Goal: Task Accomplishment & Management: Use online tool/utility

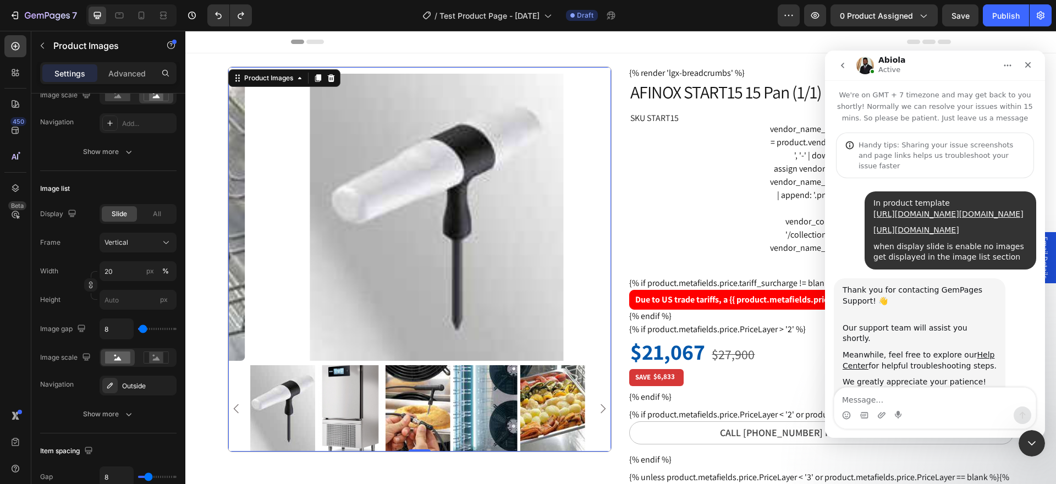
scroll to position [1354, 0]
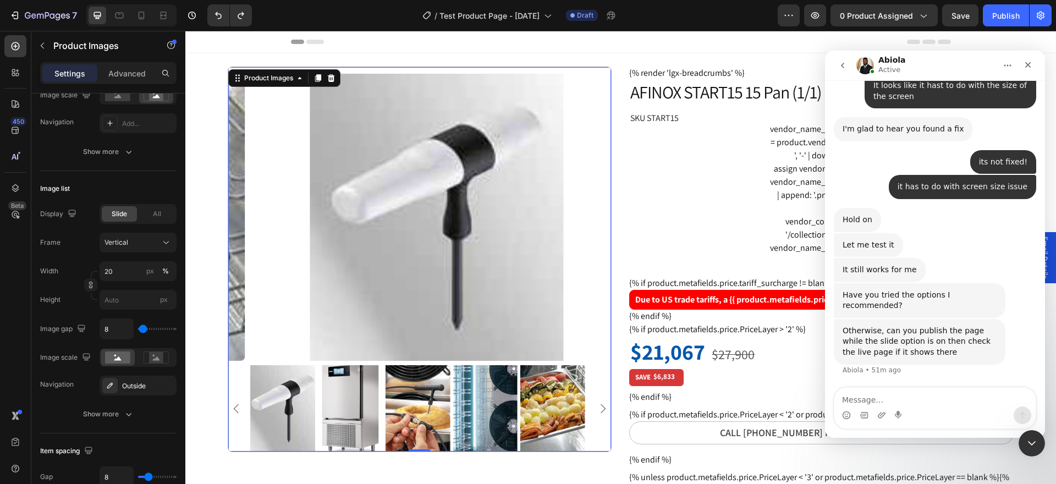
click at [872, 393] on textarea "Message…" at bounding box center [934, 397] width 201 height 19
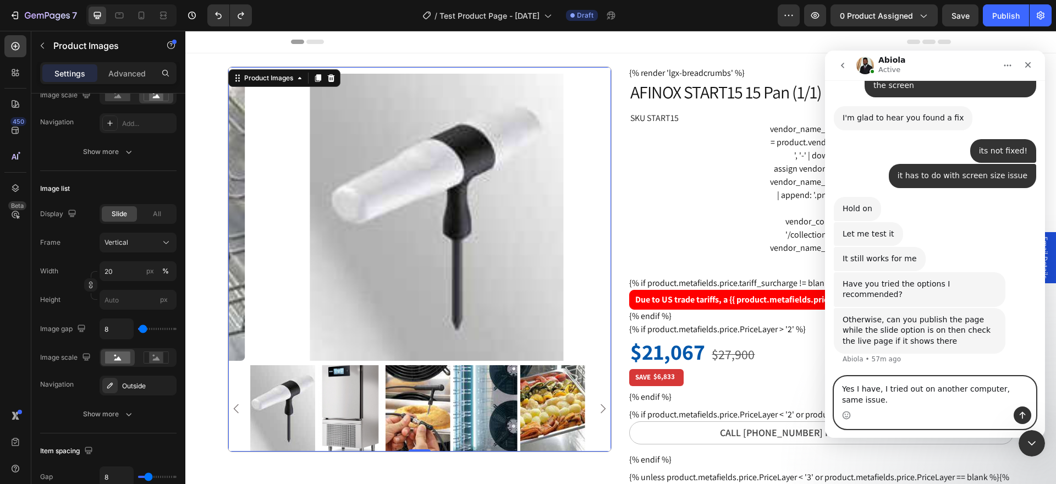
scroll to position [0, 0]
click at [881, 389] on textarea "Yes I have, I tried out on another computer, same issue." at bounding box center [934, 392] width 201 height 30
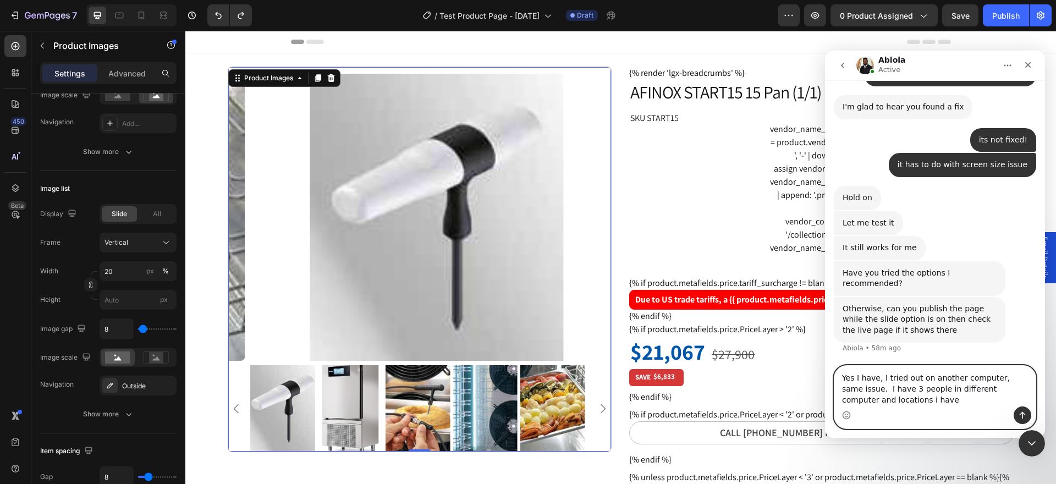
scroll to position [1398, 0]
type textarea "Yes I have, I tried out on another computer, same issue. I have 3 people in dif…"
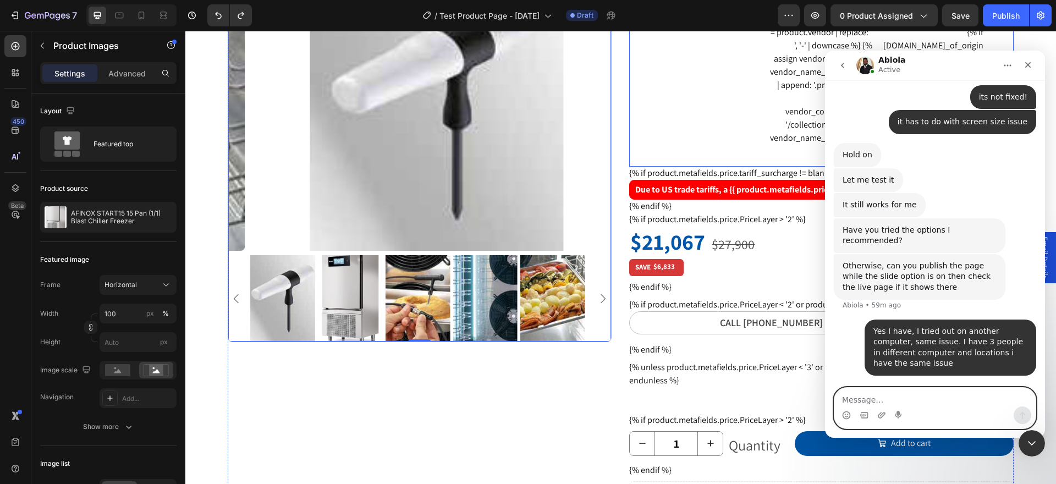
scroll to position [165, 0]
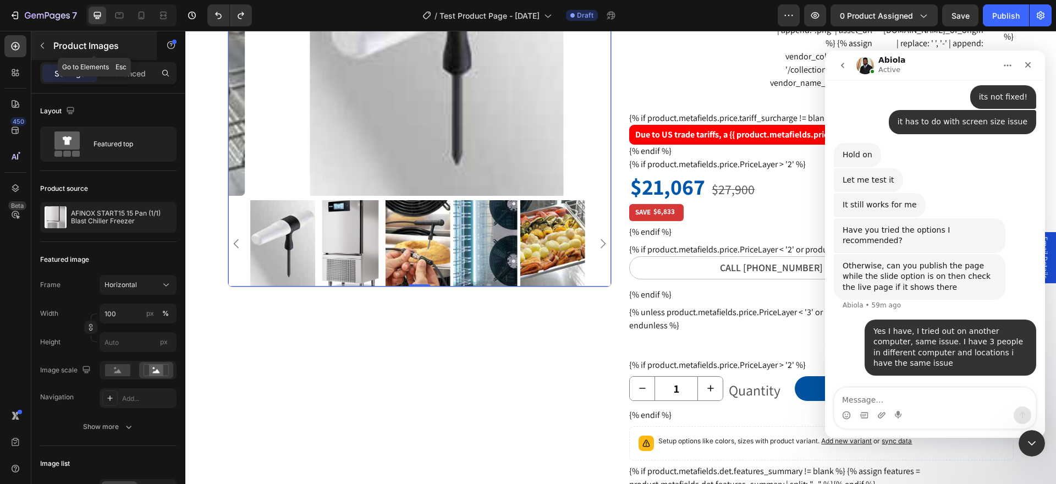
click at [43, 46] on icon "button" at bounding box center [42, 45] width 9 height 9
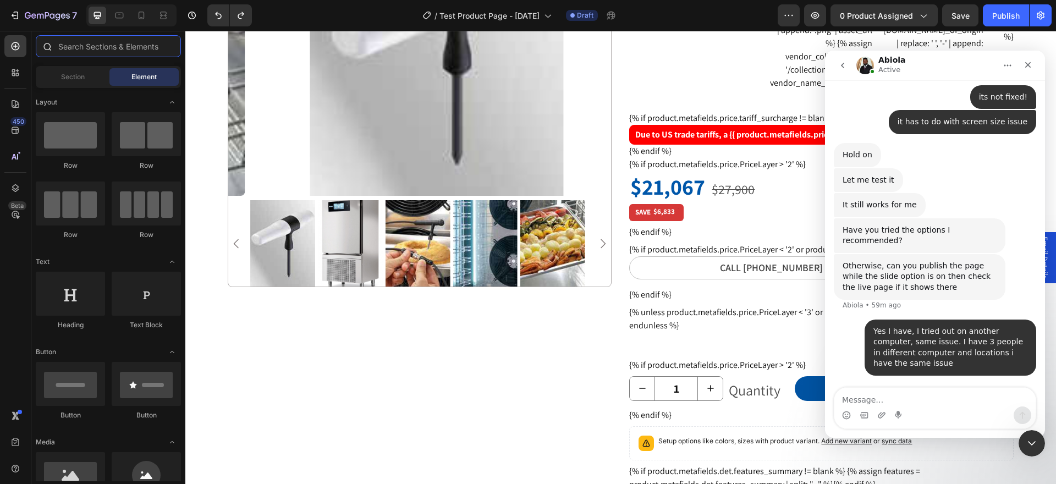
click at [94, 43] on input "text" at bounding box center [108, 46] width 145 height 22
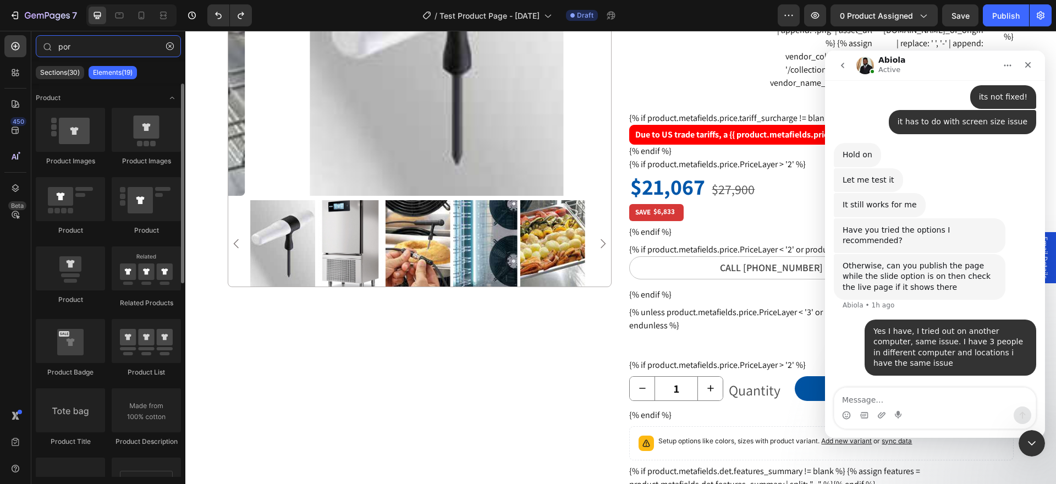
type input "por"
click at [151, 153] on div "Product Images" at bounding box center [146, 137] width 69 height 58
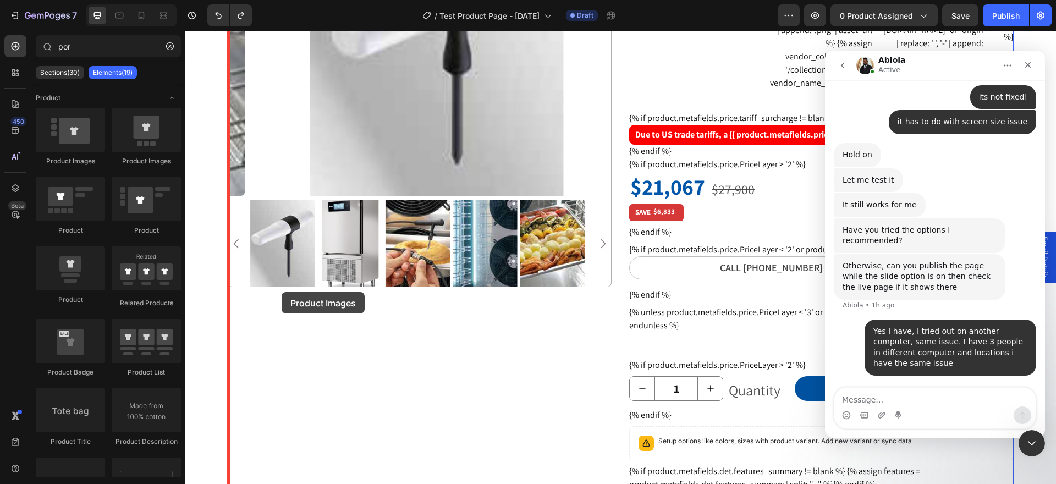
drag, startPoint x: 337, startPoint y: 183, endPoint x: 282, endPoint y: 292, distance: 122.0
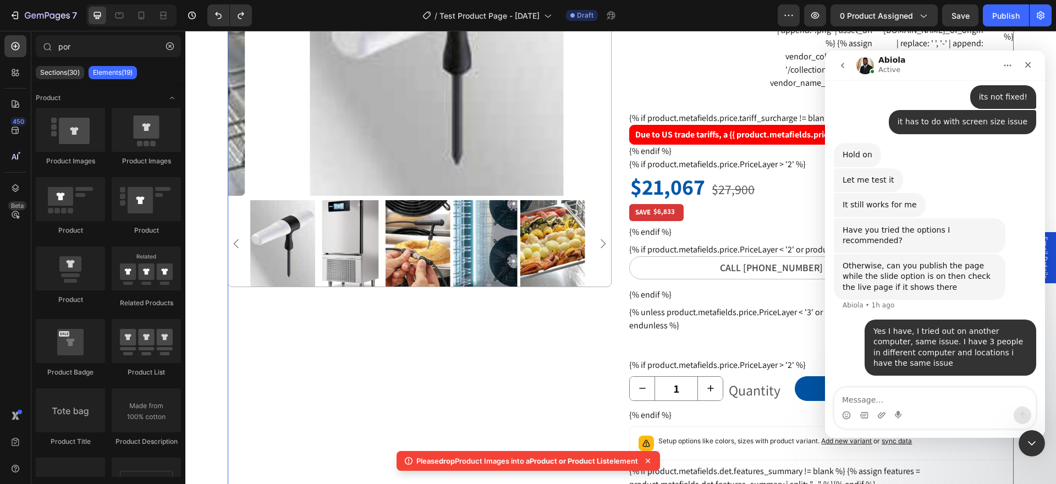
scroll to position [0, 0]
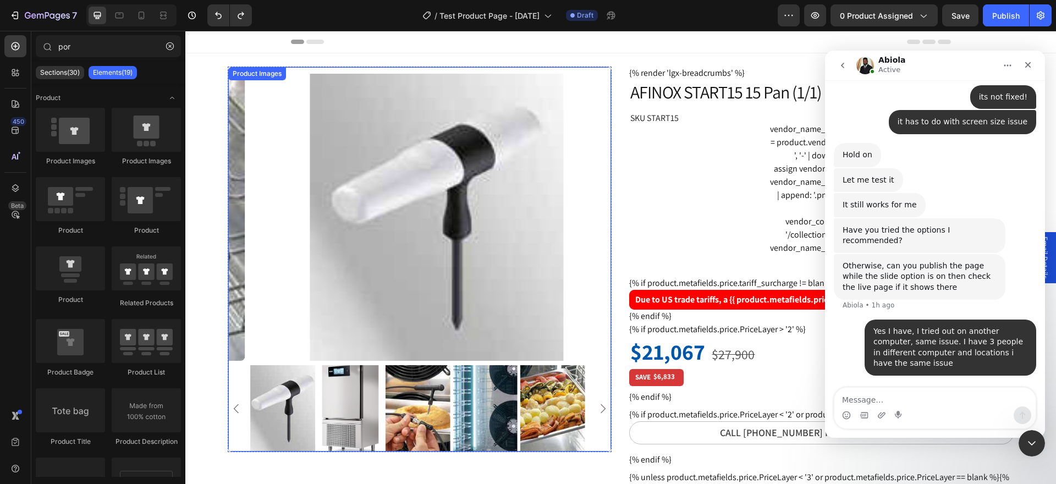
click at [303, 156] on img at bounding box center [436, 217] width 383 height 287
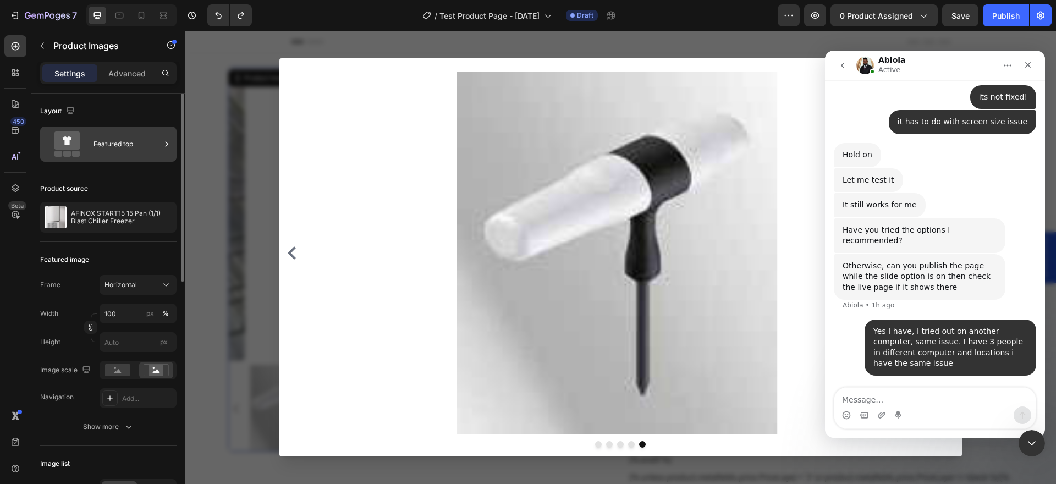
click at [117, 147] on div "Featured top" at bounding box center [127, 143] width 67 height 25
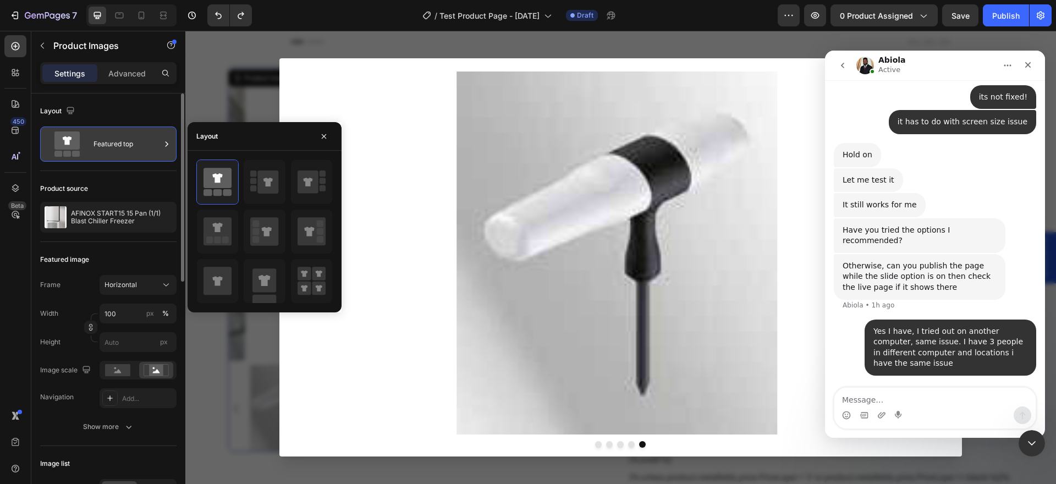
click at [117, 146] on div "Featured top" at bounding box center [127, 143] width 67 height 25
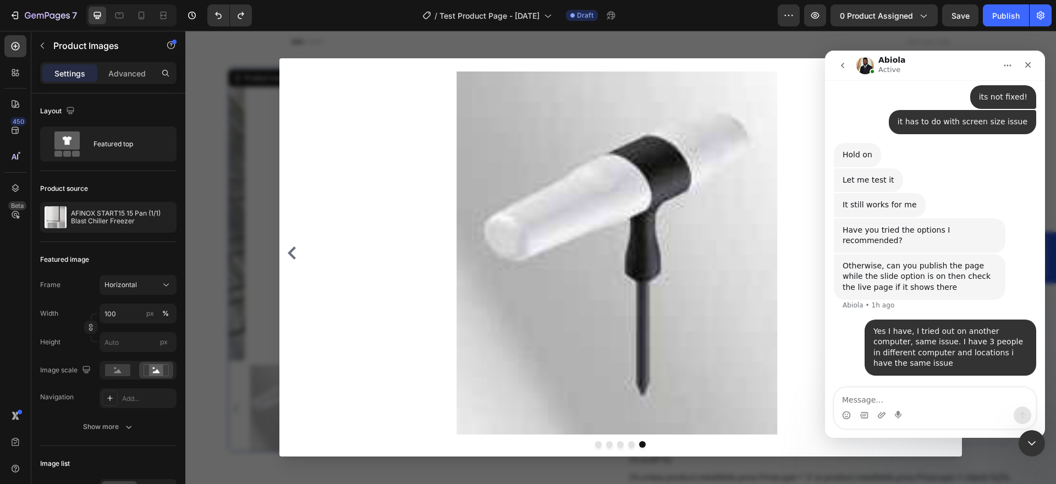
click at [386, 91] on img at bounding box center [617, 253] width 604 height 362
click at [1027, 64] on icon "Close" at bounding box center [1028, 65] width 6 height 6
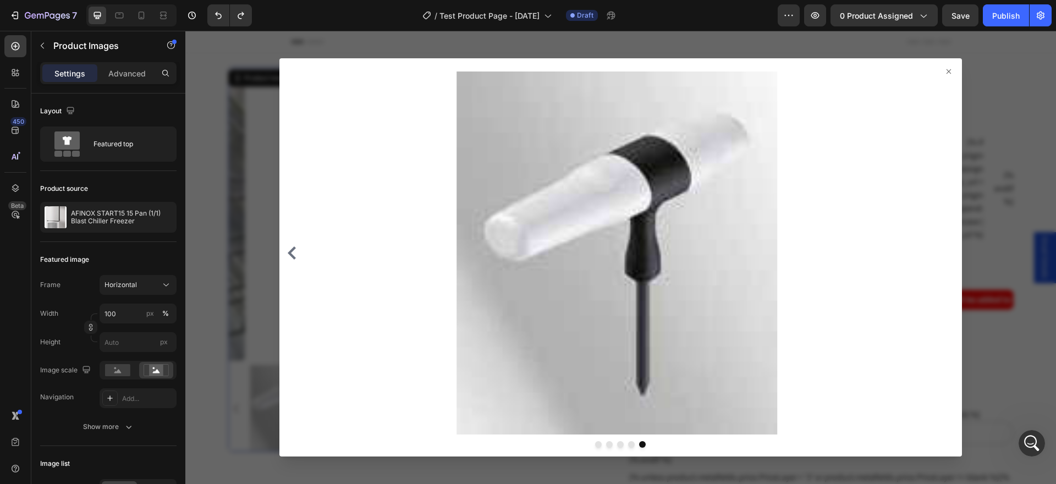
scroll to position [1418, 0]
click at [944, 68] on icon at bounding box center [948, 71] width 9 height 9
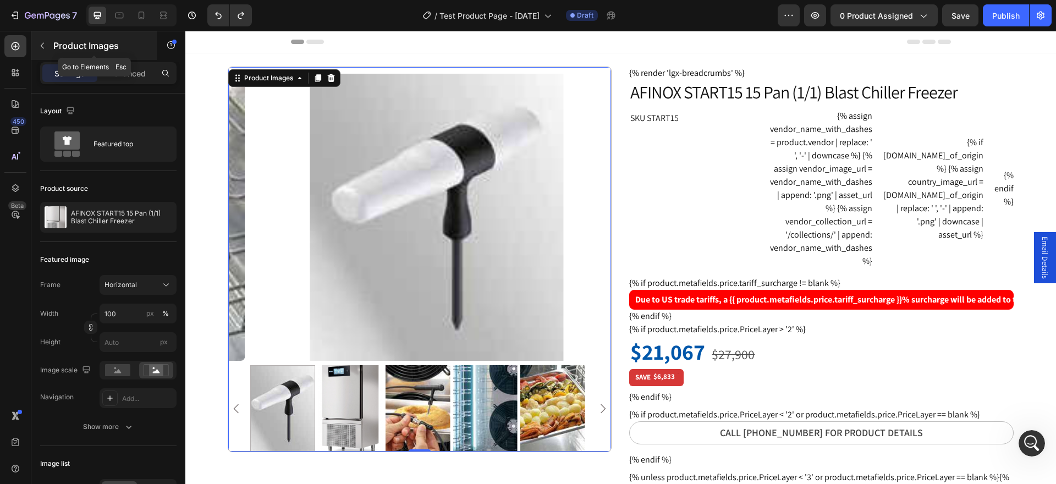
click at [43, 45] on icon "button" at bounding box center [42, 45] width 9 height 9
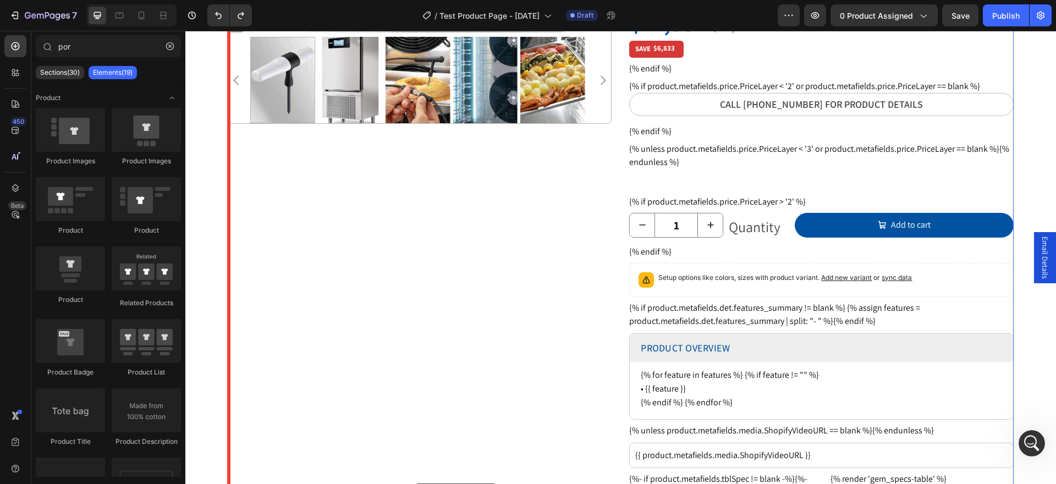
scroll to position [338, 0]
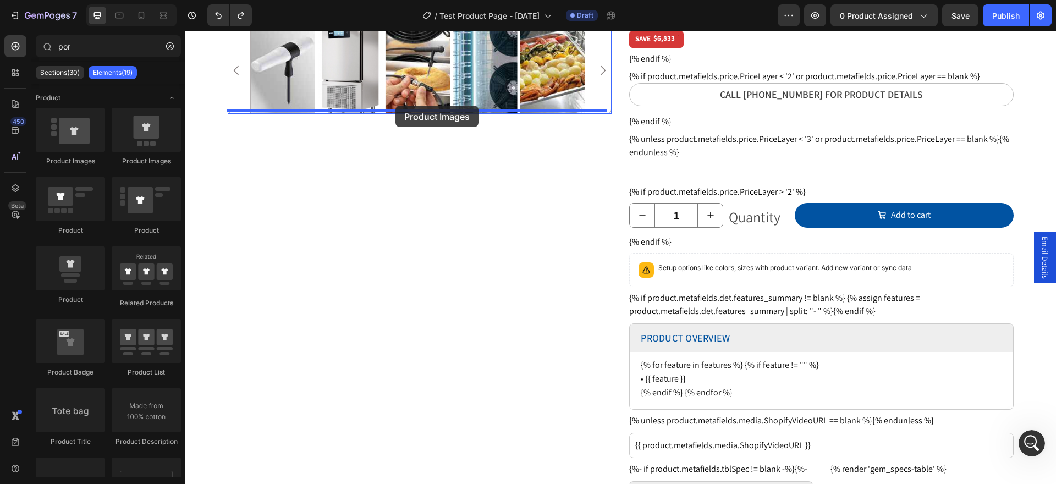
drag, startPoint x: 314, startPoint y: 166, endPoint x: 395, endPoint y: 106, distance: 101.1
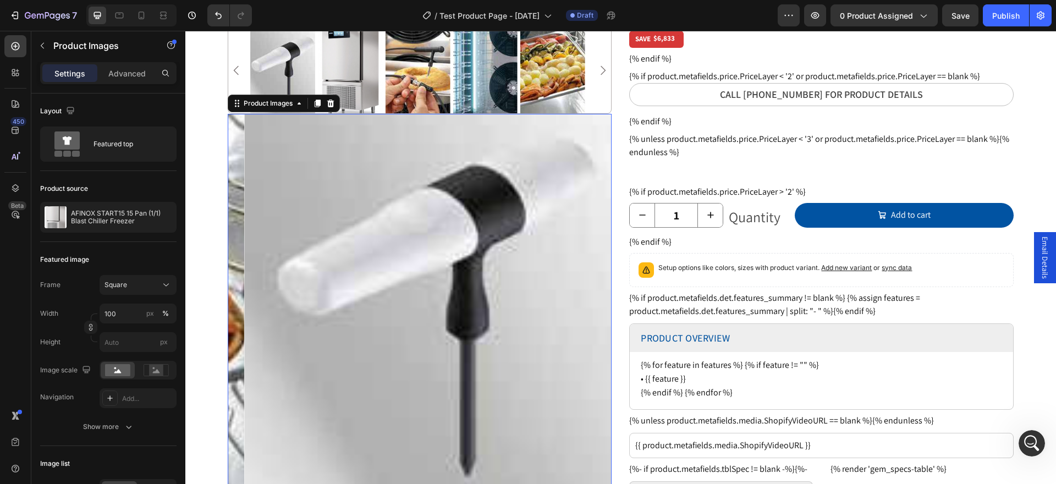
click at [402, 242] on img at bounding box center [437, 306] width 384 height 384
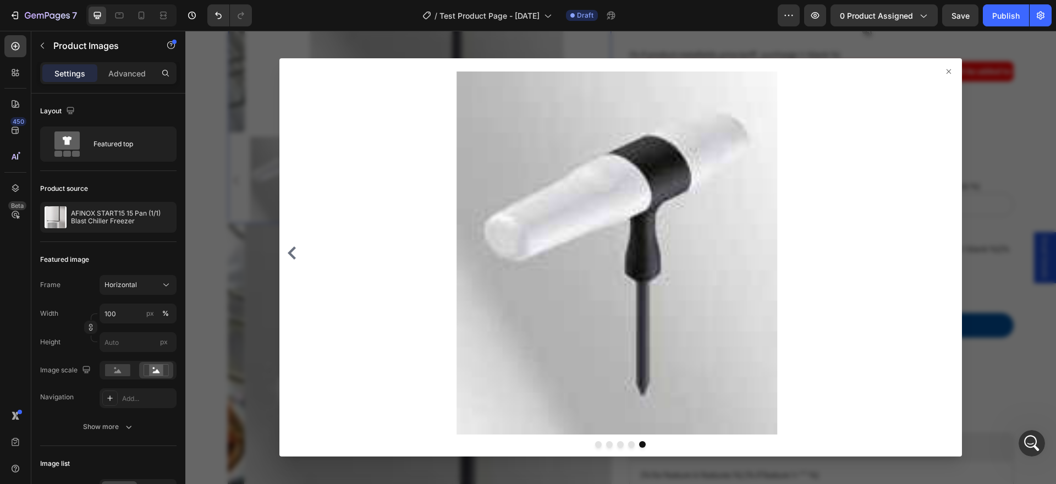
click at [947, 72] on icon at bounding box center [949, 71] width 4 height 4
click at [945, 73] on div at bounding box center [621, 253] width 674 height 362
click at [944, 70] on icon at bounding box center [948, 71] width 9 height 9
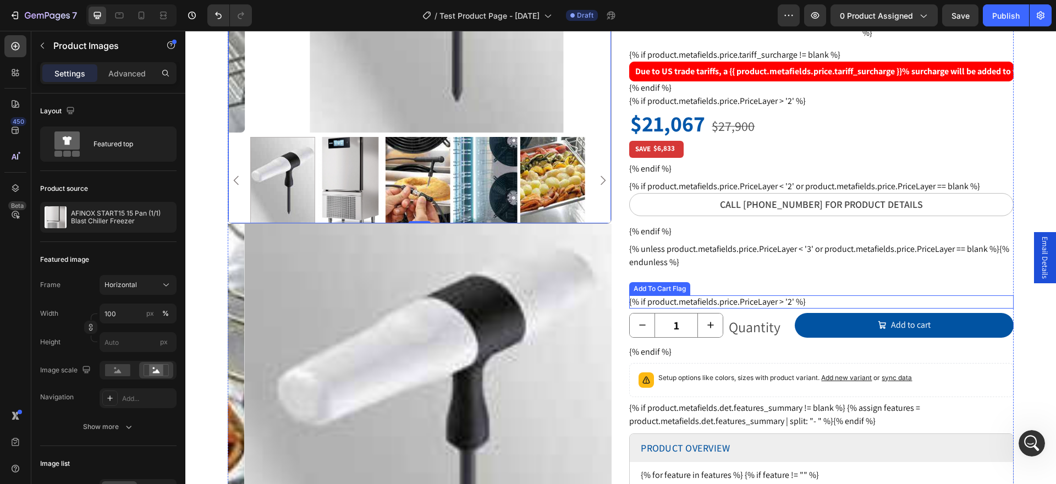
scroll to position [338, 0]
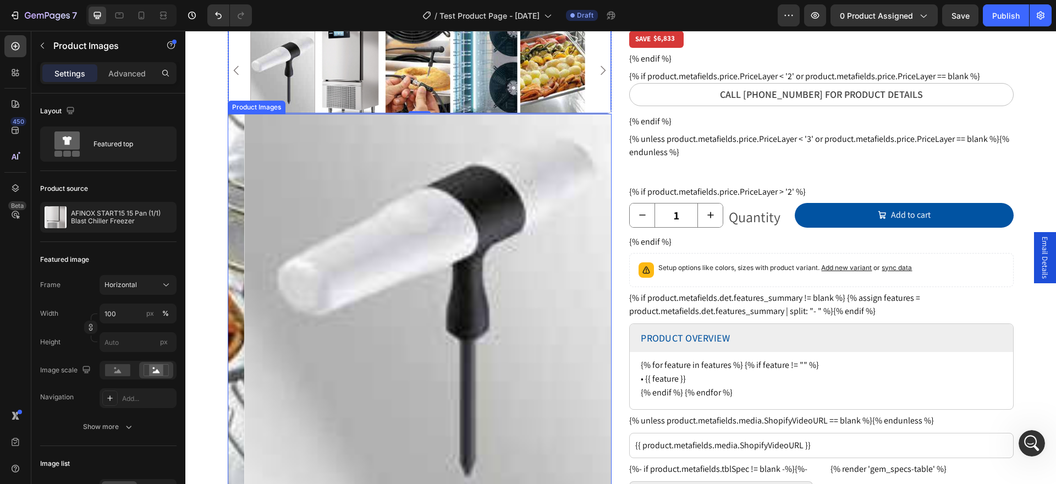
click at [500, 262] on img at bounding box center [437, 306] width 384 height 384
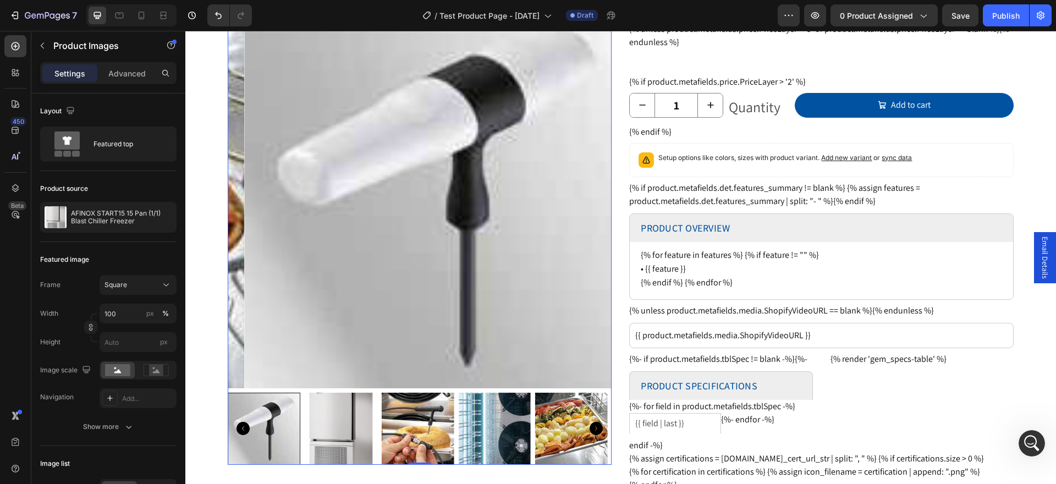
scroll to position [503, 0]
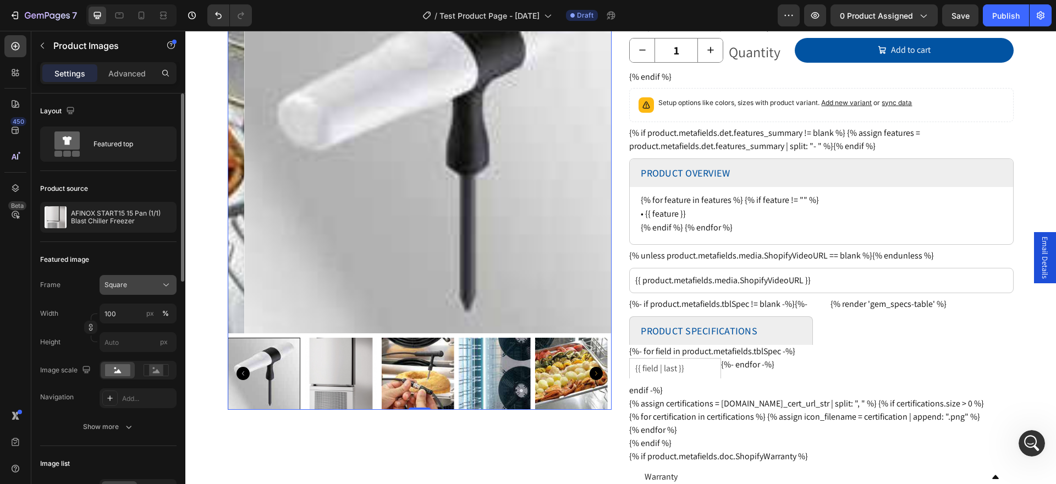
click at [169, 287] on icon at bounding box center [166, 284] width 11 height 11
click at [161, 353] on icon at bounding box center [162, 353] width 11 height 11
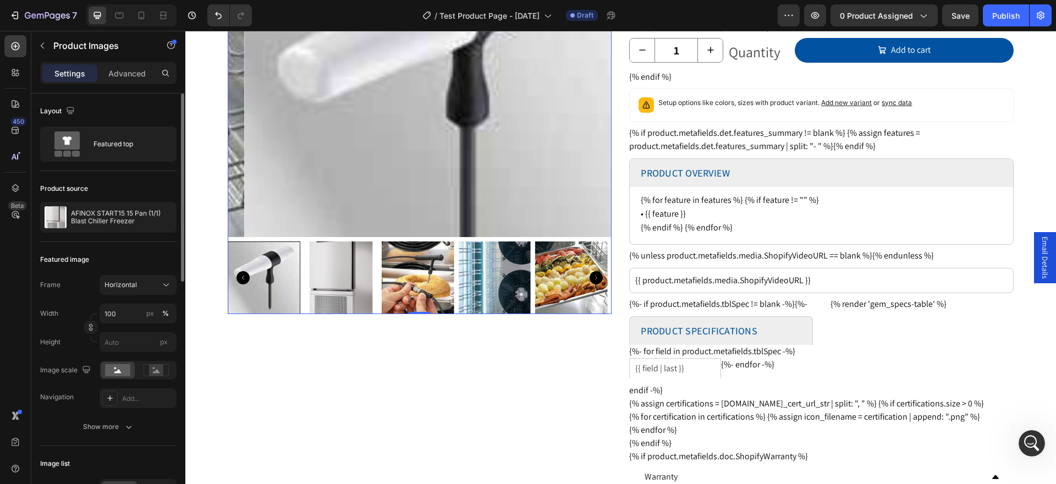
scroll to position [338, 0]
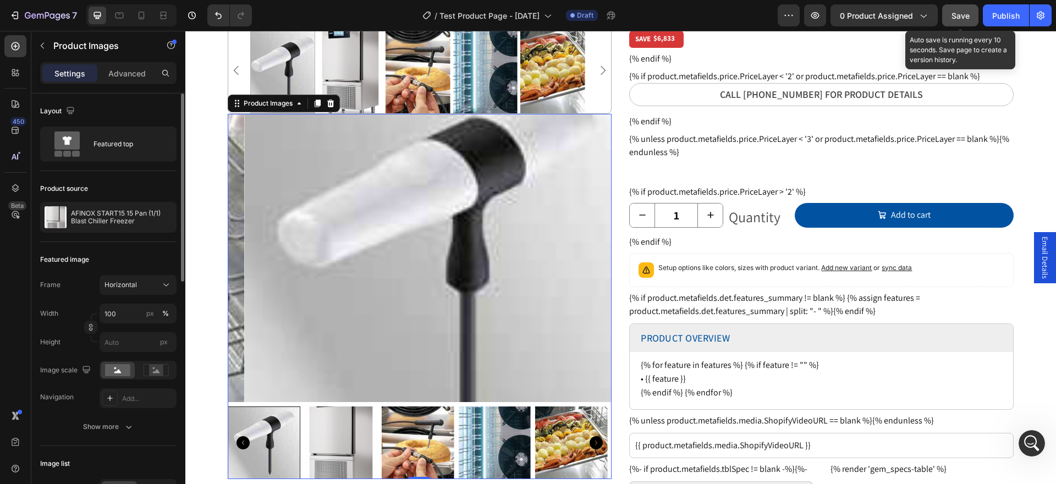
click at [952, 15] on span "Save" at bounding box center [961, 15] width 18 height 9
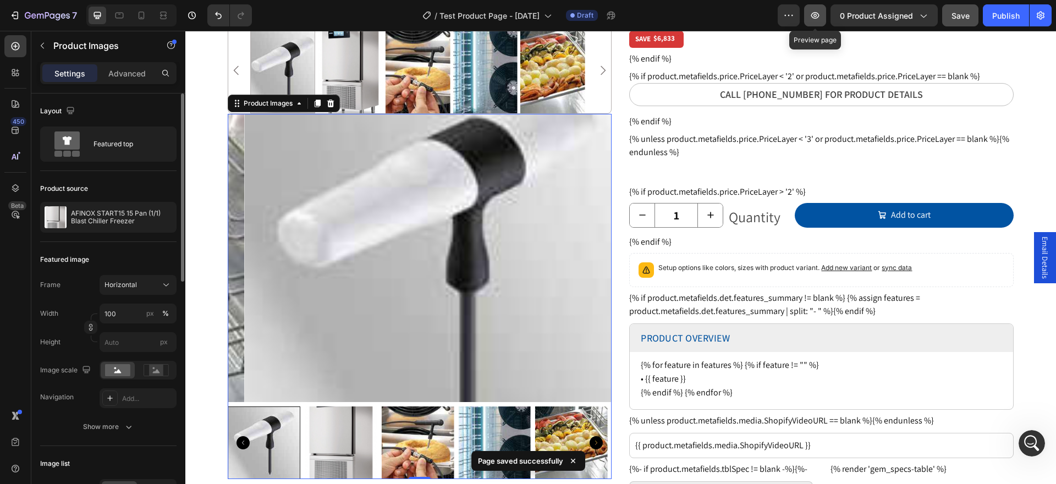
click at [815, 20] on icon "button" at bounding box center [815, 15] width 11 height 11
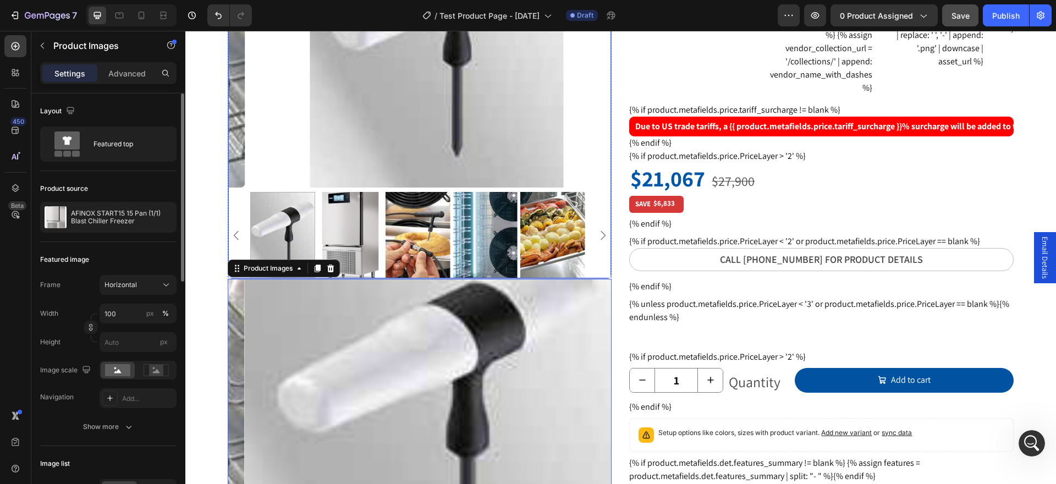
scroll to position [0, 0]
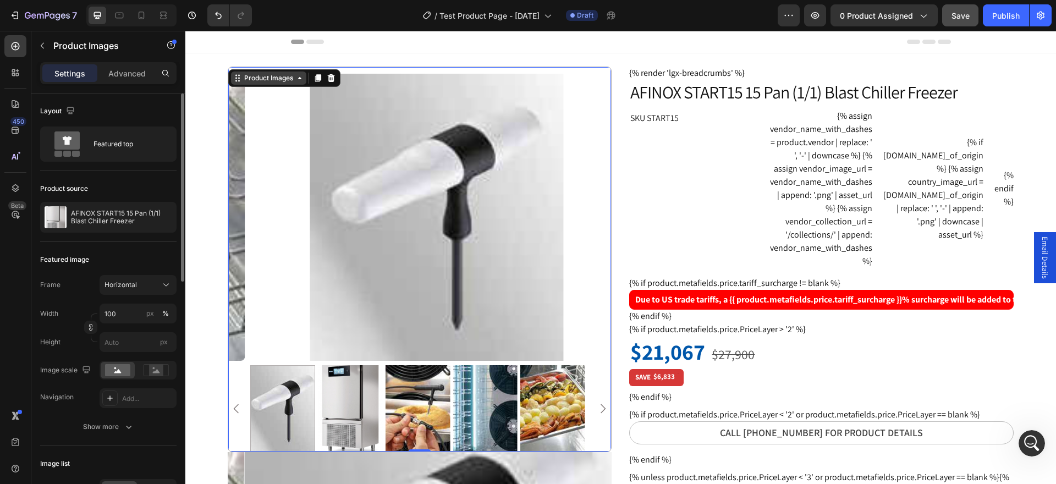
click at [241, 72] on div "Product Images" at bounding box center [268, 78] width 75 height 13
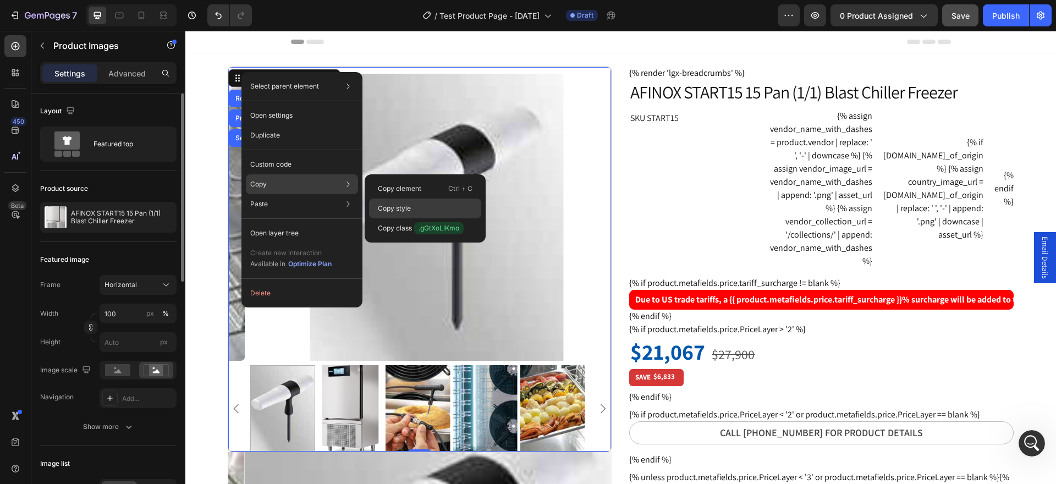
click at [403, 205] on p "Copy style" at bounding box center [394, 209] width 33 height 10
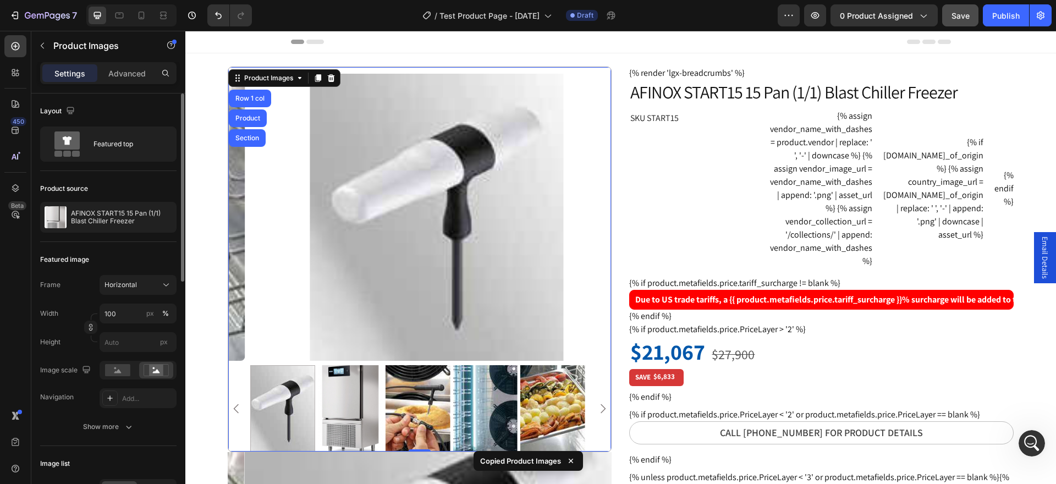
scroll to position [165, 0]
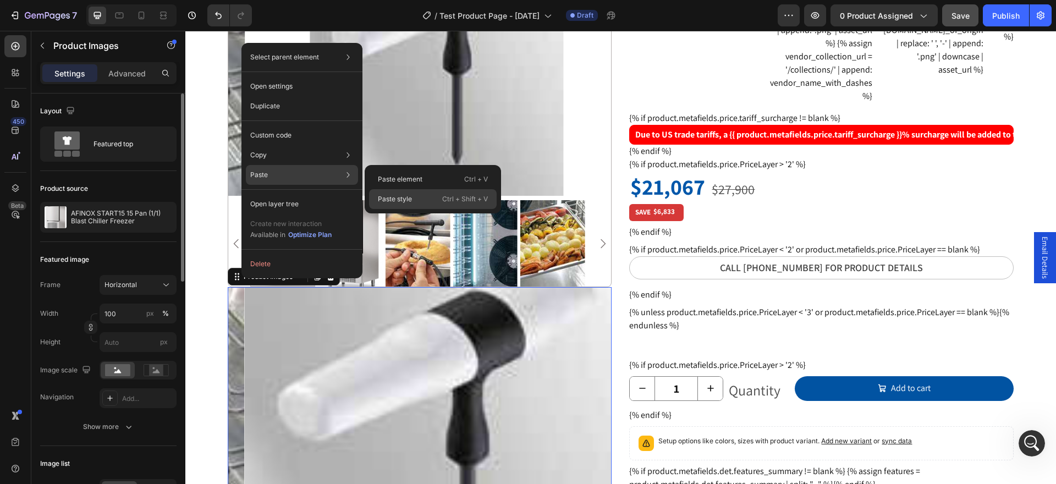
click at [418, 197] on div "Paste style Ctrl + Shift + V" at bounding box center [433, 199] width 128 height 20
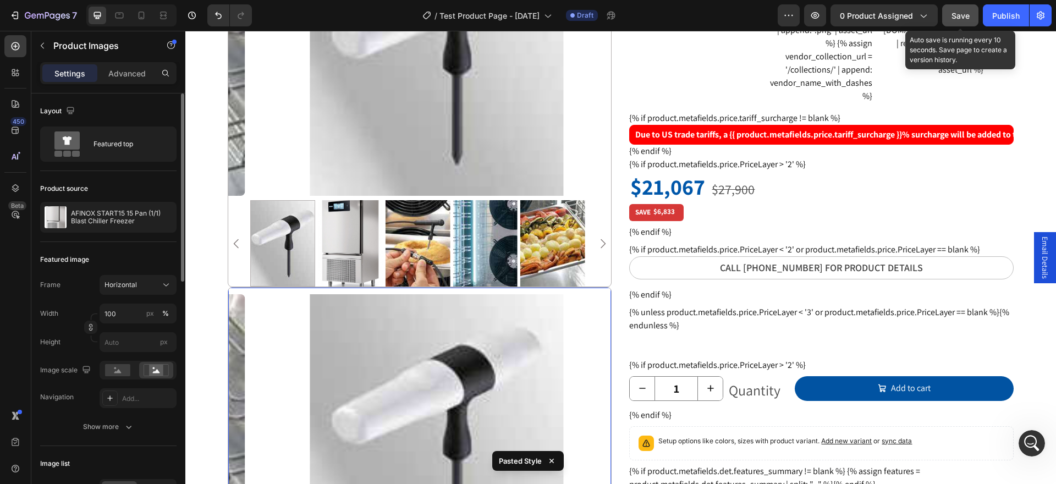
click at [966, 19] on span "Save" at bounding box center [961, 15] width 18 height 9
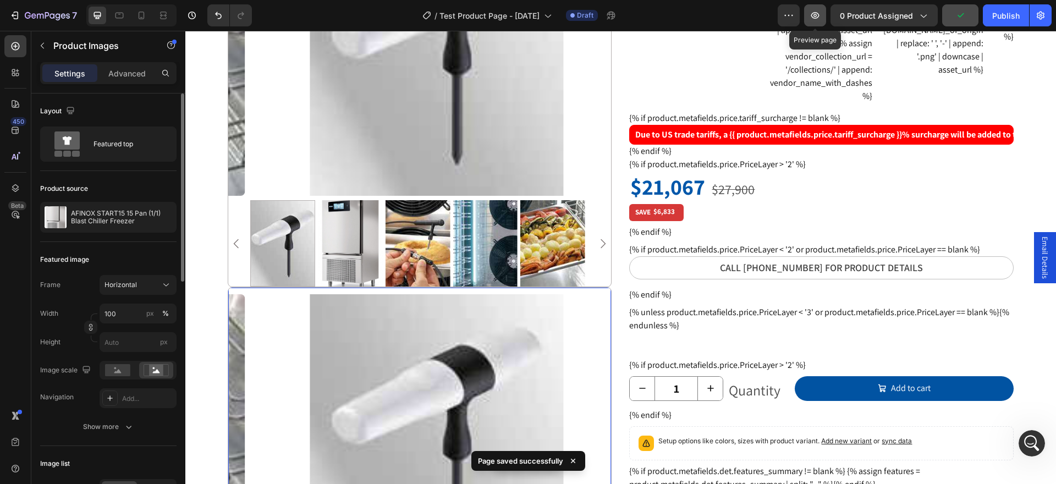
click at [815, 20] on icon "button" at bounding box center [815, 15] width 11 height 11
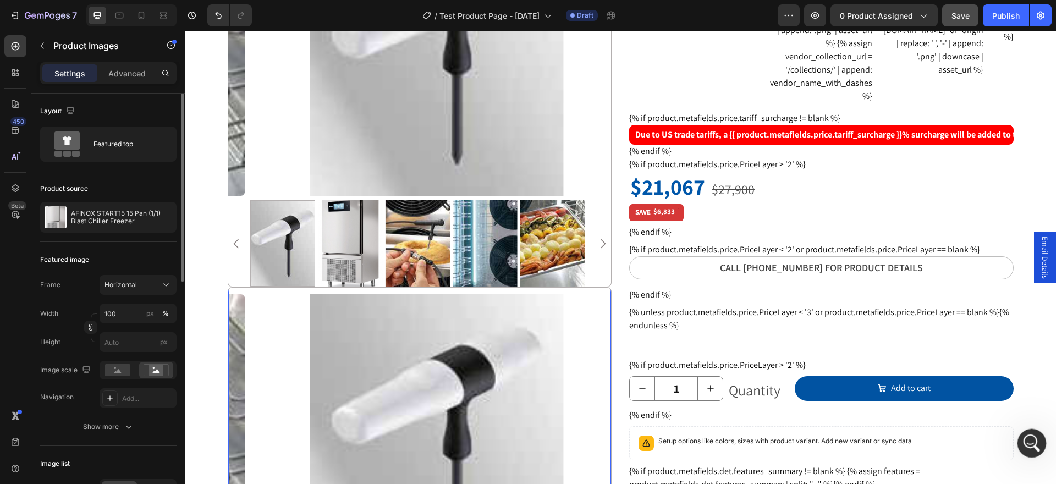
click at [1029, 442] on icon "Open Intercom Messenger" at bounding box center [1030, 442] width 18 height 18
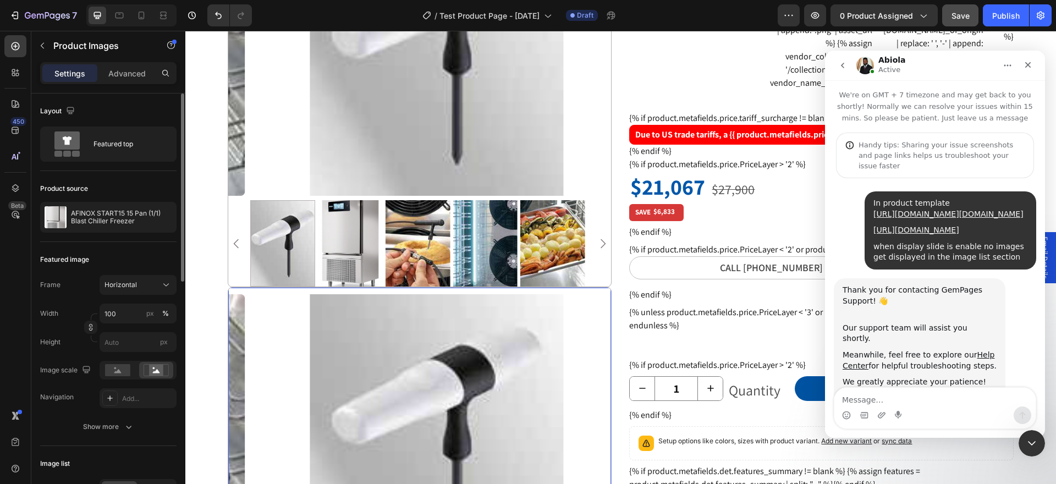
scroll to position [1418, 0]
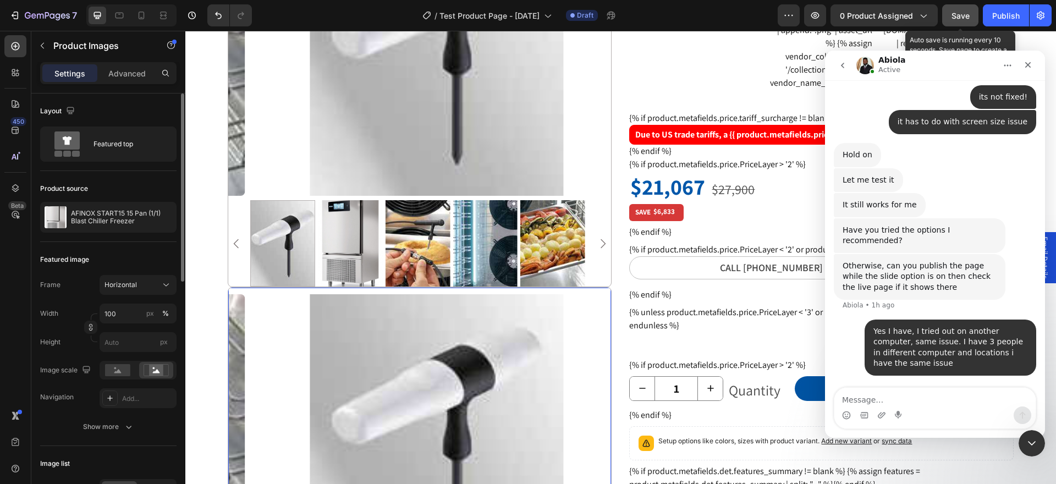
click at [958, 13] on span "Save" at bounding box center [961, 15] width 18 height 9
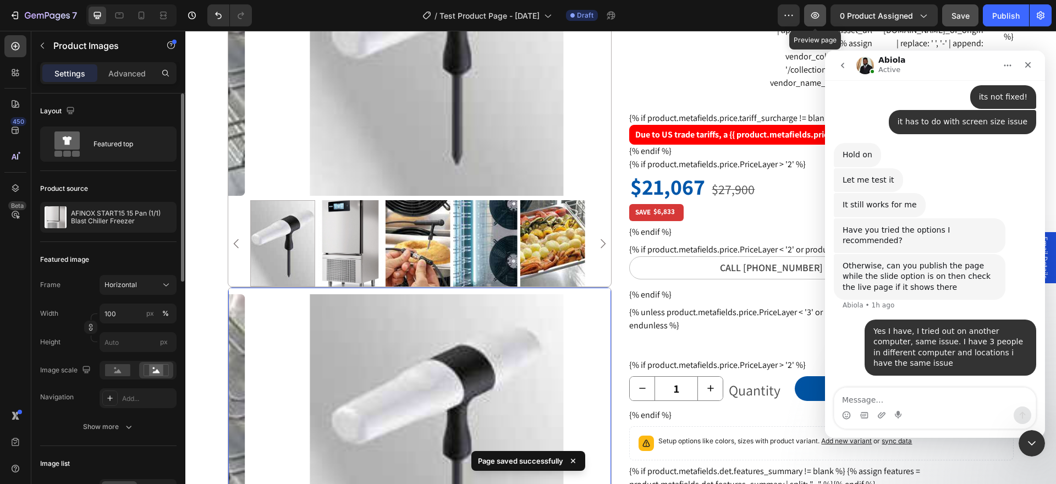
click at [815, 19] on icon "button" at bounding box center [815, 15] width 11 height 11
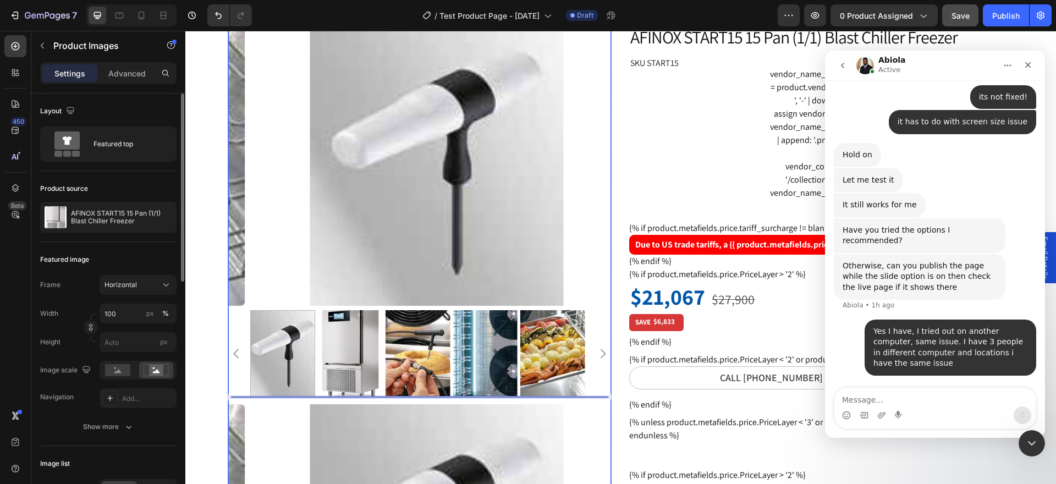
scroll to position [0, 0]
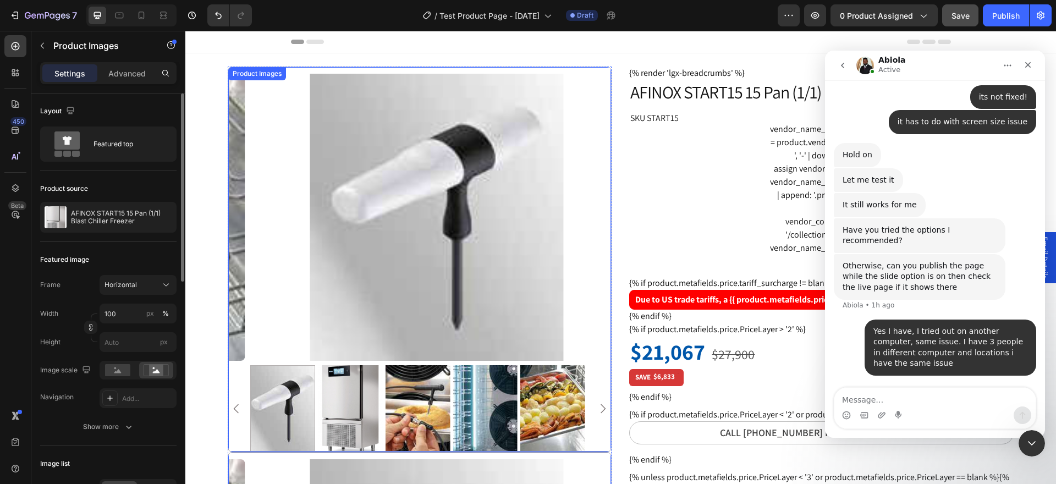
click at [236, 75] on div "Product Images" at bounding box center [256, 74] width 53 height 10
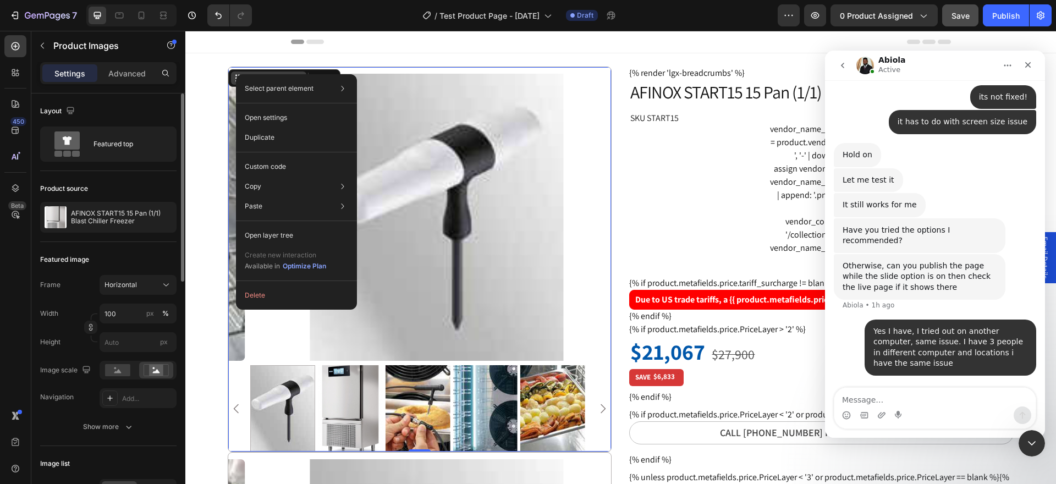
click at [236, 74] on div "Select parent element Section Product Row 1 col Product Images Open settings Du…" at bounding box center [296, 191] width 121 height 235
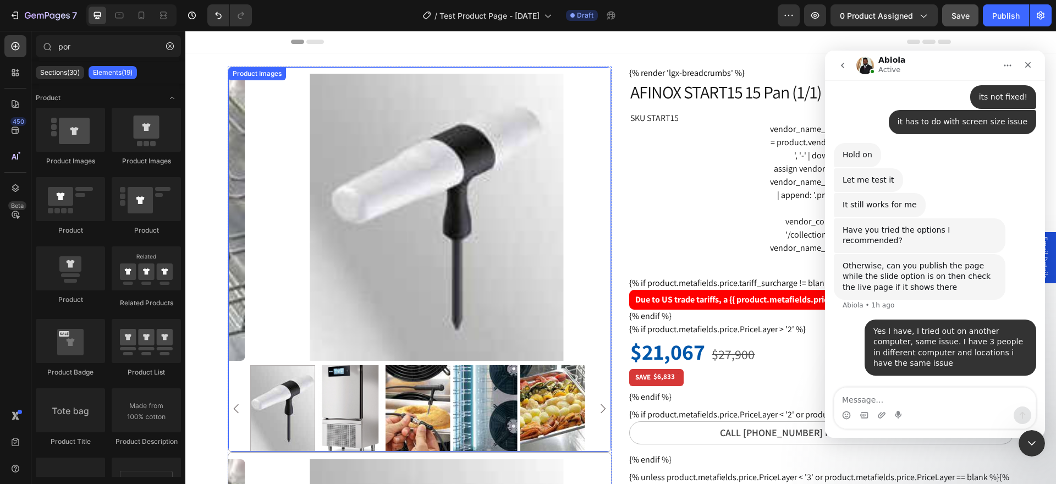
click at [246, 75] on div "Product Images" at bounding box center [256, 74] width 53 height 10
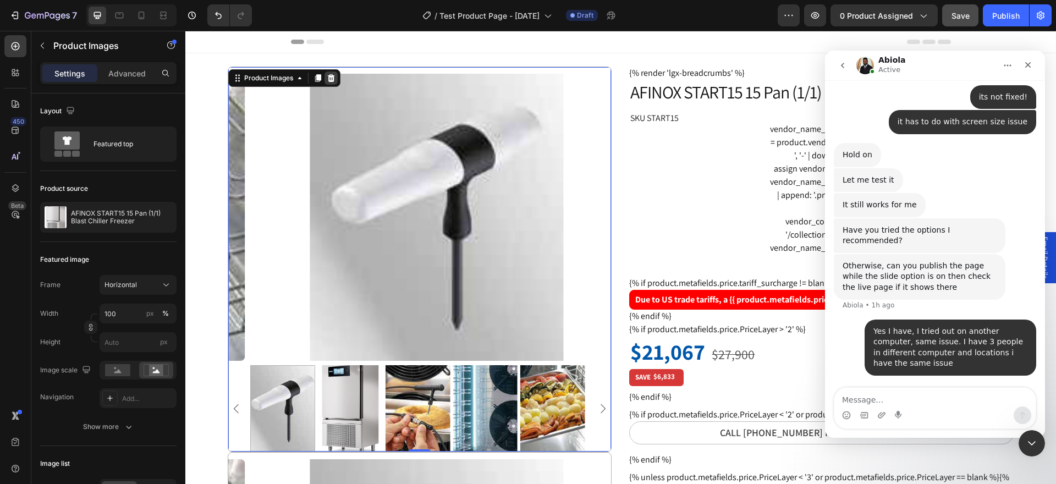
click at [328, 80] on icon at bounding box center [331, 78] width 9 height 9
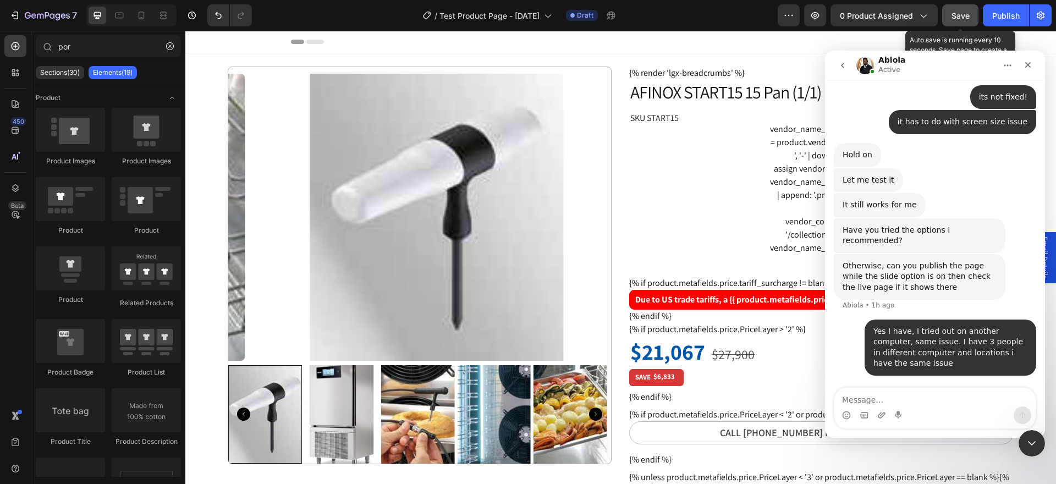
click at [977, 12] on button "Save" at bounding box center [960, 15] width 36 height 22
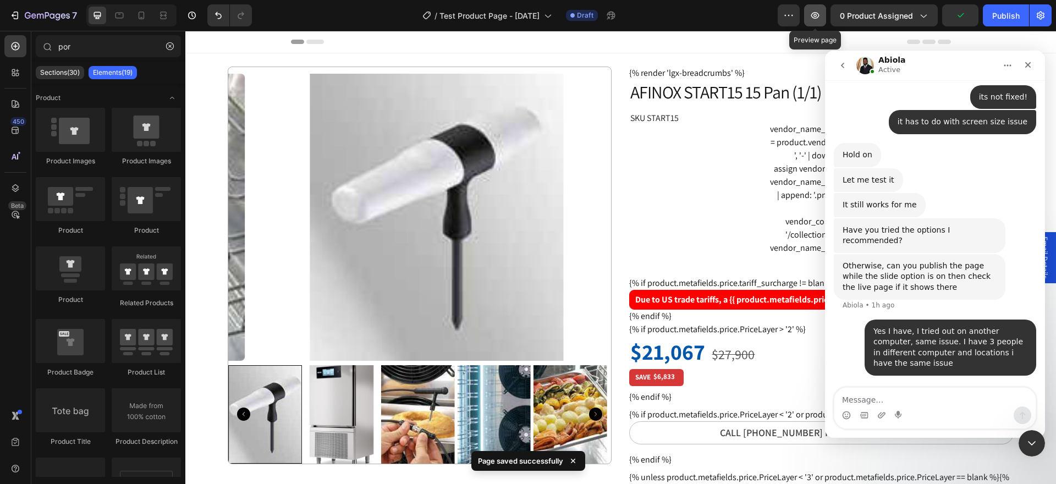
click at [820, 13] on icon "button" at bounding box center [815, 15] width 11 height 11
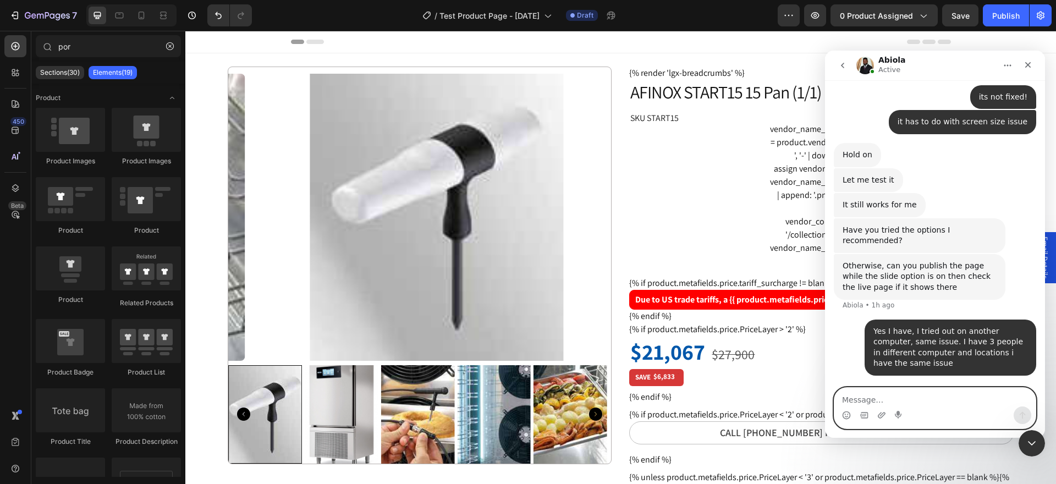
click at [885, 406] on textarea "Message…" at bounding box center [934, 397] width 201 height 19
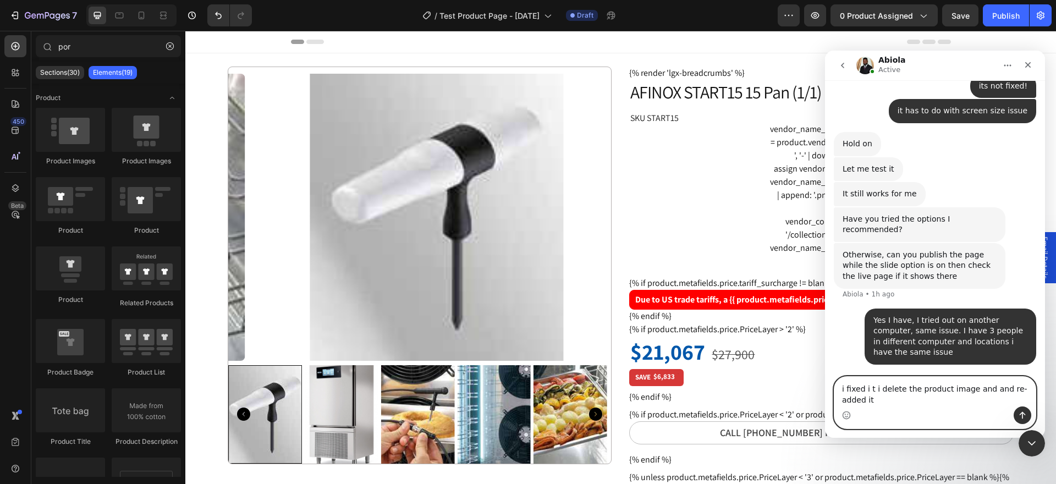
scroll to position [1429, 0]
type textarea "i fixed i t i deleted the product image and and re-added it"
click at [1019, 417] on icon "Send a message…" at bounding box center [1022, 415] width 9 height 9
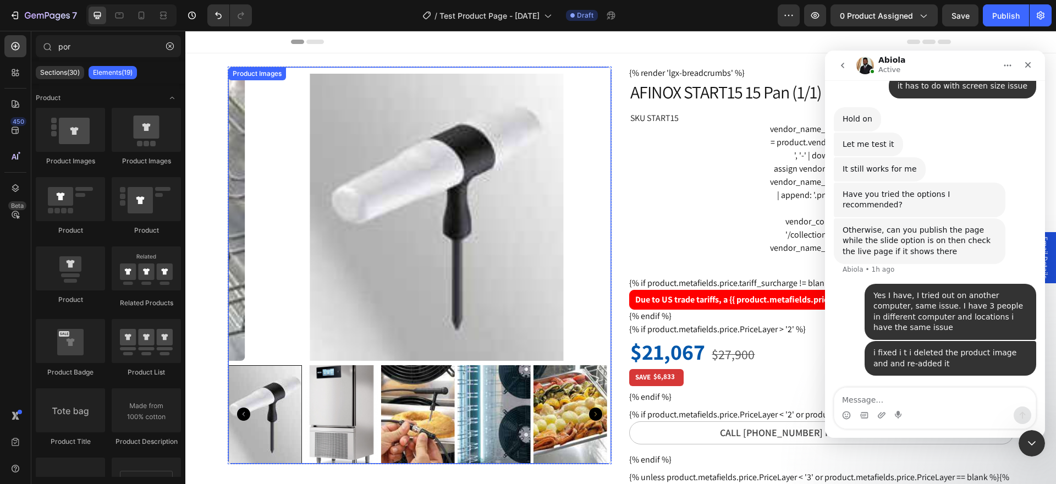
click at [363, 285] on img at bounding box center [436, 217] width 383 height 287
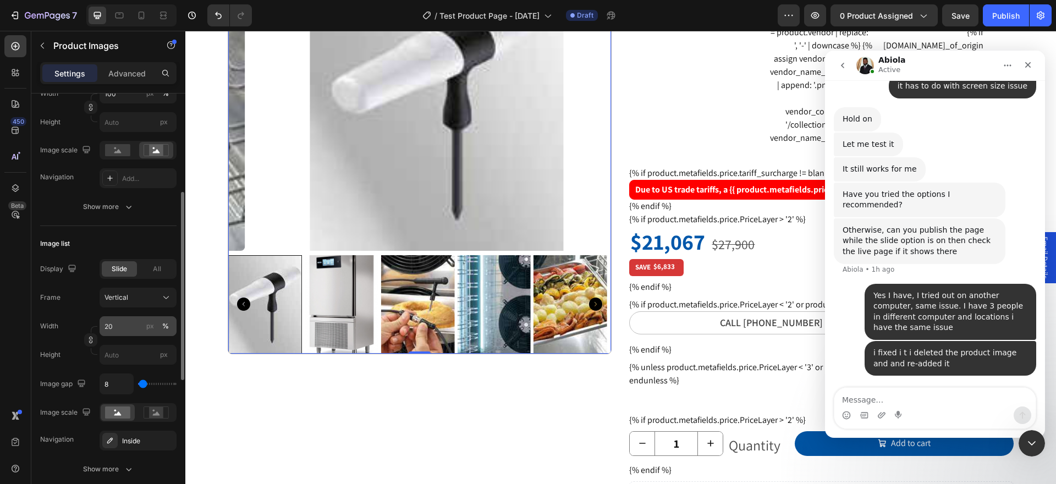
scroll to position [275, 0]
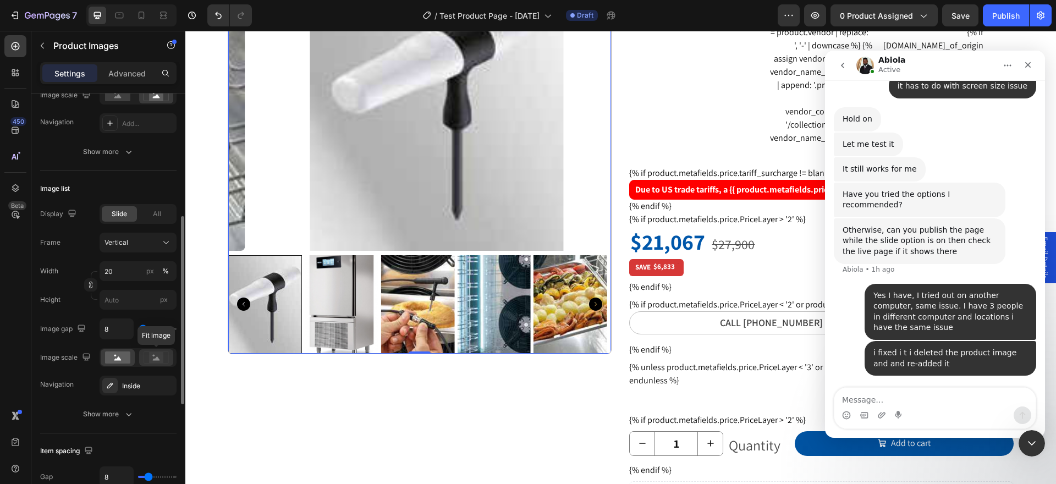
click at [152, 359] on rect at bounding box center [156, 357] width 14 height 11
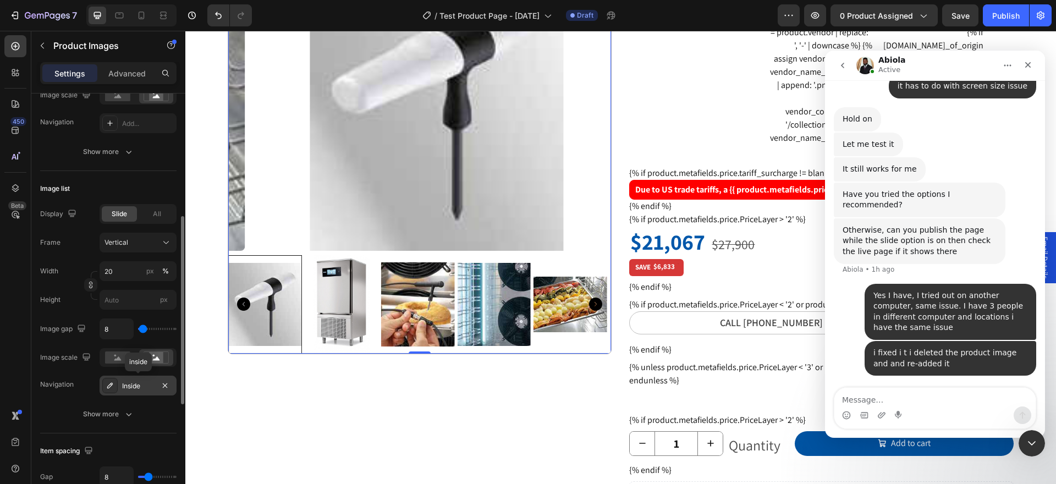
click at [109, 386] on icon at bounding box center [110, 385] width 9 height 9
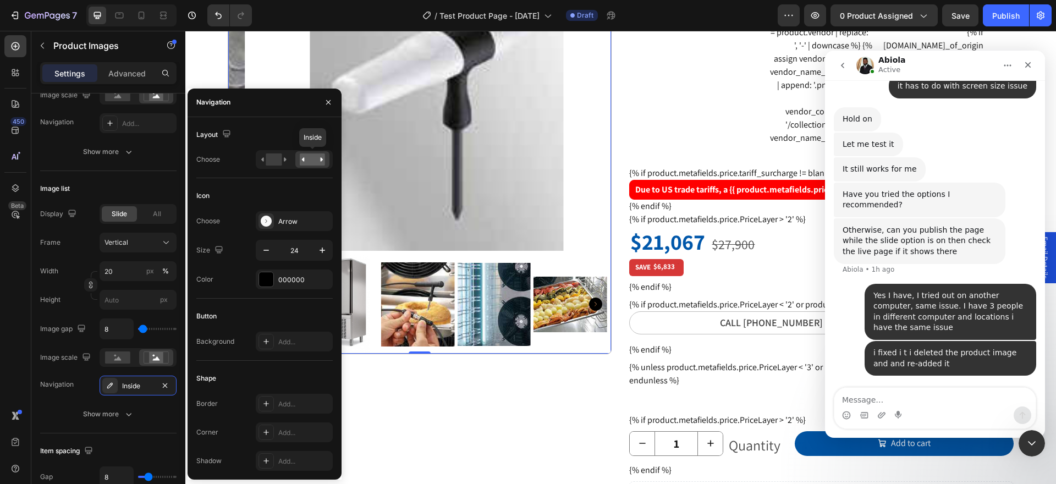
click at [307, 158] on rect at bounding box center [312, 159] width 25 height 12
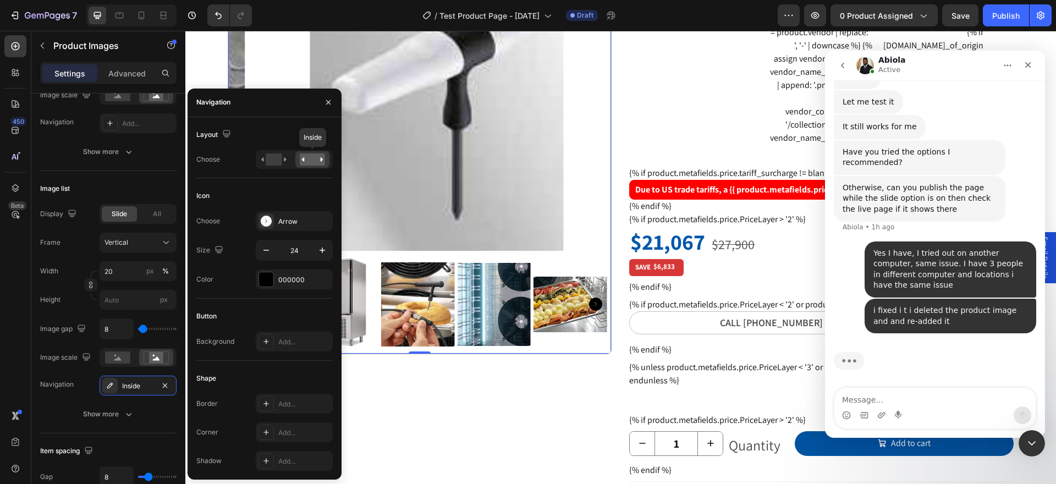
scroll to position [1497, 0]
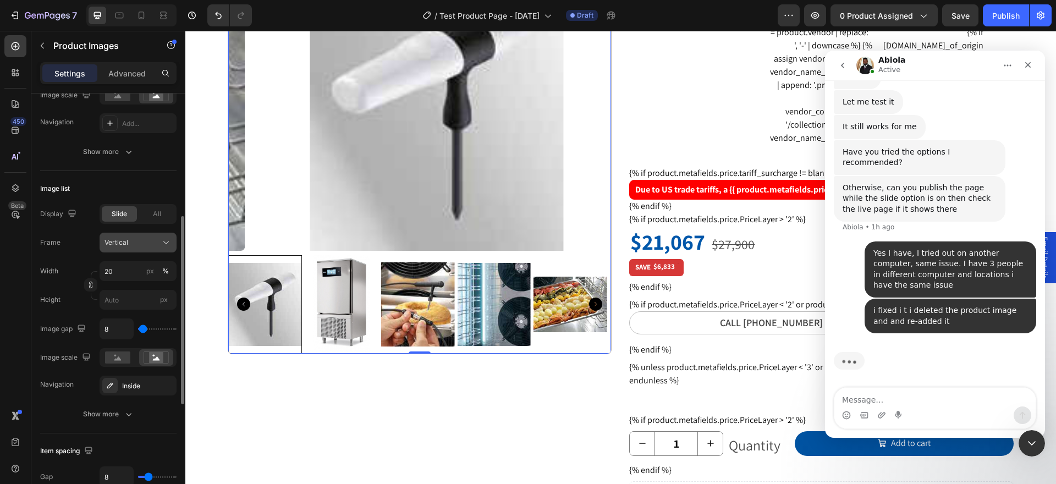
click at [164, 244] on icon at bounding box center [166, 242] width 11 height 11
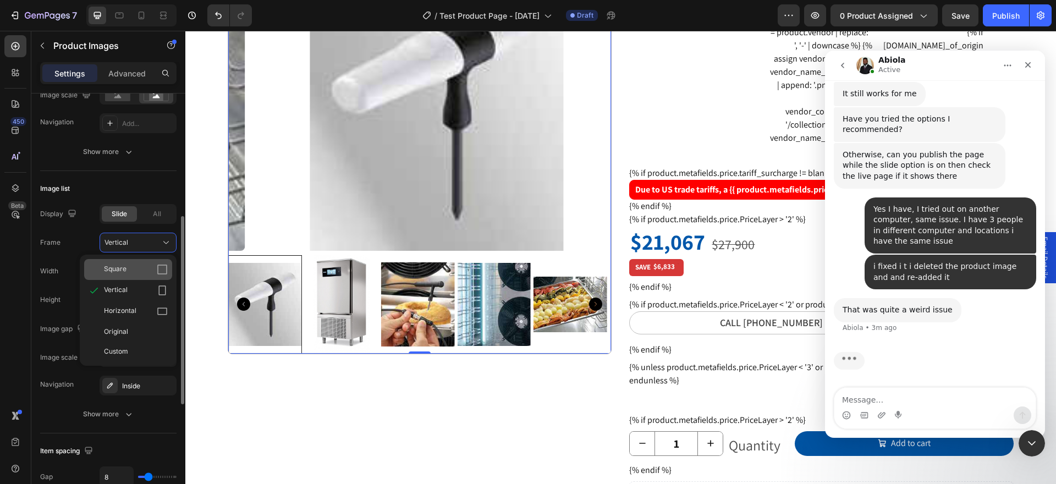
scroll to position [1530, 0]
click at [165, 273] on icon at bounding box center [162, 269] width 11 height 11
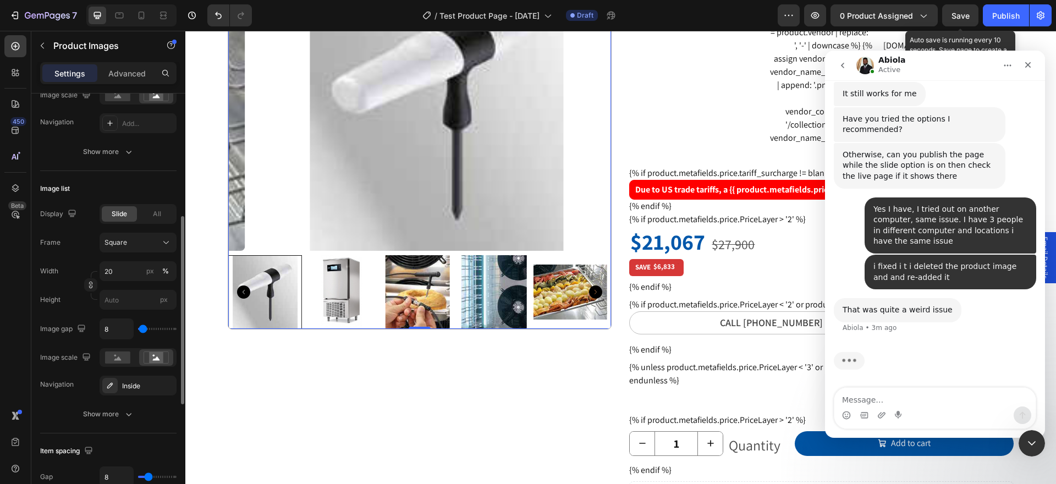
click at [961, 10] on div "Save" at bounding box center [961, 16] width 18 height 12
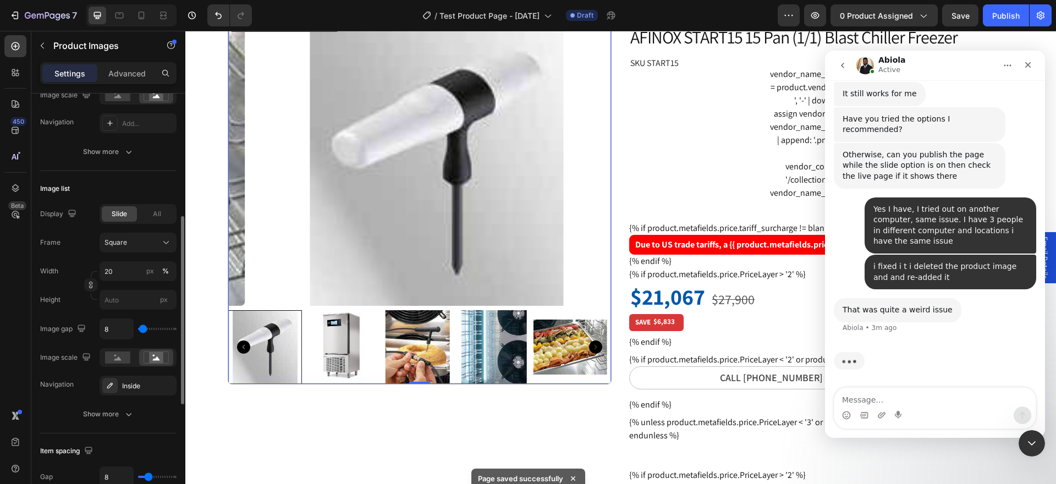
scroll to position [165, 0]
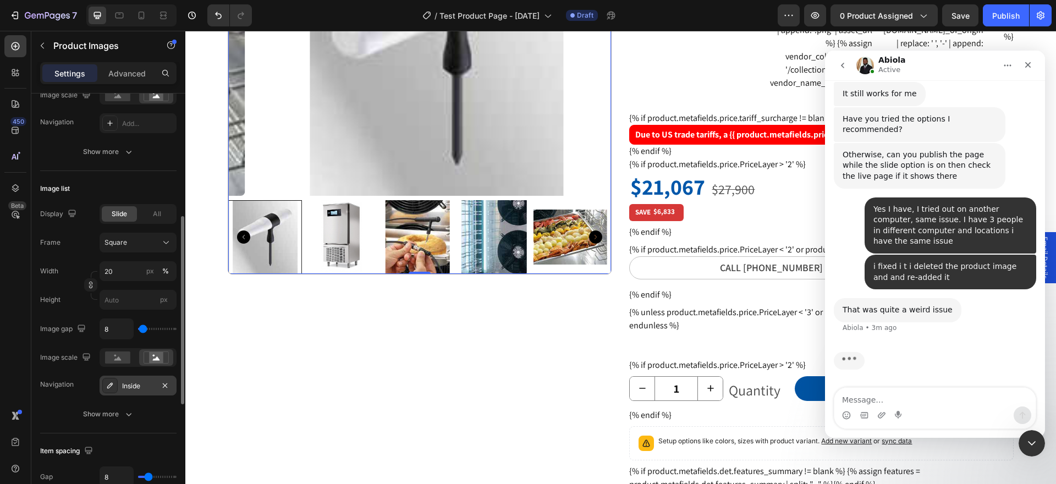
click at [141, 383] on div "Inside" at bounding box center [138, 386] width 32 height 10
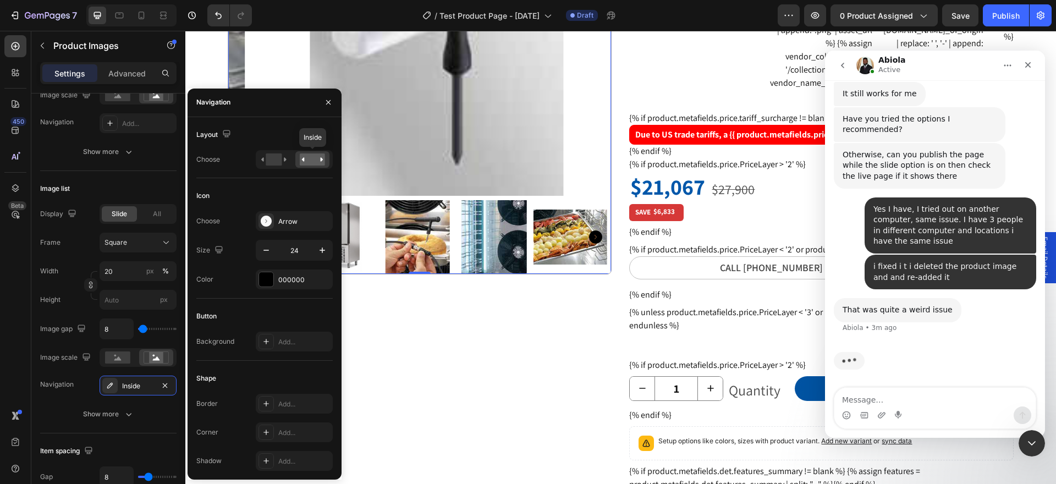
click at [312, 158] on rect at bounding box center [312, 159] width 25 height 12
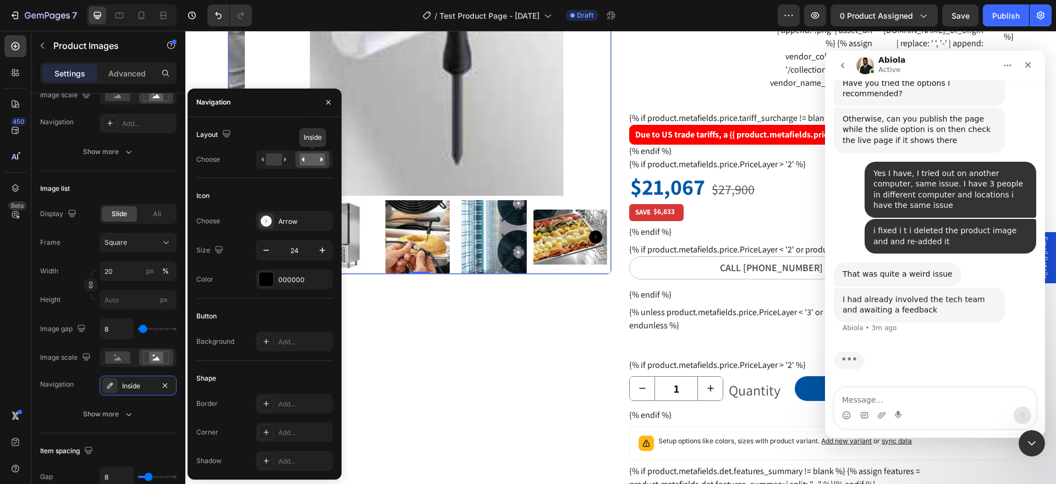
scroll to position [1565, 0]
click at [263, 161] on icon at bounding box center [262, 159] width 3 height 4
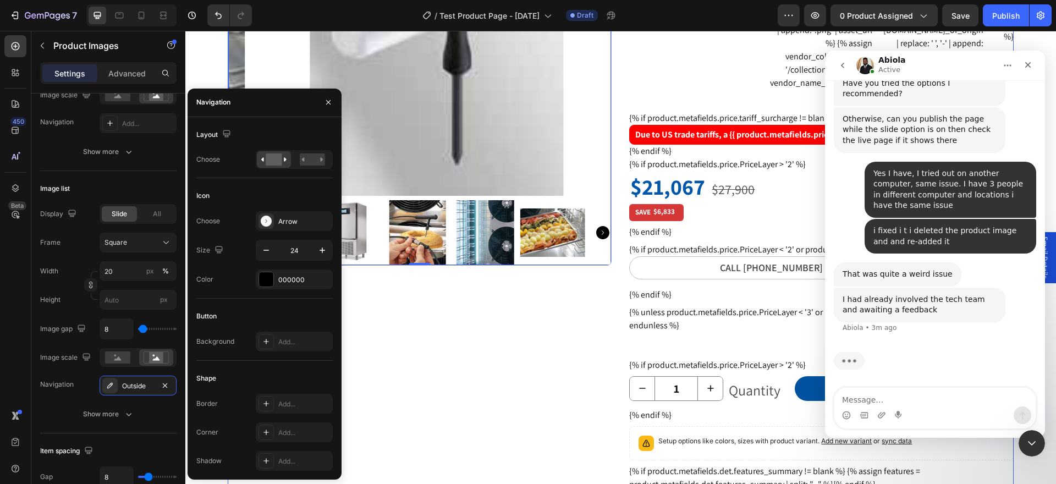
click at [399, 329] on div "Product Images 0 Row" at bounding box center [420, 384] width 384 height 964
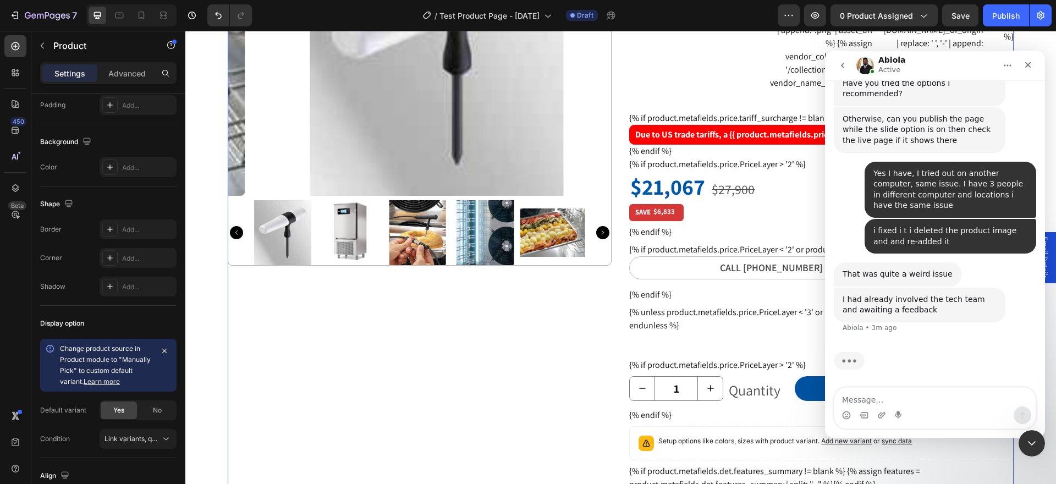
scroll to position [0, 0]
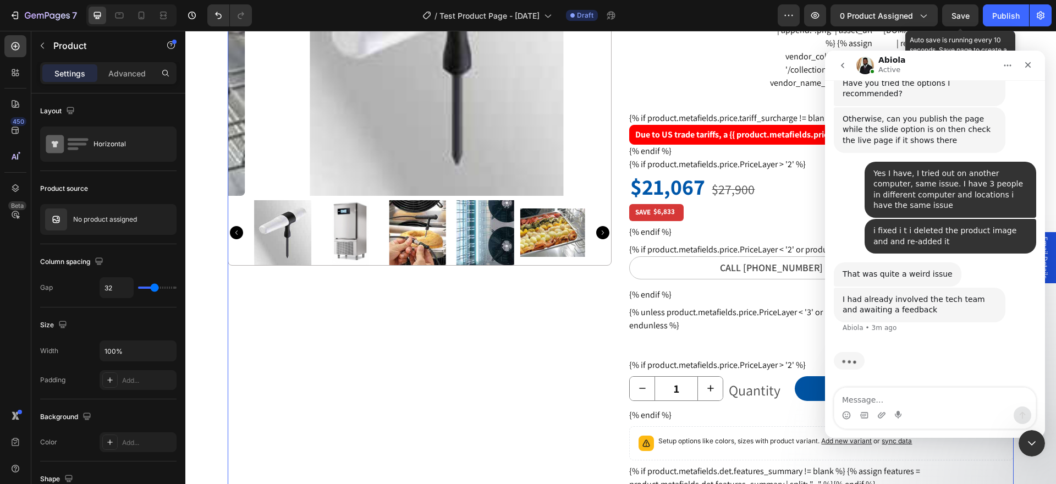
click at [968, 13] on span "Save" at bounding box center [961, 15] width 18 height 9
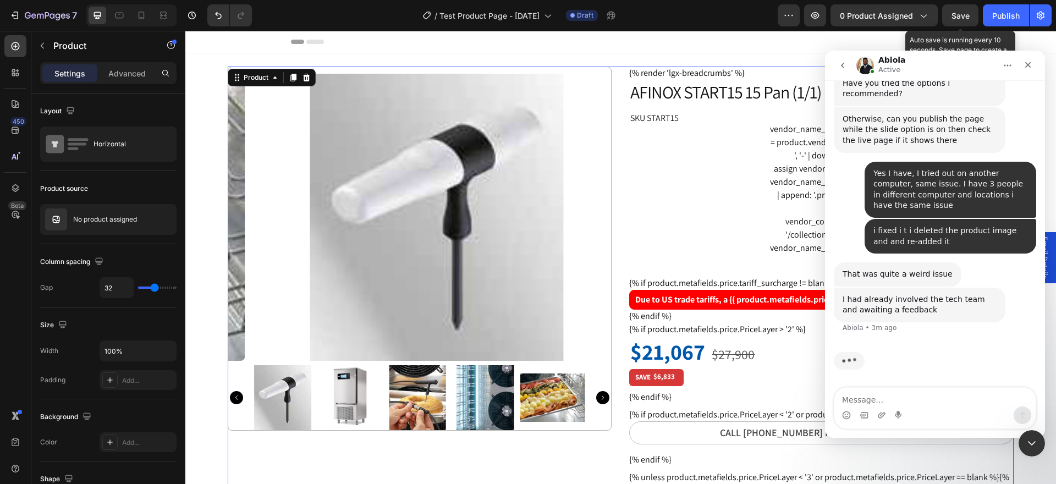
click at [953, 13] on span "Save" at bounding box center [961, 15] width 18 height 9
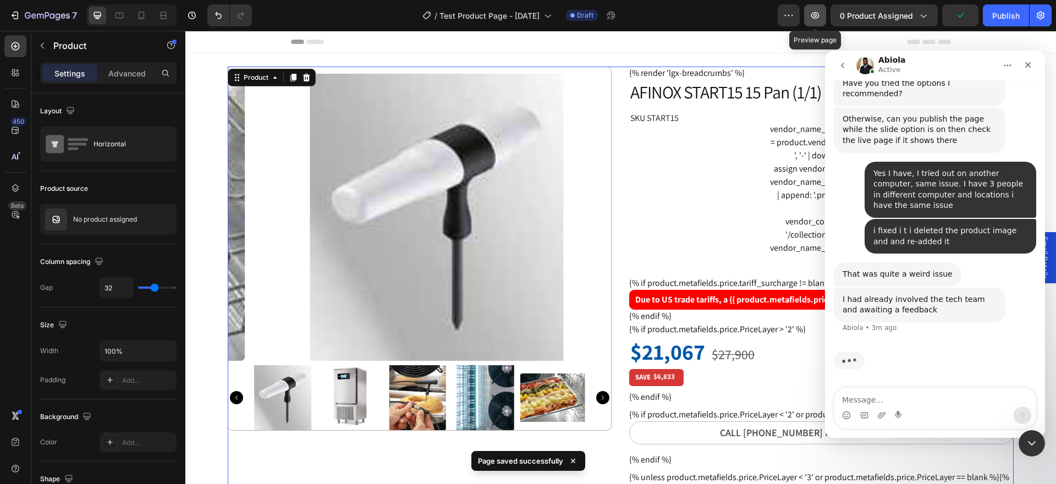
click at [816, 19] on icon "button" at bounding box center [815, 15] width 11 height 11
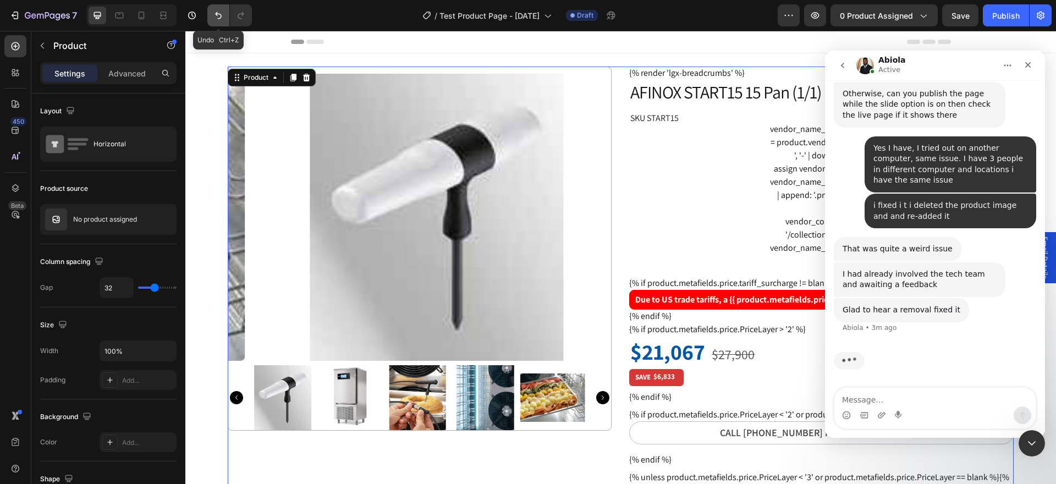
click at [221, 16] on icon "Undo/Redo" at bounding box center [218, 15] width 11 height 11
click at [880, 312] on div "Glad to hear a removal fixed it" at bounding box center [902, 310] width 118 height 11
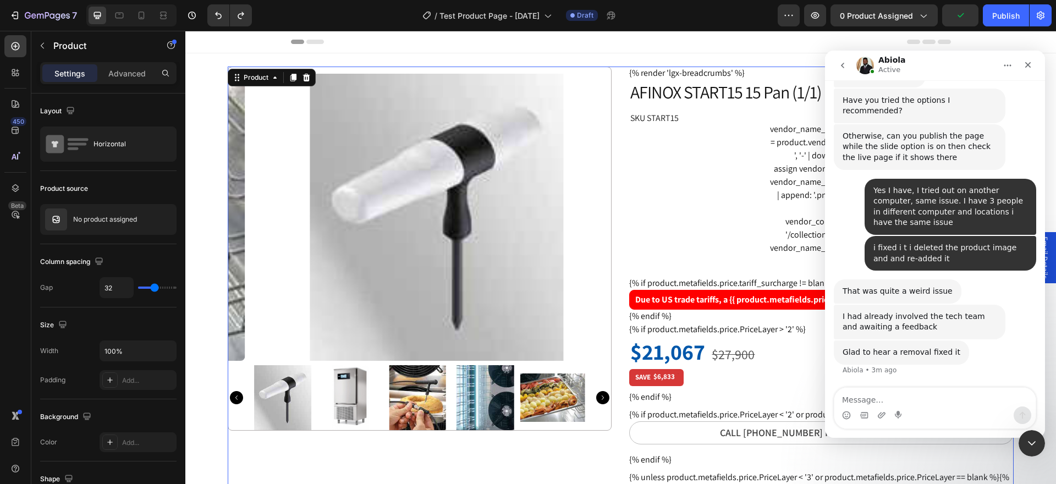
click at [910, 354] on div "Glad to hear a removal fixed it" at bounding box center [902, 352] width 118 height 11
click at [939, 354] on div "Glad to hear a removal fixed it" at bounding box center [902, 352] width 118 height 11
click at [859, 401] on textarea "Message…" at bounding box center [934, 397] width 201 height 19
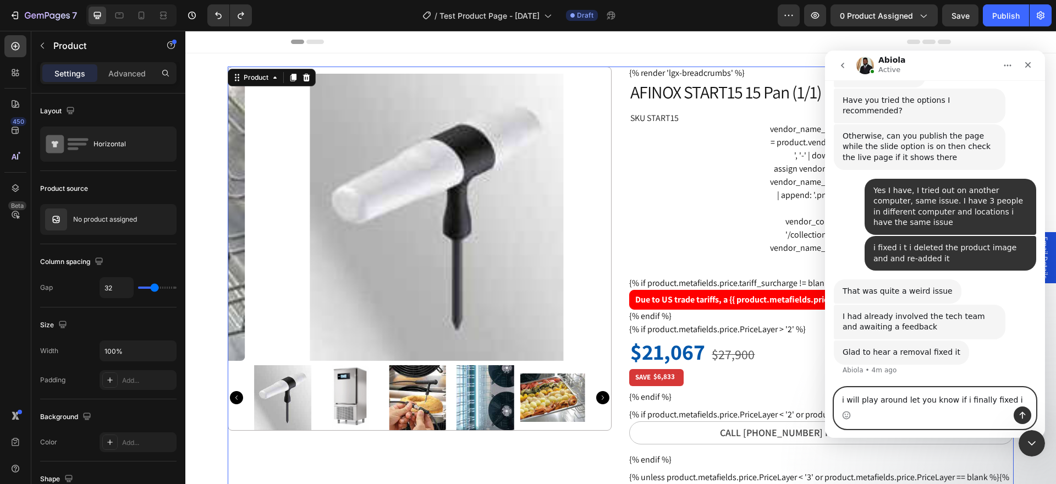
type textarea "i will play around let you know if i finally fixed it"
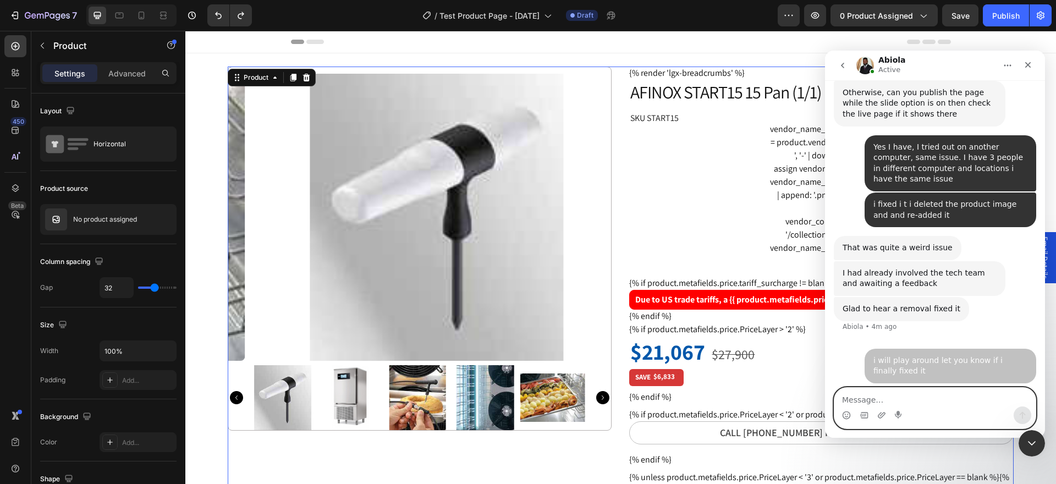
scroll to position [1592, 0]
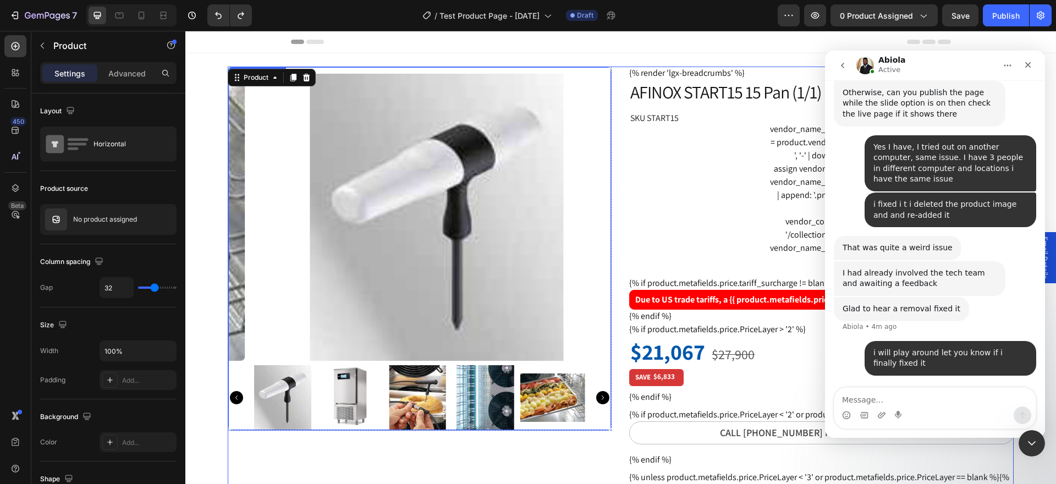
click at [453, 299] on img at bounding box center [436, 217] width 383 height 287
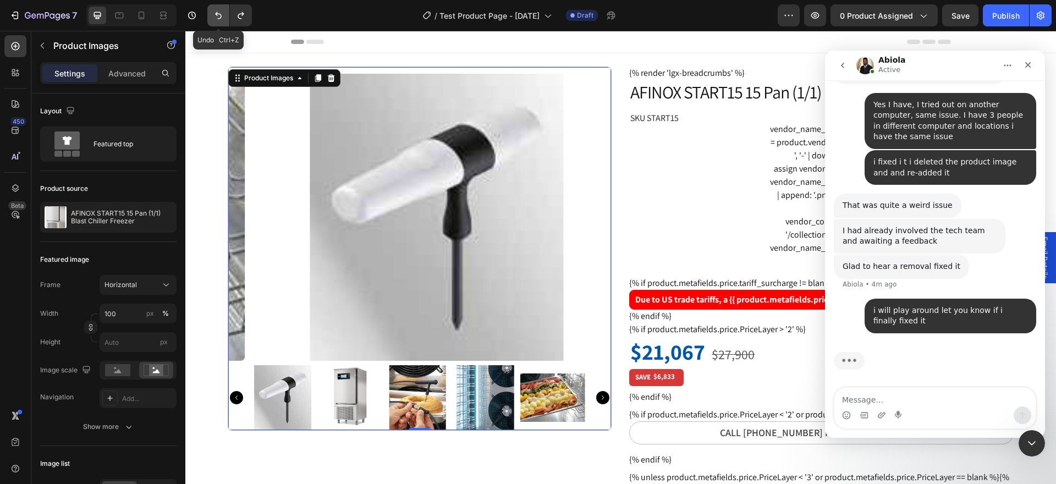
click at [216, 15] on icon "Undo/Redo" at bounding box center [218, 15] width 11 height 11
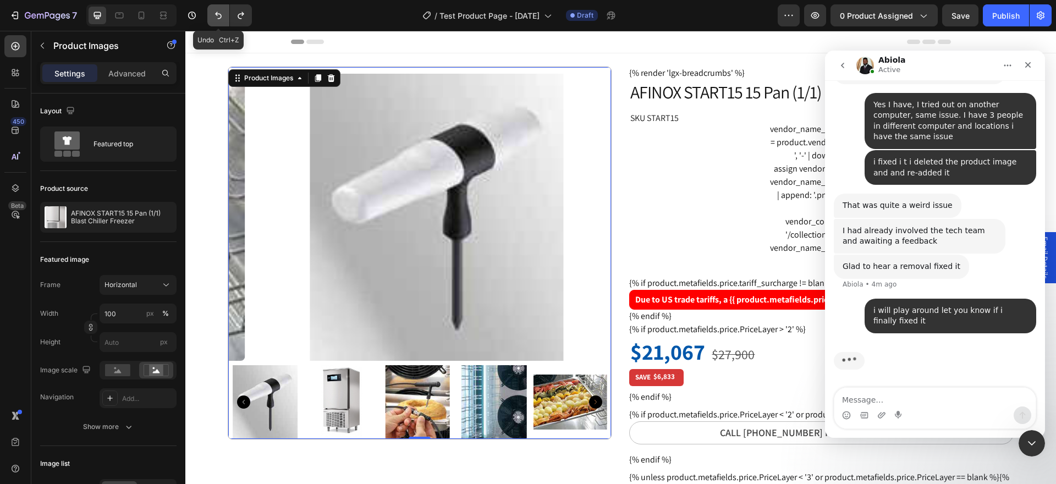
scroll to position [1634, 0]
click at [954, 18] on span "Save" at bounding box center [961, 15] width 18 height 9
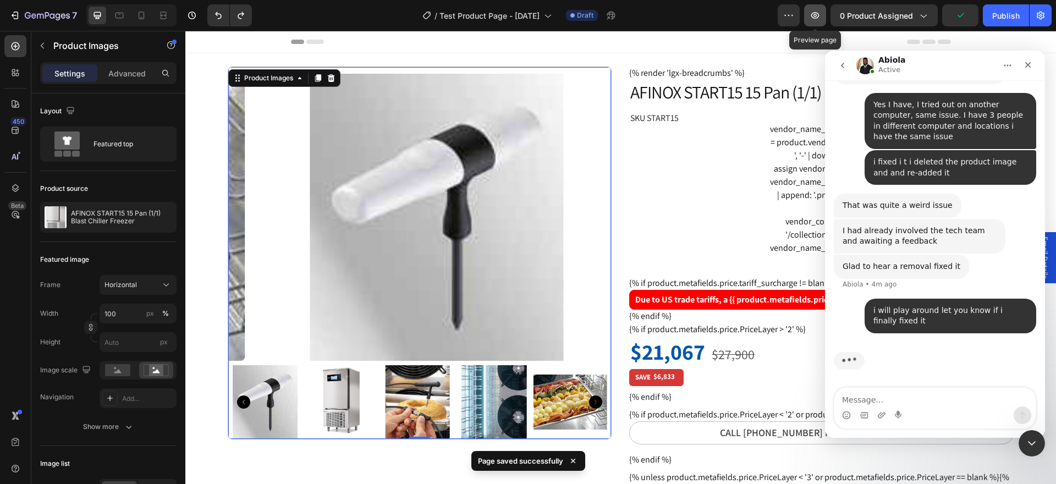
click at [813, 17] on icon "button" at bounding box center [815, 15] width 8 height 7
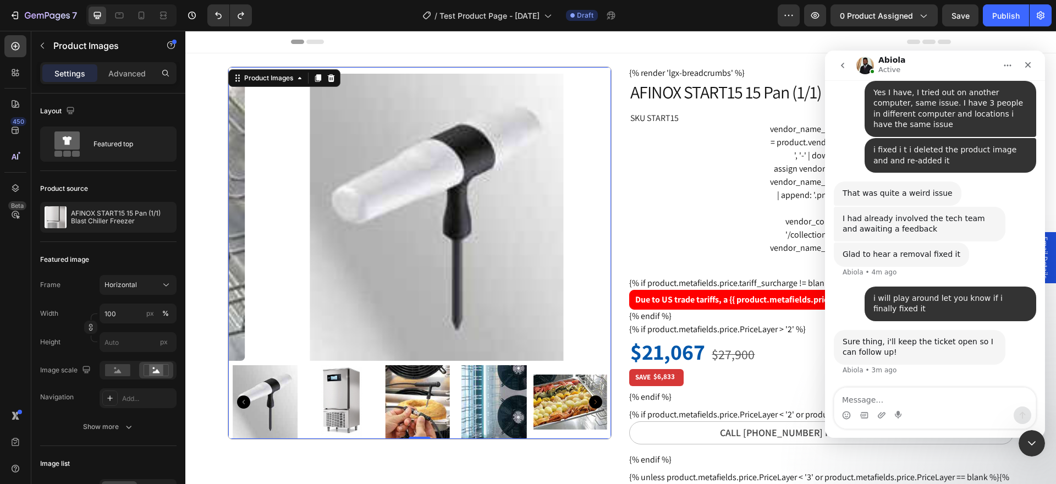
scroll to position [1646, 0]
click at [879, 398] on textarea "Message…" at bounding box center [934, 397] width 201 height 19
type textarea "thanks"
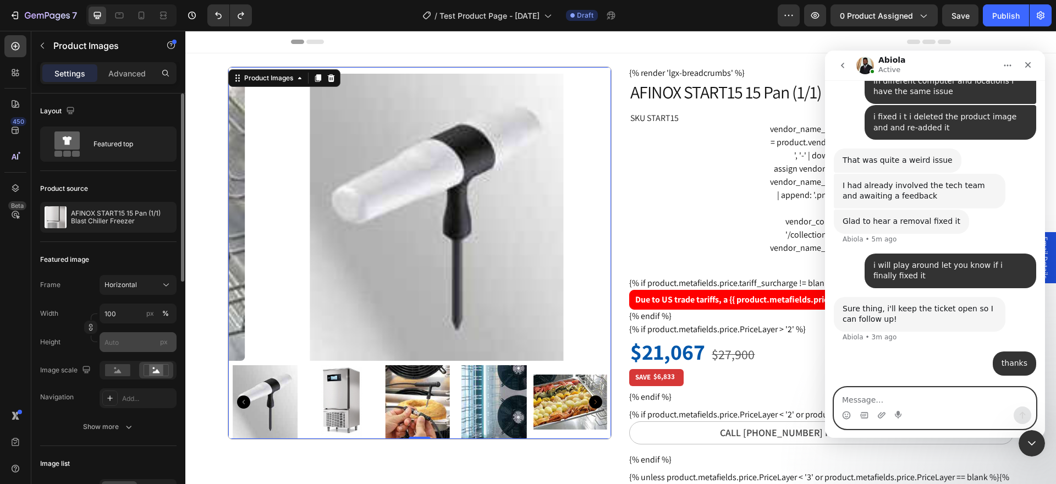
scroll to position [110, 0]
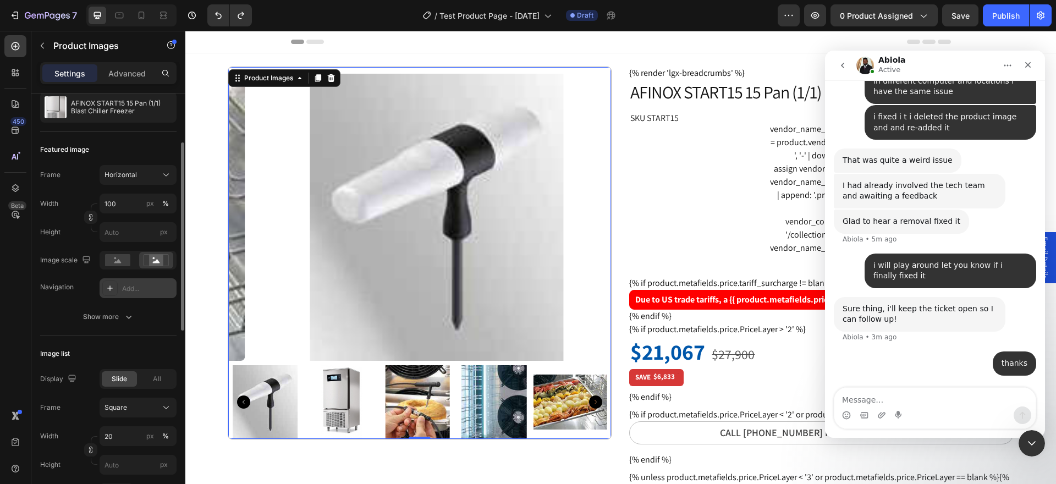
click at [126, 289] on div "Add..." at bounding box center [148, 289] width 52 height 10
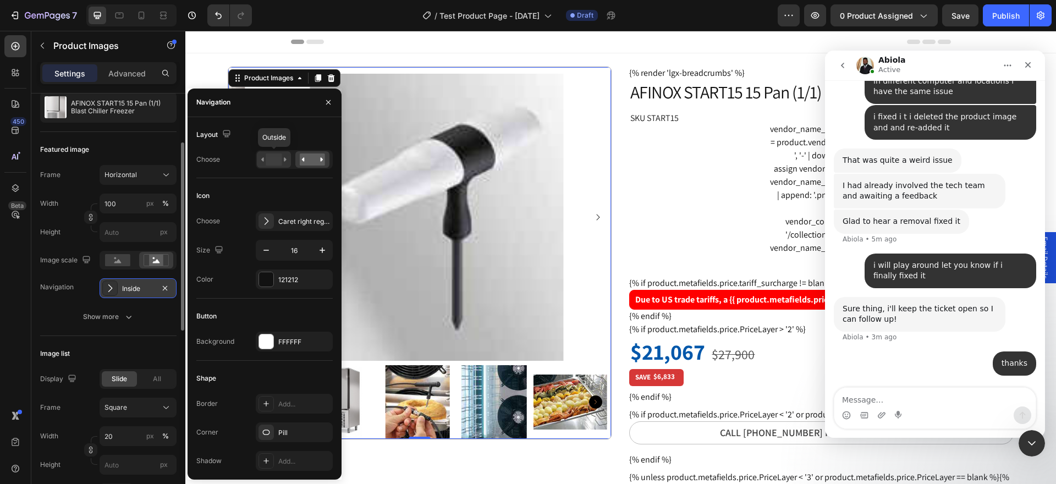
click at [276, 161] on rect at bounding box center [274, 159] width 16 height 12
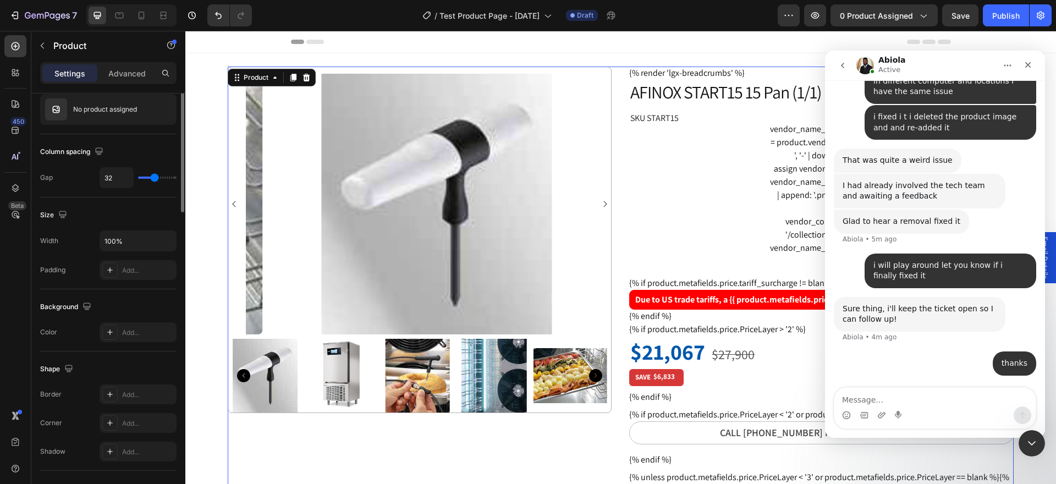
scroll to position [0, 0]
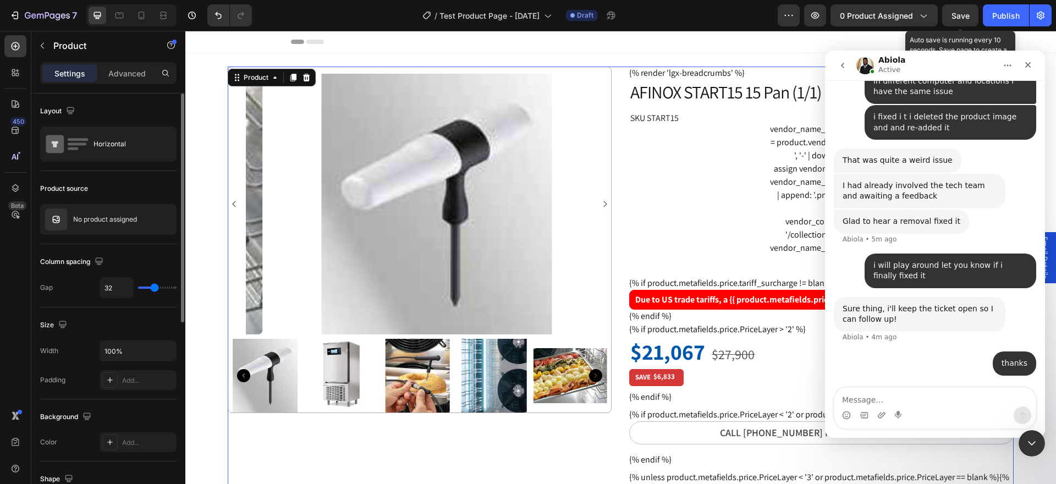
click at [964, 17] on span "Save" at bounding box center [961, 15] width 18 height 9
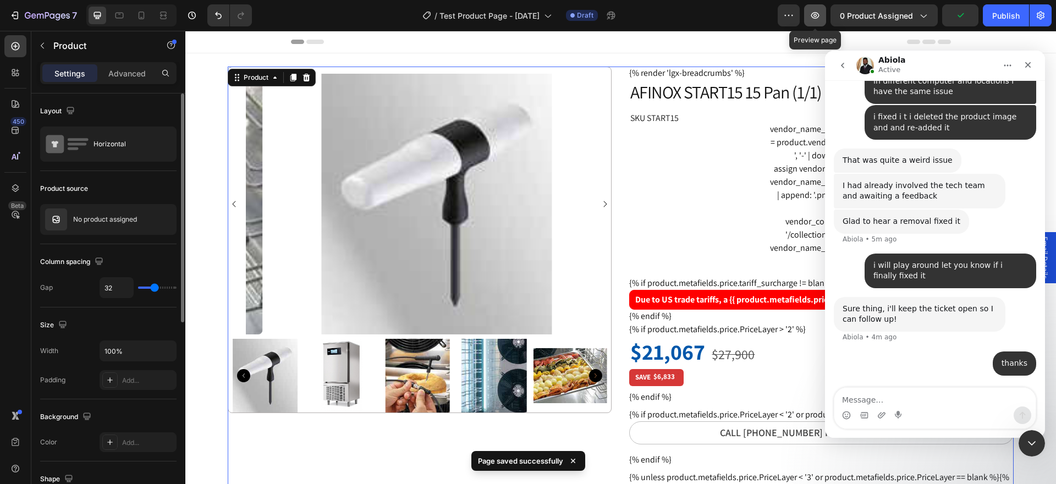
click at [816, 13] on icon "button" at bounding box center [815, 15] width 8 height 7
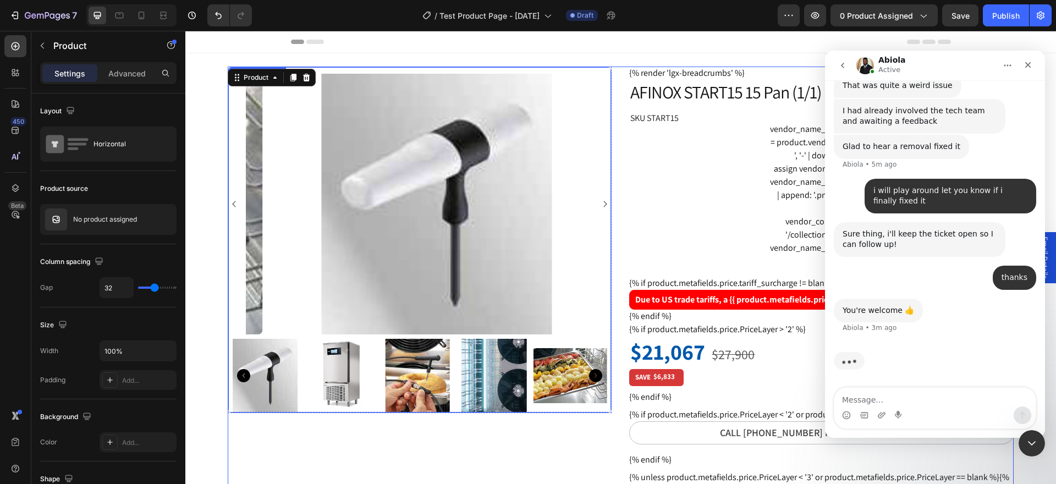
scroll to position [1754, 0]
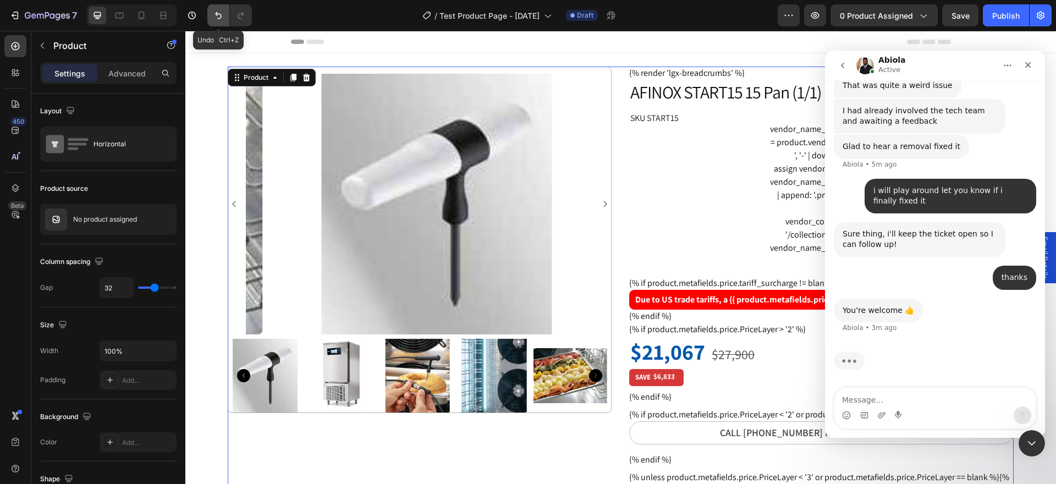
click at [218, 17] on icon "Undo/Redo" at bounding box center [218, 15] width 11 height 11
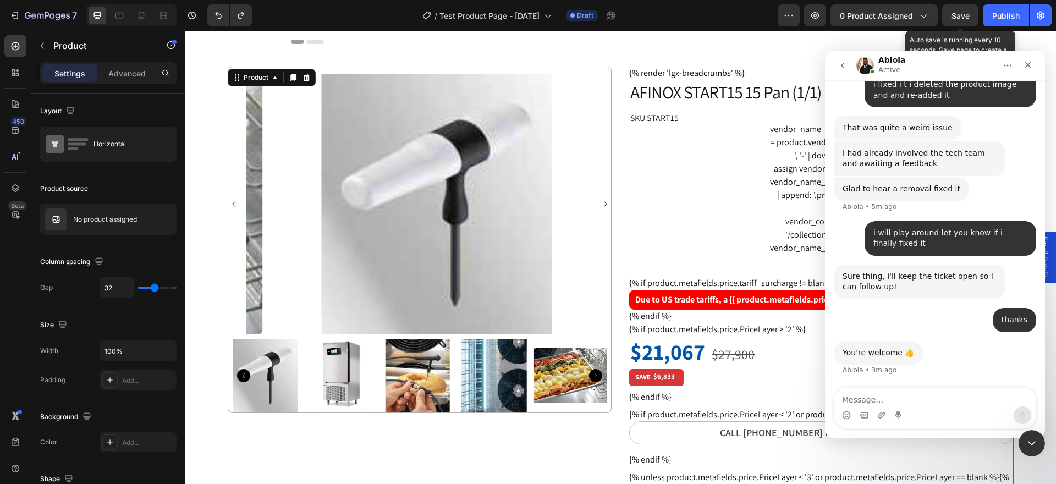
click at [959, 19] on span "Save" at bounding box center [961, 15] width 18 height 9
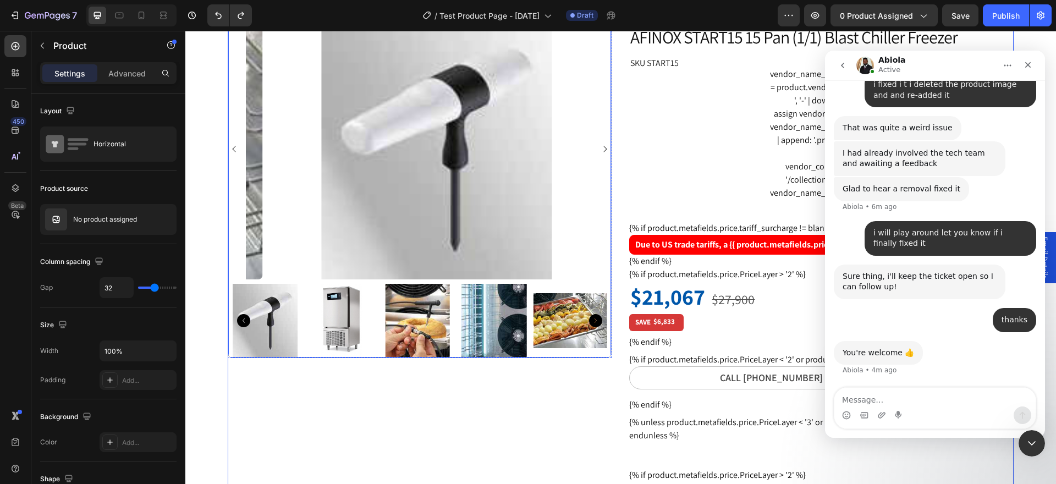
scroll to position [0, 0]
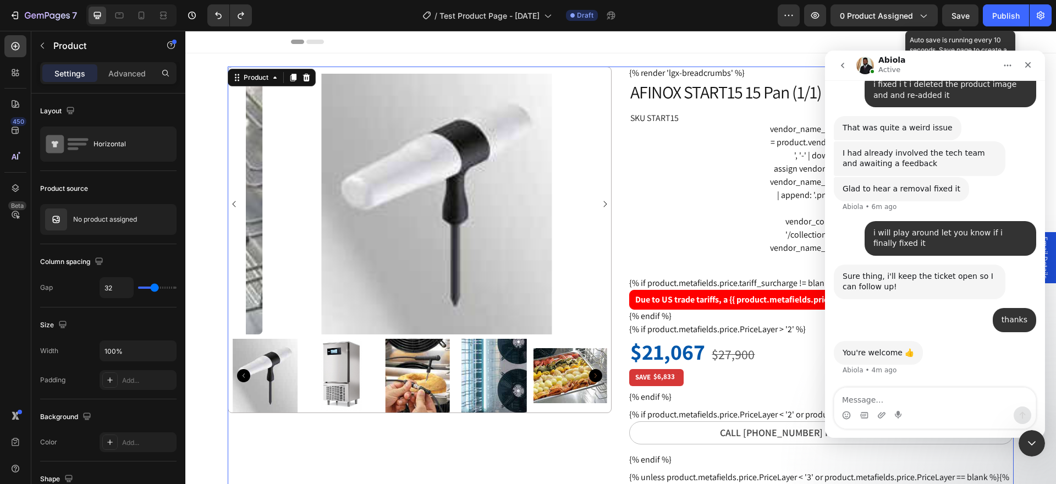
click at [954, 15] on span "Save" at bounding box center [961, 15] width 18 height 9
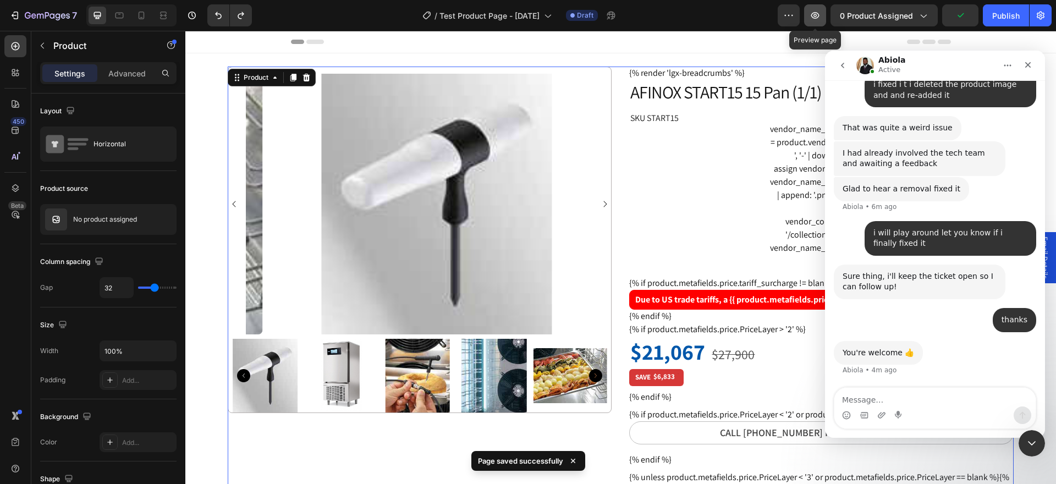
click at [815, 16] on icon "button" at bounding box center [815, 15] width 11 height 11
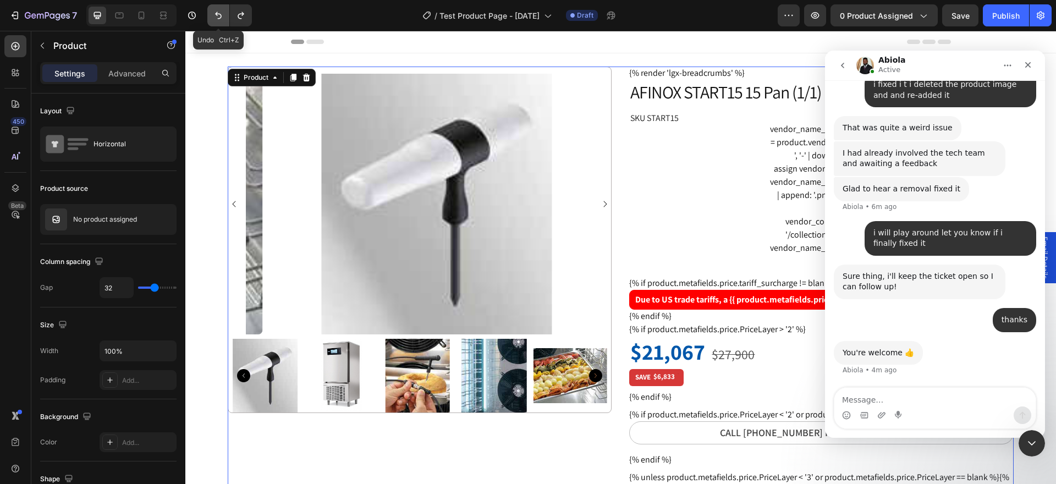
click at [217, 19] on icon "Undo/Redo" at bounding box center [218, 15] width 11 height 11
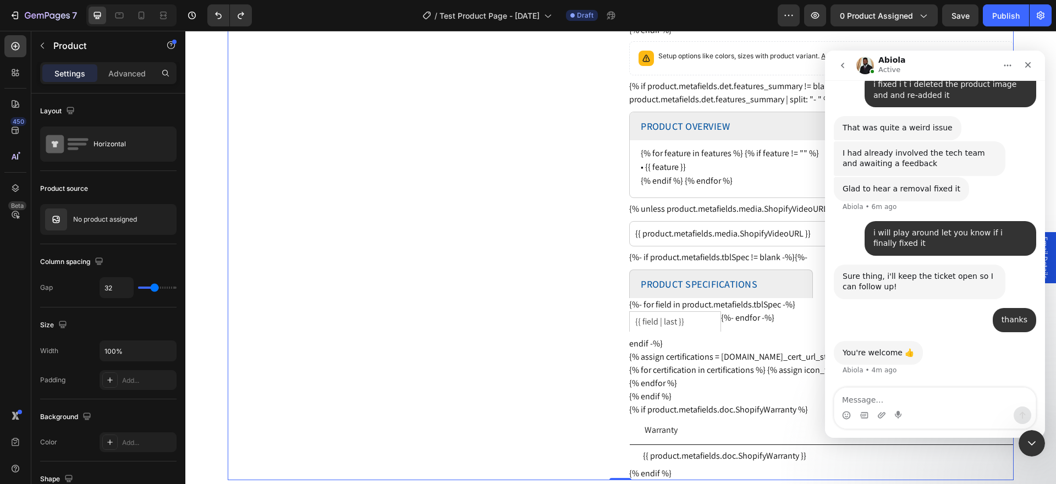
scroll to position [440, 0]
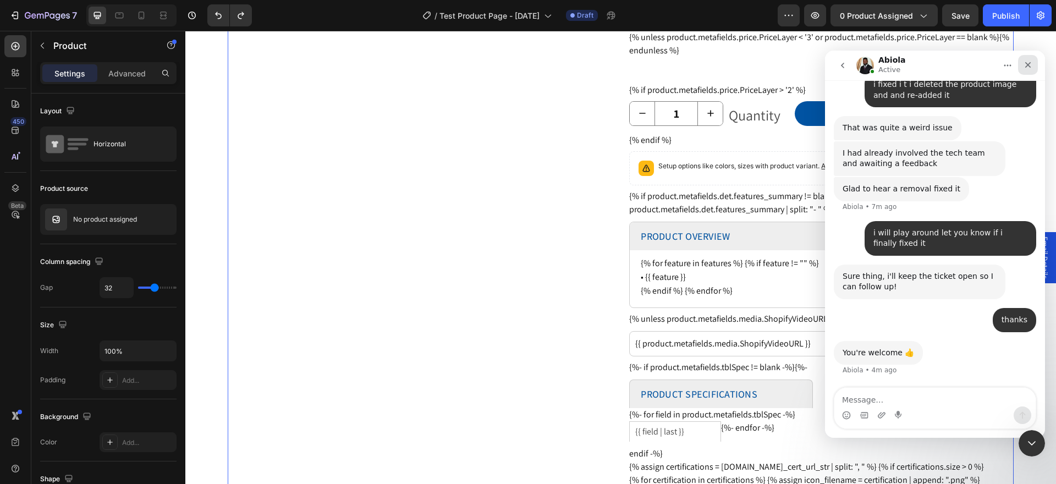
click at [1027, 64] on icon "Close" at bounding box center [1028, 65] width 6 height 6
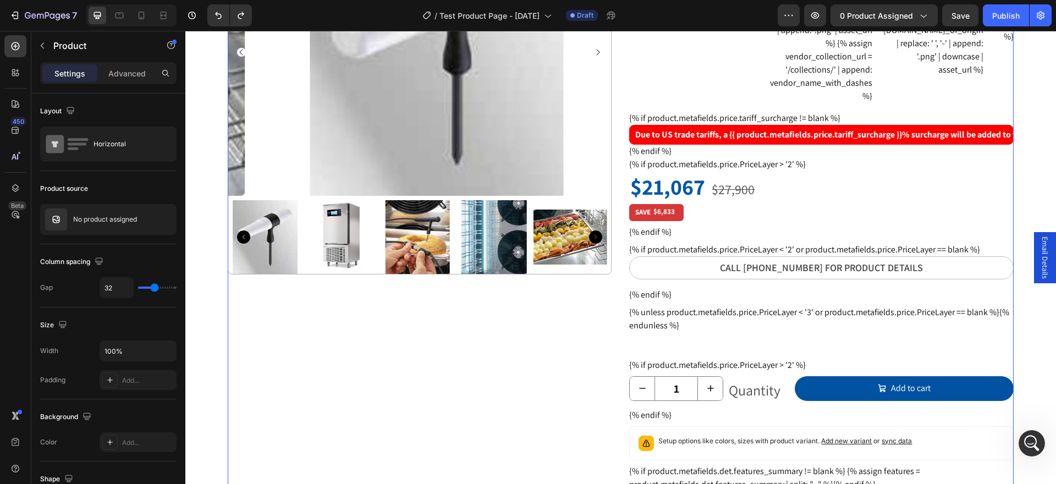
scroll to position [0, 0]
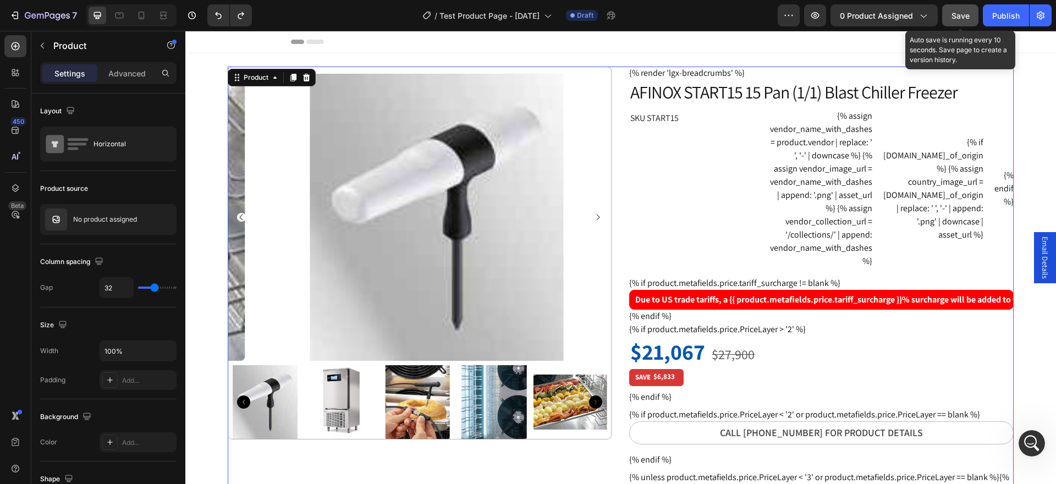
click at [956, 21] on button "Save" at bounding box center [960, 15] width 36 height 22
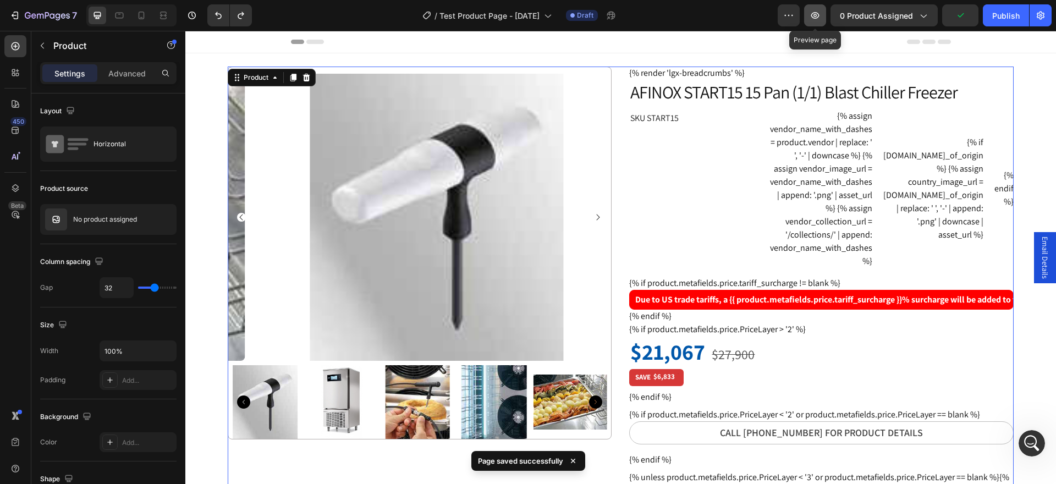
click at [818, 19] on icon "button" at bounding box center [815, 15] width 11 height 11
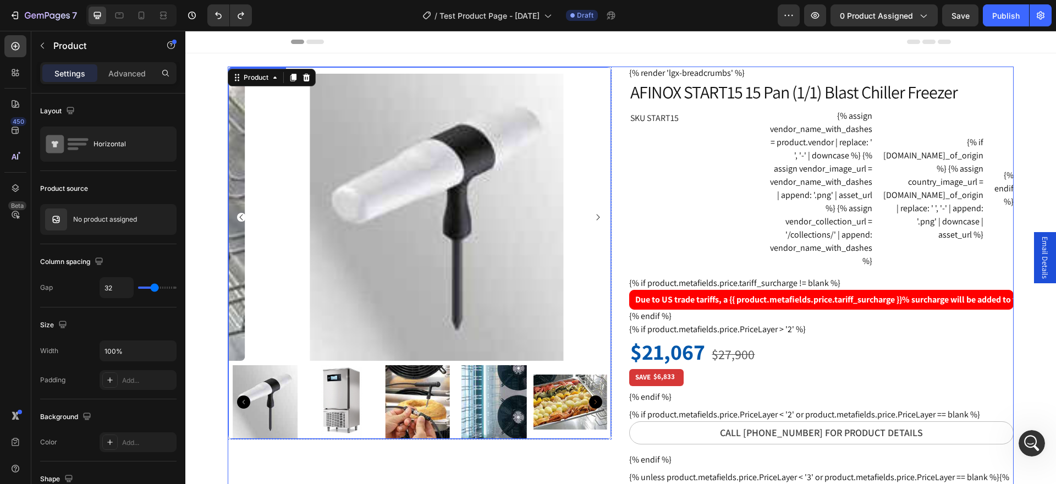
click at [455, 235] on img at bounding box center [436, 217] width 383 height 287
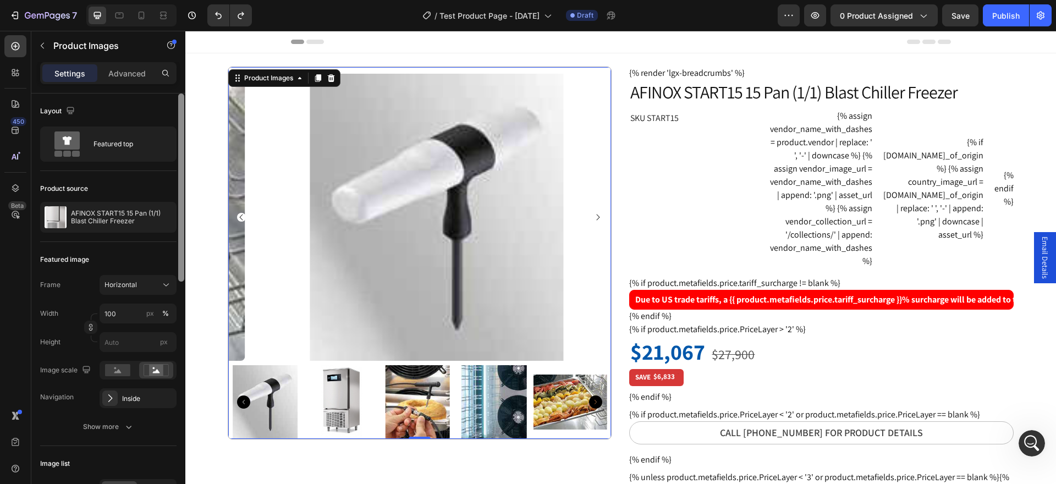
scroll to position [110, 0]
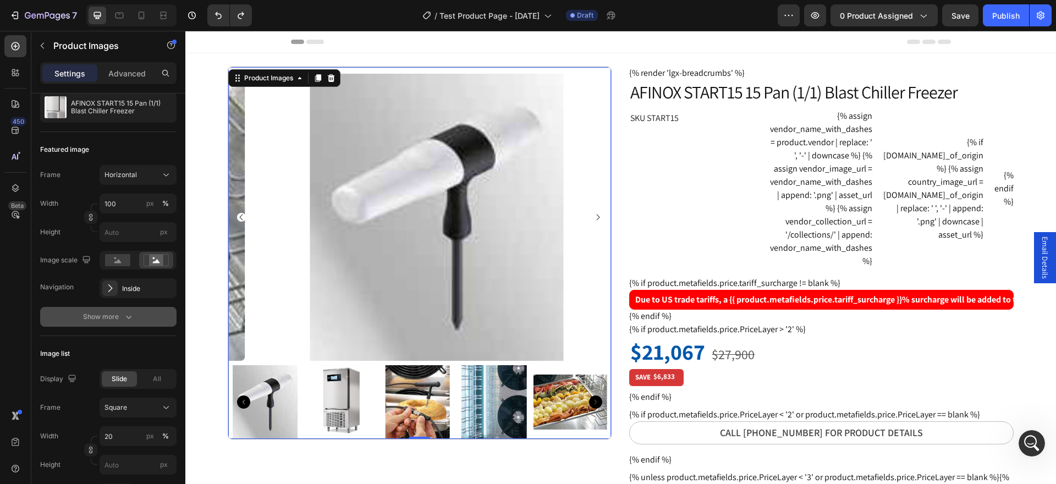
click at [127, 326] on button "Show more" at bounding box center [108, 317] width 136 height 20
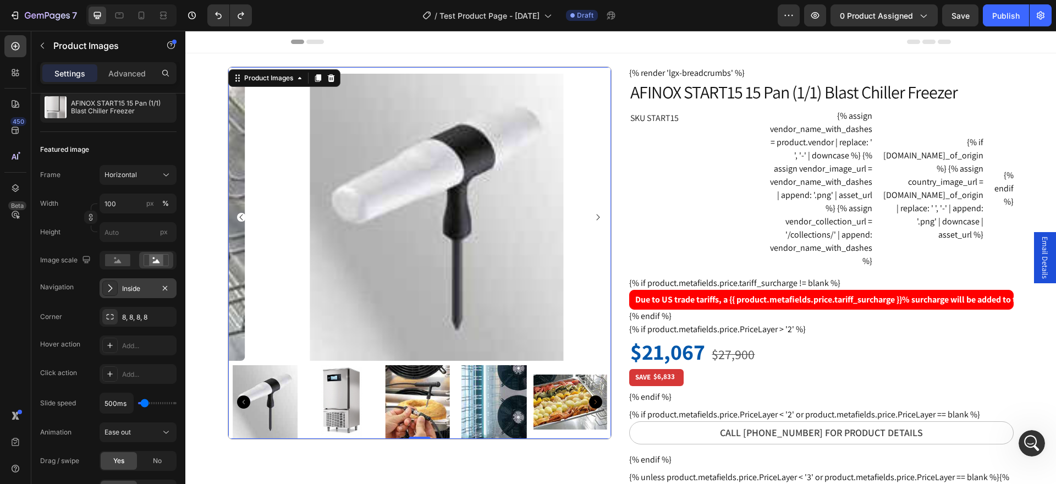
click at [124, 290] on div "Inside" at bounding box center [138, 289] width 32 height 10
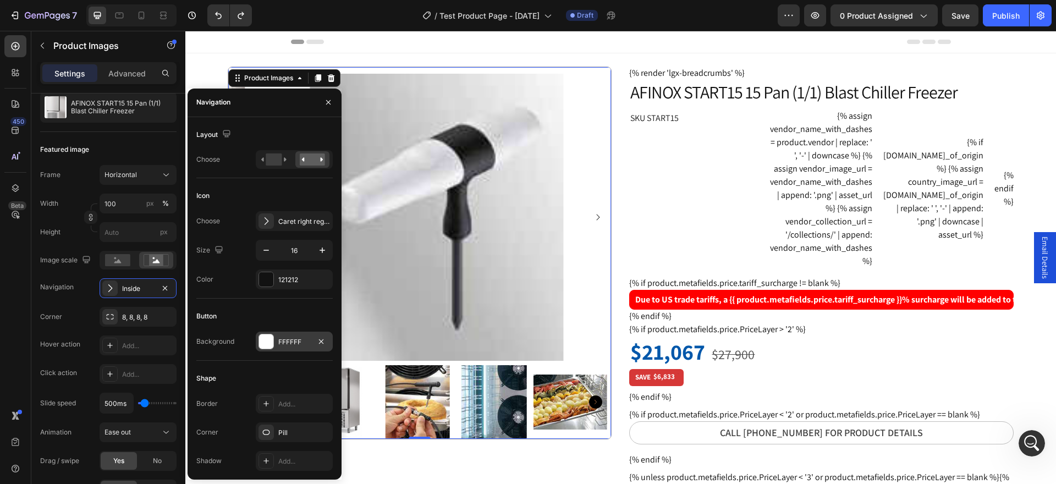
click at [263, 345] on div at bounding box center [266, 341] width 14 height 14
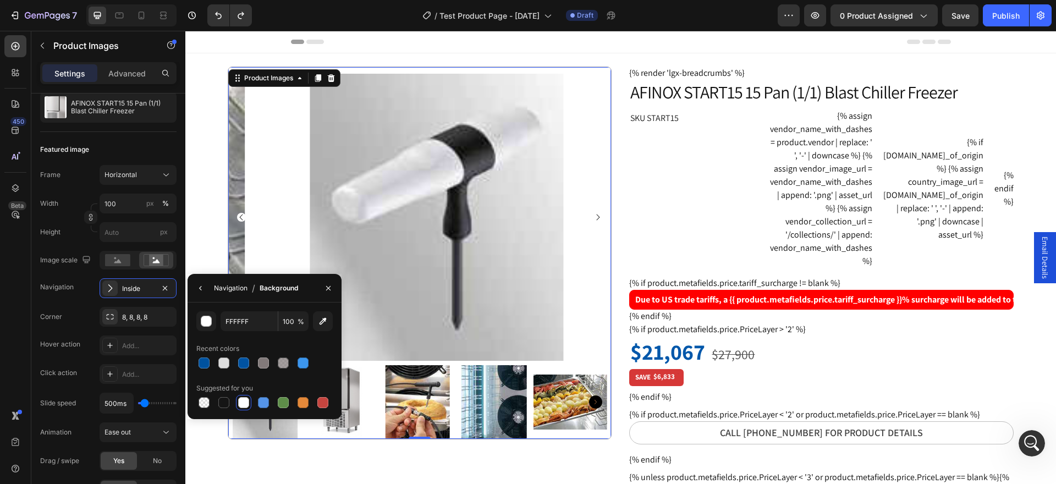
click at [231, 289] on div "Navigation" at bounding box center [231, 288] width 34 height 10
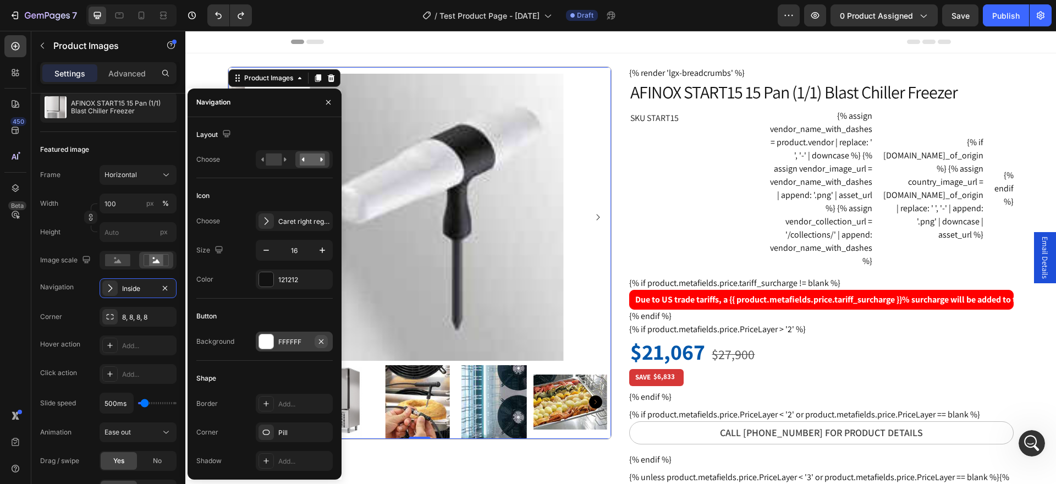
click at [320, 339] on icon "button" at bounding box center [321, 341] width 9 height 9
click at [263, 162] on icon at bounding box center [273, 159] width 25 height 12
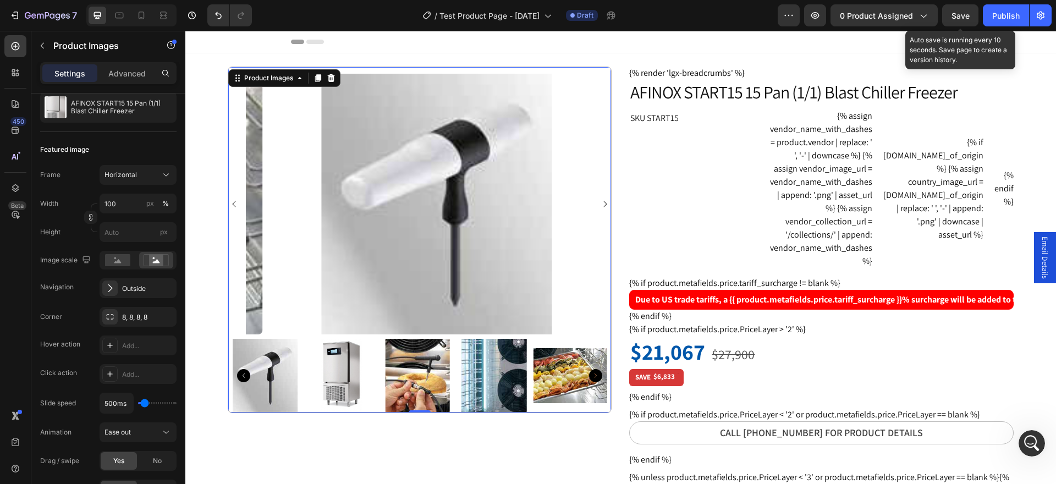
click at [963, 18] on span "Save" at bounding box center [961, 15] width 18 height 9
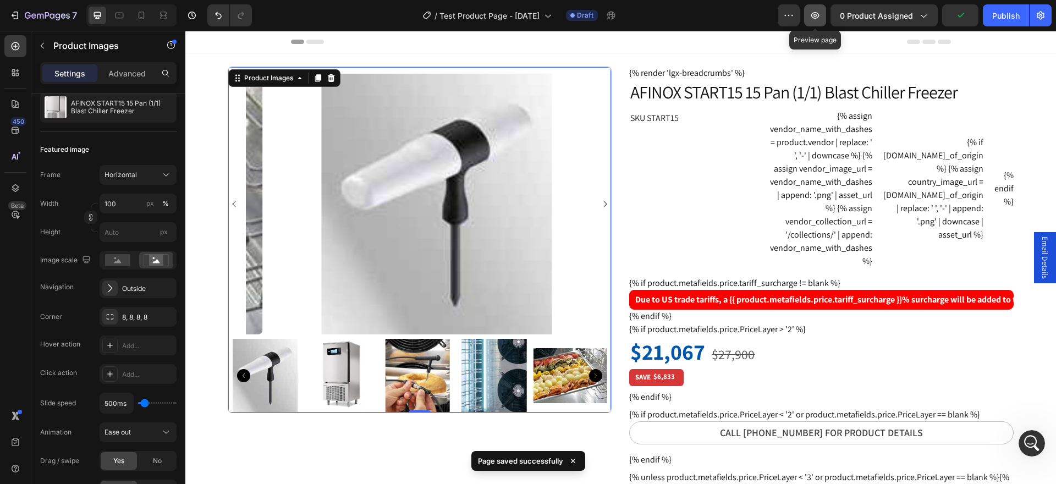
click at [815, 15] on icon "button" at bounding box center [815, 15] width 11 height 11
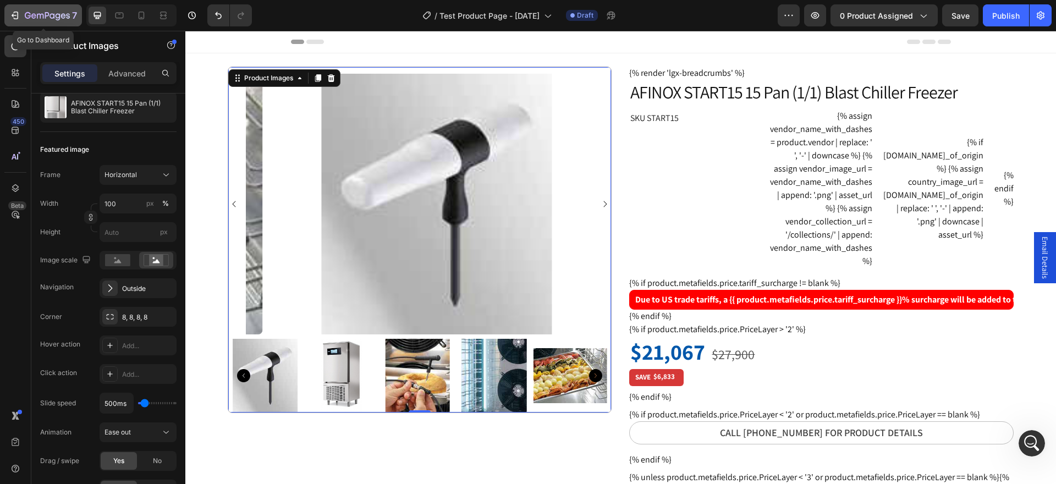
click at [36, 13] on icon "button" at bounding box center [47, 16] width 45 height 9
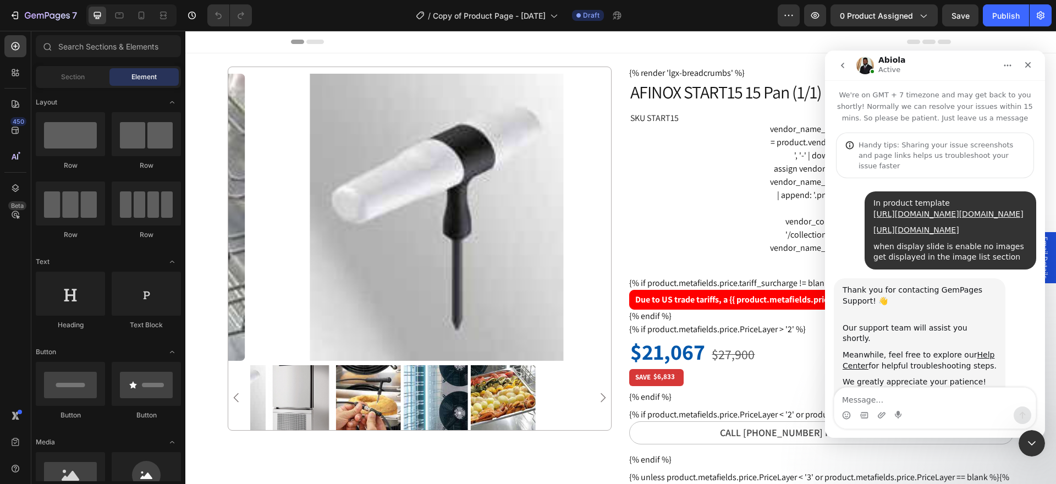
scroll to position [1701, 0]
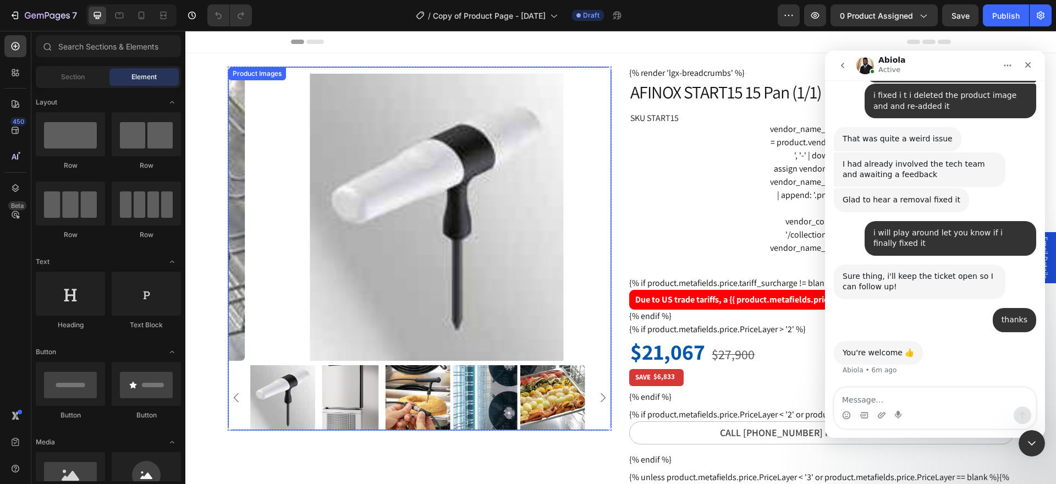
click at [443, 232] on img at bounding box center [436, 217] width 383 height 287
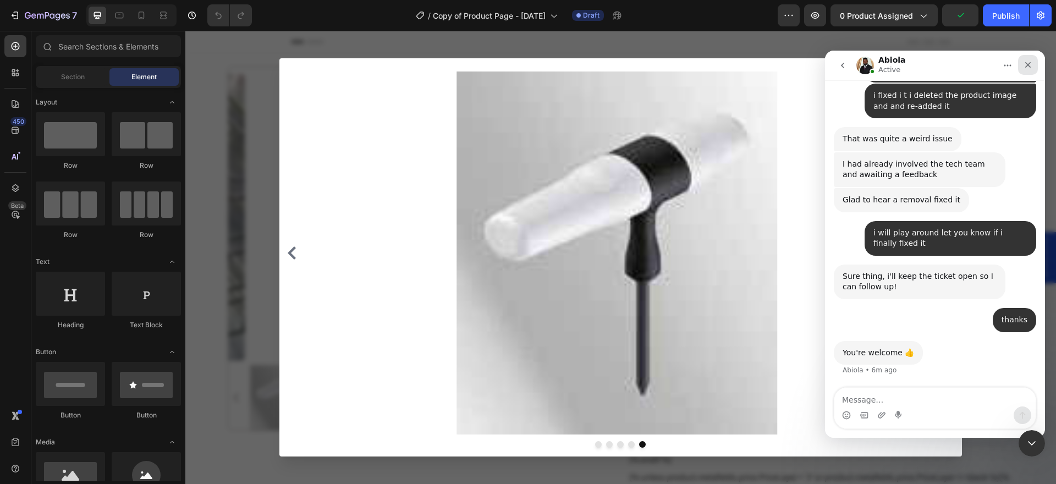
click at [1025, 63] on icon "Close" at bounding box center [1028, 65] width 9 height 9
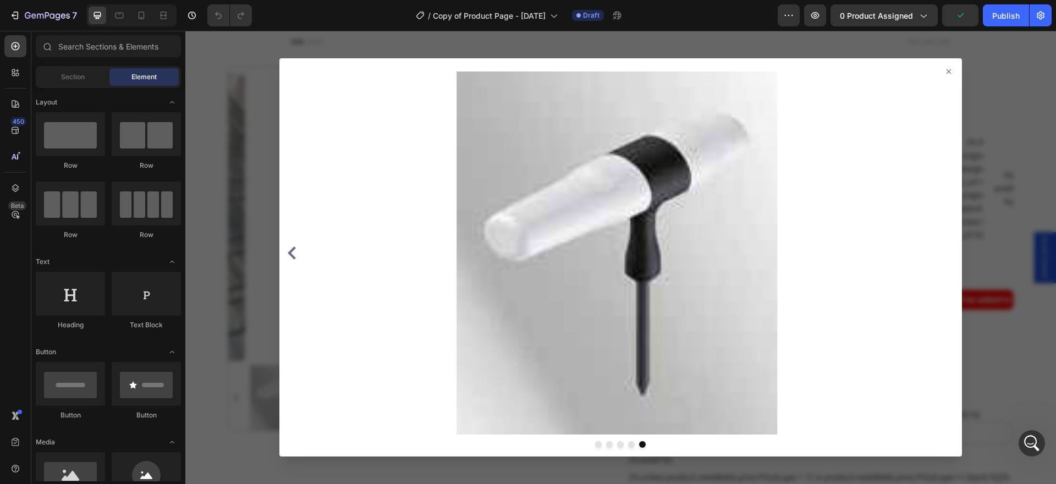
click at [944, 69] on icon at bounding box center [948, 71] width 9 height 9
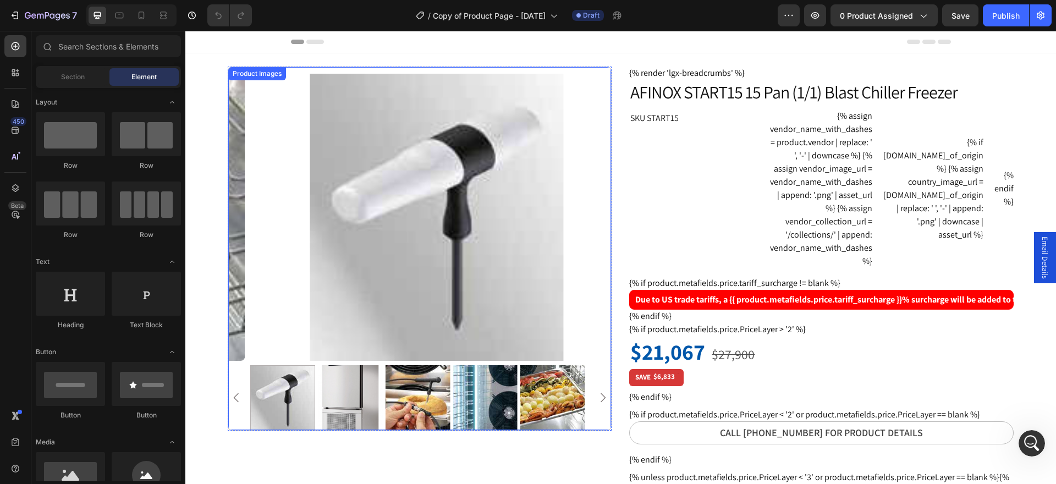
click at [427, 265] on img at bounding box center [436, 217] width 383 height 287
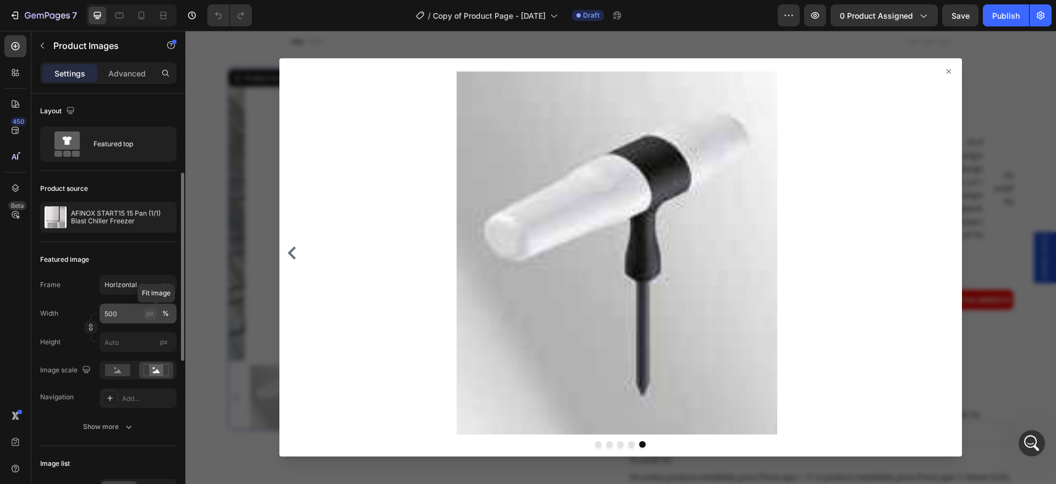
scroll to position [110, 0]
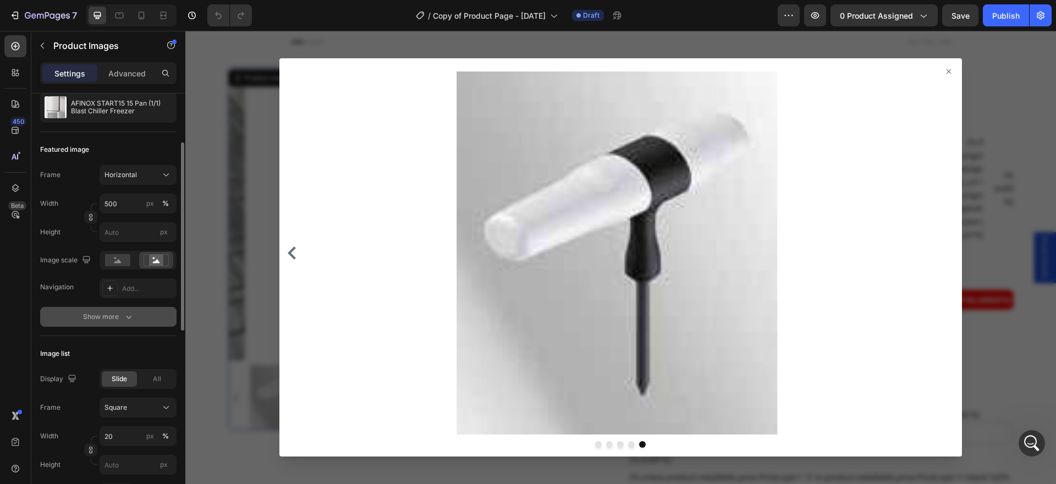
click at [150, 315] on button "Show more" at bounding box center [108, 317] width 136 height 20
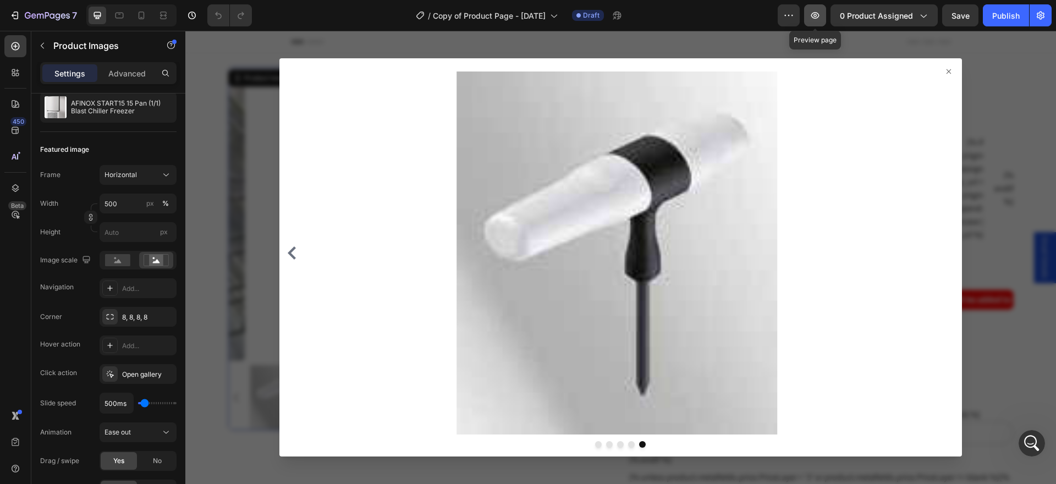
click at [813, 19] on icon "button" at bounding box center [815, 15] width 11 height 11
click at [944, 69] on icon at bounding box center [948, 71] width 9 height 9
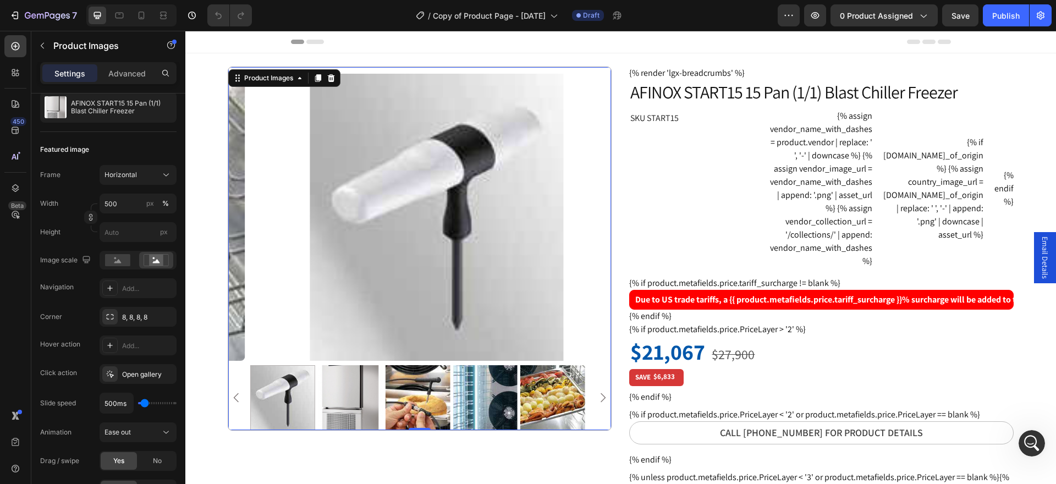
click at [463, 385] on img at bounding box center [485, 397] width 65 height 65
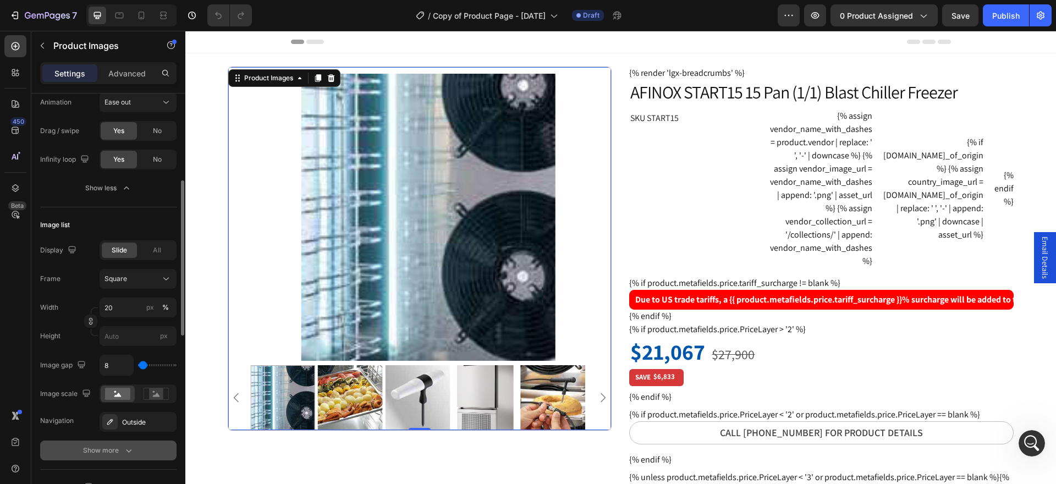
scroll to position [495, 0]
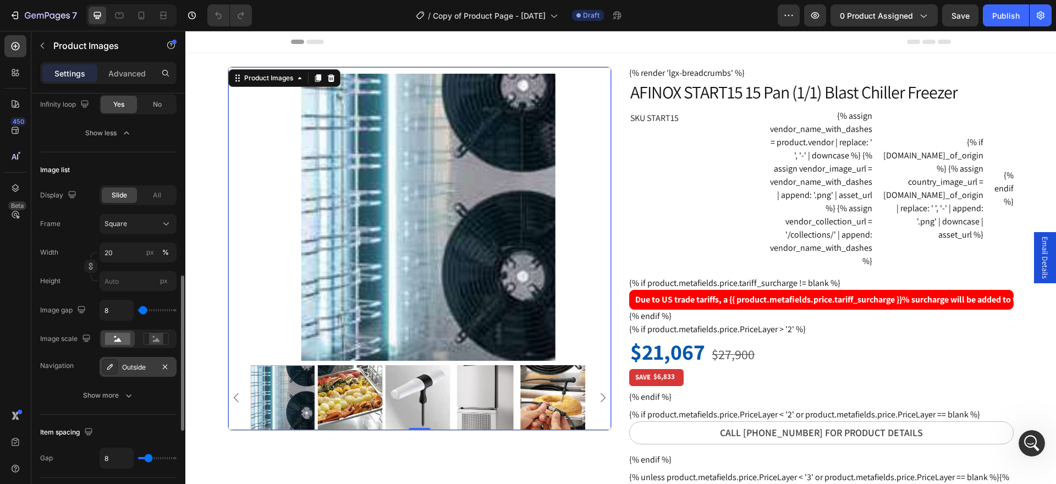
click at [134, 368] on div "Outside" at bounding box center [138, 367] width 32 height 10
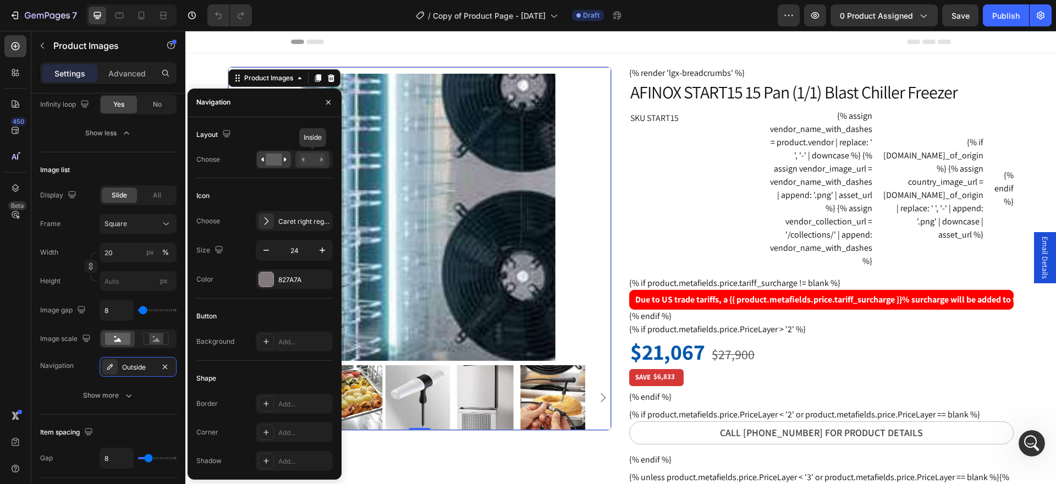
click at [304, 158] on icon at bounding box center [303, 159] width 3 height 4
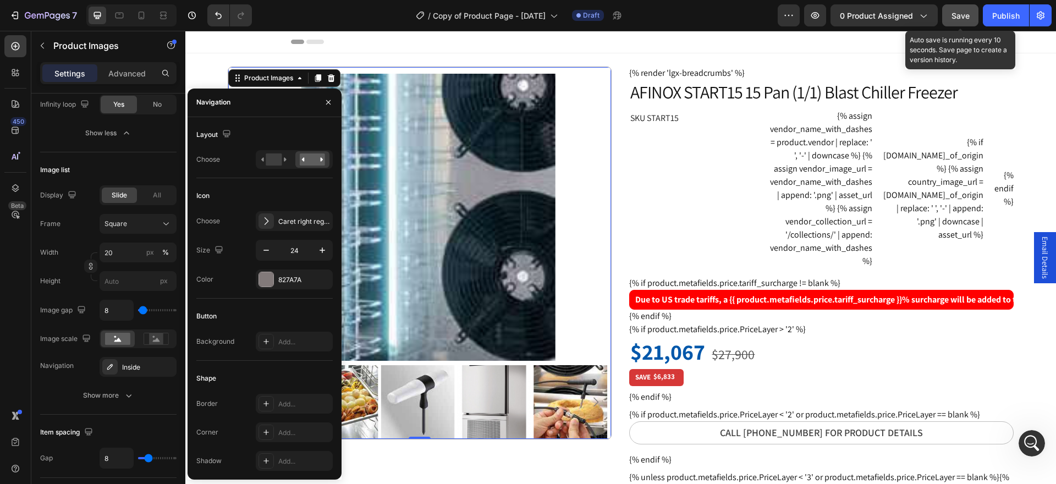
click at [955, 18] on span "Save" at bounding box center [961, 15] width 18 height 9
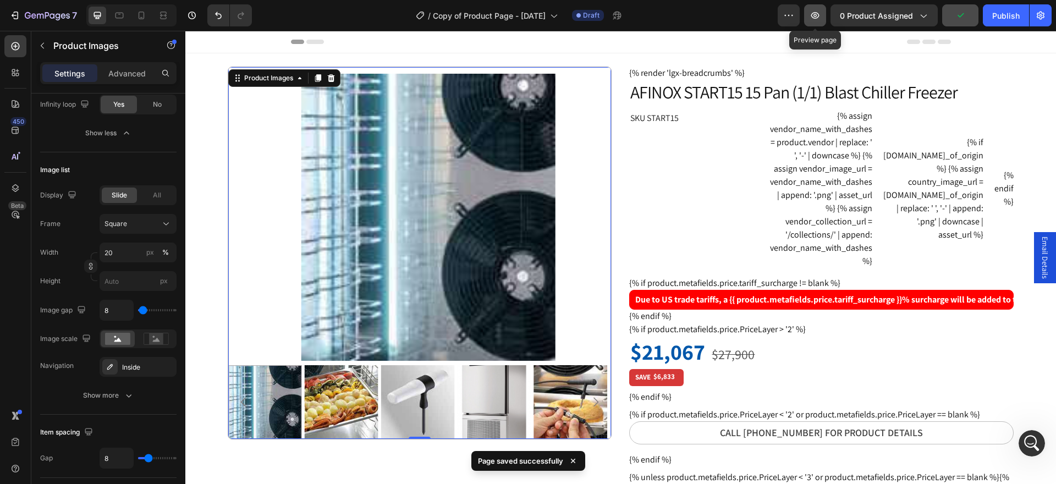
click at [818, 17] on icon "button" at bounding box center [815, 15] width 8 height 7
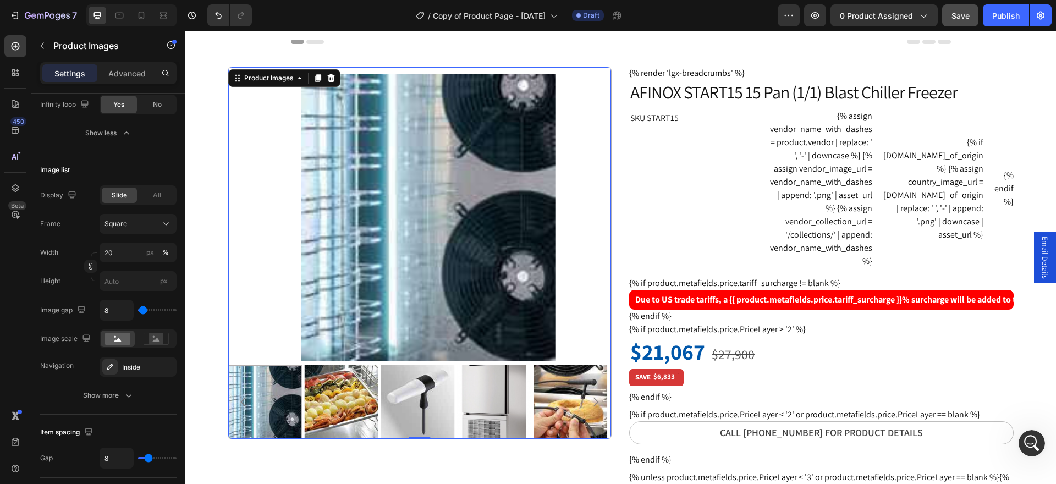
click at [475, 296] on img at bounding box center [428, 217] width 383 height 287
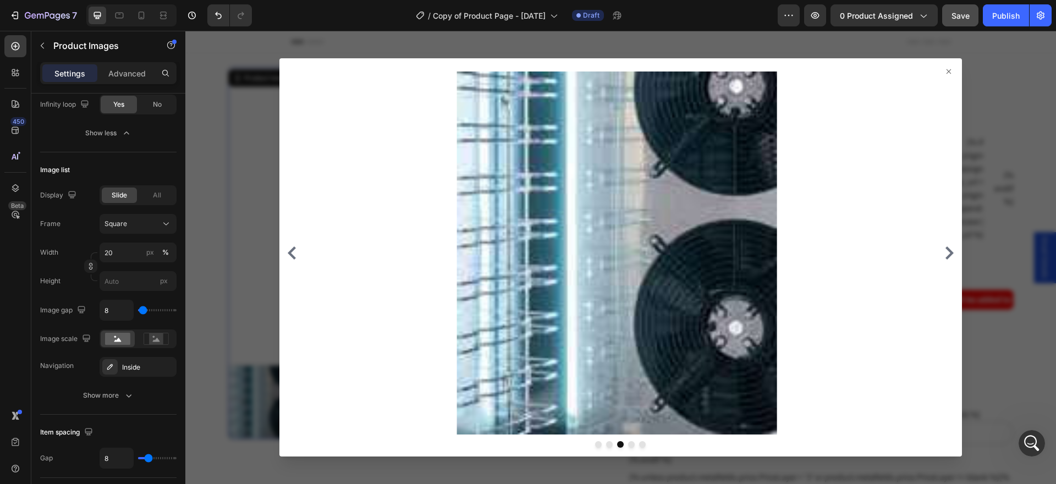
click at [947, 73] on icon at bounding box center [949, 71] width 4 height 4
click at [944, 72] on icon at bounding box center [948, 71] width 9 height 9
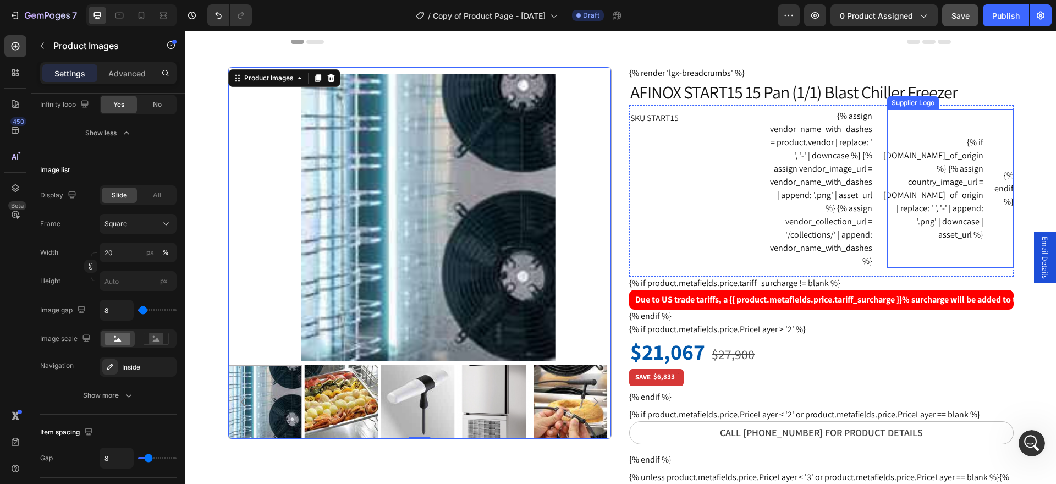
scroll to position [110, 0]
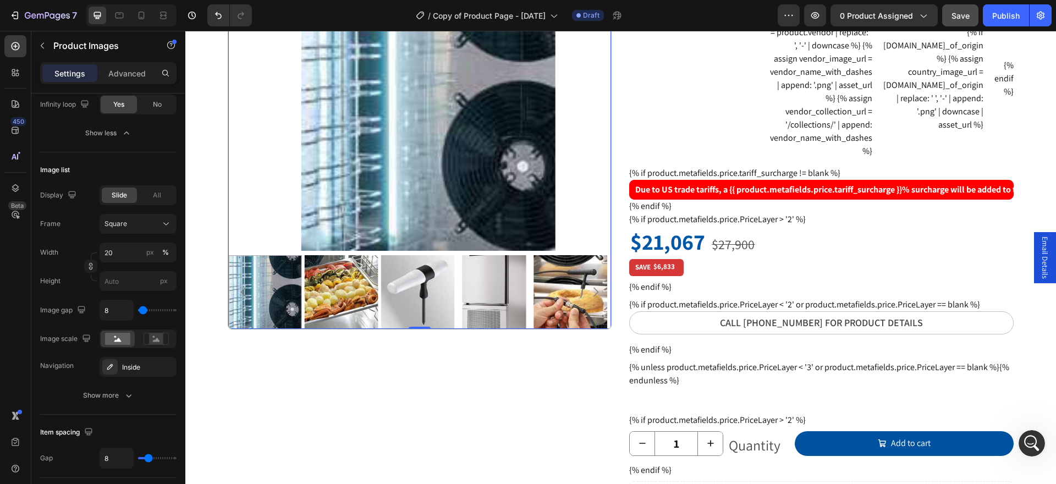
click at [414, 293] on img at bounding box center [418, 292] width 74 height 74
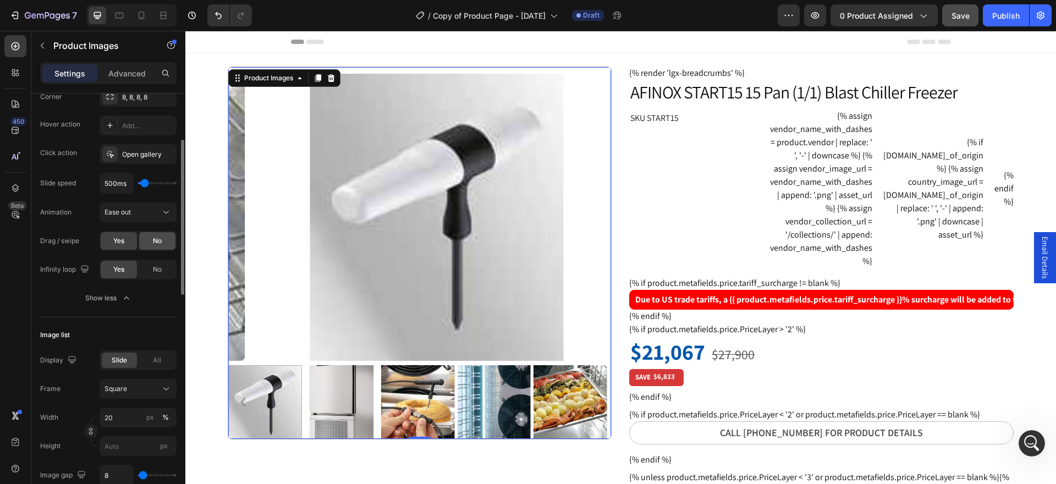
scroll to position [220, 0]
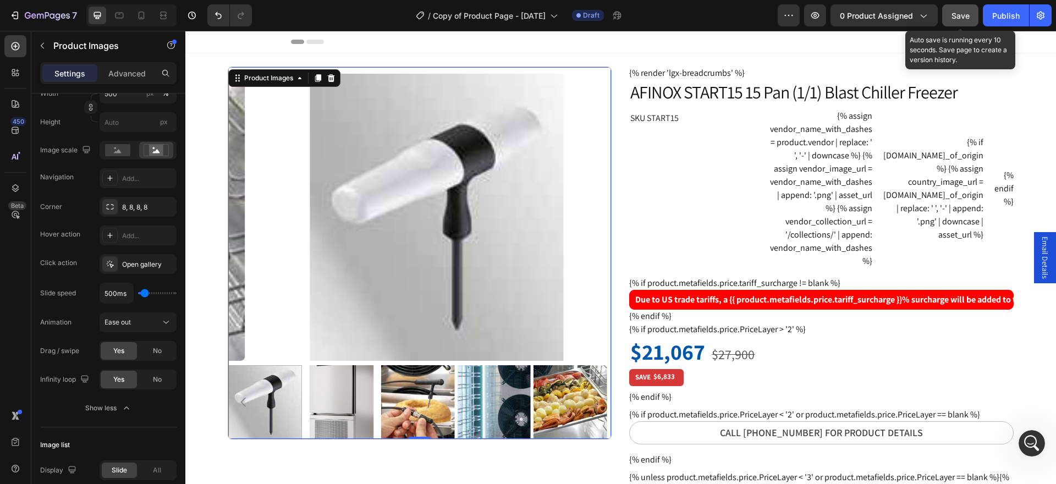
click at [955, 18] on span "Save" at bounding box center [961, 15] width 18 height 9
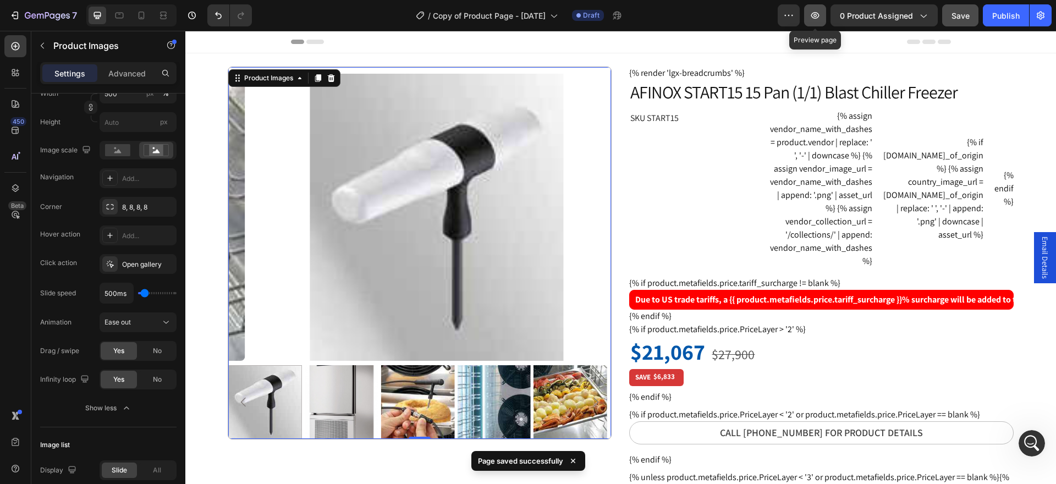
click at [819, 15] on icon "button" at bounding box center [815, 15] width 8 height 7
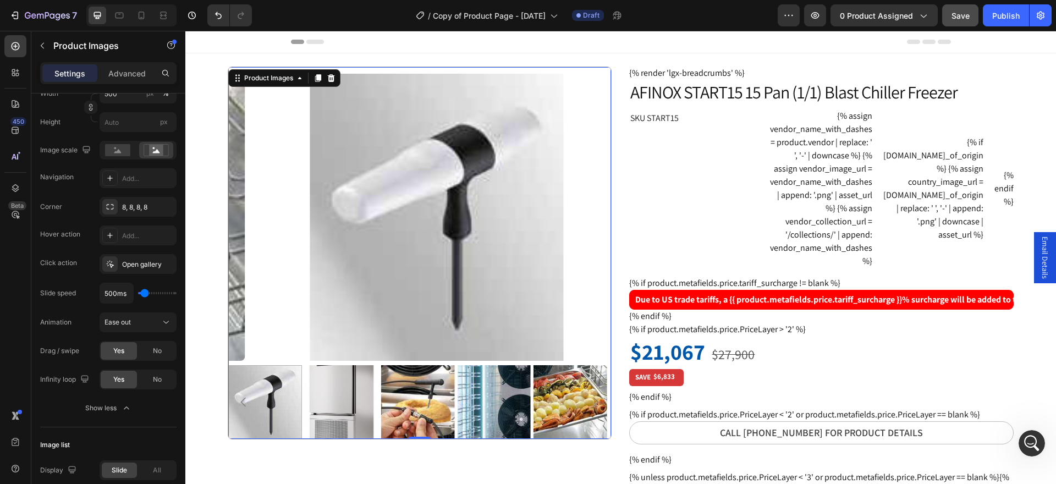
click at [386, 227] on img at bounding box center [436, 217] width 383 height 287
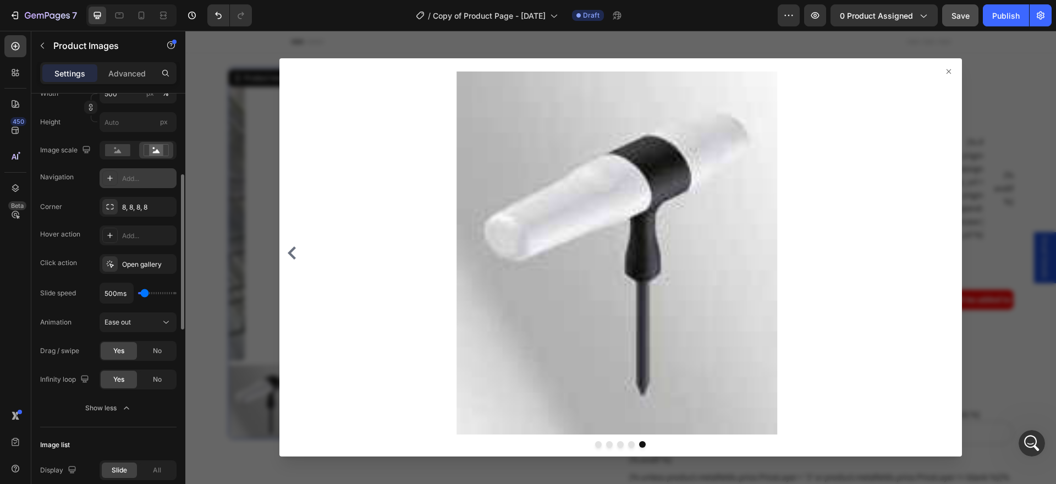
click at [134, 175] on div "Add..." at bounding box center [148, 179] width 52 height 10
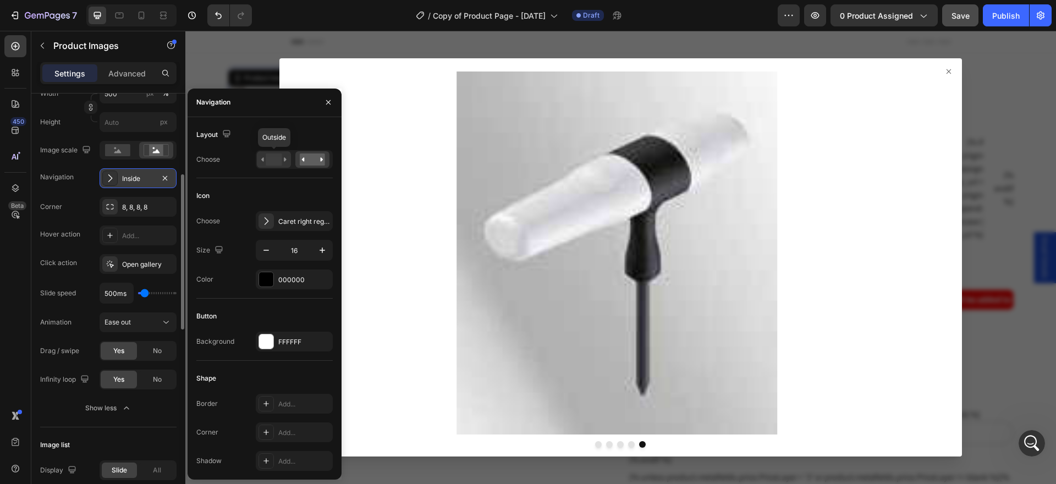
click at [276, 162] on rect at bounding box center [274, 159] width 16 height 12
click at [939, 76] on div at bounding box center [621, 253] width 674 height 362
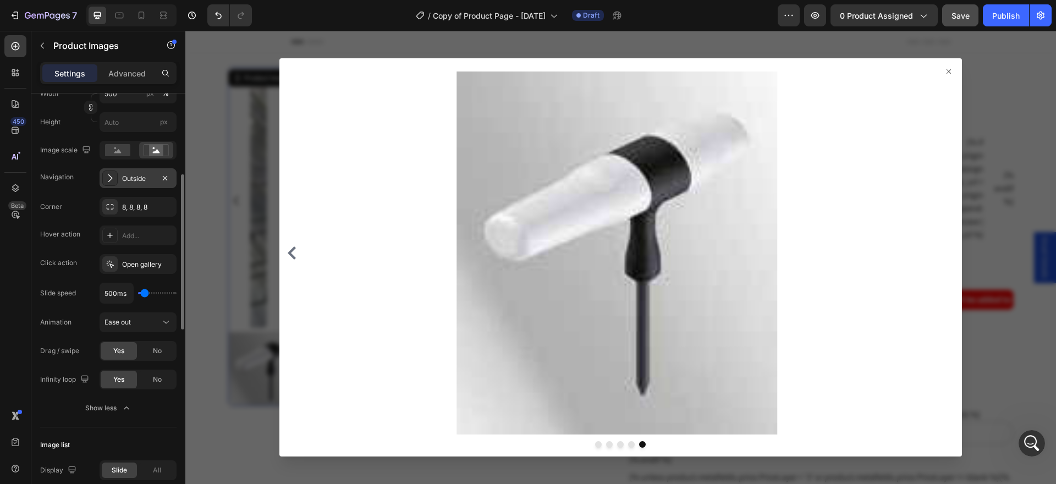
click at [946, 70] on div at bounding box center [620, 257] width 683 height 398
click at [944, 72] on icon at bounding box center [948, 71] width 9 height 9
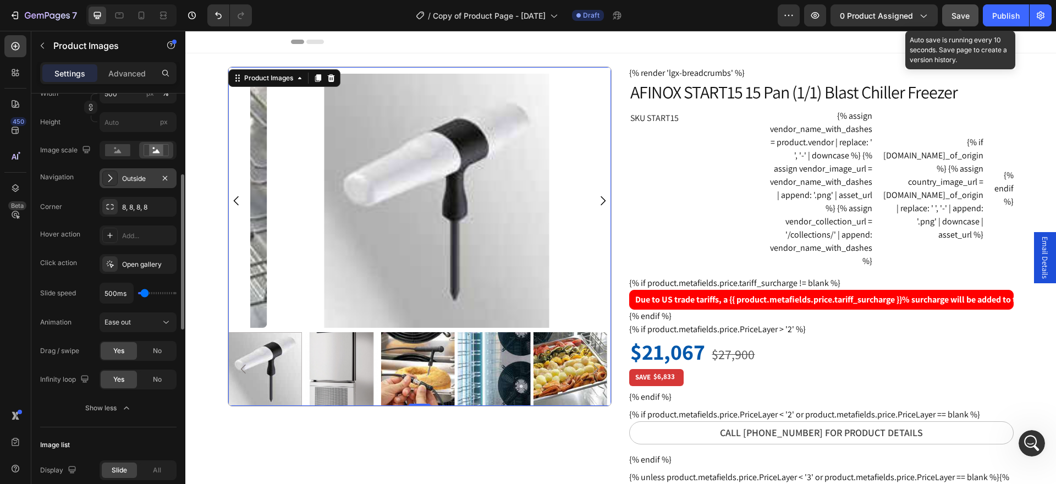
click at [957, 14] on span "Save" at bounding box center [961, 15] width 18 height 9
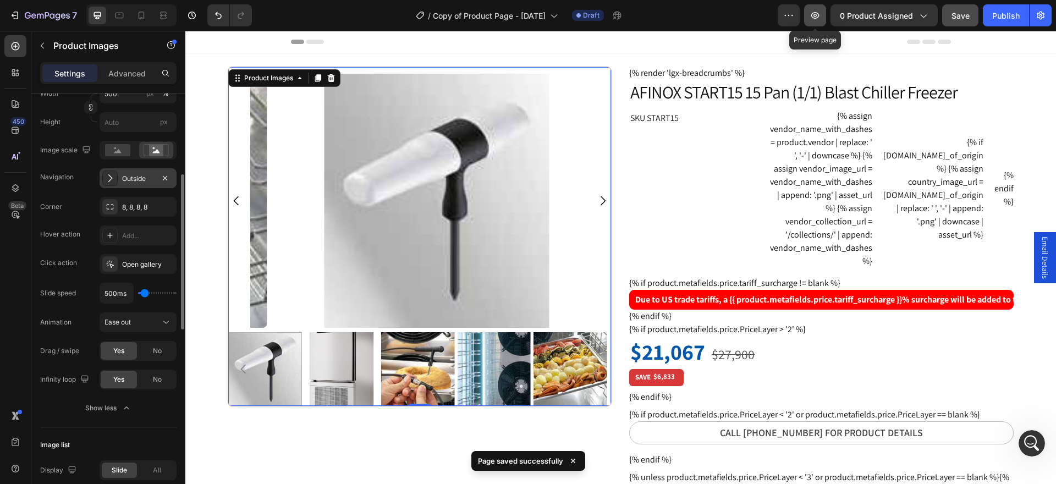
click at [815, 21] on button "button" at bounding box center [815, 15] width 22 height 22
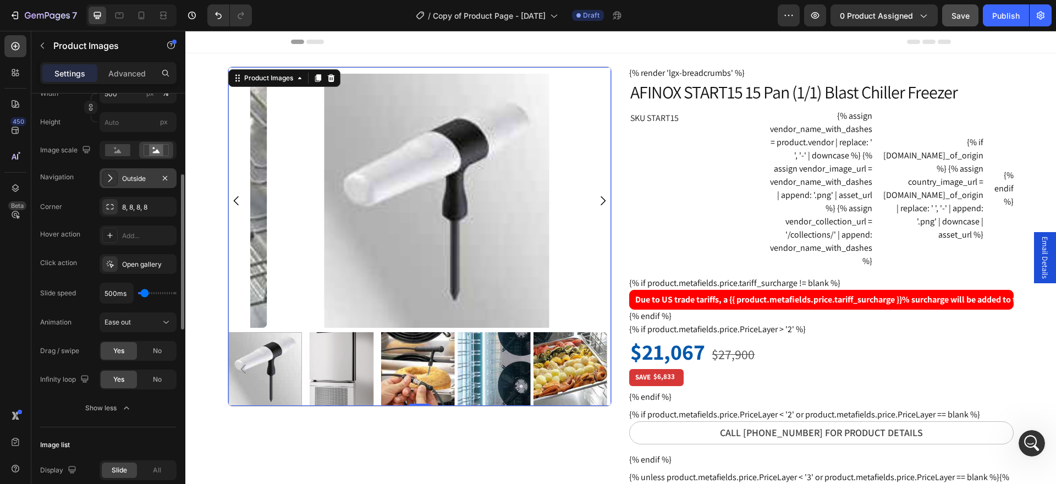
click at [127, 184] on div "Outside" at bounding box center [138, 178] width 77 height 20
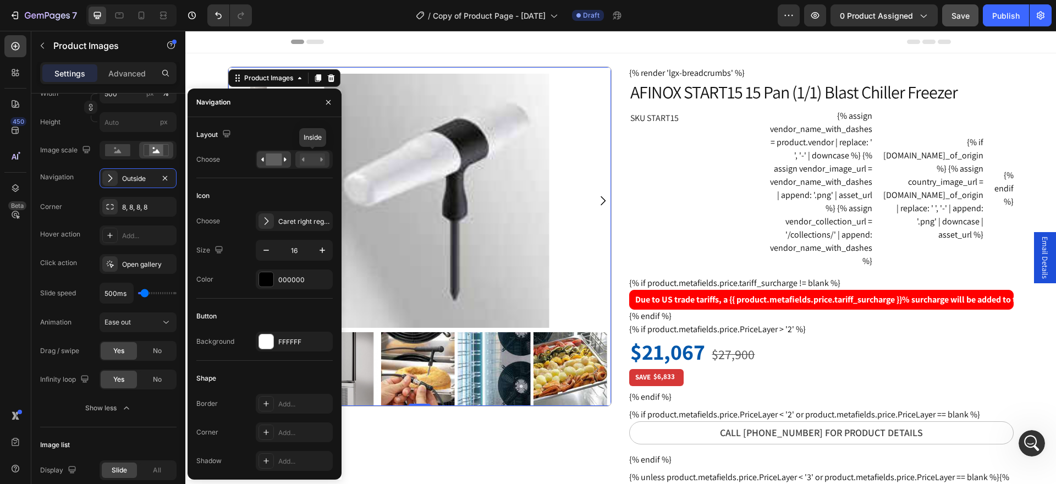
click at [309, 153] on rect at bounding box center [312, 159] width 25 height 12
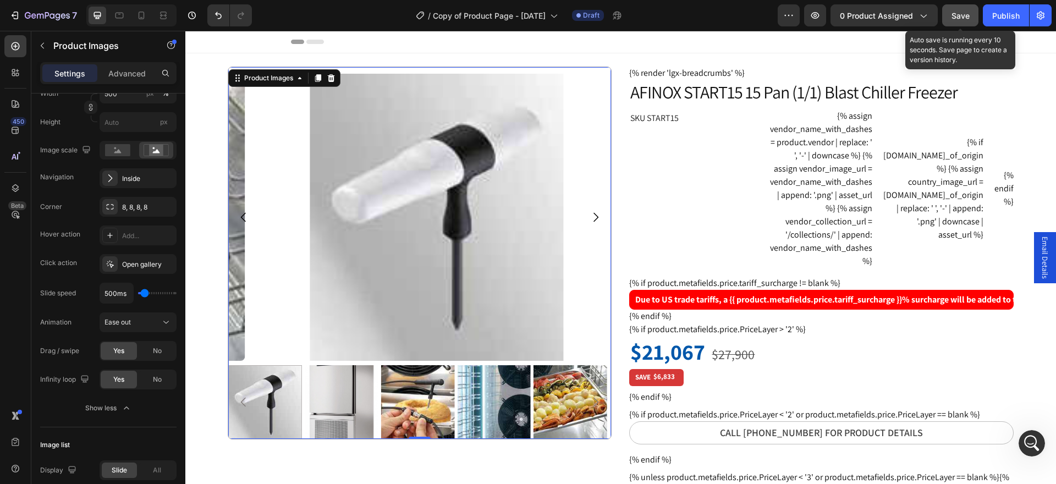
click at [955, 19] on span "Save" at bounding box center [961, 15] width 18 height 9
click at [958, 18] on span "Save" at bounding box center [961, 15] width 18 height 9
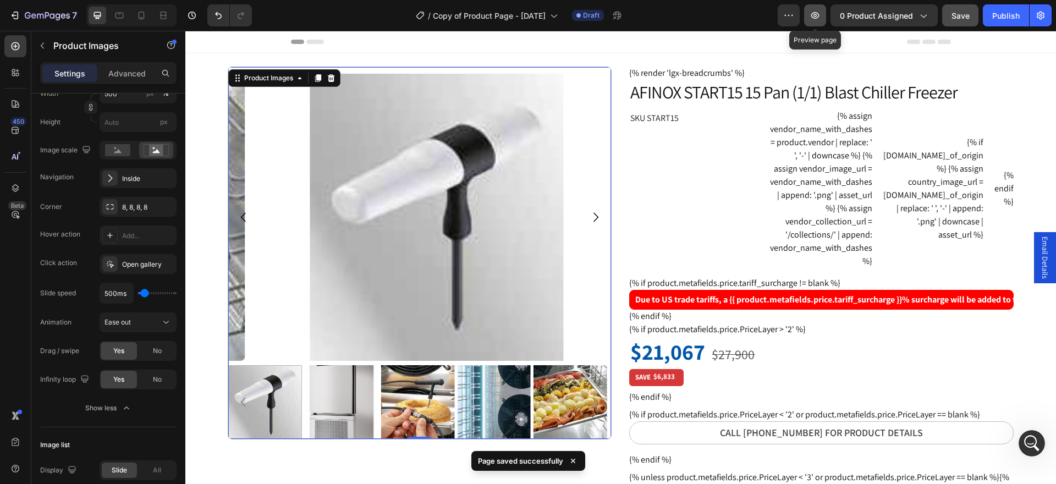
click at [819, 18] on icon "button" at bounding box center [815, 15] width 11 height 11
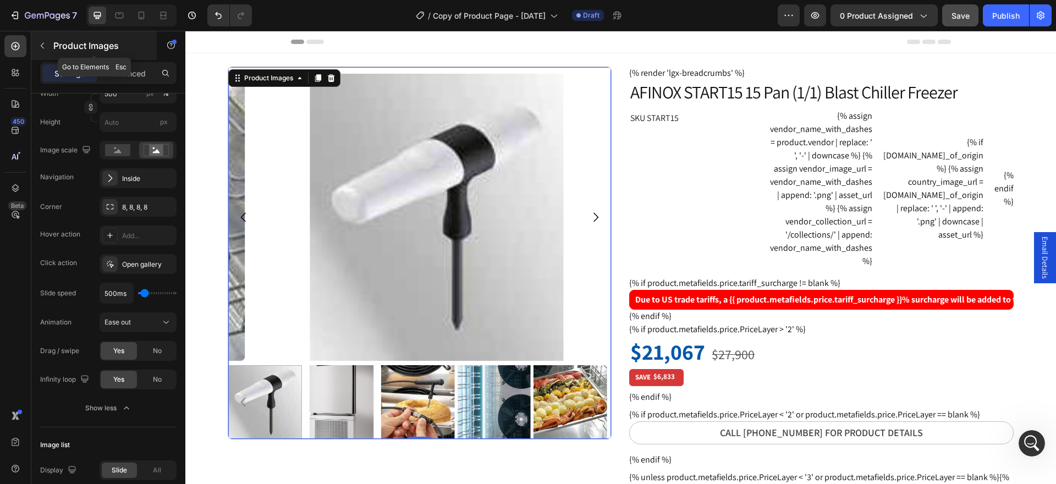
click at [43, 44] on icon "button" at bounding box center [42, 45] width 9 height 9
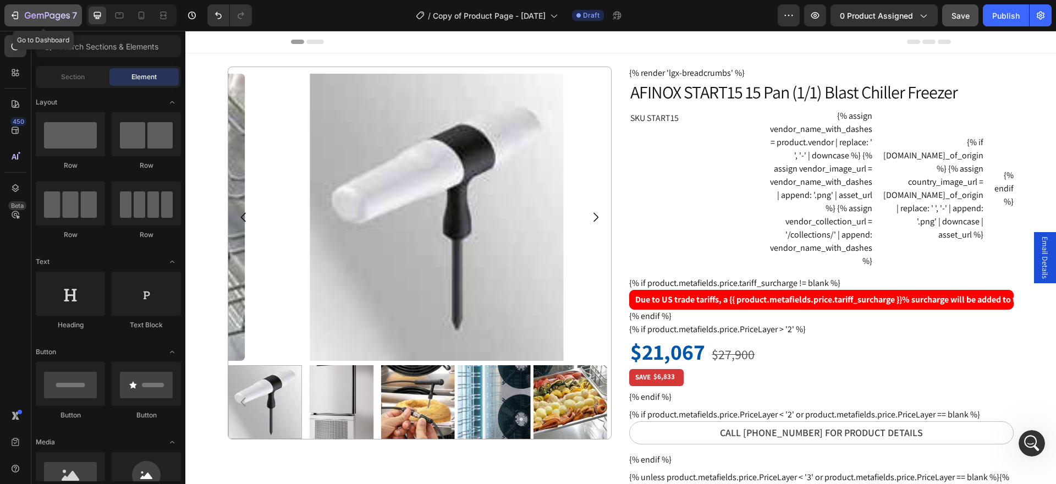
click at [61, 14] on icon "button" at bounding box center [47, 16] width 45 height 9
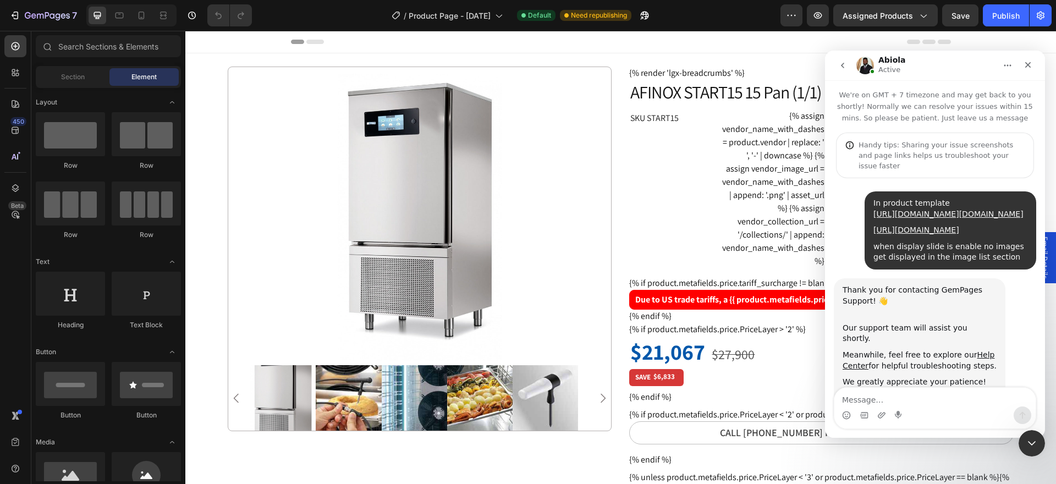
scroll to position [1701, 0]
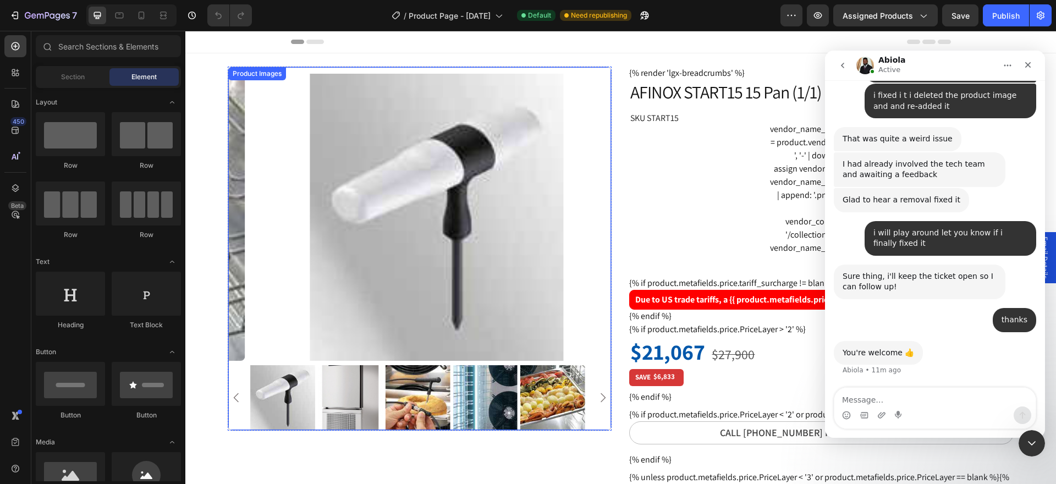
click at [444, 230] on img at bounding box center [436, 217] width 383 height 287
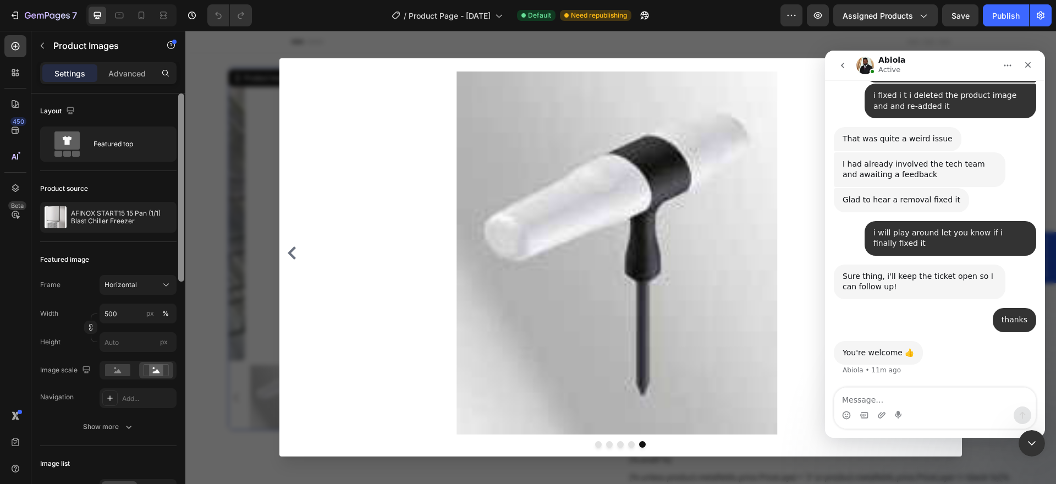
scroll to position [110, 0]
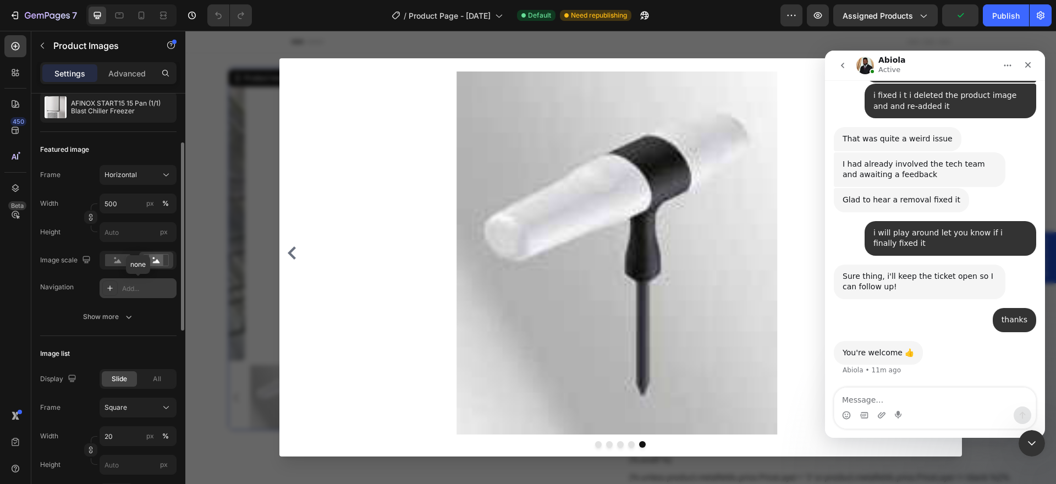
click at [137, 285] on div "Add..." at bounding box center [148, 289] width 52 height 10
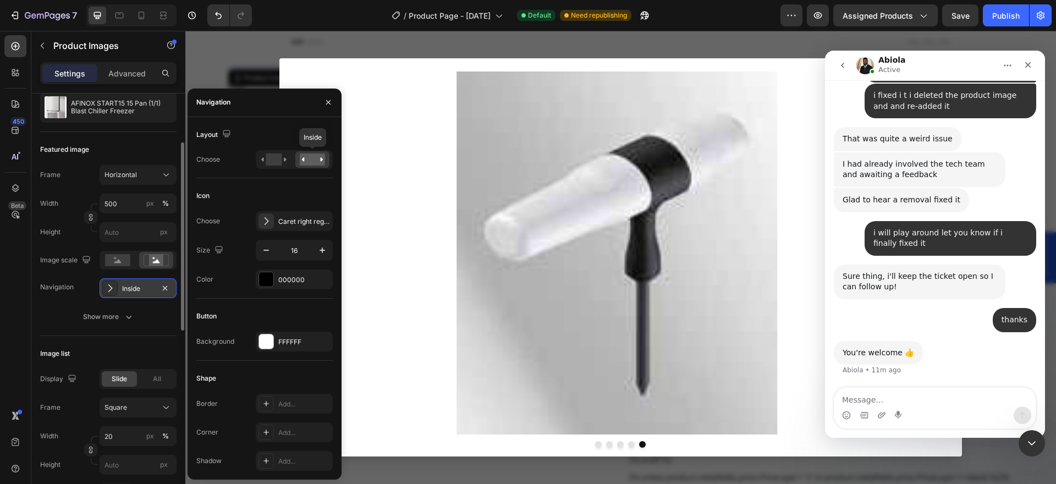
click at [304, 160] on icon at bounding box center [303, 159] width 3 height 4
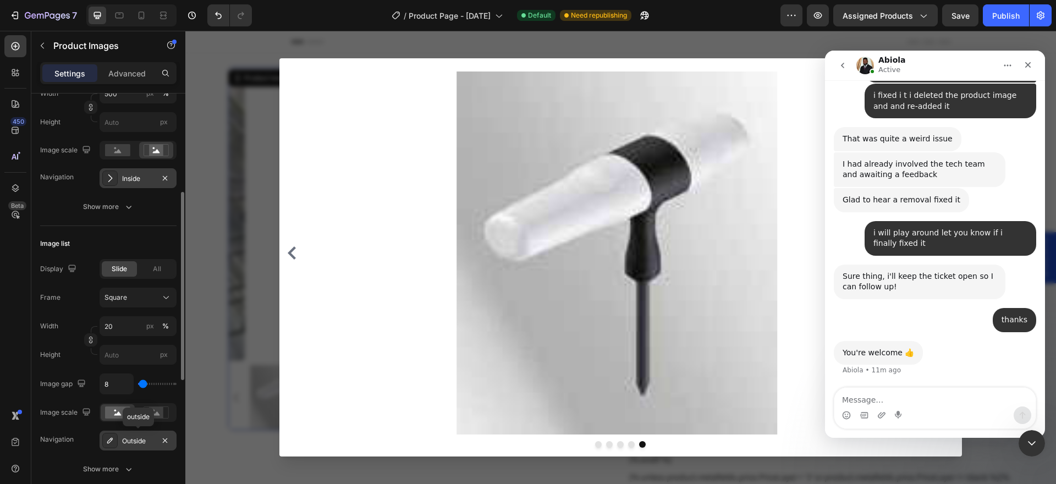
click at [131, 439] on div "Outside" at bounding box center [138, 441] width 32 height 10
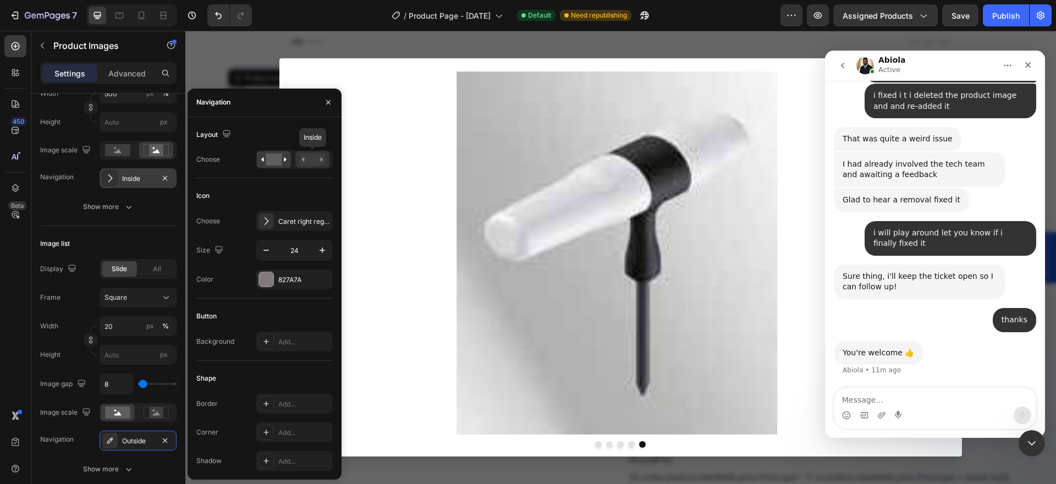
click at [312, 160] on rect at bounding box center [312, 159] width 25 height 12
click at [325, 101] on icon "button" at bounding box center [328, 102] width 9 height 9
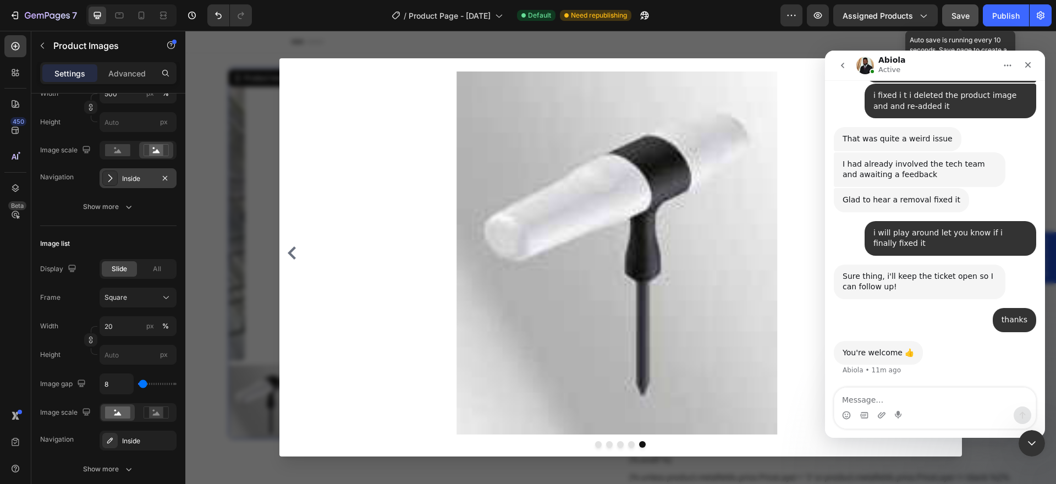
click at [955, 18] on span "Save" at bounding box center [961, 15] width 18 height 9
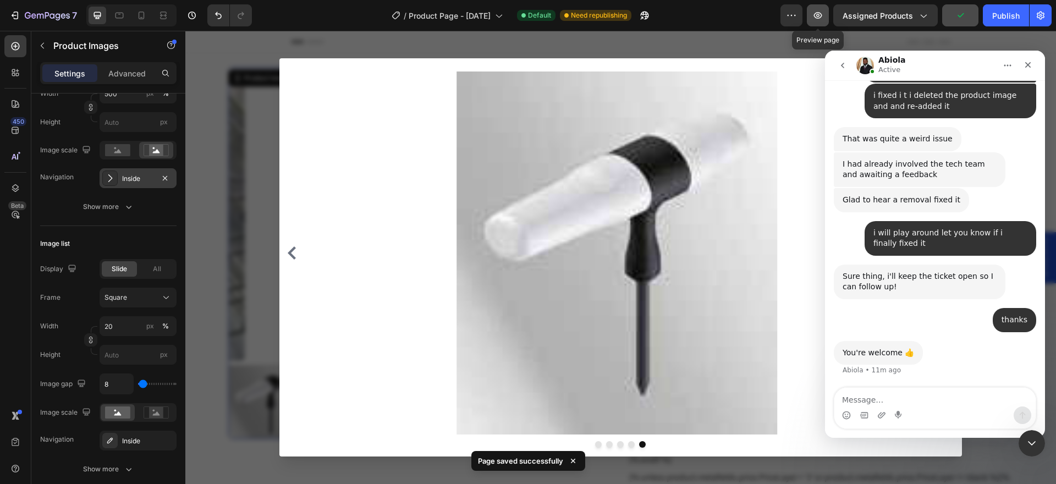
click at [816, 14] on icon "button" at bounding box center [817, 15] width 11 height 11
click at [404, 48] on div at bounding box center [620, 257] width 871 height 453
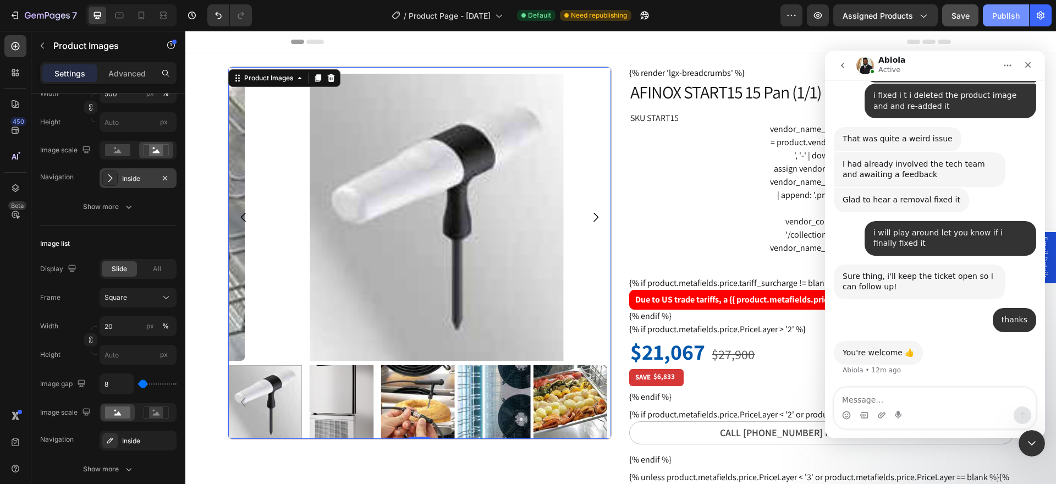
click at [992, 18] on div "Publish" at bounding box center [1006, 16] width 28 height 12
click at [848, 404] on textarea "Message…" at bounding box center [934, 397] width 201 height 19
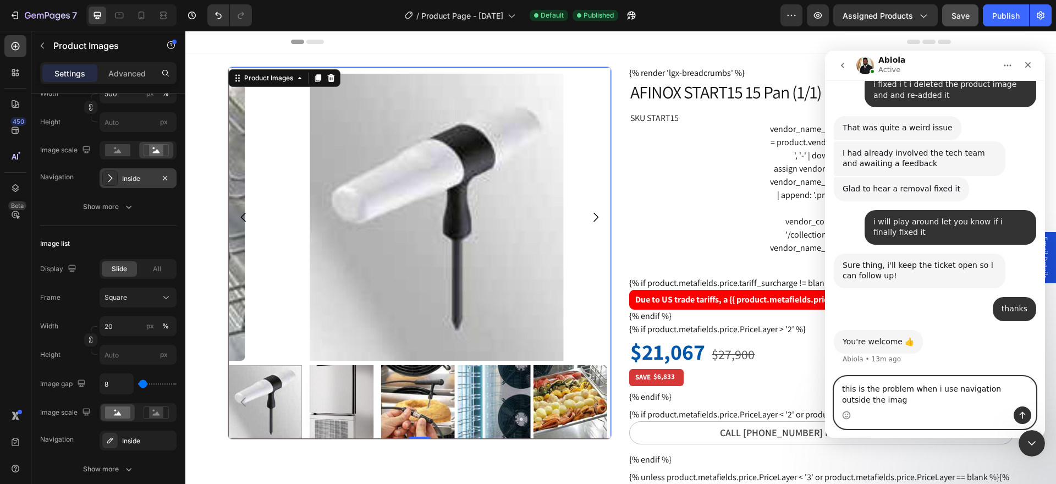
scroll to position [1712, 0]
click at [946, 391] on textarea "this is the problem when i use navigation outside the image or the image list" at bounding box center [934, 392] width 201 height 30
click at [1011, 389] on textarea "this is the problem when i use "navigation outside the image or the image list" at bounding box center [934, 392] width 201 height 30
click at [928, 402] on textarea "this is the problem when i use "navigation outside" the image or the image list" at bounding box center [934, 392] width 201 height 30
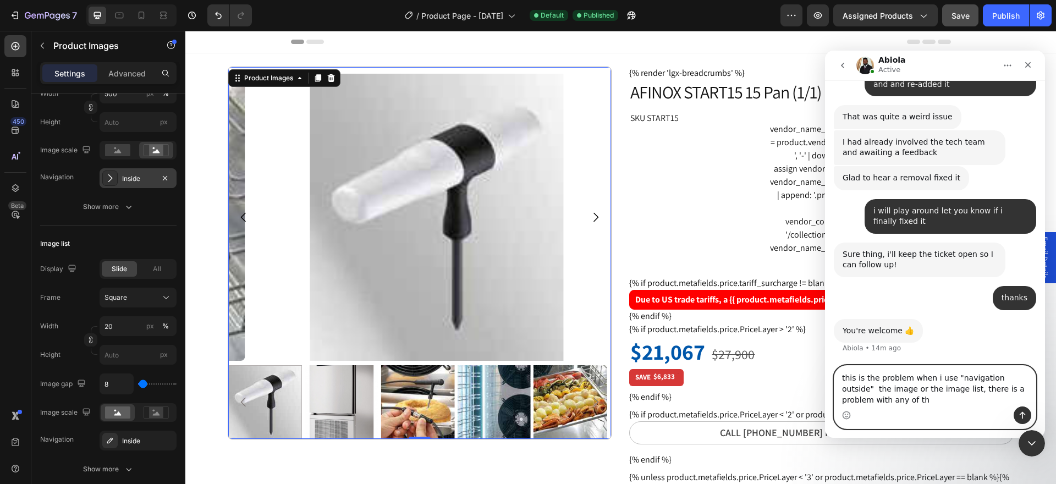
scroll to position [1723, 0]
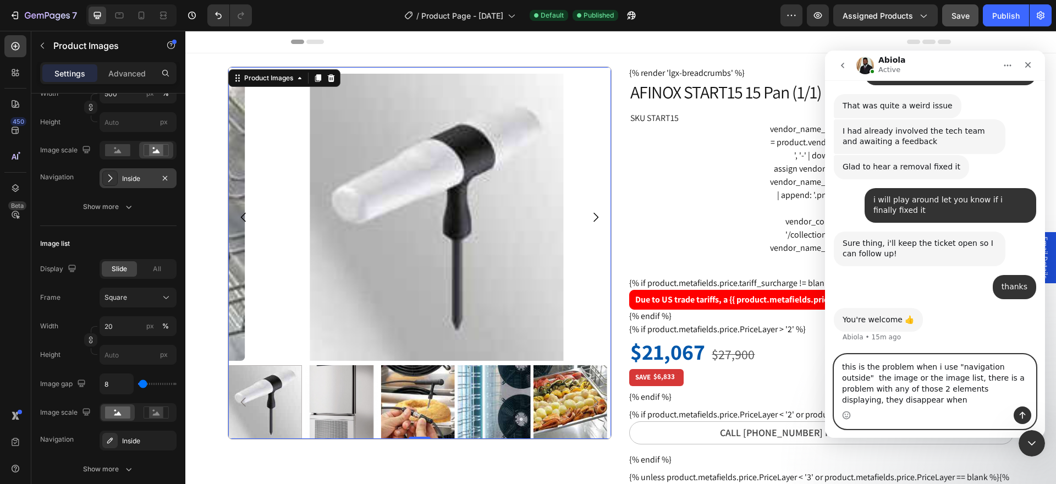
click at [1007, 398] on textarea "this is the problem when i use "navigation outside" the image or the image list…" at bounding box center [934, 381] width 201 height 52
click at [1008, 399] on textarea "this is the problem when i use "navigation outside" the image or the image list…" at bounding box center [934, 381] width 201 height 52
click at [1009, 399] on textarea "this is the problem when i use "navigation outside" the image or the image list…" at bounding box center [934, 381] width 201 height 52
click at [1010, 400] on textarea "this is the problem when i use "navigation outside" the image or the image list…" at bounding box center [934, 381] width 201 height 52
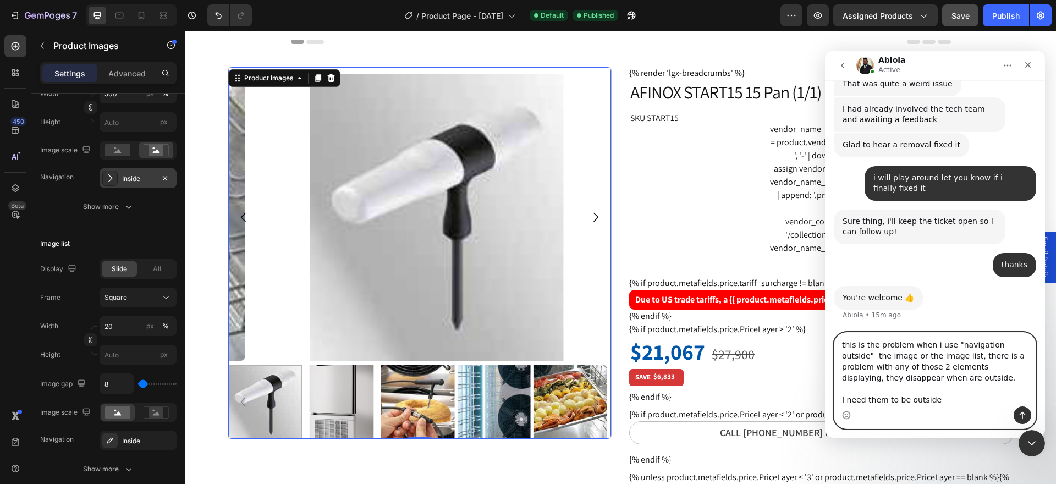
scroll to position [0, 0]
click at [845, 333] on textarea "this is the problem when i use "navigation outside" the image or the image list…" at bounding box center [934, 370] width 201 height 74
click at [905, 333] on textarea "This is the problem when i use "navigation outside" the image or the image list…" at bounding box center [934, 370] width 201 height 74
type textarea "This is the problem, when i use "navigation outside" the image or the image lis…"
click at [1018, 415] on button "Send a message…" at bounding box center [1023, 415] width 18 height 18
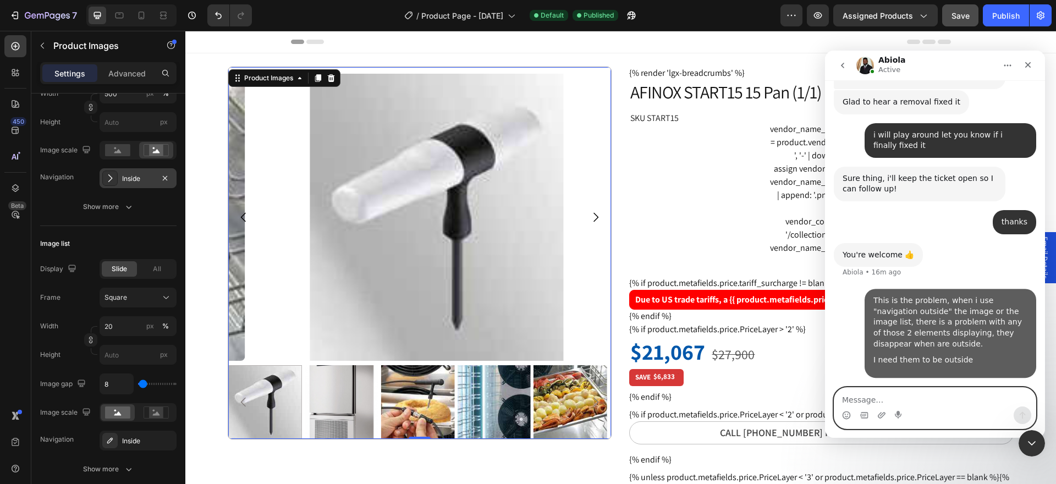
scroll to position [1788, 0]
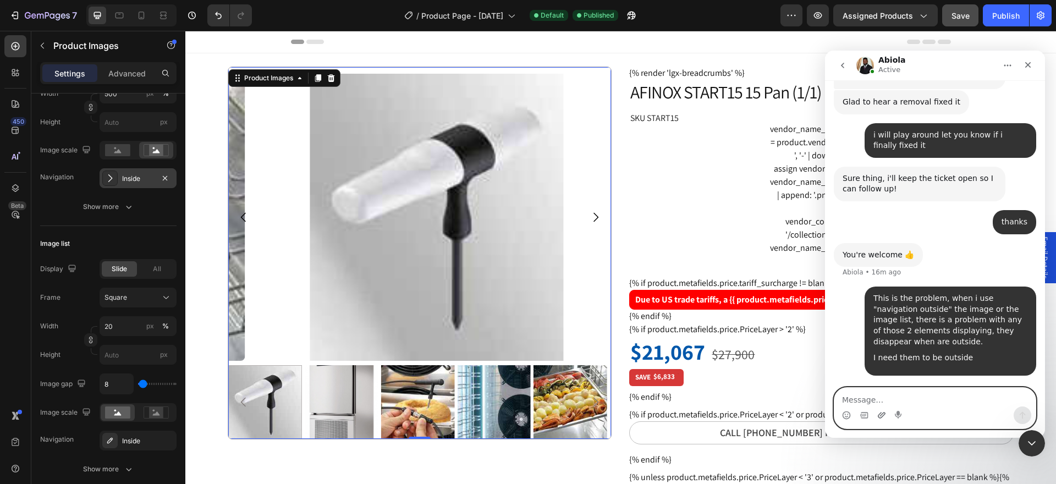
click at [877, 417] on icon "Upload attachment" at bounding box center [881, 415] width 9 height 9
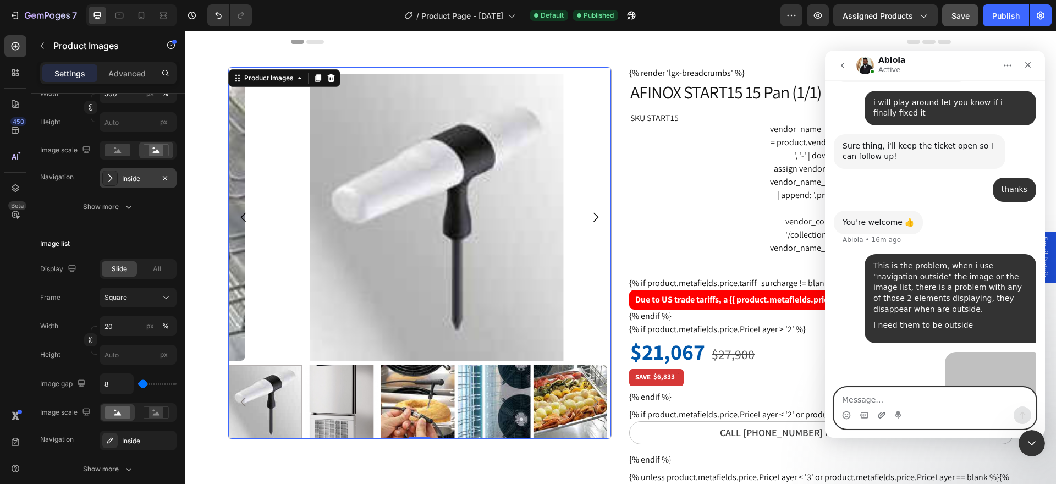
scroll to position [2107, 0]
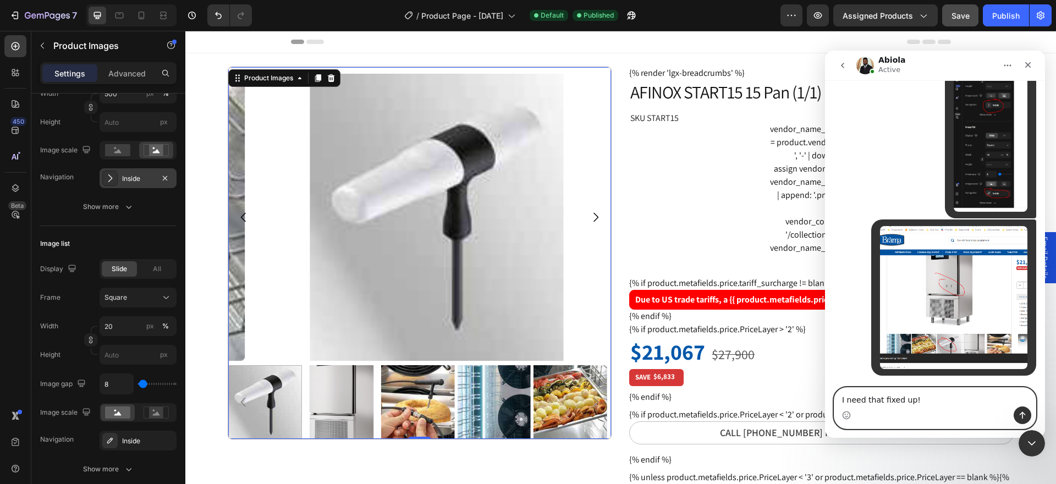
type textarea "I need that fixed up!"
click at [1023, 411] on icon "Send a message…" at bounding box center [1022, 415] width 9 height 9
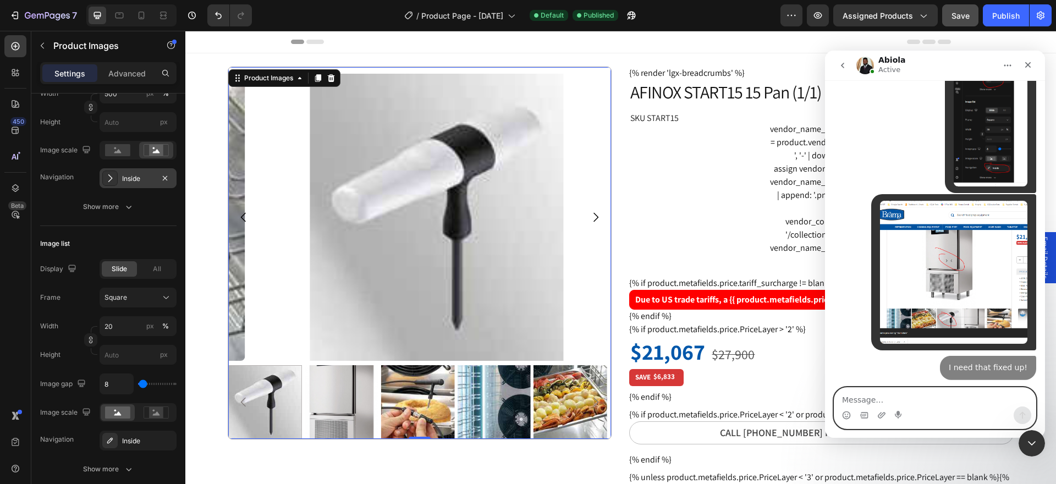
scroll to position [2132, 0]
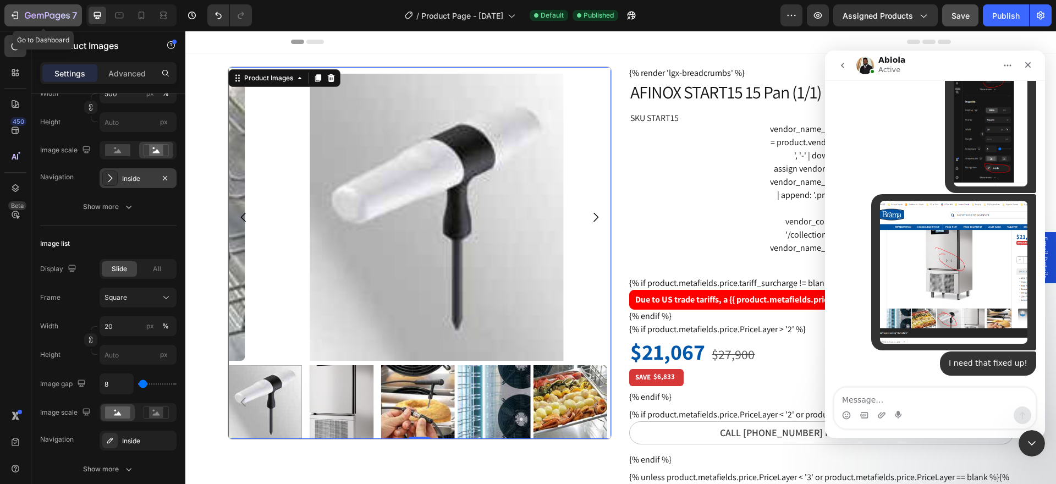
click at [22, 15] on div "7" at bounding box center [43, 15] width 68 height 13
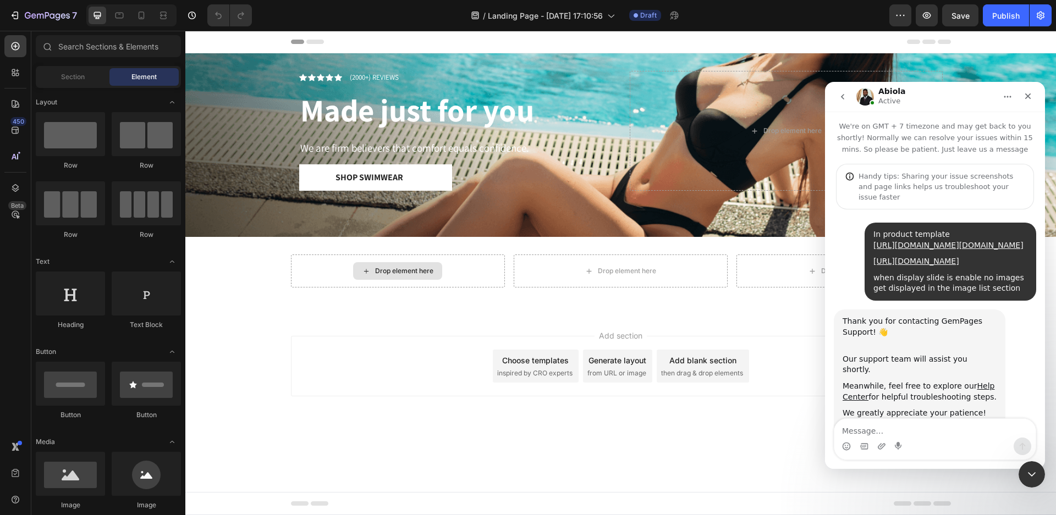
scroll to position [2132, 0]
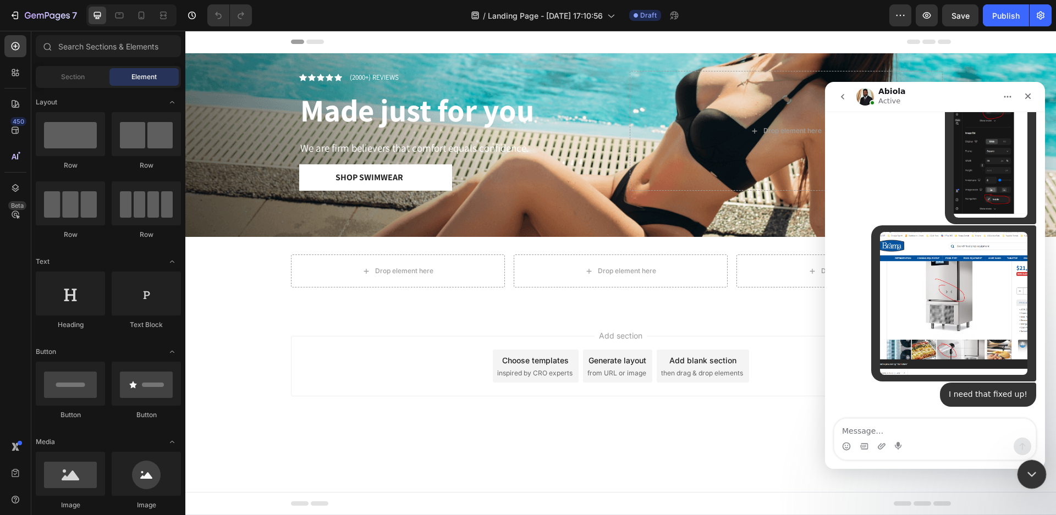
click at [1024, 477] on icon "Close Intercom Messenger" at bounding box center [1030, 472] width 13 height 13
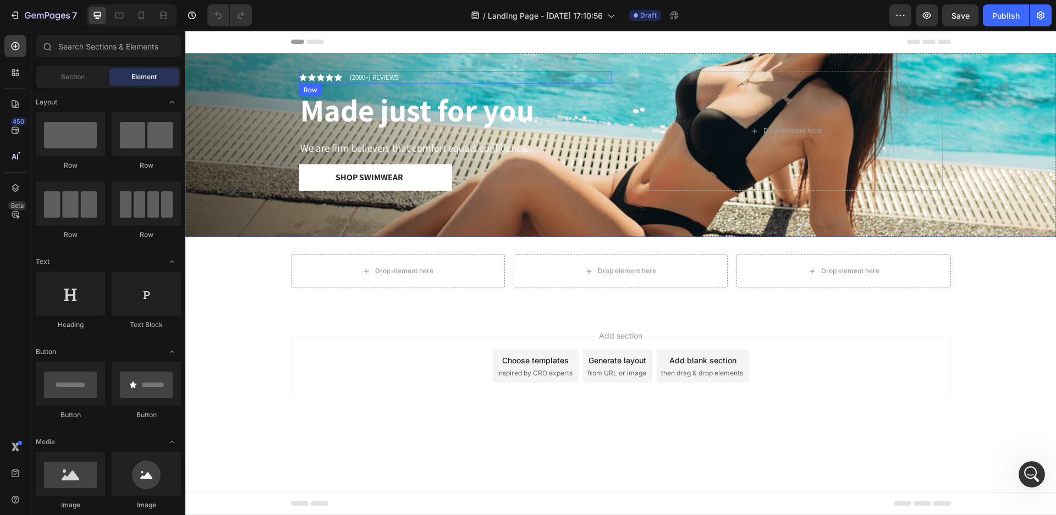
click at [497, 75] on div "Icon Icon Icon Icon Icon Icon List (2000+) REVIEWS Text Block Row" at bounding box center [455, 77] width 313 height 13
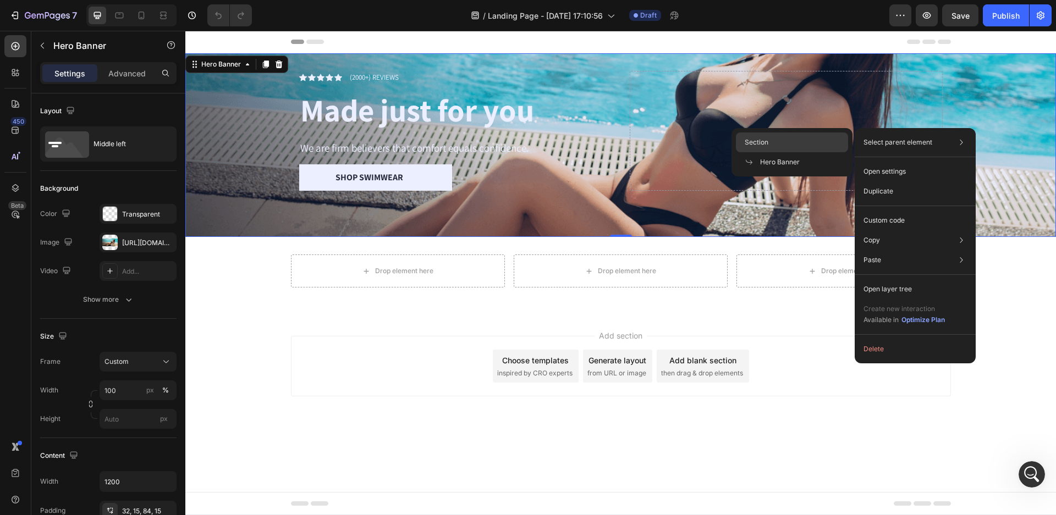
click at [801, 152] on div "Section" at bounding box center [792, 162] width 112 height 20
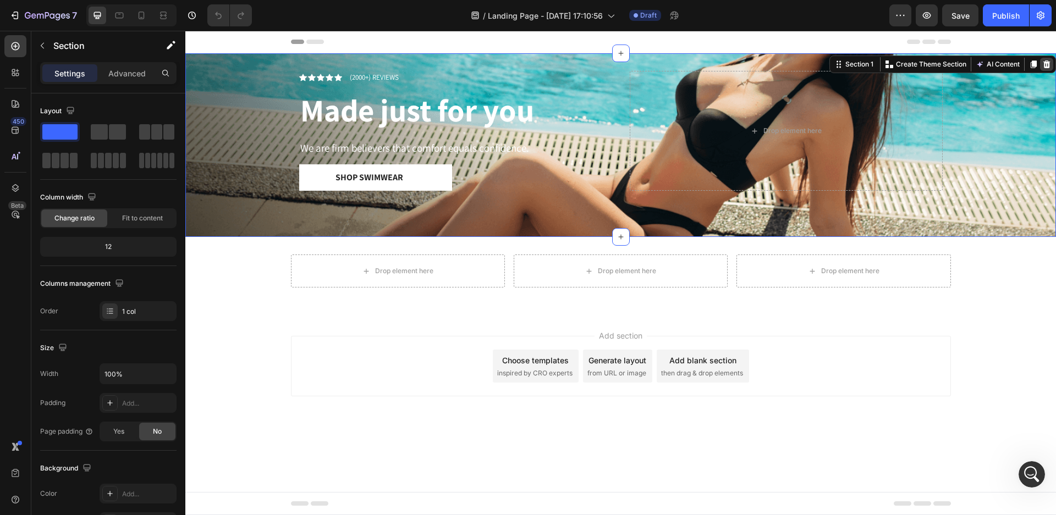
click at [1044, 65] on icon at bounding box center [1046, 64] width 9 height 9
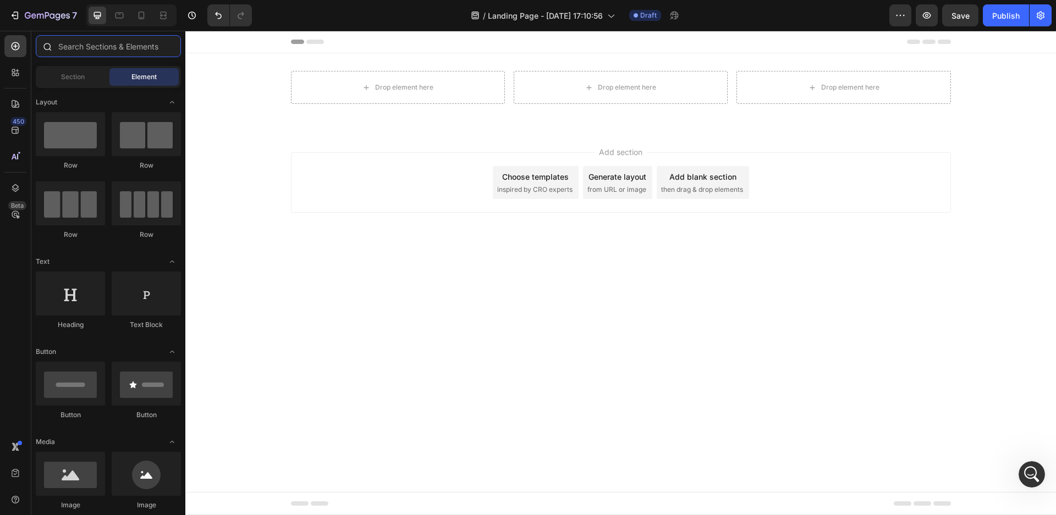
click at [89, 48] on input "text" at bounding box center [108, 46] width 145 height 22
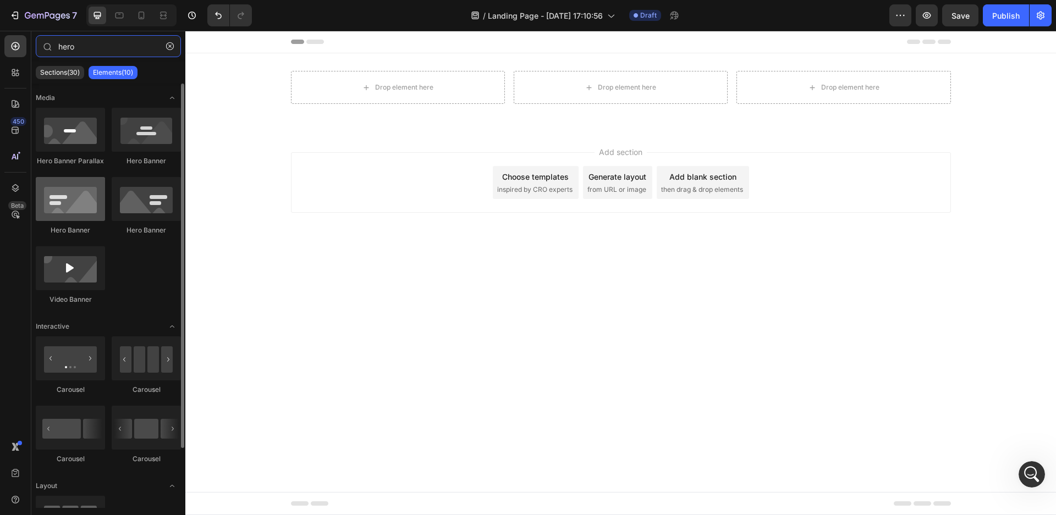
type input "hero"
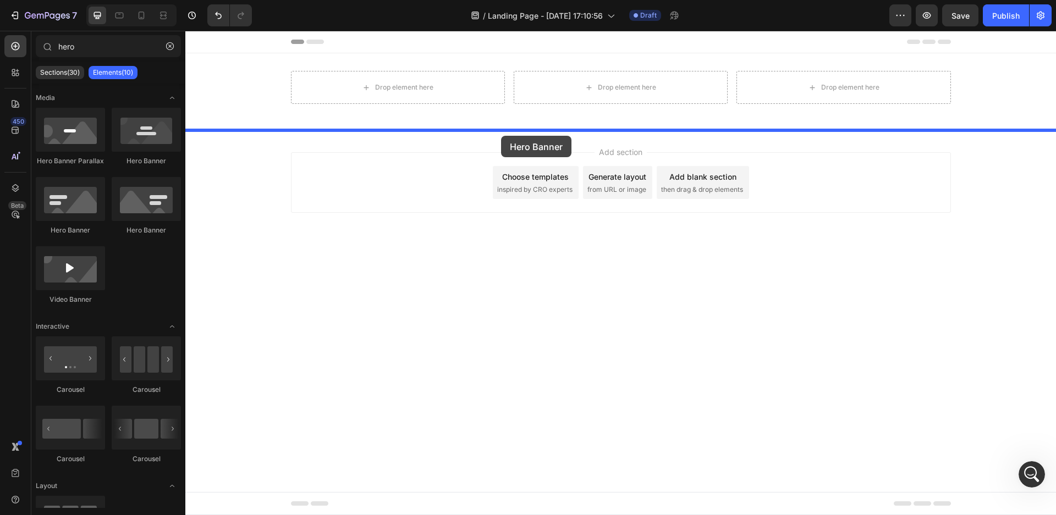
drag, startPoint x: 259, startPoint y: 228, endPoint x: 504, endPoint y: 138, distance: 261.2
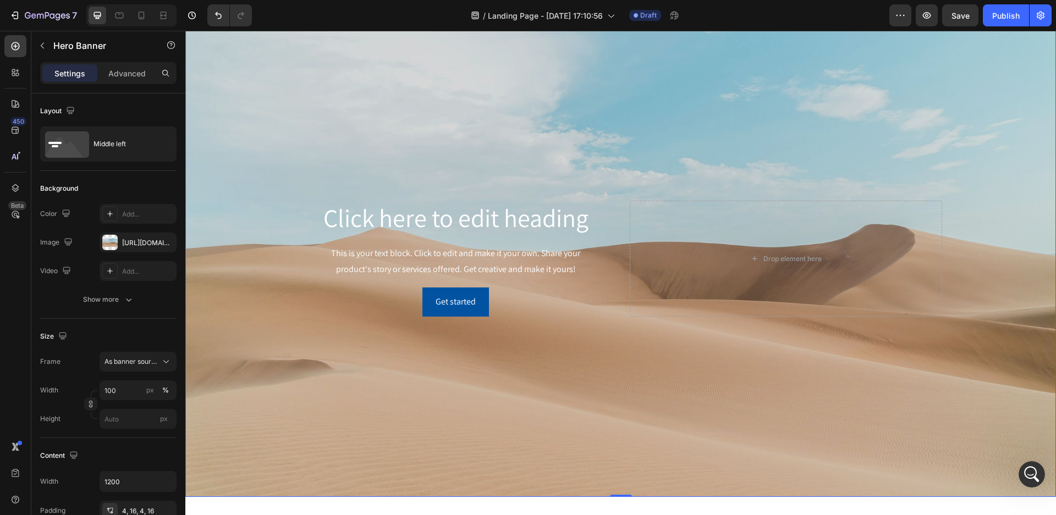
scroll to position [0, 0]
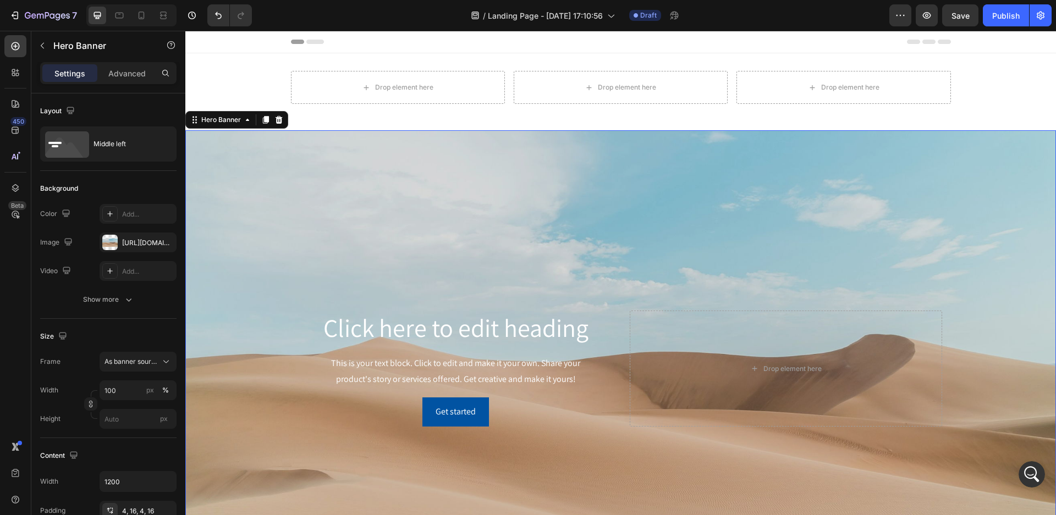
click at [538, 174] on div "Background Image" at bounding box center [620, 368] width 871 height 477
click at [389, 259] on div "Background Image" at bounding box center [620, 368] width 871 height 477
click at [164, 241] on icon "button" at bounding box center [165, 242] width 4 height 4
type input "Auto"
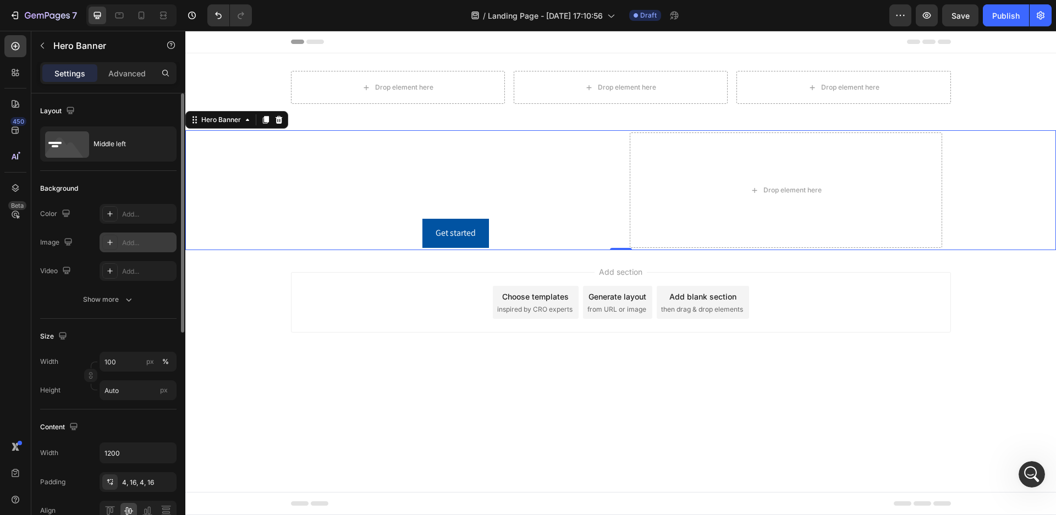
click at [147, 243] on div "Add..." at bounding box center [148, 243] width 52 height 10
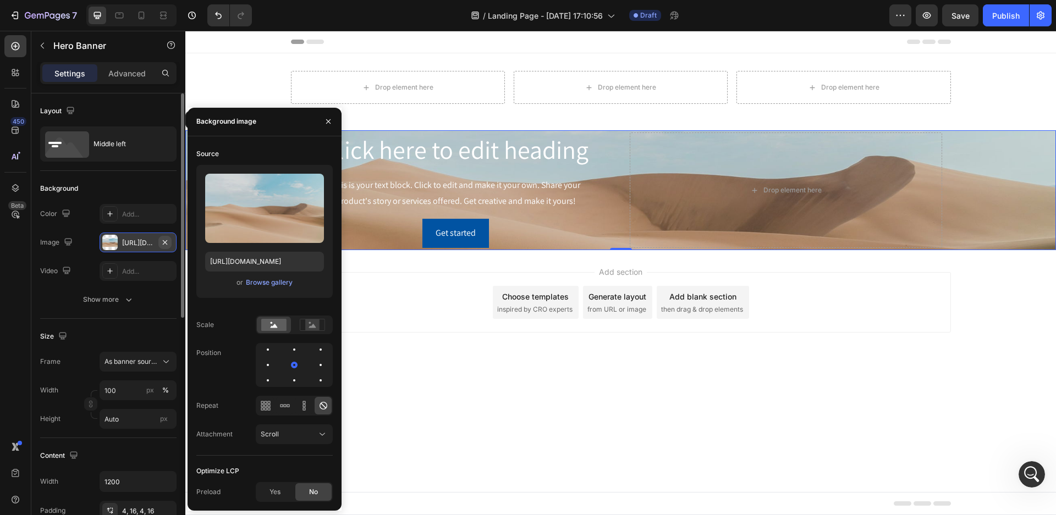
click at [166, 243] on icon "button" at bounding box center [165, 242] width 4 height 4
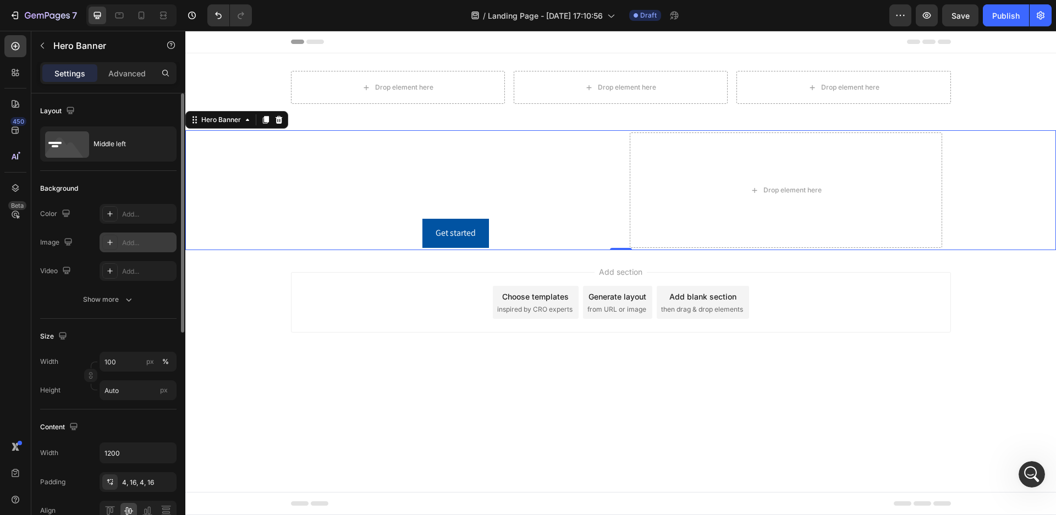
click at [166, 243] on div "Add..." at bounding box center [148, 243] width 52 height 10
type input "https://cdn.shopify.com/s/files/1/2005/9307/files/background_settings.jpg"
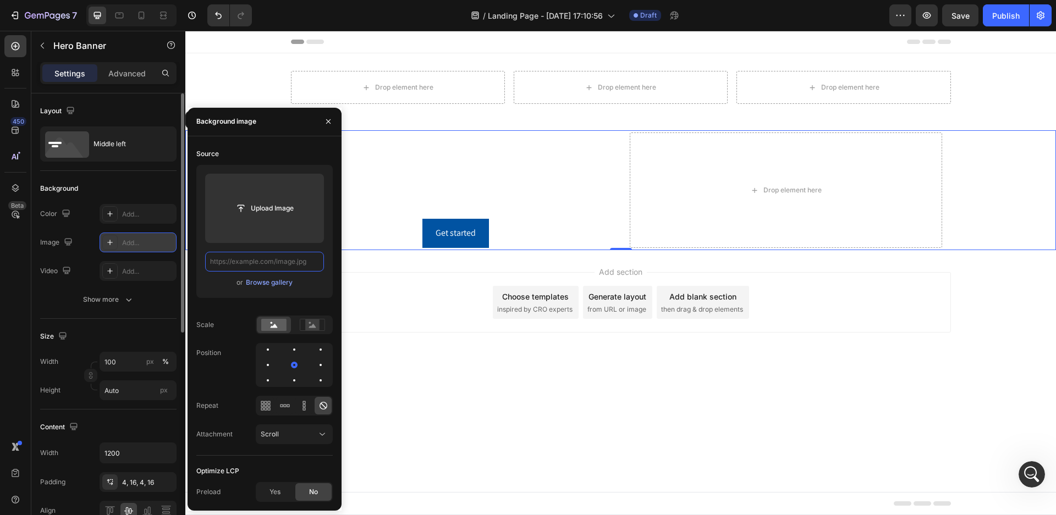
paste input "https://ucarecdn.com/fb5e5a2c-8d47-48d4-9927-ce630356d00f/-/format/auto/-/previ…"
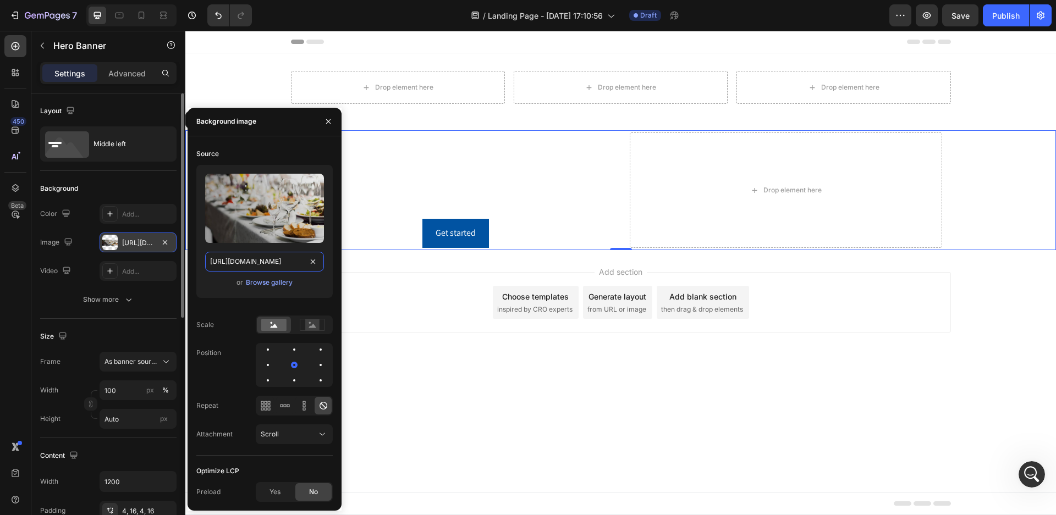
scroll to position [0, 283]
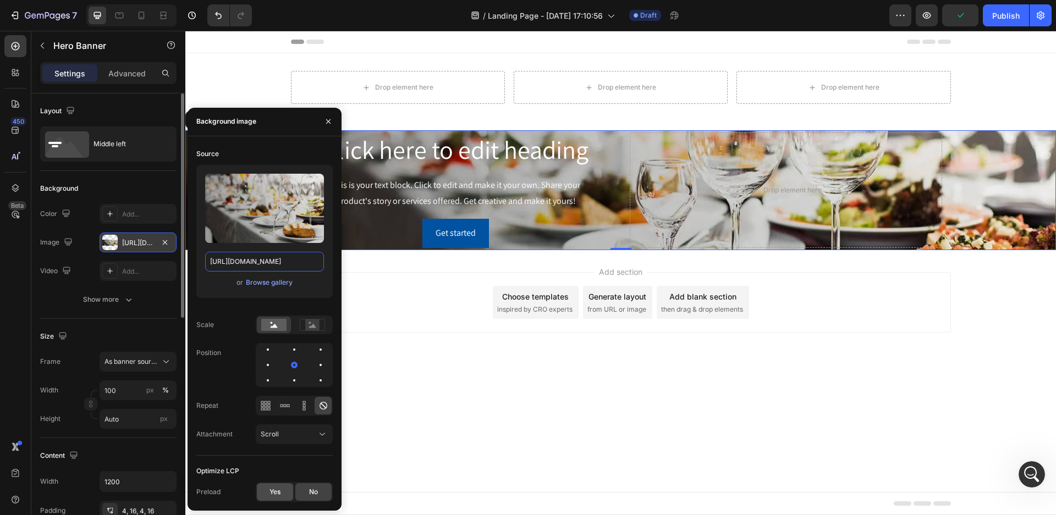
type input "https://ucarecdn.com/fb5e5a2c-8d47-48d4-9927-ce630356d00f/-/format/auto/-/previ…"
click at [282, 492] on div "Yes" at bounding box center [275, 492] width 36 height 18
click at [325, 123] on icon "button" at bounding box center [328, 121] width 9 height 9
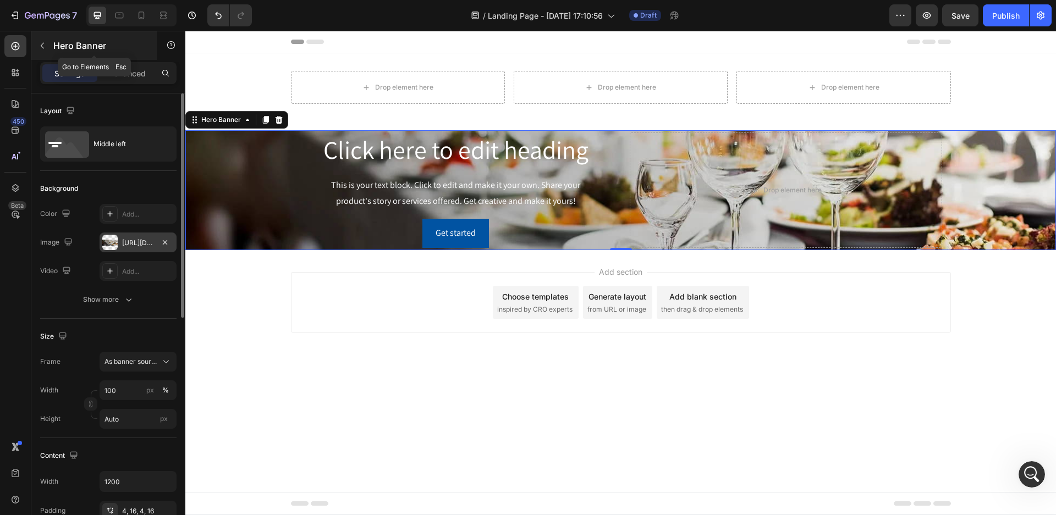
click at [47, 46] on button "button" at bounding box center [43, 46] width 18 height 18
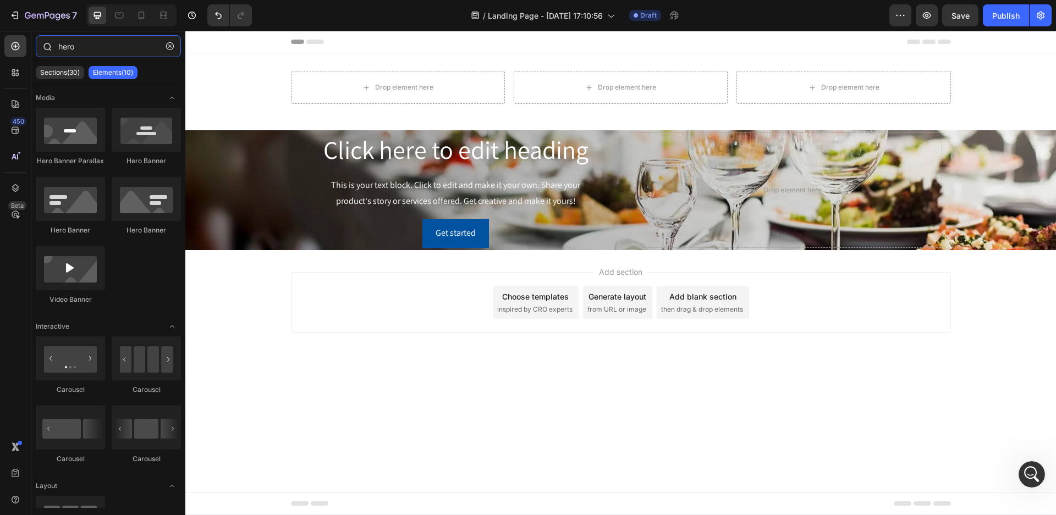
drag, startPoint x: 80, startPoint y: 45, endPoint x: 34, endPoint y: 42, distance: 46.3
click at [34, 42] on div "hero" at bounding box center [108, 48] width 154 height 26
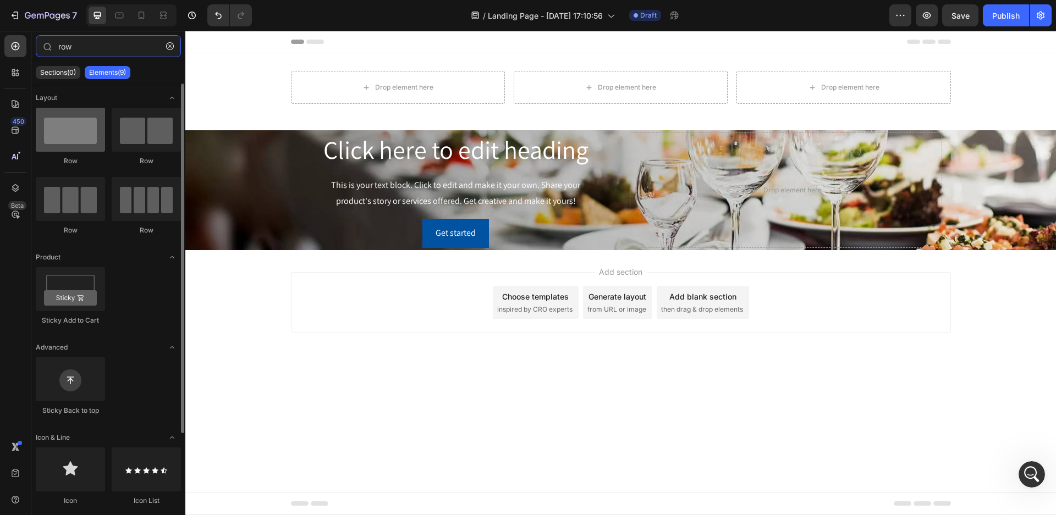
type input "row"
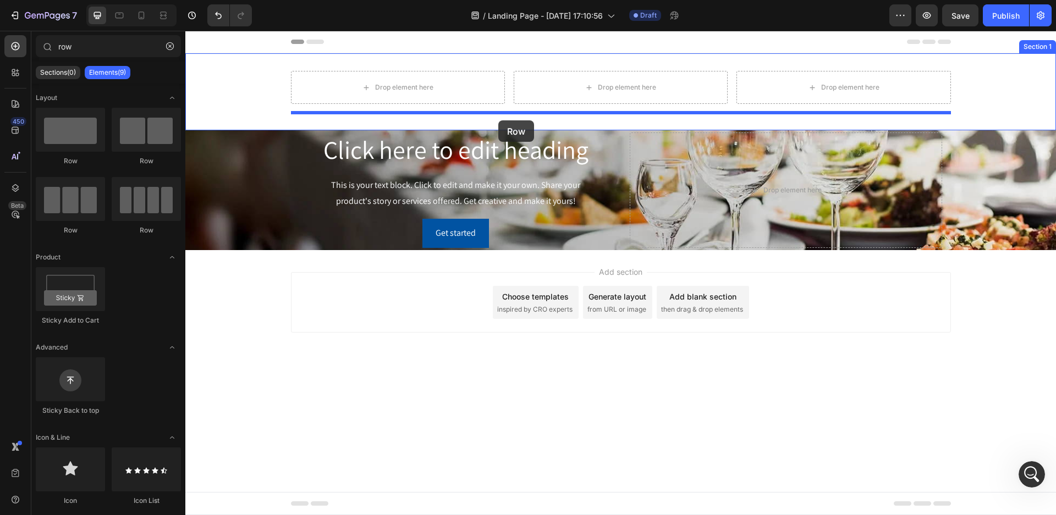
drag, startPoint x: 268, startPoint y: 167, endPoint x: 498, endPoint y: 120, distance: 235.1
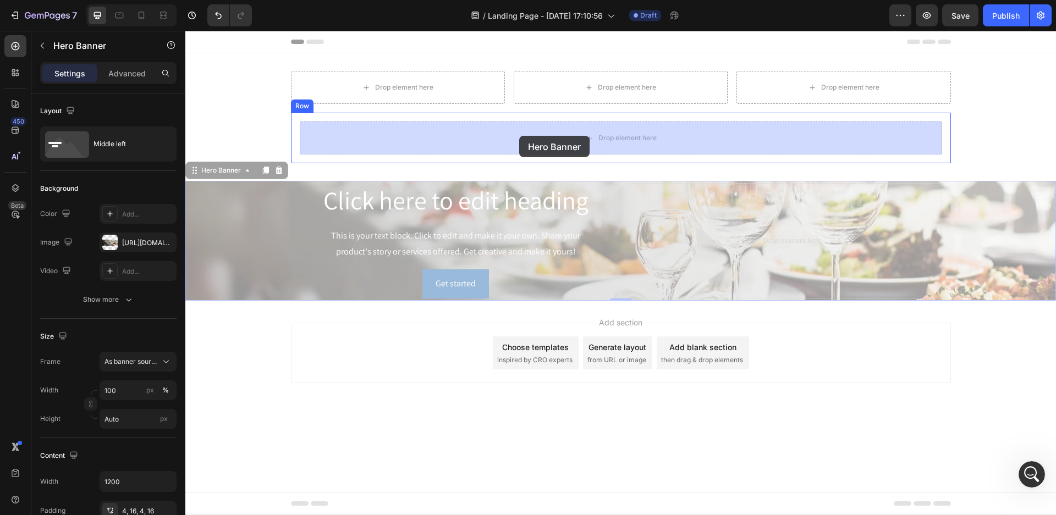
drag, startPoint x: 197, startPoint y: 175, endPoint x: 519, endPoint y: 136, distance: 324.1
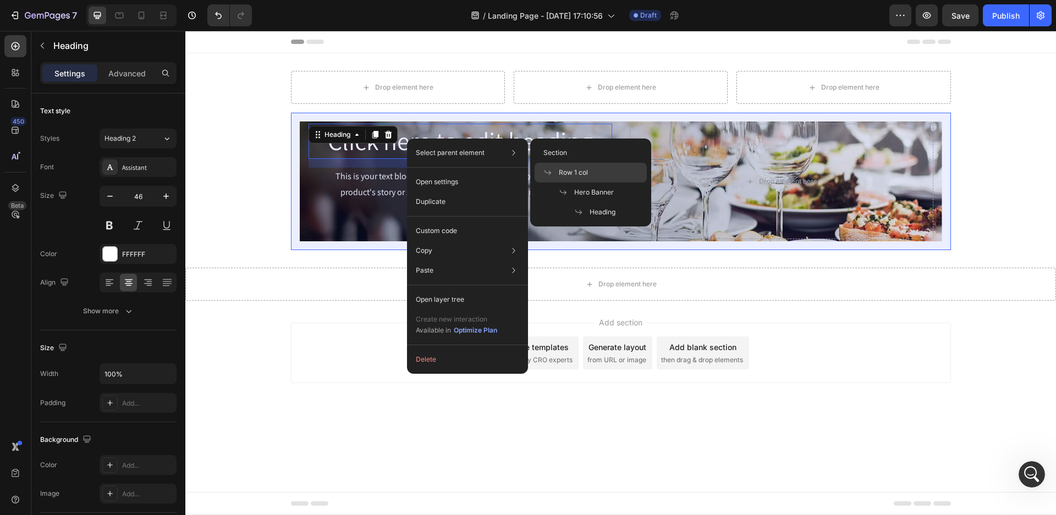
click at [576, 169] on span "Row 1 col" at bounding box center [573, 173] width 29 height 10
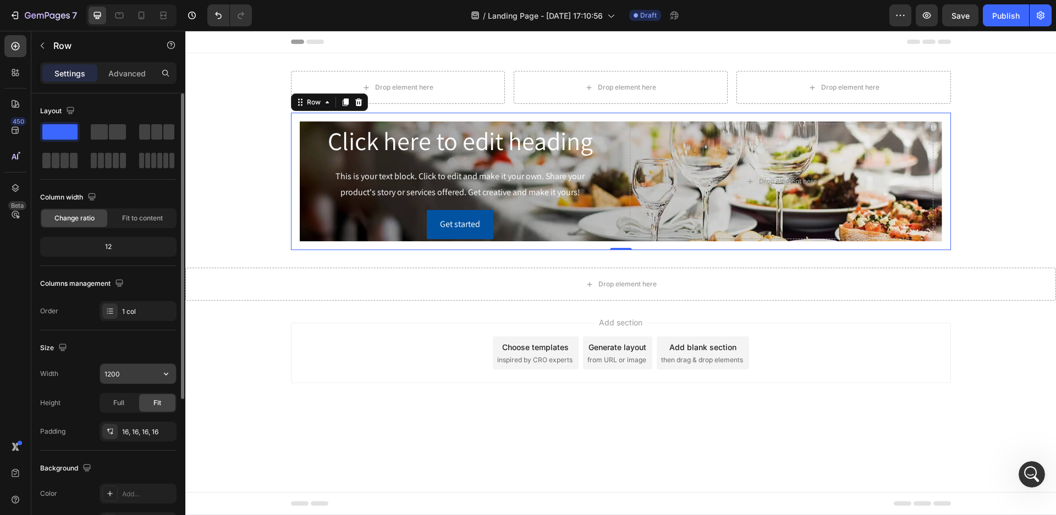
click at [143, 373] on input "1200" at bounding box center [138, 374] width 76 height 20
click at [163, 373] on icon "button" at bounding box center [166, 374] width 11 height 11
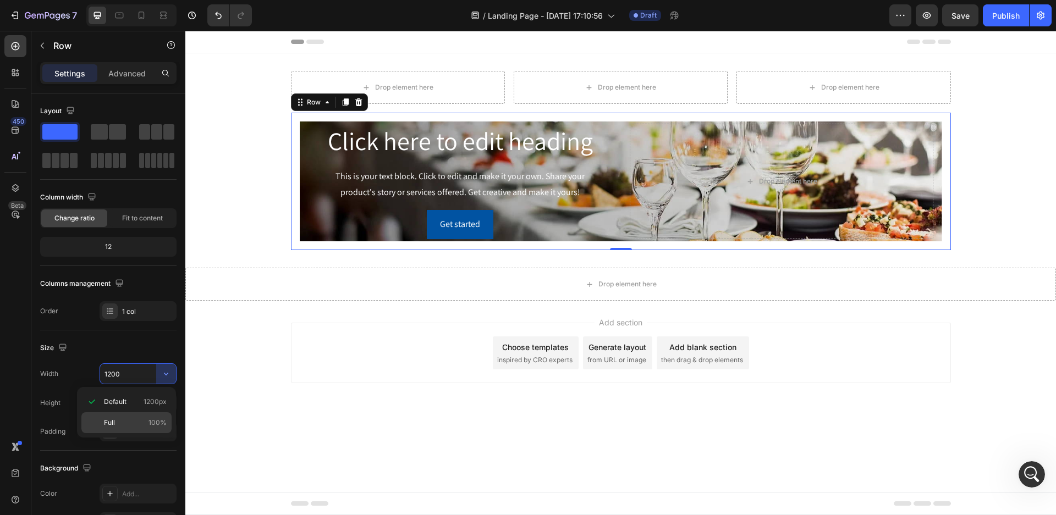
click at [134, 420] on p "Full 100%" at bounding box center [135, 423] width 63 height 10
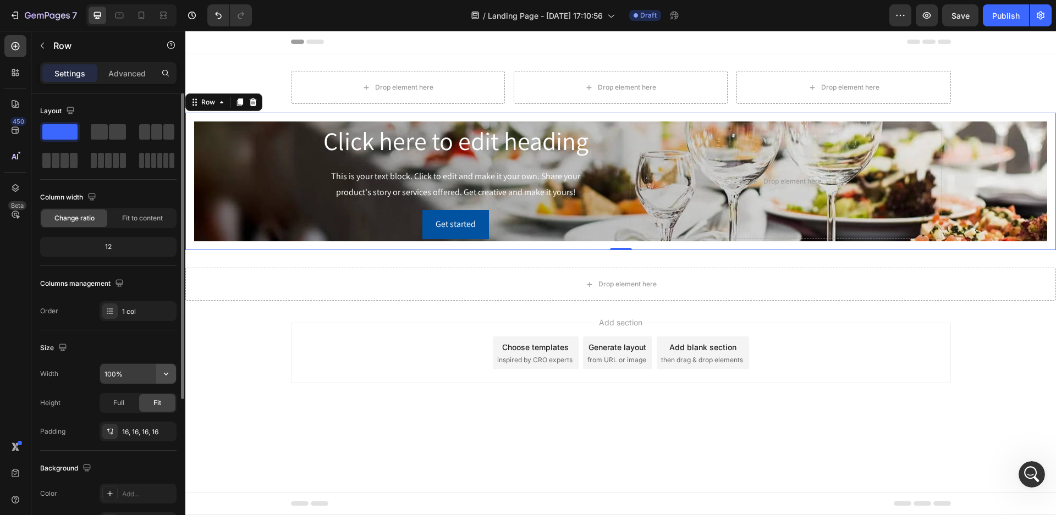
click at [166, 372] on icon "button" at bounding box center [166, 374] width 11 height 11
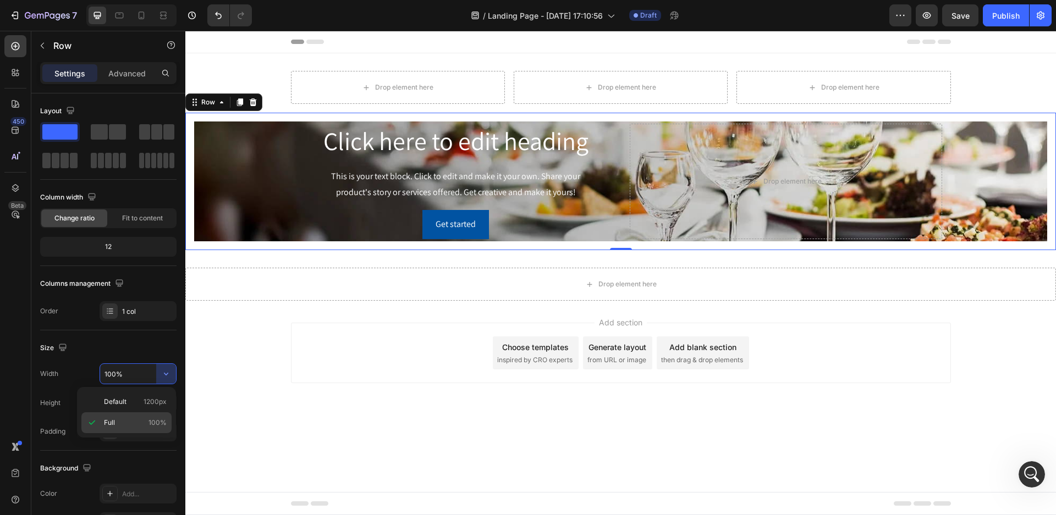
click at [114, 424] on span "Full" at bounding box center [109, 423] width 11 height 10
click at [131, 375] on input "100%" at bounding box center [138, 374] width 76 height 20
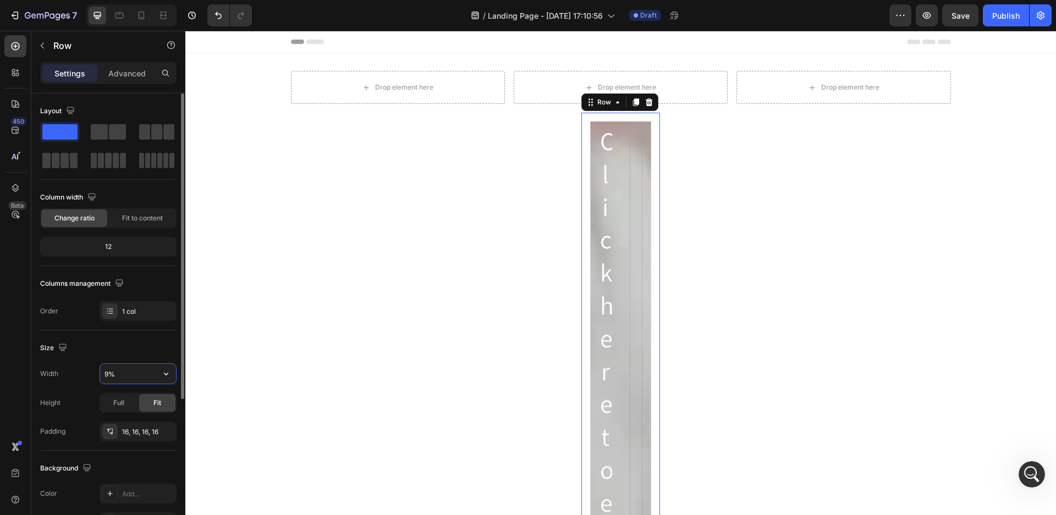
type input "90%"
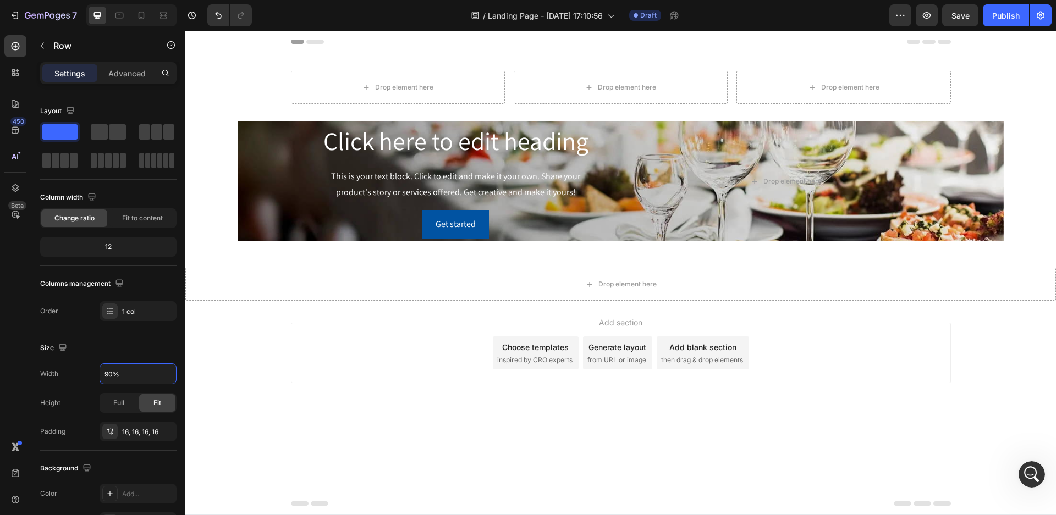
click at [912, 441] on body "Header Drop element here Drop element here Drop element here Row Click here to …" at bounding box center [620, 273] width 871 height 485
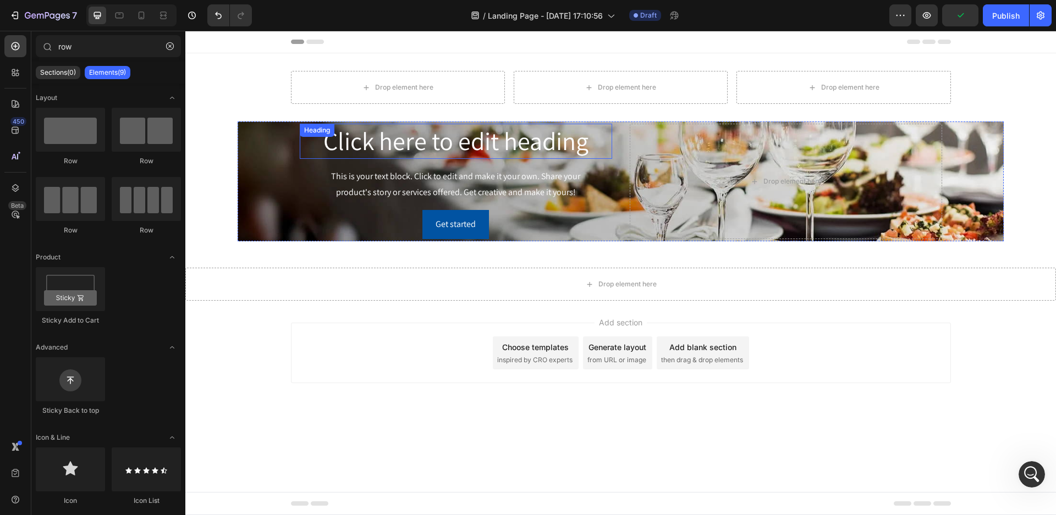
click at [493, 143] on h2 "Click here to edit heading" at bounding box center [456, 141] width 312 height 35
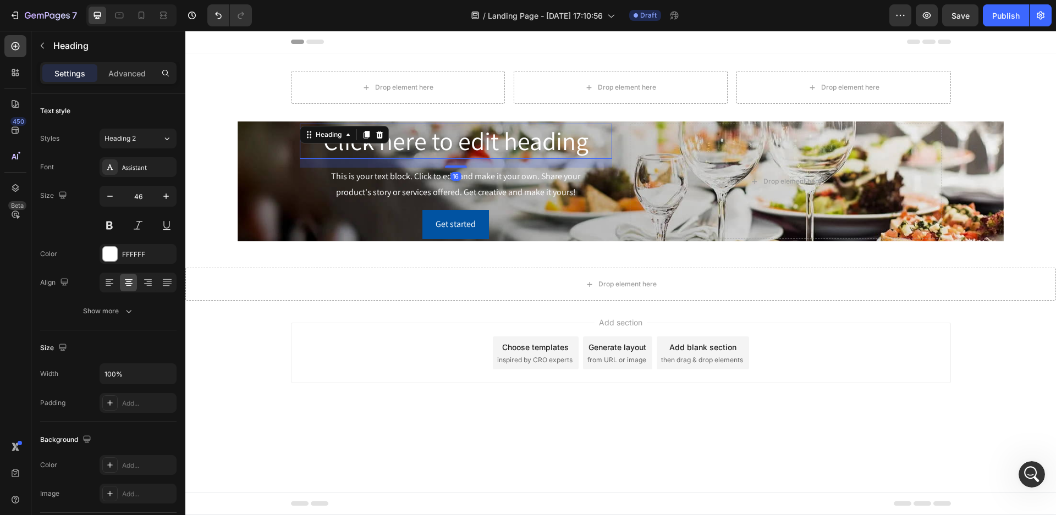
click at [493, 143] on h2 "Click here to edit heading" at bounding box center [456, 141] width 312 height 35
click at [493, 143] on p "Click here to edit heading" at bounding box center [456, 141] width 310 height 33
click at [587, 140] on p "Click here to edit heading" at bounding box center [456, 141] width 310 height 33
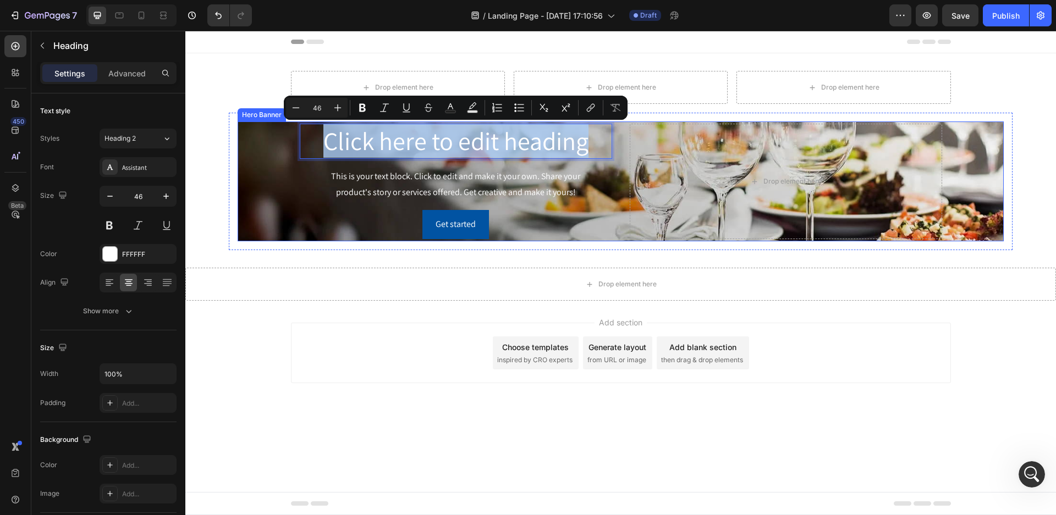
drag, startPoint x: 491, startPoint y: 147, endPoint x: 298, endPoint y: 149, distance: 193.6
click at [298, 149] on div "Click here to edit heading Heading 16 This is your text block. Click to edit an…" at bounding box center [621, 182] width 660 height 120
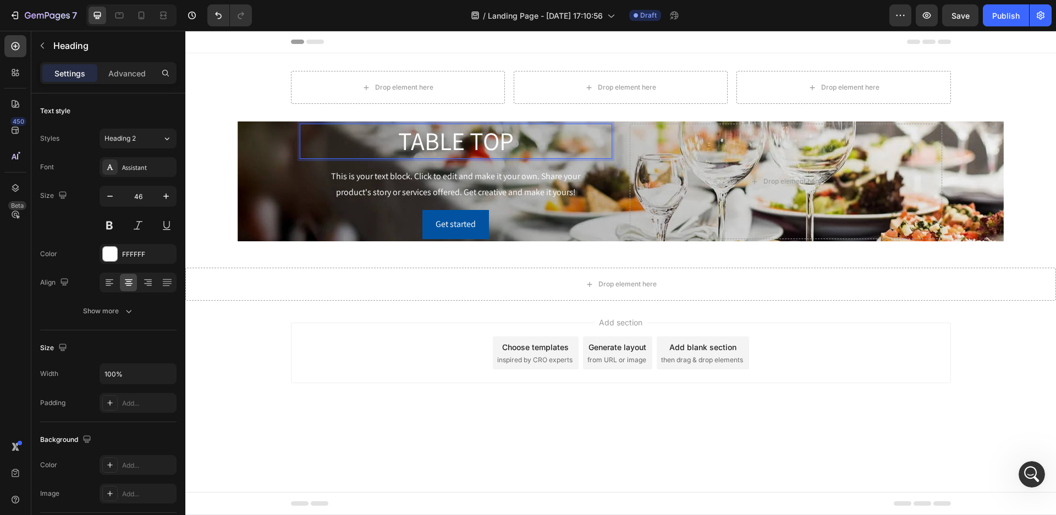
click at [821, 395] on div "Add section Choose templates inspired by CRO experts Generate layout from URL o…" at bounding box center [620, 368] width 871 height 135
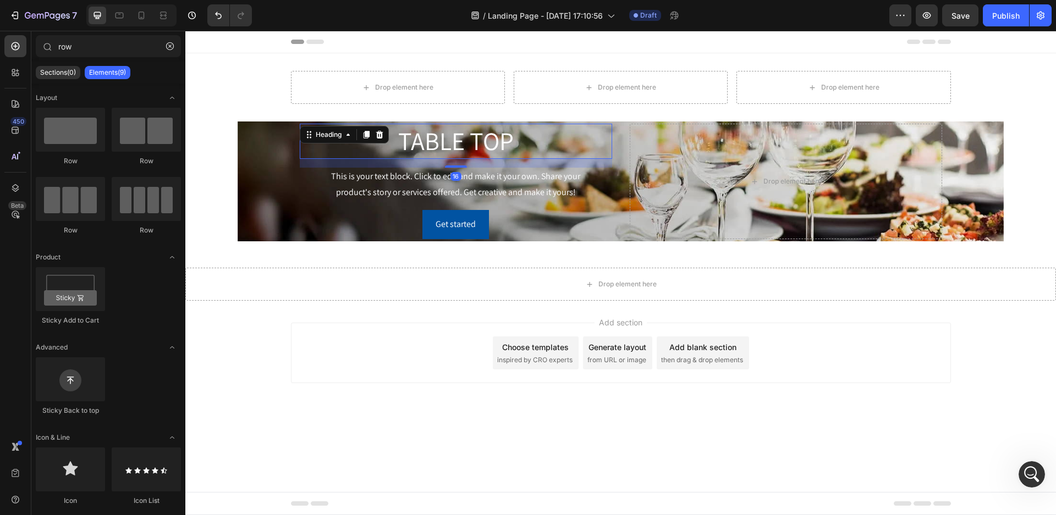
click at [512, 141] on p "TABLE TOP" at bounding box center [456, 141] width 310 height 33
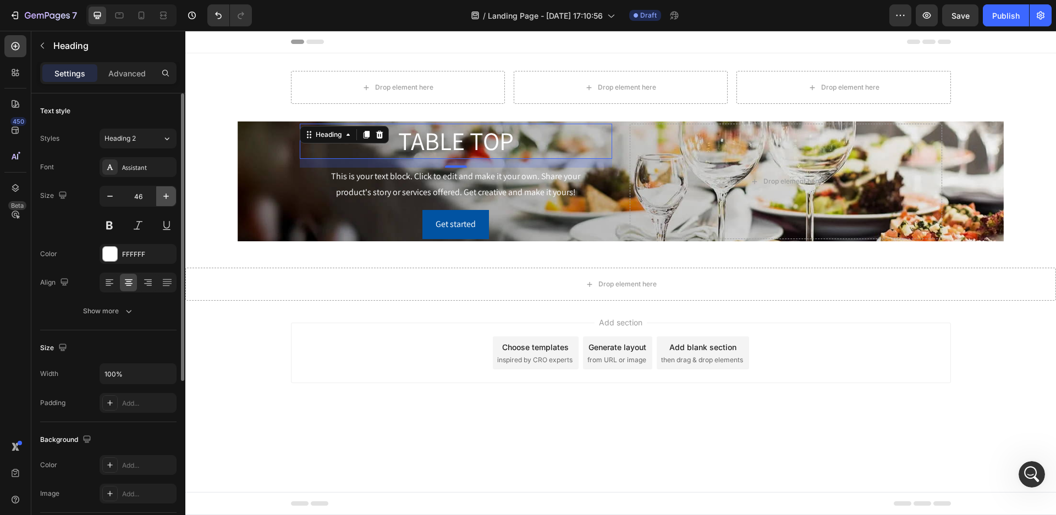
click at [166, 196] on icon "button" at bounding box center [166, 196] width 11 height 11
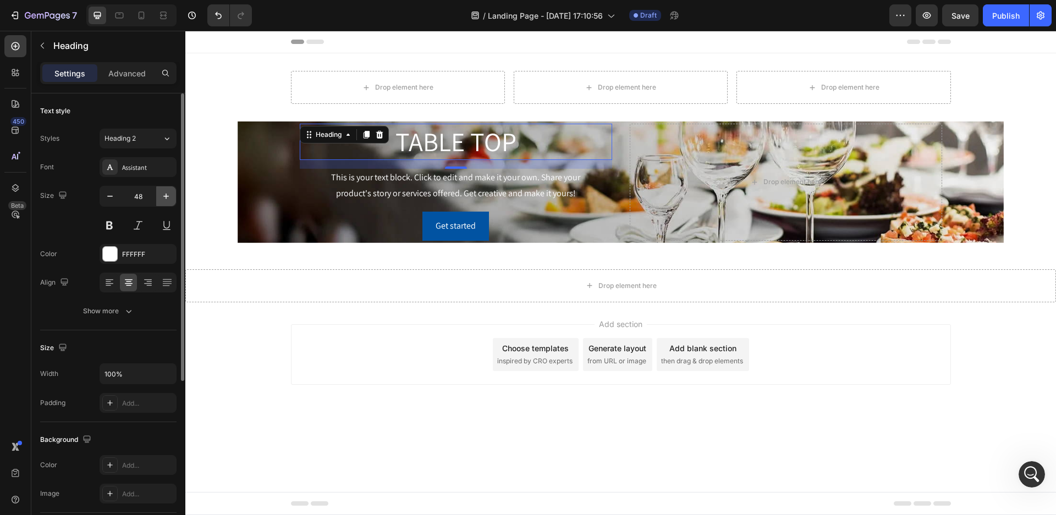
click at [166, 196] on icon "button" at bounding box center [166, 196] width 11 height 11
type input "50"
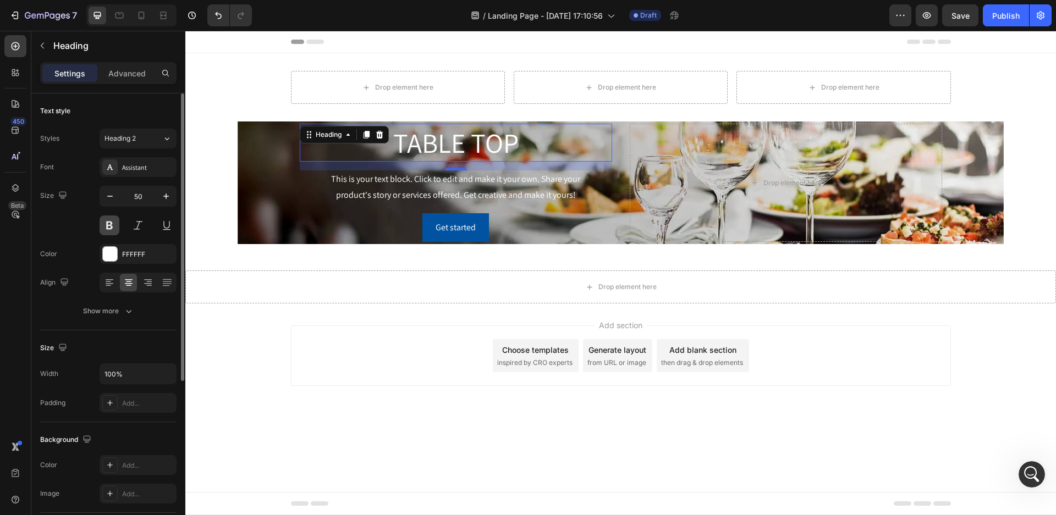
click at [106, 228] on button at bounding box center [110, 226] width 20 height 20
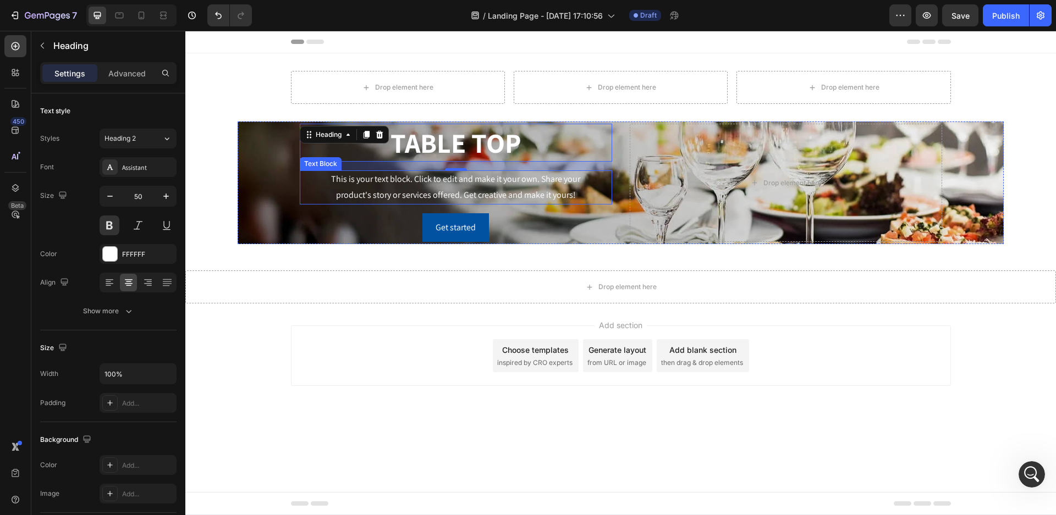
click at [527, 198] on div "This is your text block. Click to edit and make it your own. Share your product…" at bounding box center [456, 188] width 312 height 34
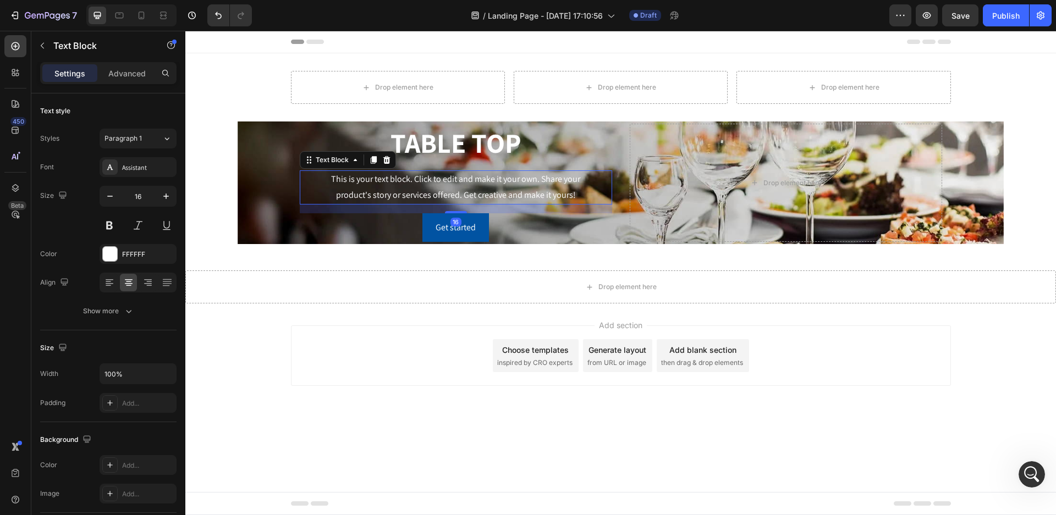
click at [571, 195] on div "This is your text block. Click to edit and make it your own. Share your product…" at bounding box center [456, 188] width 312 height 34
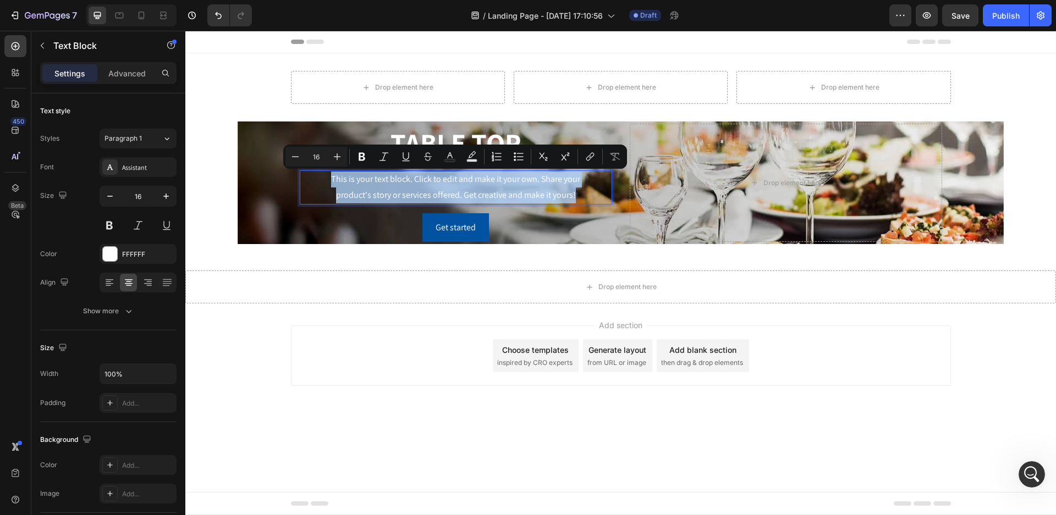
drag, startPoint x: 581, startPoint y: 194, endPoint x: 329, endPoint y: 183, distance: 252.2
click at [329, 183] on p "This is your text block. Click to edit and make it your own. Share your product…" at bounding box center [456, 188] width 310 height 32
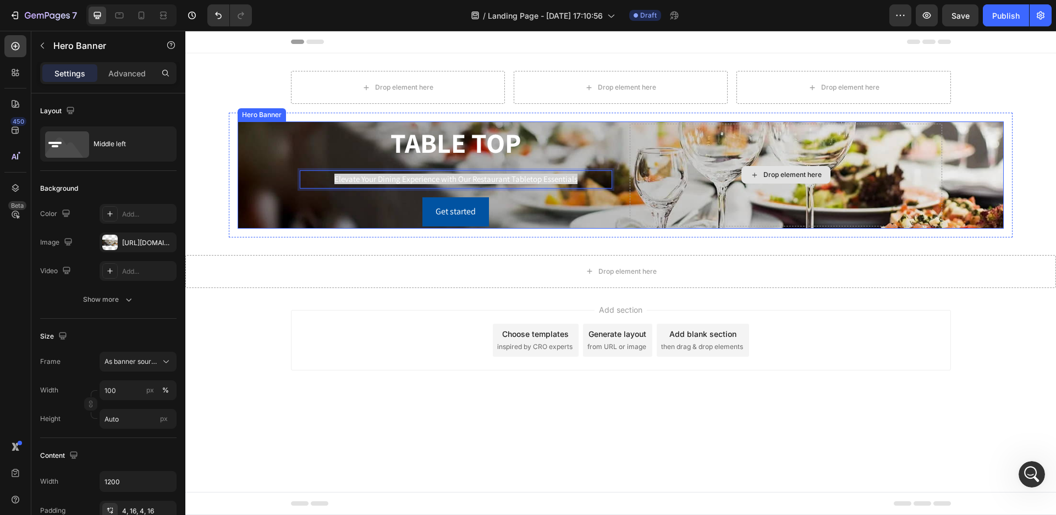
click at [707, 188] on div "Drop element here" at bounding box center [786, 175] width 312 height 103
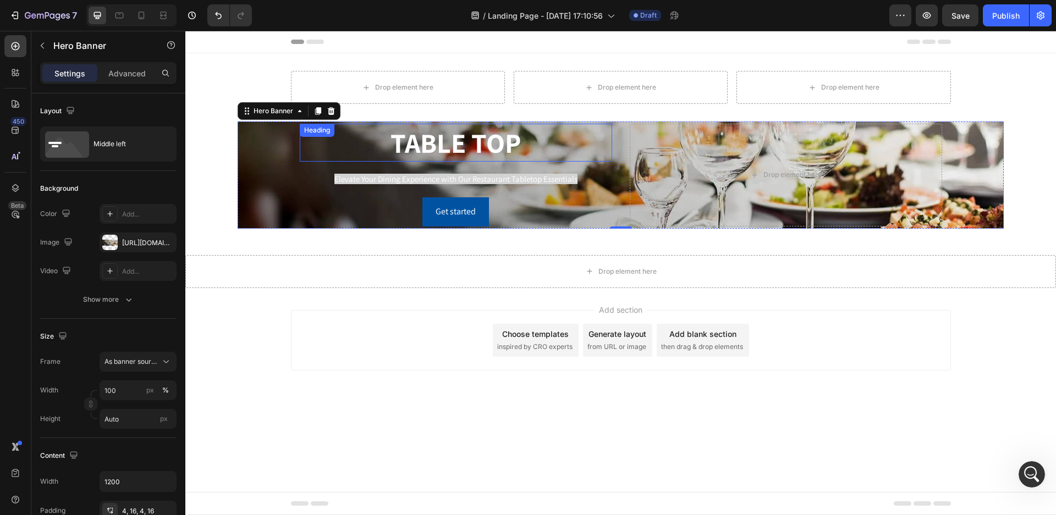
click at [322, 138] on div "TABLE TOP Heading" at bounding box center [456, 143] width 312 height 38
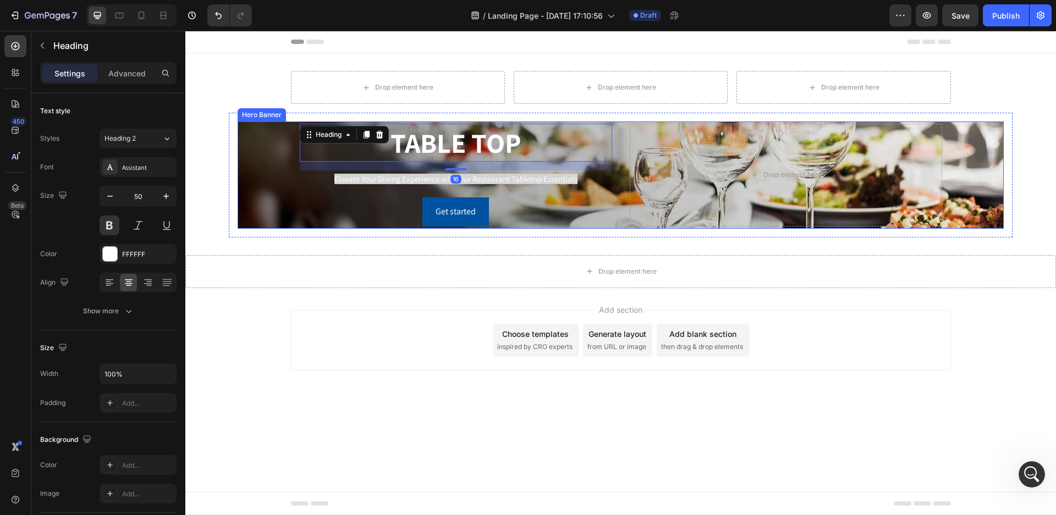
click at [288, 160] on div "Background Image" at bounding box center [621, 175] width 766 height 107
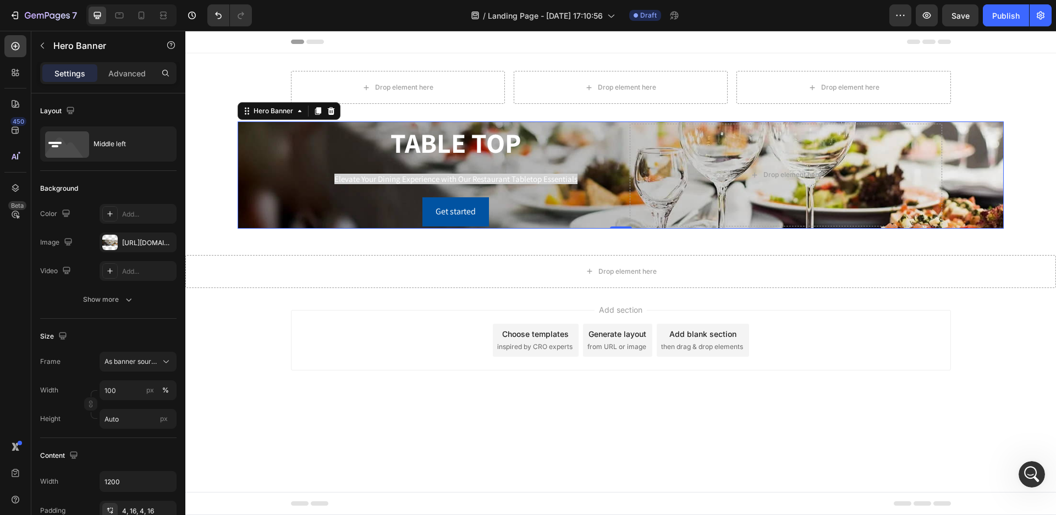
click at [287, 197] on div "Background Image" at bounding box center [621, 175] width 766 height 107
click at [127, 73] on p "Advanced" at bounding box center [126, 74] width 37 height 12
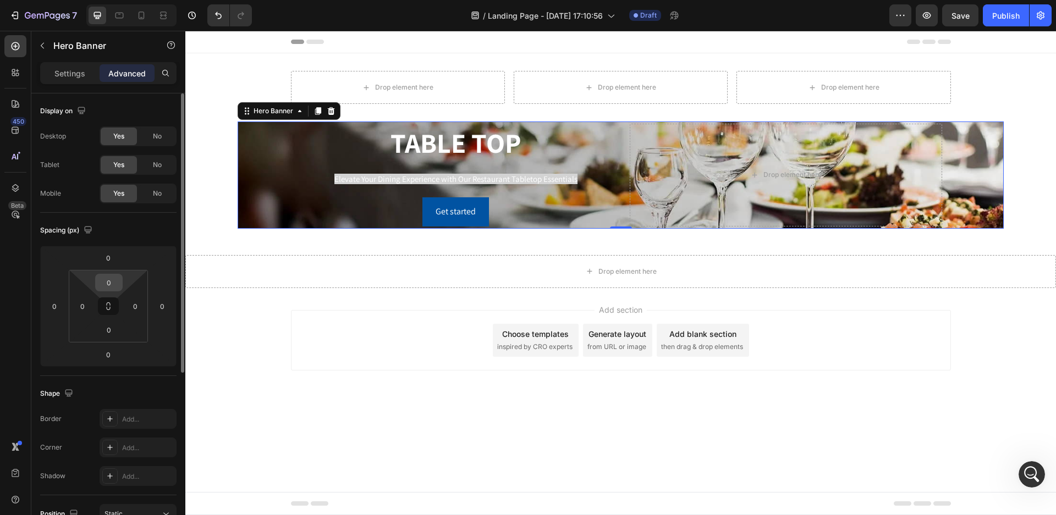
click at [111, 282] on input "0" at bounding box center [109, 282] width 22 height 17
type input "1"
click at [717, 191] on div "Drop element here" at bounding box center [786, 175] width 312 height 103
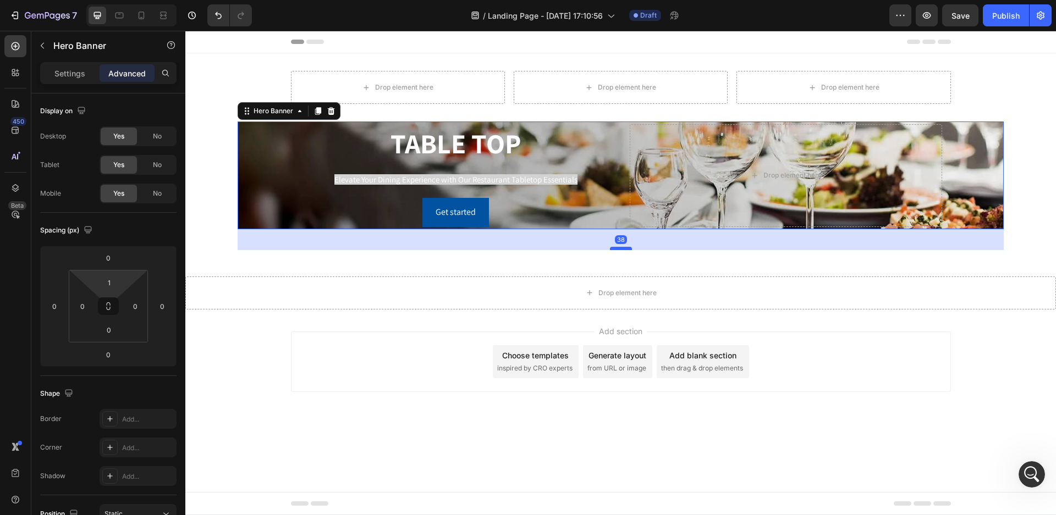
drag, startPoint x: 622, startPoint y: 227, endPoint x: 628, endPoint y: 249, distance: 23.0
click at [628, 249] on div at bounding box center [621, 248] width 22 height 3
click at [636, 208] on div "Drop element here" at bounding box center [786, 175] width 312 height 103
type input "0"
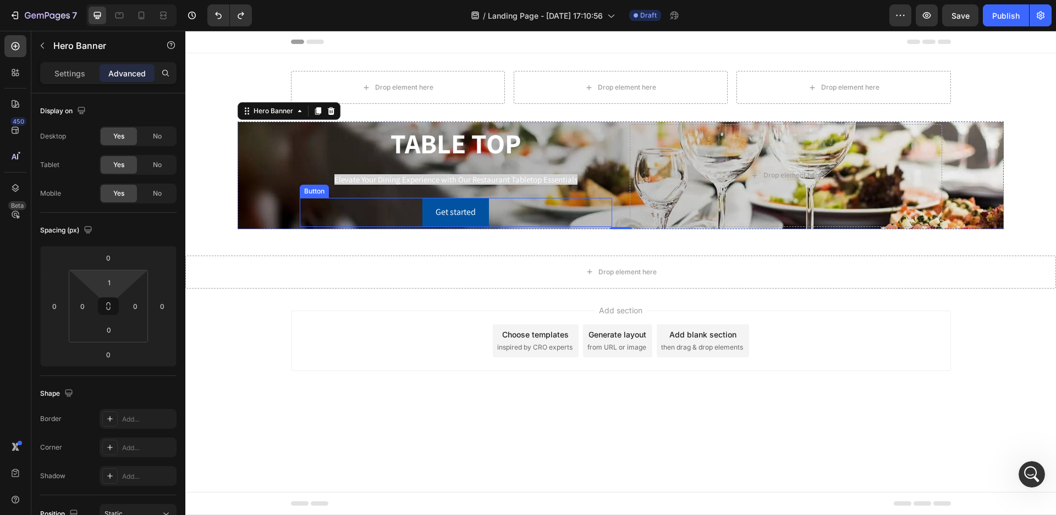
click at [303, 202] on div "Get started Button" at bounding box center [456, 212] width 312 height 29
click at [282, 139] on div "Background Image" at bounding box center [621, 175] width 766 height 107
click at [70, 76] on p "Settings" at bounding box center [69, 74] width 31 height 12
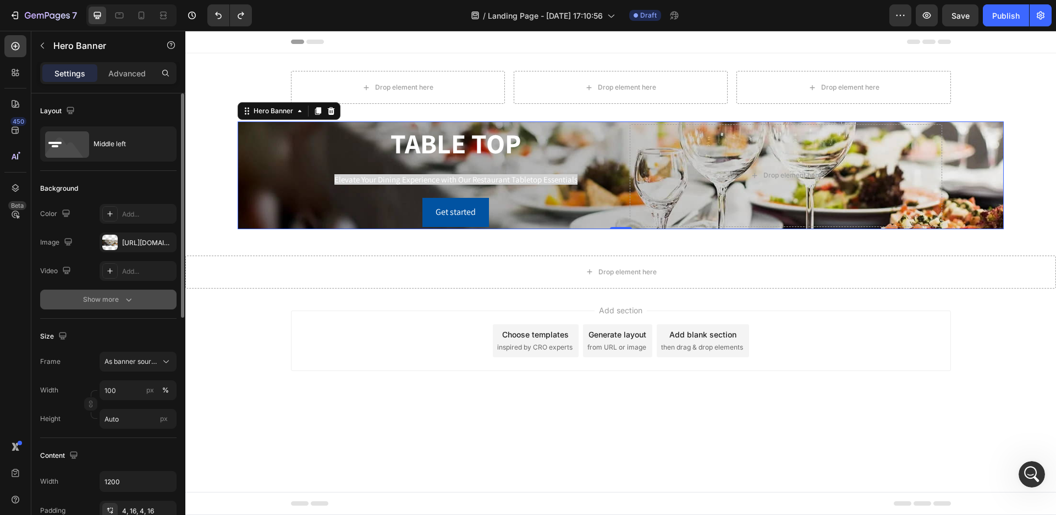
click at [116, 305] on div "Show more" at bounding box center [108, 299] width 51 height 11
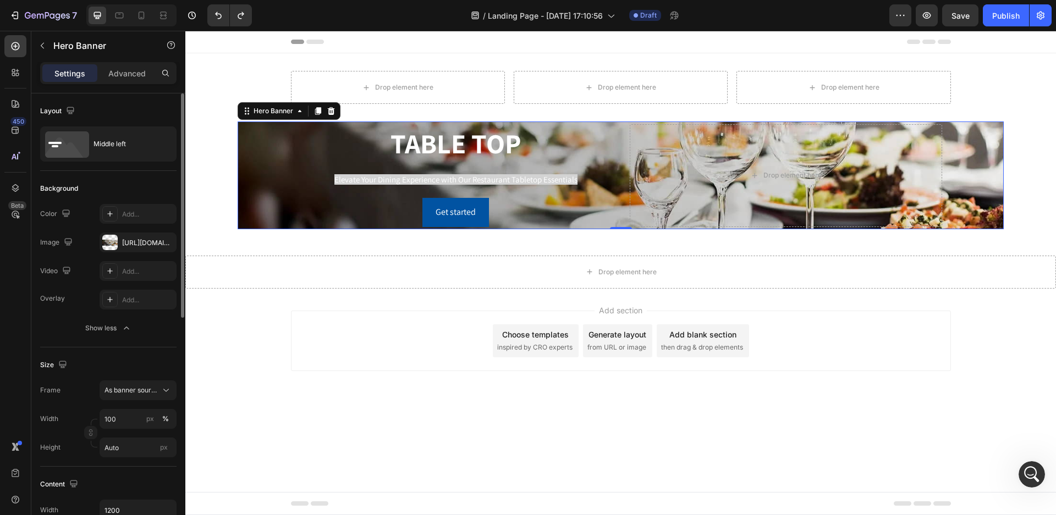
scroll to position [55, 0]
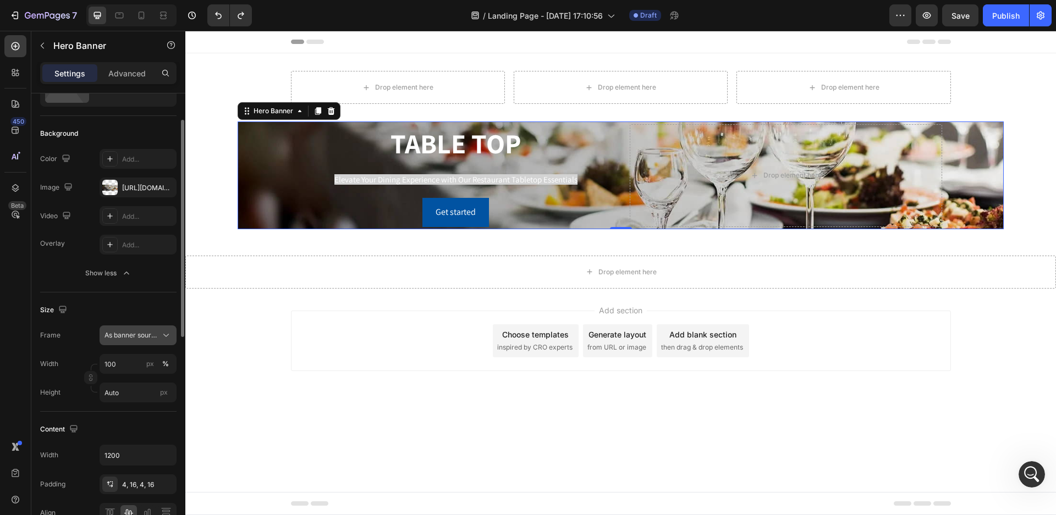
click at [168, 334] on icon at bounding box center [166, 335] width 6 height 3
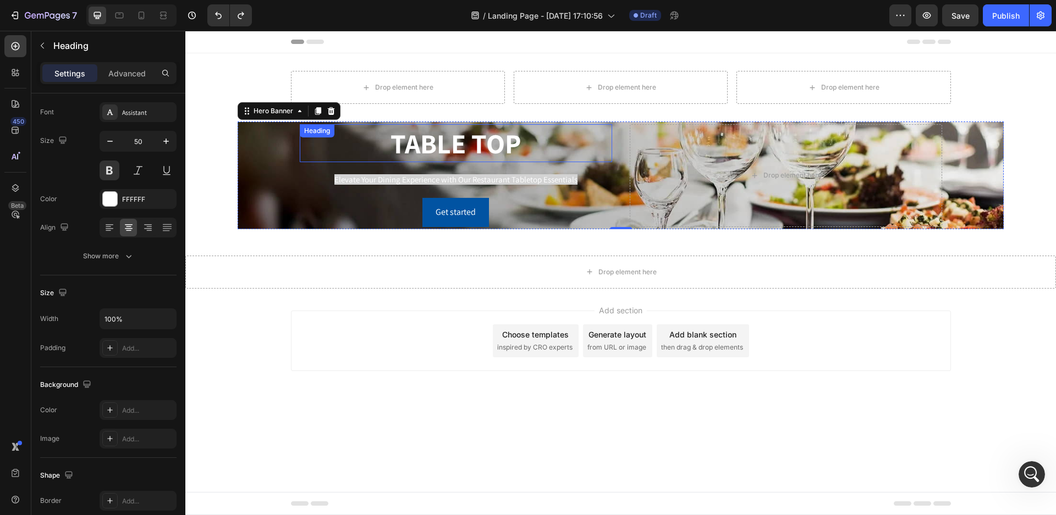
click at [447, 145] on p "TABLE TOP" at bounding box center [456, 143] width 310 height 36
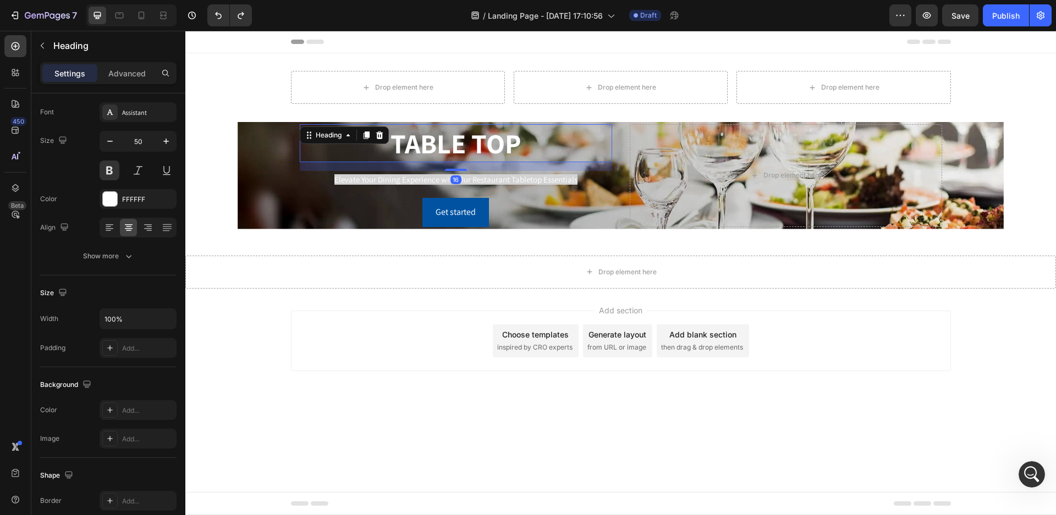
scroll to position [0, 0]
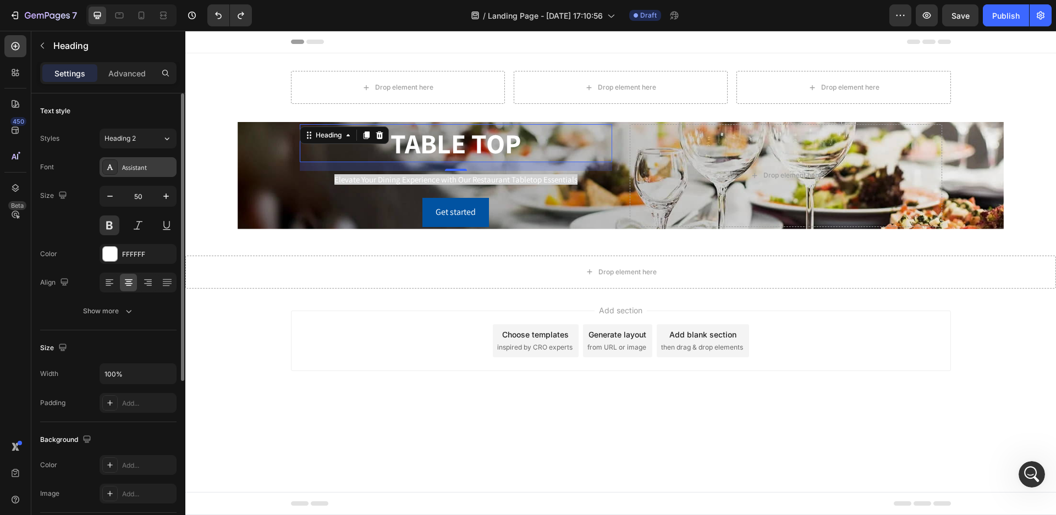
click at [131, 166] on div "Assistant" at bounding box center [148, 168] width 52 height 10
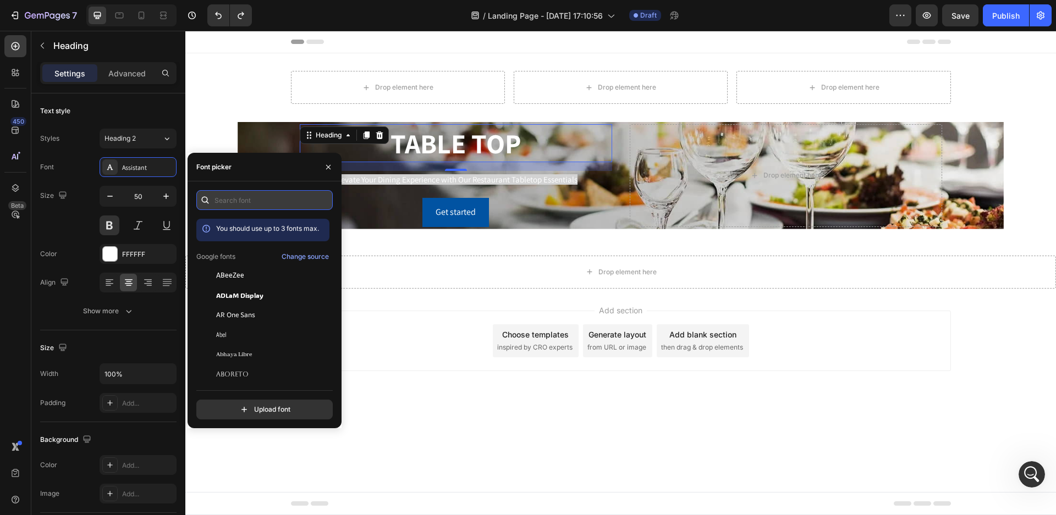
click at [250, 197] on input "text" at bounding box center [264, 200] width 136 height 20
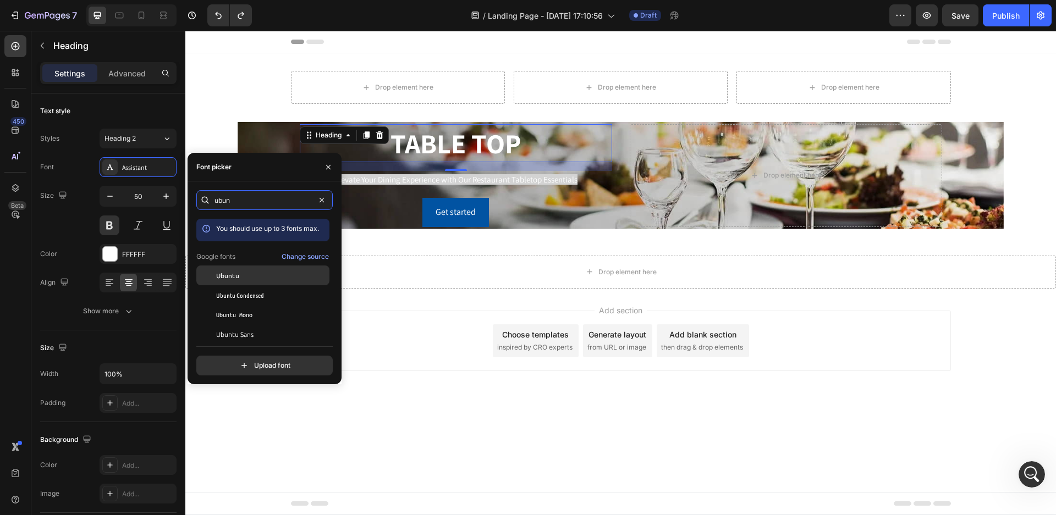
type input "ubun"
click at [221, 274] on span "Ubuntu" at bounding box center [227, 276] width 23 height 10
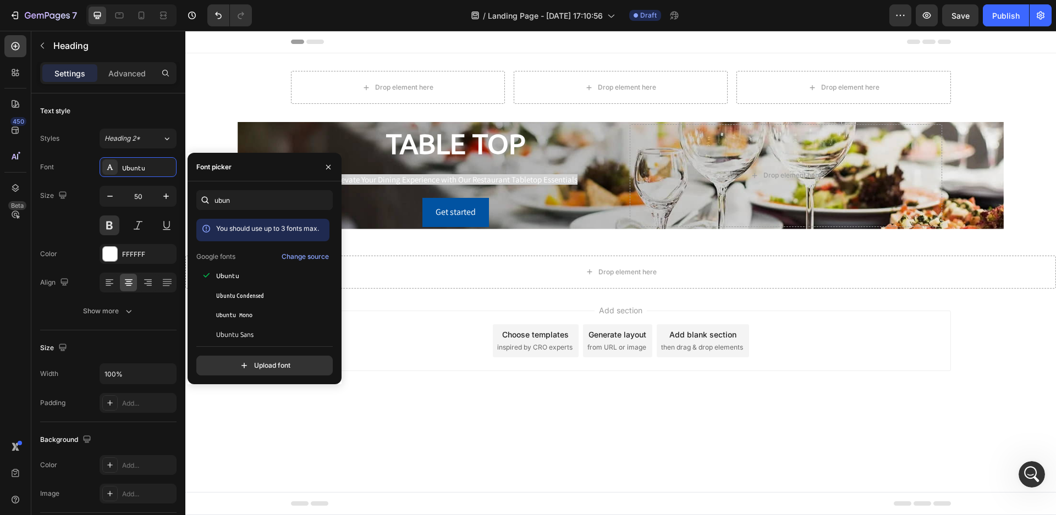
click at [381, 316] on div "Add section Choose templates inspired by CRO experts Generate layout from URL o…" at bounding box center [621, 341] width 660 height 61
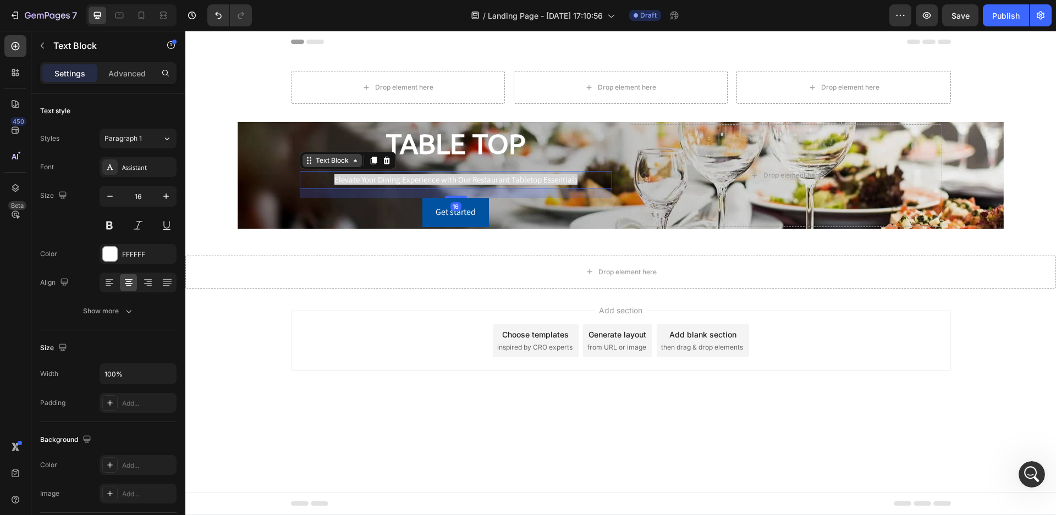
click at [311, 166] on div "Text Block" at bounding box center [332, 160] width 59 height 13
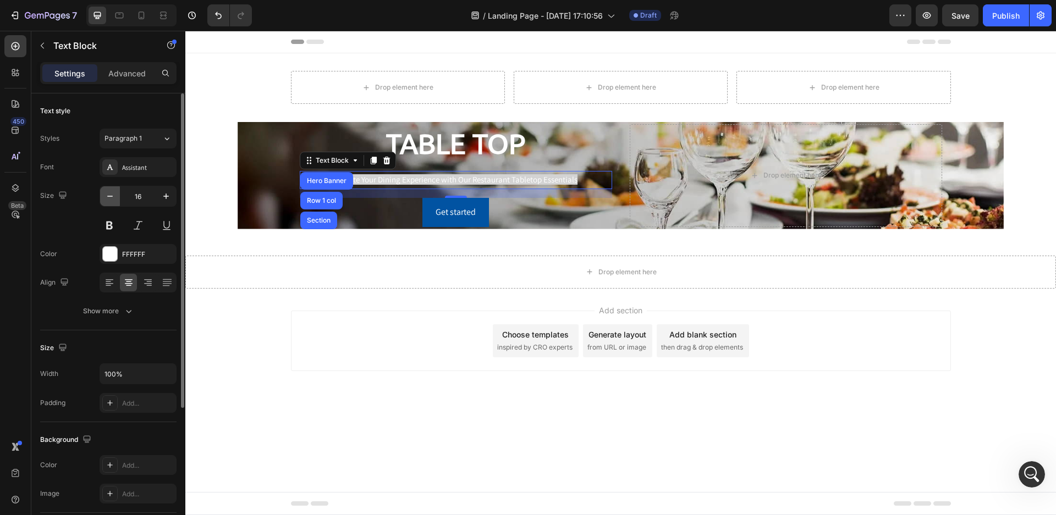
click at [111, 196] on icon "button" at bounding box center [110, 196] width 6 height 1
type input "15"
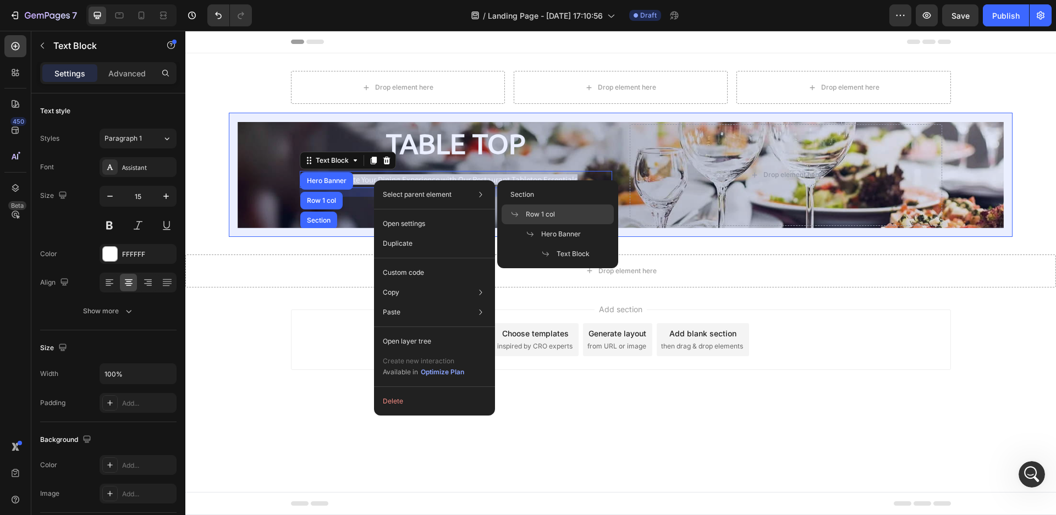
click at [524, 211] on span at bounding box center [517, 214] width 15 height 9
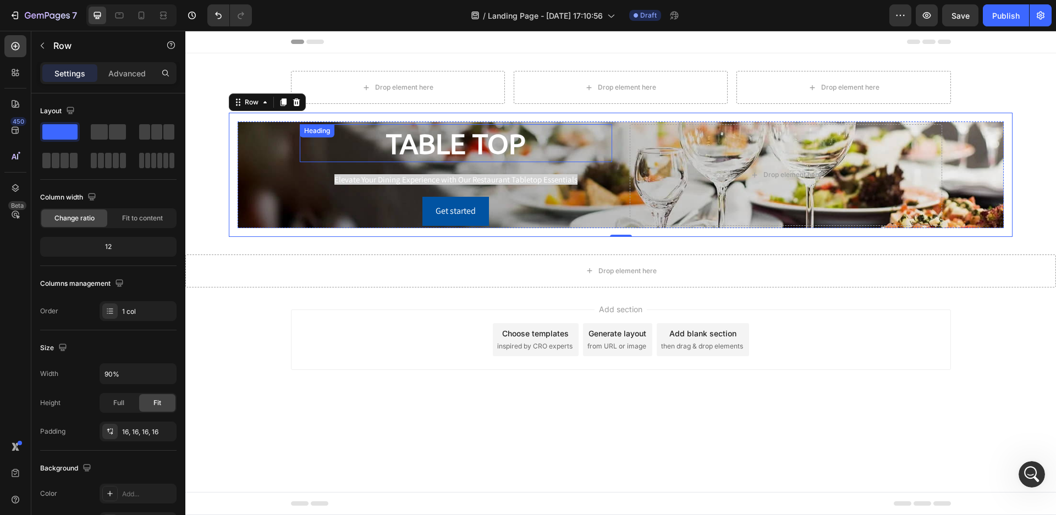
click at [439, 149] on p "TABLE TOP" at bounding box center [456, 143] width 310 height 36
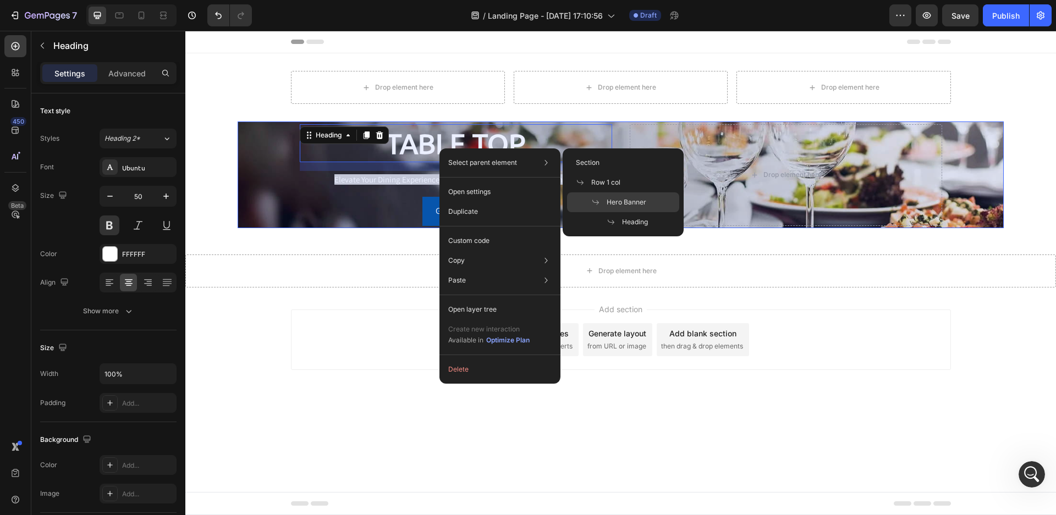
click at [629, 203] on span "Hero Banner" at bounding box center [627, 202] width 40 height 10
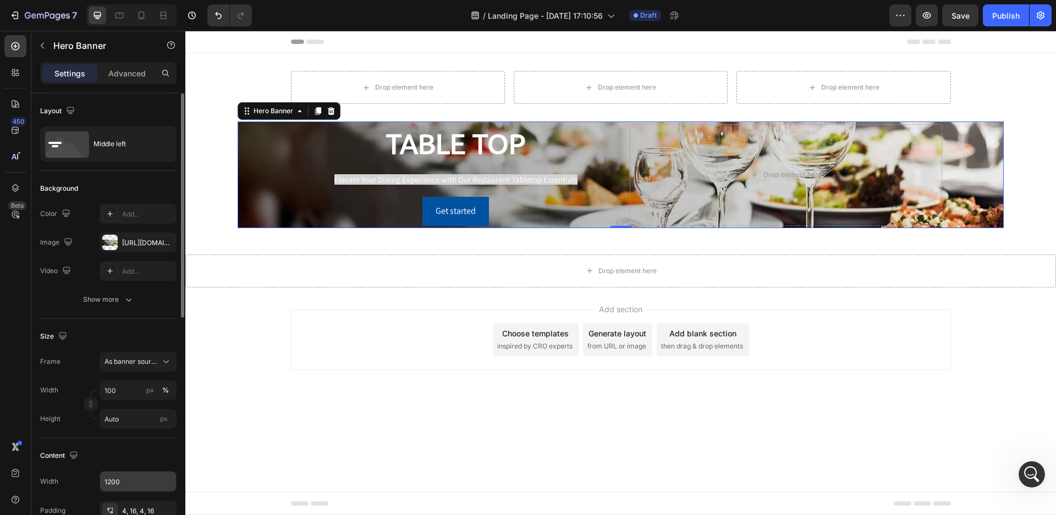
scroll to position [165, 0]
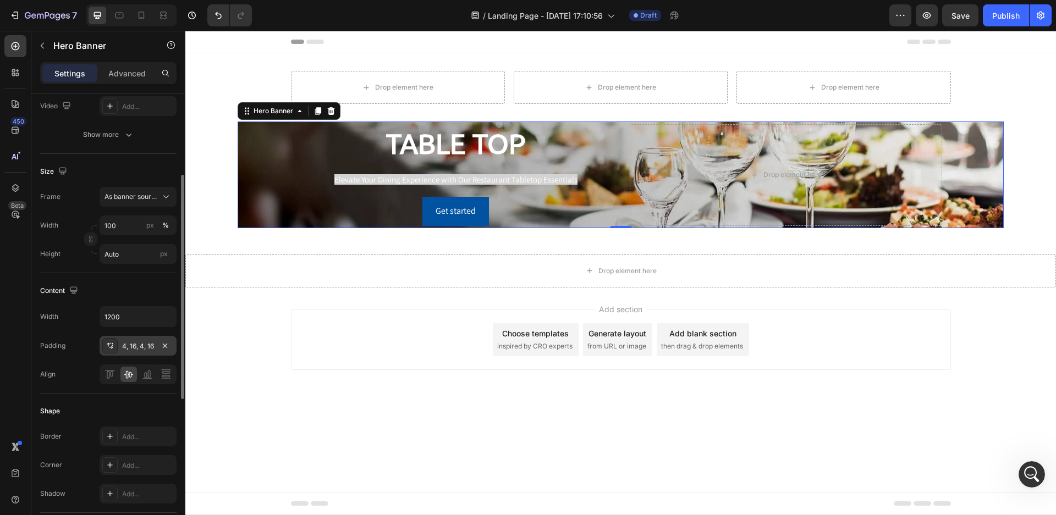
click at [146, 344] on div "4, 16, 4, 16" at bounding box center [138, 347] width 32 height 10
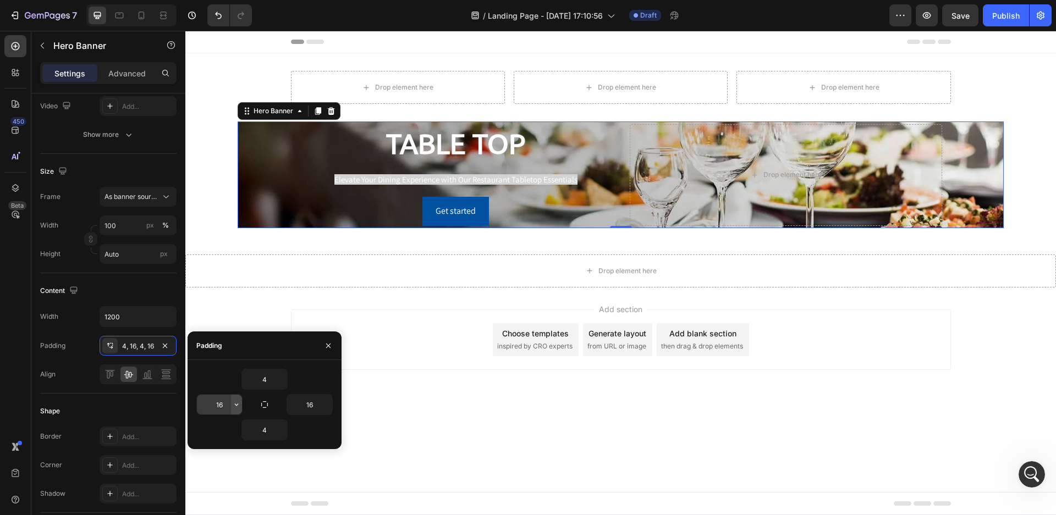
click at [238, 403] on icon "button" at bounding box center [236, 404] width 9 height 9
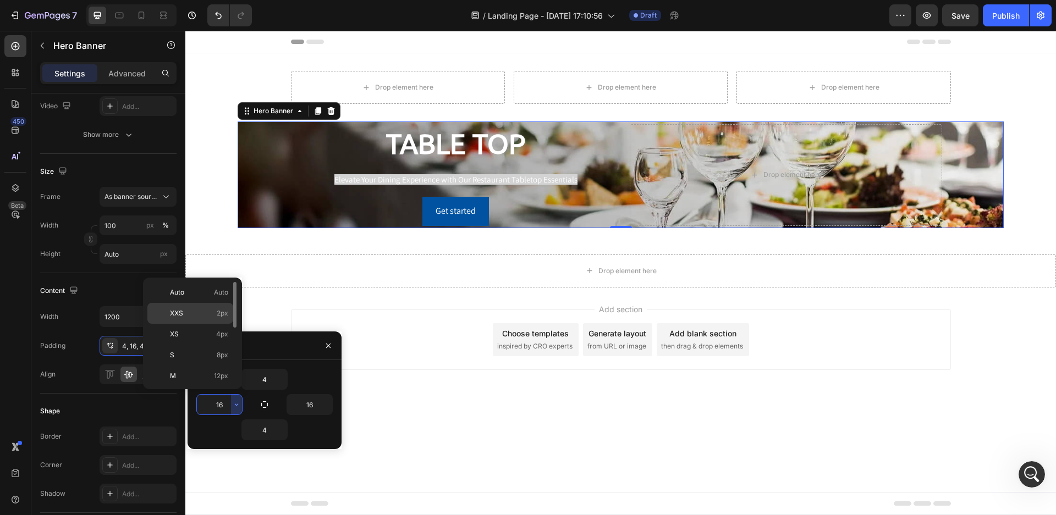
click at [221, 312] on span "2px" at bounding box center [223, 314] width 12 height 10
type input "2"
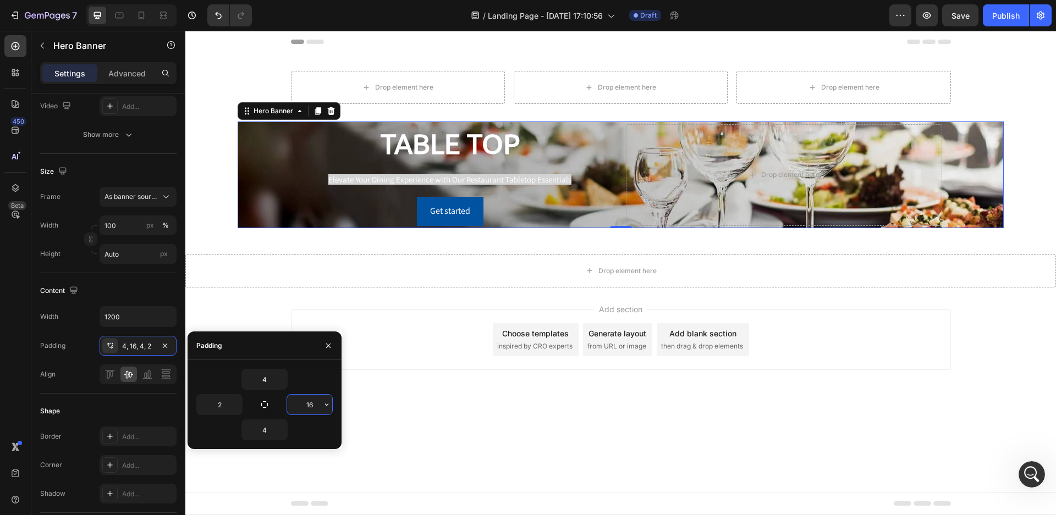
click at [315, 401] on input "16" at bounding box center [309, 405] width 45 height 20
click at [326, 404] on icon "button" at bounding box center [326, 404] width 9 height 9
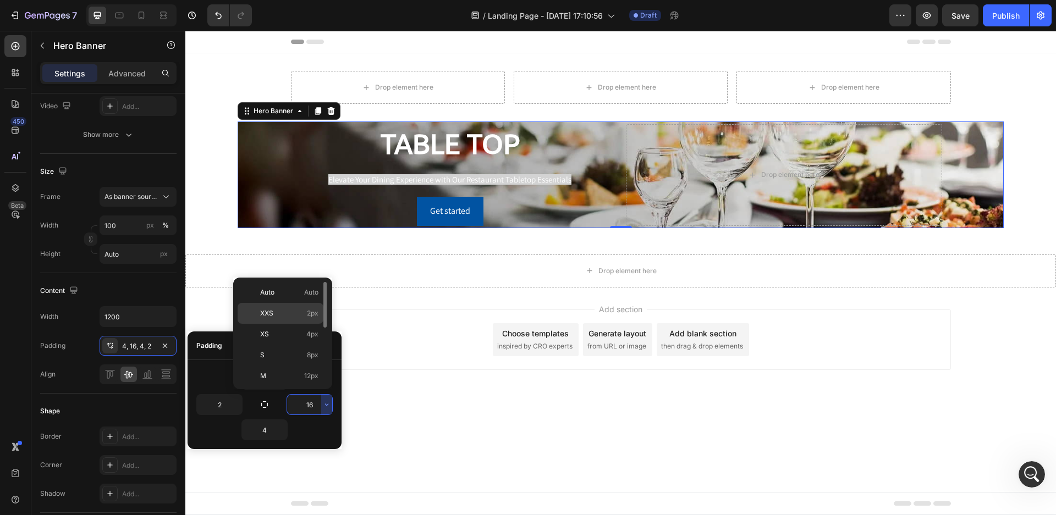
click at [312, 312] on span "2px" at bounding box center [313, 314] width 12 height 10
type input "2"
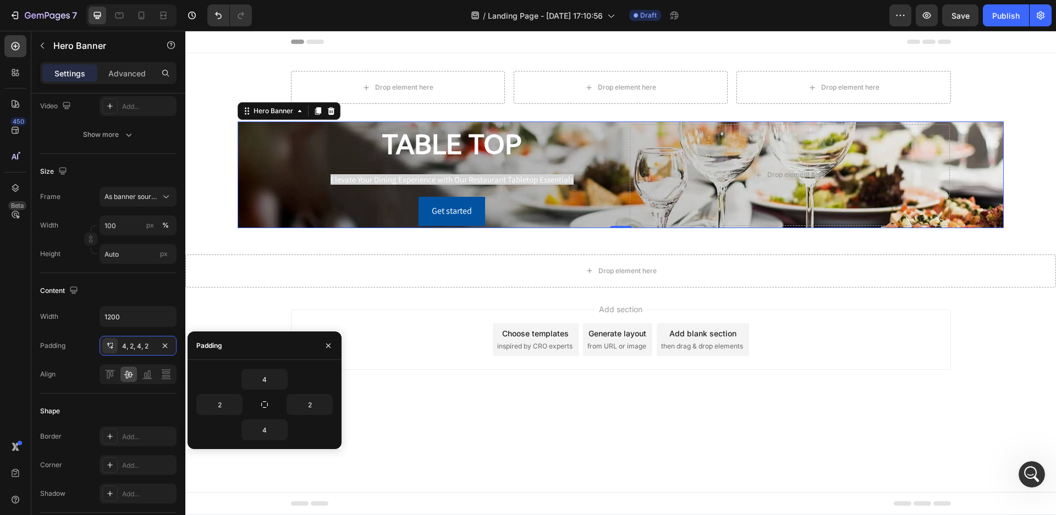
click at [365, 189] on div "TABLE TOP Heading Elevate Your Dining Experience with Our Restaurant Tabletop E…" at bounding box center [452, 175] width 320 height 102
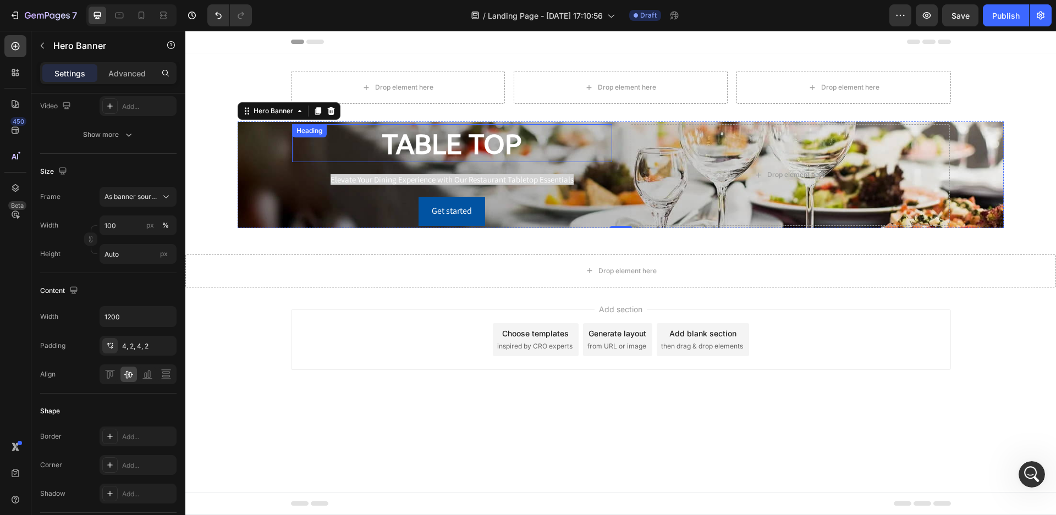
click at [393, 146] on p "TABLE TOP" at bounding box center [452, 143] width 318 height 36
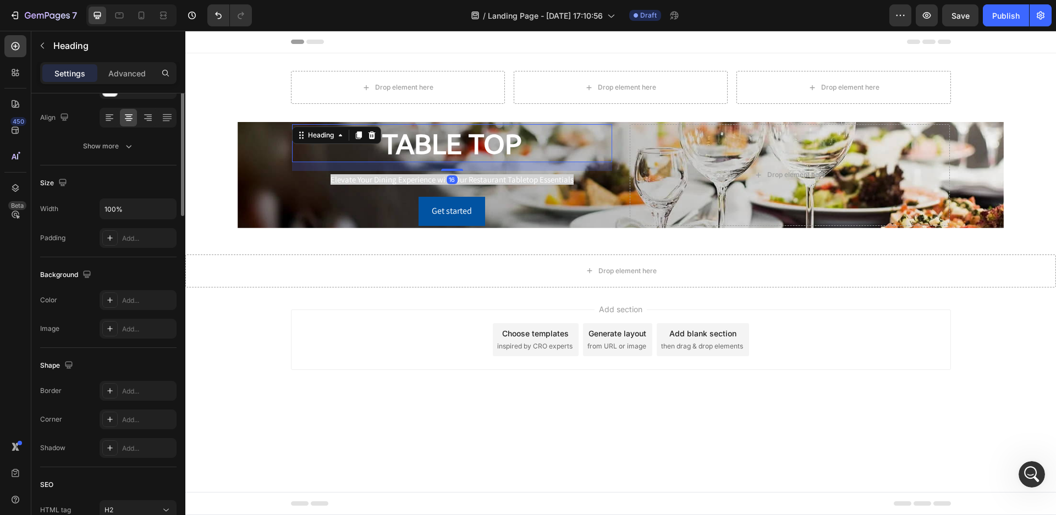
scroll to position [0, 0]
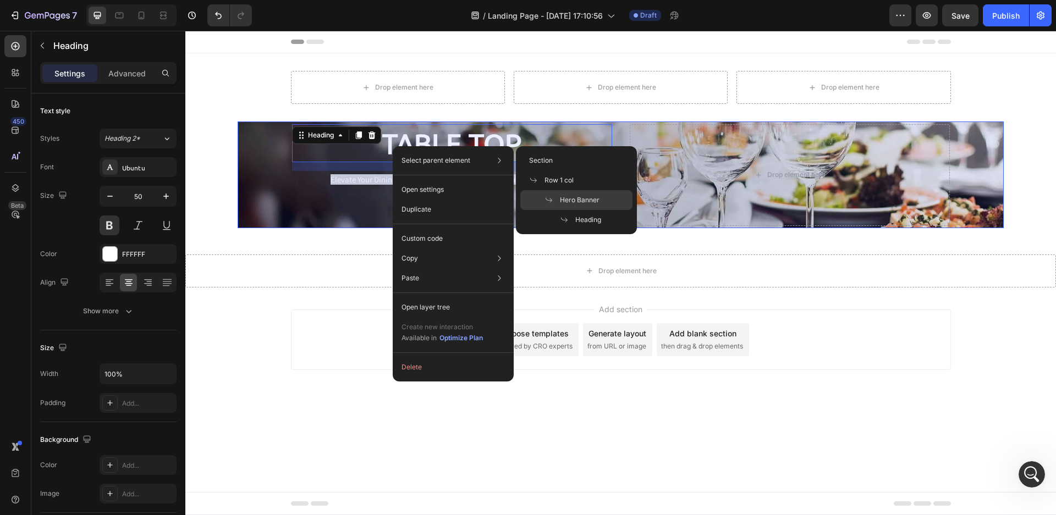
click at [579, 201] on span "Hero Banner" at bounding box center [580, 200] width 40 height 10
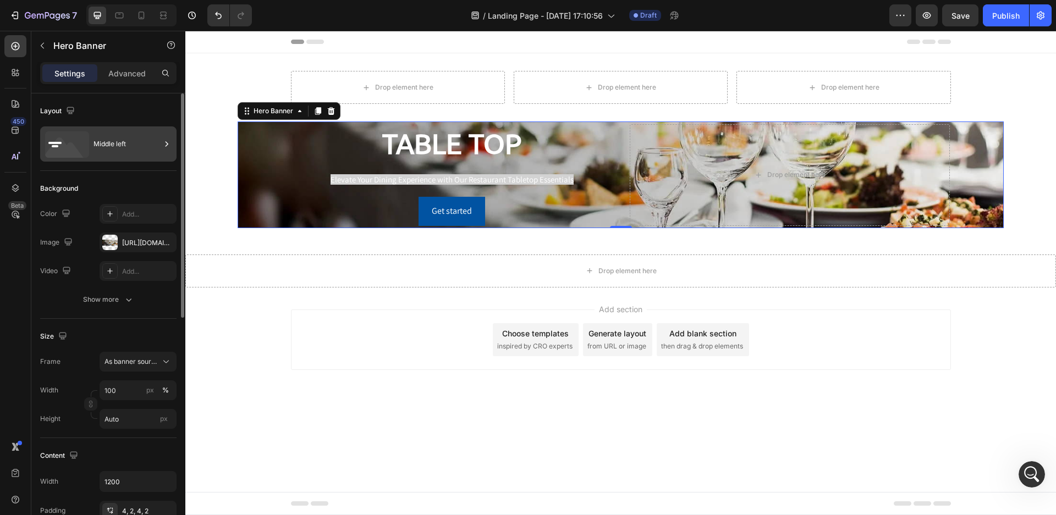
click at [164, 144] on icon at bounding box center [166, 144] width 11 height 11
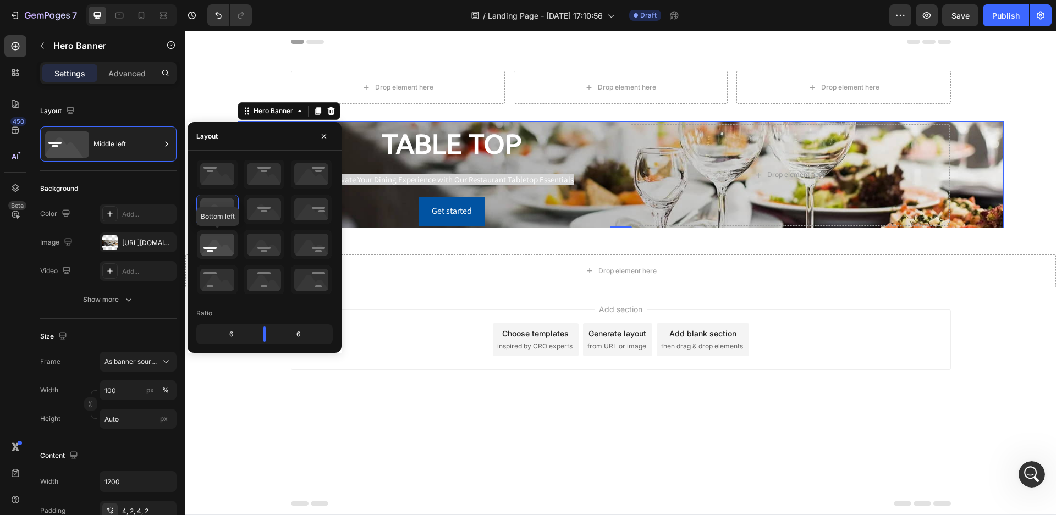
click at [222, 251] on icon at bounding box center [217, 244] width 41 height 29
click at [222, 250] on icon at bounding box center [217, 244] width 41 height 29
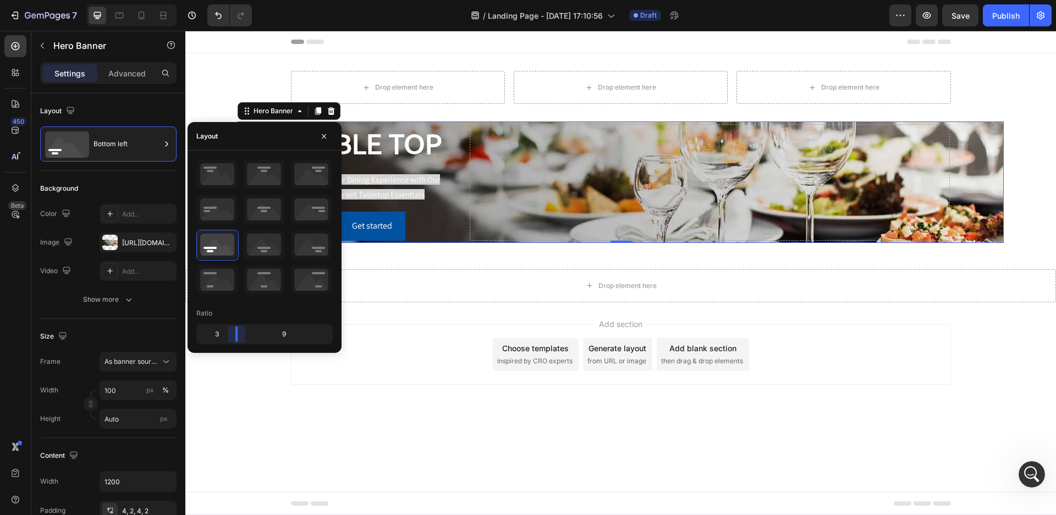
drag, startPoint x: 262, startPoint y: 333, endPoint x: 186, endPoint y: 372, distance: 85.4
click at [234, 0] on body "7 Version history / Landing Page - Aug 19, 17:10:56 Draft Preview Save Publish …" at bounding box center [528, 0] width 1056 height 0
click at [375, 403] on div "Add section Choose templates inspired by CRO experts Generate layout from URL o…" at bounding box center [620, 370] width 871 height 135
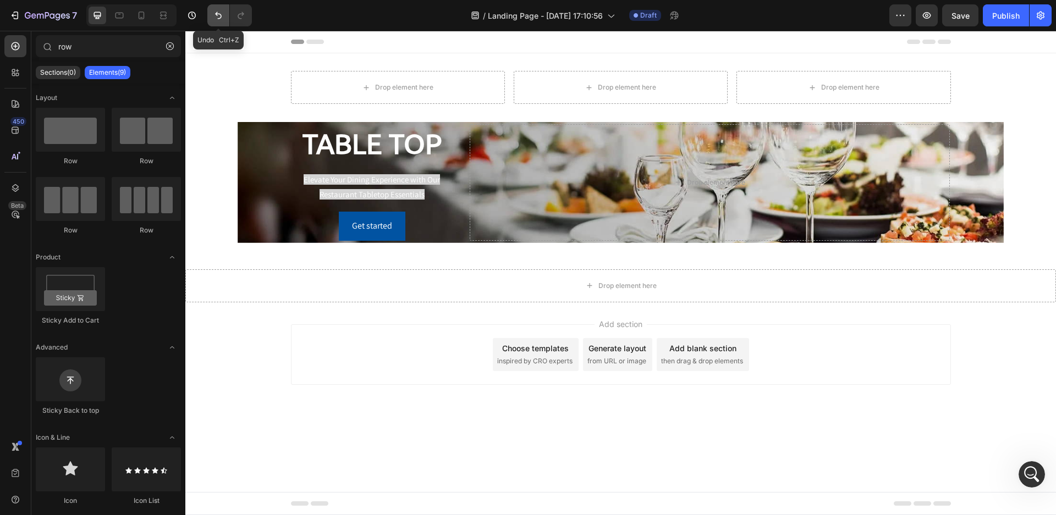
click at [220, 16] on icon "Undo/Redo" at bounding box center [218, 15] width 11 height 11
click at [218, 17] on icon "Undo/Redo" at bounding box center [218, 15] width 11 height 11
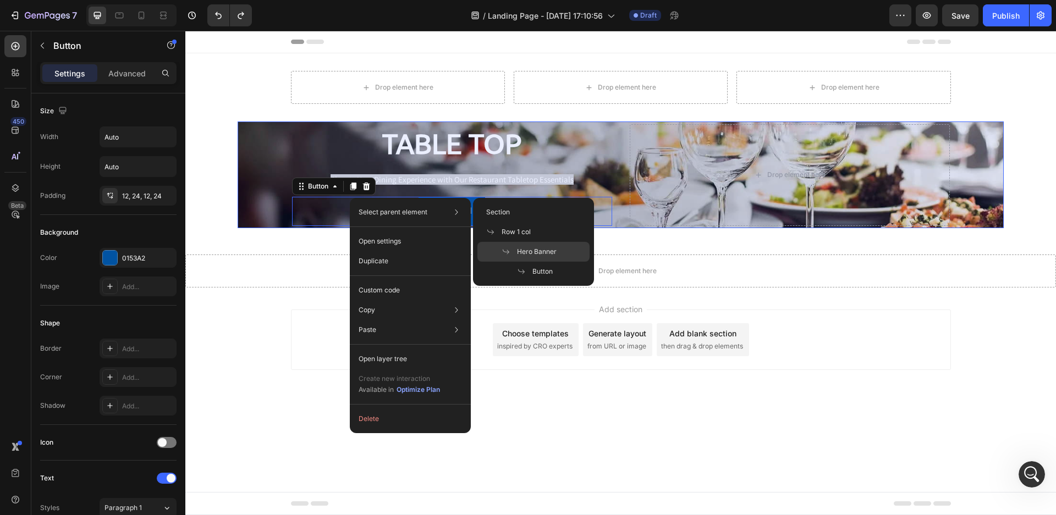
click at [524, 249] on span "Hero Banner" at bounding box center [537, 252] width 40 height 10
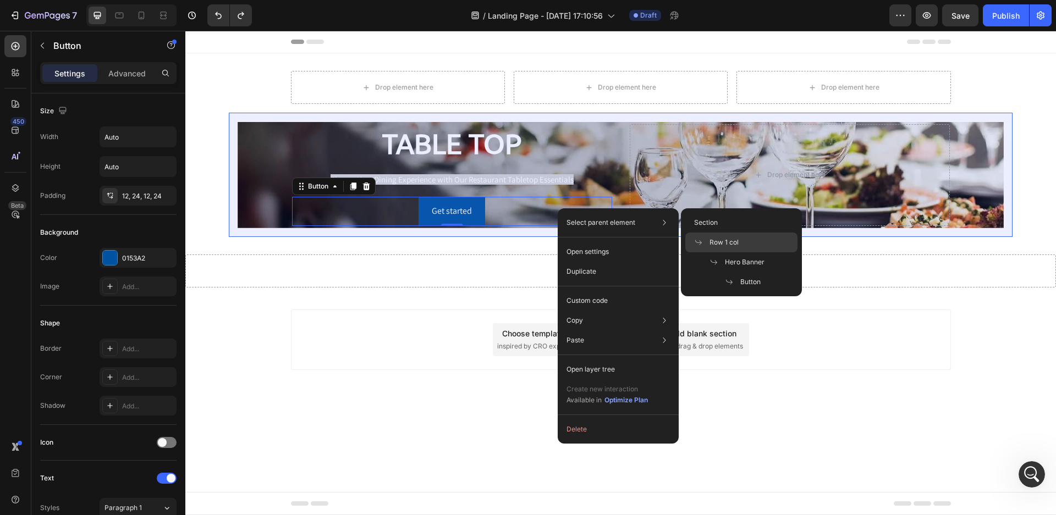
click at [752, 252] on div "Row 1 col" at bounding box center [741, 262] width 112 height 20
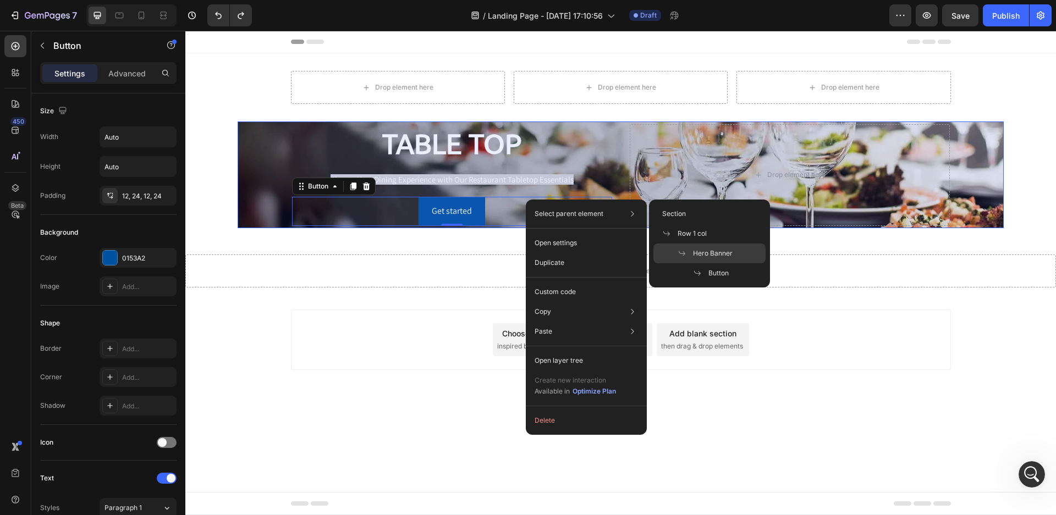
click at [693, 263] on div "Hero Banner" at bounding box center [709, 273] width 112 height 20
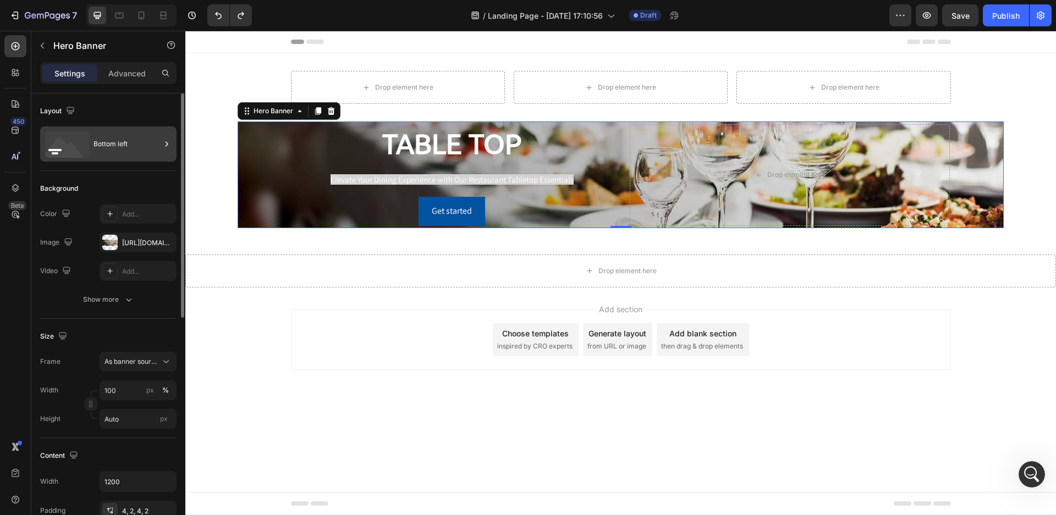
click at [125, 146] on div "Bottom left" at bounding box center [127, 143] width 67 height 25
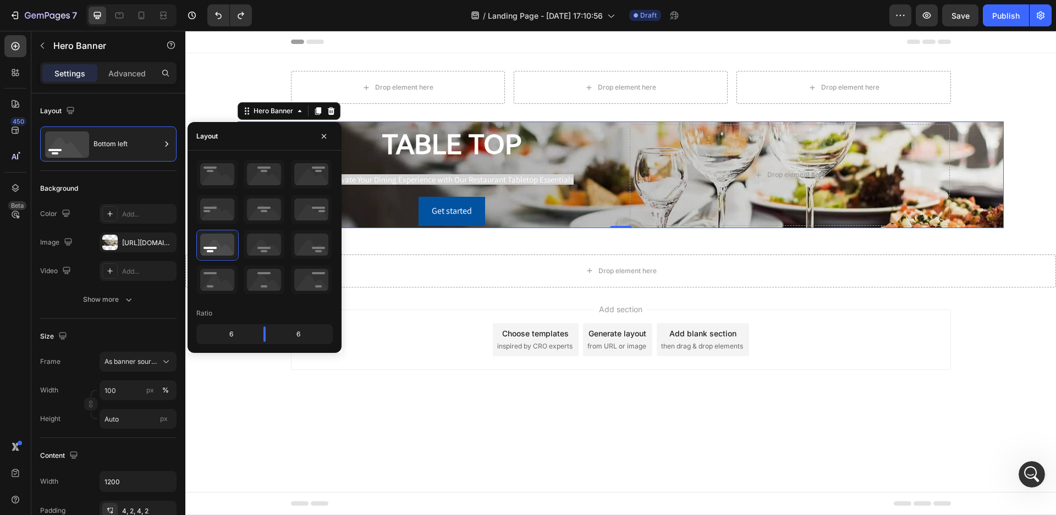
click at [377, 376] on div "Add section Choose templates inspired by CRO experts Generate layout from URL o…" at bounding box center [620, 355] width 871 height 135
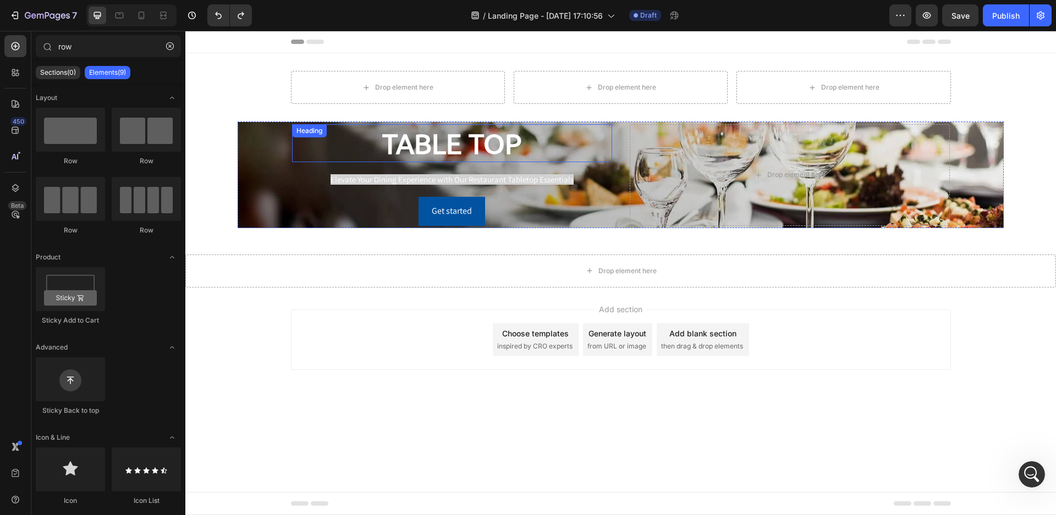
click at [422, 148] on p "TABLE TOP" at bounding box center [452, 143] width 318 height 36
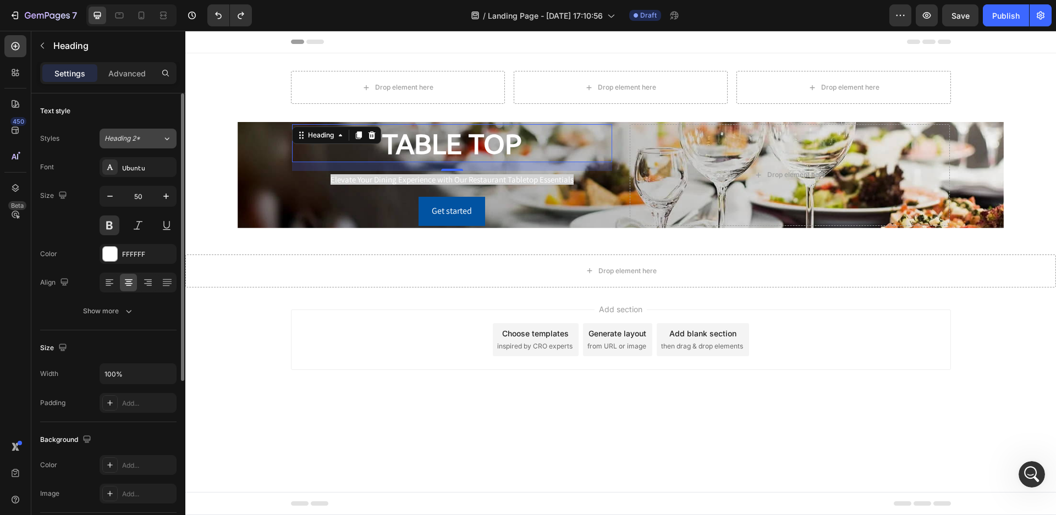
click at [166, 136] on icon at bounding box center [166, 138] width 9 height 11
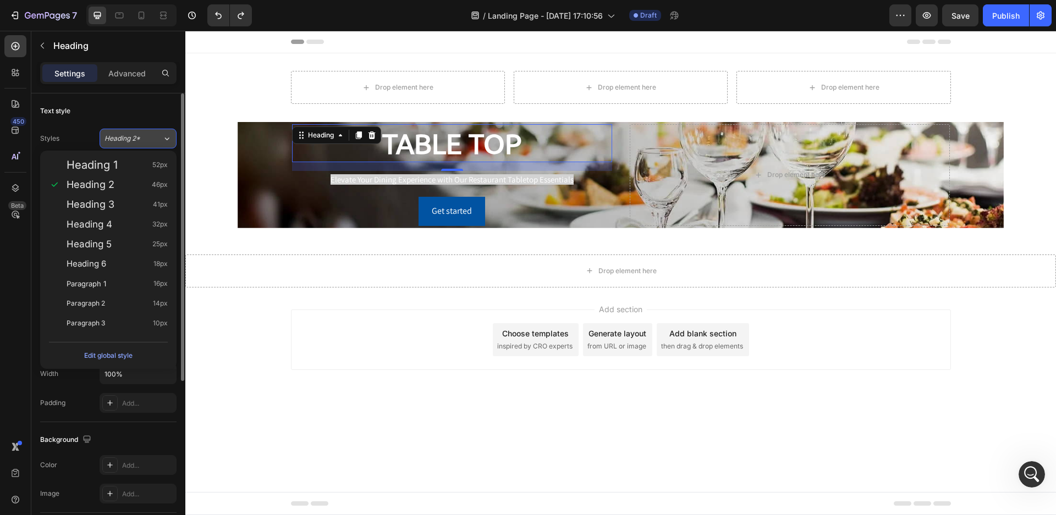
click at [166, 136] on icon at bounding box center [166, 138] width 9 height 11
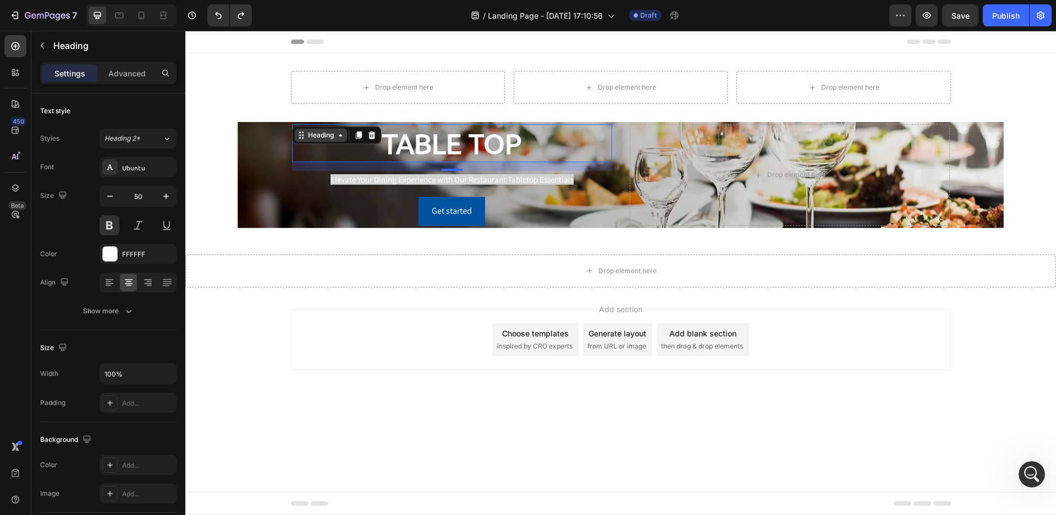
click at [313, 134] on div "Heading" at bounding box center [321, 135] width 30 height 10
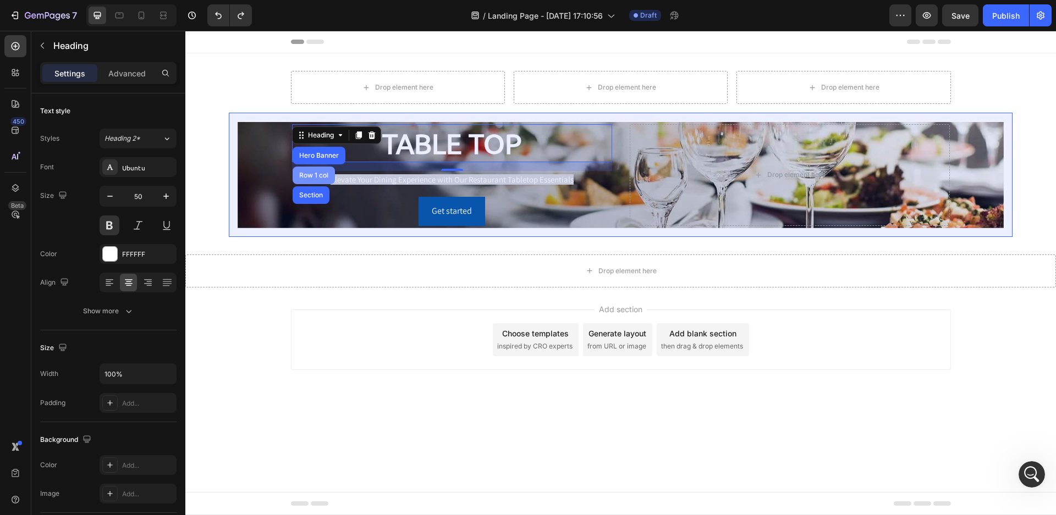
click at [317, 175] on div "Row 1 col" at bounding box center [314, 175] width 34 height 7
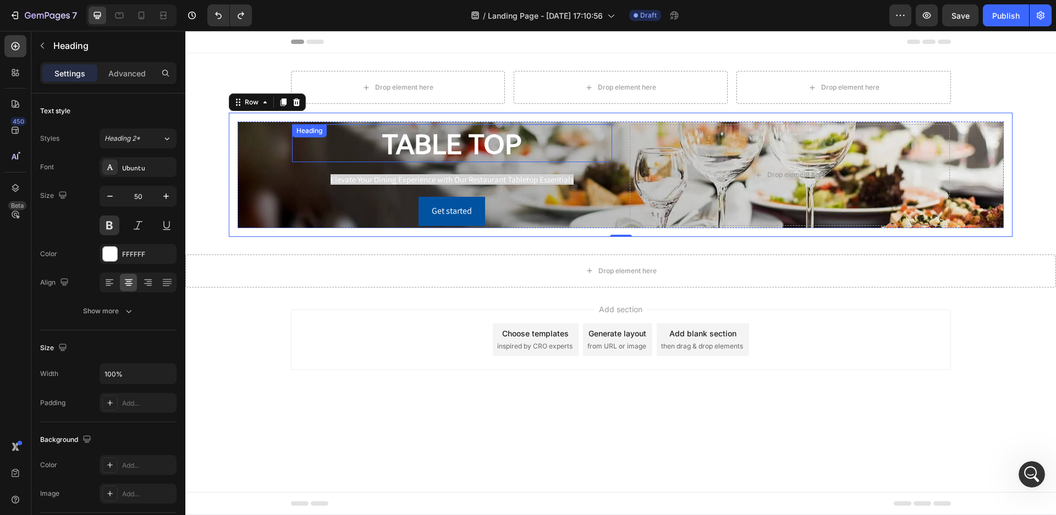
click at [299, 129] on div "Heading" at bounding box center [309, 131] width 30 height 10
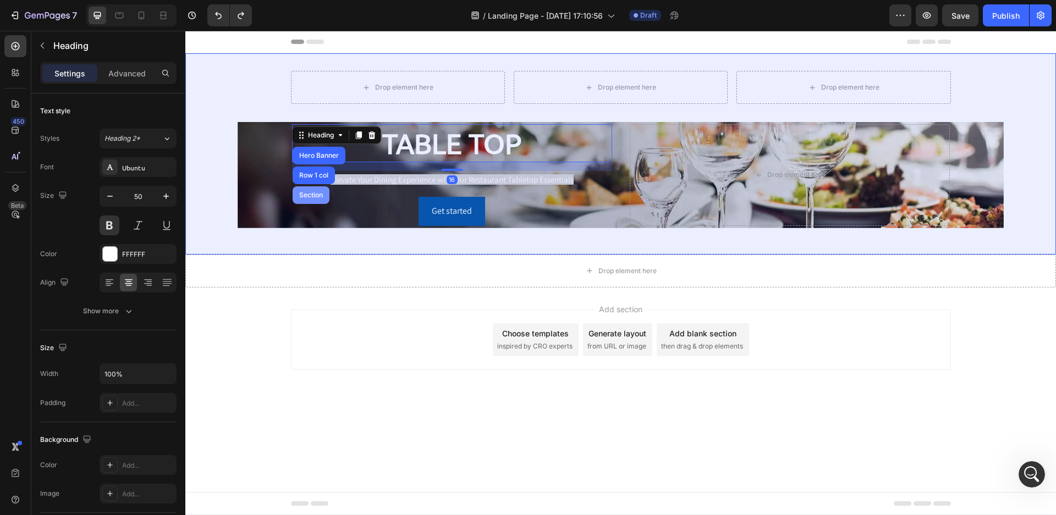
click at [316, 196] on div "Section" at bounding box center [311, 195] width 28 height 7
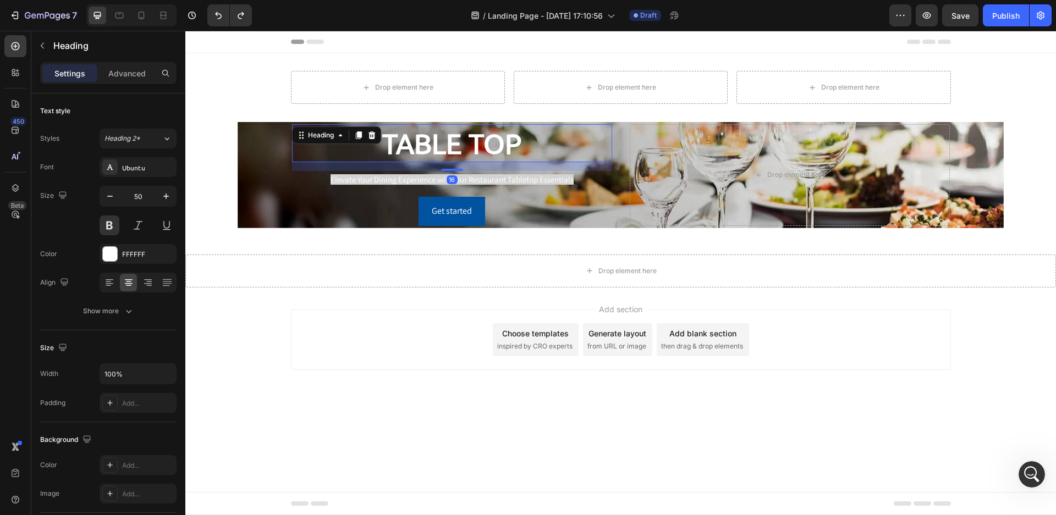
click at [400, 152] on p "TABLE TOP" at bounding box center [452, 143] width 318 height 36
click at [107, 281] on icon at bounding box center [109, 282] width 11 height 11
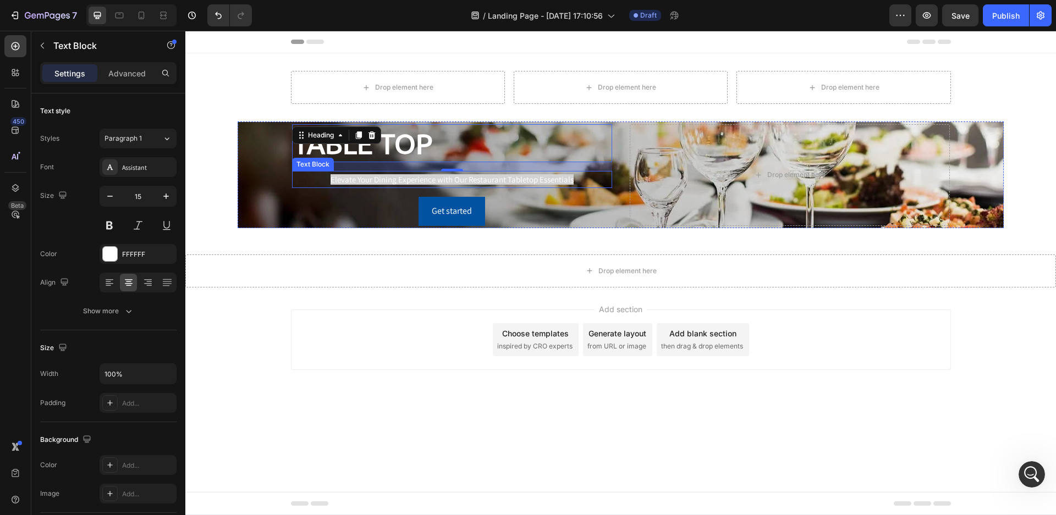
click at [411, 177] on span "Elevate Your Dining Experience with Our Restaurant Tabletop Essentials" at bounding box center [452, 179] width 243 height 10
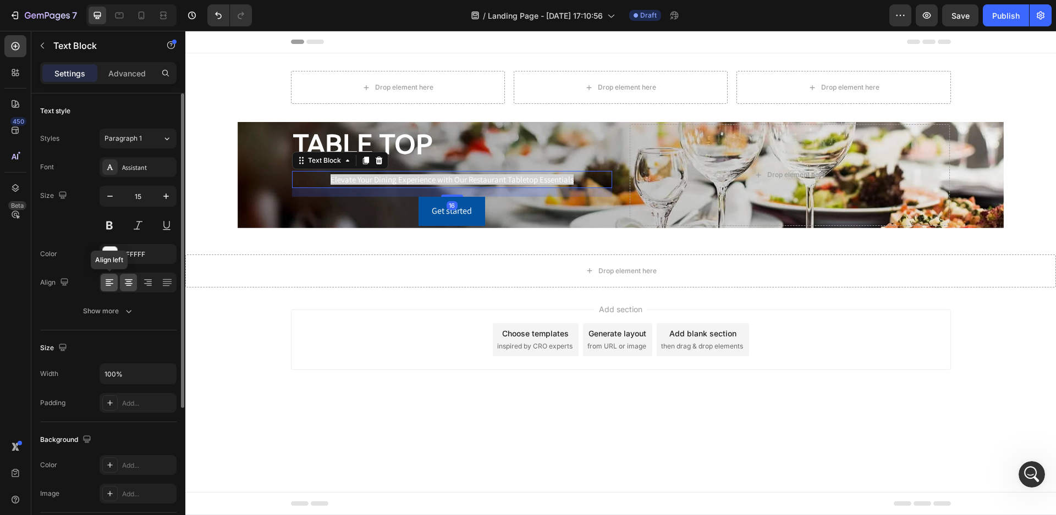
click at [107, 283] on icon at bounding box center [109, 282] width 11 height 11
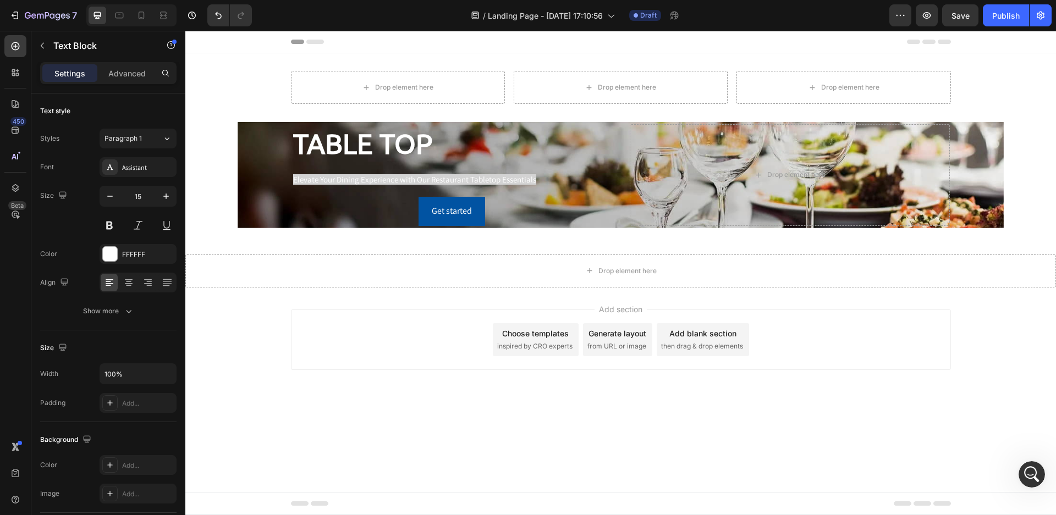
click at [443, 303] on div "Add section Choose templates inspired by CRO experts Generate layout from URL o…" at bounding box center [620, 355] width 871 height 135
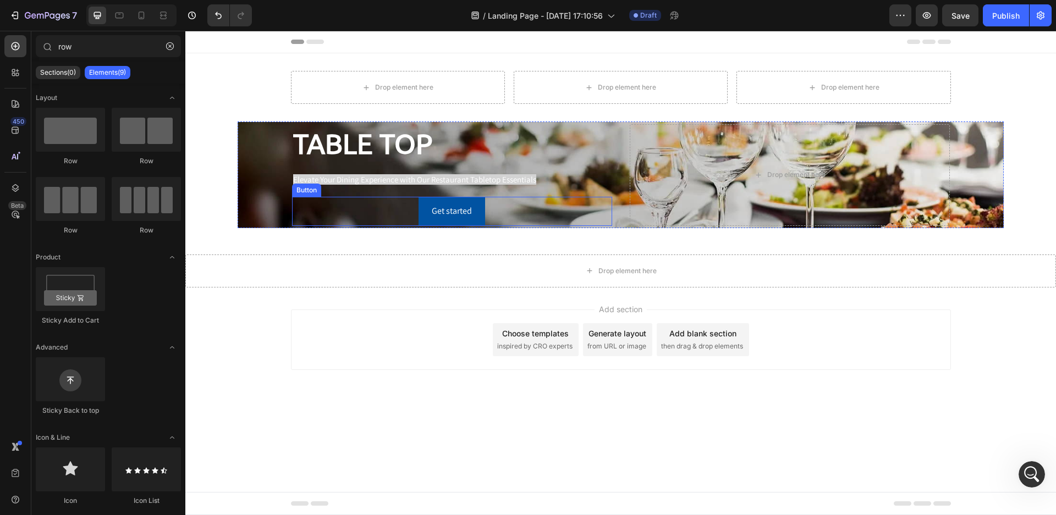
click at [388, 221] on div "Get started Button" at bounding box center [452, 211] width 320 height 29
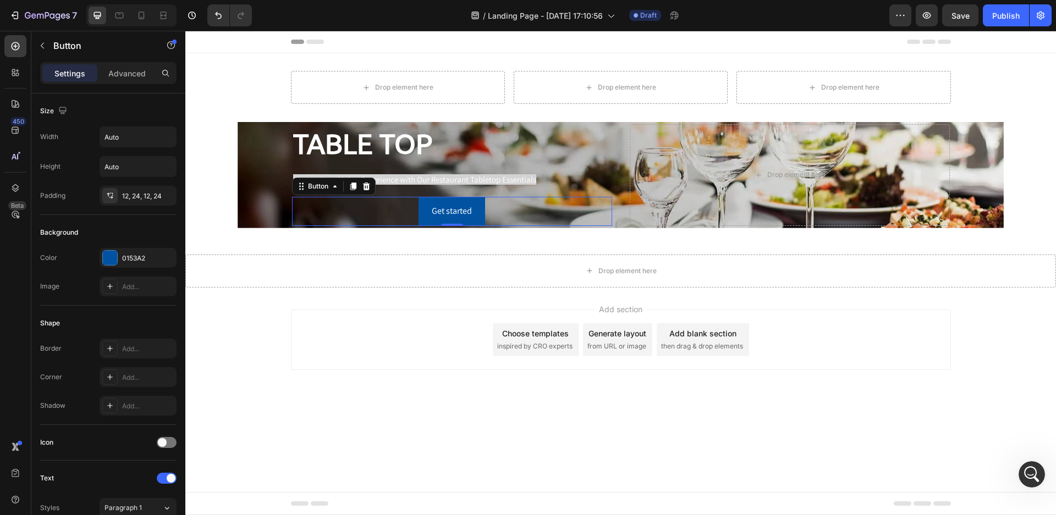
click at [459, 323] on div "Add section Choose templates inspired by CRO experts Generate layout from URL o…" at bounding box center [621, 340] width 660 height 61
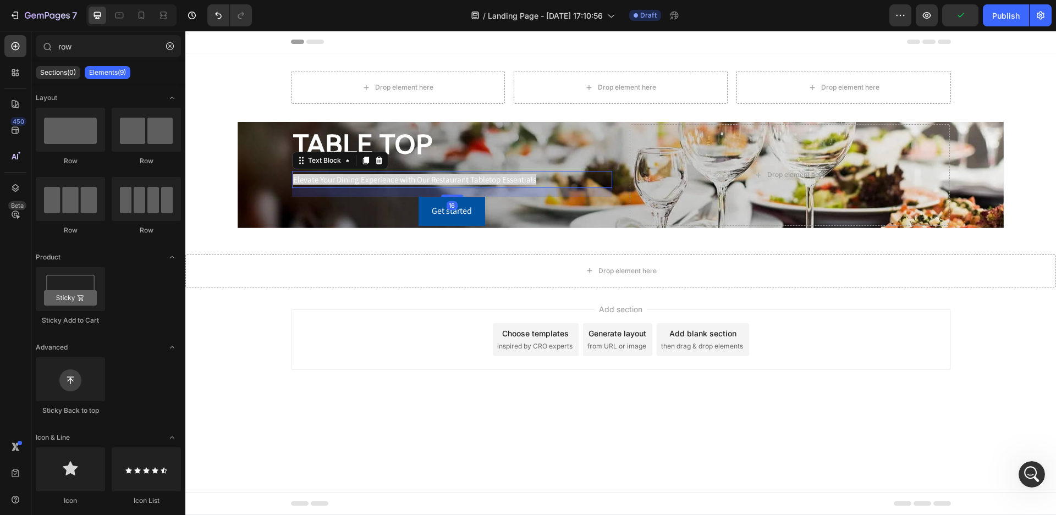
click at [389, 178] on span "Elevate Your Dining Experience with Our Restaurant Tabletop Essentials" at bounding box center [414, 179] width 243 height 10
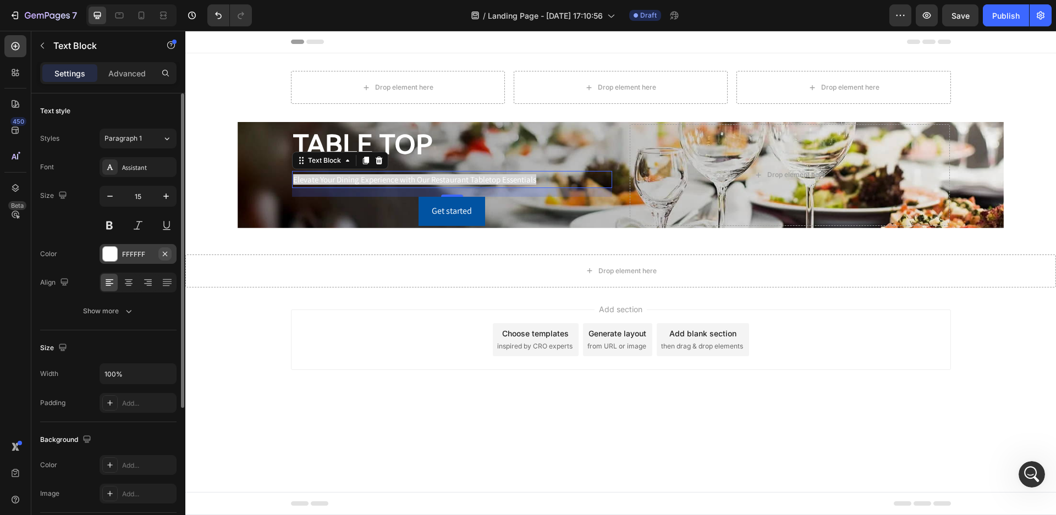
click at [164, 252] on icon "button" at bounding box center [165, 254] width 9 height 9
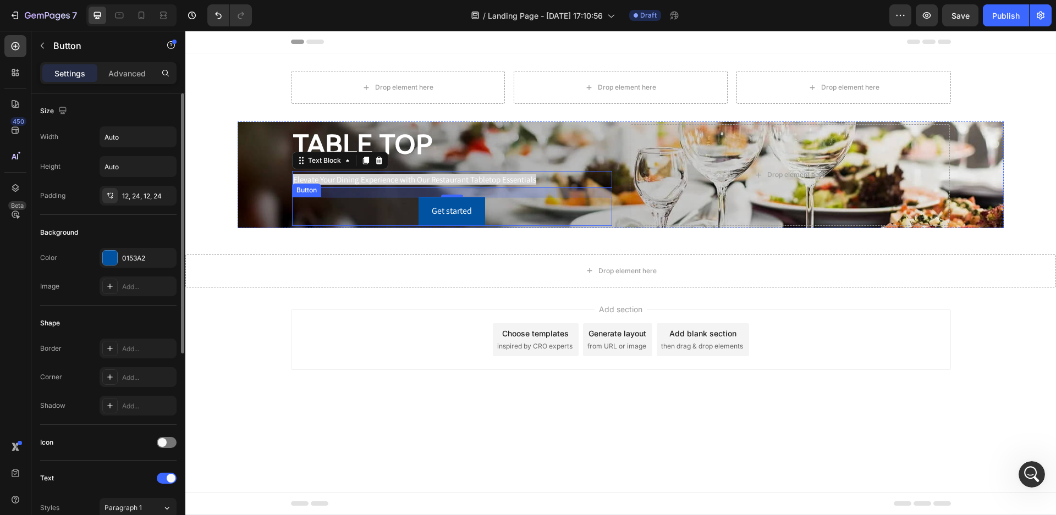
click at [338, 219] on div "Get started Button" at bounding box center [452, 211] width 320 height 29
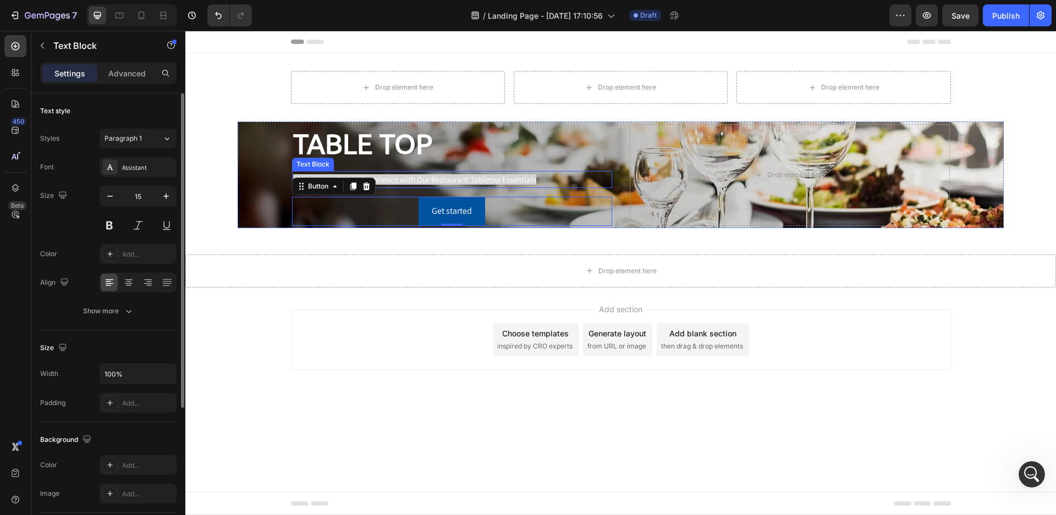
click at [493, 185] on p "Elevate Your Dining Experience with Our Restaurant Tabletop Essentials" at bounding box center [452, 179] width 318 height 15
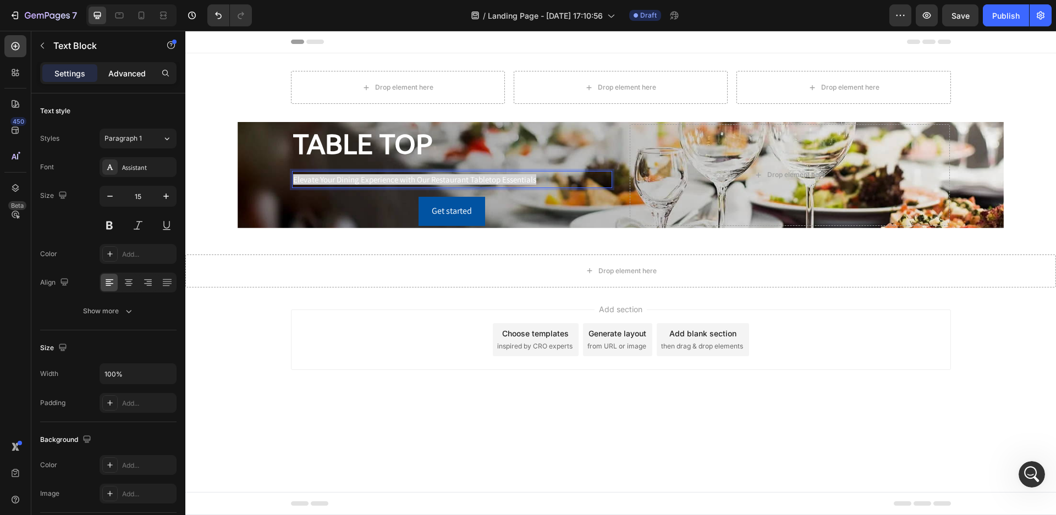
click at [134, 78] on p "Advanced" at bounding box center [126, 74] width 37 height 12
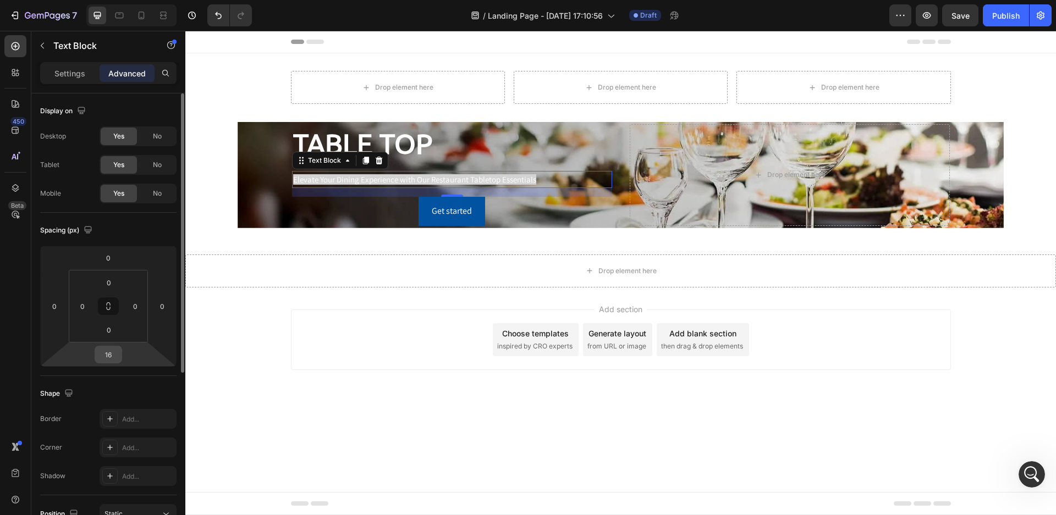
click at [118, 354] on input "16" at bounding box center [108, 355] width 22 height 17
type input "0"
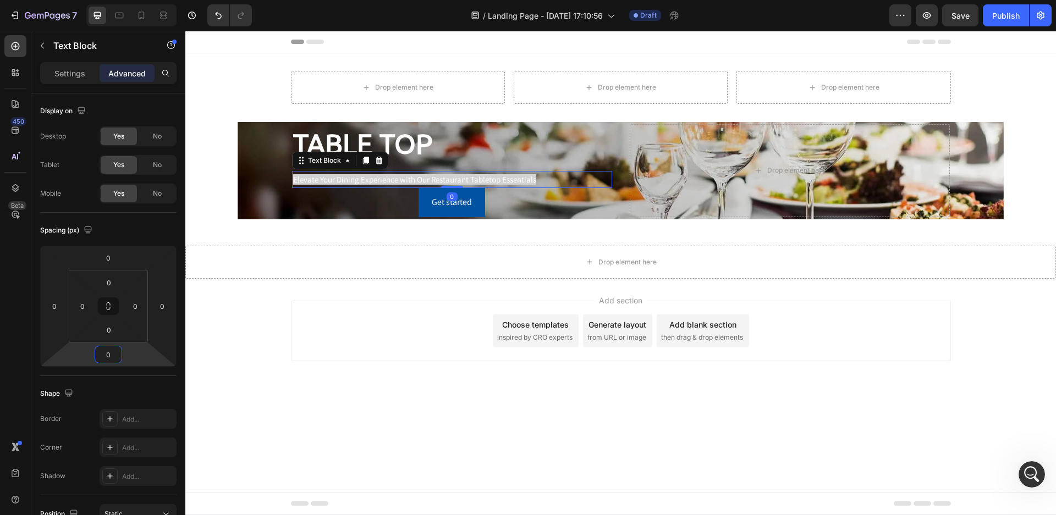
click at [345, 397] on div "Add section Choose templates inspired by CRO experts Generate layout from URL o…" at bounding box center [620, 346] width 871 height 135
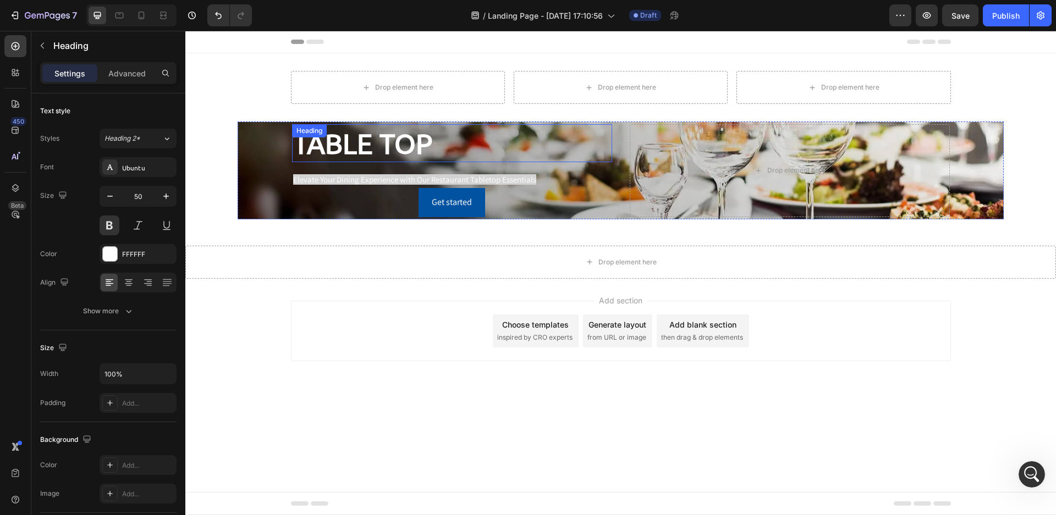
click at [417, 145] on p "TABLE TOP" at bounding box center [452, 143] width 318 height 36
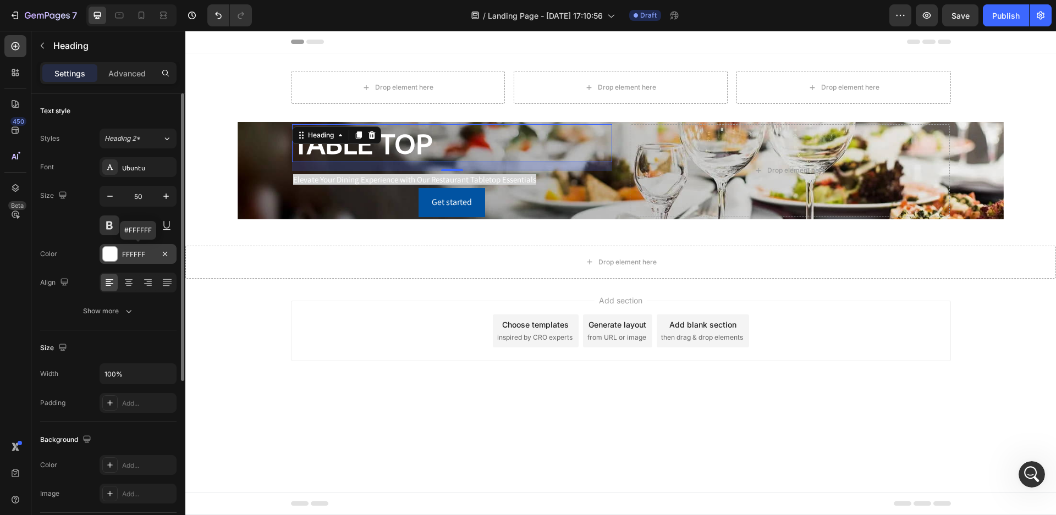
click at [106, 254] on div at bounding box center [110, 254] width 14 height 14
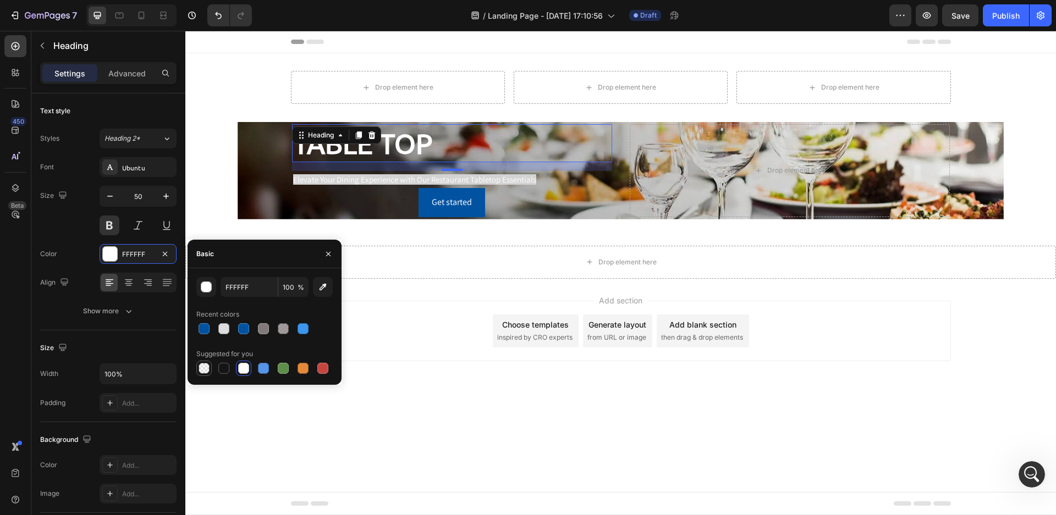
click at [205, 368] on div at bounding box center [204, 368] width 11 height 11
type input "000000"
type input "0"
click at [205, 368] on div at bounding box center [204, 368] width 11 height 11
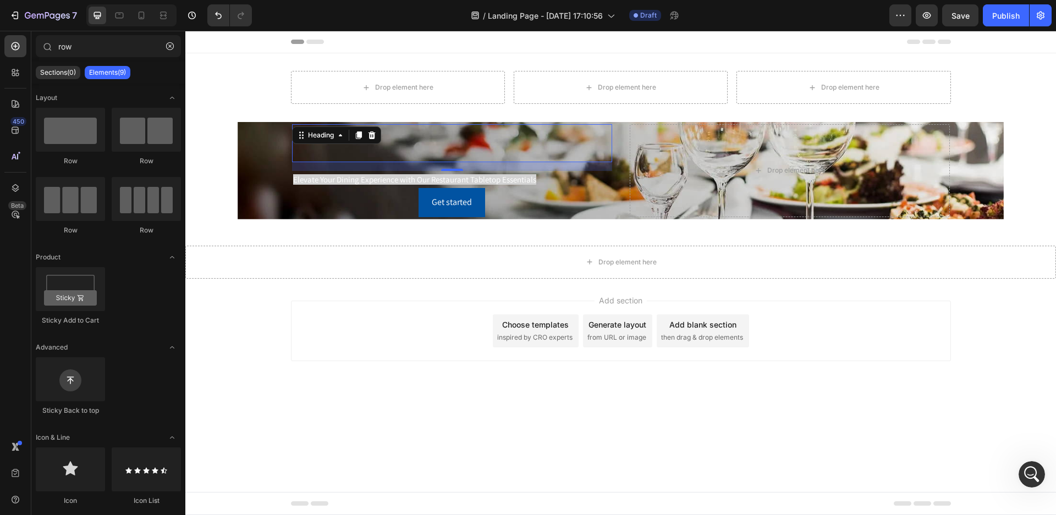
click at [380, 385] on div "Add section Choose templates inspired by CRO experts Generate layout from URL o…" at bounding box center [620, 346] width 871 height 135
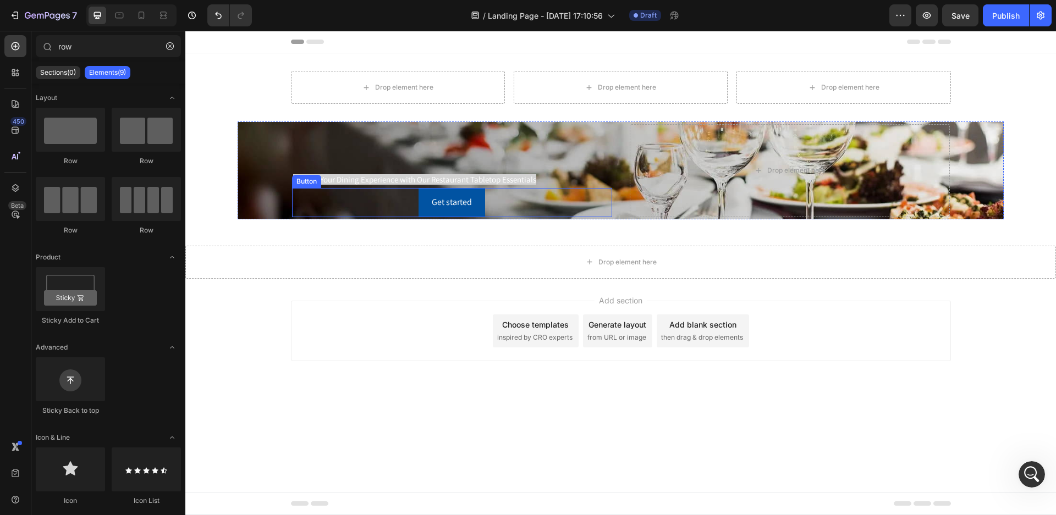
click at [349, 202] on div "Get started Button" at bounding box center [452, 202] width 320 height 29
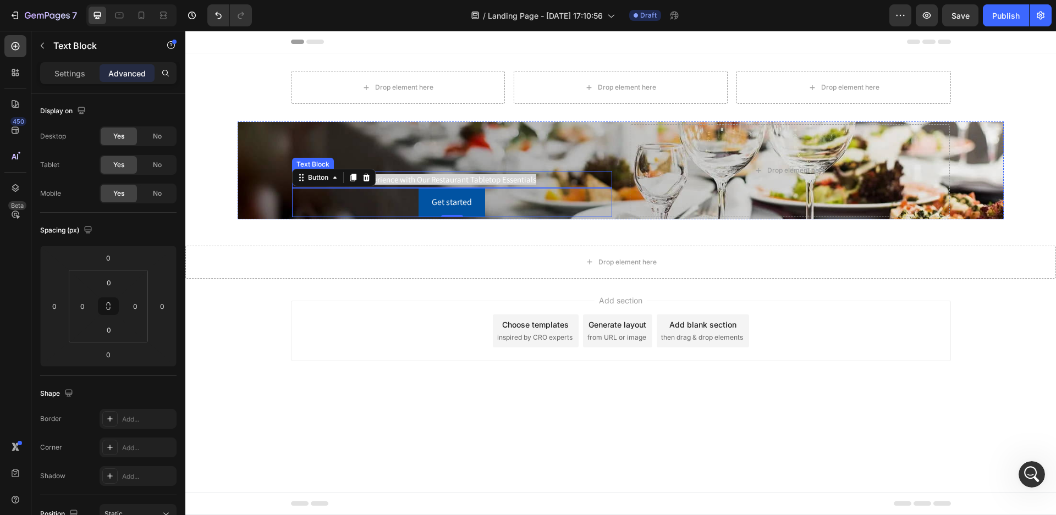
click at [433, 180] on span "Elevate Your Dining Experience with Our Restaurant Tabletop Essentials" at bounding box center [414, 179] width 243 height 10
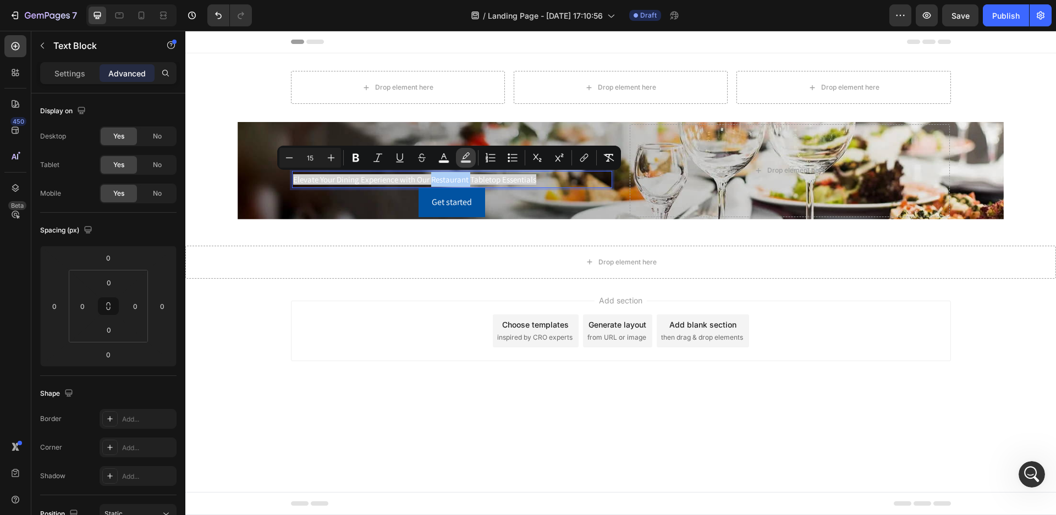
click at [465, 162] on rect "Editor contextual toolbar" at bounding box center [466, 162] width 10 height 3
type input "D3D3D3"
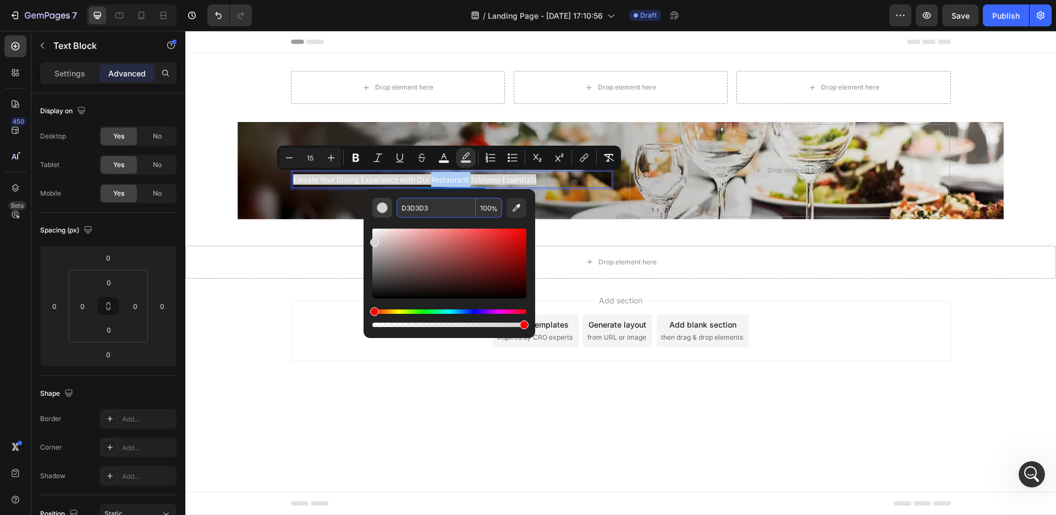
type input "0"
click at [340, 337] on div "Add section Choose templates inspired by CRO experts Generate layout from URL o…" at bounding box center [621, 331] width 660 height 61
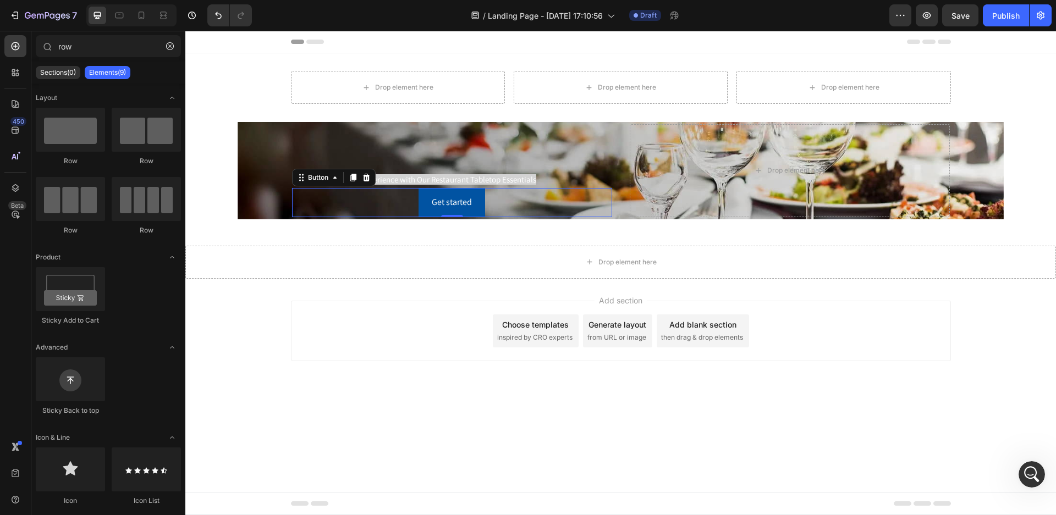
click at [333, 212] on div "Get started Button 0" at bounding box center [452, 202] width 320 height 29
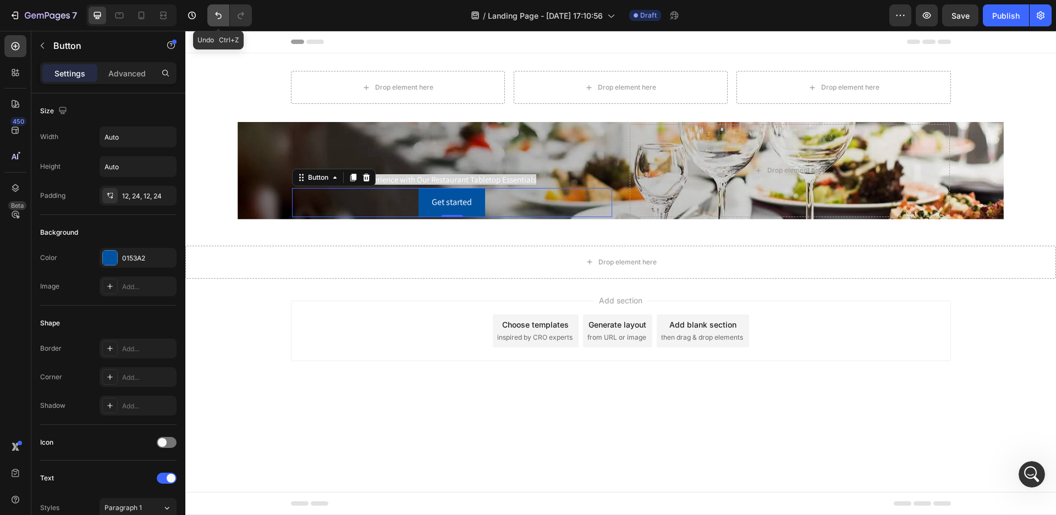
click at [217, 14] on icon "Undo/Redo" at bounding box center [218, 15] width 7 height 7
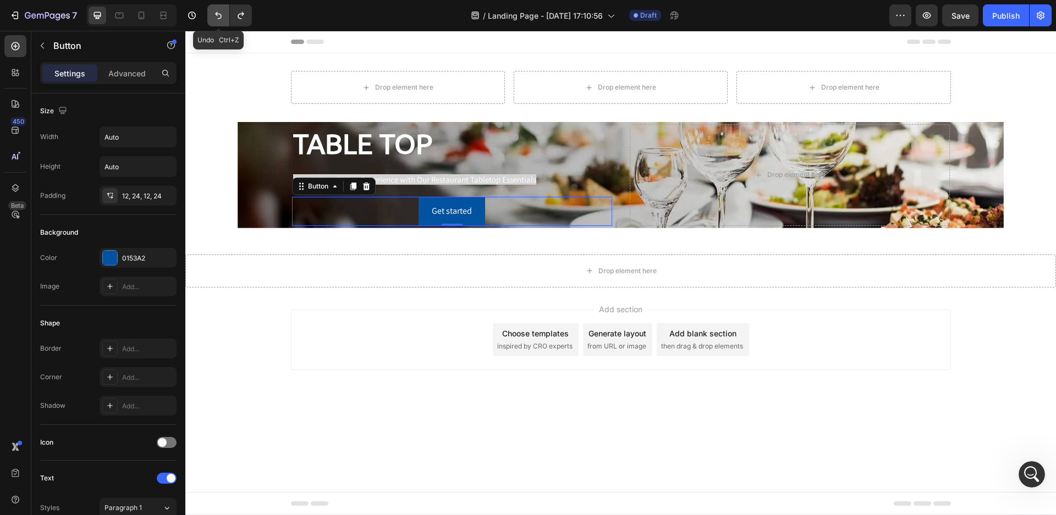
click at [217, 14] on icon "Undo/Redo" at bounding box center [218, 15] width 7 height 7
click at [217, 18] on icon "Undo/Redo" at bounding box center [218, 15] width 11 height 11
click at [218, 19] on icon "Undo/Redo" at bounding box center [218, 15] width 7 height 7
click at [220, 98] on div "Drop element here Drop element here Drop element here Row TABLE TOP Heading Ele…" at bounding box center [620, 154] width 871 height 166
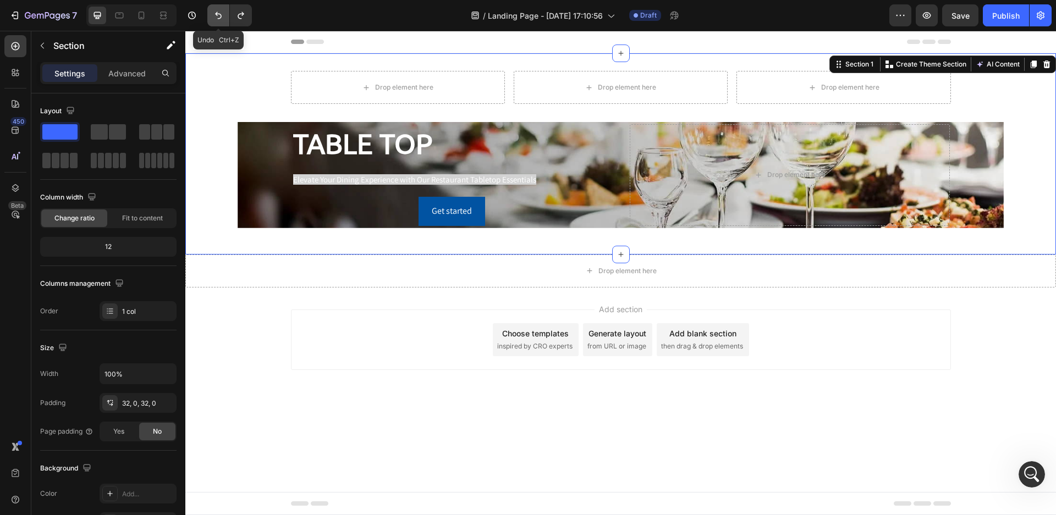
click at [221, 18] on icon "Undo/Redo" at bounding box center [218, 15] width 7 height 7
click at [219, 18] on icon "Undo/Redo" at bounding box center [218, 15] width 11 height 11
click at [218, 19] on icon "Undo/Redo" at bounding box center [218, 15] width 11 height 11
click at [215, 20] on icon "Undo/Redo" at bounding box center [218, 15] width 11 height 11
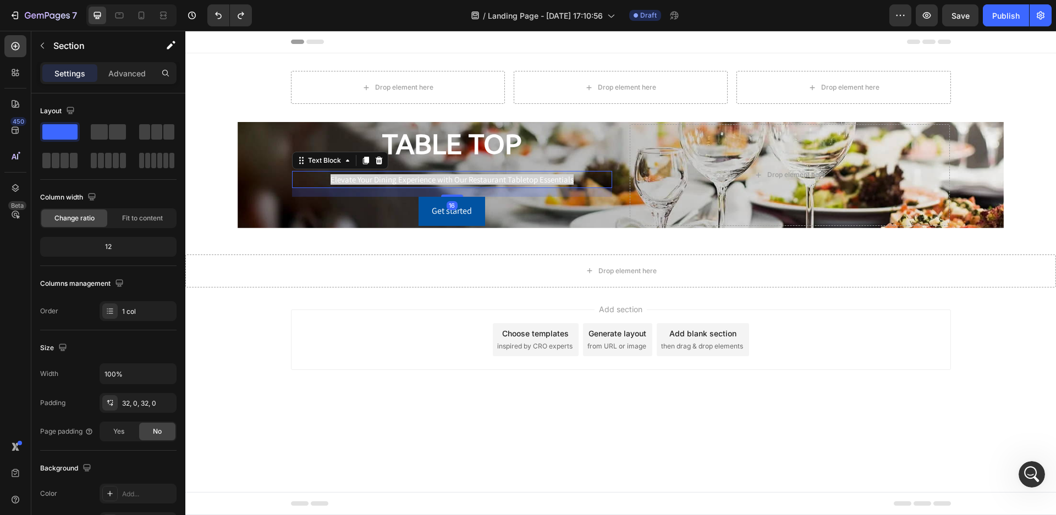
click at [393, 183] on span "Elevate Your Dining Experience with Our Restaurant Tabletop Essentials" at bounding box center [452, 179] width 243 height 10
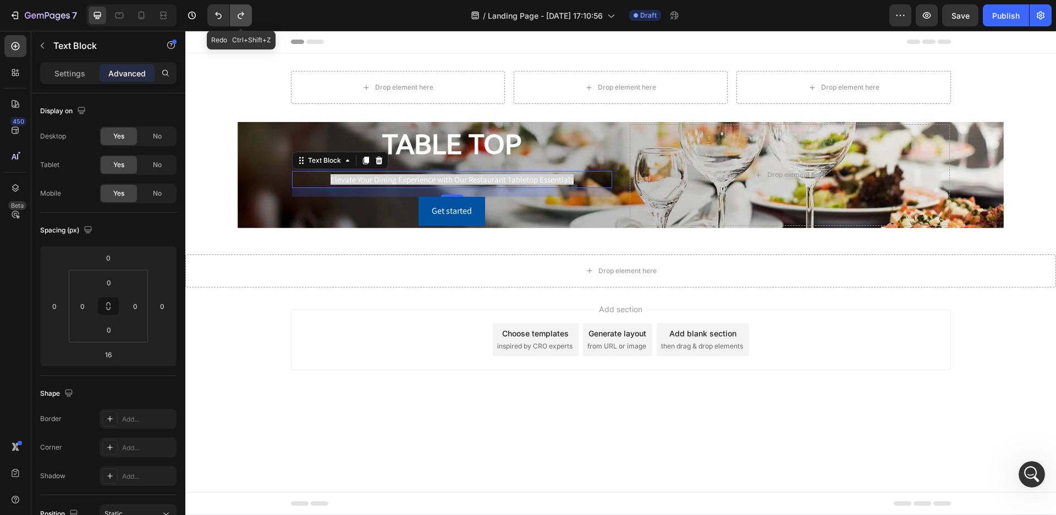
click at [236, 17] on icon "Undo/Redo" at bounding box center [240, 15] width 11 height 11
click at [239, 18] on icon "Undo/Redo" at bounding box center [241, 15] width 6 height 7
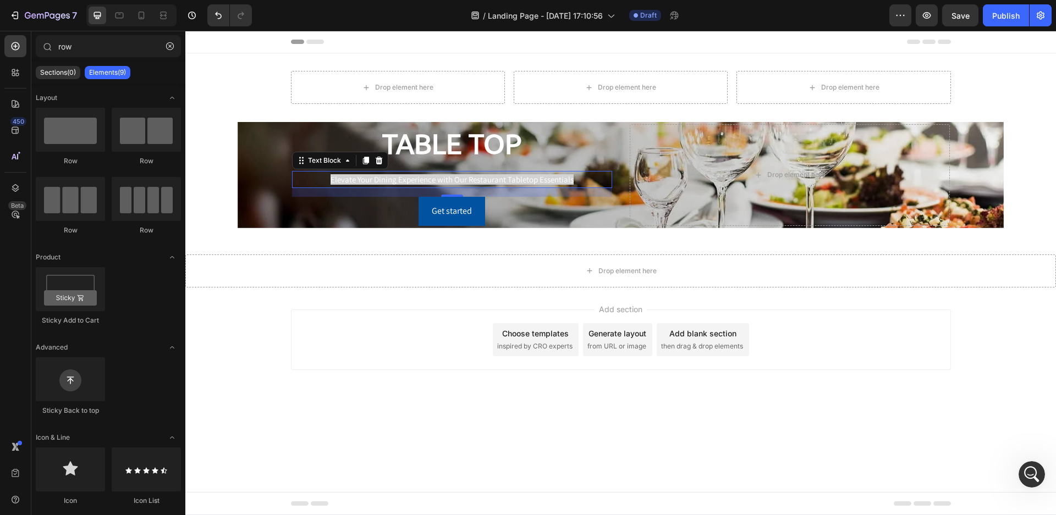
click at [244, 301] on div "Add section Choose templates inspired by CRO experts Generate layout from URL o…" at bounding box center [620, 355] width 871 height 135
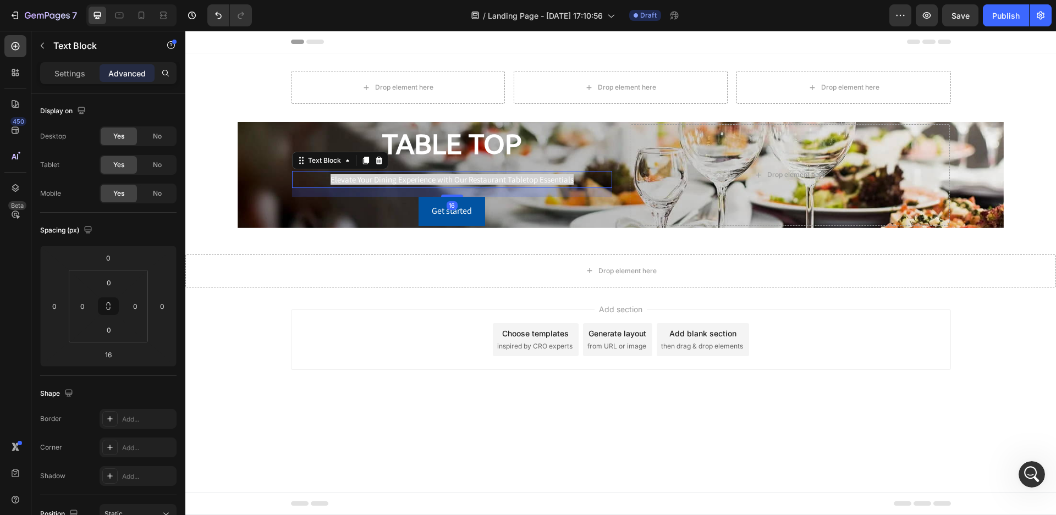
click at [392, 180] on span "Elevate Your Dining Experience with Our Restaurant Tabletop Essentials" at bounding box center [452, 179] width 243 height 10
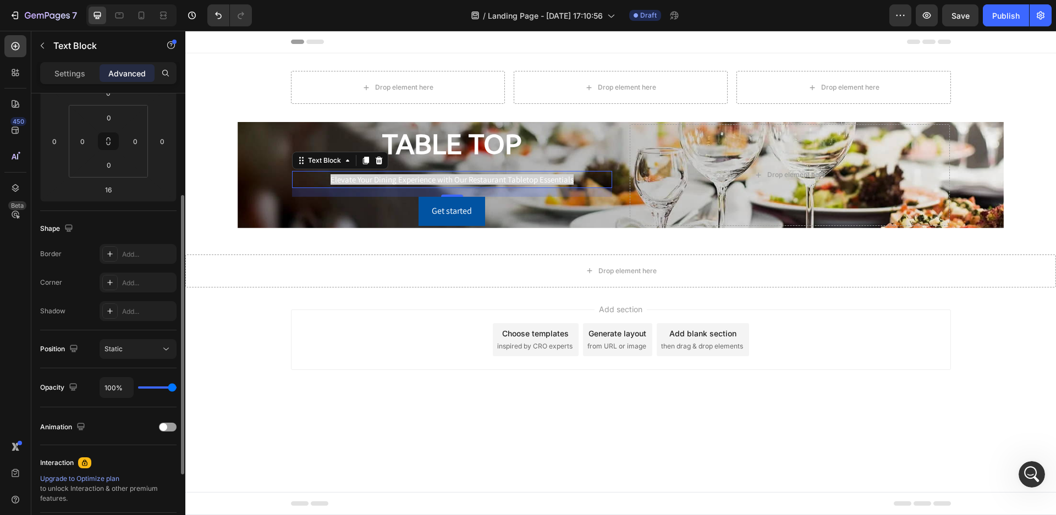
scroll to position [220, 0]
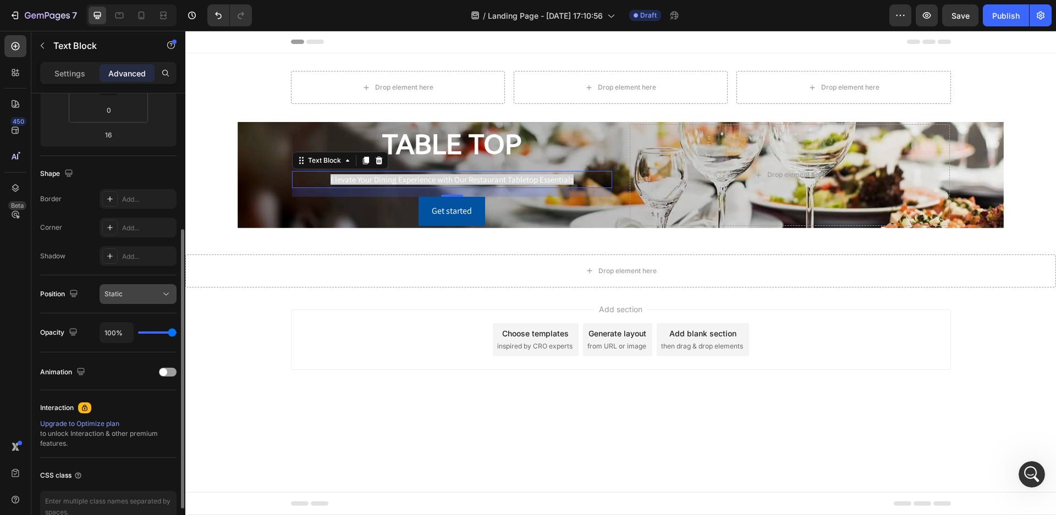
click at [163, 292] on icon at bounding box center [166, 294] width 11 height 11
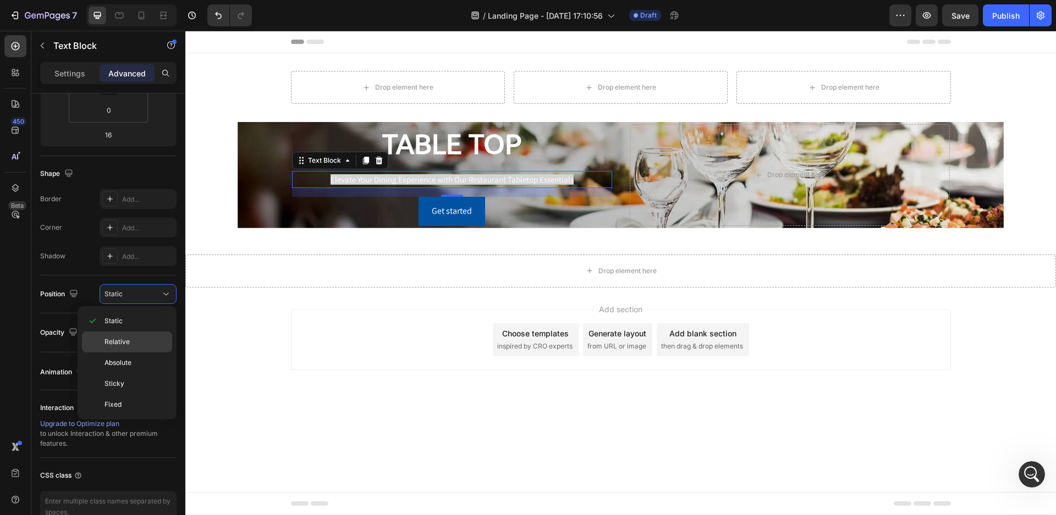
click at [153, 338] on p "Relative" at bounding box center [136, 342] width 63 height 10
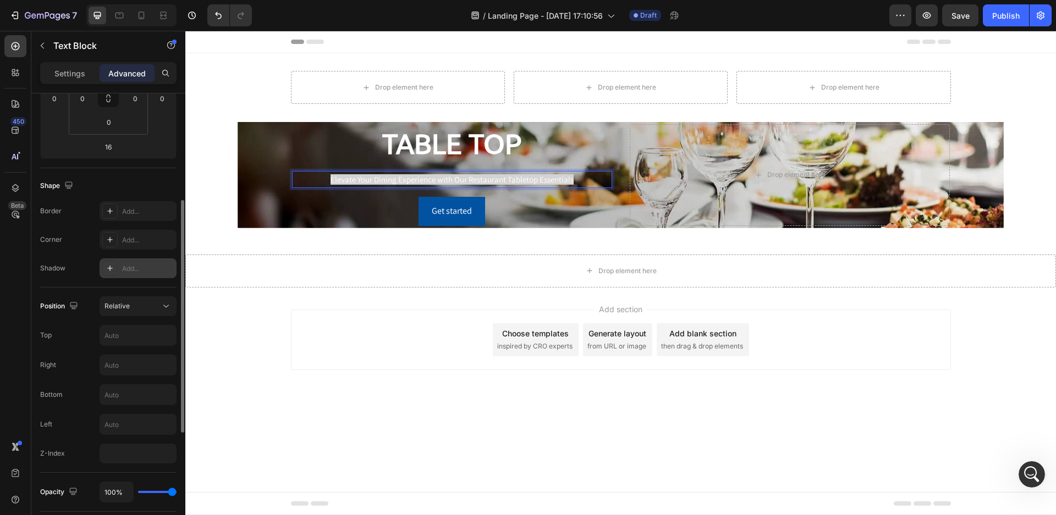
scroll to position [0, 0]
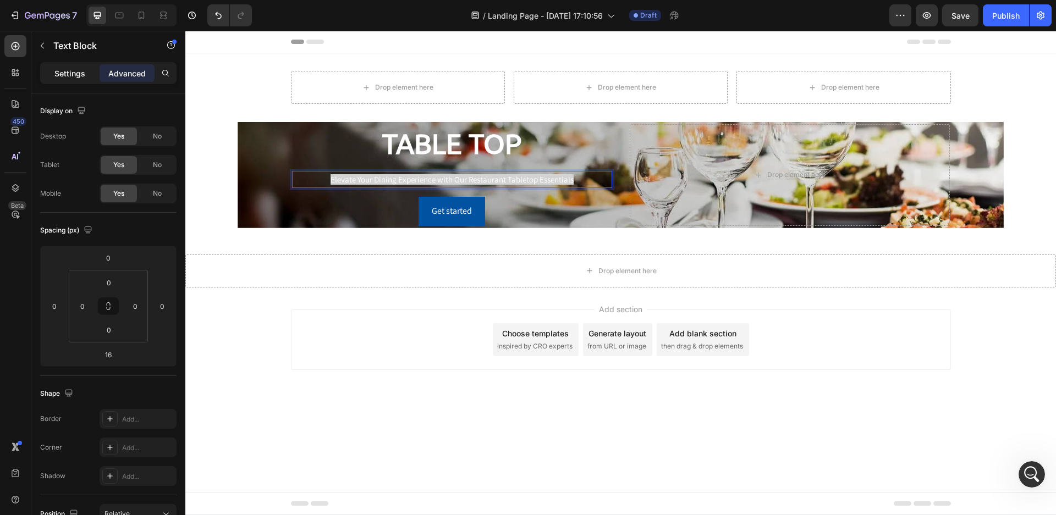
click at [73, 72] on p "Settings" at bounding box center [69, 74] width 31 height 12
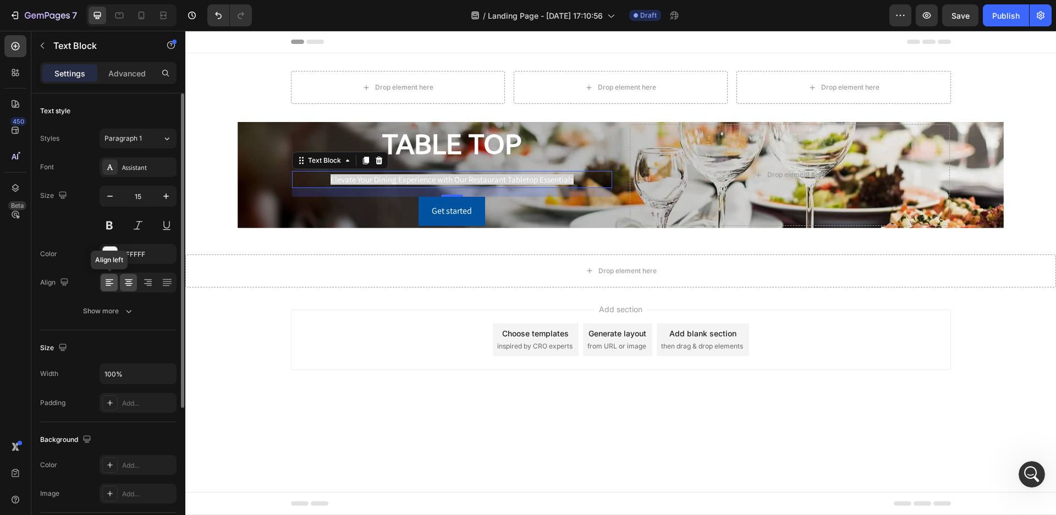
click at [106, 282] on icon at bounding box center [109, 282] width 6 height 1
click at [113, 251] on div at bounding box center [110, 254] width 14 height 14
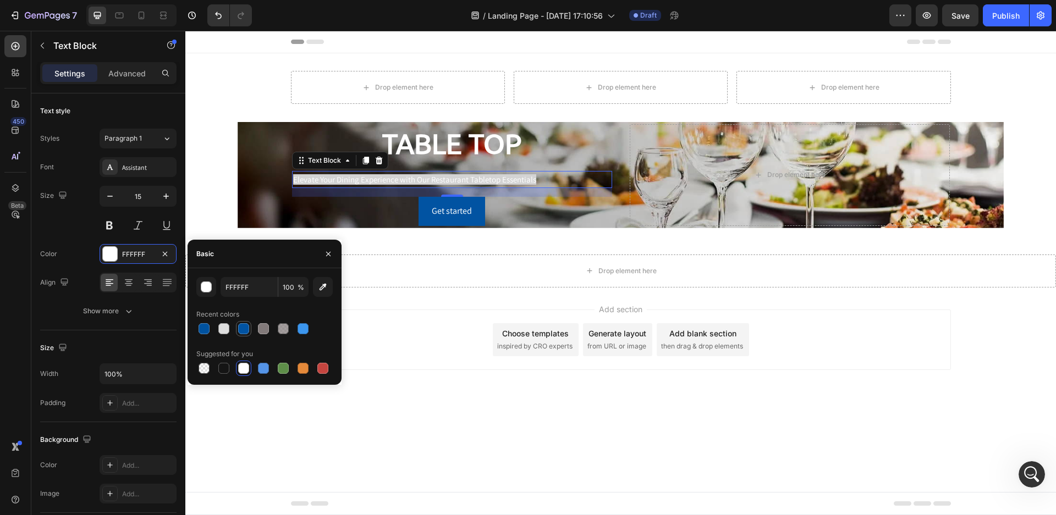
click at [241, 328] on div at bounding box center [243, 328] width 11 height 11
type input "0153A2"
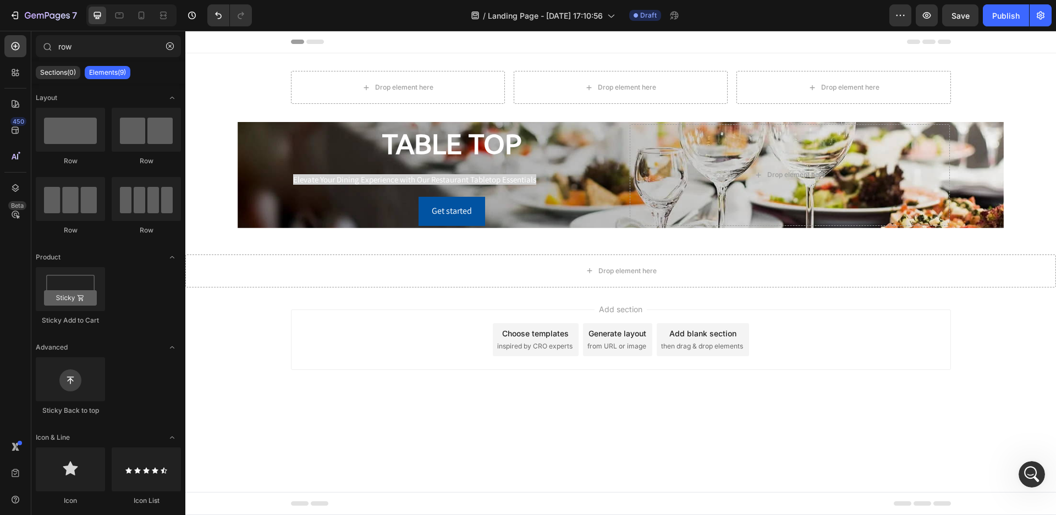
click at [370, 320] on div "Add section Choose templates inspired by CRO experts Generate layout from URL o…" at bounding box center [621, 340] width 660 height 61
click at [351, 218] on div "Get started Button" at bounding box center [452, 211] width 320 height 29
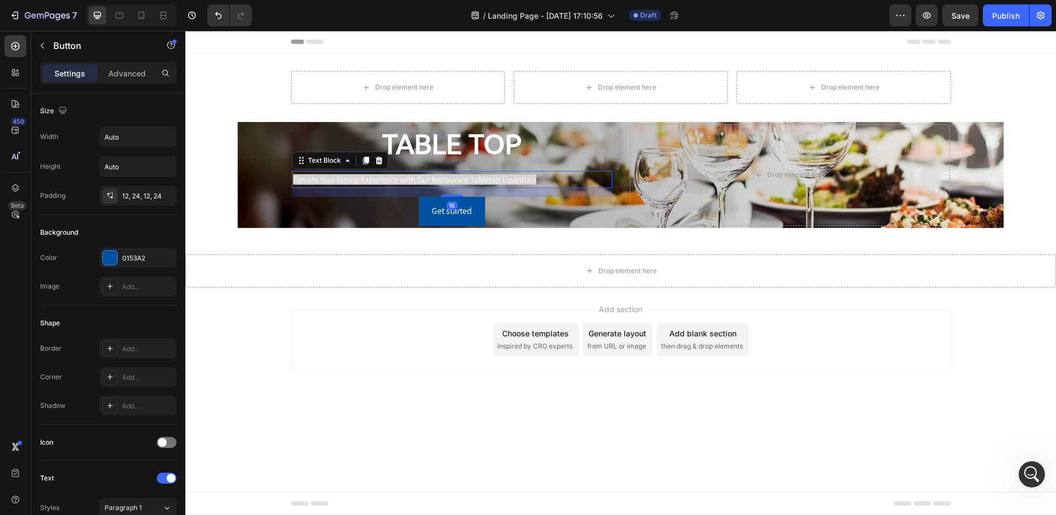
click at [417, 179] on span "Elevate Your Dining Experience with Our Restaurant Tabletop Essentials" at bounding box center [414, 179] width 243 height 10
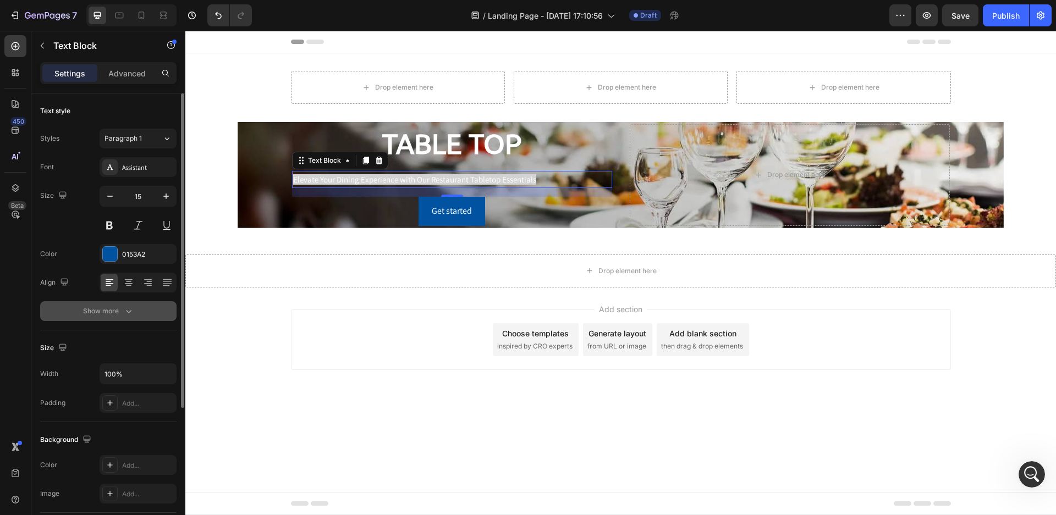
drag, startPoint x: 232, startPoint y: 148, endPoint x: 127, endPoint y: 310, distance: 193.0
click at [127, 310] on icon "button" at bounding box center [128, 311] width 11 height 11
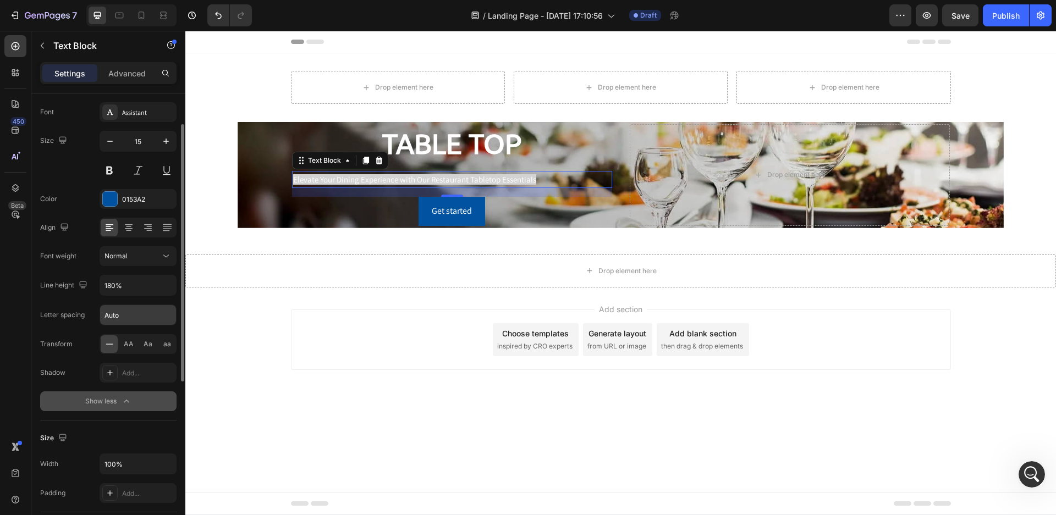
scroll to position [165, 0]
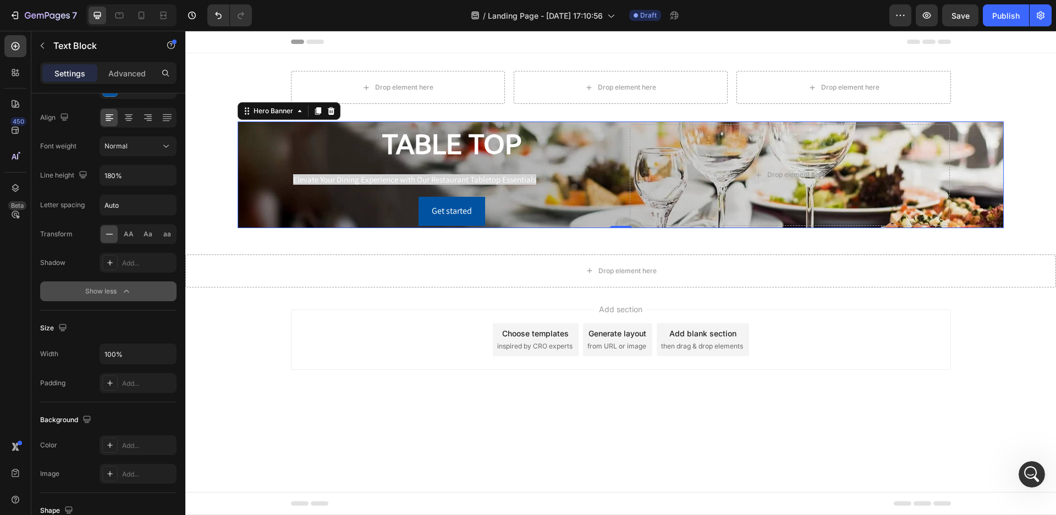
click at [249, 215] on div "Background Image" at bounding box center [621, 175] width 766 height 106
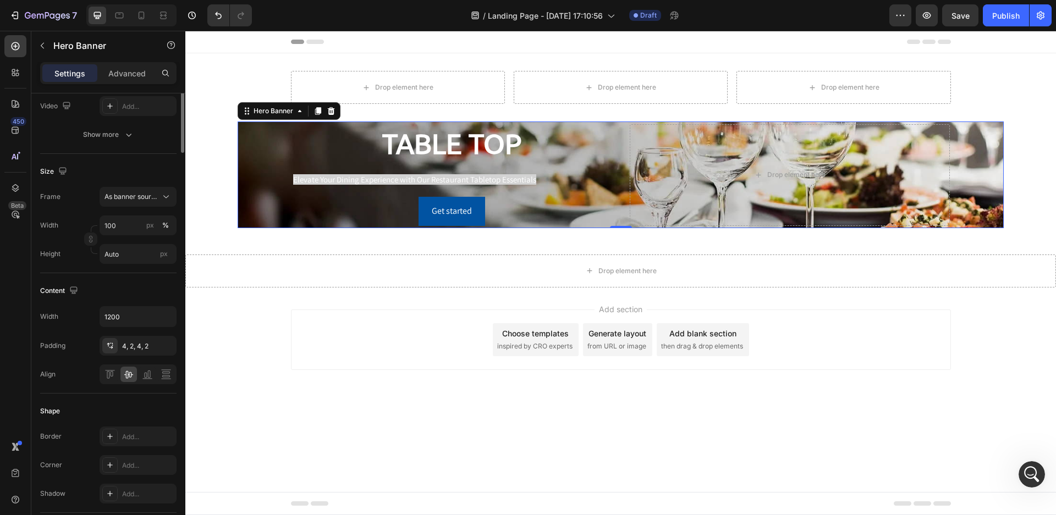
scroll to position [0, 0]
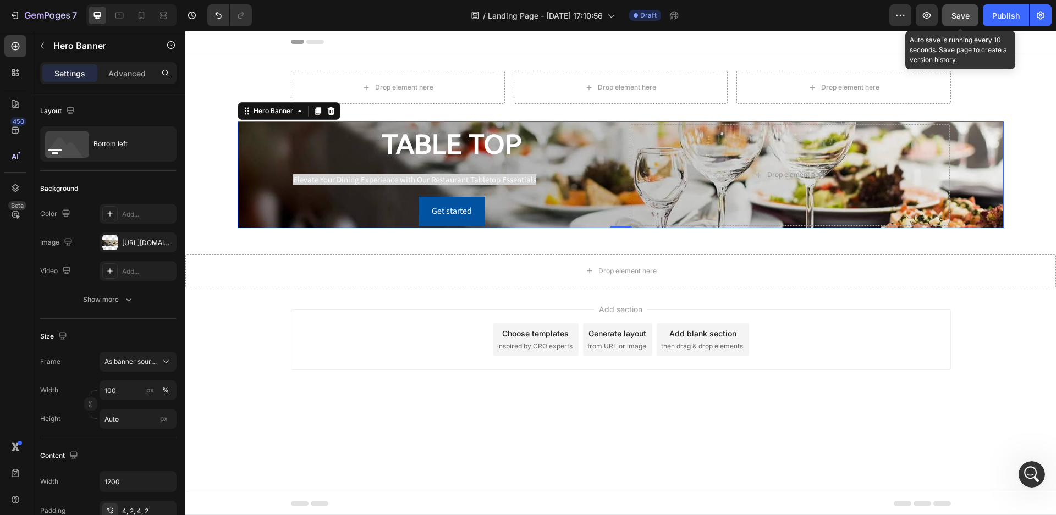
click at [959, 17] on span "Save" at bounding box center [961, 15] width 18 height 9
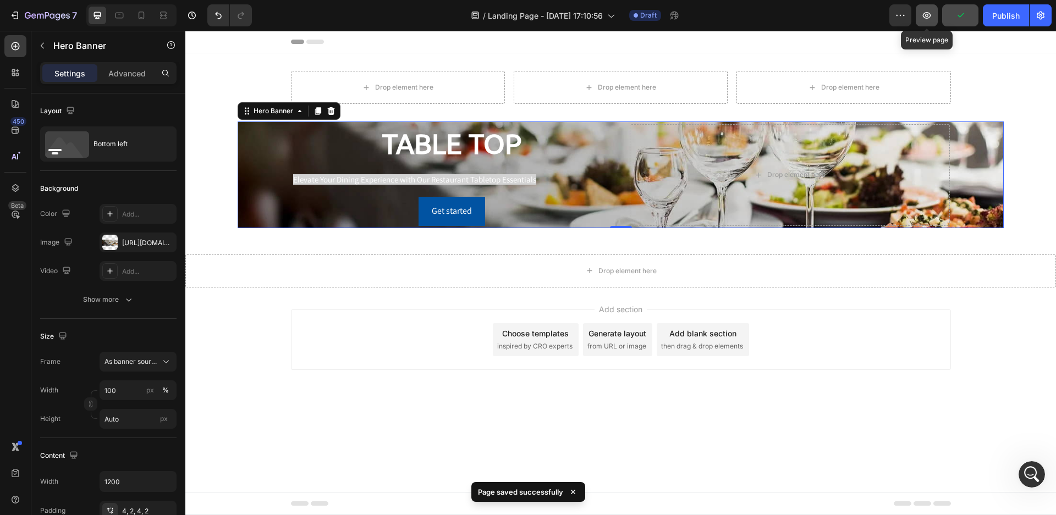
click at [926, 13] on icon "button" at bounding box center [926, 15] width 11 height 11
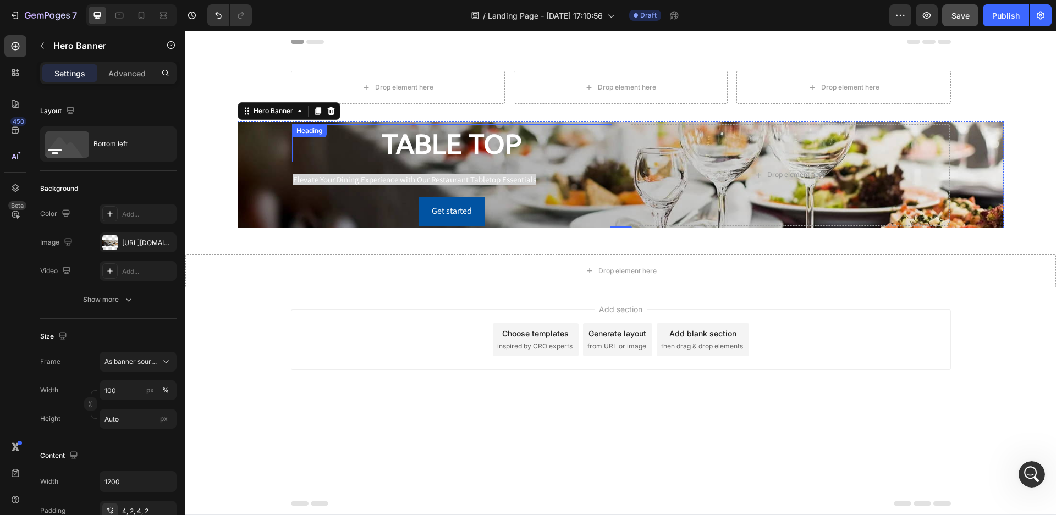
click at [422, 139] on p "TABLE TOP" at bounding box center [452, 143] width 318 height 36
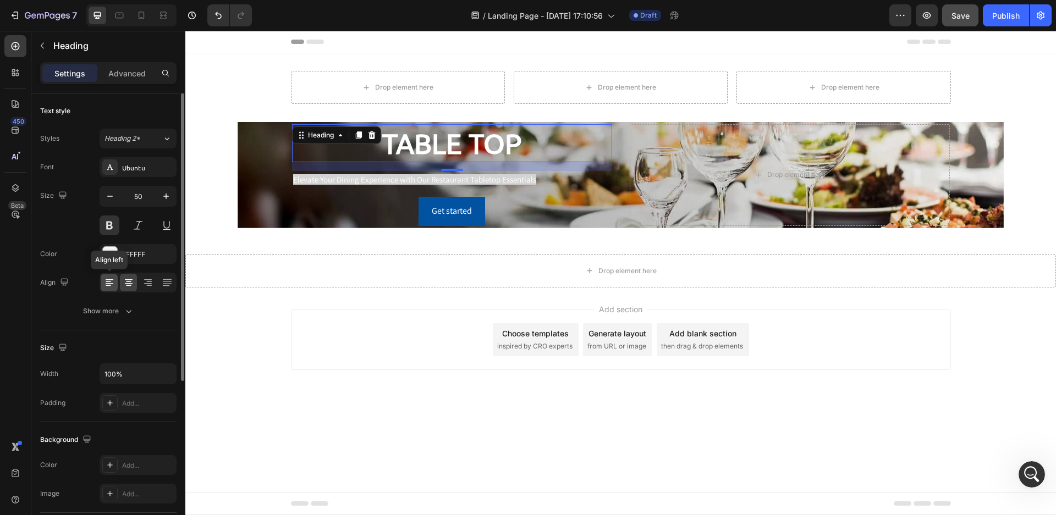
click at [108, 283] on icon at bounding box center [110, 283] width 8 height 1
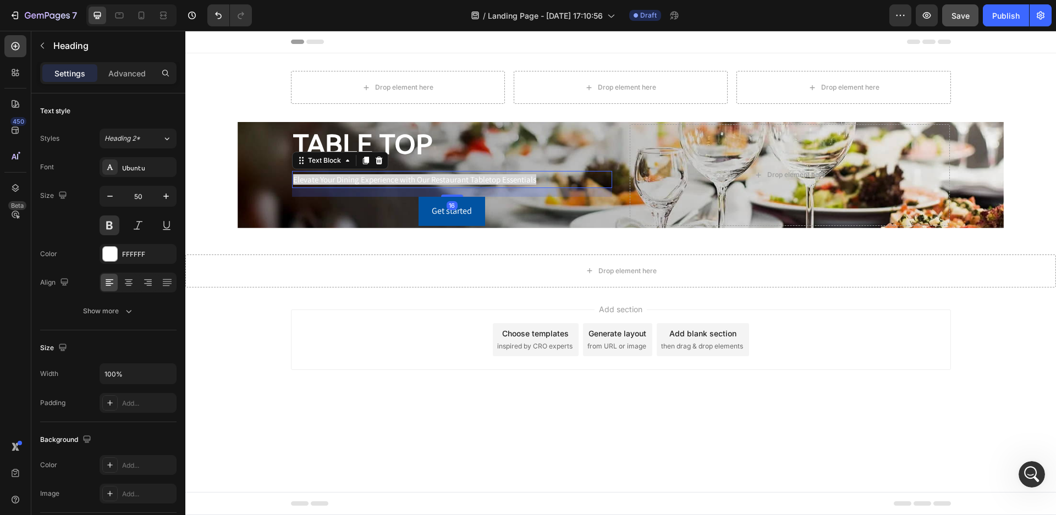
click at [329, 178] on span "Elevate Your Dining Experience with Our Restaurant Tabletop Essentials" at bounding box center [414, 179] width 243 height 10
click at [316, 162] on div "Text Block" at bounding box center [324, 161] width 37 height 10
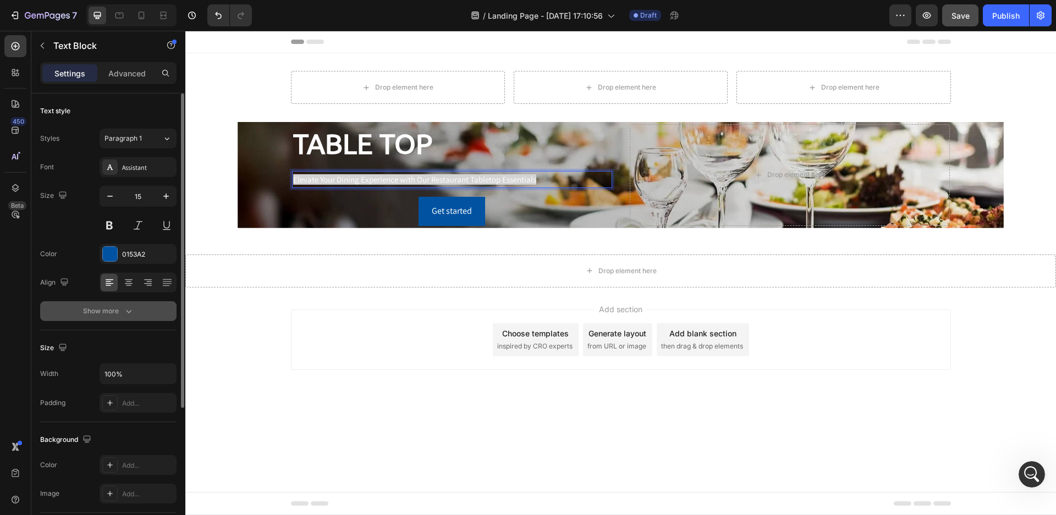
click at [120, 309] on div "Show more" at bounding box center [108, 311] width 51 height 11
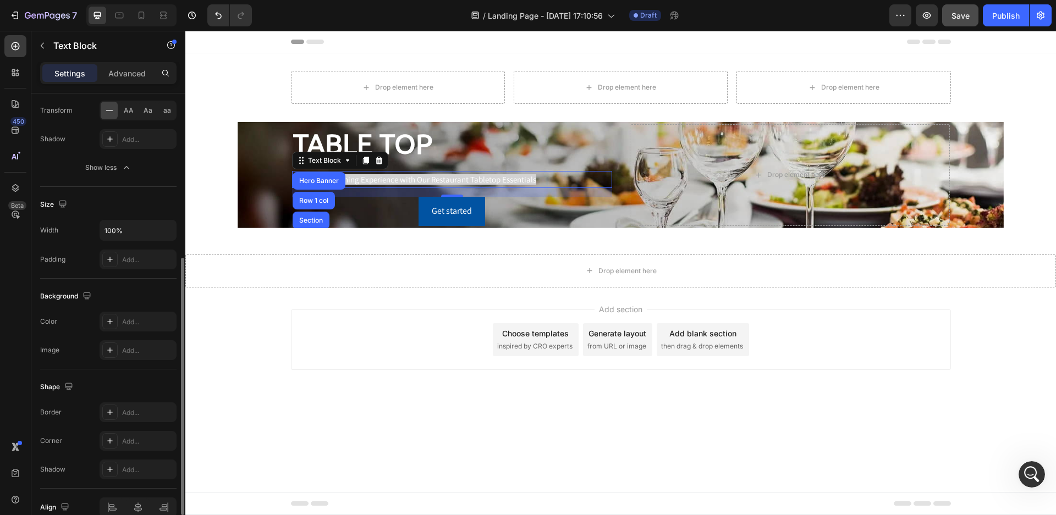
scroll to position [179, 0]
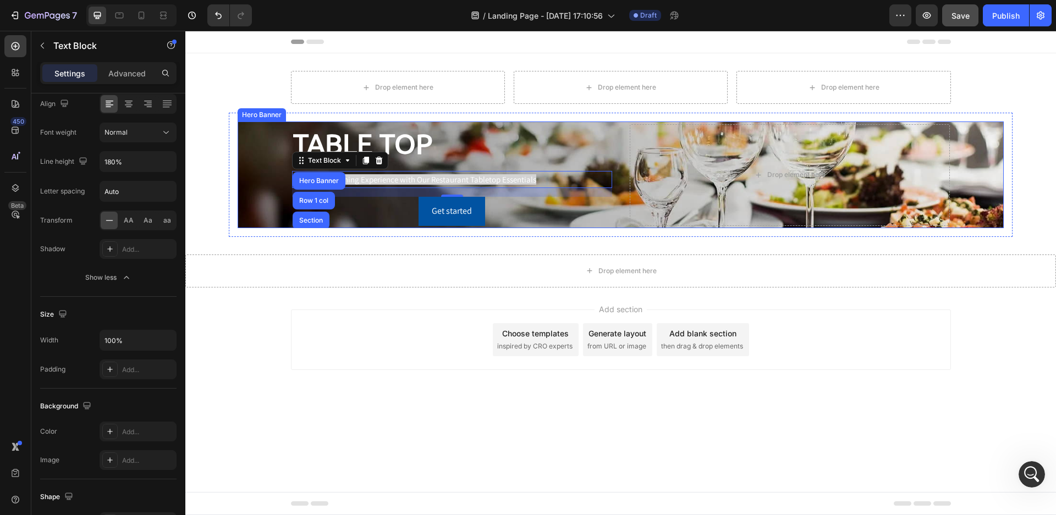
click at [254, 222] on div "Background Image" at bounding box center [621, 175] width 766 height 106
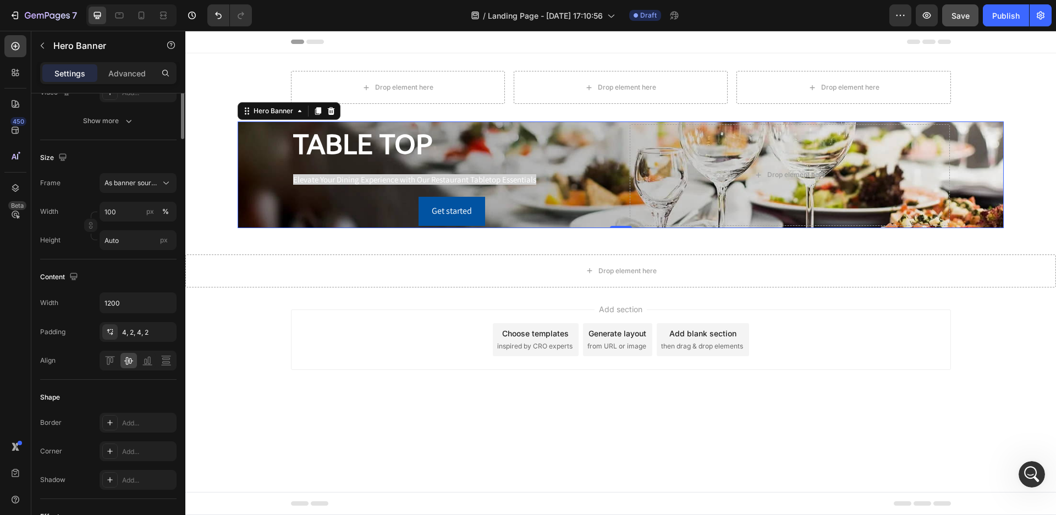
scroll to position [0, 0]
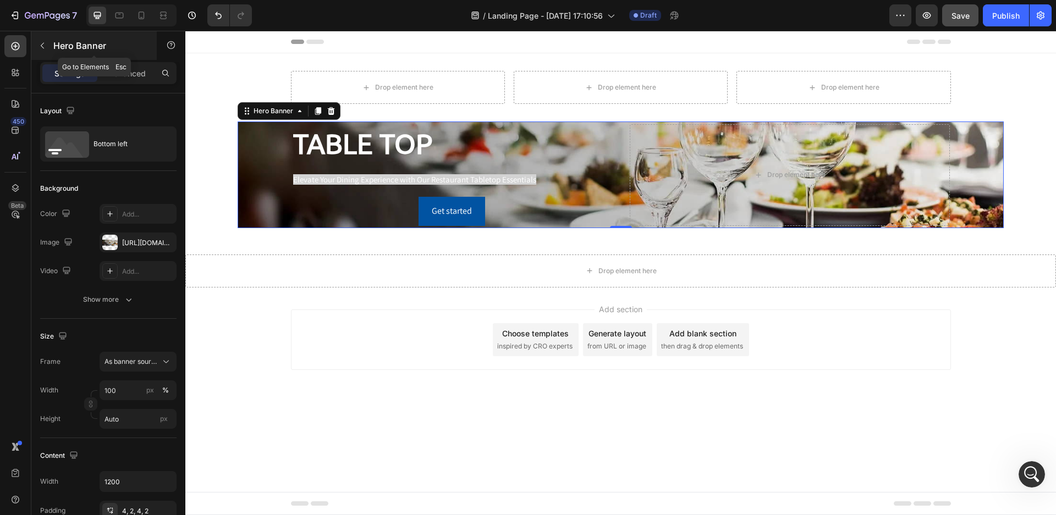
click at [46, 45] on icon "button" at bounding box center [42, 45] width 9 height 9
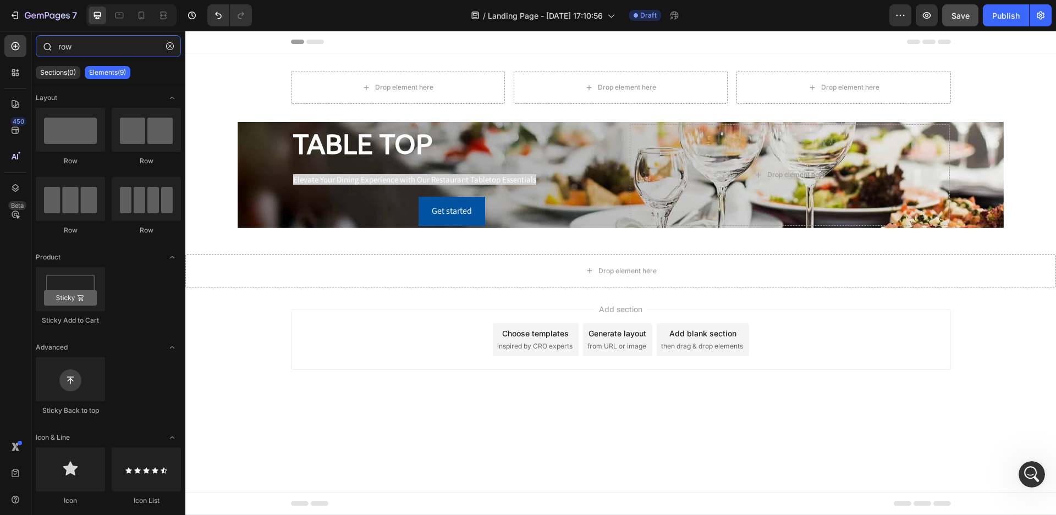
click at [79, 42] on input "row" at bounding box center [108, 46] width 145 height 22
drag, startPoint x: 79, startPoint y: 42, endPoint x: 62, endPoint y: 44, distance: 16.6
click at [62, 44] on input "row" at bounding box center [108, 46] width 145 height 22
type input "r"
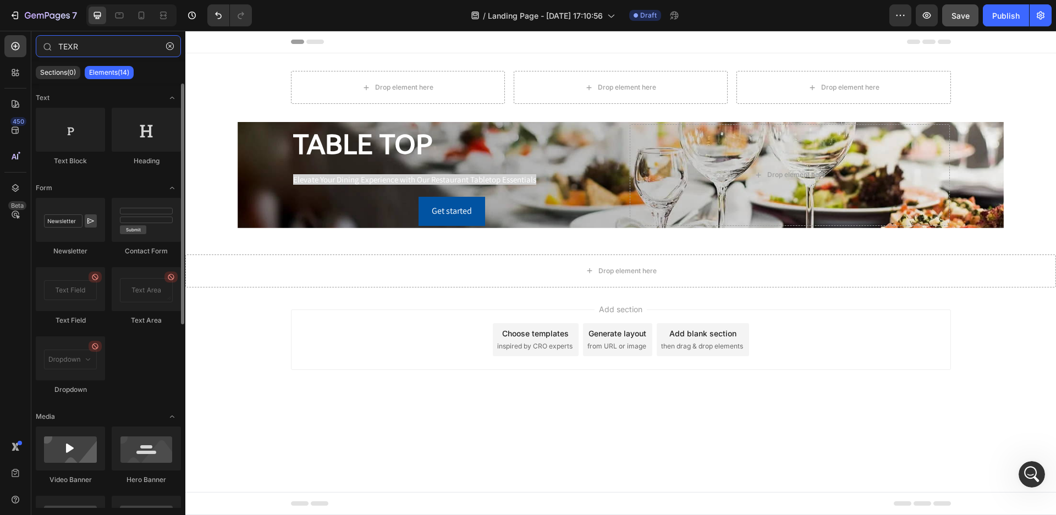
type input "TEXR"
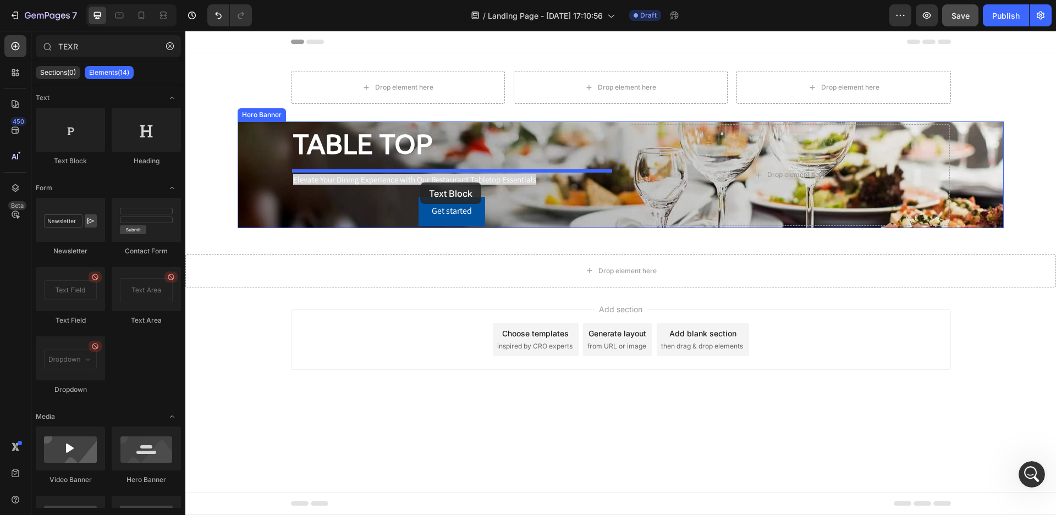
drag, startPoint x: 353, startPoint y: 209, endPoint x: 420, endPoint y: 183, distance: 71.6
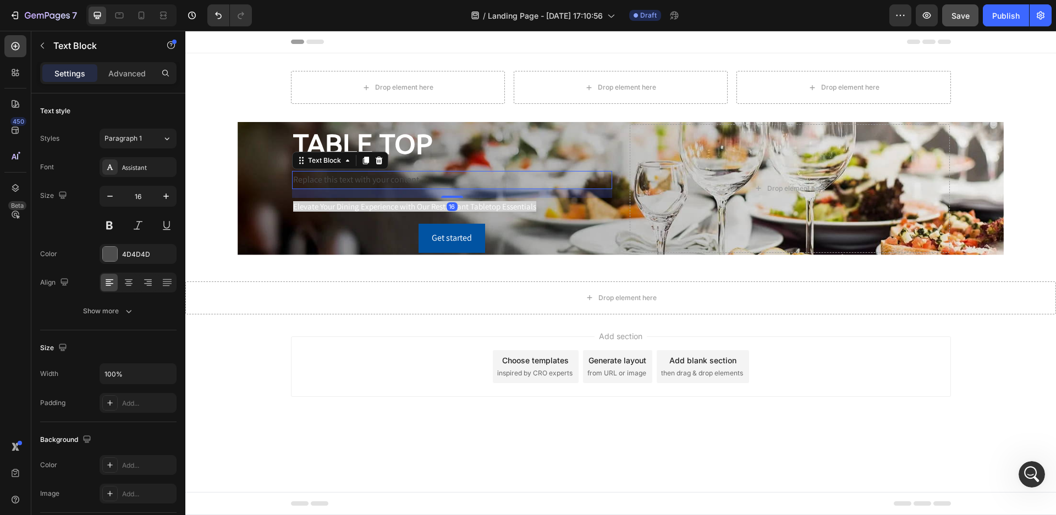
click at [419, 180] on div "Replace this text with your content" at bounding box center [452, 180] width 320 height 18
click at [397, 176] on p "Replace this text with your content" at bounding box center [452, 180] width 318 height 16
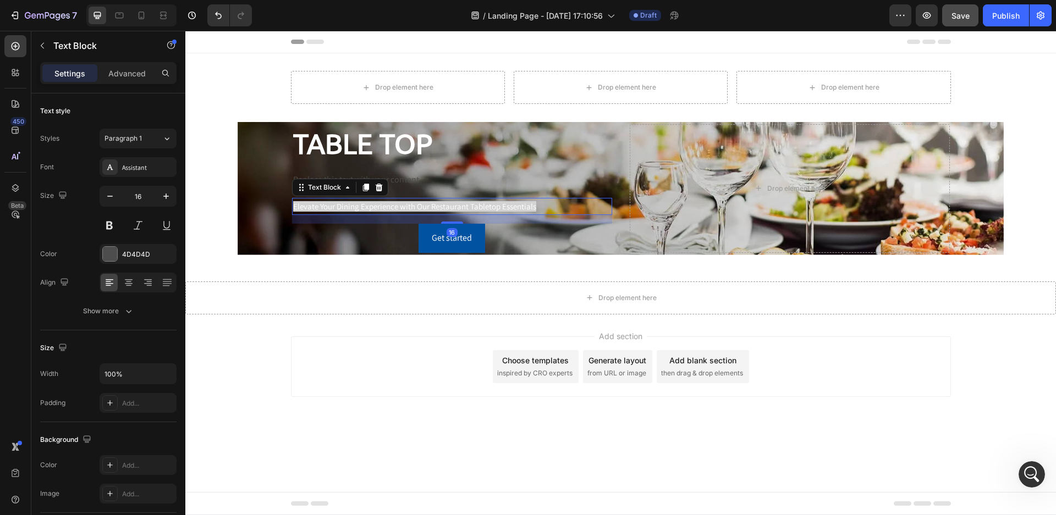
click at [382, 206] on span "Elevate Your Dining Experience with Our Restaurant Tabletop Essentials" at bounding box center [414, 206] width 243 height 10
click at [378, 191] on icon at bounding box center [378, 188] width 7 height 8
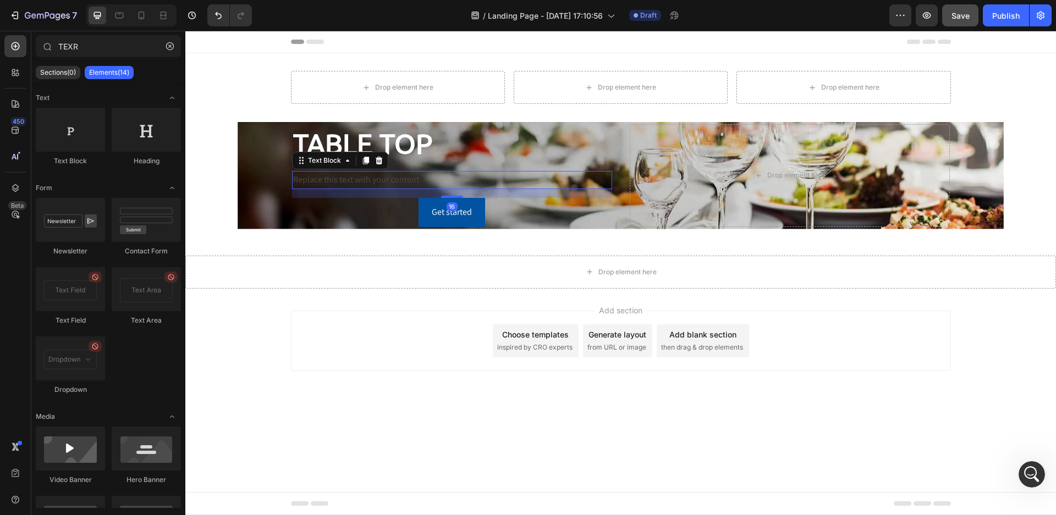
click at [376, 178] on p "Replace this text with your content" at bounding box center [452, 180] width 318 height 16
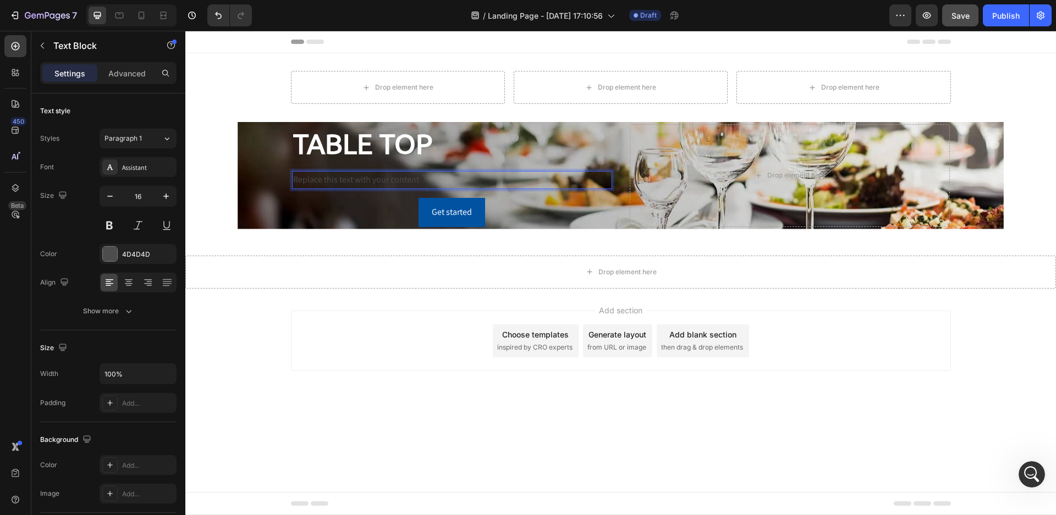
click at [447, 178] on p "Replace this text with your content" at bounding box center [452, 180] width 318 height 16
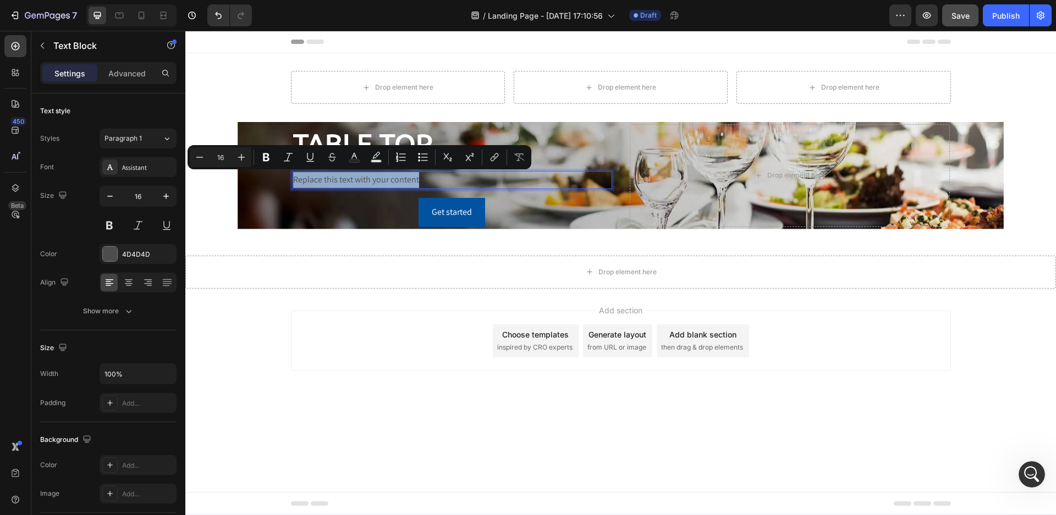
drag, startPoint x: 447, startPoint y: 178, endPoint x: 294, endPoint y: 180, distance: 152.9
click at [294, 180] on p "Replace this text with your content" at bounding box center [452, 180] width 318 height 16
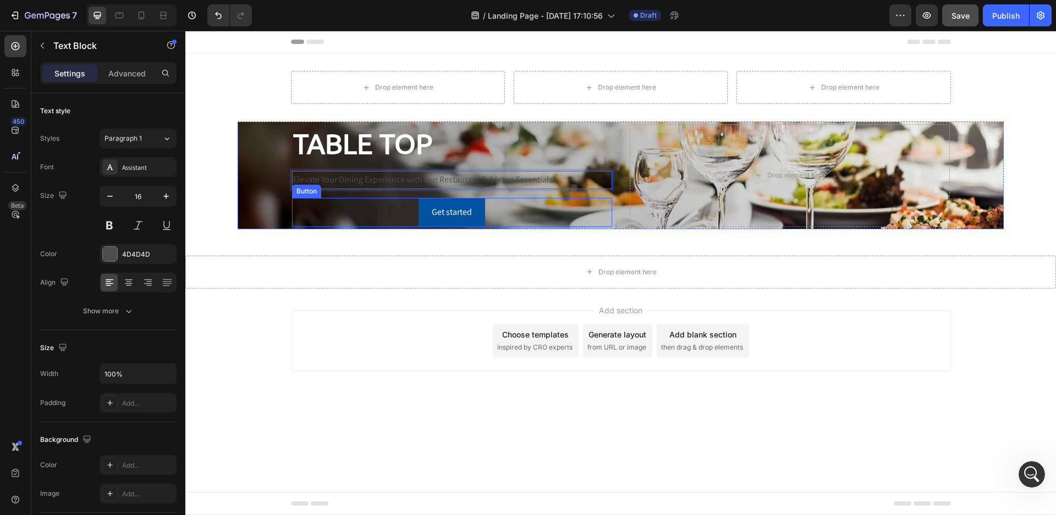
click at [384, 220] on div "Get started Button" at bounding box center [452, 212] width 320 height 29
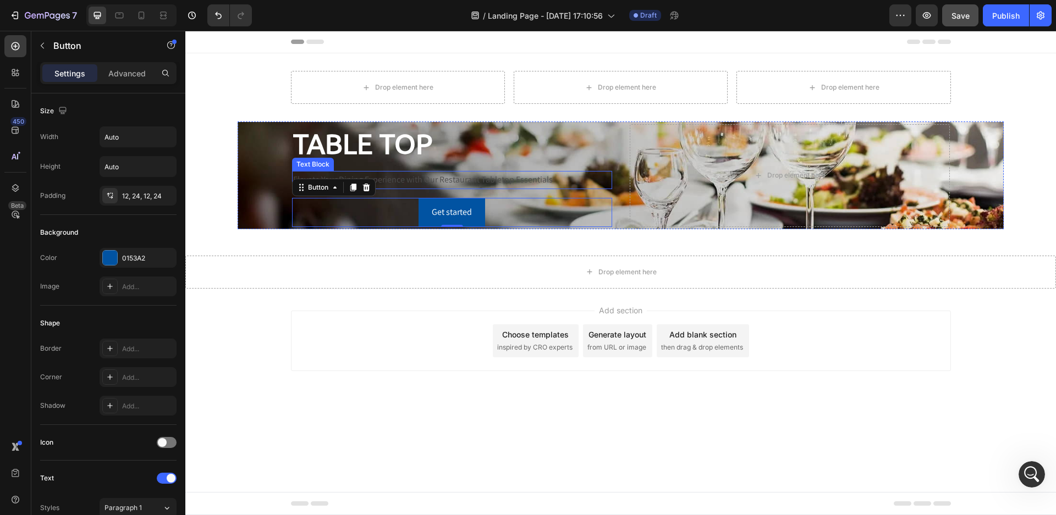
click at [391, 181] on p "Elevate Your Dining Experience with Our Restaurant Tabletop Essentials" at bounding box center [452, 180] width 318 height 16
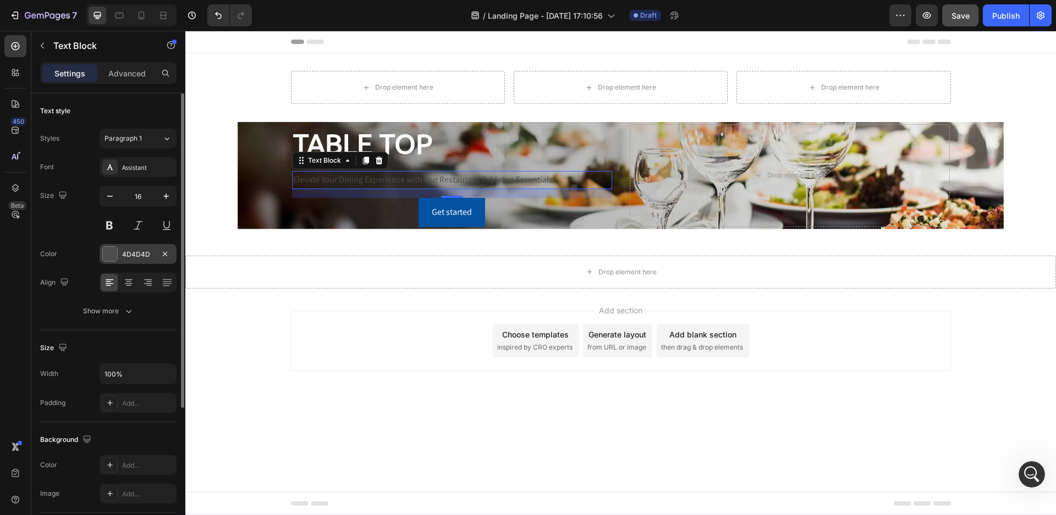
click at [109, 250] on div at bounding box center [110, 254] width 14 height 14
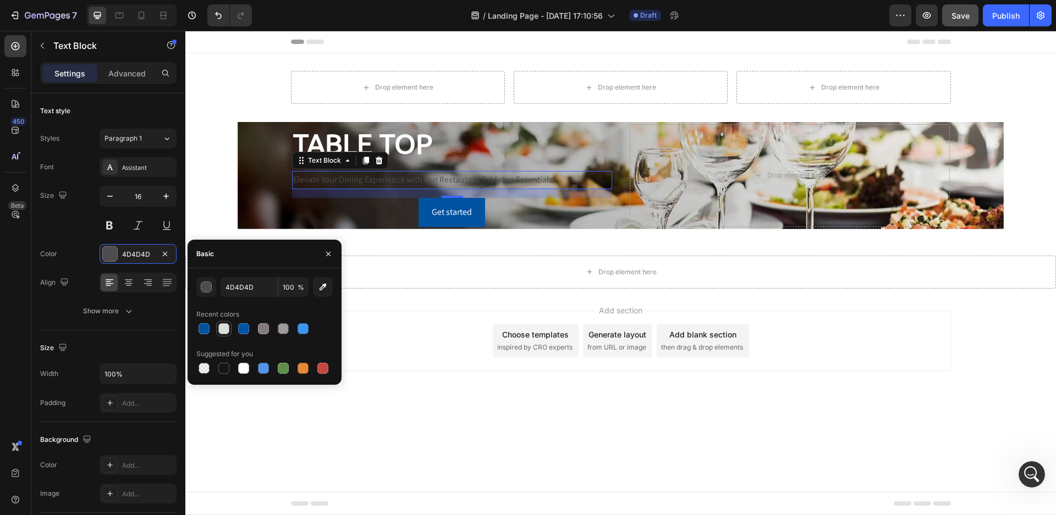
click at [224, 328] on div at bounding box center [223, 328] width 11 height 11
type input "DDDDDD"
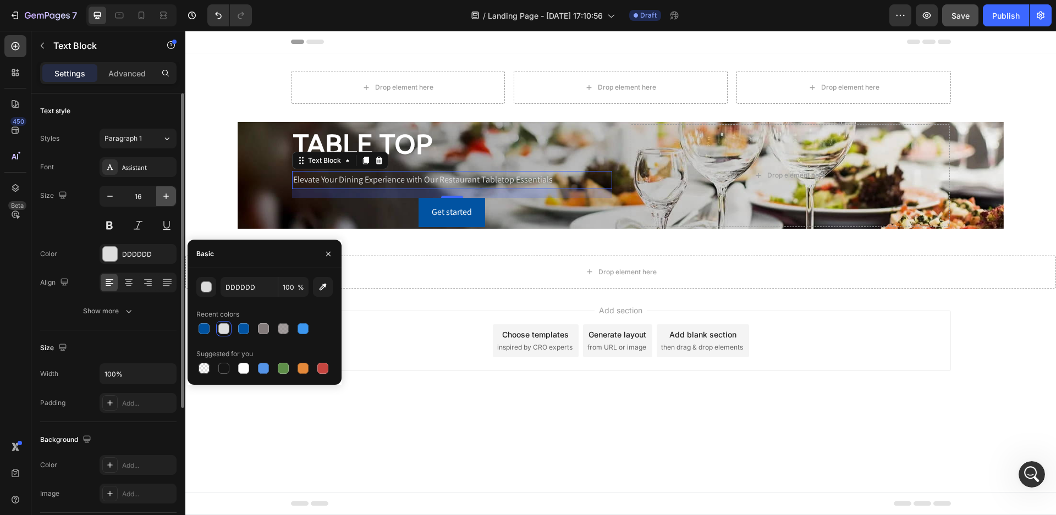
click at [162, 199] on icon "button" at bounding box center [166, 196] width 11 height 11
type input "17"
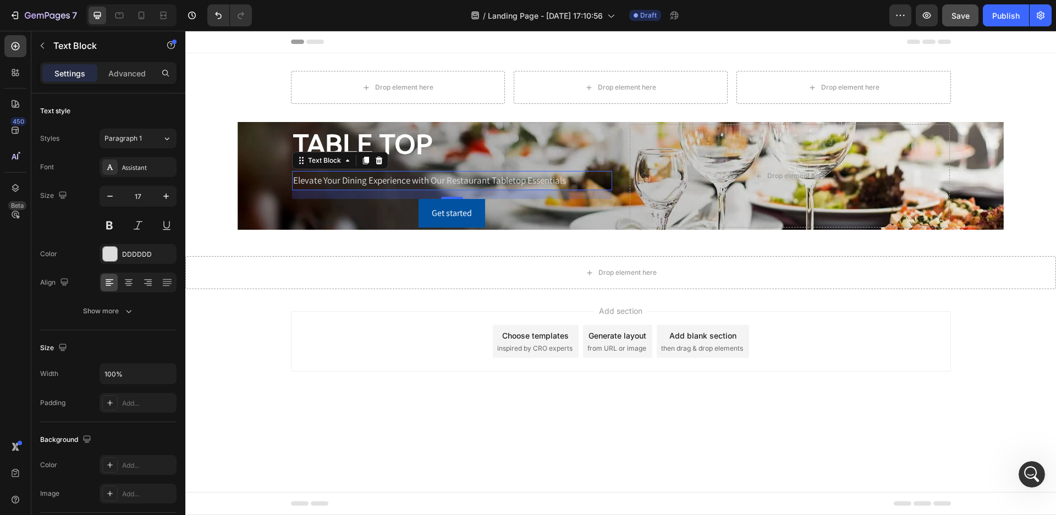
click at [294, 352] on div "Add section Choose templates inspired by CRO experts Generate layout from URL o…" at bounding box center [621, 341] width 660 height 61
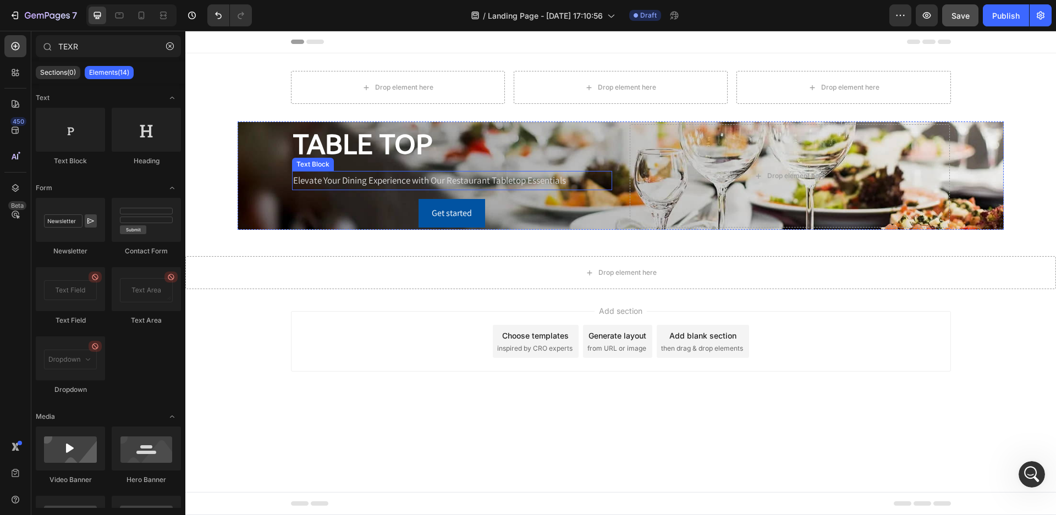
click at [347, 183] on p "Elevate Your Dining Experience with Our Restaurant Tabletop Essentials" at bounding box center [452, 180] width 318 height 17
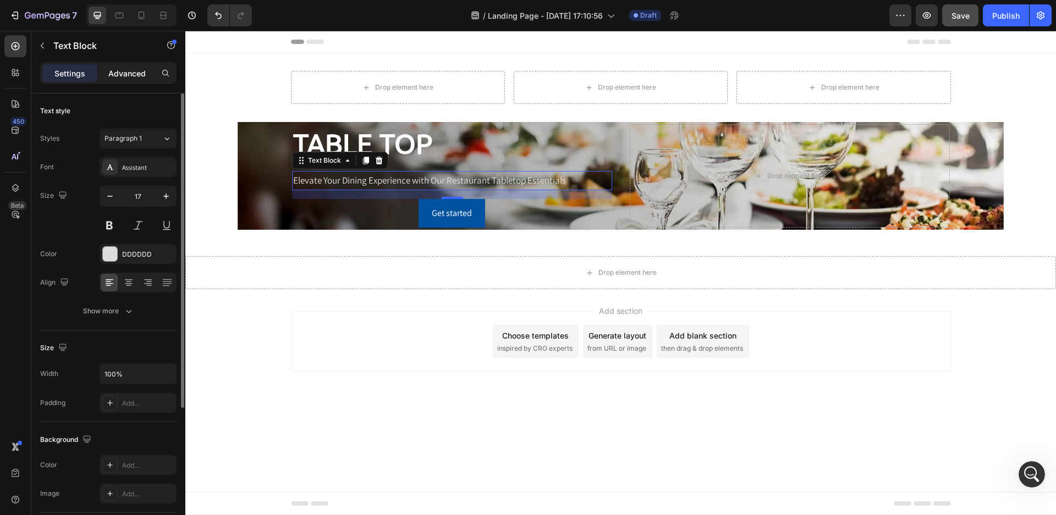
click at [130, 72] on p "Advanced" at bounding box center [126, 74] width 37 height 12
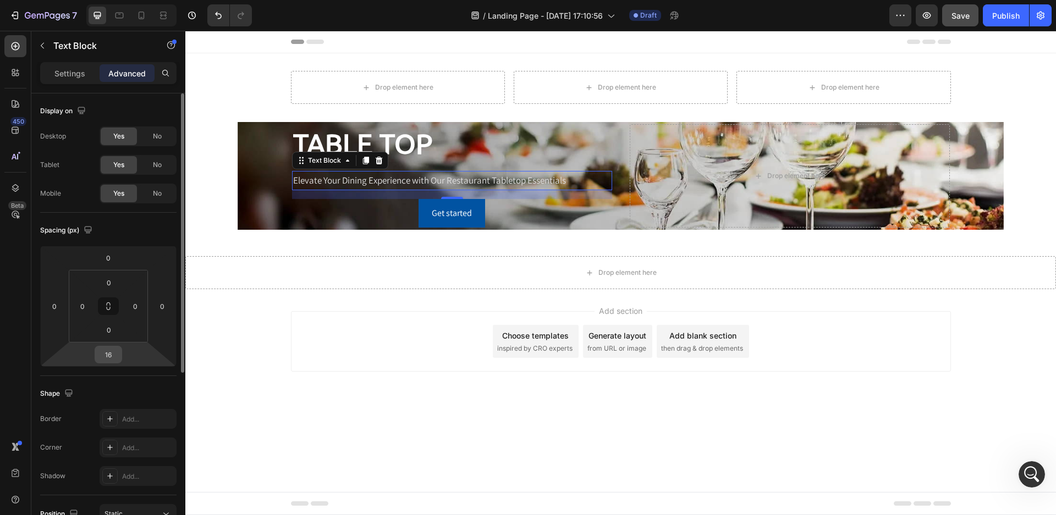
click at [121, 356] on div "16" at bounding box center [109, 355] width 28 height 18
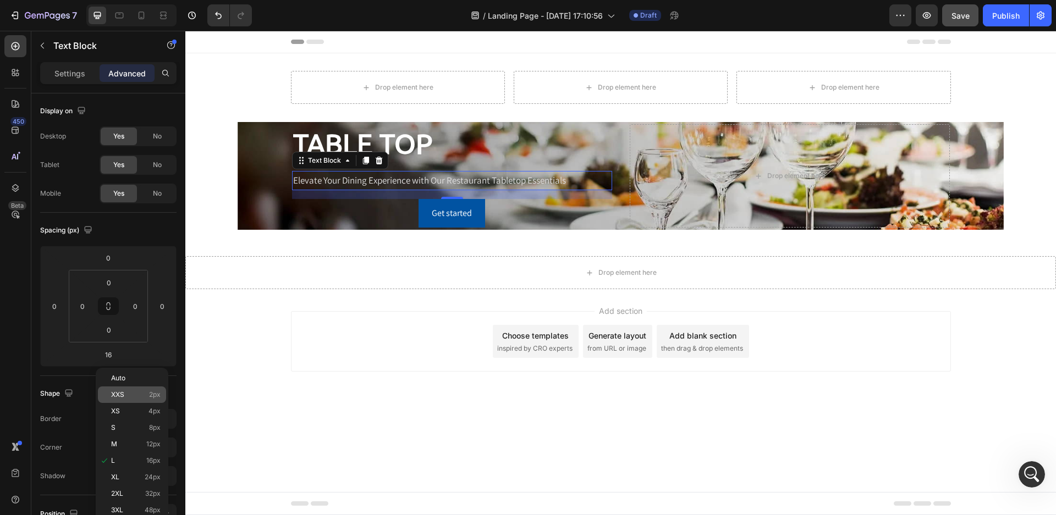
click at [128, 397] on p "XXS 2px" at bounding box center [136, 395] width 50 height 8
type input "2"
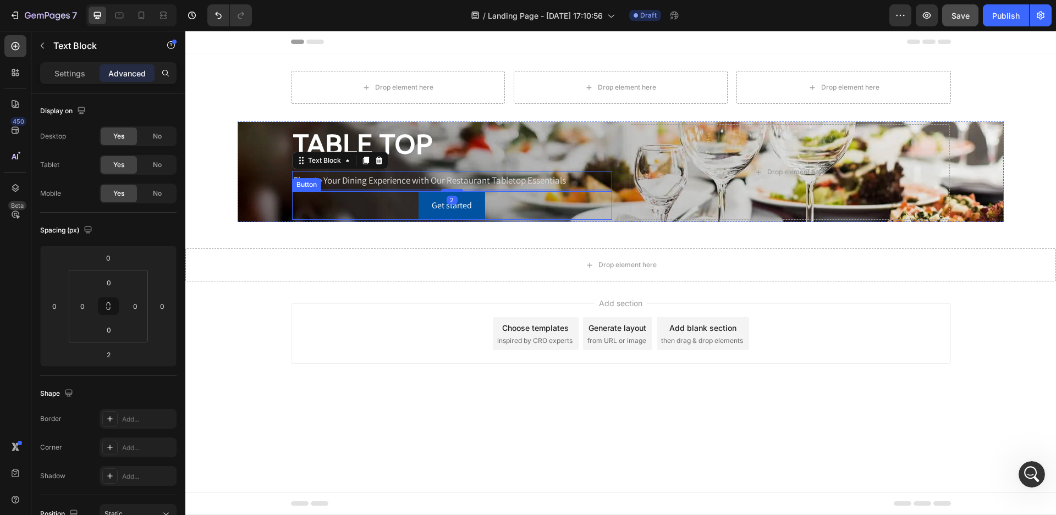
click at [312, 208] on div "Get started Button" at bounding box center [452, 205] width 320 height 29
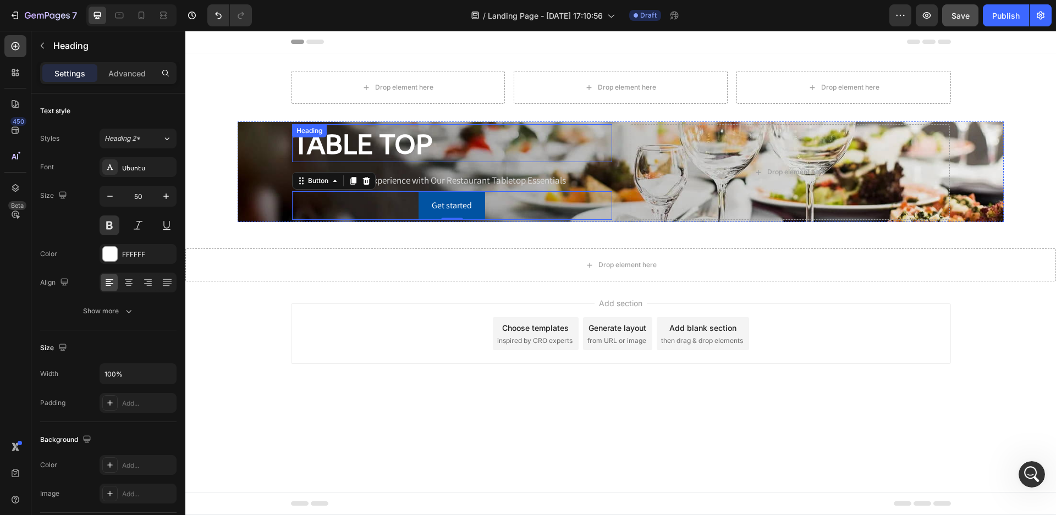
click at [324, 152] on p "TABLE TOP" at bounding box center [452, 143] width 318 height 36
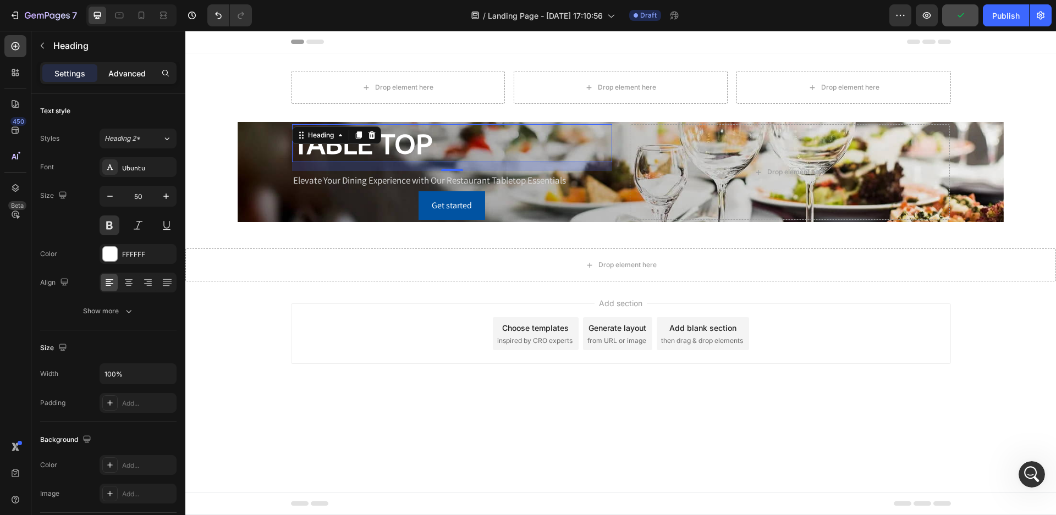
click at [139, 67] on div "Advanced" at bounding box center [127, 73] width 55 height 18
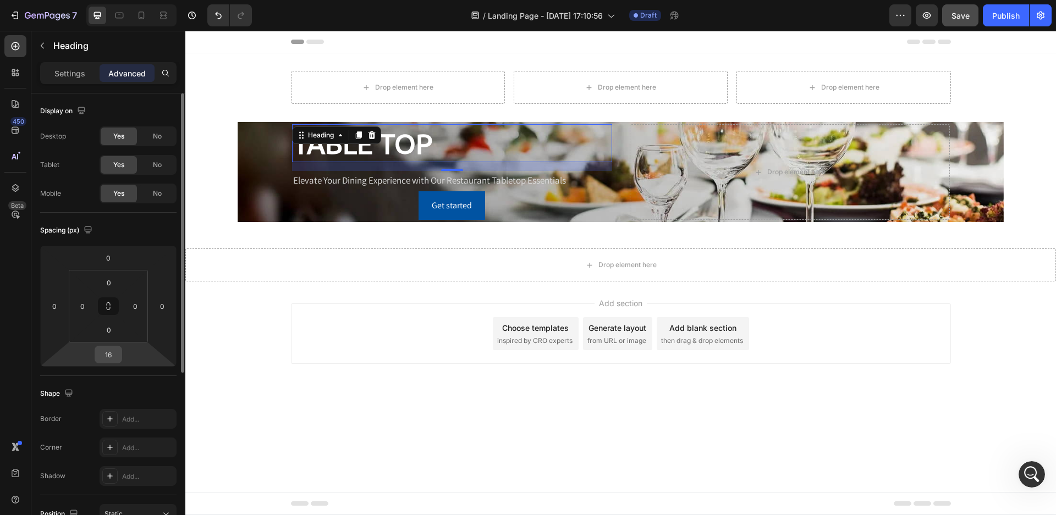
click at [112, 358] on input "16" at bounding box center [108, 355] width 22 height 17
type input "0"
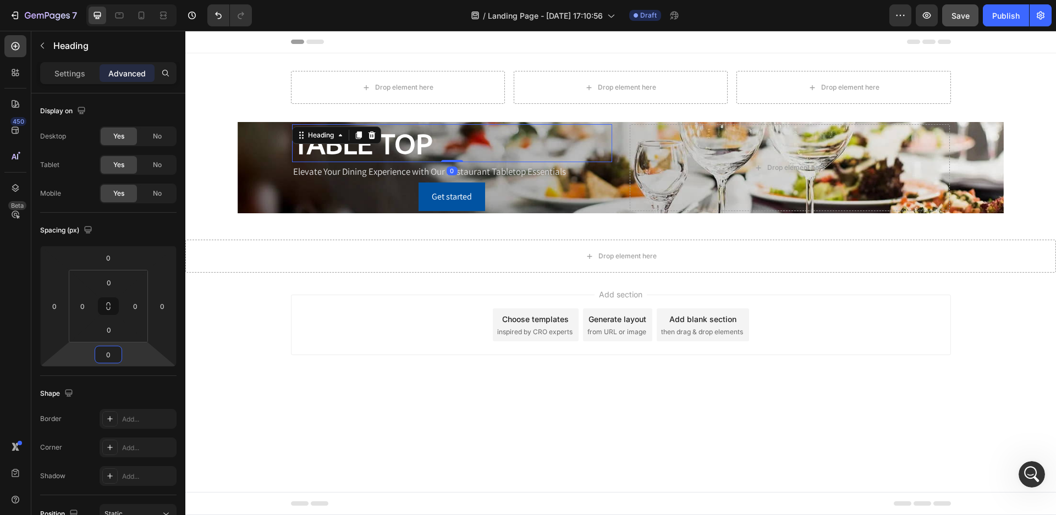
click at [317, 351] on div "Add section Choose templates inspired by CRO experts Generate layout from URL o…" at bounding box center [621, 325] width 660 height 61
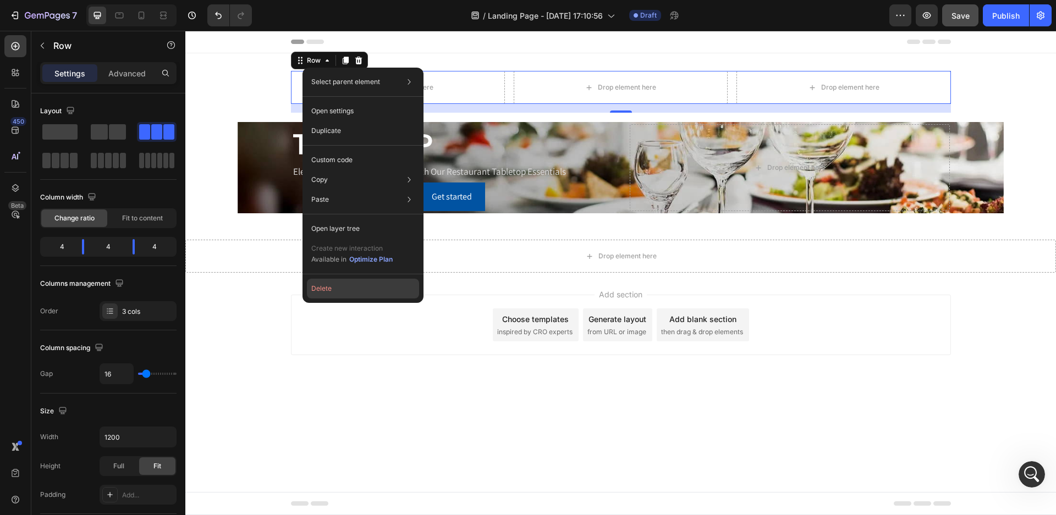
click at [329, 285] on button "Delete" at bounding box center [363, 289] width 112 height 20
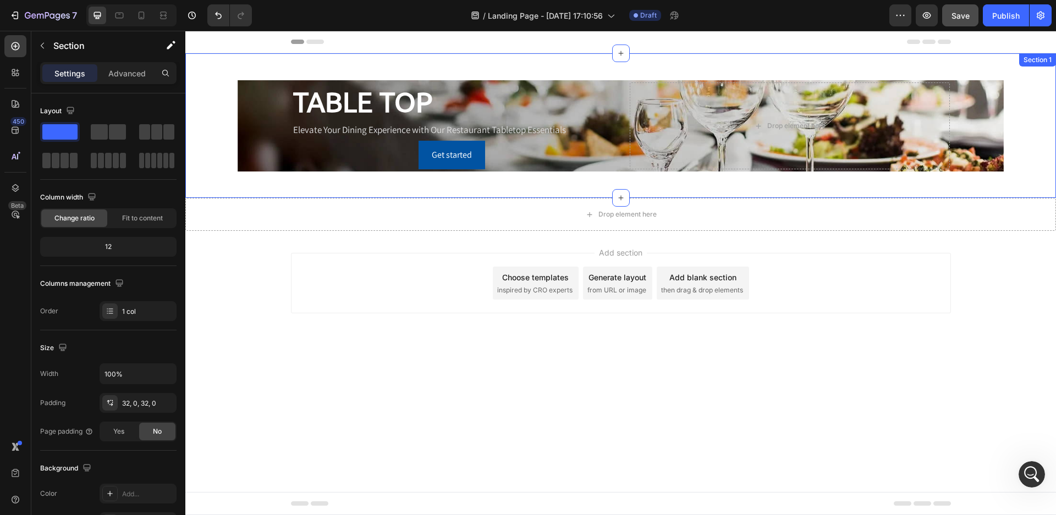
click at [406, 68] on div "TABLE TOP Heading Elevate Your Dining Experience with Our Restaurant Tabletop E…" at bounding box center [620, 125] width 871 height 145
click at [858, 63] on div "Section 1" at bounding box center [859, 64] width 32 height 10
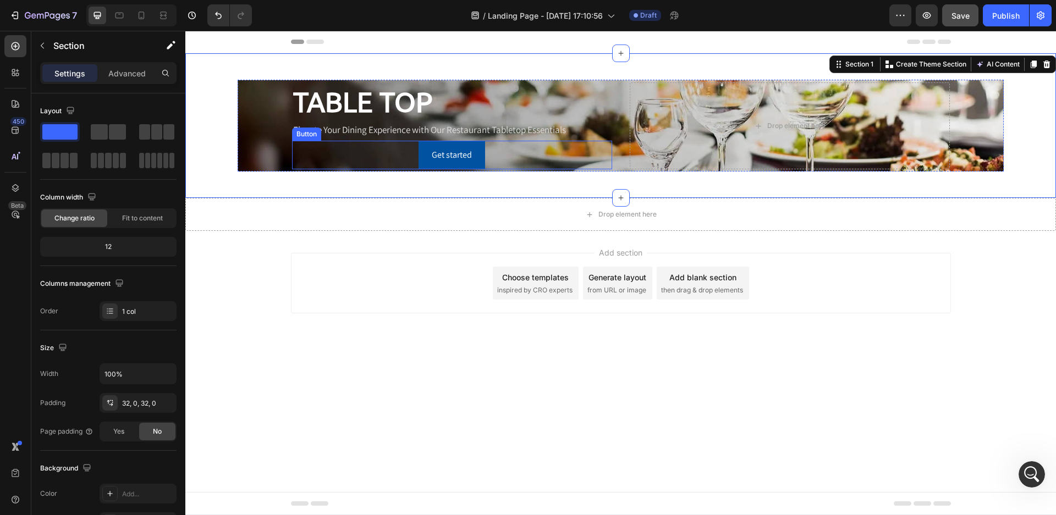
click at [548, 144] on div "Get started Button" at bounding box center [452, 155] width 320 height 29
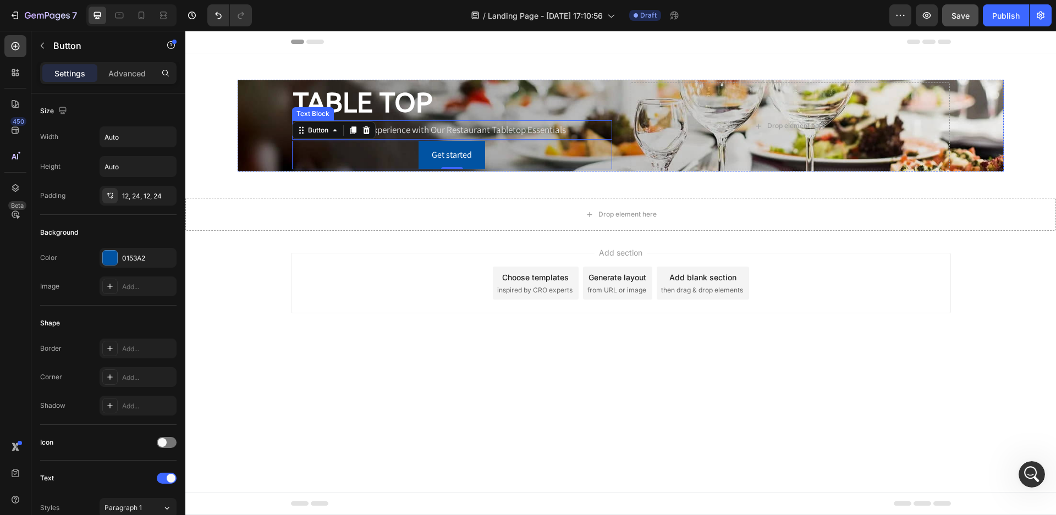
click at [625, 127] on div "TABLE TOP Heading Elevate Your Dining Experience with Our Restaurant Tabletop E…" at bounding box center [621, 125] width 660 height 91
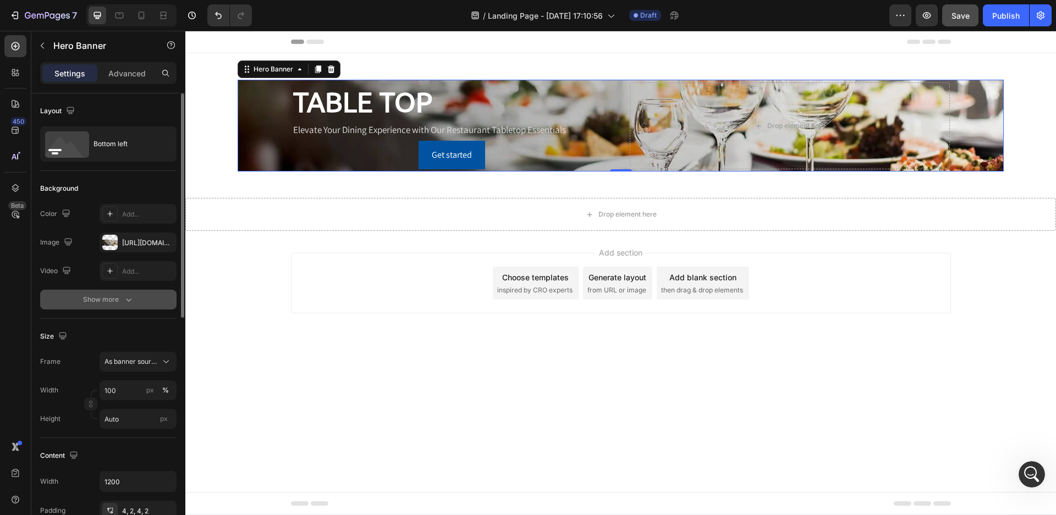
click at [108, 296] on div "Show more" at bounding box center [108, 299] width 51 height 11
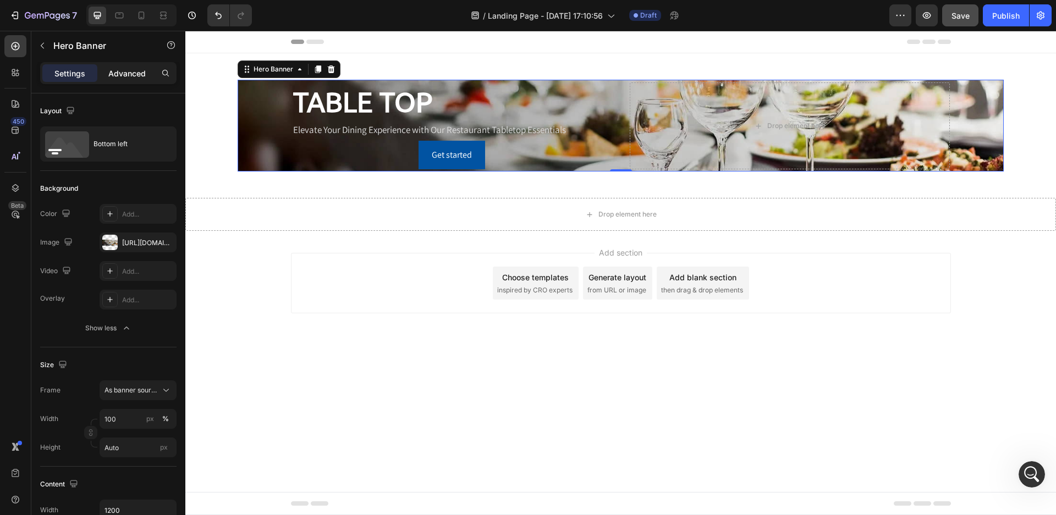
click at [128, 76] on p "Advanced" at bounding box center [126, 74] width 37 height 12
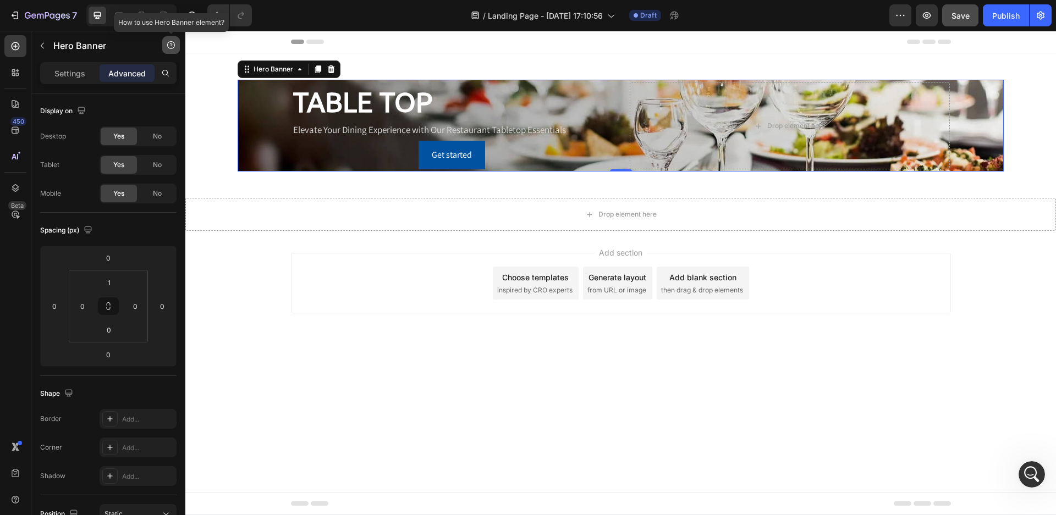
click at [172, 43] on icon "button" at bounding box center [171, 45] width 9 height 9
click at [168, 92] on div "Element tips" at bounding box center [143, 90] width 53 height 11
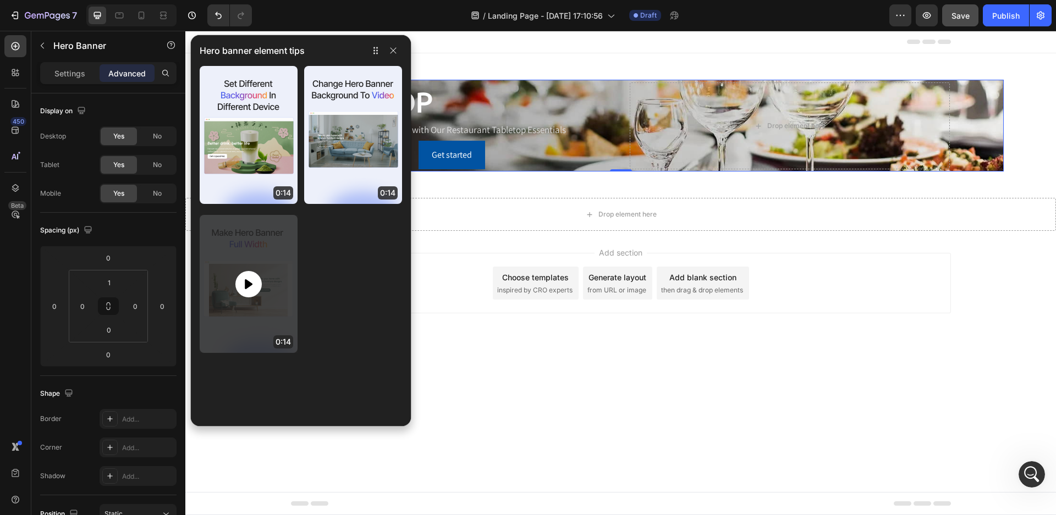
click at [255, 289] on div at bounding box center [248, 284] width 26 height 26
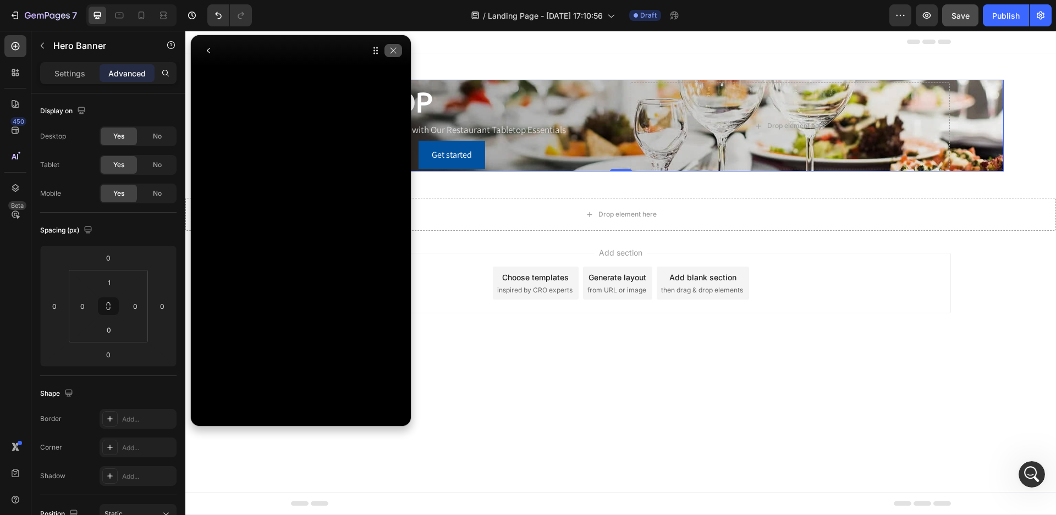
click at [390, 45] on button "button" at bounding box center [393, 50] width 18 height 13
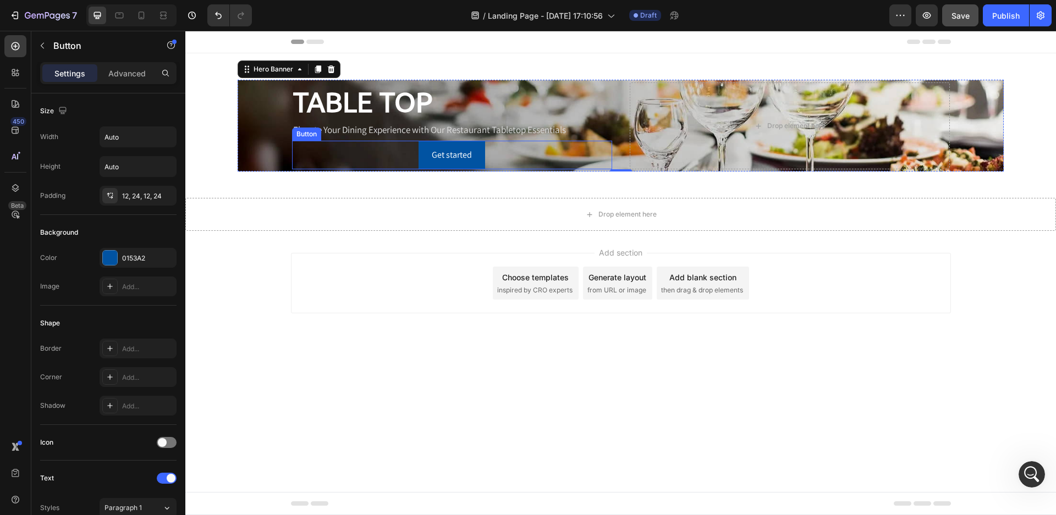
click at [309, 147] on div "Get started Button" at bounding box center [452, 155] width 320 height 29
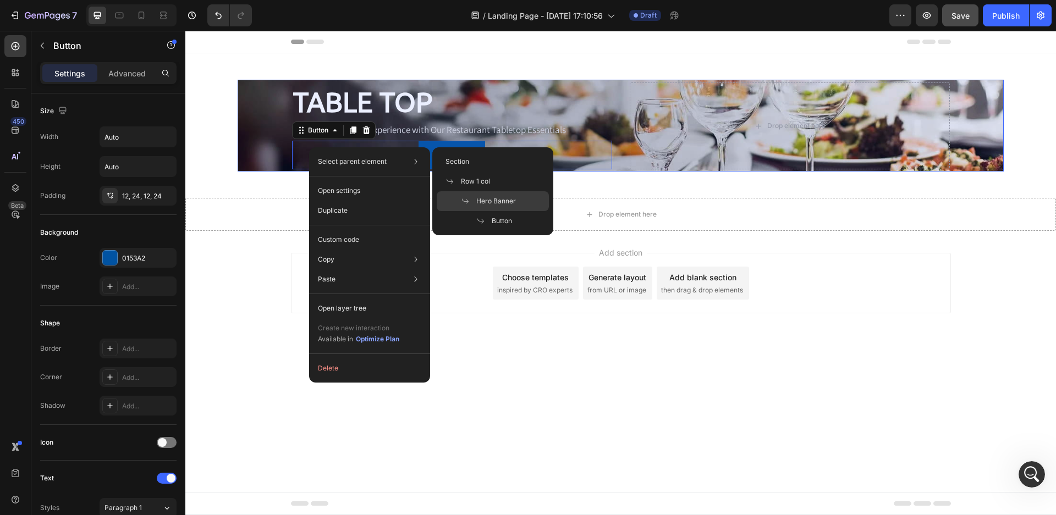
click at [502, 205] on span "Hero Banner" at bounding box center [496, 201] width 40 height 10
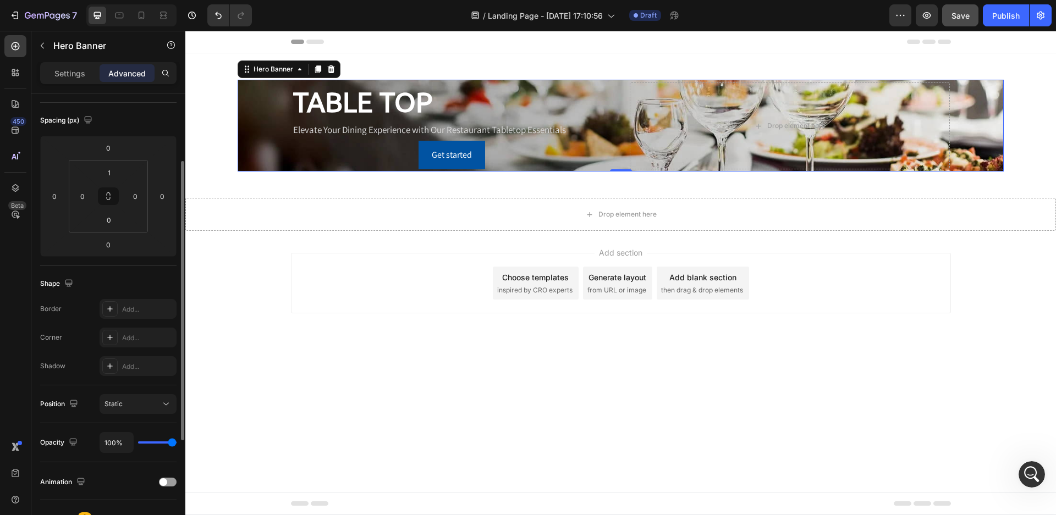
scroll to position [220, 0]
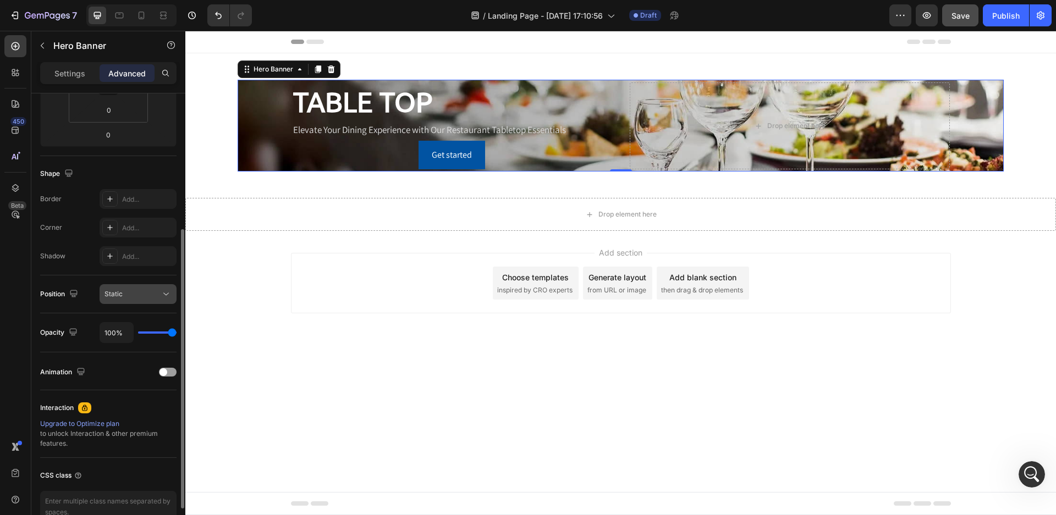
click at [166, 297] on icon at bounding box center [166, 294] width 11 height 11
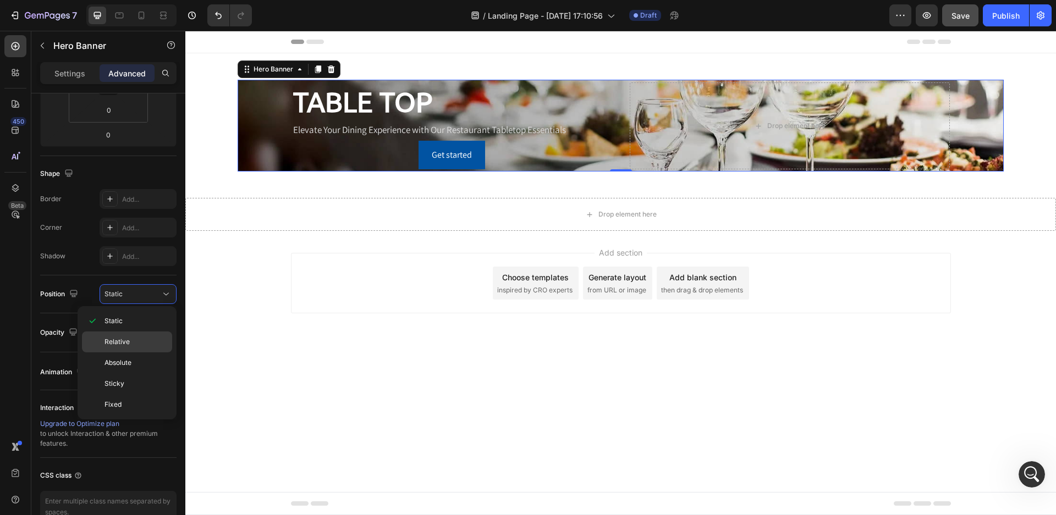
click at [147, 340] on p "Relative" at bounding box center [136, 342] width 63 height 10
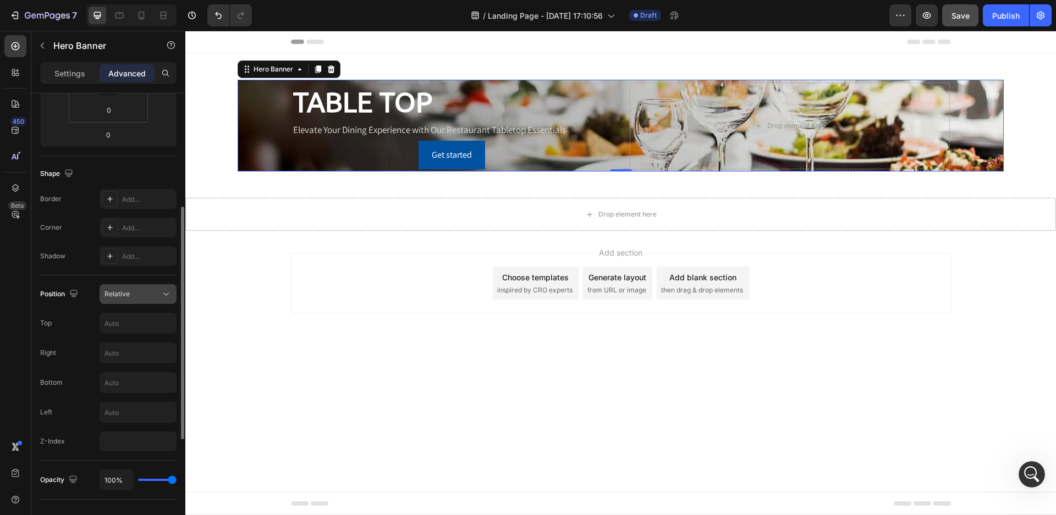
click at [158, 298] on div "Relative" at bounding box center [133, 294] width 56 height 10
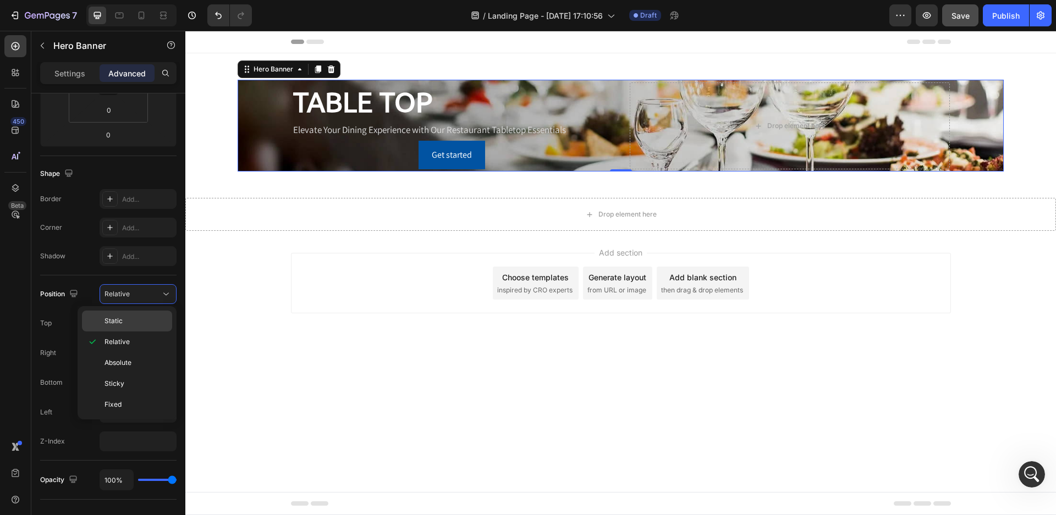
click at [151, 314] on div "Static" at bounding box center [127, 321] width 90 height 21
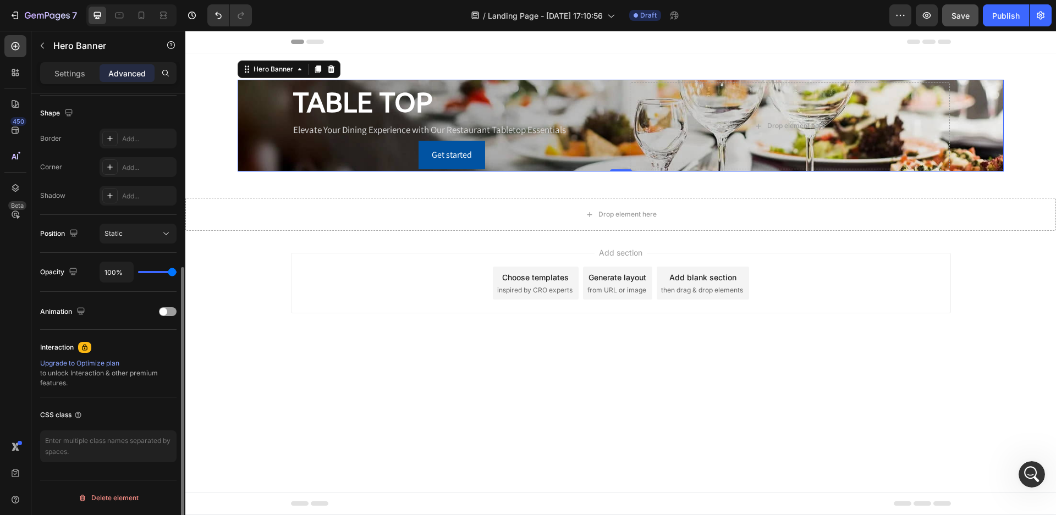
scroll to position [116, 0]
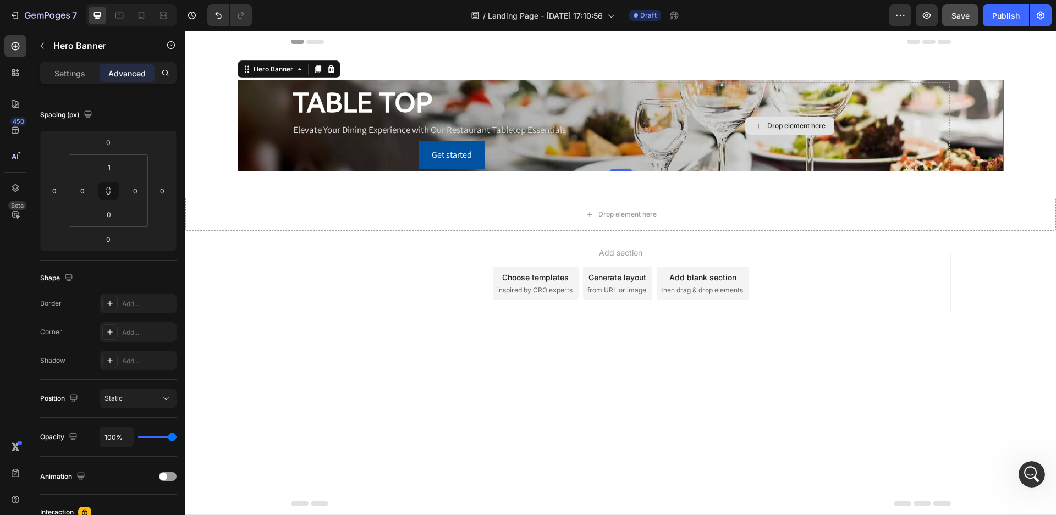
click at [943, 120] on div "Drop element here" at bounding box center [790, 126] width 320 height 87
click at [485, 106] on p "TABLE TOP" at bounding box center [452, 102] width 318 height 36
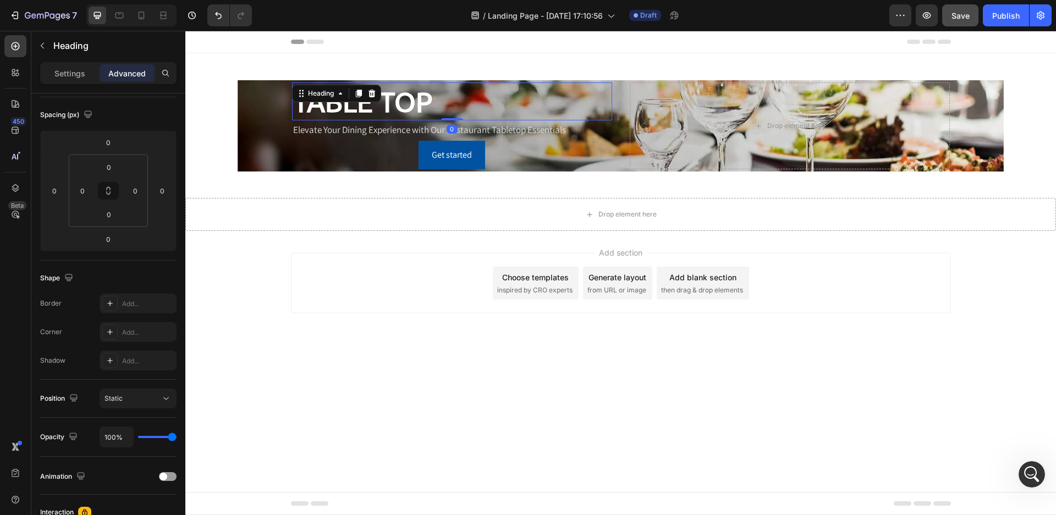
scroll to position [0, 0]
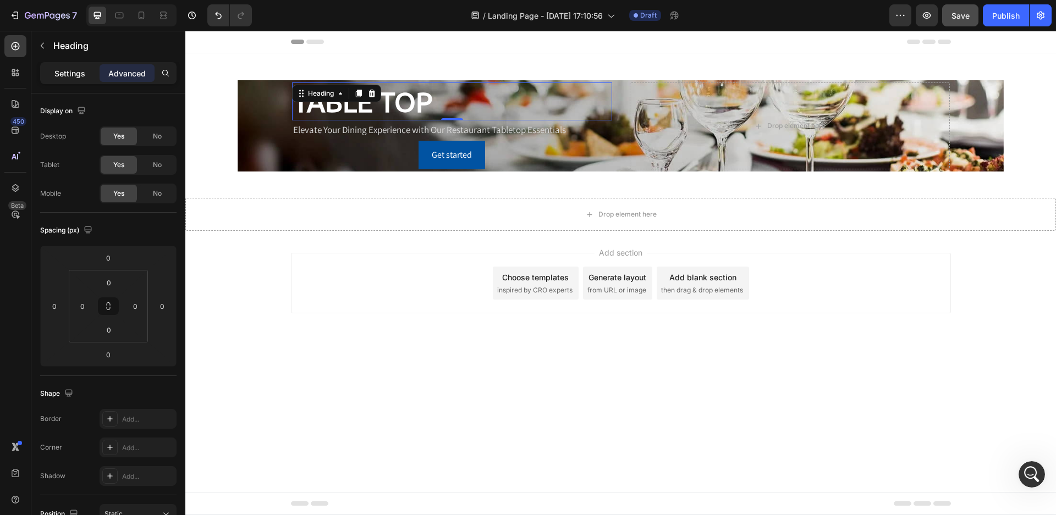
click at [78, 71] on p "Settings" at bounding box center [69, 74] width 31 height 12
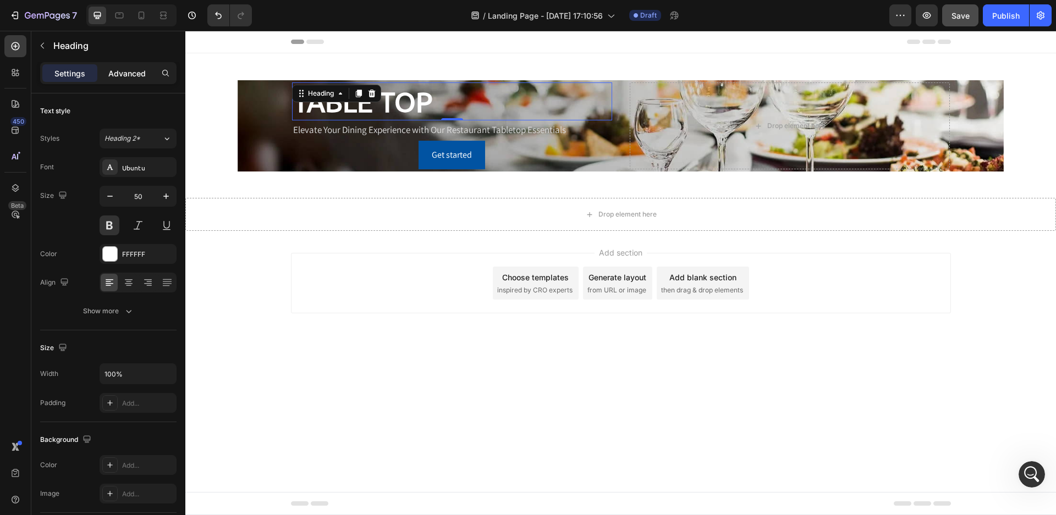
click at [118, 72] on p "Advanced" at bounding box center [126, 74] width 37 height 12
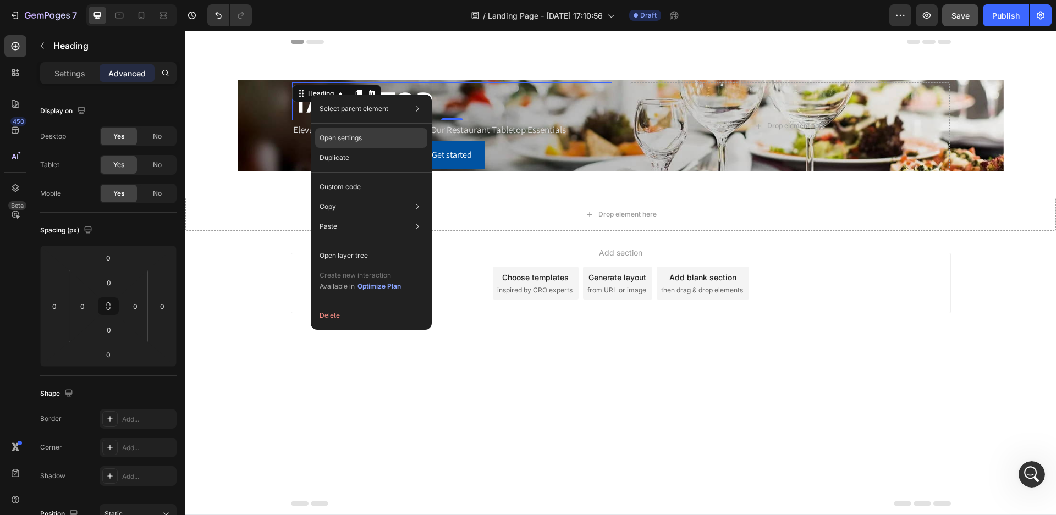
click at [332, 138] on p "Open settings" at bounding box center [341, 138] width 42 height 10
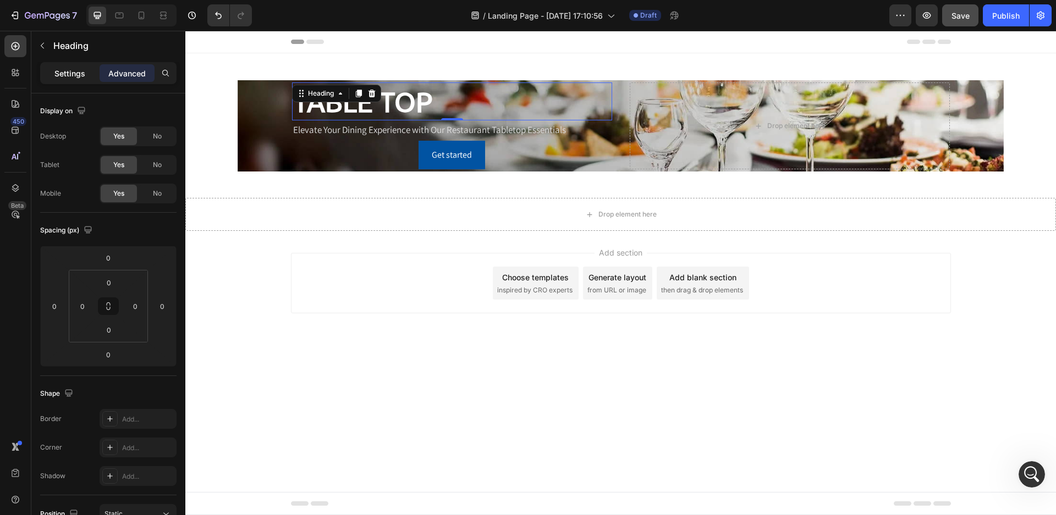
click at [50, 71] on div "Settings" at bounding box center [69, 73] width 55 height 18
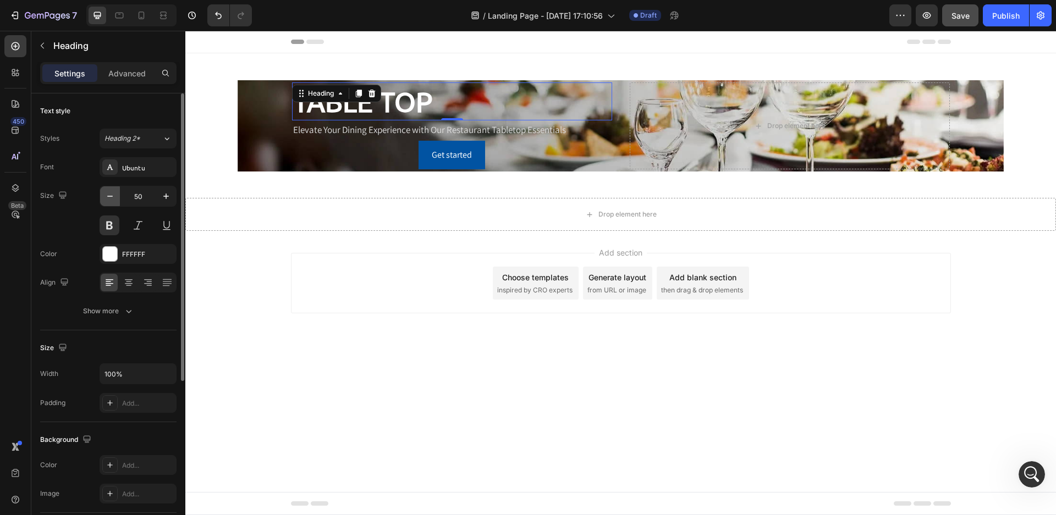
click at [106, 195] on icon "button" at bounding box center [110, 196] width 11 height 11
click at [168, 197] on icon "button" at bounding box center [166, 196] width 11 height 11
type input "50"
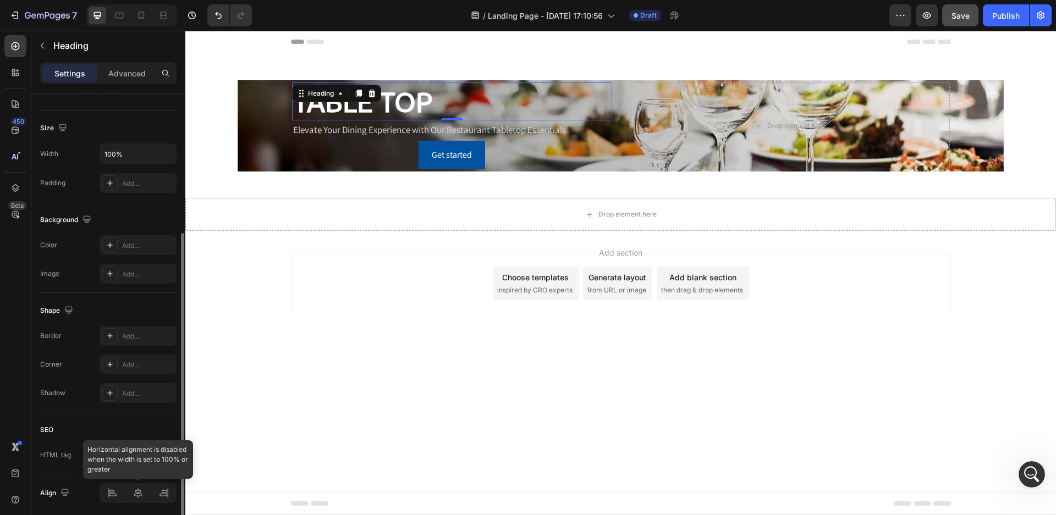
click at [109, 493] on div at bounding box center [138, 493] width 77 height 20
click at [149, 157] on input "100%" at bounding box center [138, 154] width 76 height 20
click at [164, 153] on icon "button" at bounding box center [166, 154] width 11 height 11
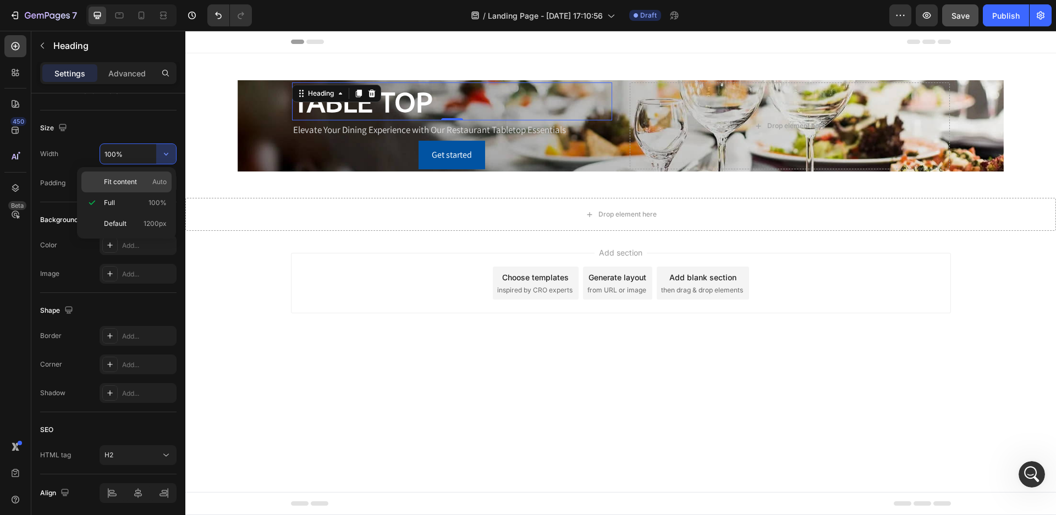
click at [149, 177] on p "Fit content Auto" at bounding box center [135, 182] width 63 height 10
type input "Auto"
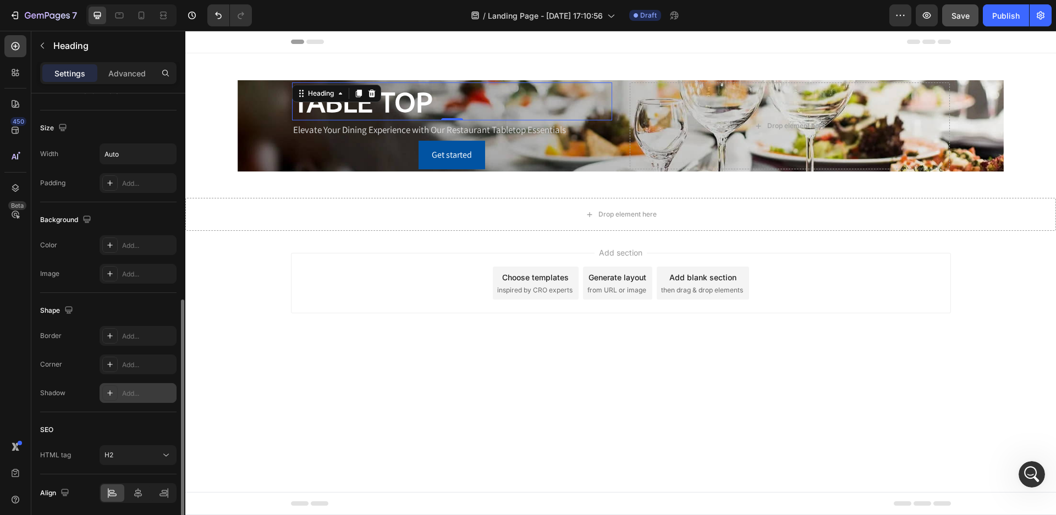
scroll to position [261, 0]
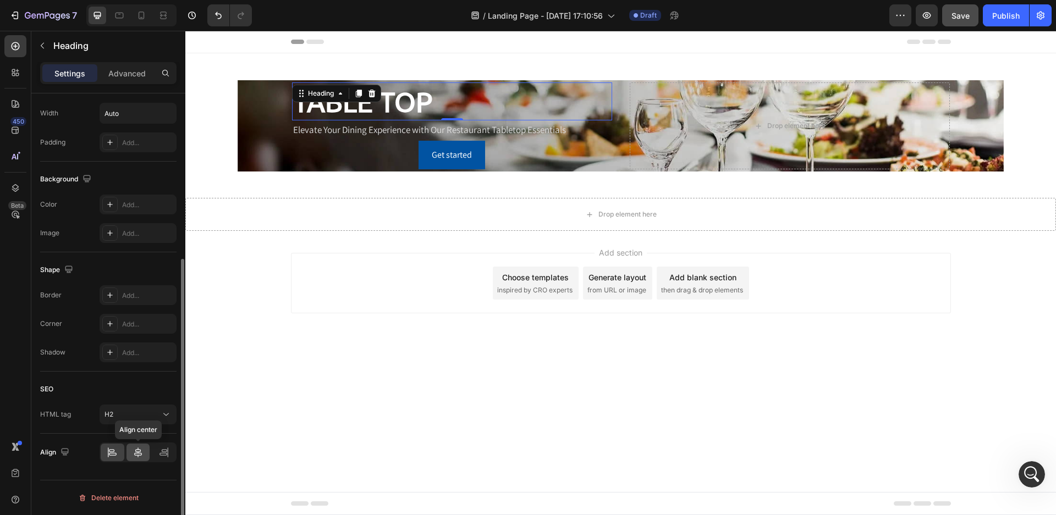
click at [140, 452] on icon at bounding box center [138, 453] width 8 height 10
click at [113, 457] on icon at bounding box center [112, 452] width 11 height 11
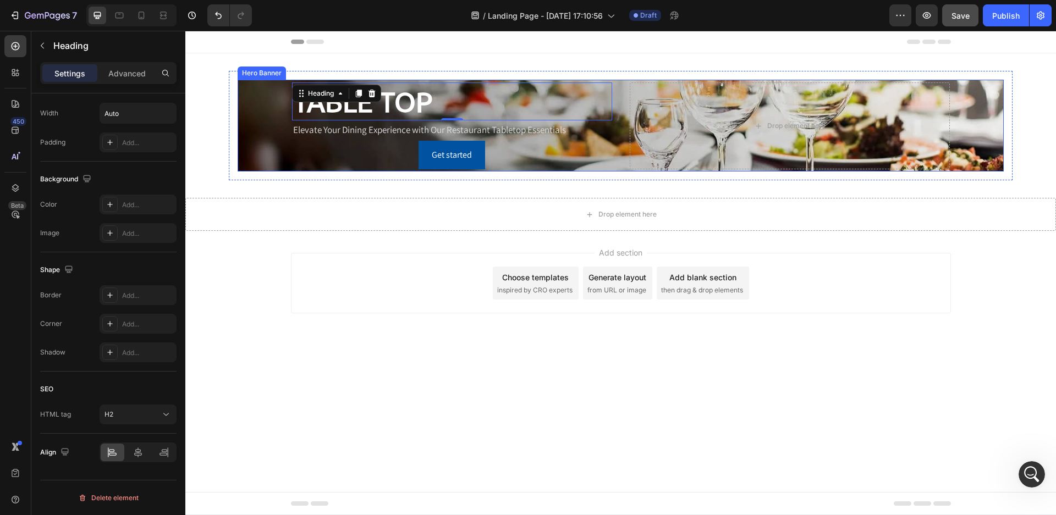
click at [271, 141] on div "Background Image" at bounding box center [621, 125] width 766 height 91
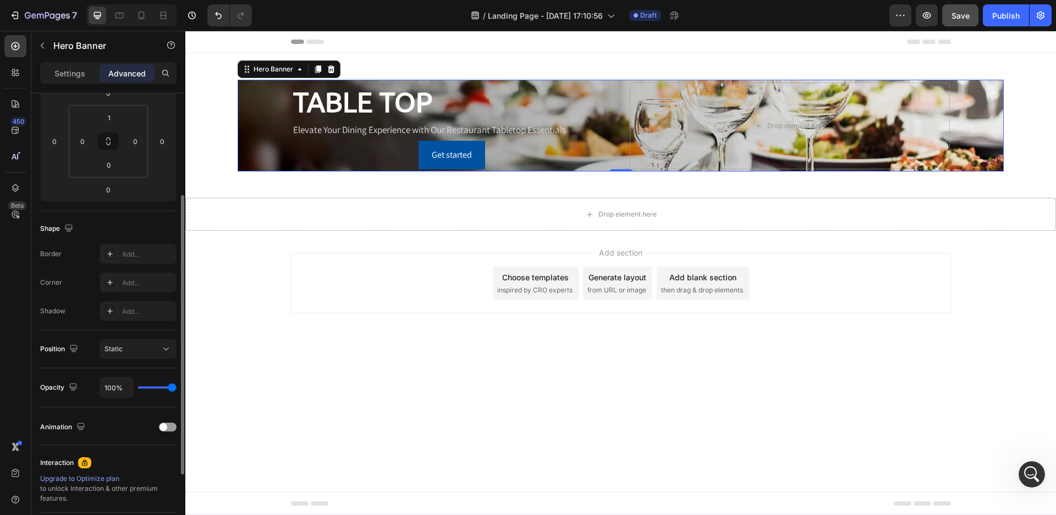
scroll to position [0, 0]
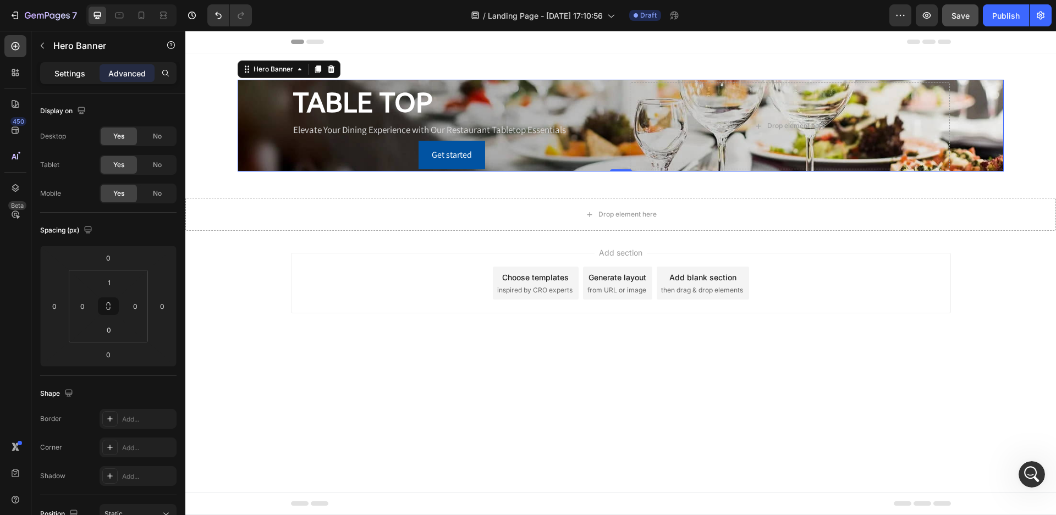
click at [69, 72] on p "Settings" at bounding box center [69, 74] width 31 height 12
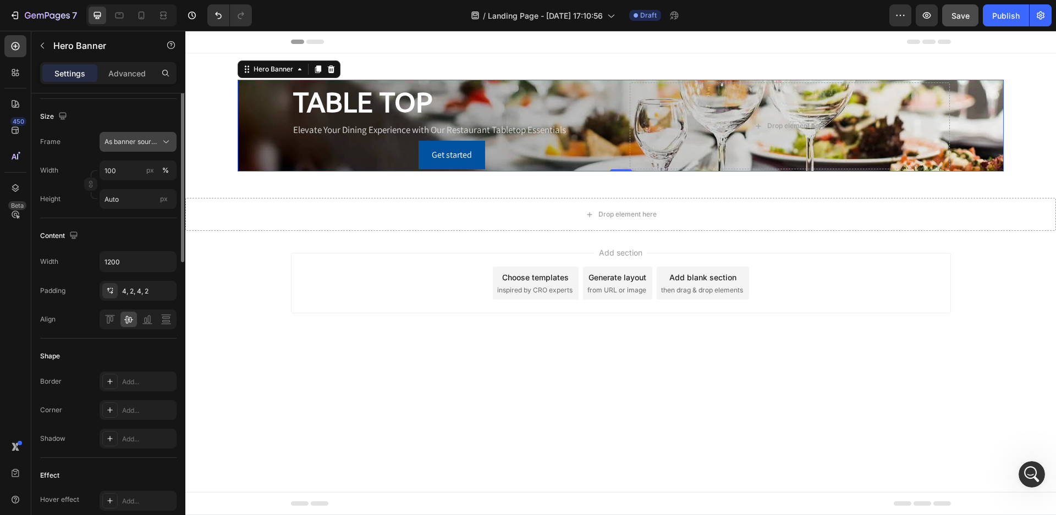
scroll to position [275, 0]
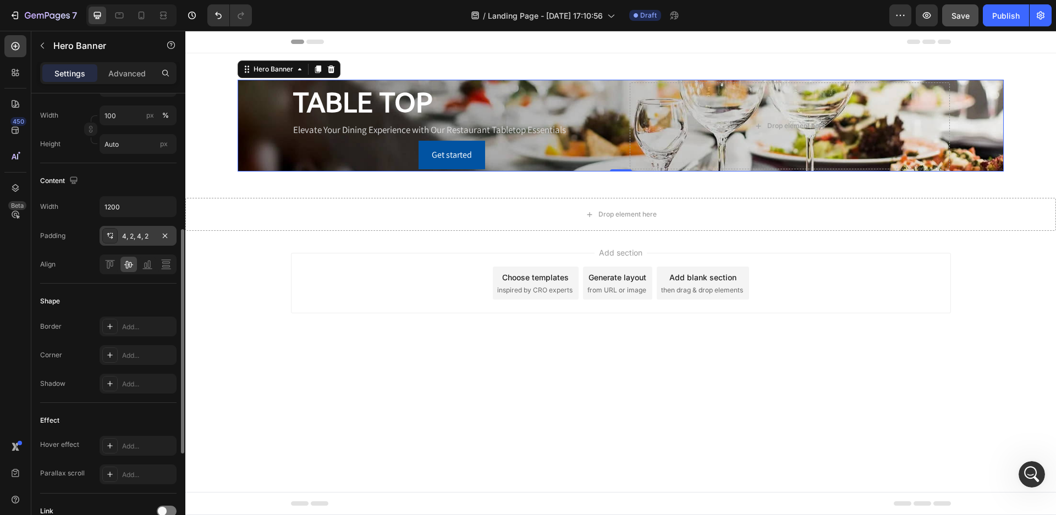
click at [115, 233] on div at bounding box center [109, 235] width 15 height 15
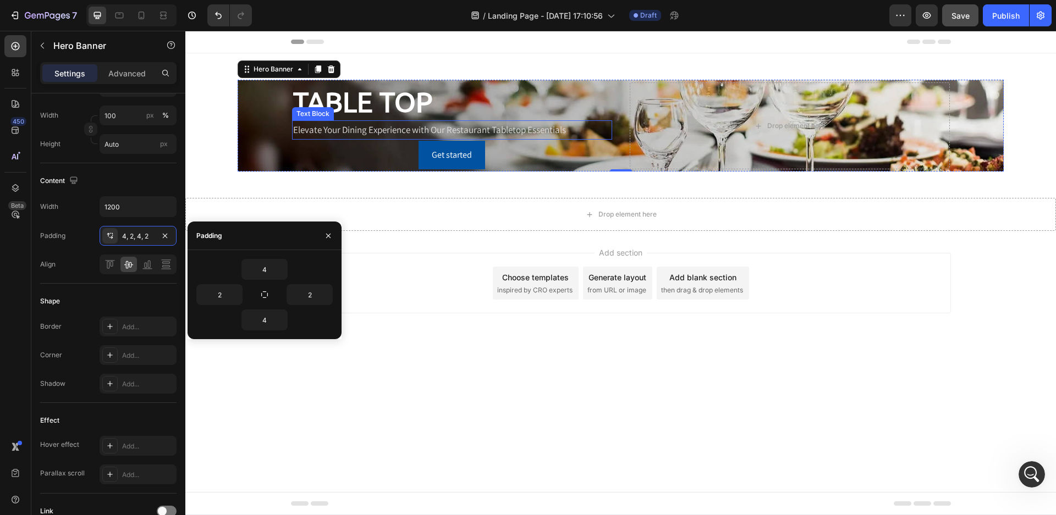
click at [496, 132] on p "Elevate Your Dining Experience with Our Restaurant Tabletop Essentials" at bounding box center [452, 130] width 318 height 17
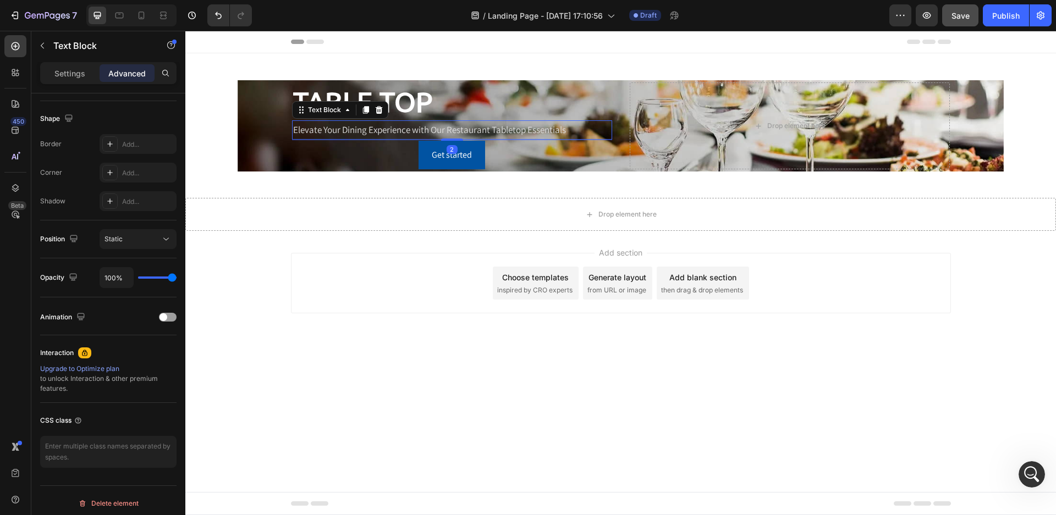
scroll to position [0, 0]
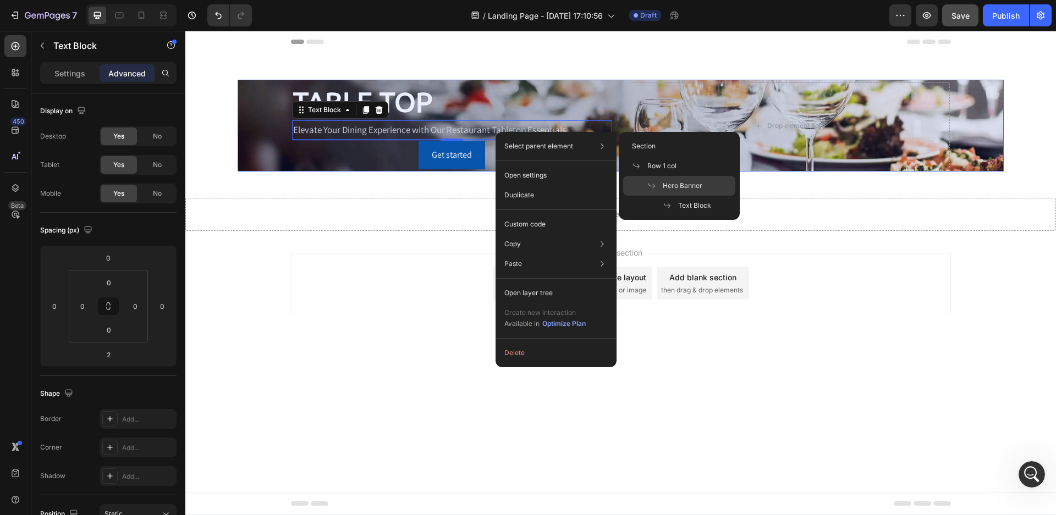
click at [661, 196] on div "Hero Banner" at bounding box center [679, 206] width 112 height 20
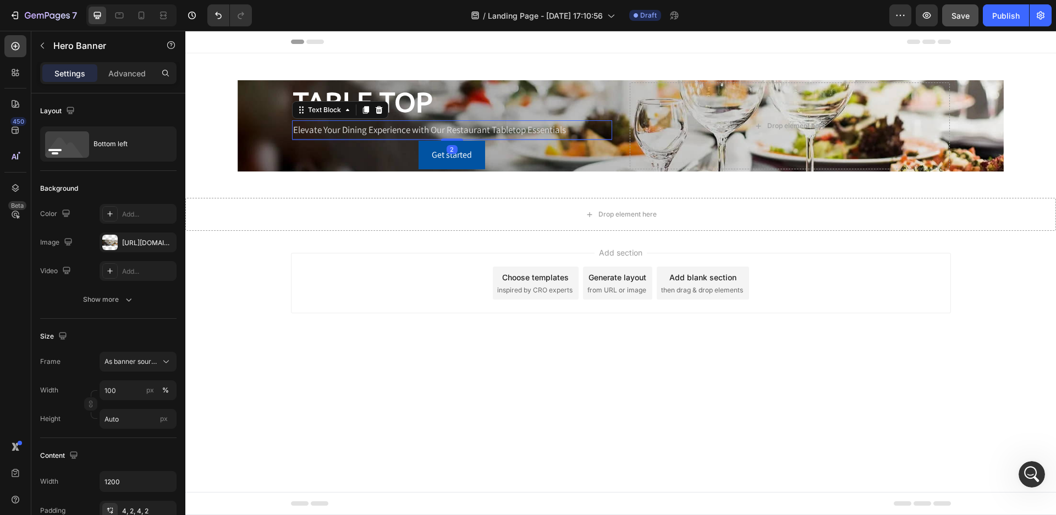
click at [339, 133] on p "Elevate Your Dining Experience with Our Restaurant Tabletop Essentials" at bounding box center [452, 130] width 318 height 17
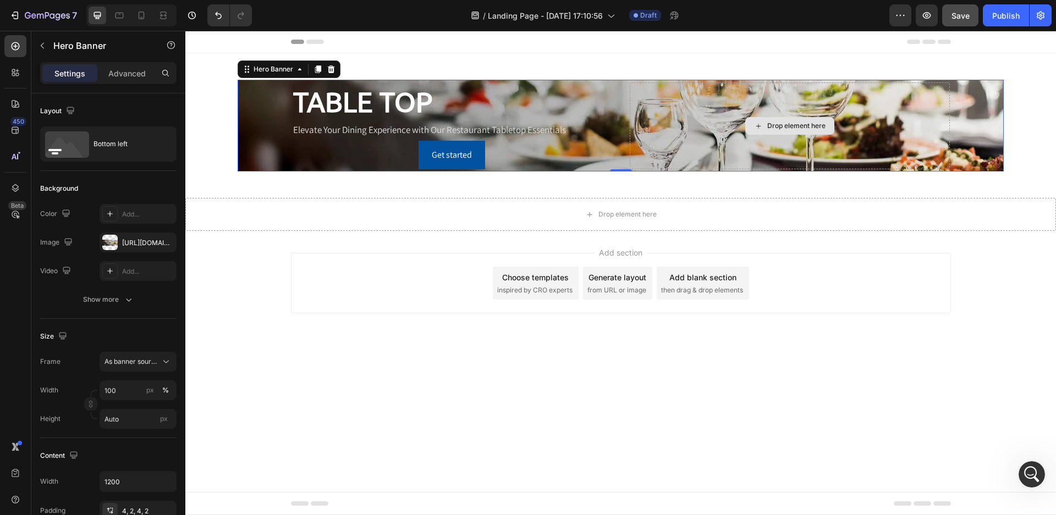
click at [692, 148] on div "Drop element here" at bounding box center [790, 126] width 320 height 87
click at [689, 147] on div "Drop element here" at bounding box center [790, 126] width 320 height 87
click at [670, 133] on div "Drop element here" at bounding box center [790, 126] width 320 height 87
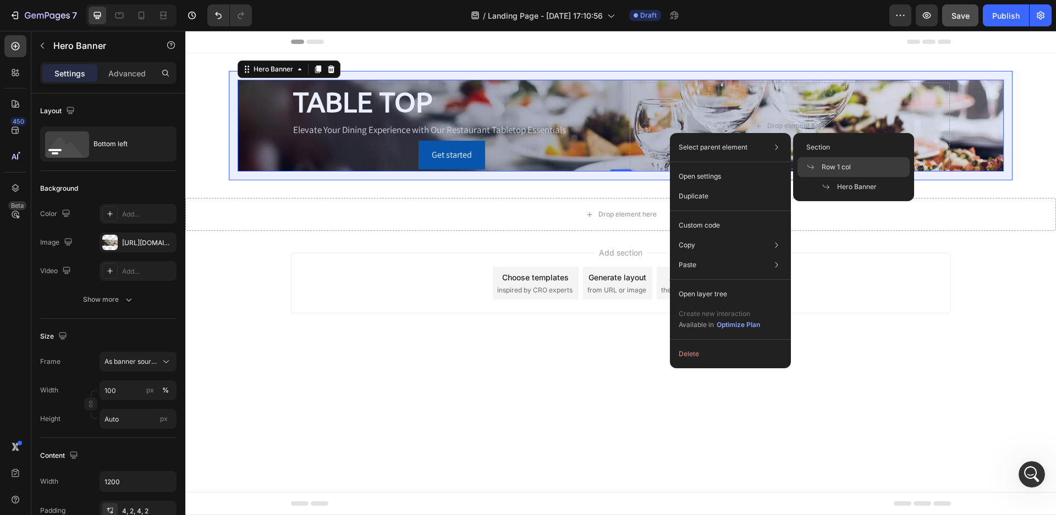
click at [817, 166] on span at bounding box center [813, 167] width 15 height 9
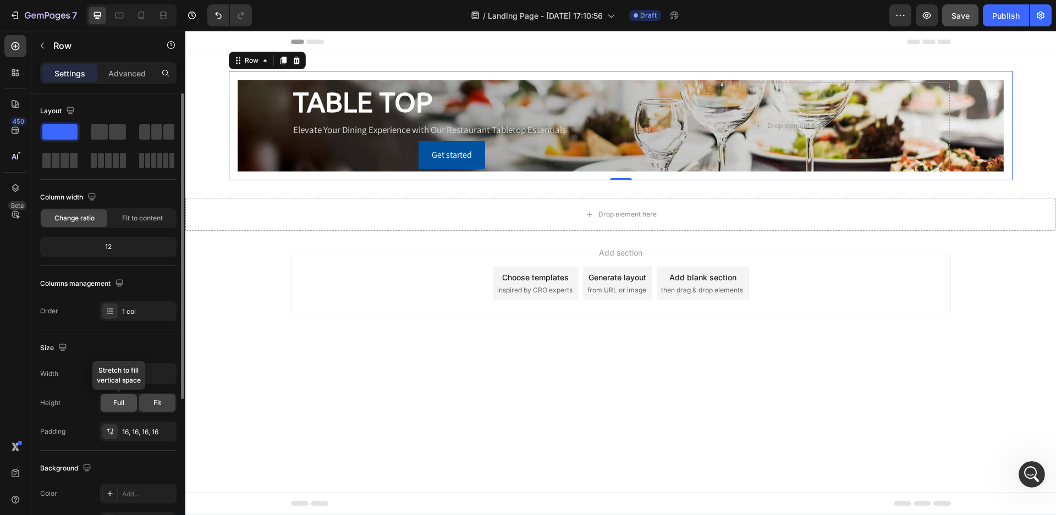
click at [120, 400] on span "Full" at bounding box center [118, 403] width 11 height 10
click at [157, 402] on span "Fit" at bounding box center [157, 403] width 8 height 10
click at [150, 437] on div "16, 16, 16, 16" at bounding box center [138, 432] width 32 height 10
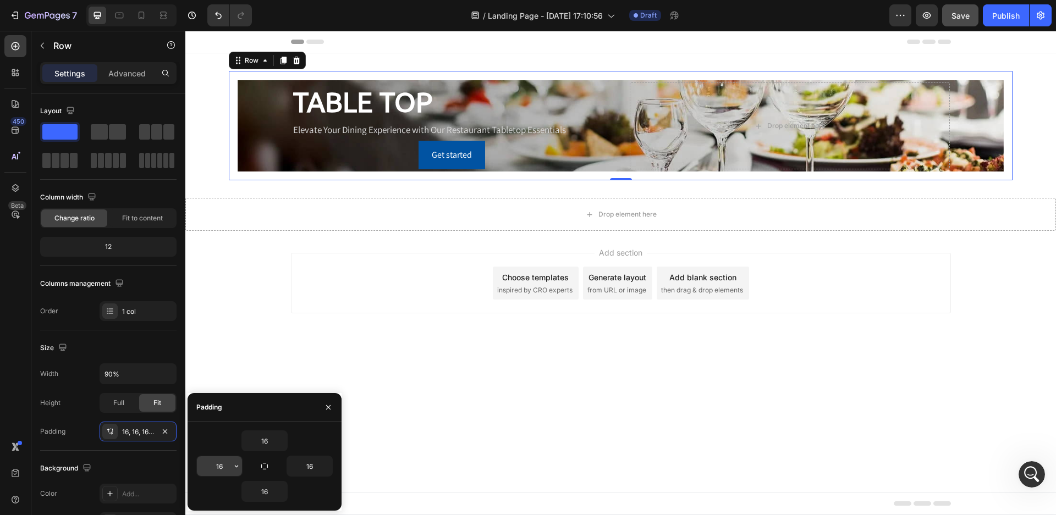
click at [228, 469] on input "16" at bounding box center [219, 467] width 45 height 20
click at [236, 469] on icon "button" at bounding box center [236, 466] width 9 height 9
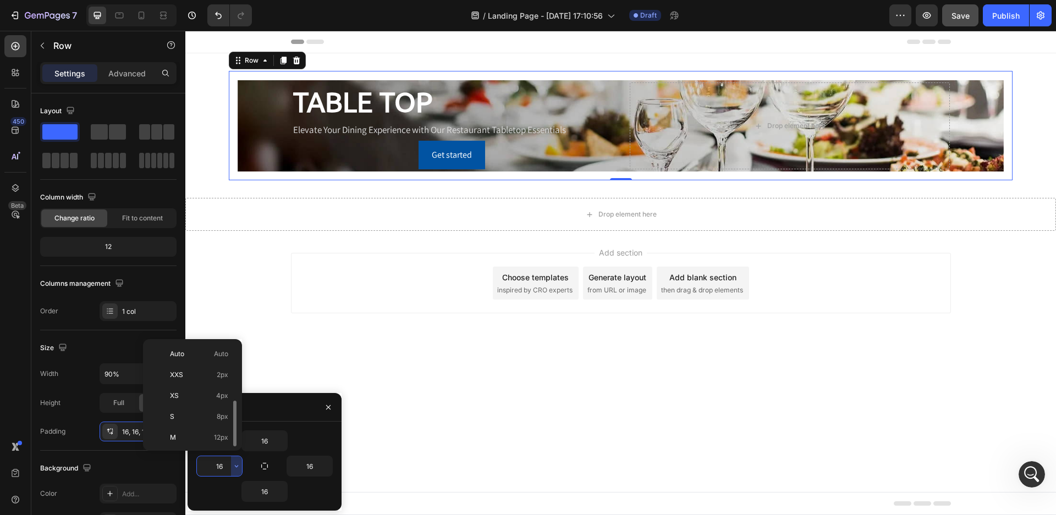
scroll to position [40, 0]
click at [195, 357] on p "XS 4px" at bounding box center [199, 356] width 58 height 10
type input "4"
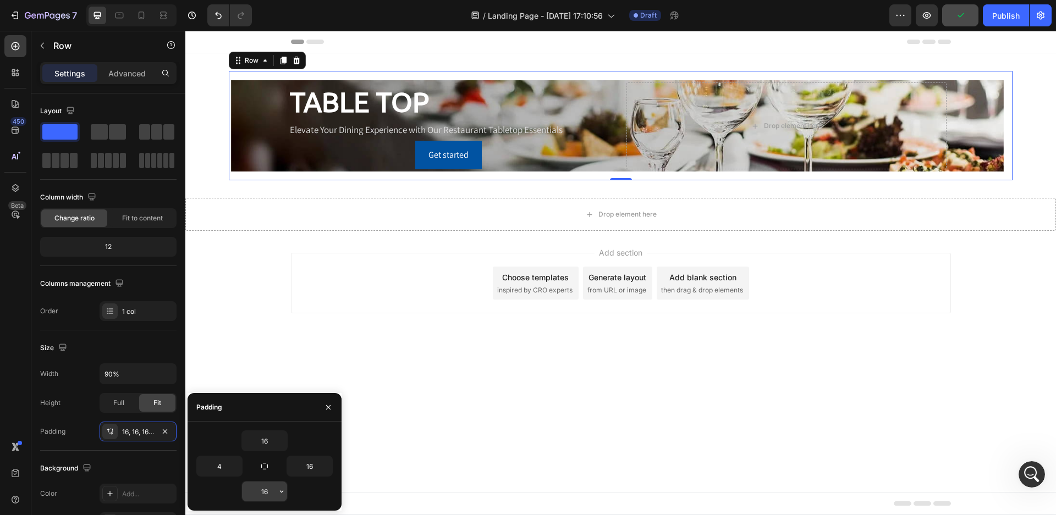
click at [267, 494] on input "16" at bounding box center [264, 492] width 45 height 20
click at [280, 494] on icon "button" at bounding box center [281, 491] width 9 height 9
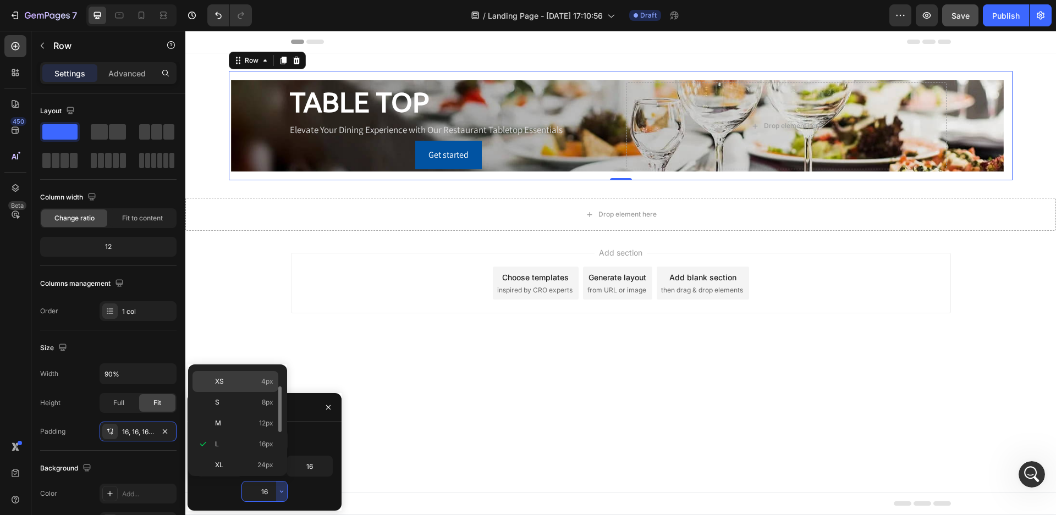
click at [241, 382] on p "XS 4px" at bounding box center [244, 382] width 58 height 10
type input "4"
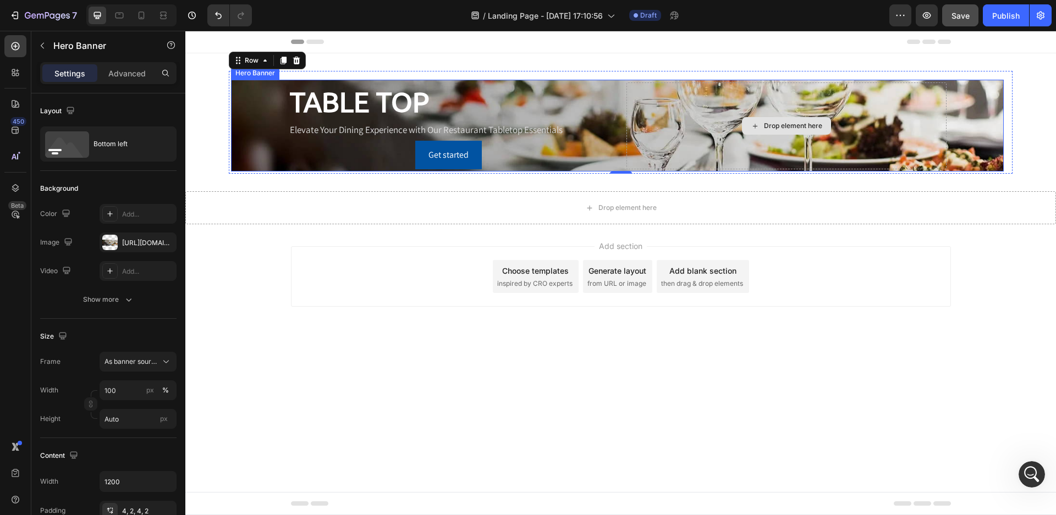
click at [941, 134] on div "Drop element here" at bounding box center [786, 126] width 320 height 87
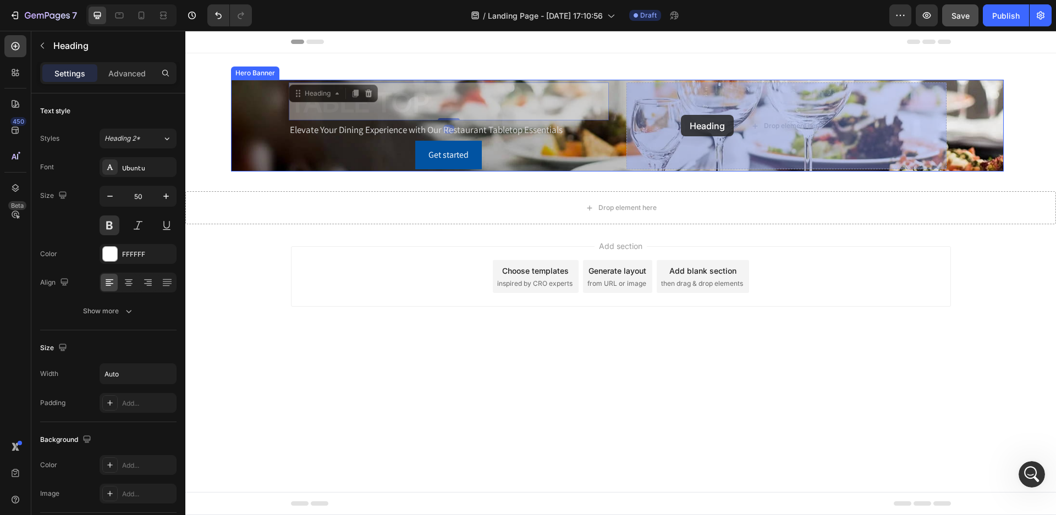
drag, startPoint x: 582, startPoint y: 107, endPoint x: 681, endPoint y: 115, distance: 99.3
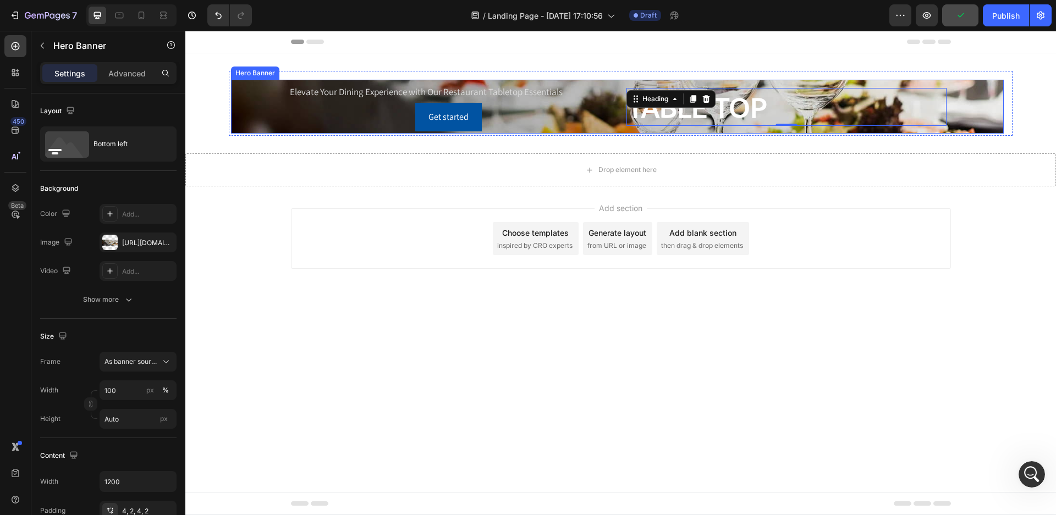
click at [611, 123] on div "Elevate Your Dining Experience with Our Restaurant Tabletop Essentials Text Blo…" at bounding box center [618, 106] width 660 height 53
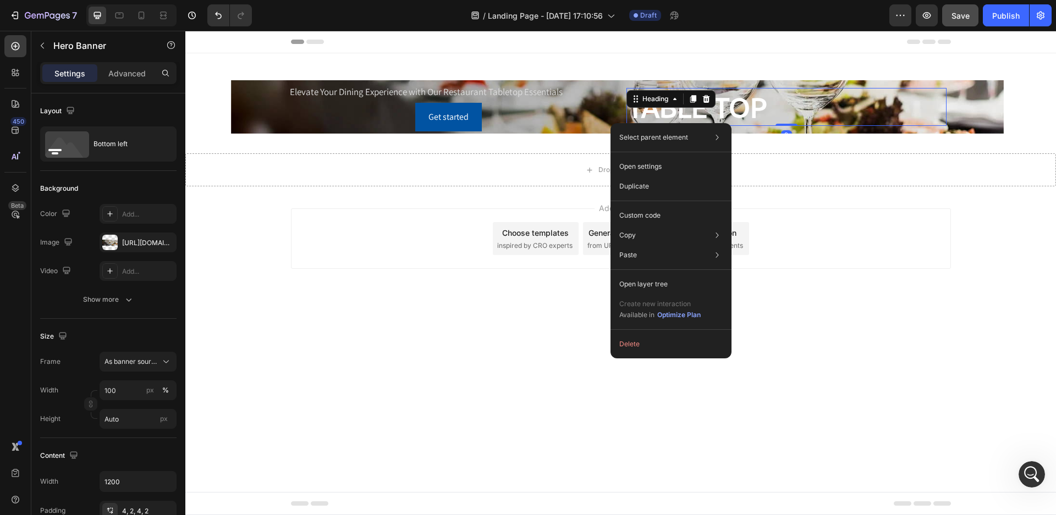
click at [921, 111] on div "TABLE TOP" at bounding box center [786, 107] width 320 height 38
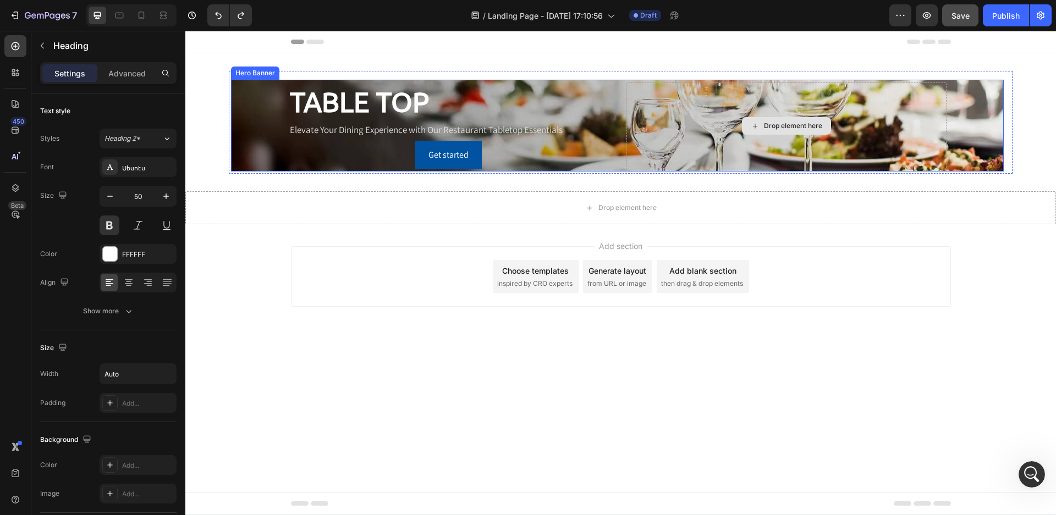
click at [809, 124] on div "Drop element here" at bounding box center [793, 126] width 58 height 9
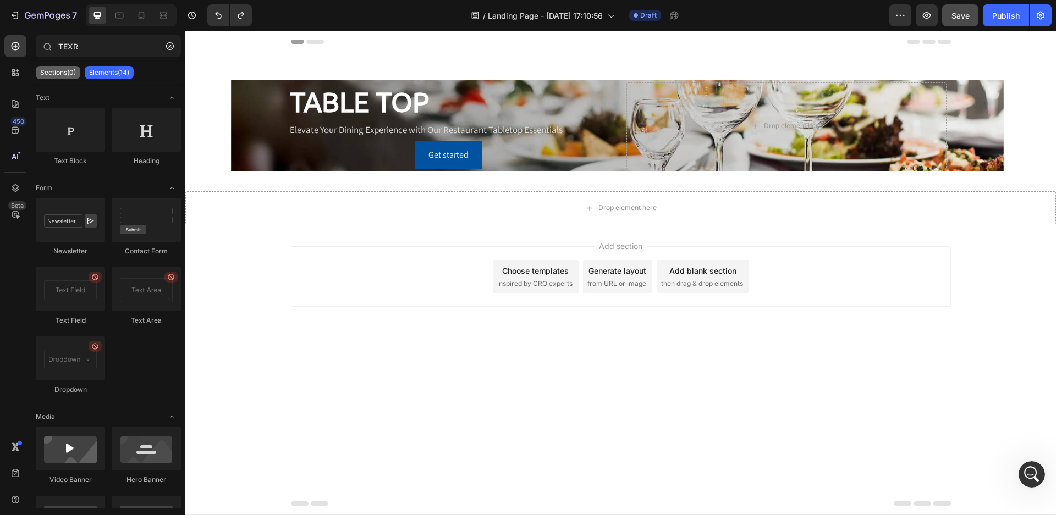
click at [51, 73] on p "Sections(0)" at bounding box center [58, 72] width 36 height 9
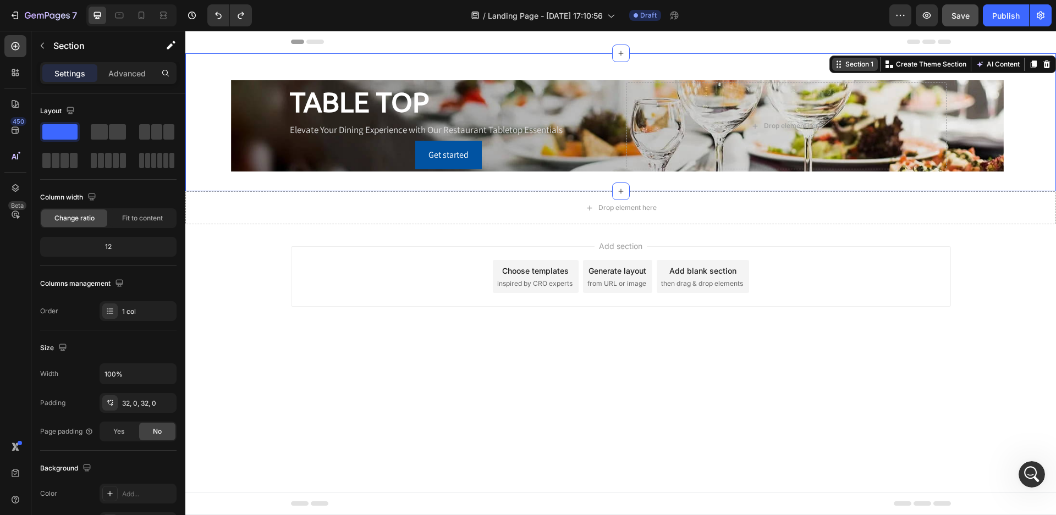
click at [1030, 61] on div "Section 1 Create Theme Section AI Content Write with GemAI What would you like …" at bounding box center [942, 65] width 227 height 18
click at [127, 403] on div "32, 0, 32, 0" at bounding box center [138, 404] width 32 height 10
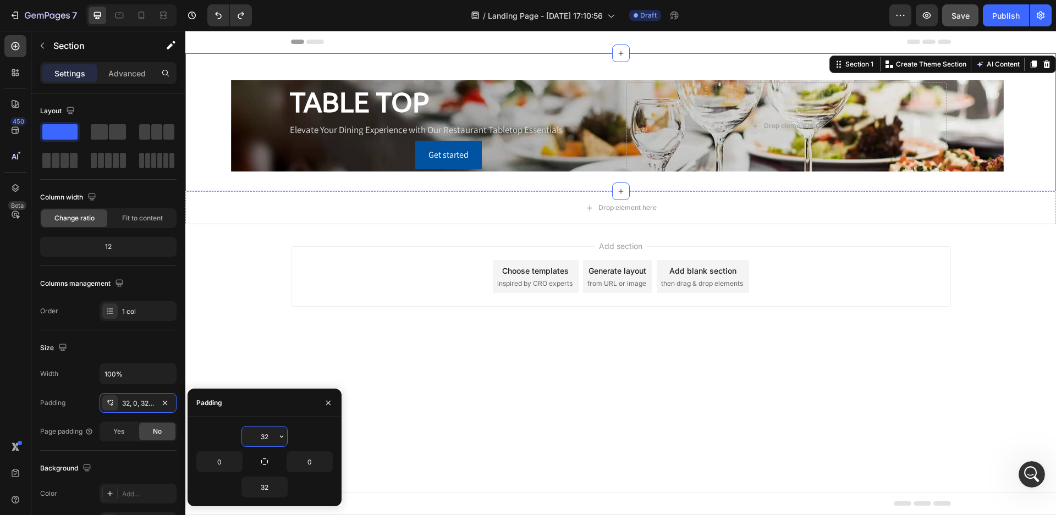
click at [266, 437] on input "32" at bounding box center [264, 437] width 45 height 20
click at [277, 435] on icon "button" at bounding box center [281, 436] width 9 height 9
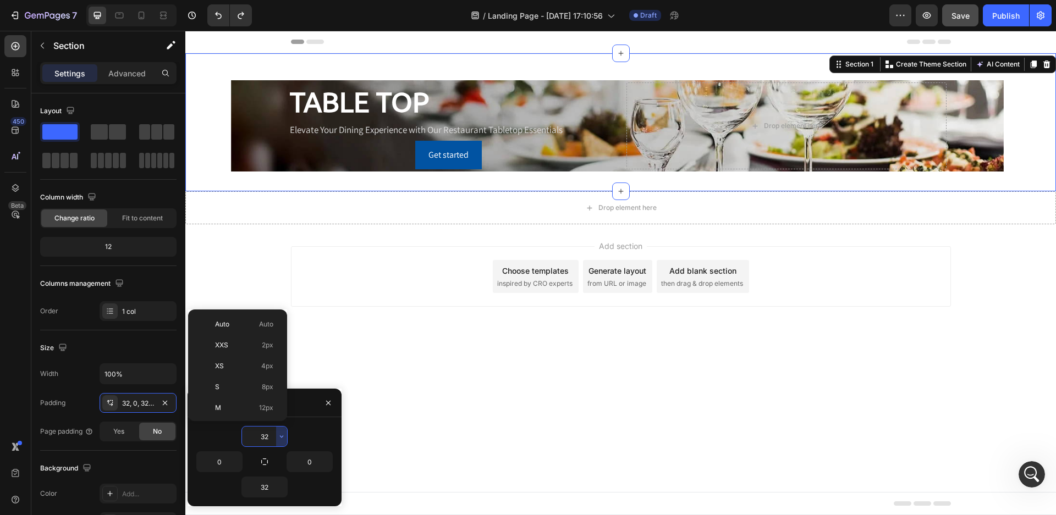
scroll to position [79, 0]
drag, startPoint x: 81, startPoint y: 295, endPoint x: 267, endPoint y: 326, distance: 187.9
click at [267, 326] on span "12px" at bounding box center [266, 329] width 14 height 10
type input "12"
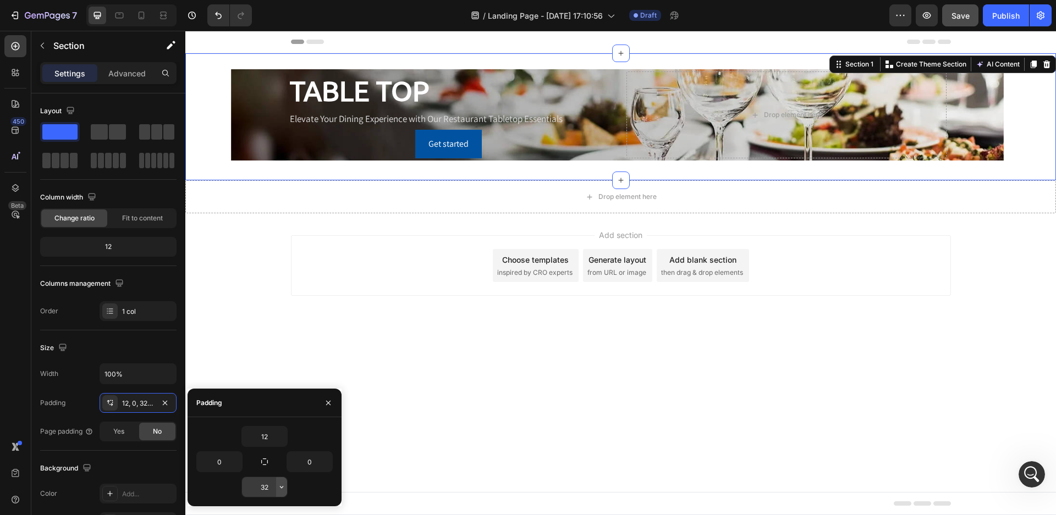
click at [282, 487] on icon "button" at bounding box center [281, 487] width 9 height 9
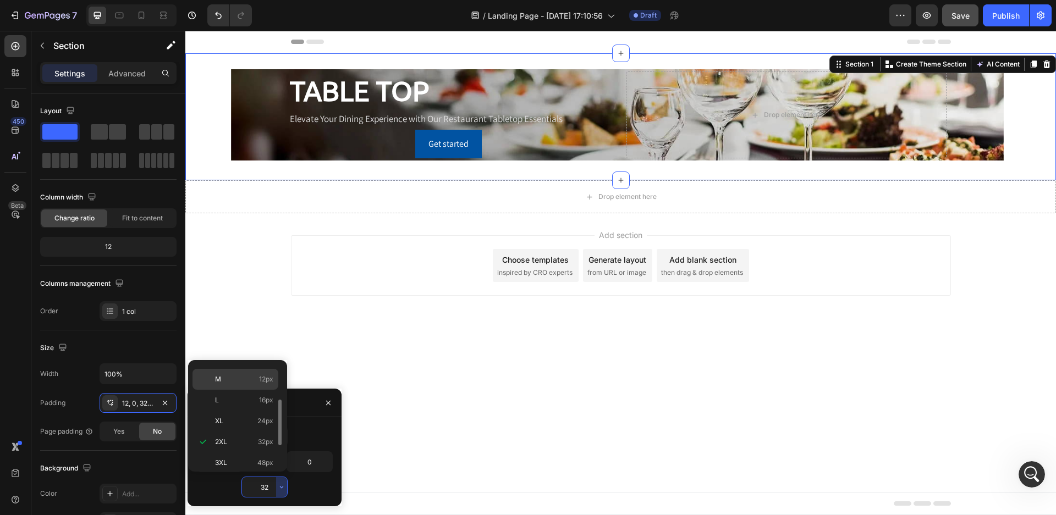
click at [265, 390] on div "M 12px" at bounding box center [236, 400] width 86 height 21
type input "12"
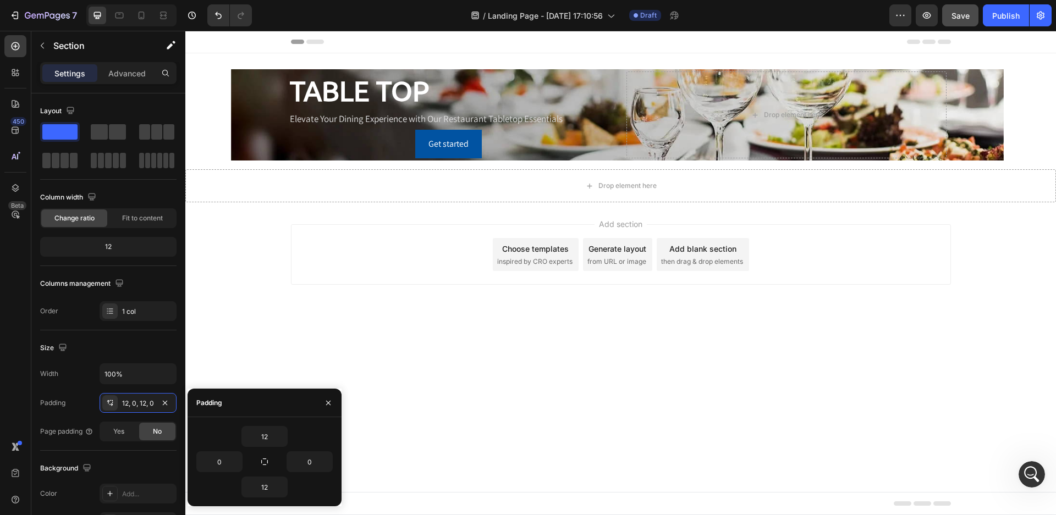
click at [458, 217] on div "Add section Choose templates inspired by CRO experts Generate layout from URL o…" at bounding box center [620, 269] width 871 height 135
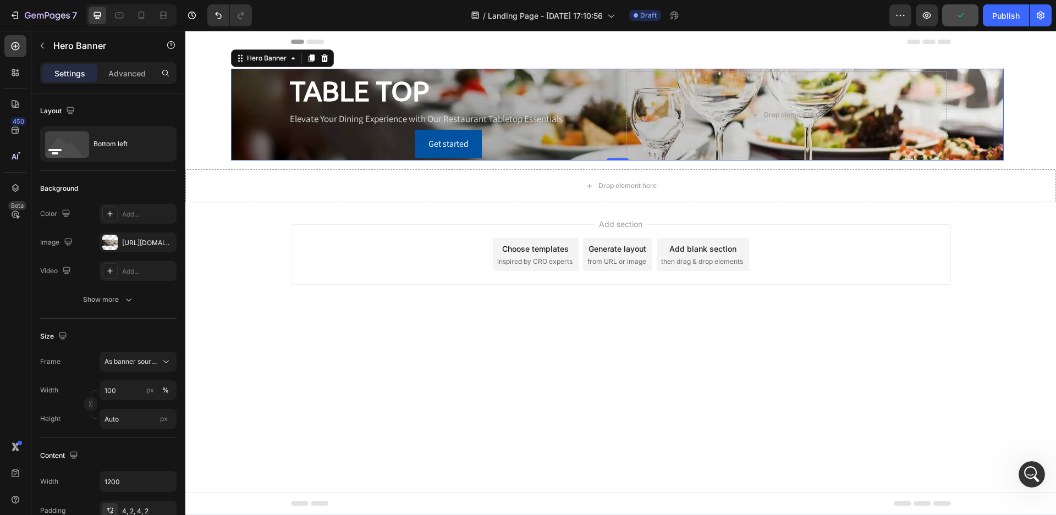
click at [610, 97] on div "TABLE TOP Heading Elevate Your Dining Experience with Our Restaurant Tabletop E…" at bounding box center [618, 114] width 660 height 91
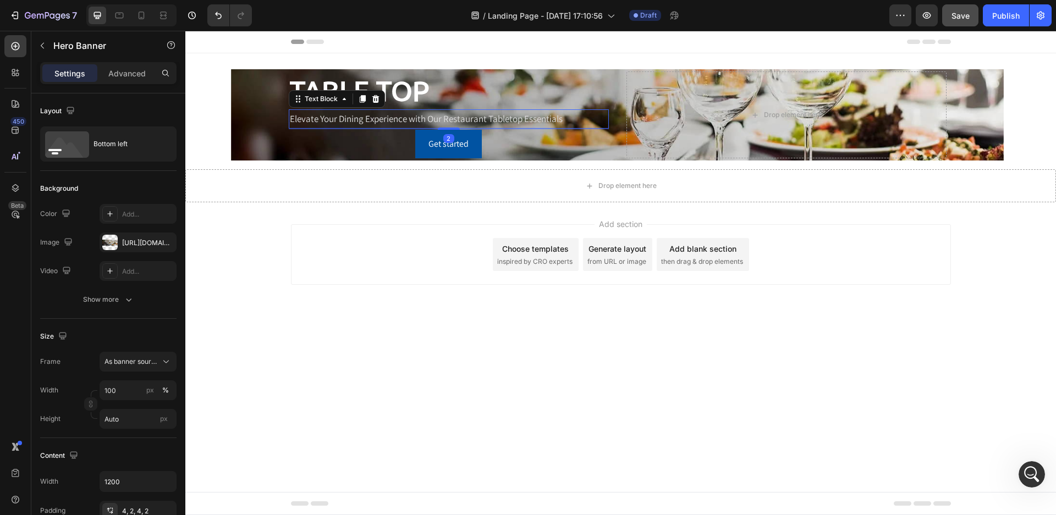
click at [410, 117] on p "Elevate Your Dining Experience with Our Restaurant Tabletop Essentials" at bounding box center [449, 119] width 318 height 17
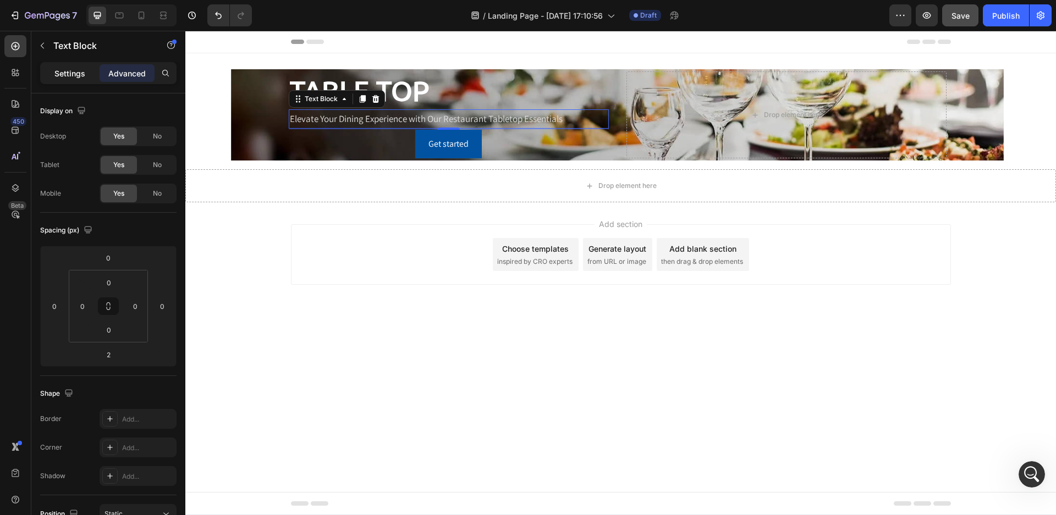
click at [69, 76] on p "Settings" at bounding box center [69, 74] width 31 height 12
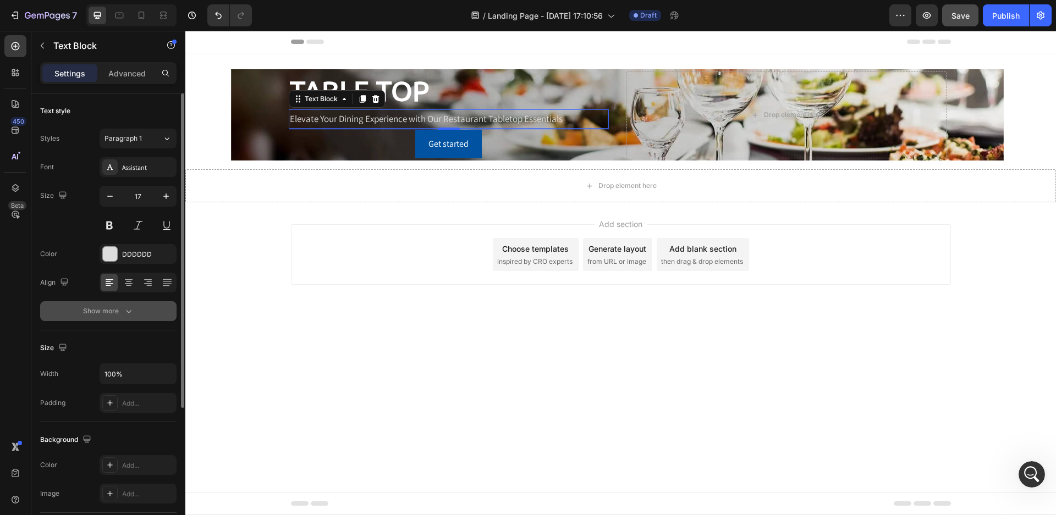
click at [103, 311] on div "Show more" at bounding box center [108, 311] width 51 height 11
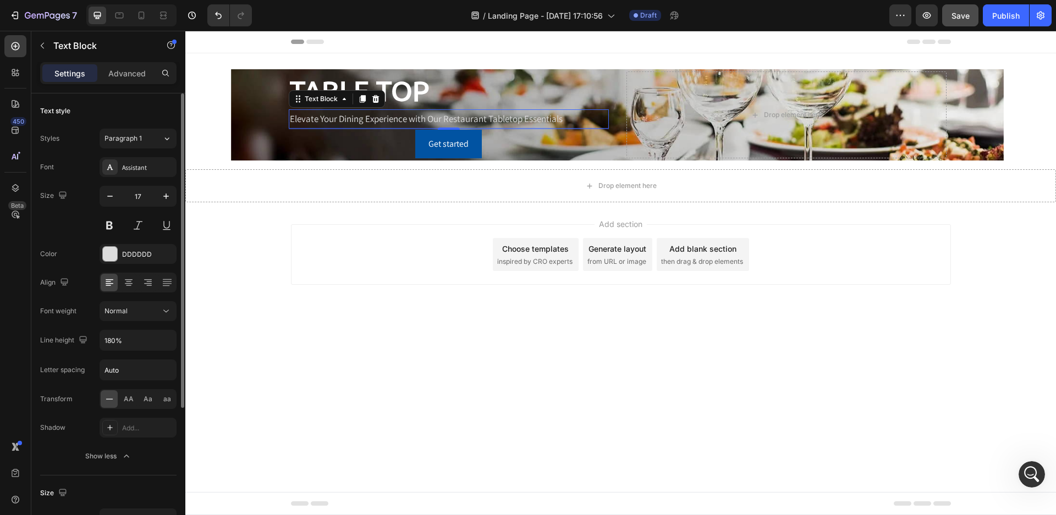
click at [56, 138] on div "Styles" at bounding box center [49, 139] width 19 height 10
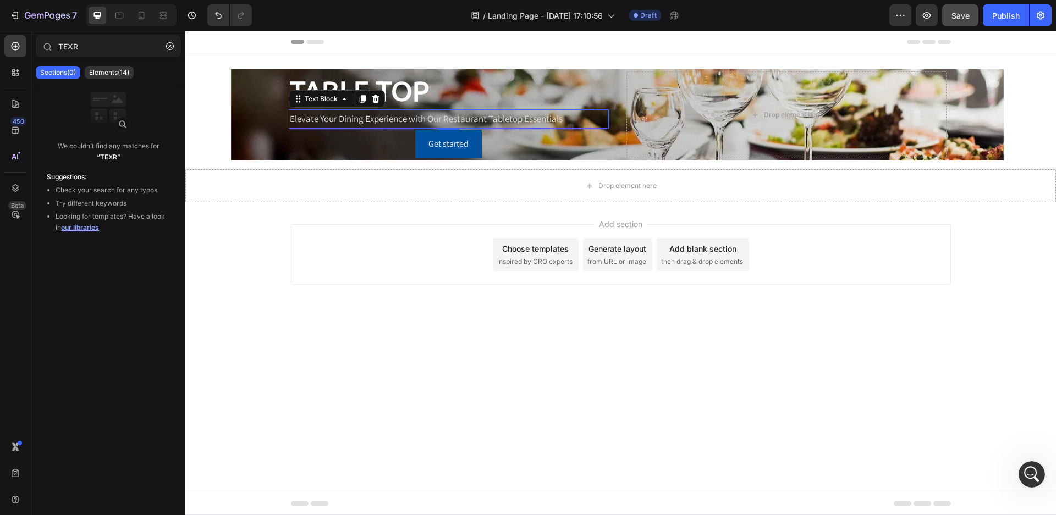
click at [311, 332] on div "Add section Choose templates inspired by CRO experts Generate layout from URL o…" at bounding box center [620, 269] width 871 height 135
click at [389, 356] on body "Header TABLE TOP Heading Elevate Your Dining Experience with Our Restaurant Tab…" at bounding box center [620, 273] width 871 height 485
click at [832, 432] on body "Header TABLE TOP Heading Elevate Your Dining Experience with Our Restaurant Tab…" at bounding box center [620, 273] width 871 height 485
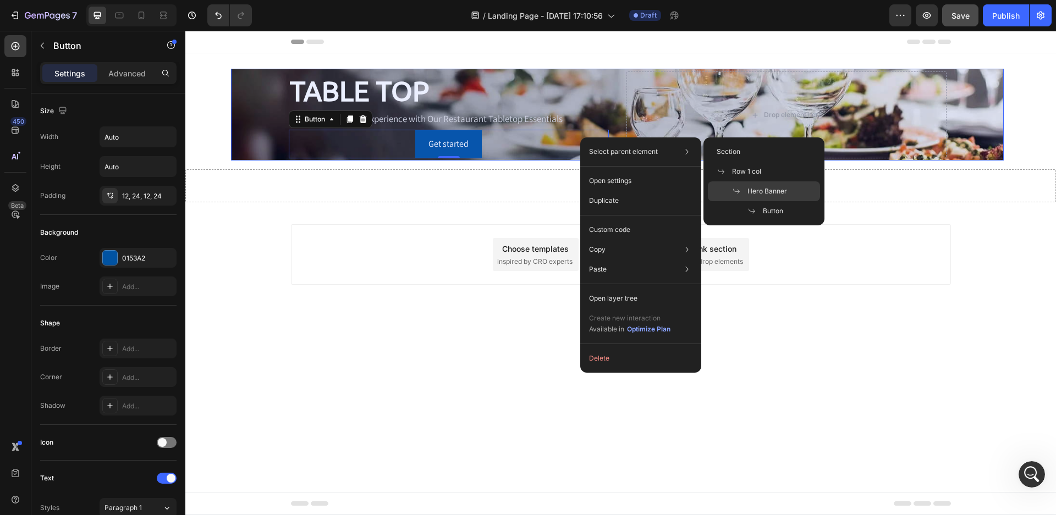
click at [747, 189] on span at bounding box center [739, 191] width 15 height 9
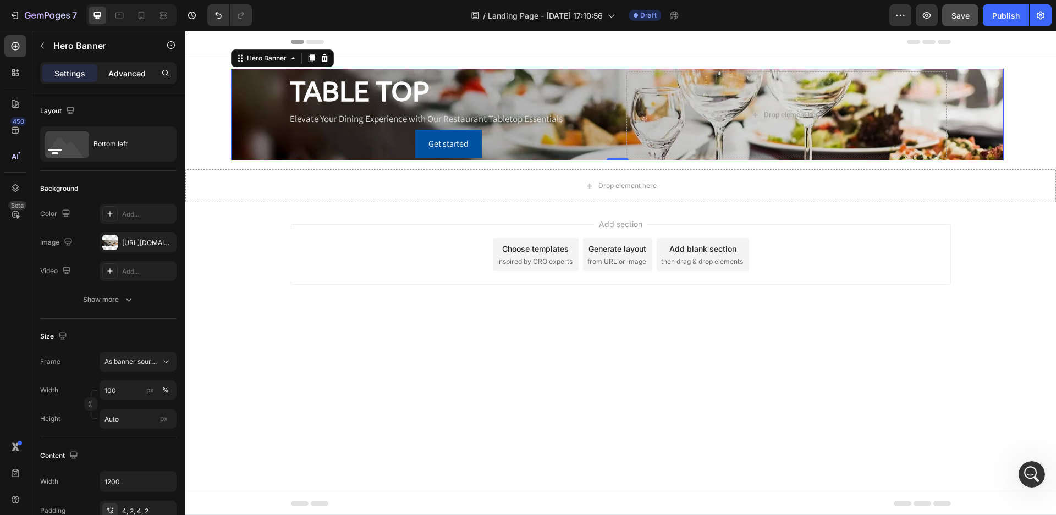
click at [131, 72] on p "Advanced" at bounding box center [126, 74] width 37 height 12
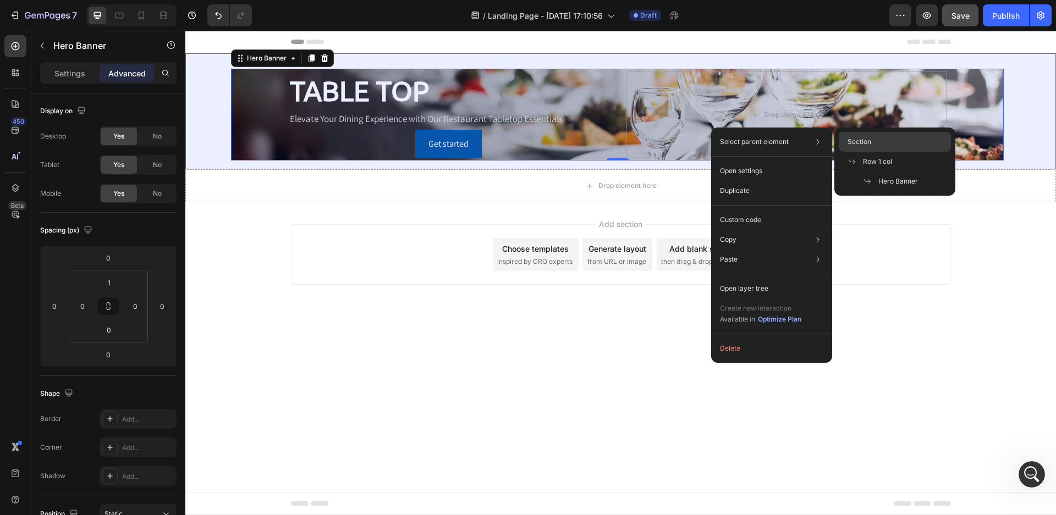
drag, startPoint x: 716, startPoint y: 113, endPoint x: 901, endPoint y: 144, distance: 187.9
click at [901, 152] on div "Section" at bounding box center [895, 162] width 112 height 20
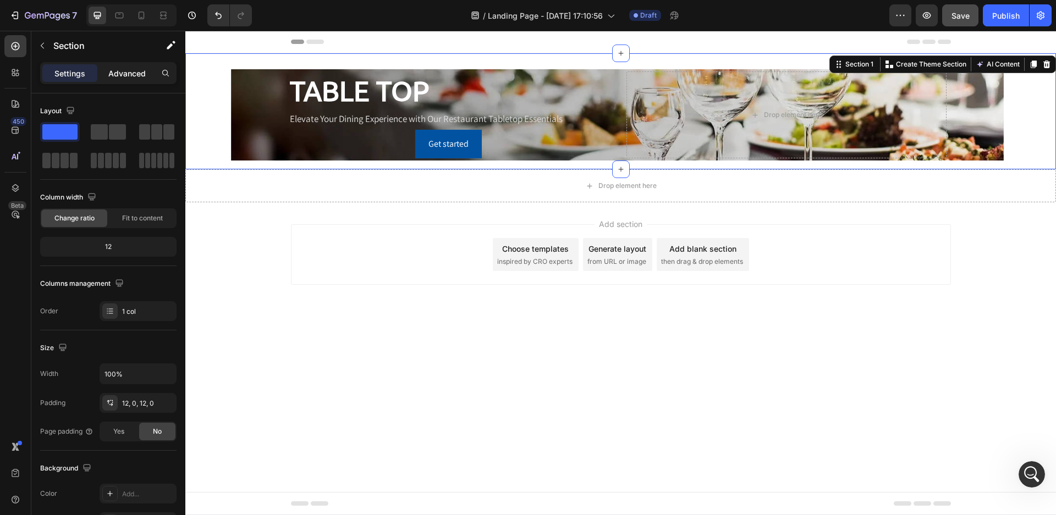
click at [120, 72] on p "Advanced" at bounding box center [126, 74] width 37 height 12
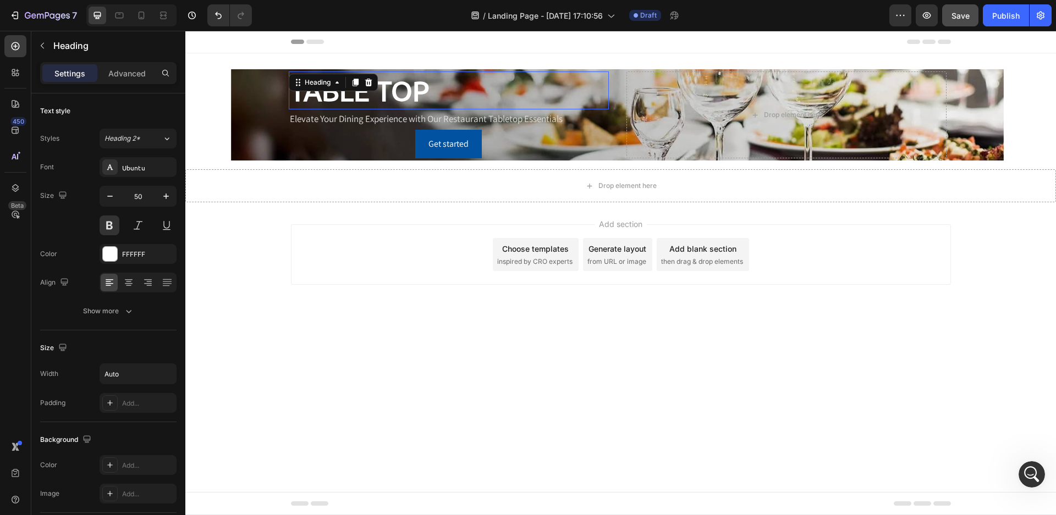
click at [386, 90] on h2 "TABLE TOP" at bounding box center [359, 91] width 141 height 38
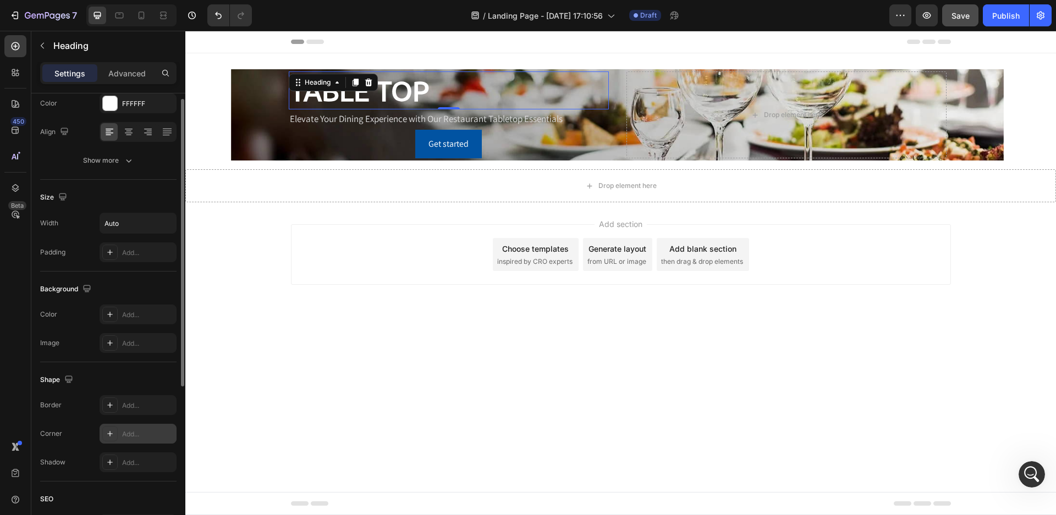
scroll to position [0, 0]
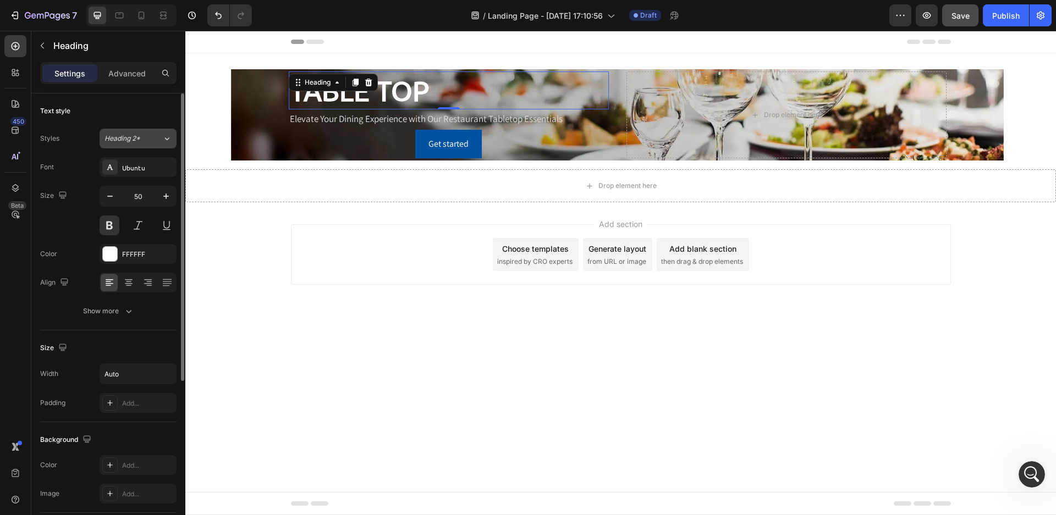
click at [163, 140] on icon at bounding box center [166, 138] width 9 height 11
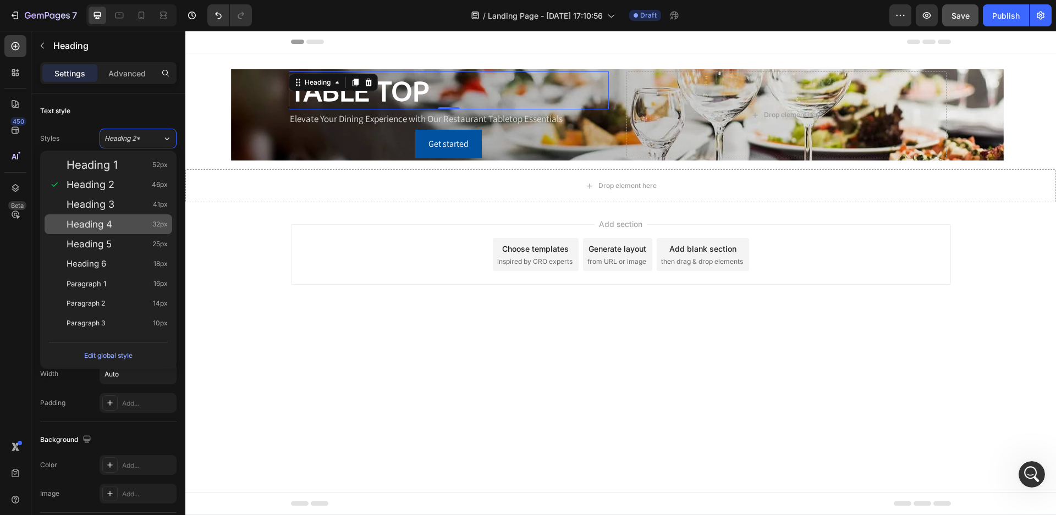
click at [133, 225] on div "Heading 4 32px" at bounding box center [117, 224] width 101 height 11
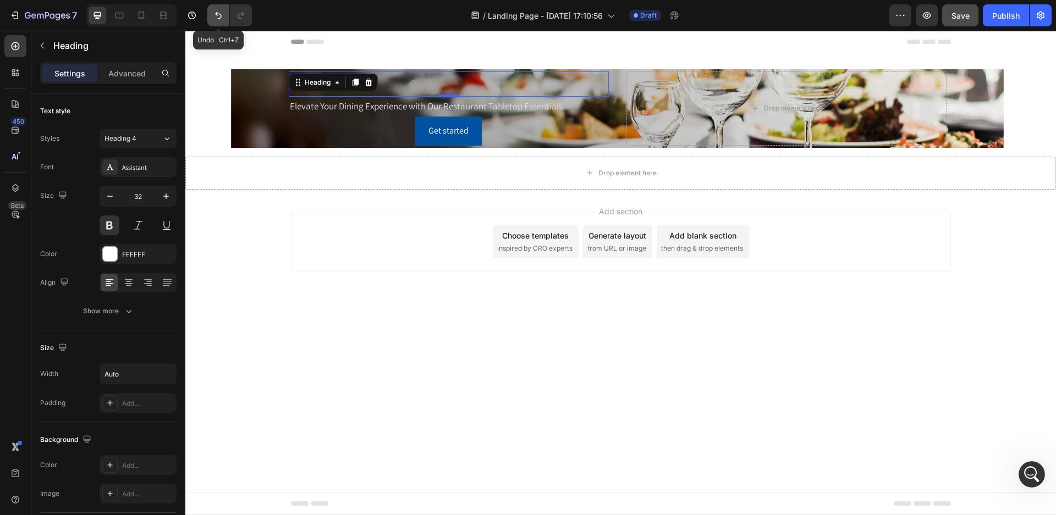
click at [216, 13] on icon "Undo/Redo" at bounding box center [218, 15] width 11 height 11
type input "50"
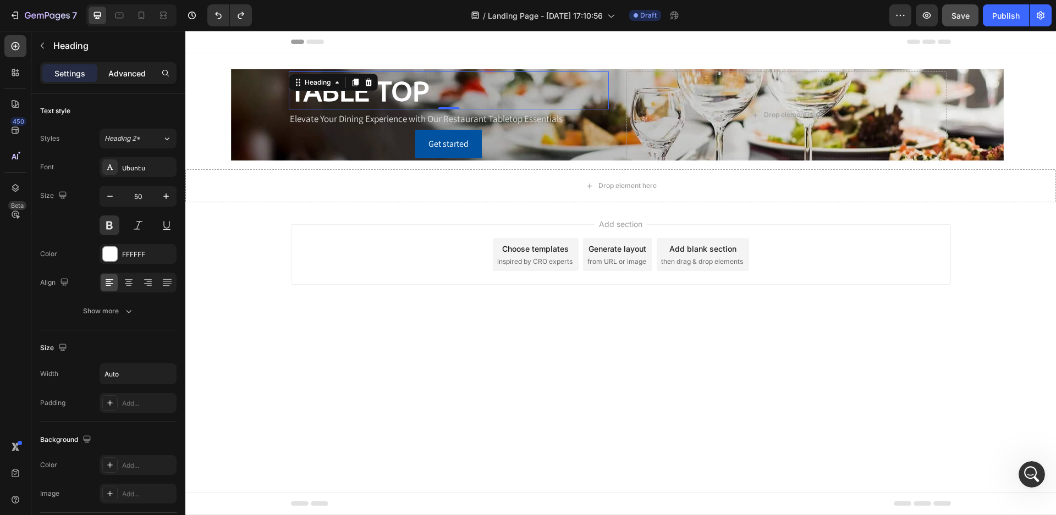
click at [138, 70] on p "Advanced" at bounding box center [126, 74] width 37 height 12
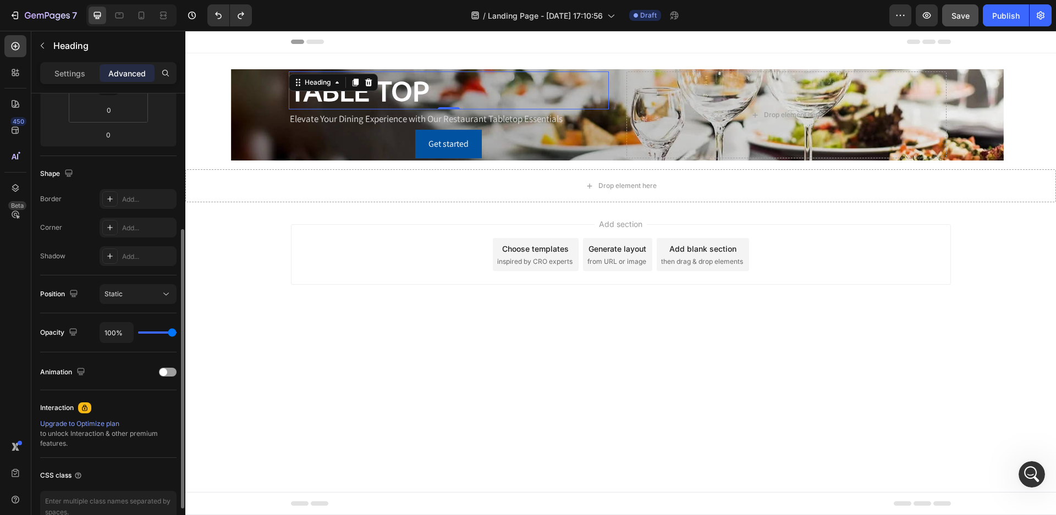
scroll to position [281, 0]
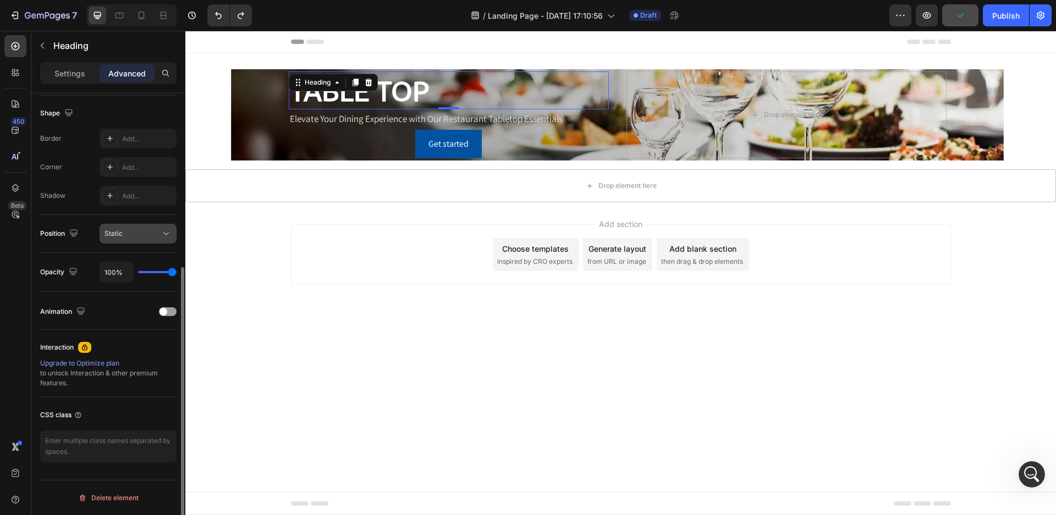
click at [169, 234] on icon at bounding box center [166, 233] width 11 height 11
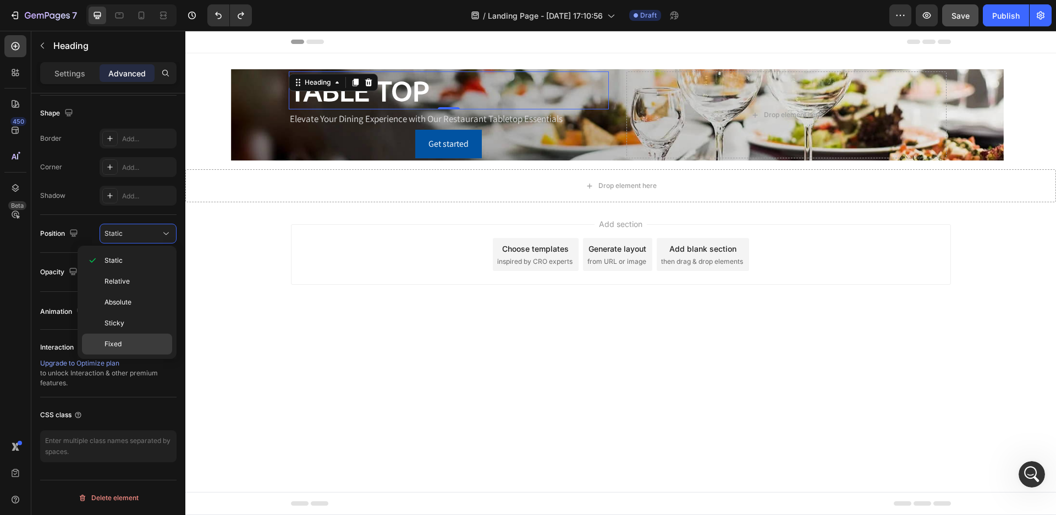
click at [128, 341] on p "Fixed" at bounding box center [136, 344] width 63 height 10
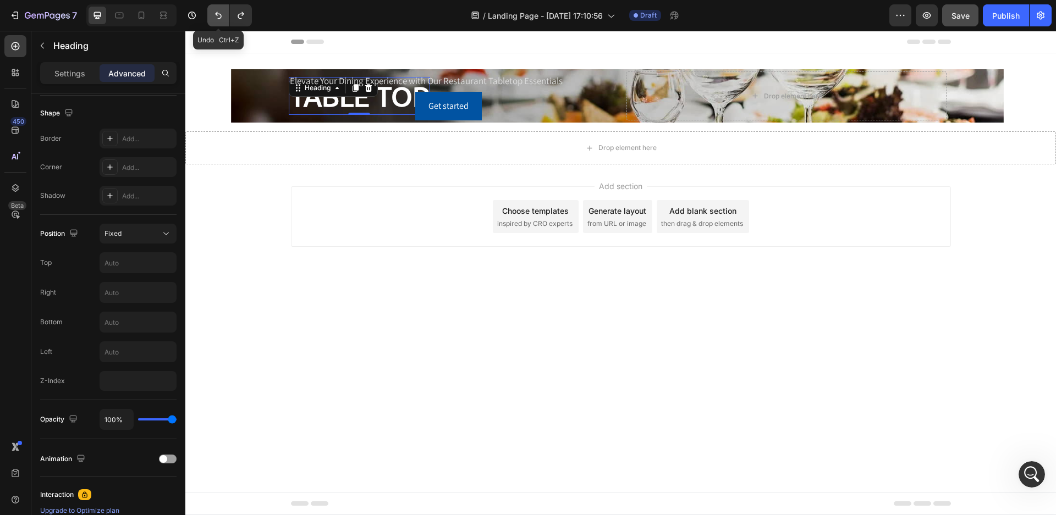
click at [218, 11] on icon "Undo/Redo" at bounding box center [218, 15] width 11 height 11
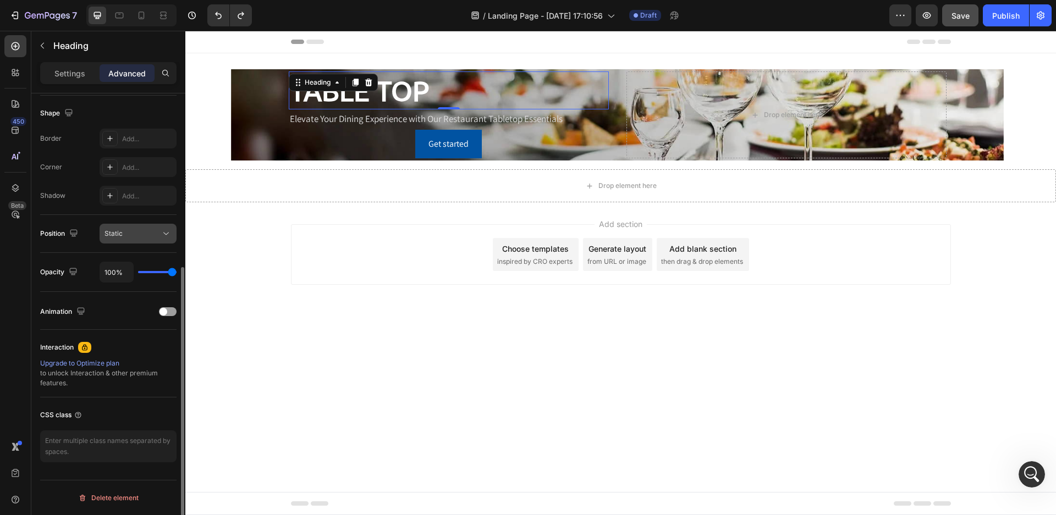
click at [162, 233] on icon at bounding box center [166, 233] width 11 height 11
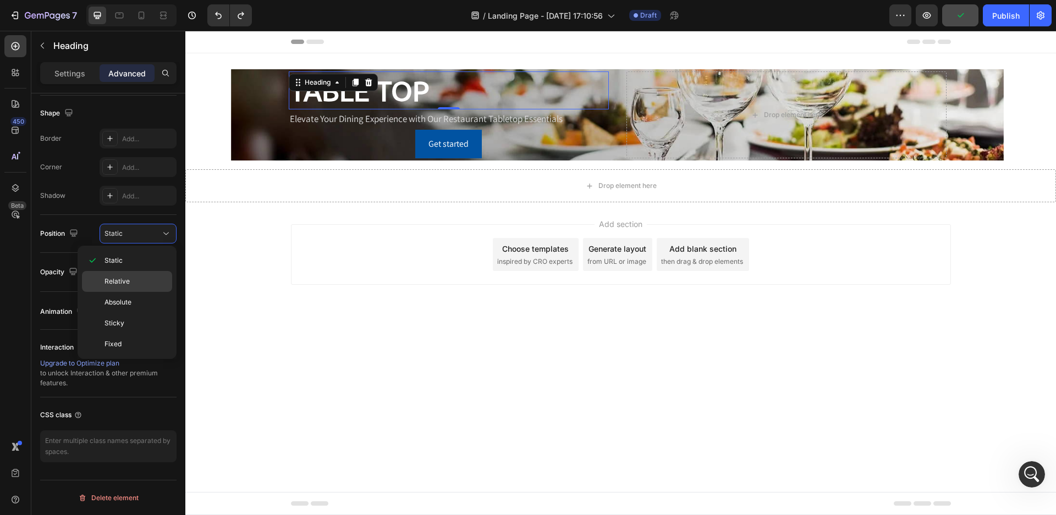
click at [142, 284] on p "Relative" at bounding box center [136, 282] width 63 height 10
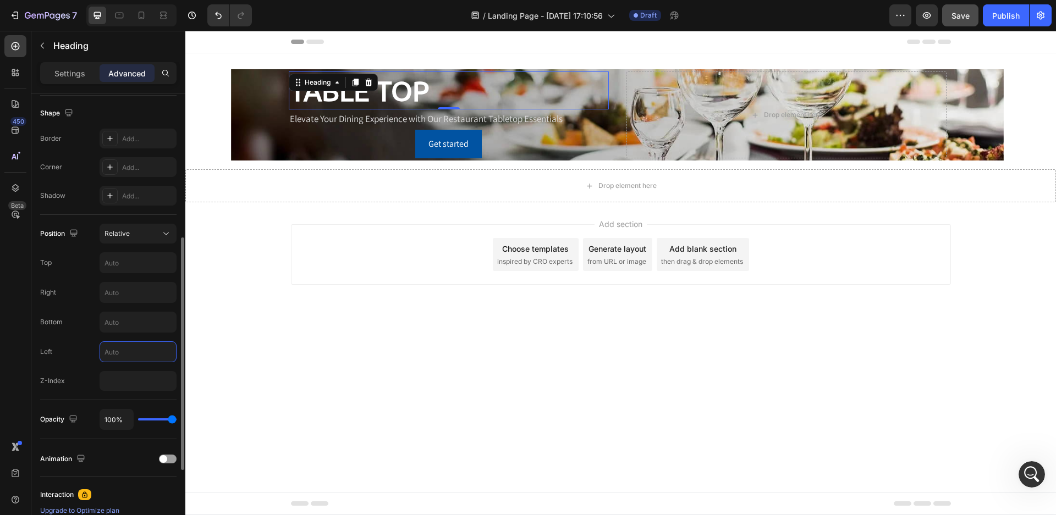
click at [151, 351] on input "text" at bounding box center [138, 352] width 76 height 20
click at [135, 264] on input "text" at bounding box center [138, 263] width 76 height 20
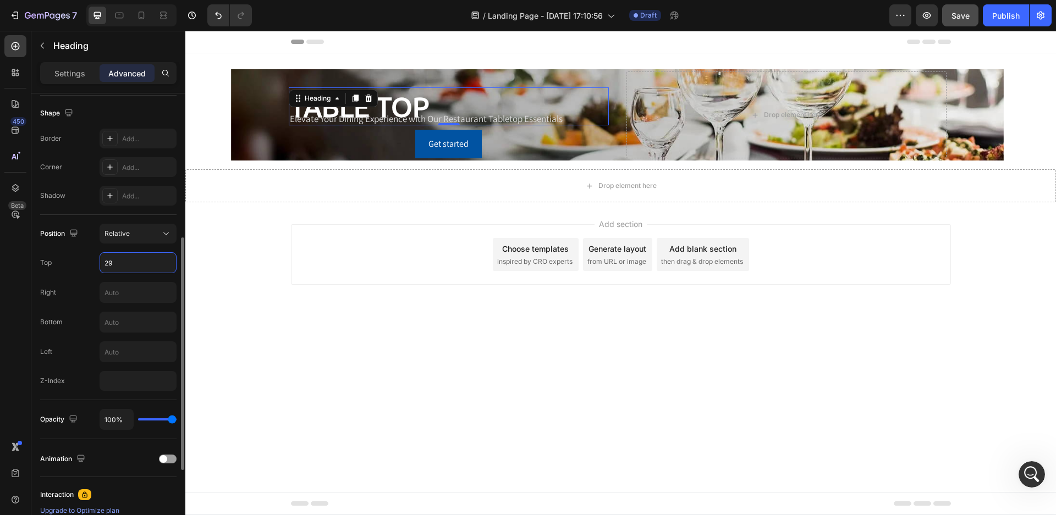
type input "2"
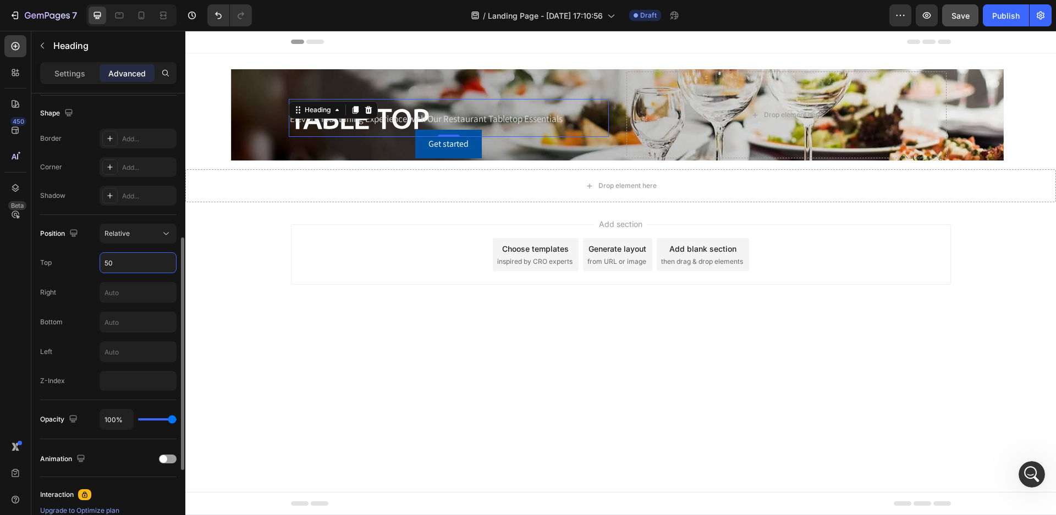
type input "5"
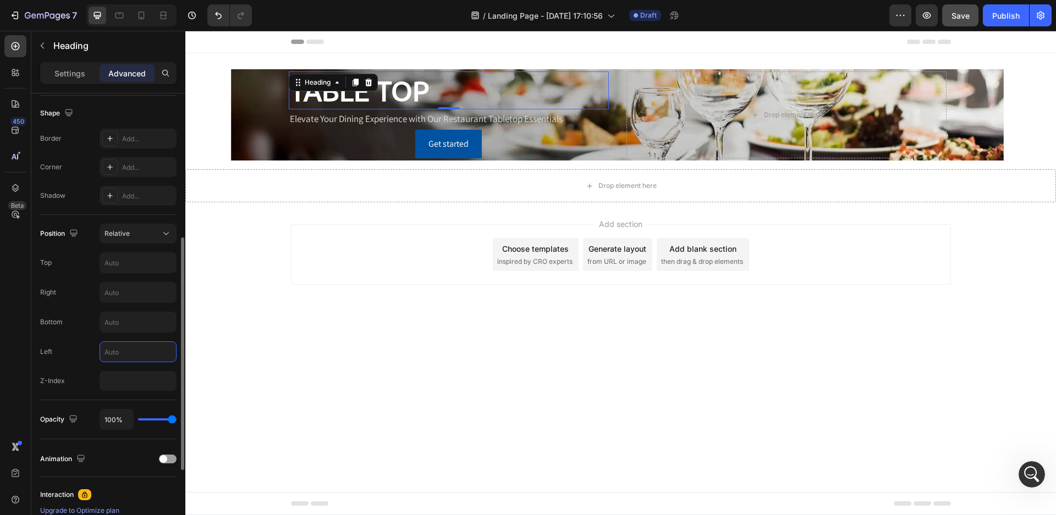
click at [147, 346] on input "text" at bounding box center [138, 352] width 76 height 20
type input "2"
click at [137, 324] on input "text" at bounding box center [138, 322] width 76 height 20
type input "2"
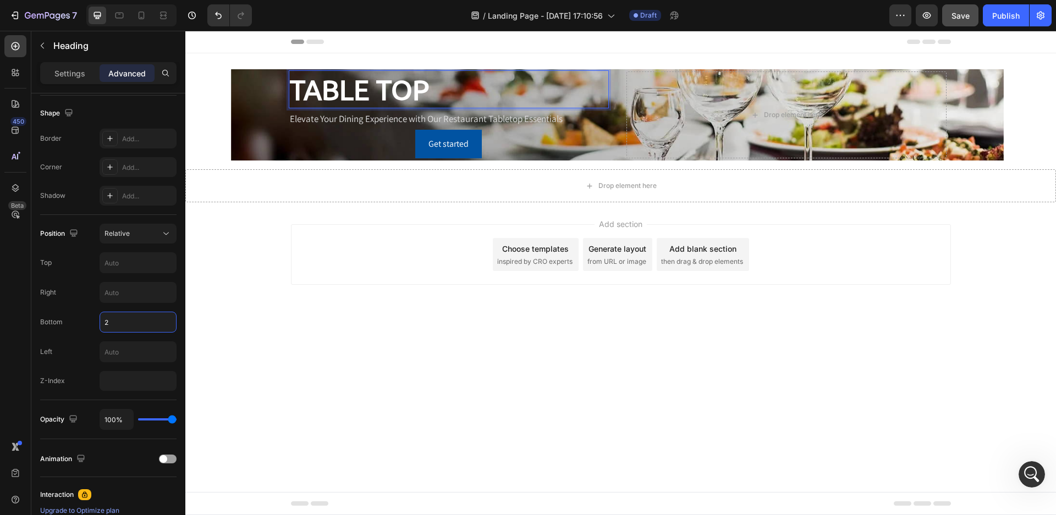
click at [416, 99] on h2 "TABLE TOP" at bounding box center [359, 89] width 141 height 38
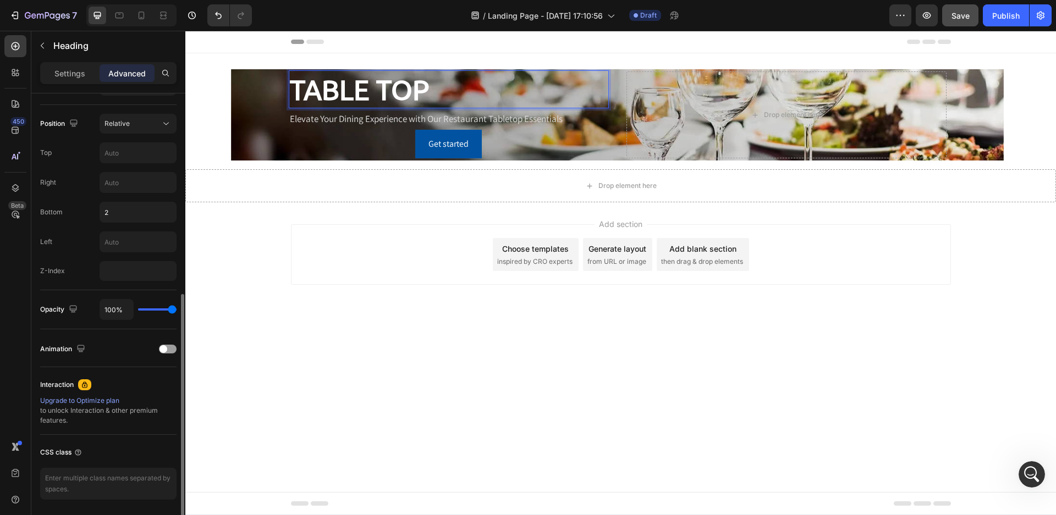
scroll to position [226, 0]
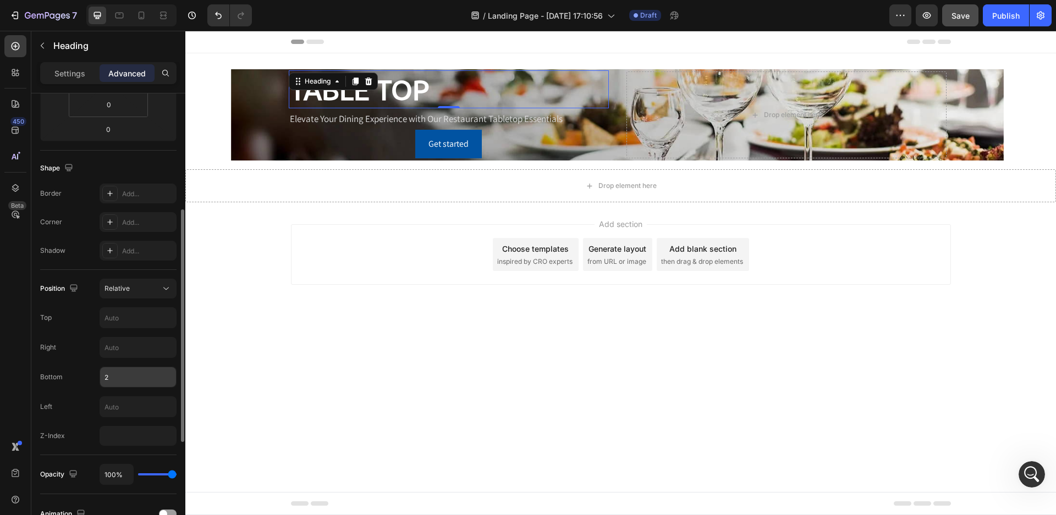
click at [114, 378] on input "2" at bounding box center [138, 377] width 76 height 20
click at [117, 321] on input "text" at bounding box center [138, 318] width 76 height 20
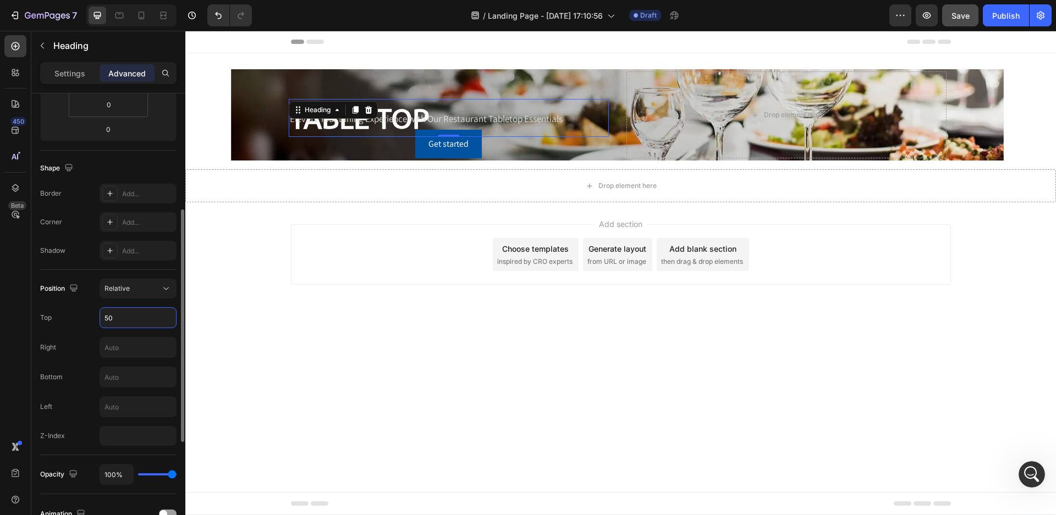
type input "5"
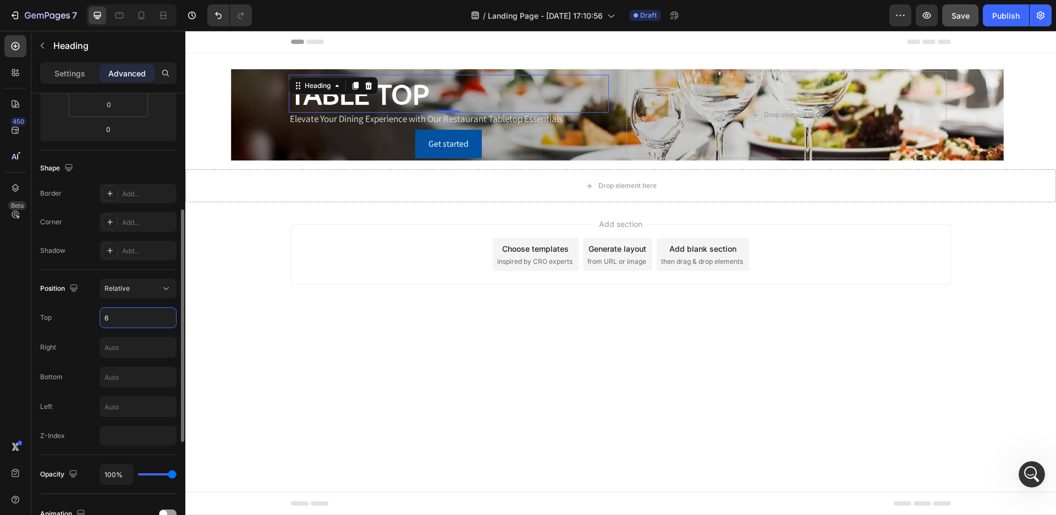
type input "60"
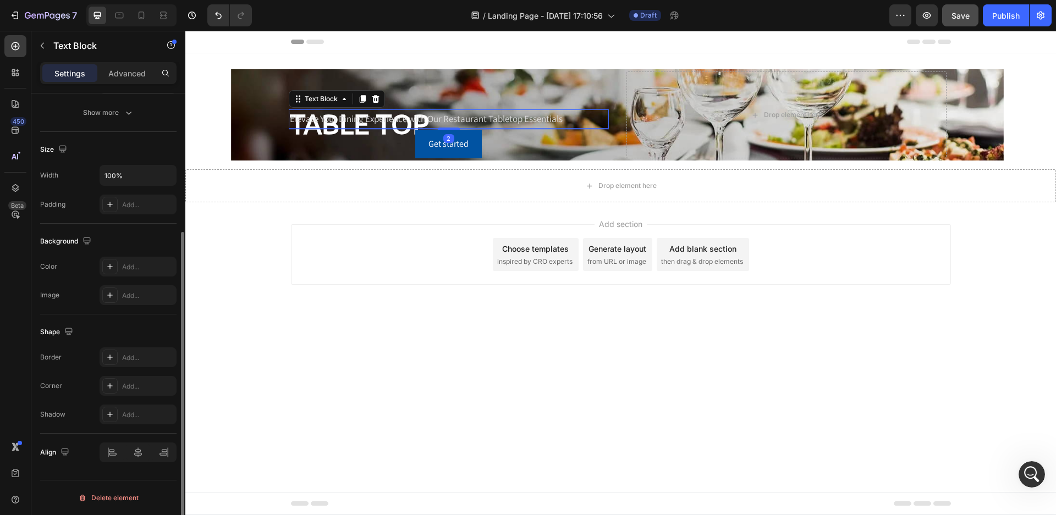
click at [494, 120] on p "Elevate Your Dining Experience with Our Restaurant Tabletop Essentials" at bounding box center [449, 119] width 318 height 17
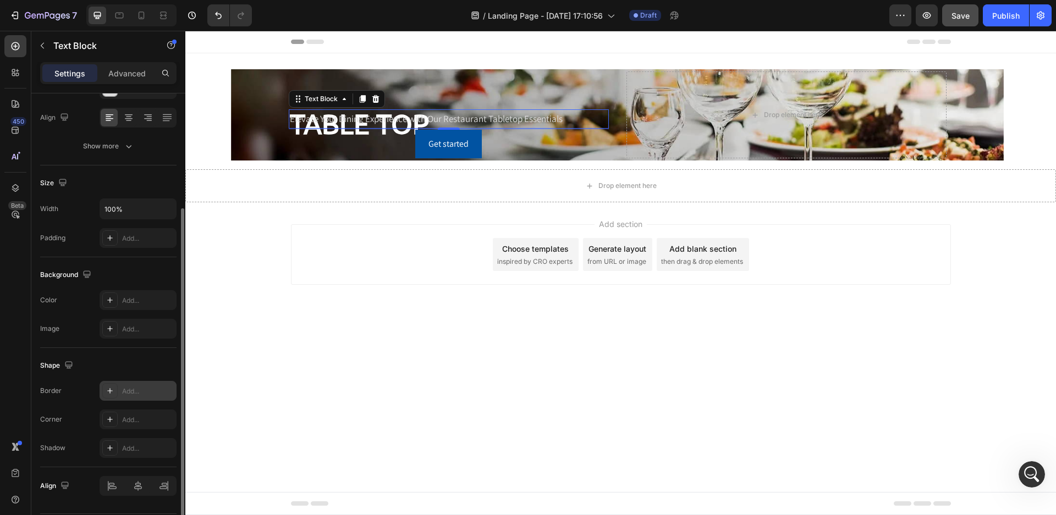
scroll to position [199, 0]
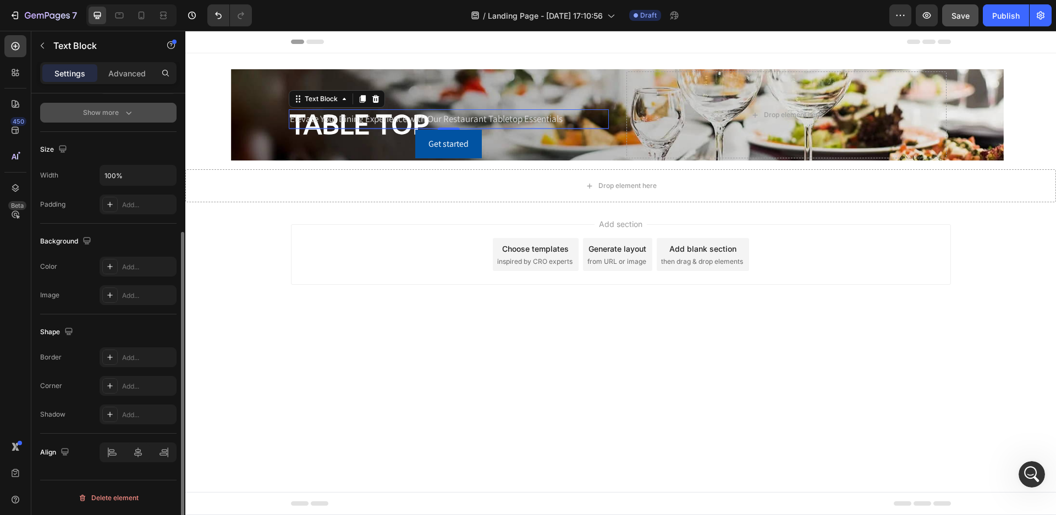
click at [116, 111] on div "Show more" at bounding box center [108, 112] width 51 height 11
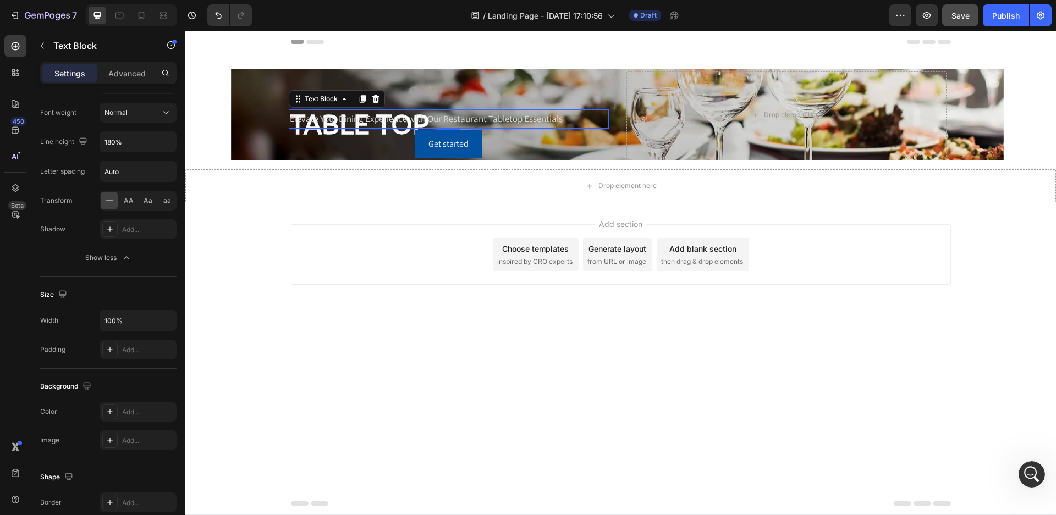
click at [326, 273] on div "Add section Choose templates inspired by CRO experts Generate layout from URL o…" at bounding box center [621, 254] width 660 height 61
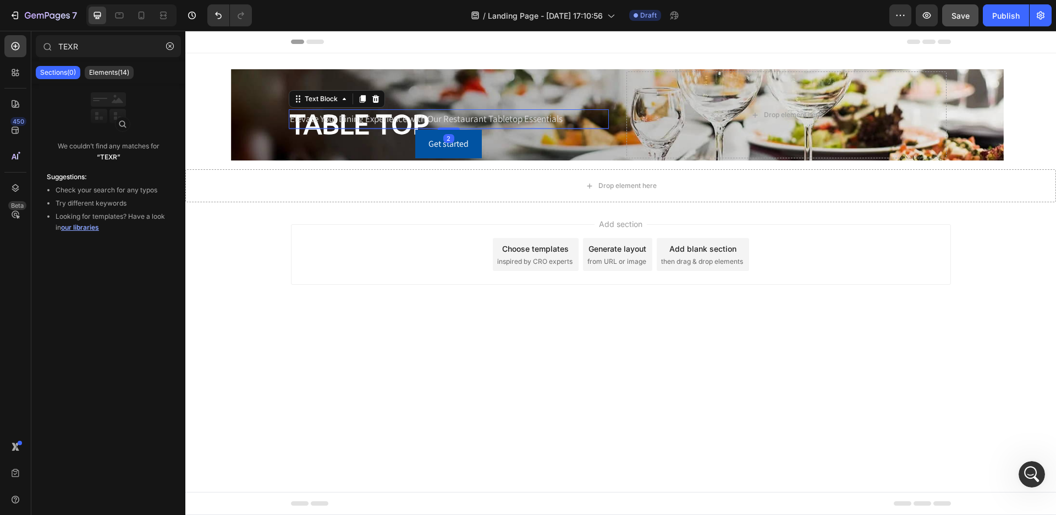
click at [389, 121] on p "Elevate Your Dining Experience with Our Restaurant Tabletop Essentials" at bounding box center [449, 119] width 318 height 17
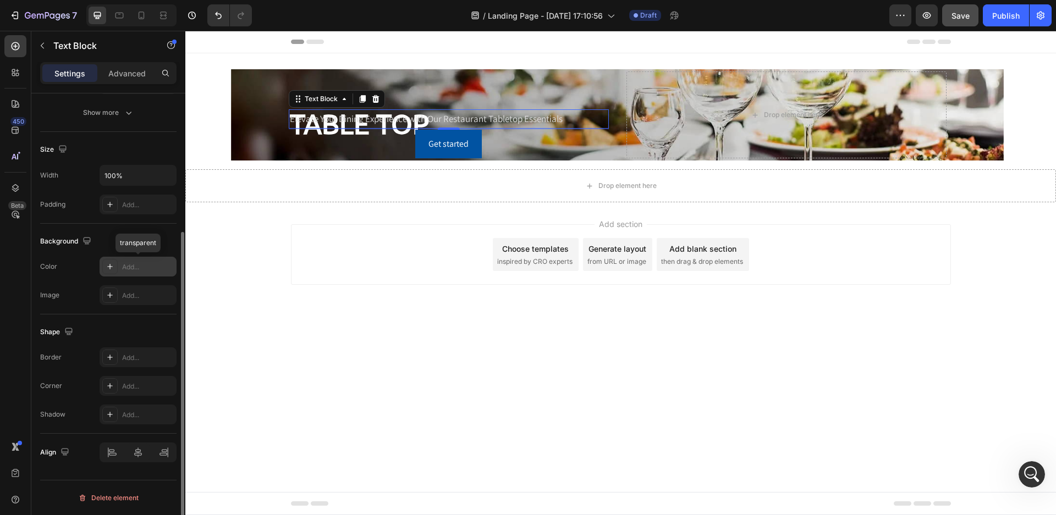
scroll to position [0, 0]
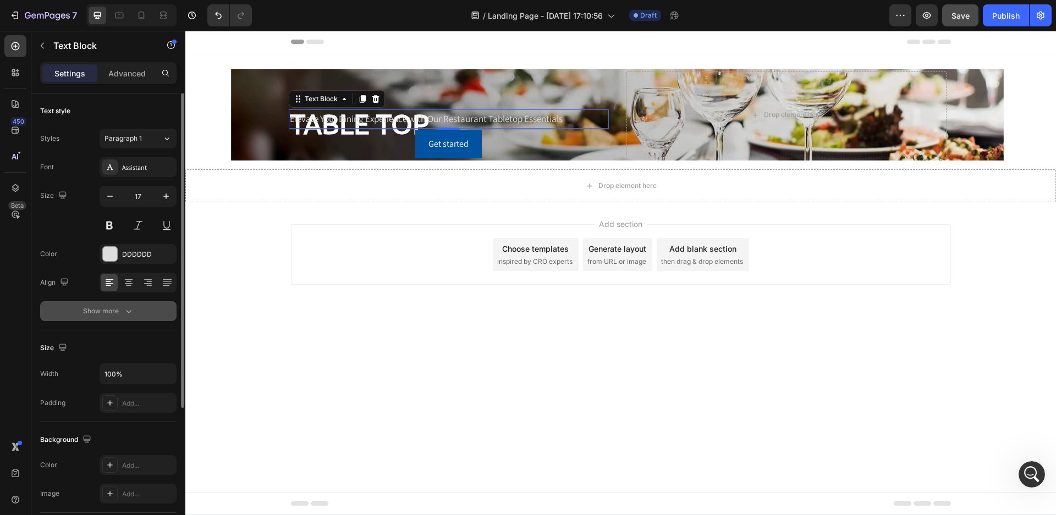
click at [105, 321] on button "Show more" at bounding box center [108, 311] width 136 height 20
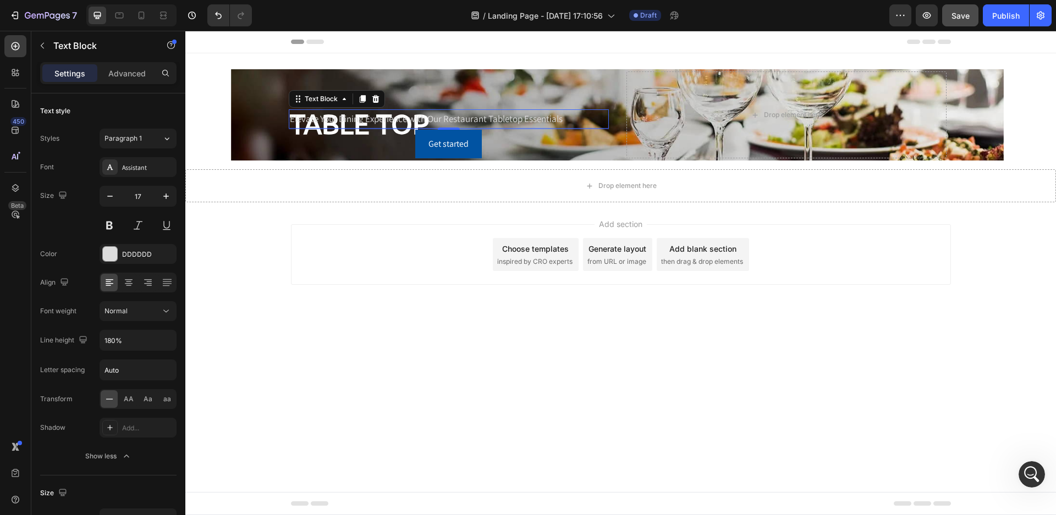
click at [271, 286] on div "Add section Choose templates inspired by CRO experts Generate layout from URL o…" at bounding box center [620, 269] width 871 height 135
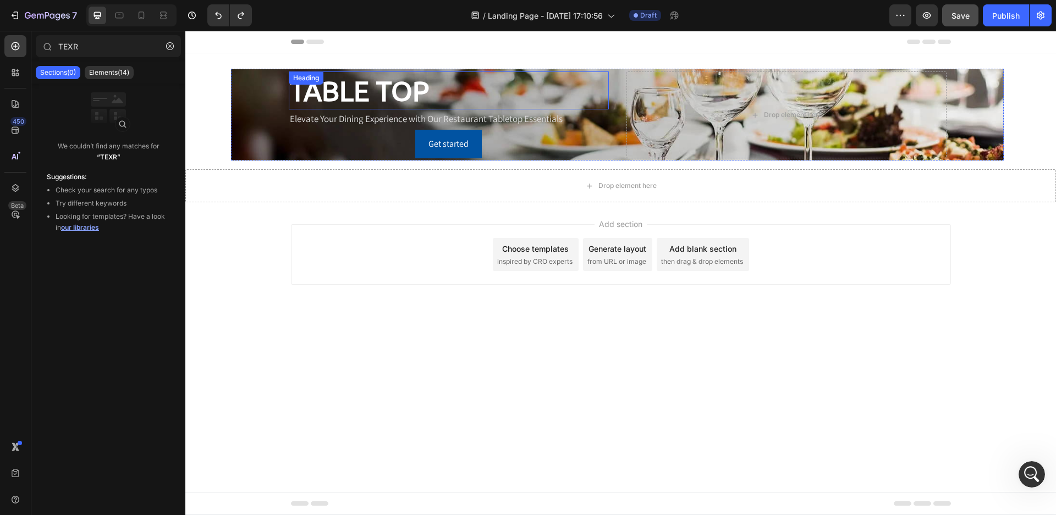
click at [320, 92] on p "TABLE TOP" at bounding box center [359, 91] width 139 height 36
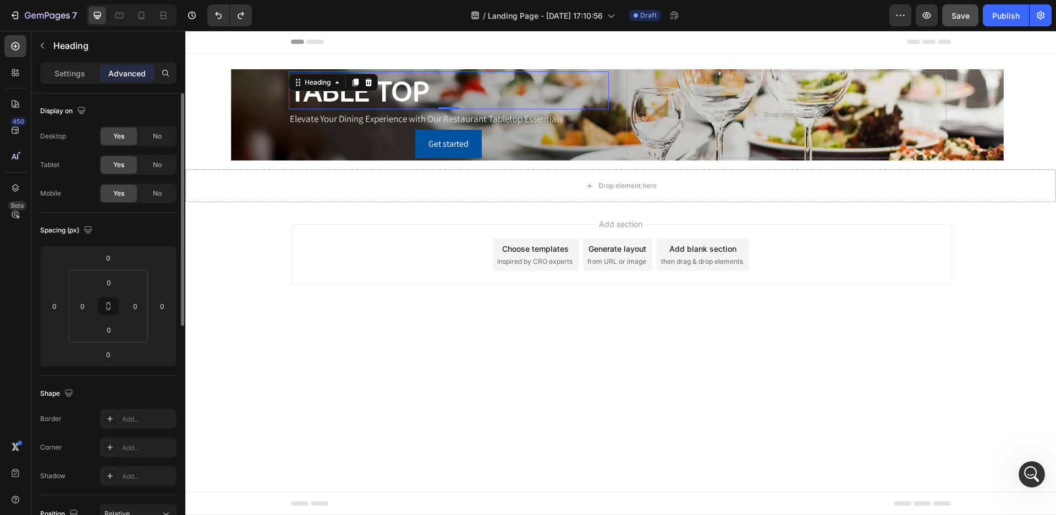
scroll to position [165, 0]
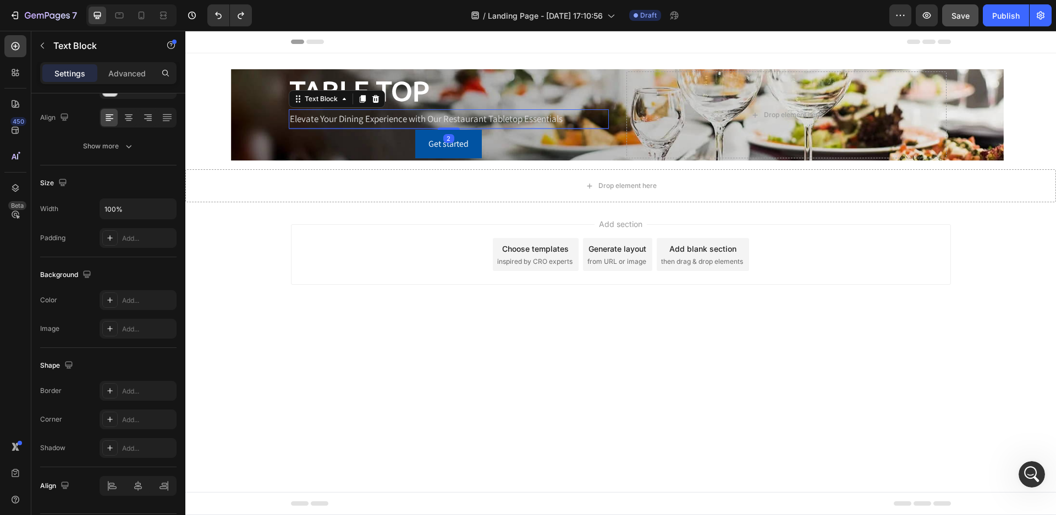
click at [326, 119] on p "Elevate Your Dining Experience with Our Restaurant Tabletop Essentials" at bounding box center [449, 119] width 318 height 17
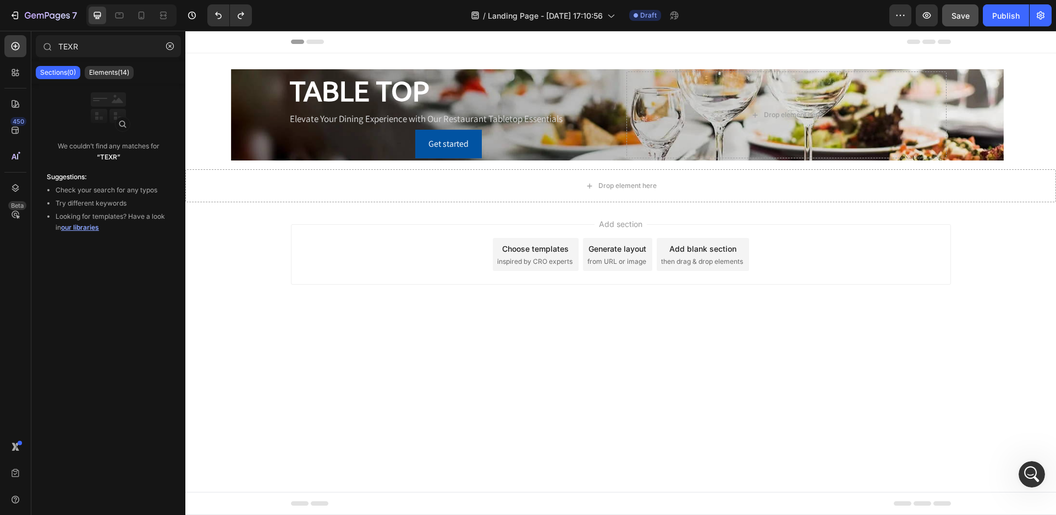
drag, startPoint x: 458, startPoint y: 342, endPoint x: 443, endPoint y: 276, distance: 67.7
click at [459, 342] on body "Header TABLE TOP Heading Elevate Your Dining Experience with Our Restaurant Tab…" at bounding box center [620, 273] width 871 height 485
click at [424, 146] on button "Get started" at bounding box center [448, 144] width 67 height 29
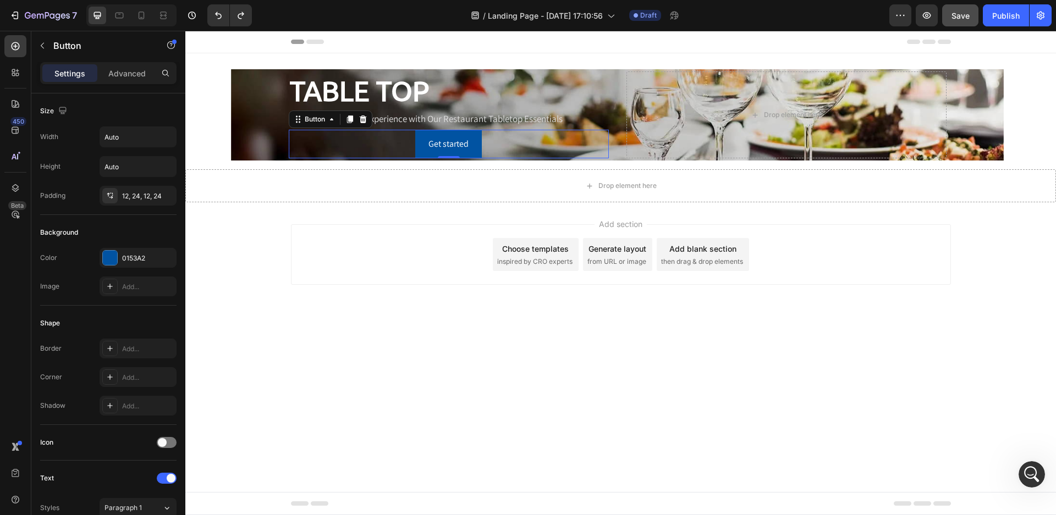
click at [395, 145] on div "Get started Button 0" at bounding box center [449, 144] width 320 height 29
click at [361, 120] on icon at bounding box center [363, 119] width 9 height 9
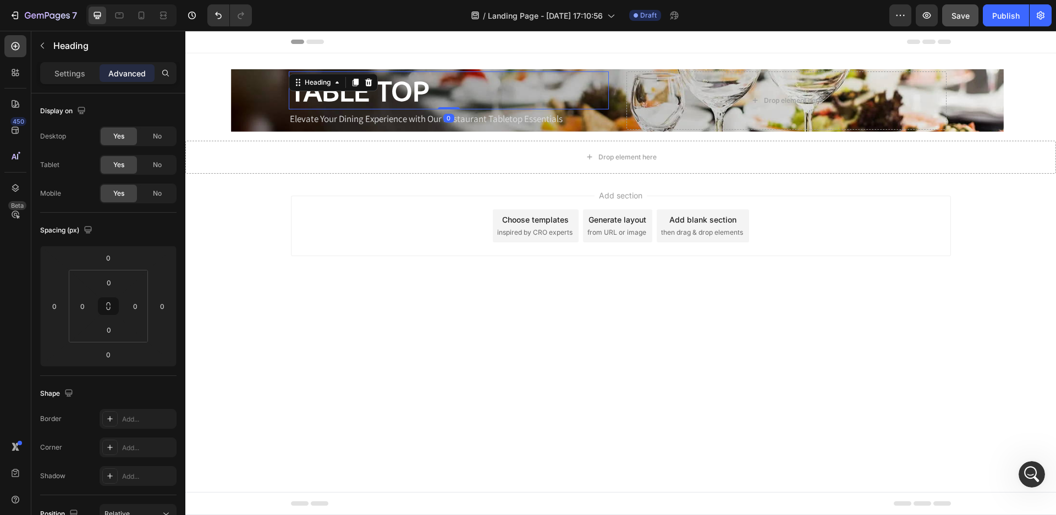
click at [470, 91] on div "TABLE TOP" at bounding box center [449, 91] width 320 height 38
click at [39, 49] on icon "button" at bounding box center [42, 45] width 9 height 9
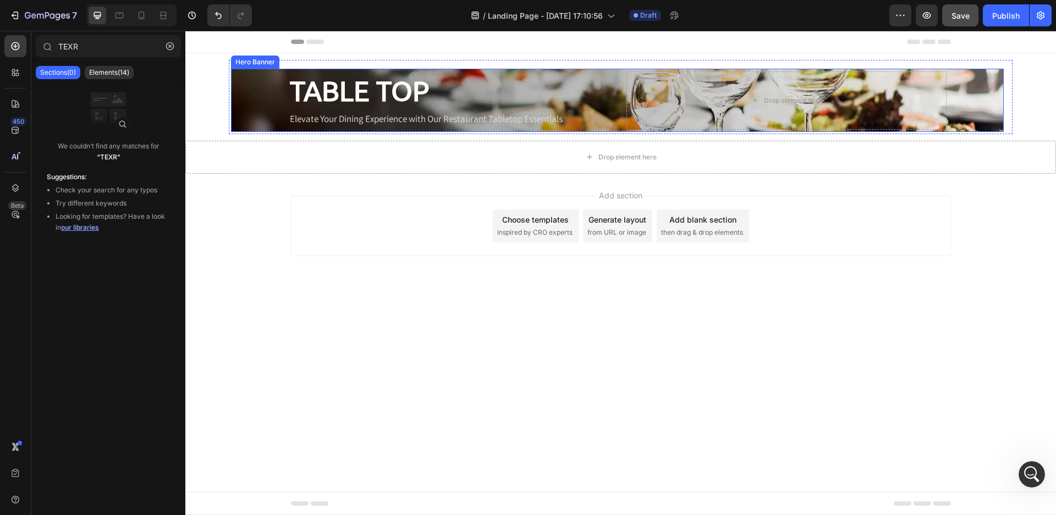
click at [250, 106] on div "Background Image" at bounding box center [617, 100] width 773 height 63
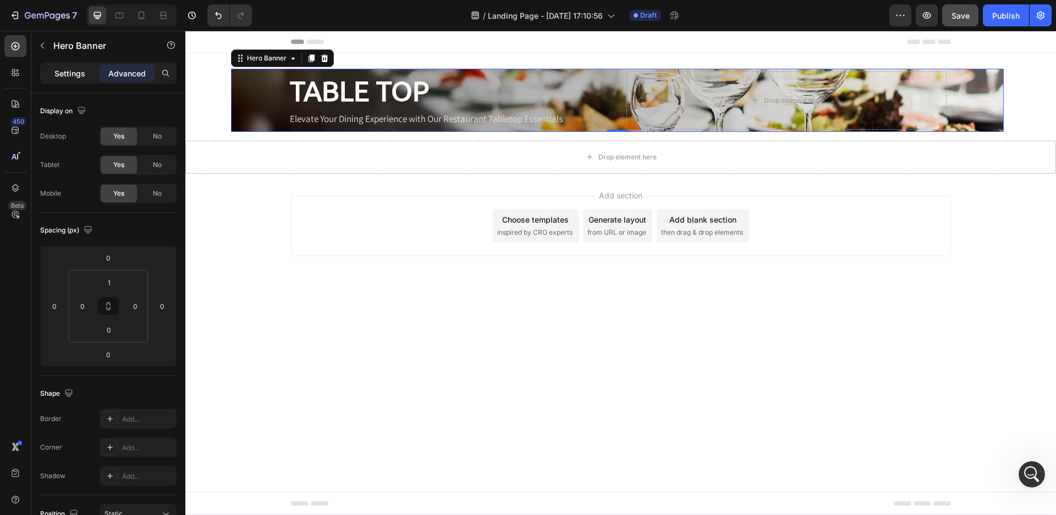
click at [67, 70] on p "Settings" at bounding box center [69, 74] width 31 height 12
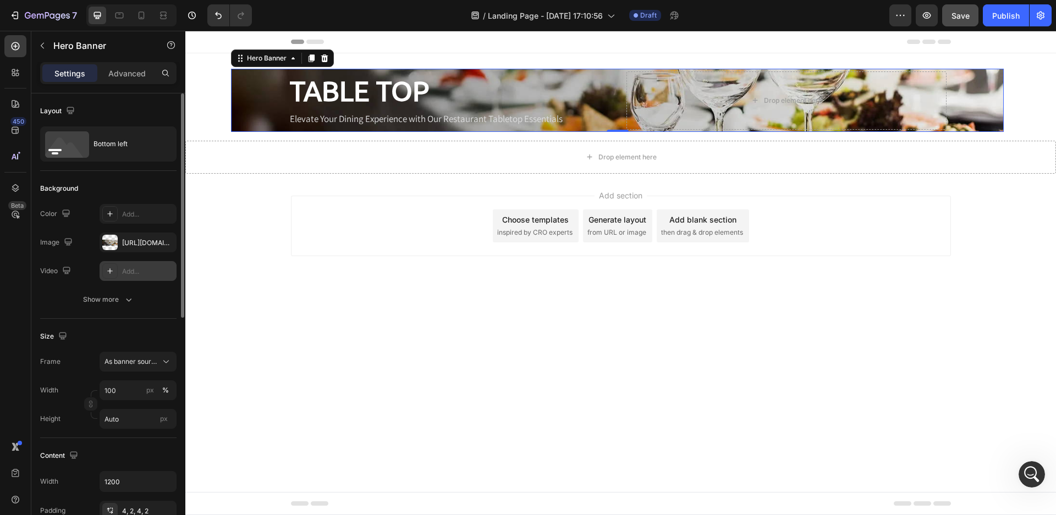
scroll to position [55, 0]
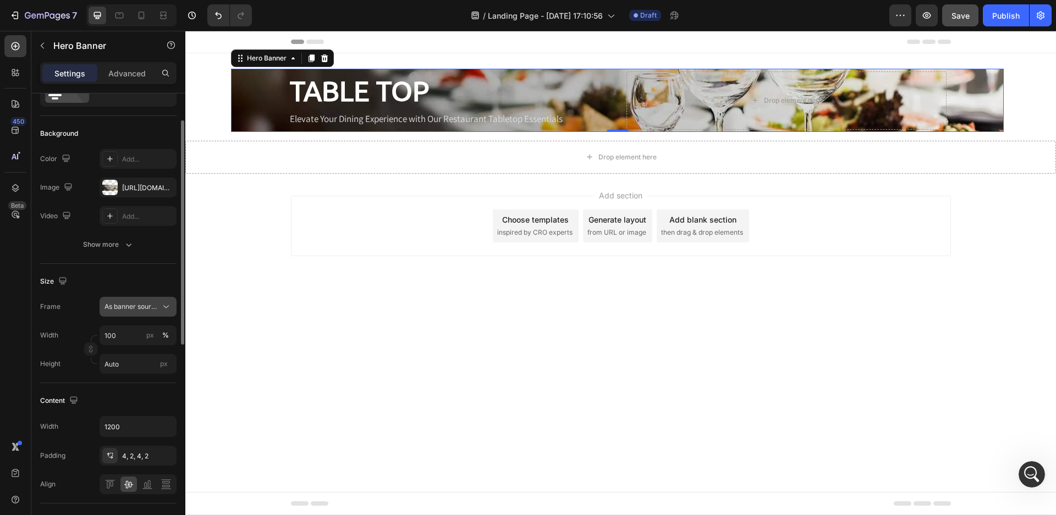
click at [163, 304] on icon at bounding box center [166, 306] width 11 height 11
click at [150, 350] on div "Custom" at bounding box center [136, 353] width 64 height 10
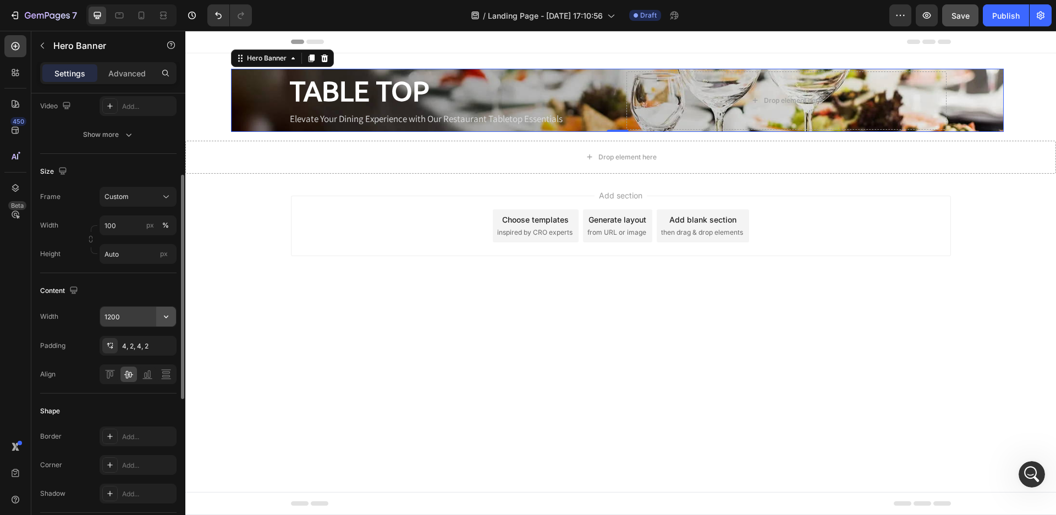
click at [164, 317] on icon "button" at bounding box center [166, 316] width 11 height 11
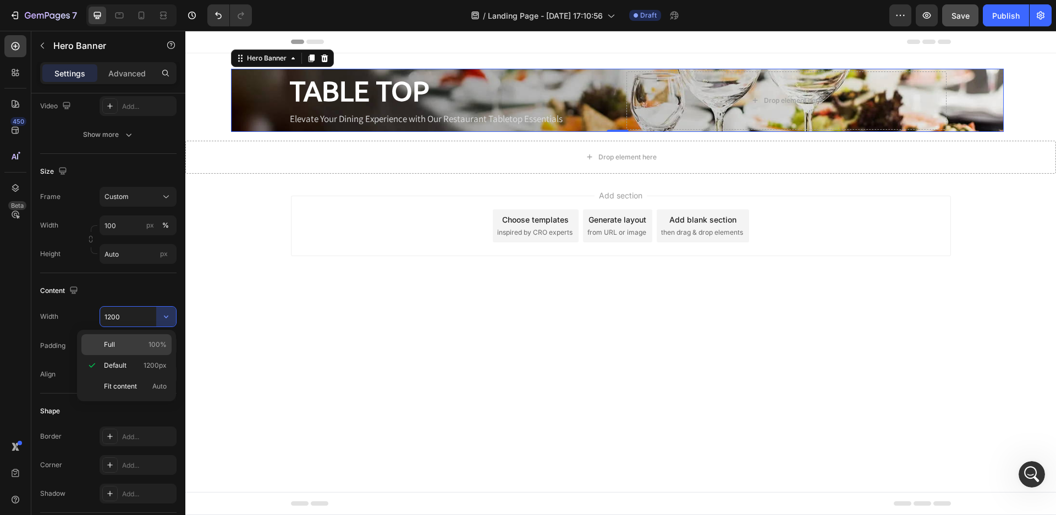
click at [156, 343] on span "100%" at bounding box center [158, 345] width 18 height 10
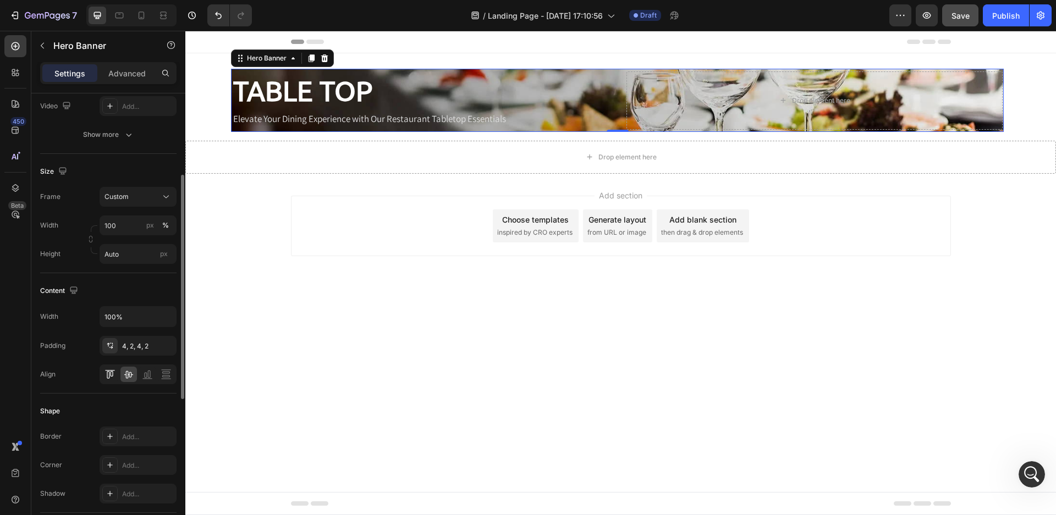
click at [111, 373] on icon at bounding box center [112, 374] width 3 height 6
click at [127, 374] on icon at bounding box center [128, 374] width 11 height 11
click at [164, 316] on icon "button" at bounding box center [166, 317] width 4 height 3
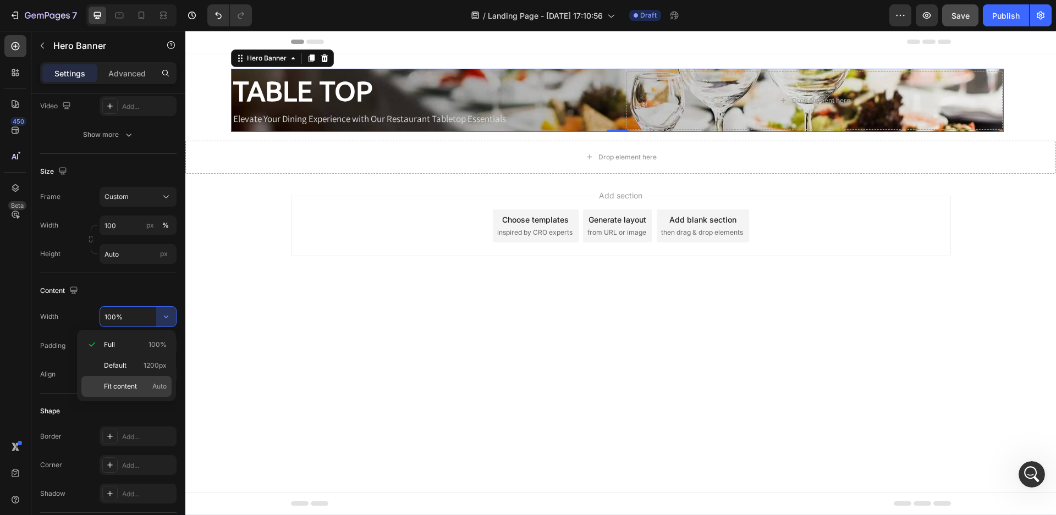
click at [156, 383] on span "Auto" at bounding box center [159, 387] width 14 height 10
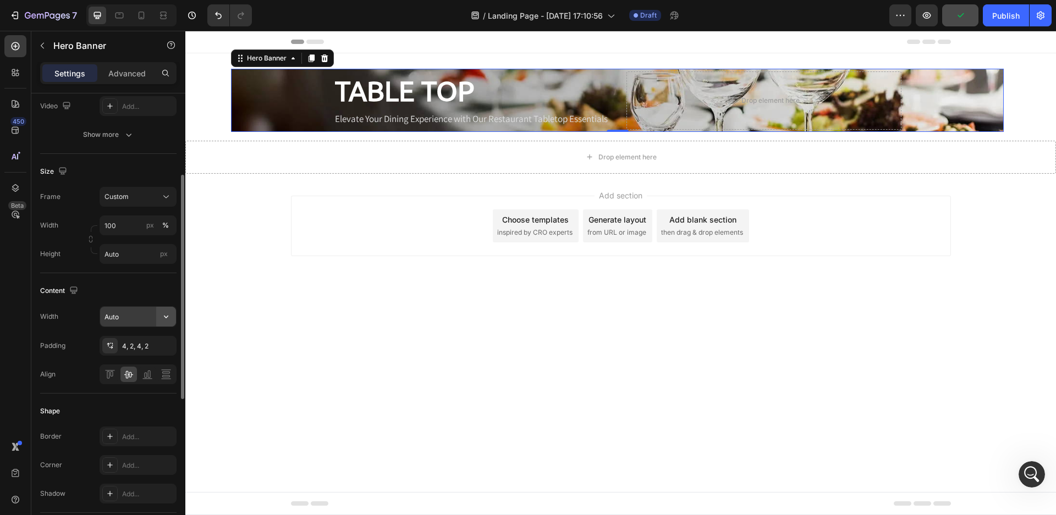
click at [168, 317] on icon "button" at bounding box center [166, 316] width 11 height 11
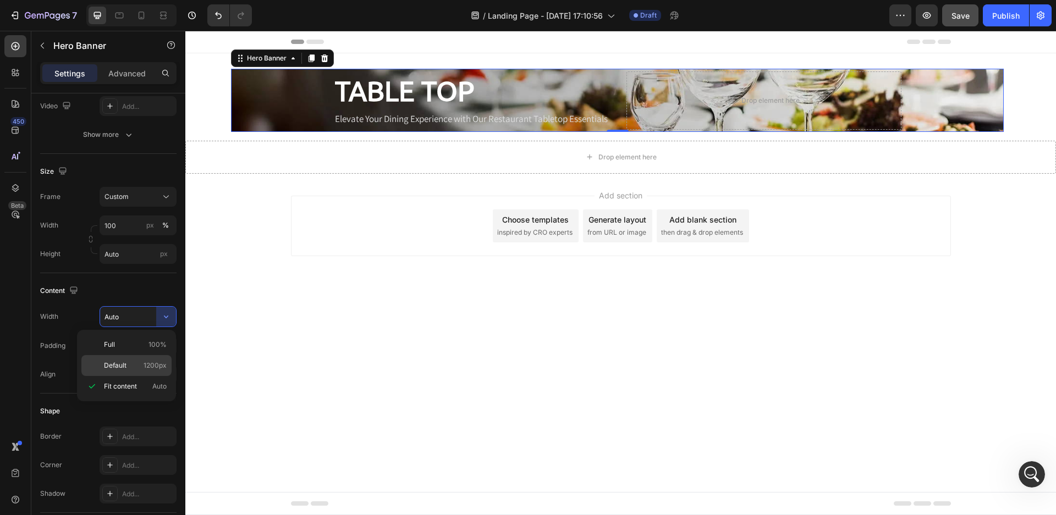
click at [160, 366] on span "1200px" at bounding box center [155, 366] width 23 height 10
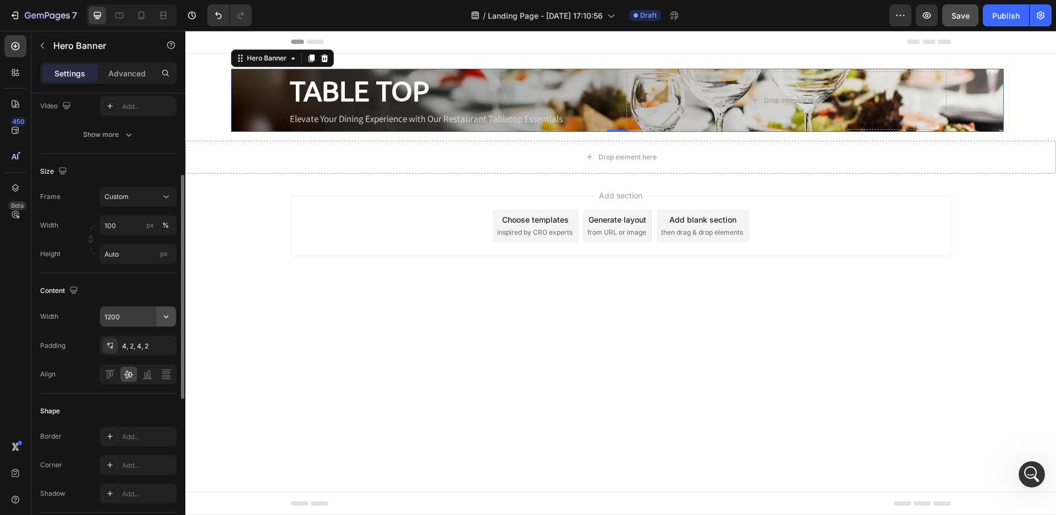
click at [164, 316] on icon "button" at bounding box center [166, 316] width 11 height 11
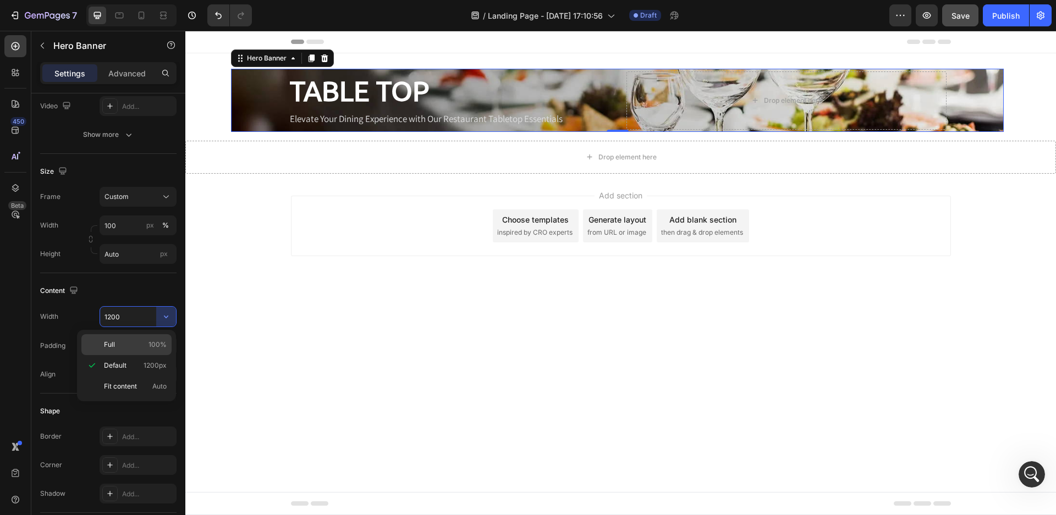
click at [160, 344] on span "100%" at bounding box center [158, 345] width 18 height 10
type input "100%"
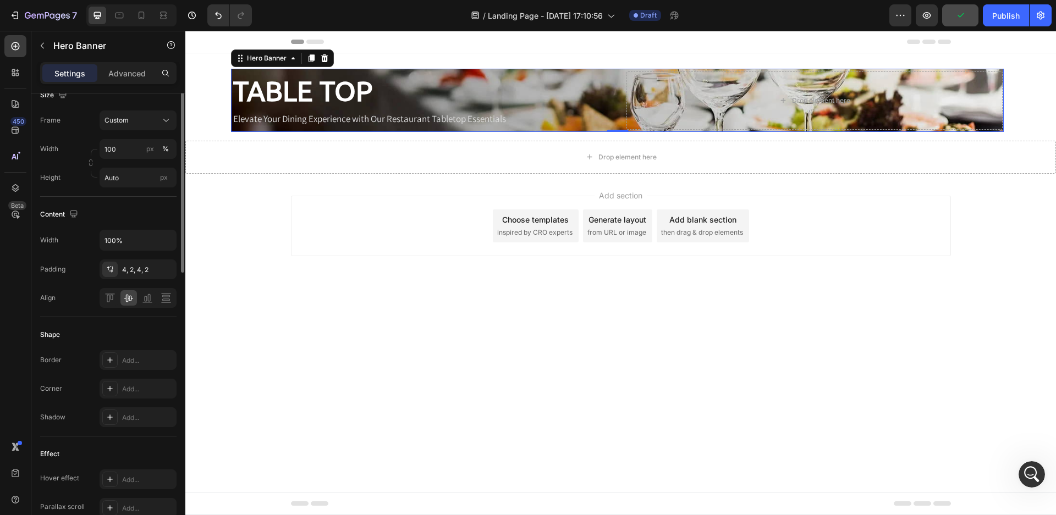
scroll to position [21, 0]
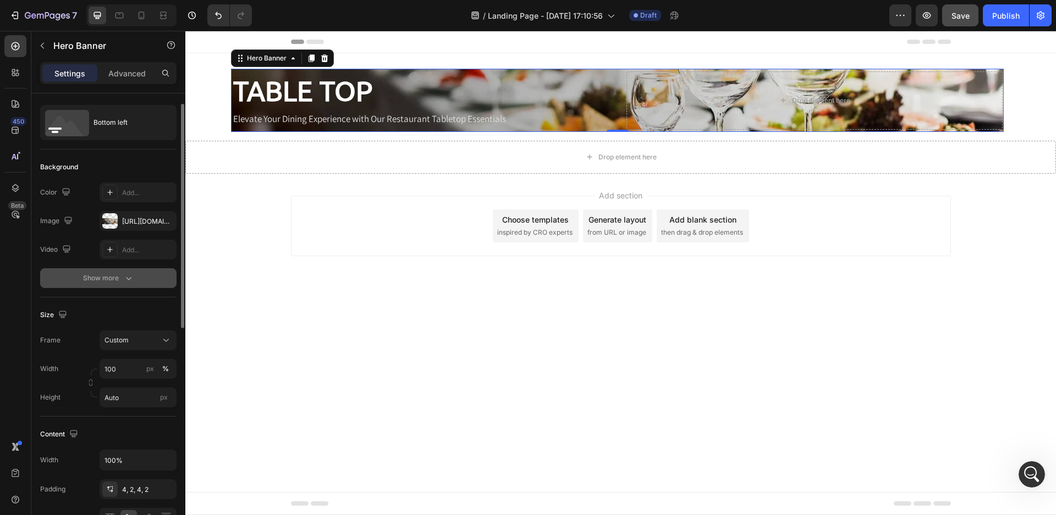
click at [123, 277] on icon "button" at bounding box center [128, 278] width 11 height 11
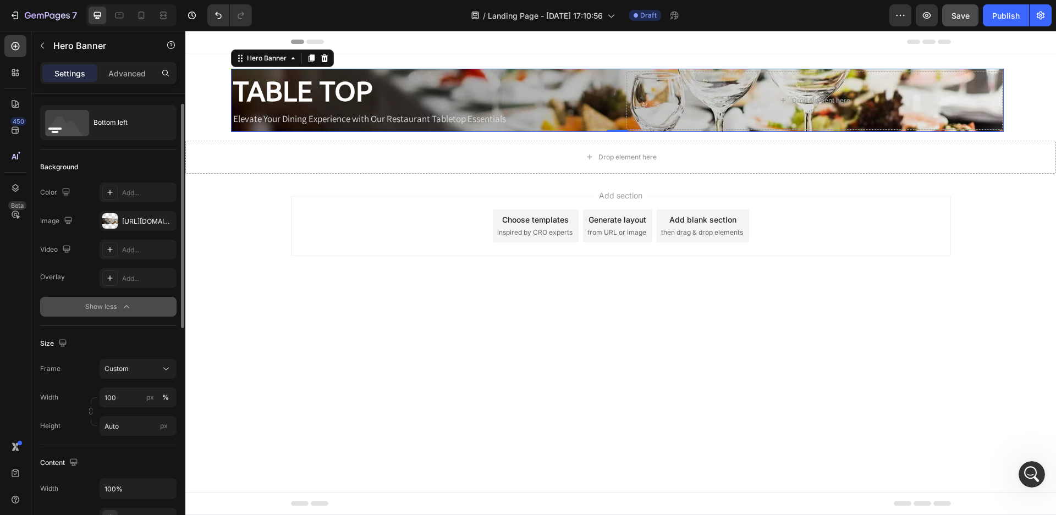
click at [122, 306] on icon "button" at bounding box center [126, 306] width 11 height 11
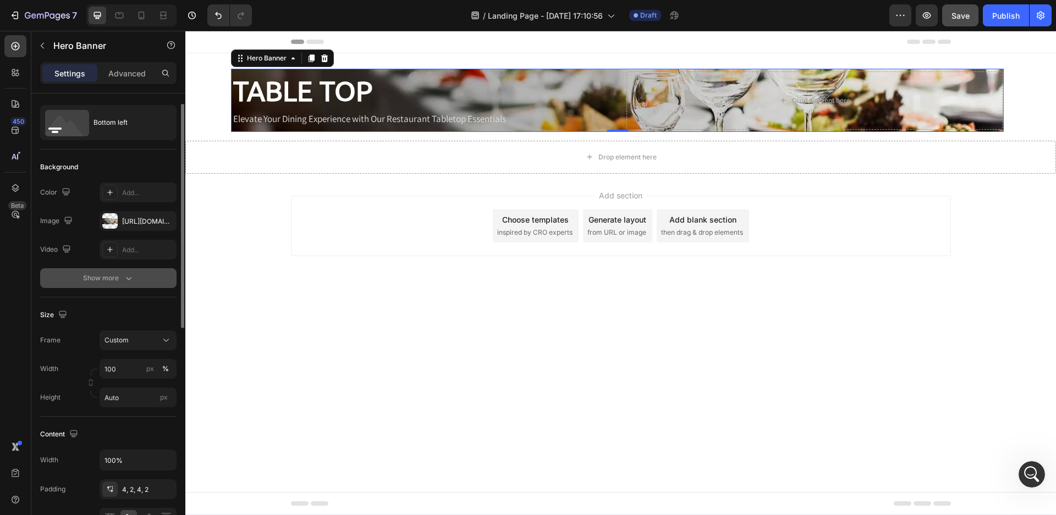
click at [121, 288] on button "Show more" at bounding box center [108, 278] width 136 height 20
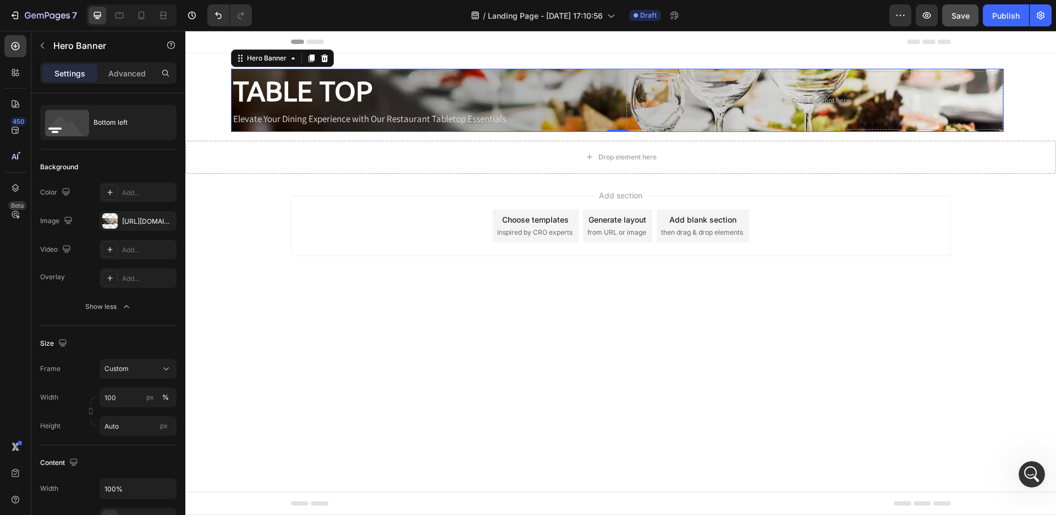
click at [119, 308] on div "Show less" at bounding box center [108, 306] width 47 height 11
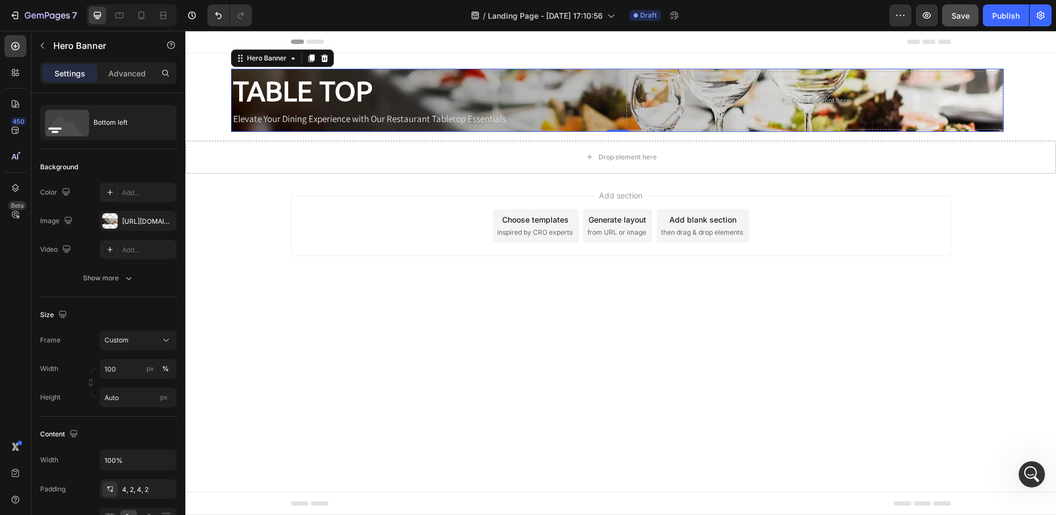
scroll to position [0, 0]
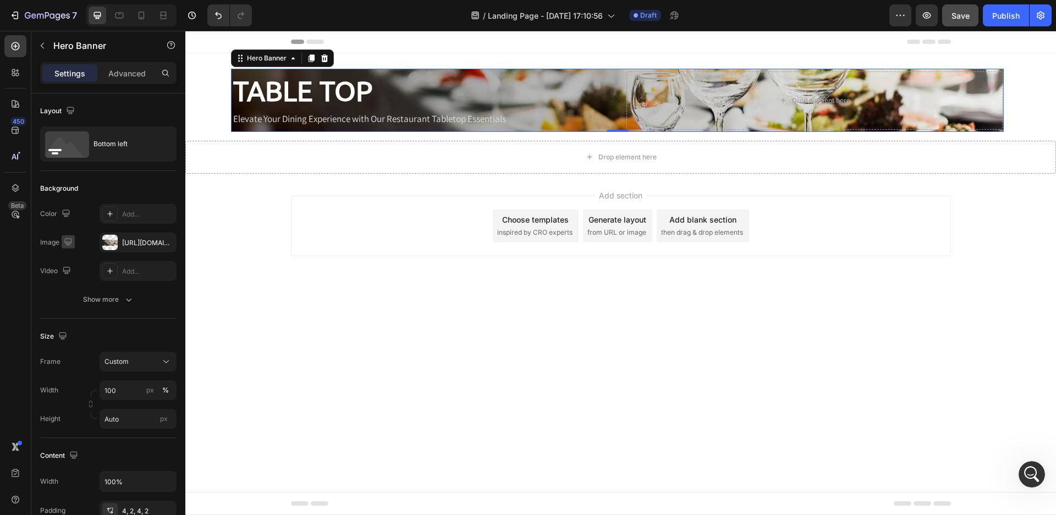
click at [70, 241] on icon "button" at bounding box center [67, 241] width 7 height 7
click at [113, 243] on div at bounding box center [109, 242] width 15 height 15
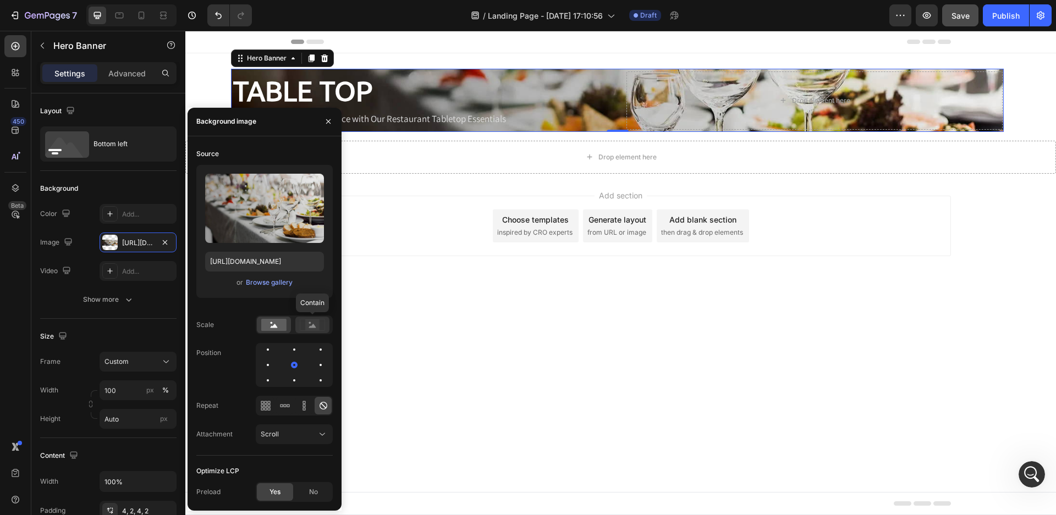
click at [312, 327] on icon at bounding box center [312, 326] width 7 height 4
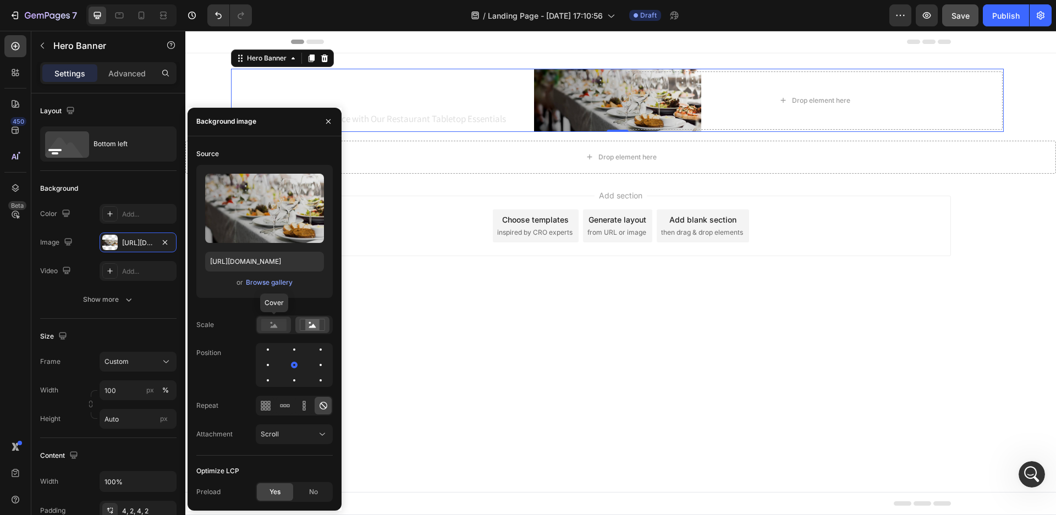
click at [280, 323] on rect at bounding box center [273, 325] width 25 height 12
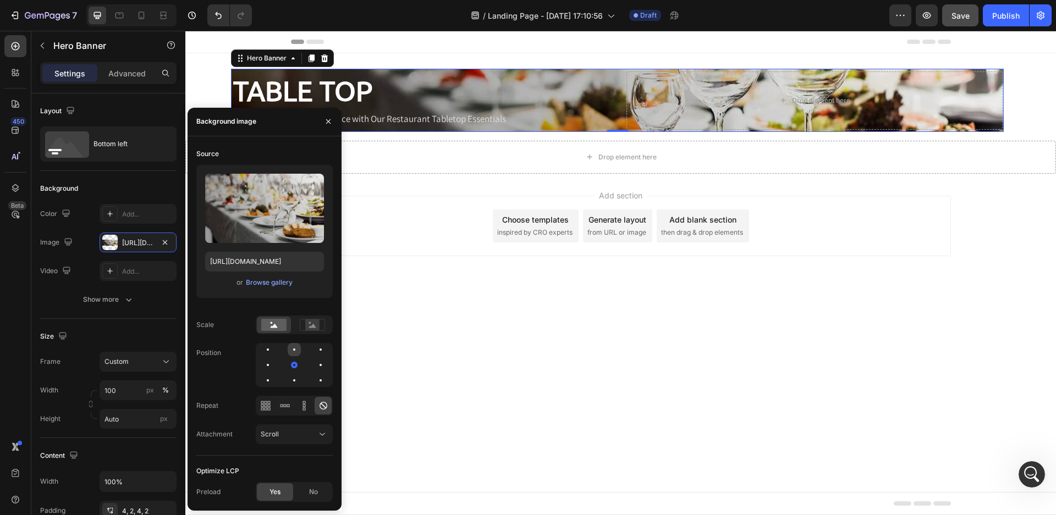
click at [314, 349] on div at bounding box center [320, 349] width 13 height 13
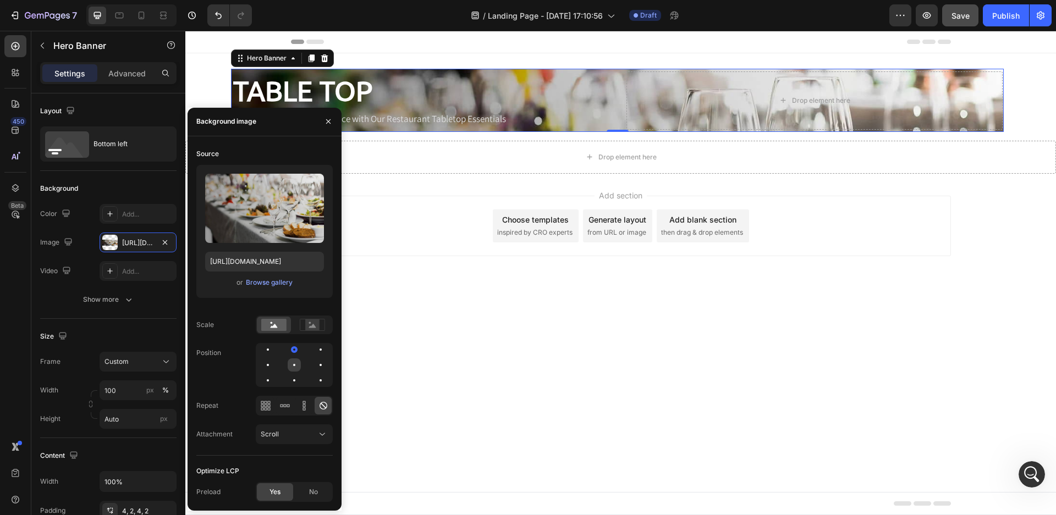
click at [314, 363] on div at bounding box center [320, 365] width 13 height 13
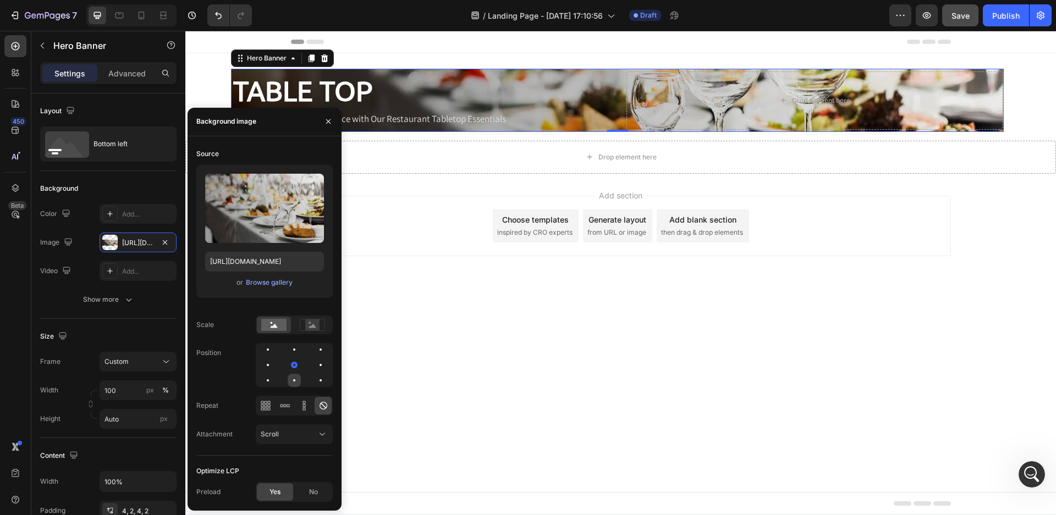
click at [314, 382] on div at bounding box center [320, 380] width 13 height 13
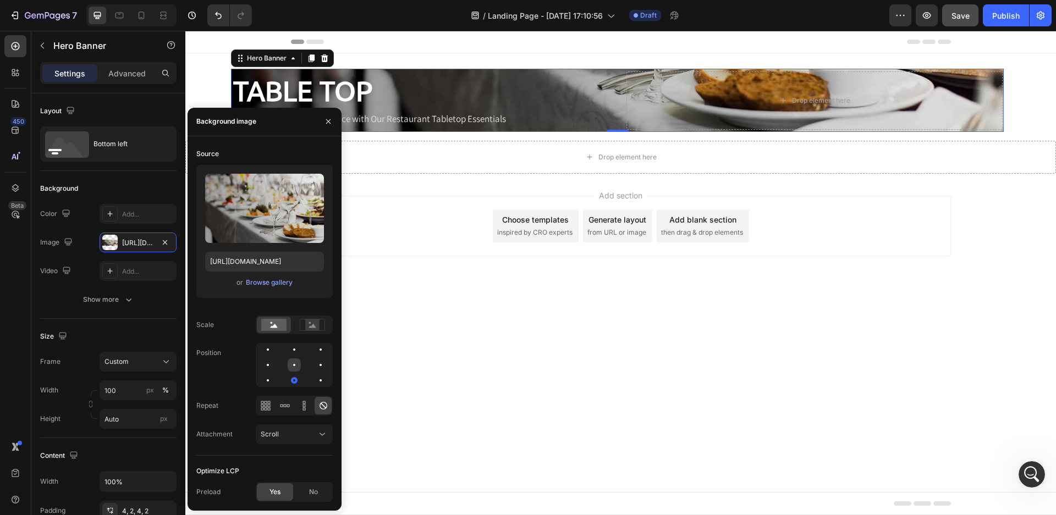
click at [314, 366] on div at bounding box center [320, 365] width 13 height 13
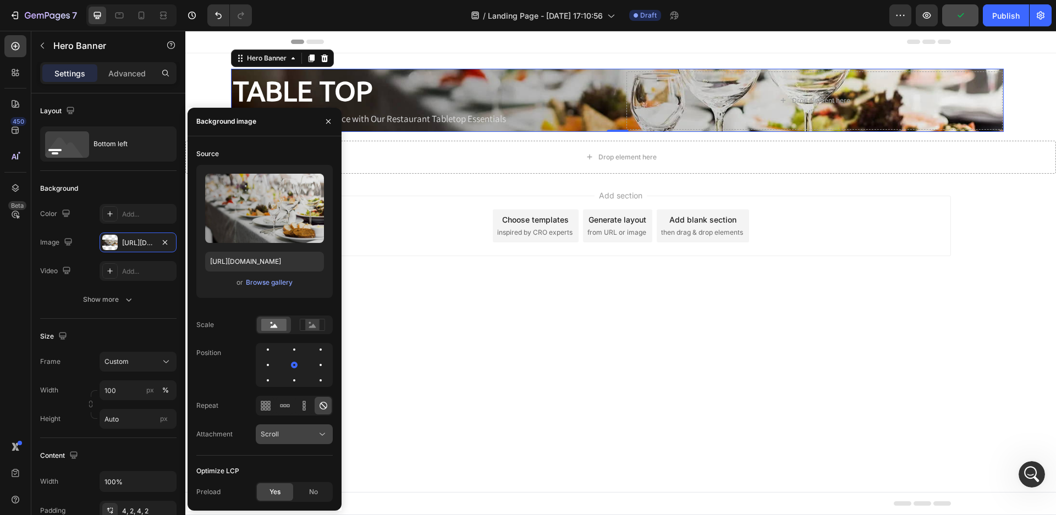
click at [321, 432] on icon at bounding box center [322, 434] width 11 height 11
click at [305, 408] on icon at bounding box center [304, 409] width 3 height 3
click at [323, 405] on icon at bounding box center [323, 405] width 11 height 11
click at [306, 323] on rect at bounding box center [312, 325] width 14 height 11
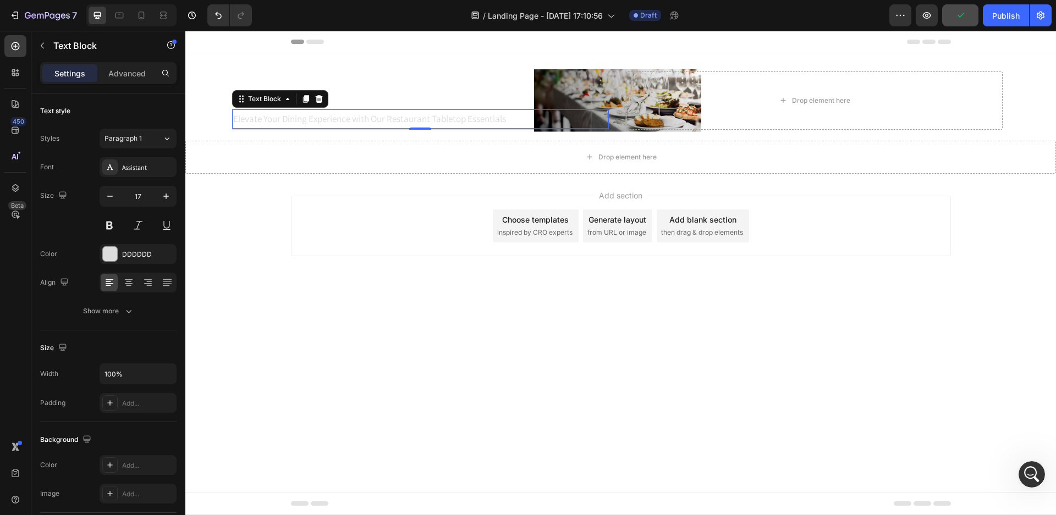
click at [424, 111] on p "Elevate Your Dining Experience with Our Restaurant Tabletop Essentials" at bounding box center [420, 119] width 374 height 17
click at [421, 87] on div "TABLE TOP" at bounding box center [420, 91] width 376 height 38
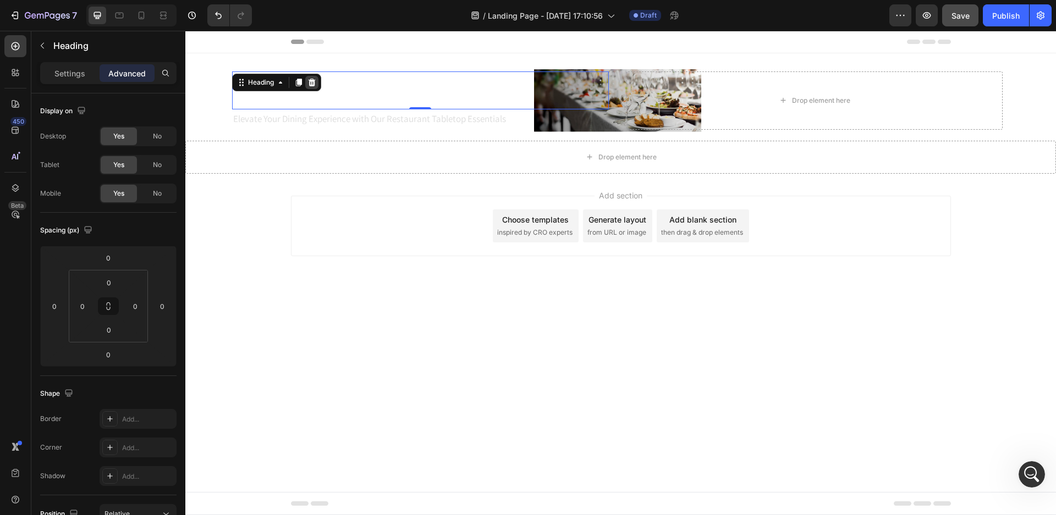
click at [312, 80] on icon at bounding box center [312, 83] width 7 height 8
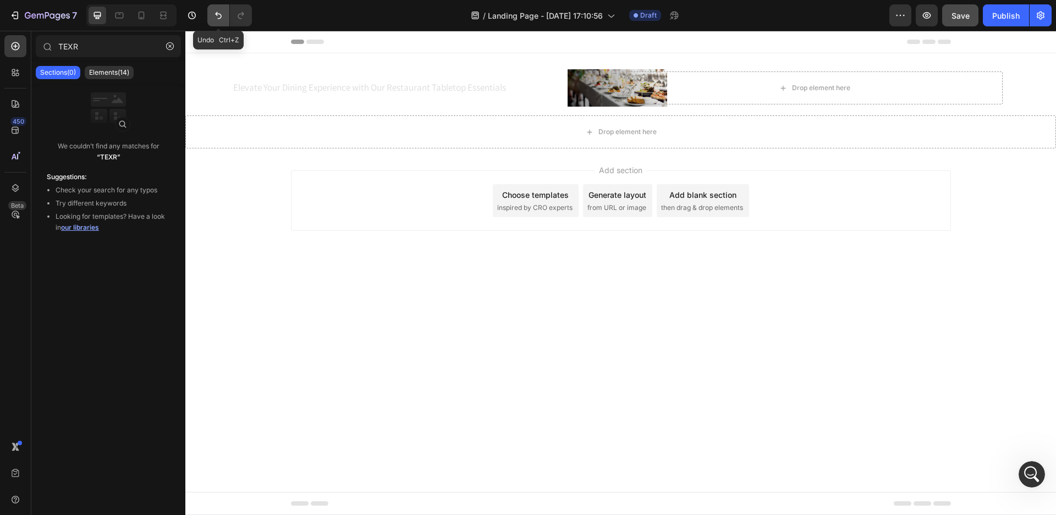
click at [216, 18] on icon "Undo/Redo" at bounding box center [218, 15] width 11 height 11
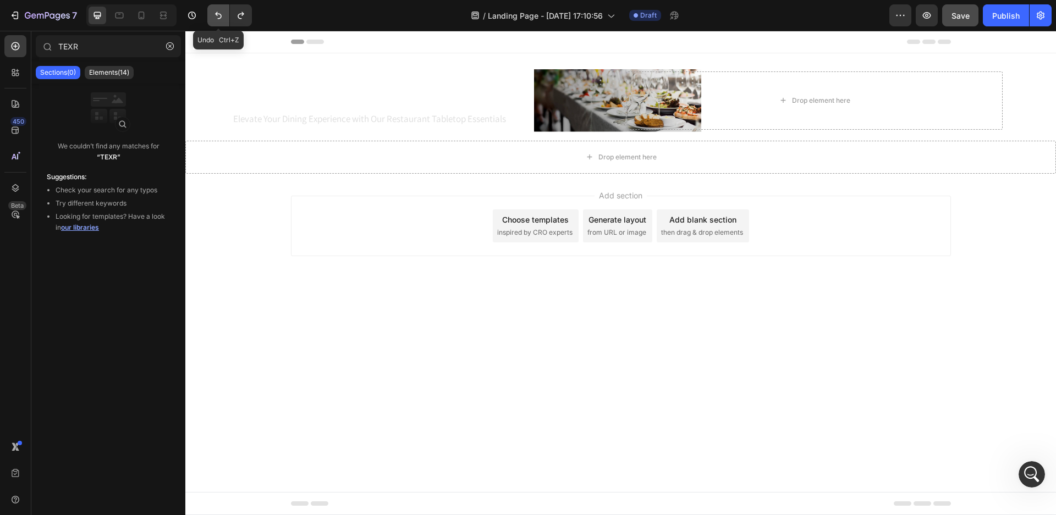
click at [216, 18] on icon "Undo/Redo" at bounding box center [218, 15] width 11 height 11
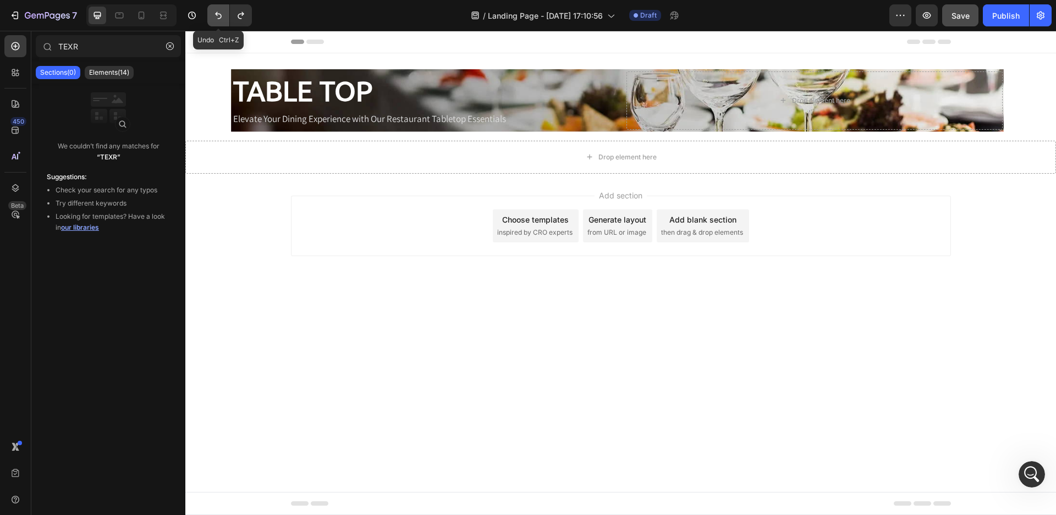
click at [216, 18] on icon "Undo/Redo" at bounding box center [218, 15] width 11 height 11
click at [408, 261] on div "Add section Choose templates inspired by CRO experts Generate layout from URL o…" at bounding box center [620, 241] width 871 height 135
click at [97, 46] on input "TEXR" at bounding box center [108, 46] width 145 height 22
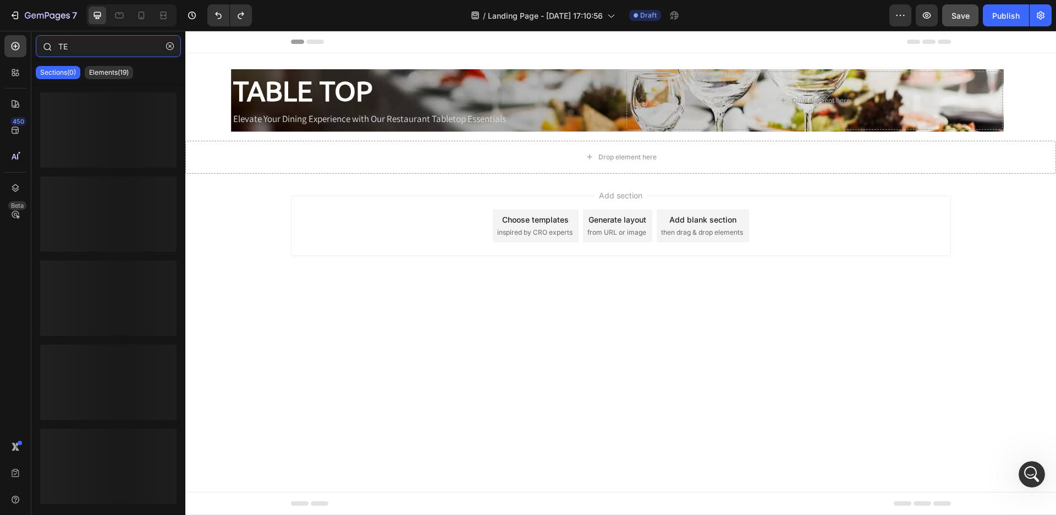
type input "T"
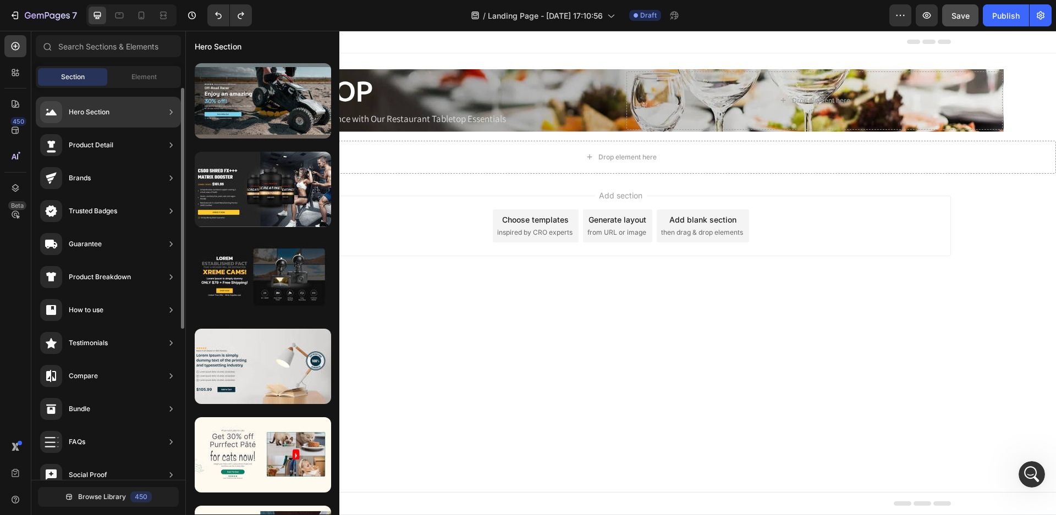
click at [136, 106] on div "Hero Section" at bounding box center [108, 112] width 145 height 31
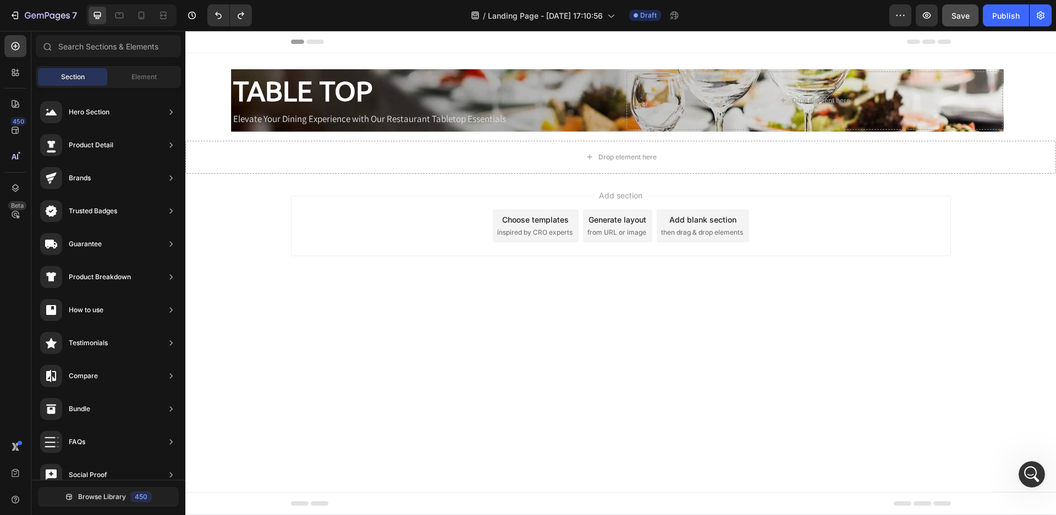
click at [405, 263] on div "Add section Choose templates inspired by CRO experts Generate layout from URL o…" at bounding box center [620, 241] width 871 height 135
click at [479, 84] on div "TABLE TOP" at bounding box center [420, 91] width 376 height 38
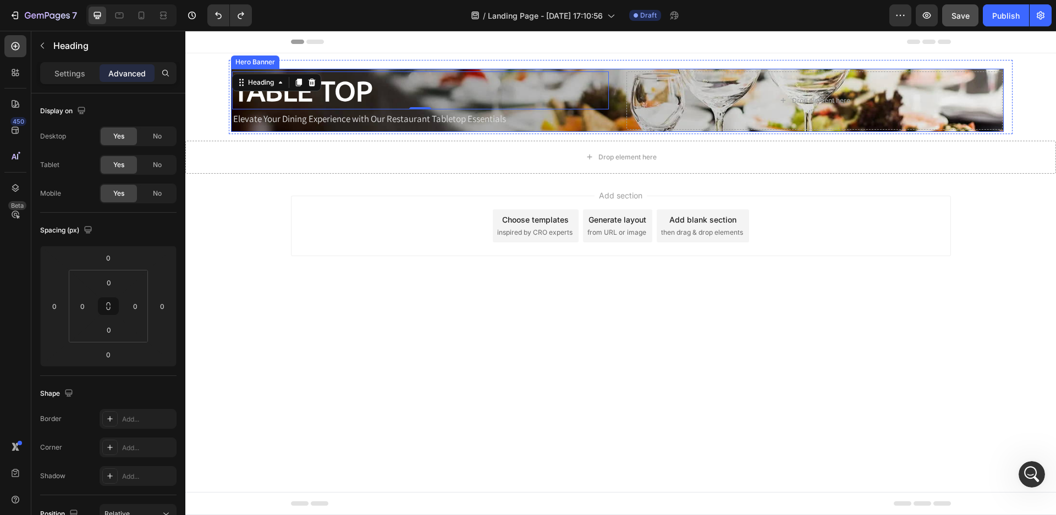
click at [240, 68] on div "TABLE TOP Heading 0 Elevate Your Dining Experience with Our Restaurant Tabletop…" at bounding box center [621, 97] width 784 height 74
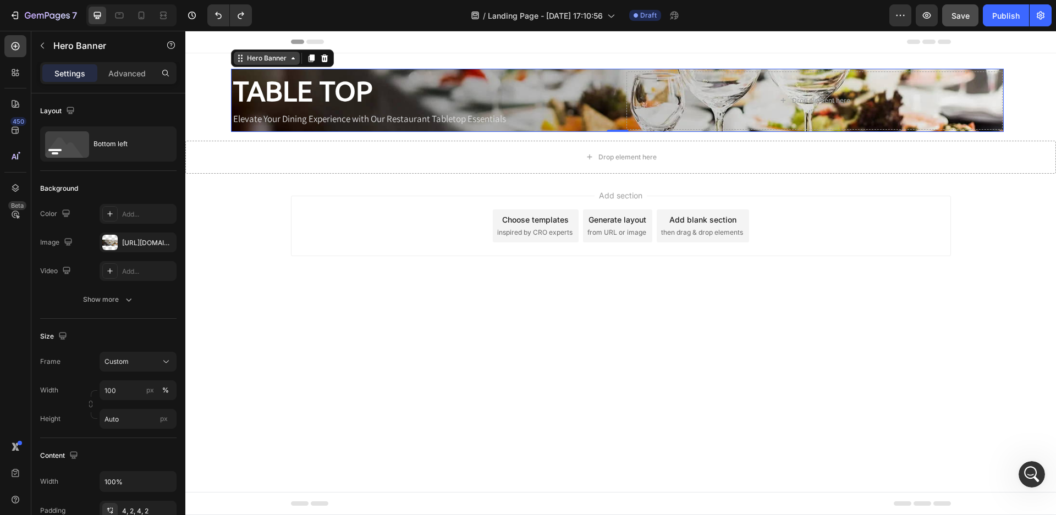
click at [259, 60] on div "Hero Banner" at bounding box center [267, 58] width 44 height 10
click at [133, 422] on input "Auto" at bounding box center [138, 419] width 77 height 20
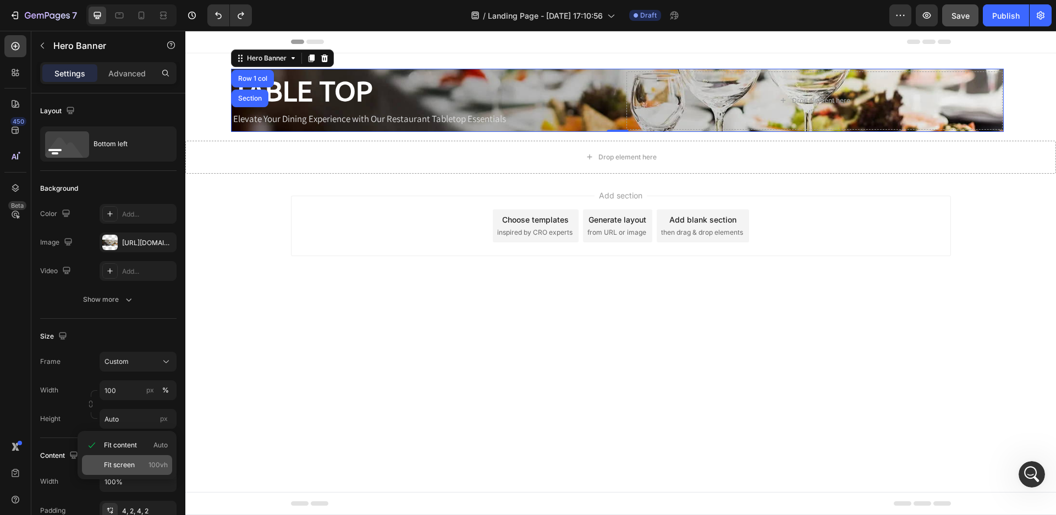
click at [134, 465] on span "Fit screen" at bounding box center [119, 465] width 31 height 10
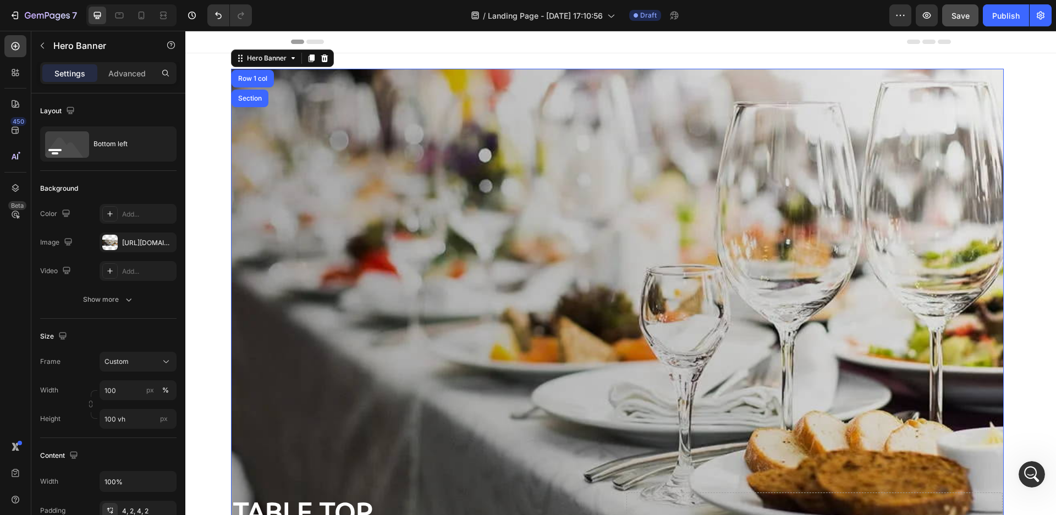
scroll to position [110, 0]
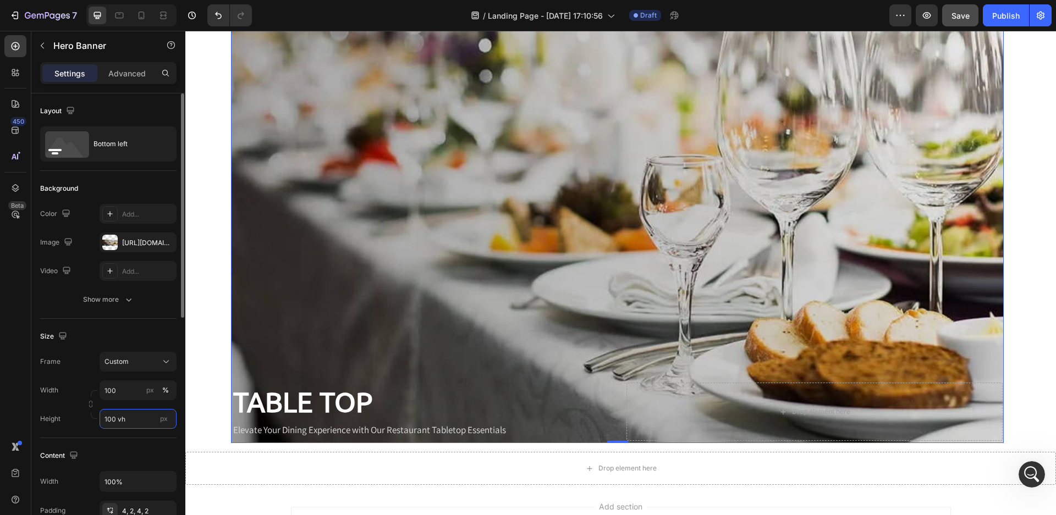
click at [135, 417] on input "100 vh" at bounding box center [138, 419] width 77 height 20
click at [142, 441] on p "Fit content Auto" at bounding box center [136, 446] width 64 height 10
type input "Auto"
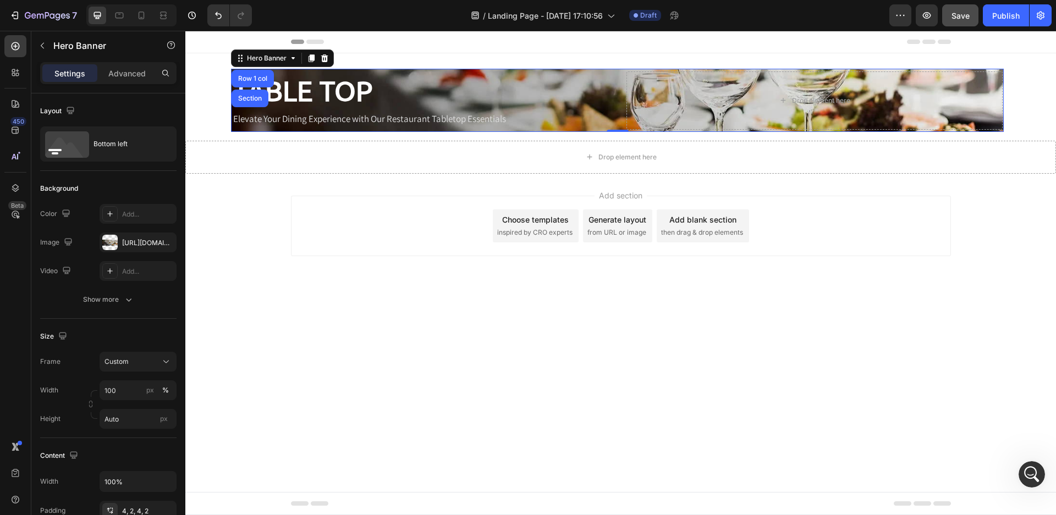
scroll to position [0, 0]
click at [620, 128] on div "TABLE TOP Heading Elevate Your Dining Experience with Our Restaurant Tabletop E…" at bounding box center [617, 100] width 773 height 63
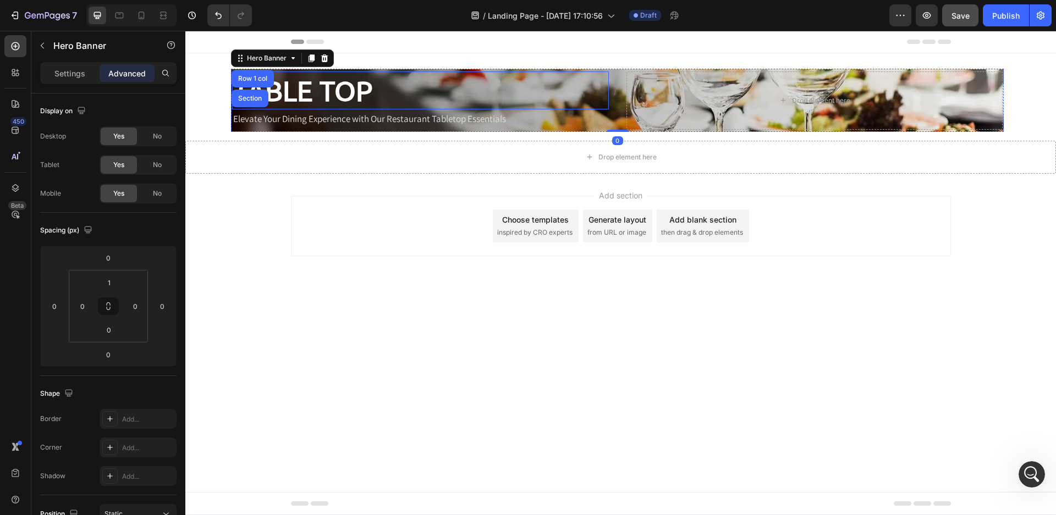
click at [595, 91] on div "TABLE TOP" at bounding box center [420, 91] width 376 height 38
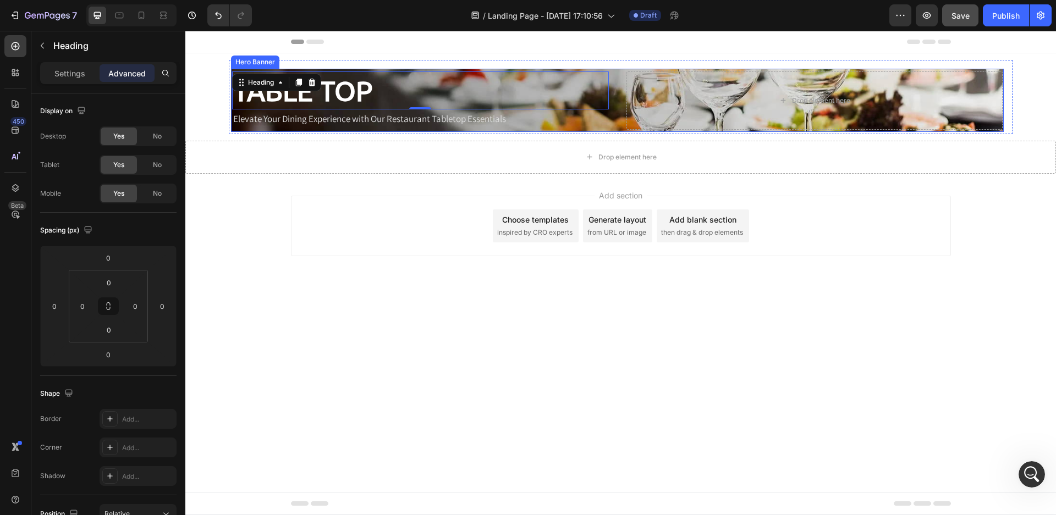
click at [619, 101] on div "TABLE TOP Heading 0 Elevate Your Dining Experience with Our Restaurant Tabletop…" at bounding box center [617, 100] width 773 height 63
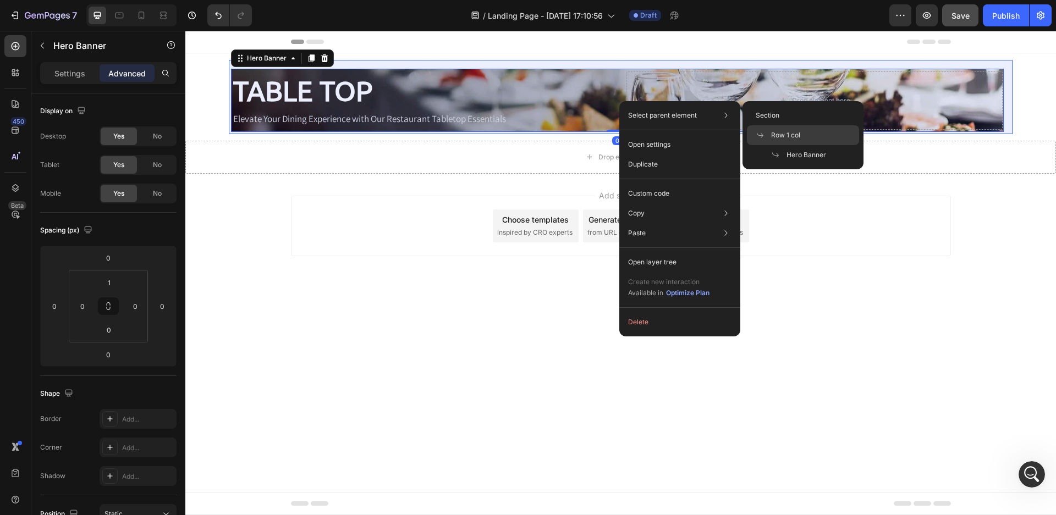
click at [783, 133] on span "Row 1 col" at bounding box center [785, 135] width 29 height 10
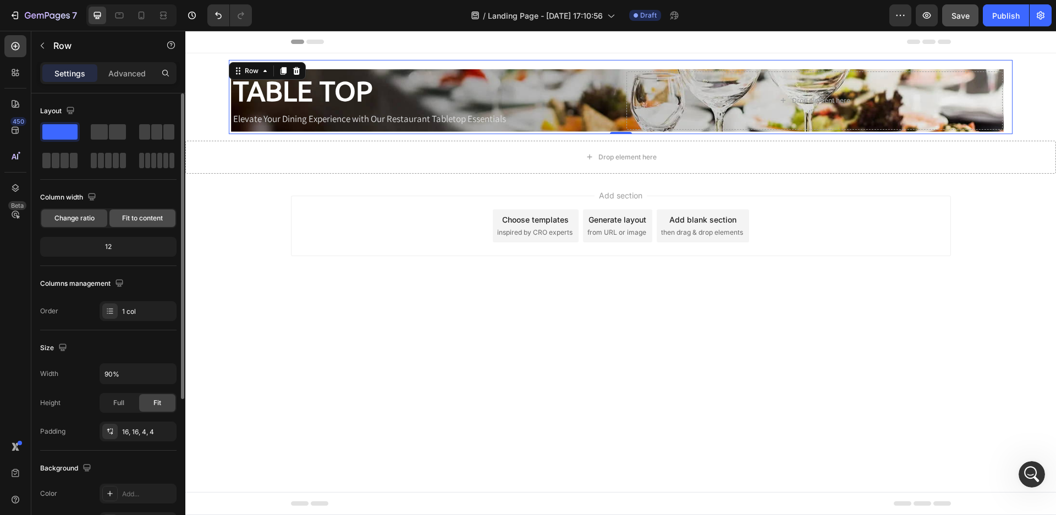
click at [162, 216] on span "Fit to content" at bounding box center [142, 218] width 41 height 10
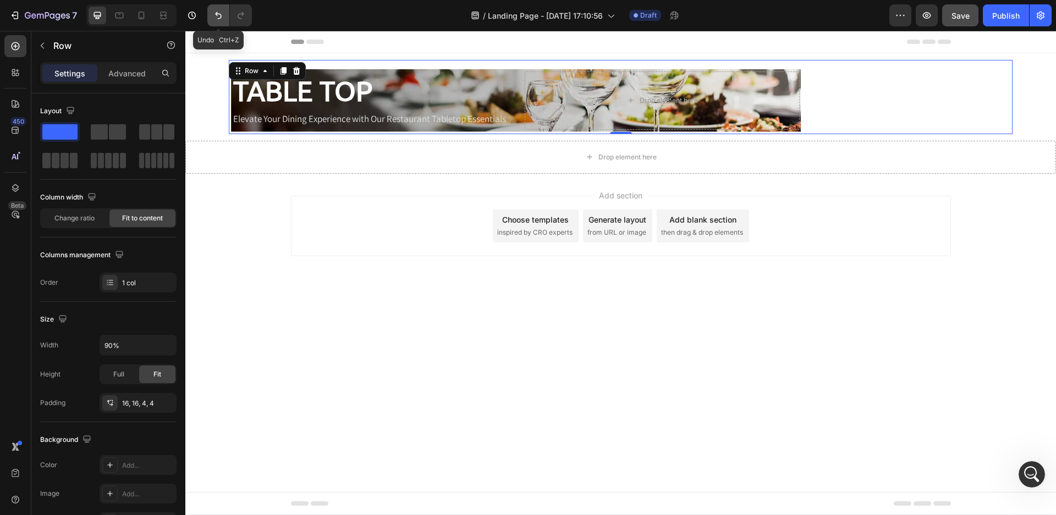
click at [217, 15] on icon "Undo/Redo" at bounding box center [218, 15] width 11 height 11
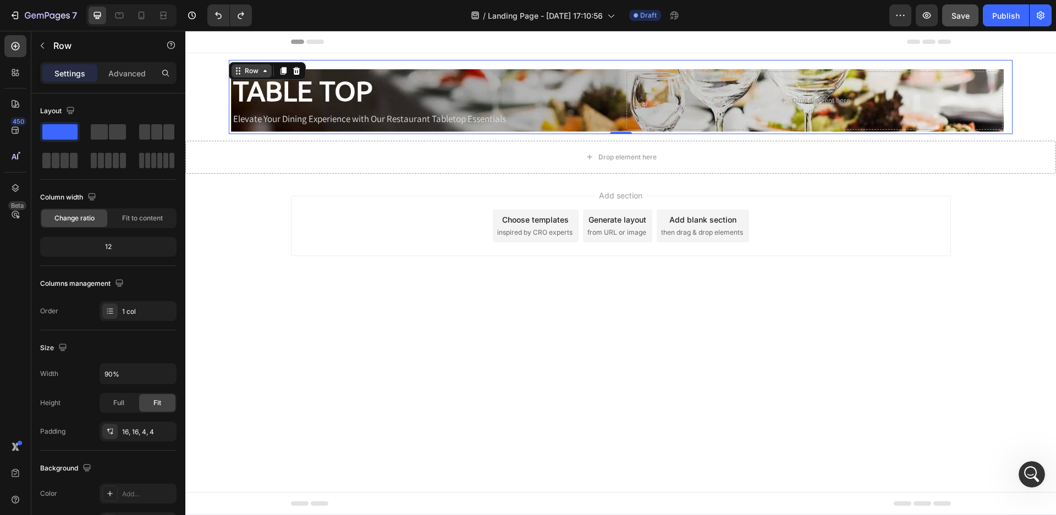
click at [240, 74] on icon at bounding box center [238, 71] width 9 height 9
click at [243, 69] on div "Row" at bounding box center [252, 71] width 18 height 10
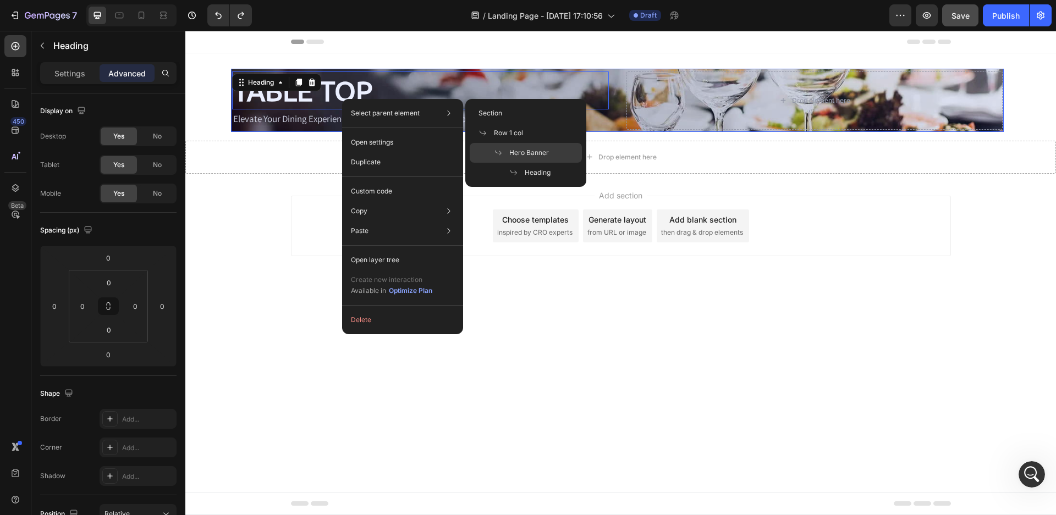
click at [514, 150] on span "Hero Banner" at bounding box center [529, 153] width 40 height 10
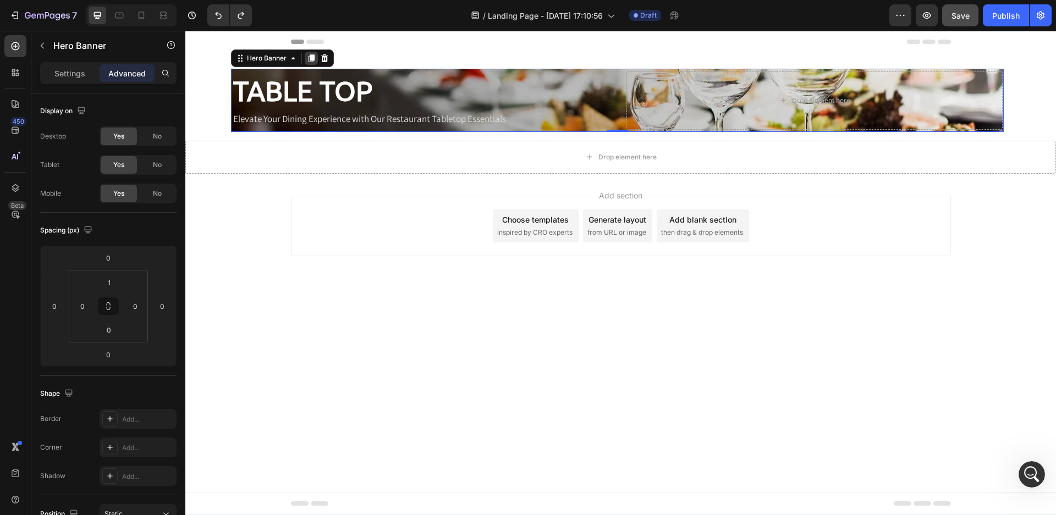
click at [311, 54] on icon at bounding box center [311, 58] width 9 height 9
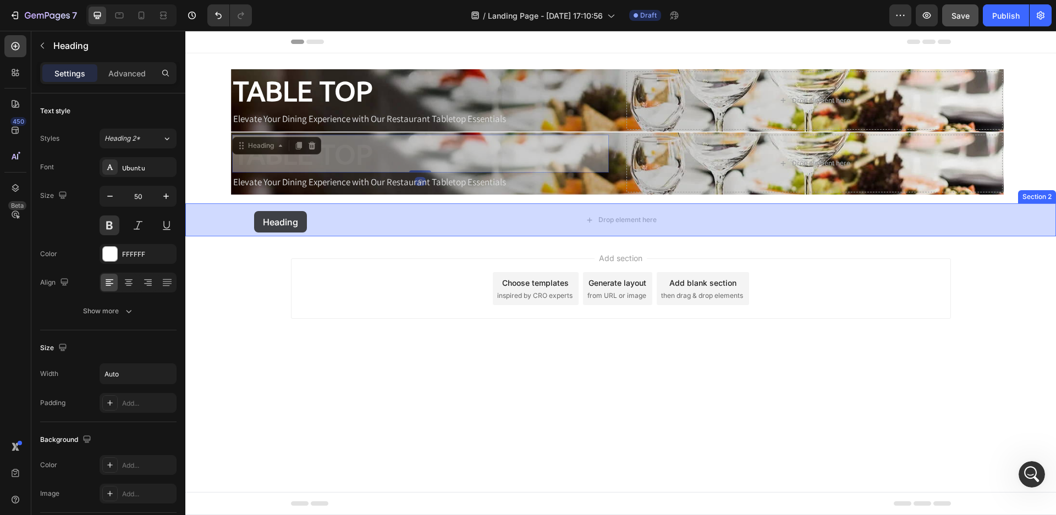
drag, startPoint x: 242, startPoint y: 155, endPoint x: 254, endPoint y: 211, distance: 57.4
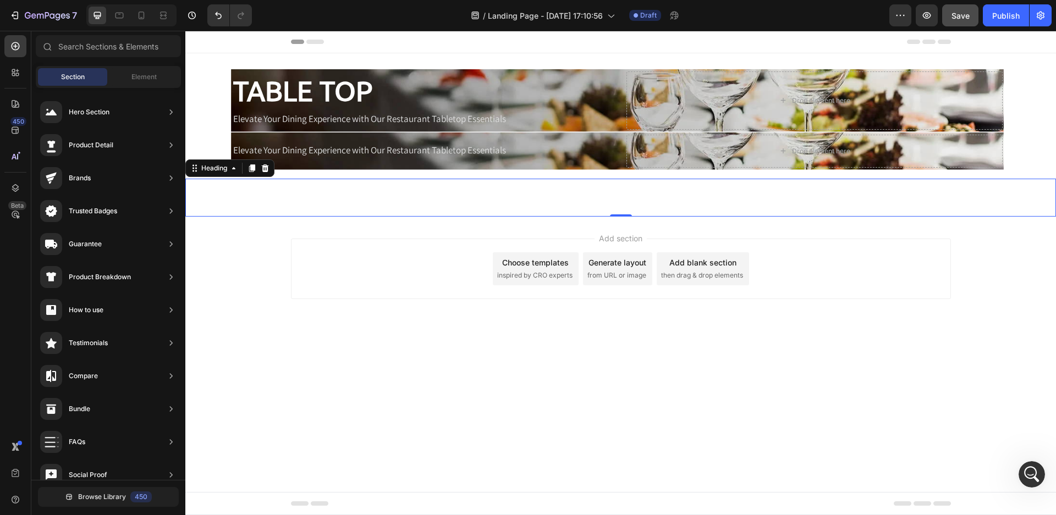
click at [423, 242] on div "Add section Choose templates inspired by CRO experts Generate layout from URL o…" at bounding box center [621, 269] width 660 height 61
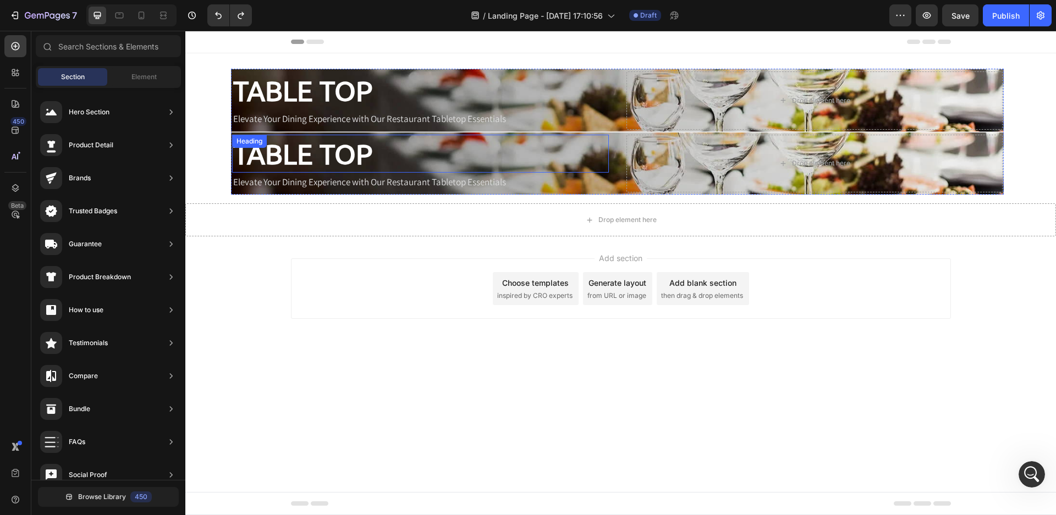
scroll to position [2132, 0]
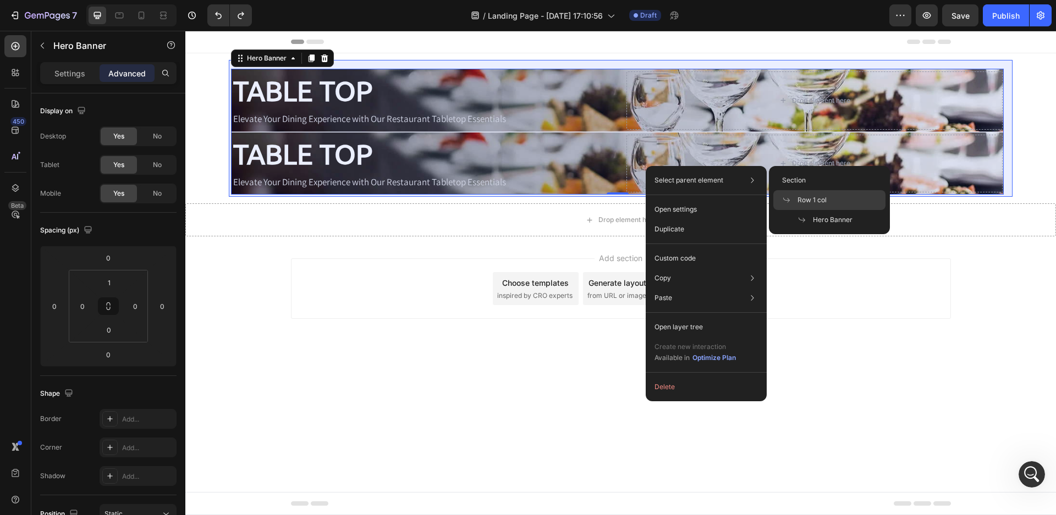
click at [827, 210] on div "Row 1 col" at bounding box center [829, 220] width 112 height 20
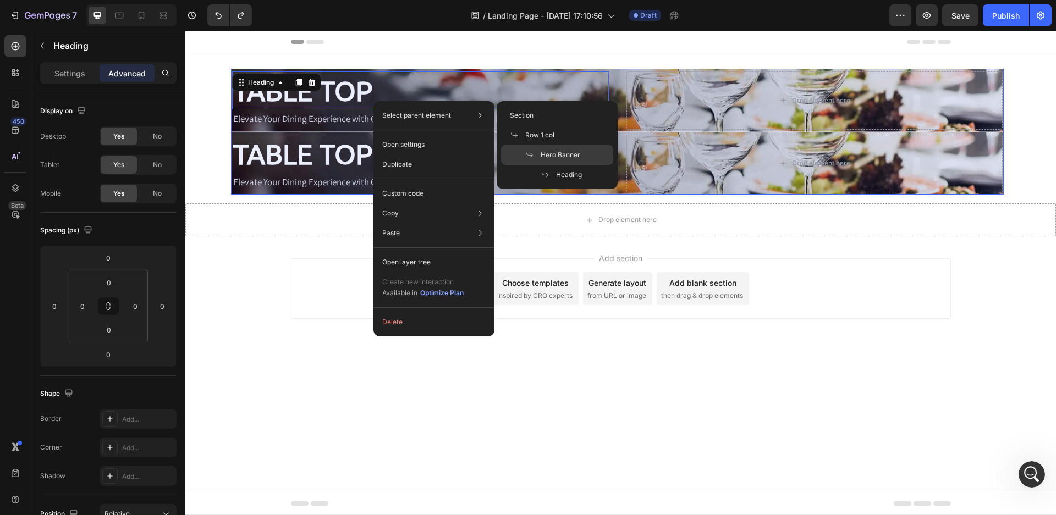
click at [539, 151] on span at bounding box center [532, 155] width 15 height 9
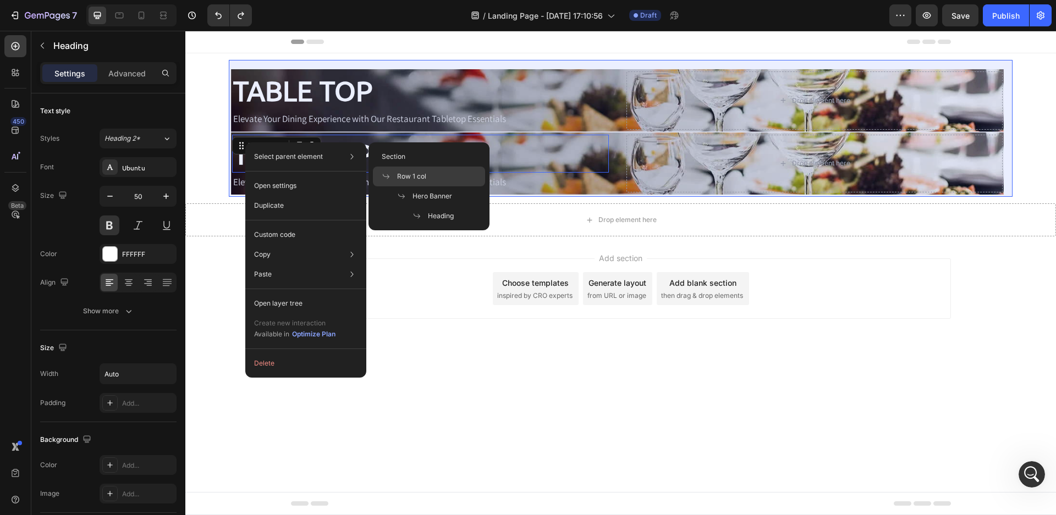
click at [397, 176] on span at bounding box center [389, 176] width 15 height 9
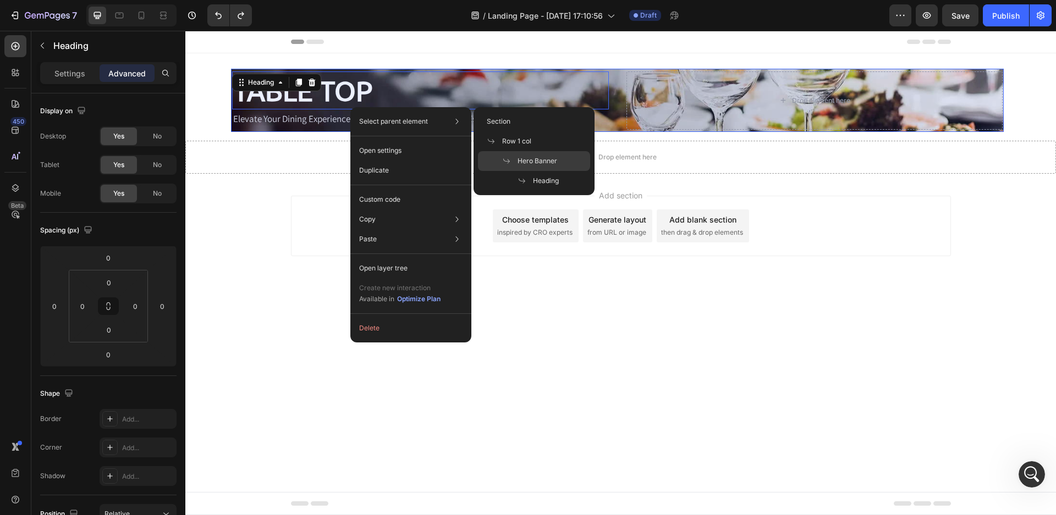
click at [527, 159] on span "Hero Banner" at bounding box center [538, 161] width 40 height 10
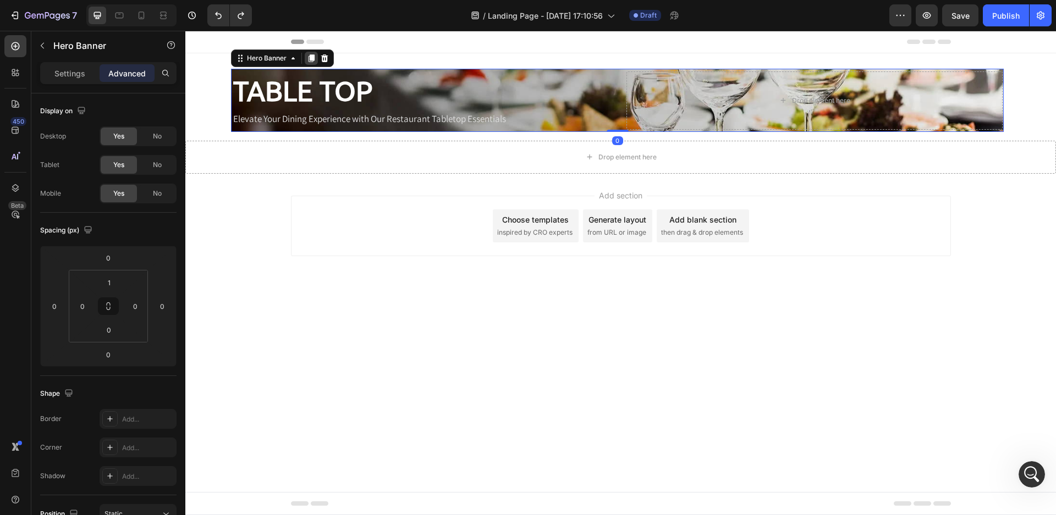
click at [307, 58] on icon at bounding box center [311, 58] width 9 height 9
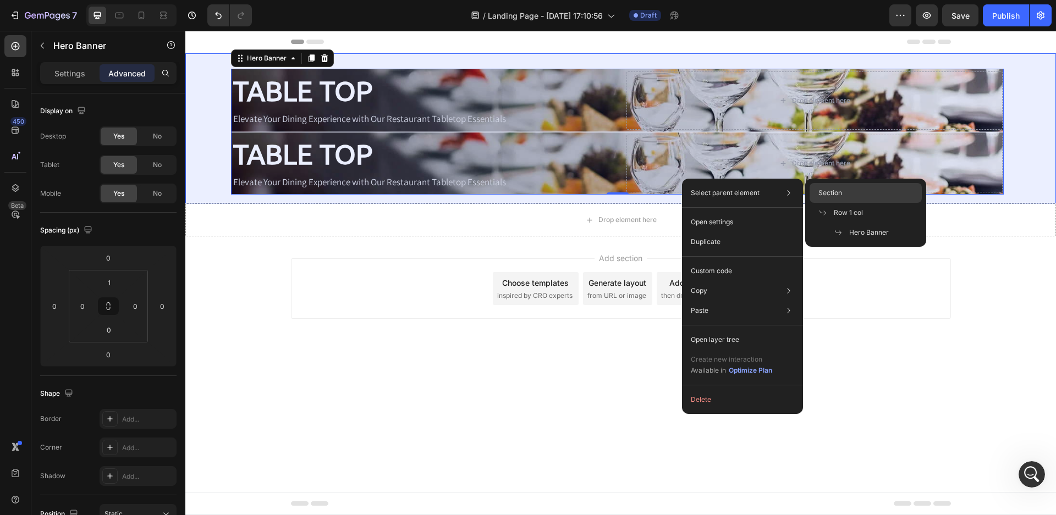
click at [814, 203] on div "Section" at bounding box center [866, 213] width 112 height 20
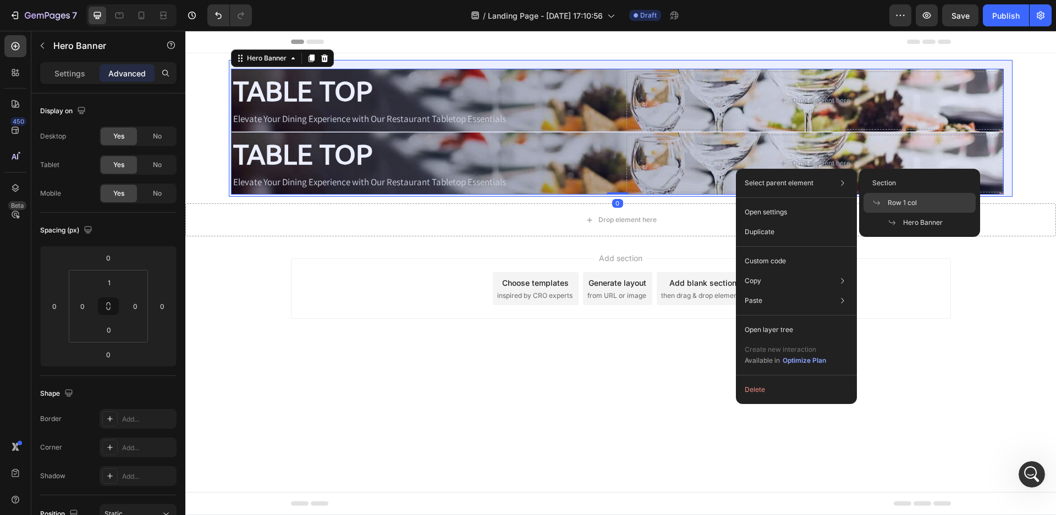
click at [873, 200] on icon at bounding box center [876, 203] width 9 height 9
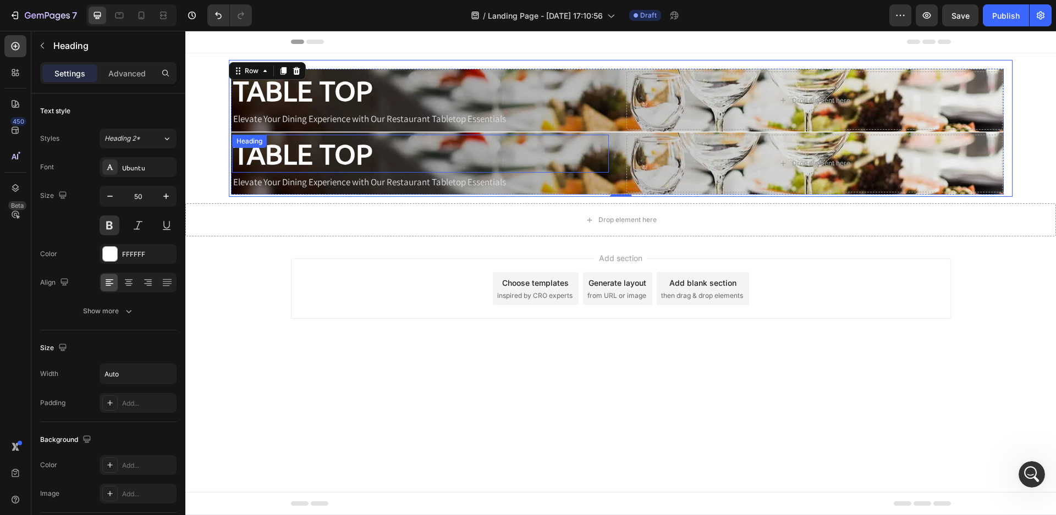
click at [337, 164] on h2 "TABLE TOP" at bounding box center [302, 154] width 141 height 38
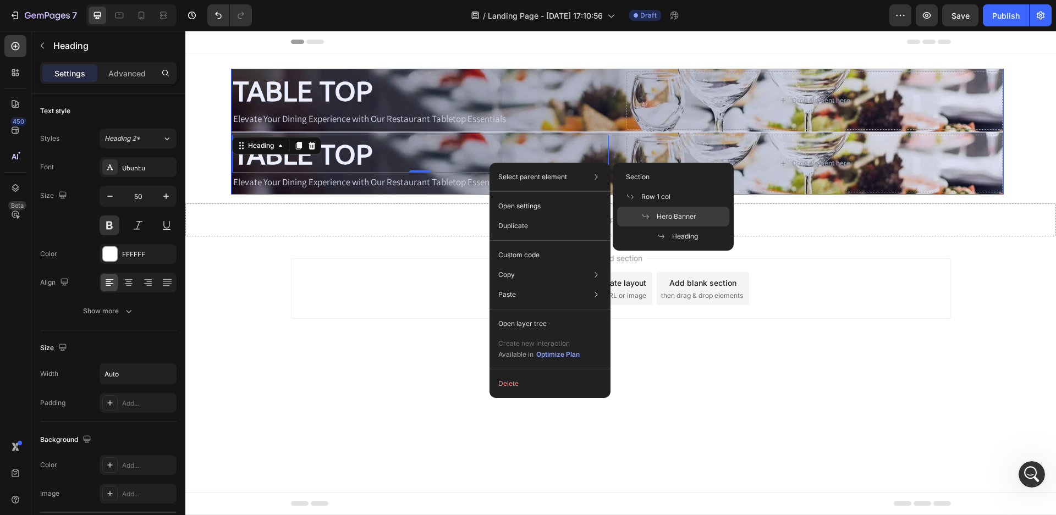
click at [650, 213] on span at bounding box center [648, 216] width 15 height 9
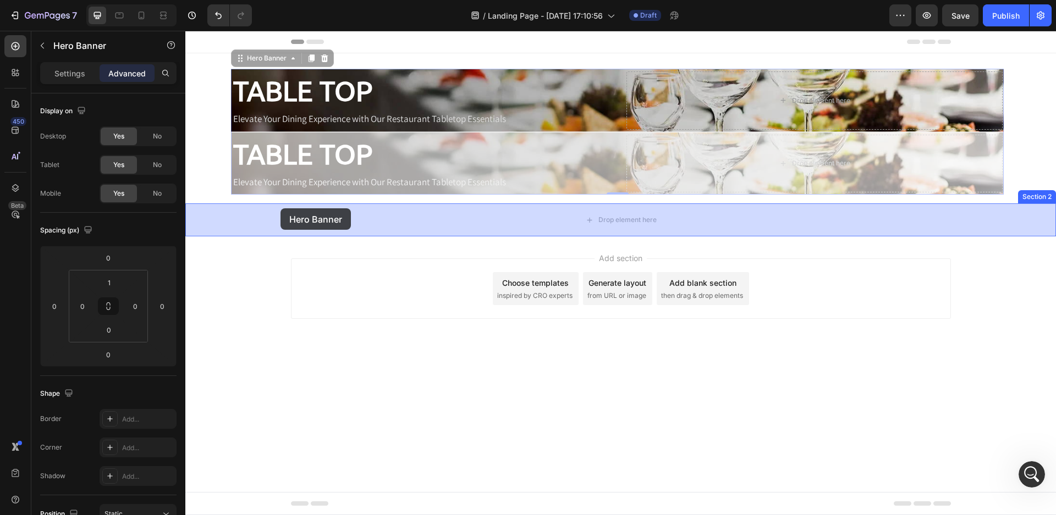
drag, startPoint x: 243, startPoint y: 58, endPoint x: 281, endPoint y: 208, distance: 155.5
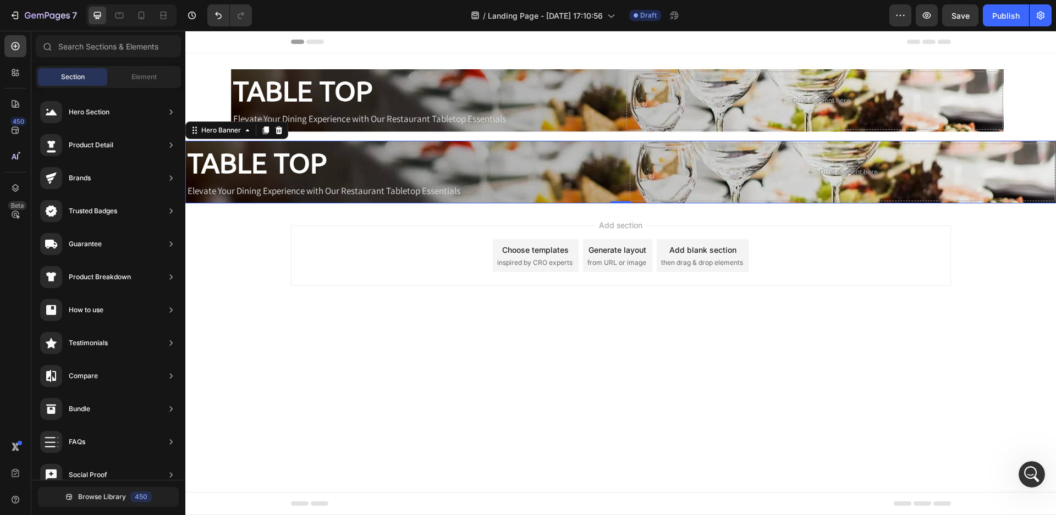
click at [378, 270] on div "Add section Choose templates inspired by CRO experts Generate layout from URL o…" at bounding box center [621, 256] width 660 height 61
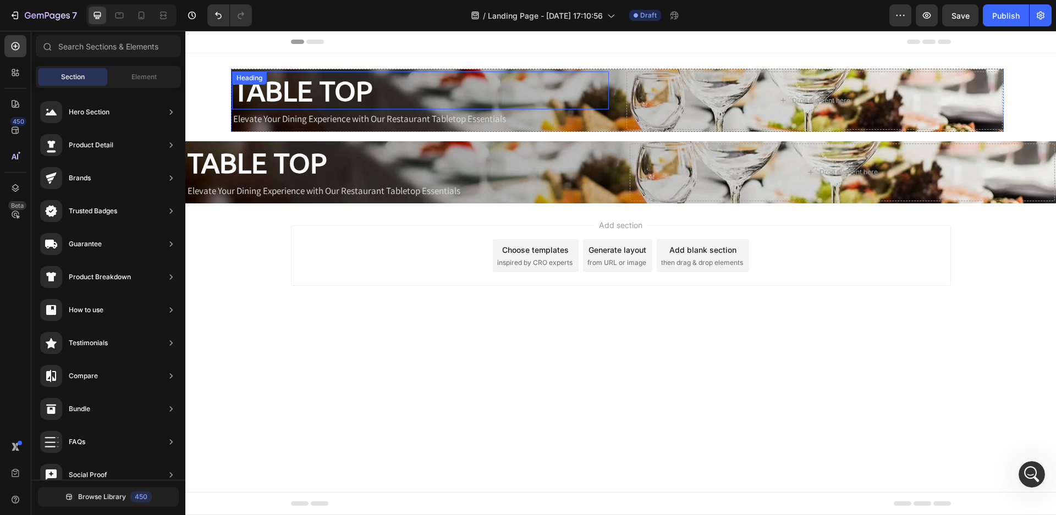
click at [424, 106] on div "TABLE TOP" at bounding box center [420, 91] width 376 height 38
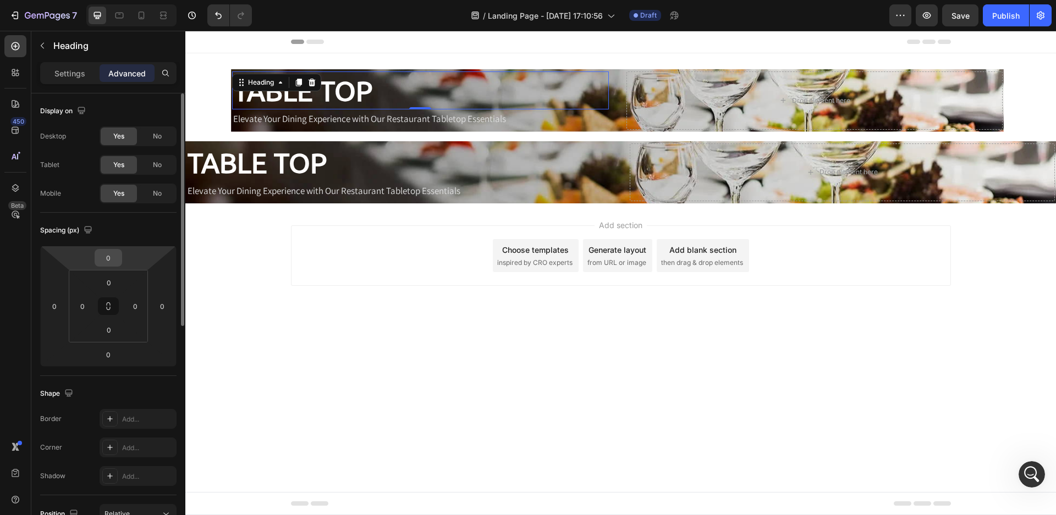
click at [110, 262] on input "0" at bounding box center [108, 258] width 22 height 17
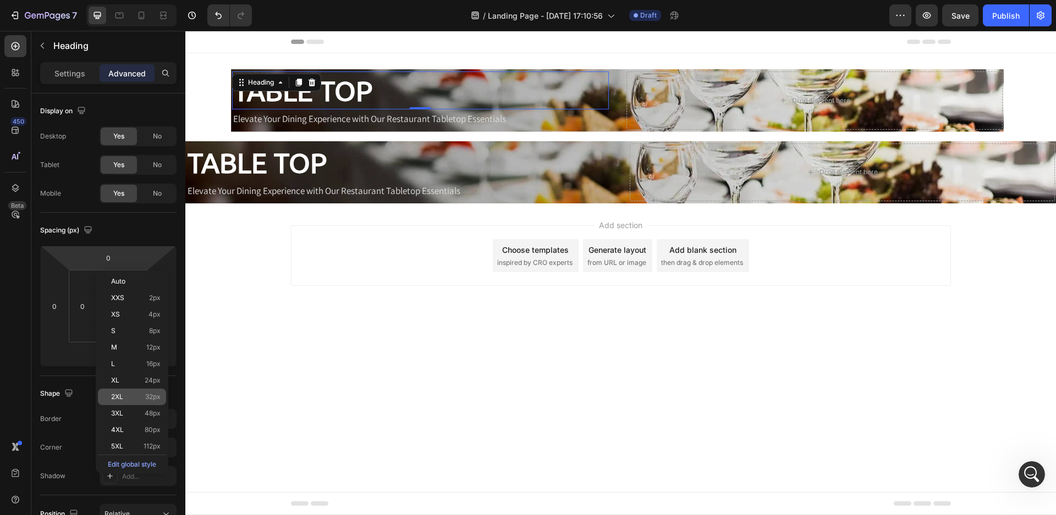
click at [153, 404] on div "2XL 32px" at bounding box center [132, 397] width 68 height 17
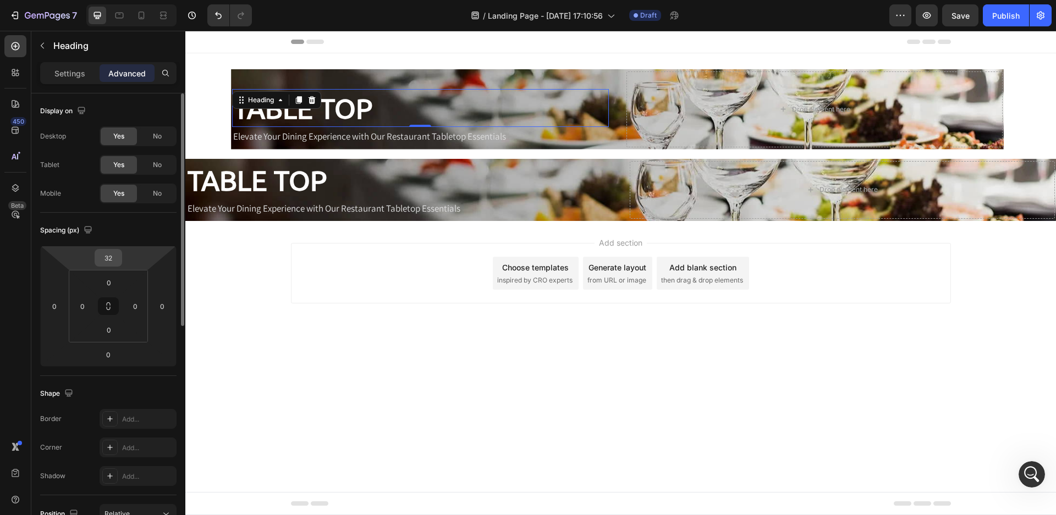
click at [117, 256] on input "32" at bounding box center [108, 258] width 22 height 17
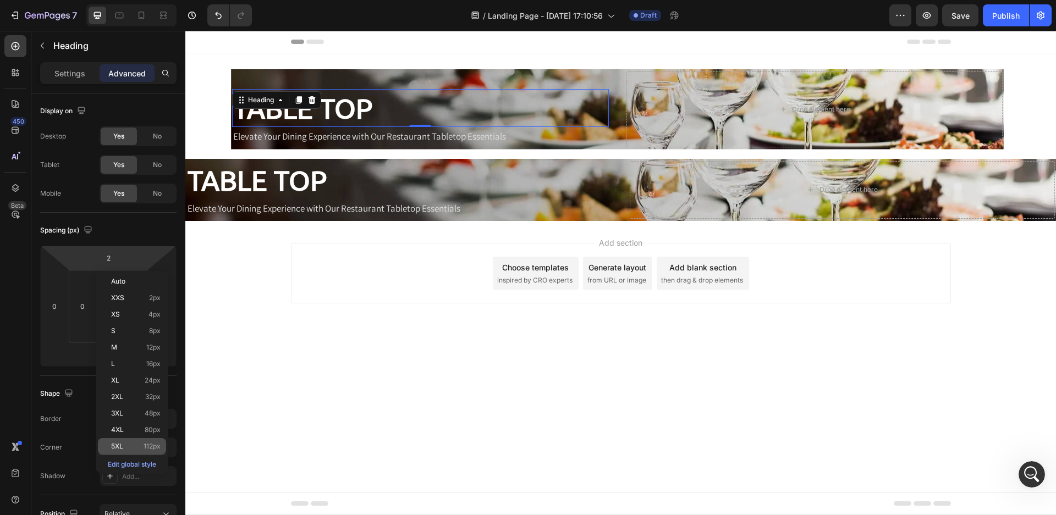
click at [138, 450] on div "5XL 112px" at bounding box center [132, 446] width 68 height 17
type input "112"
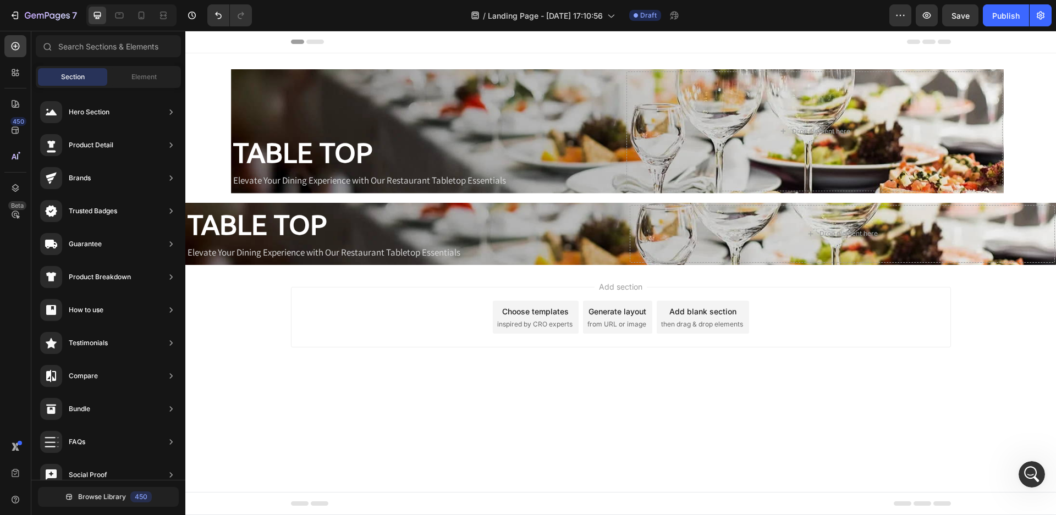
click at [306, 447] on body "Header TABLE TOP Heading Elevate Your Dining Experience with Our Restaurant Tab…" at bounding box center [620, 273] width 871 height 485
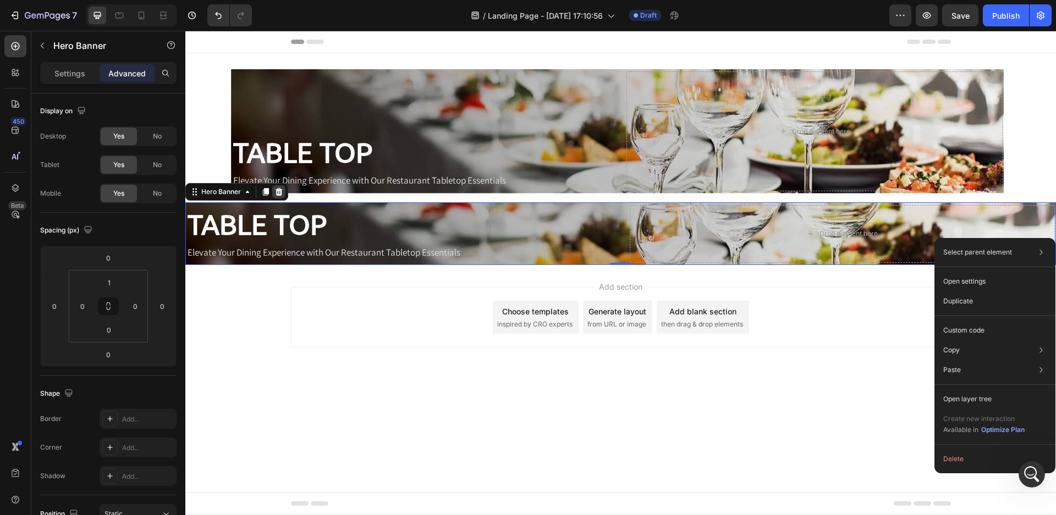
click at [278, 192] on icon at bounding box center [279, 192] width 7 height 8
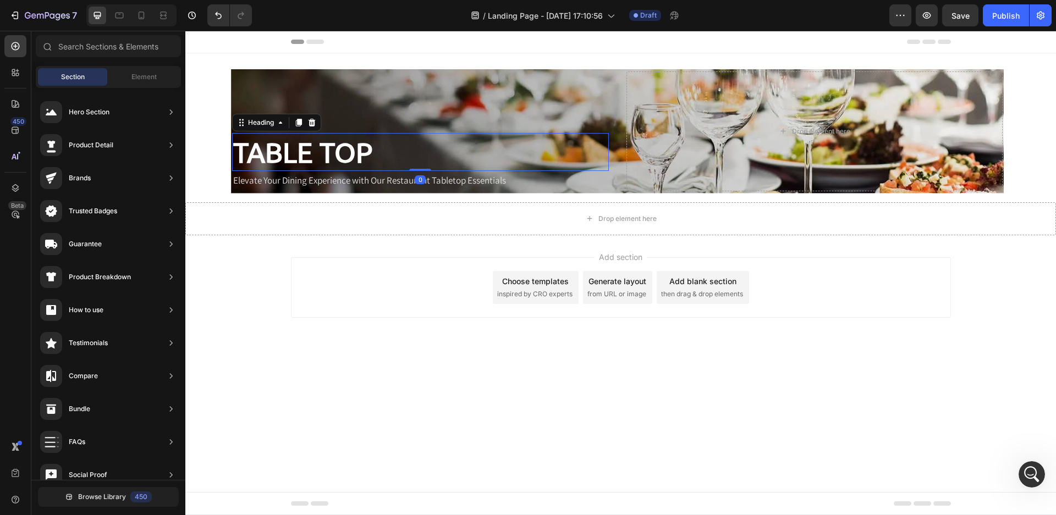
click at [526, 135] on div "TABLE TOP" at bounding box center [420, 152] width 376 height 38
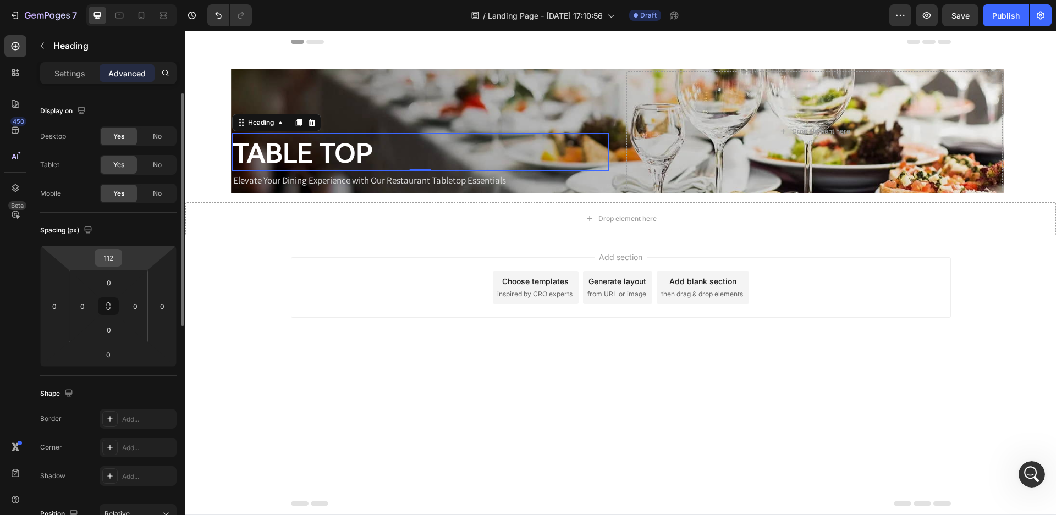
click at [115, 257] on input "112" at bounding box center [108, 258] width 22 height 17
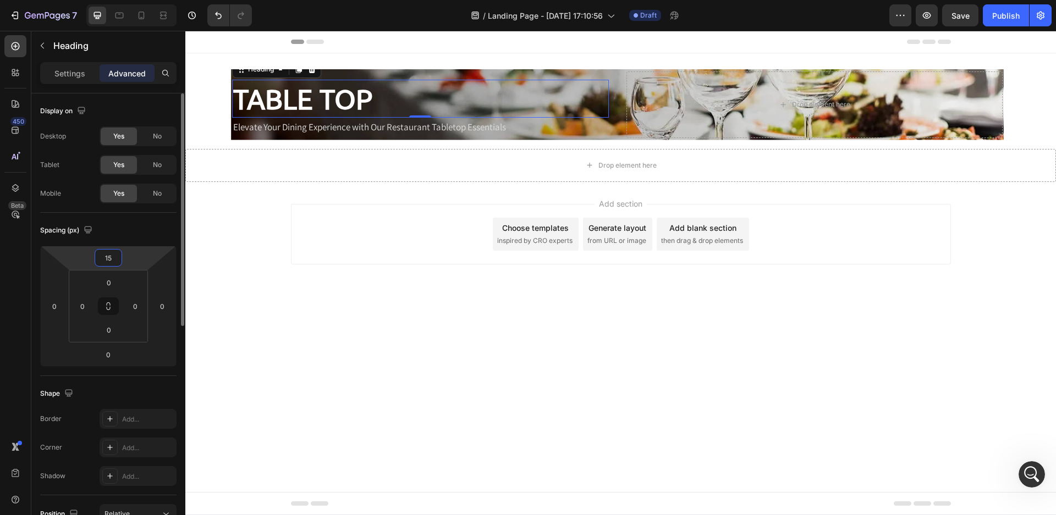
type input "1"
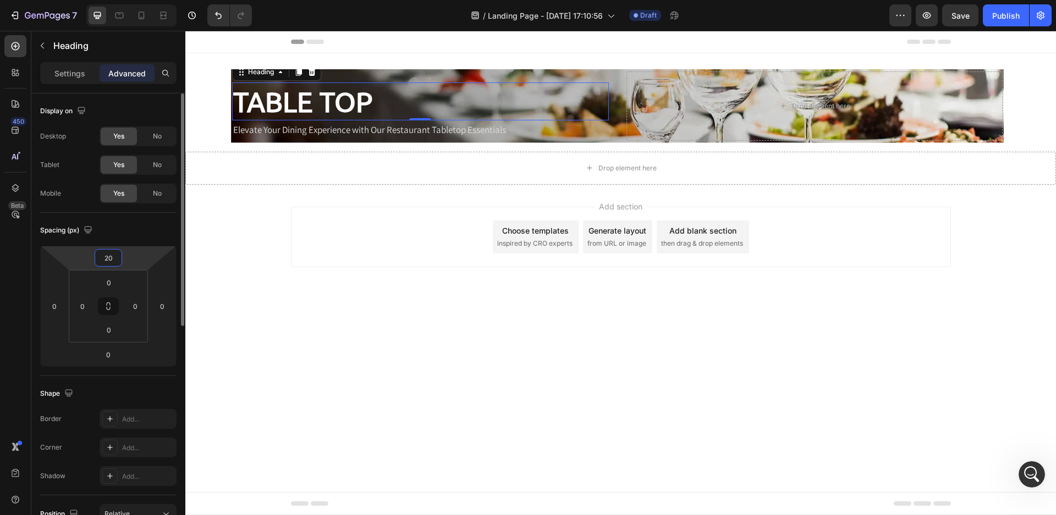
type input "200"
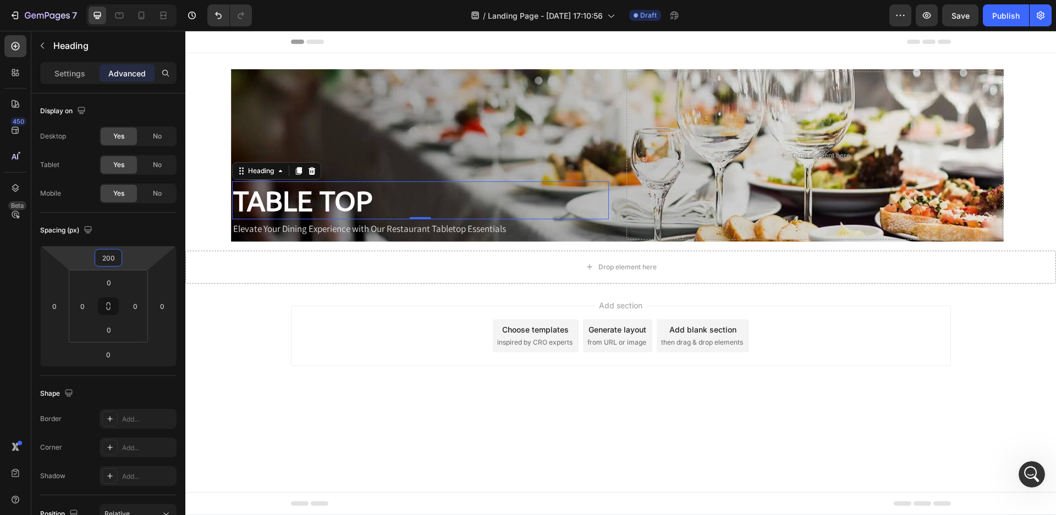
click at [304, 364] on div "Add section Choose templates inspired by CRO experts Generate layout from URL o…" at bounding box center [621, 336] width 660 height 61
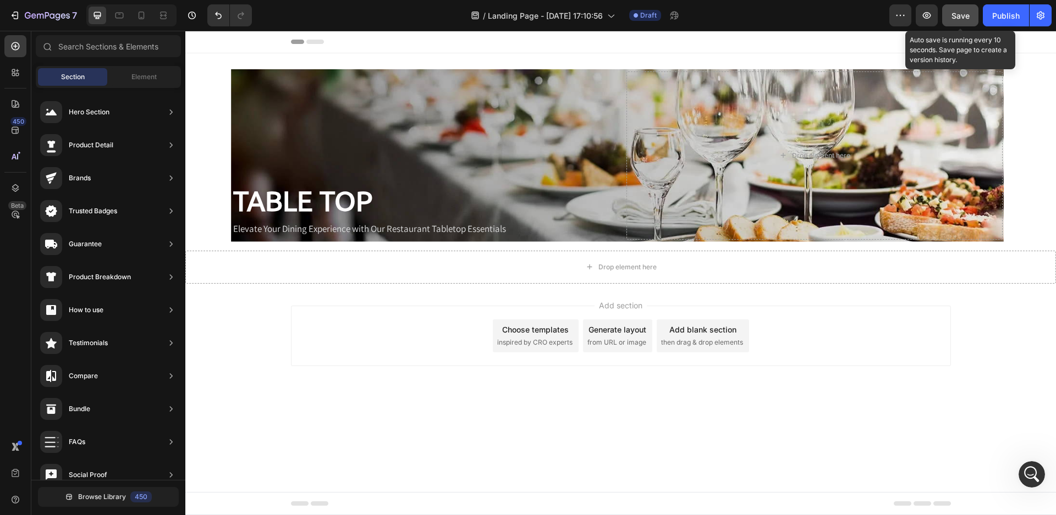
click at [955, 18] on span "Save" at bounding box center [961, 15] width 18 height 9
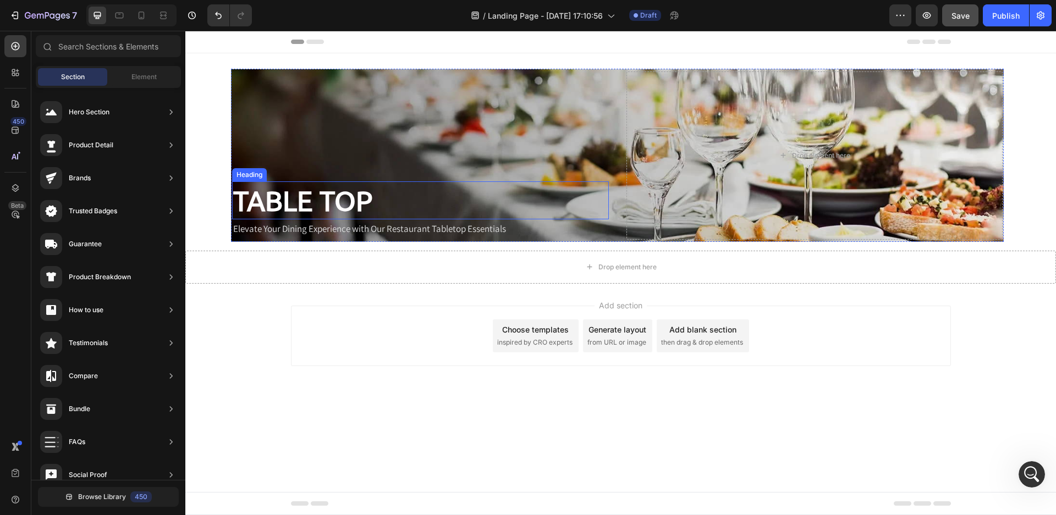
click at [344, 202] on h2 "TABLE TOP" at bounding box center [302, 201] width 141 height 38
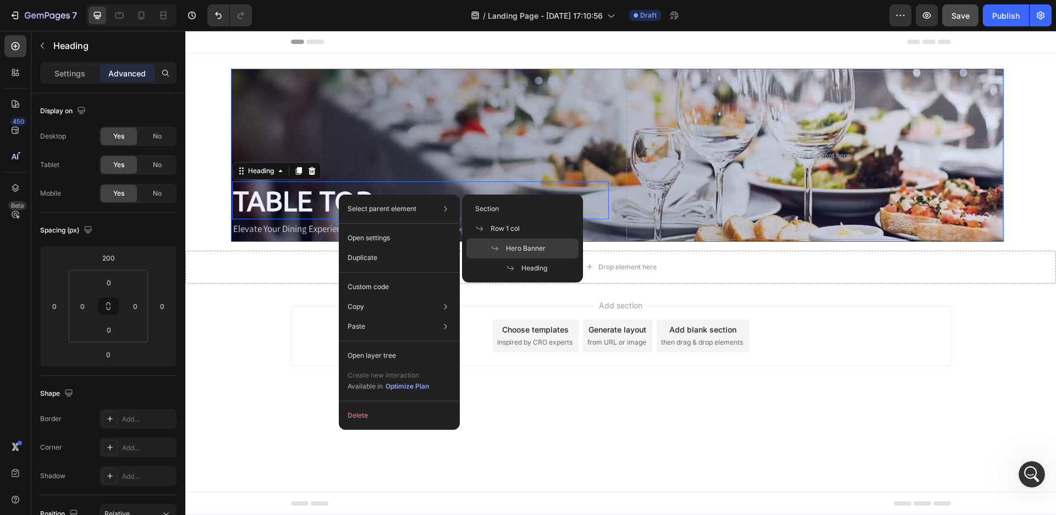
click at [540, 249] on span "Hero Banner" at bounding box center [526, 249] width 40 height 10
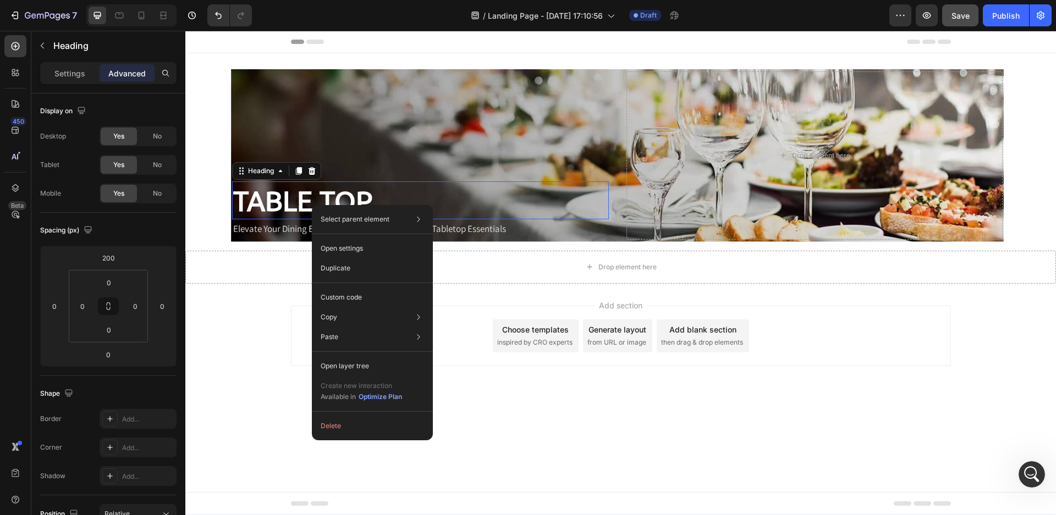
click at [286, 210] on h2 "TABLE TOP" at bounding box center [302, 201] width 141 height 38
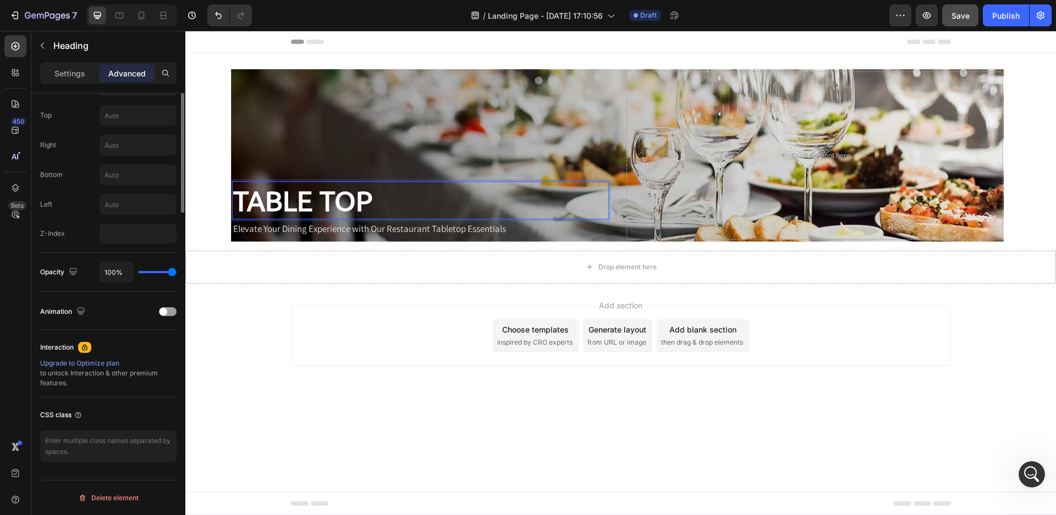
scroll to position [208, 0]
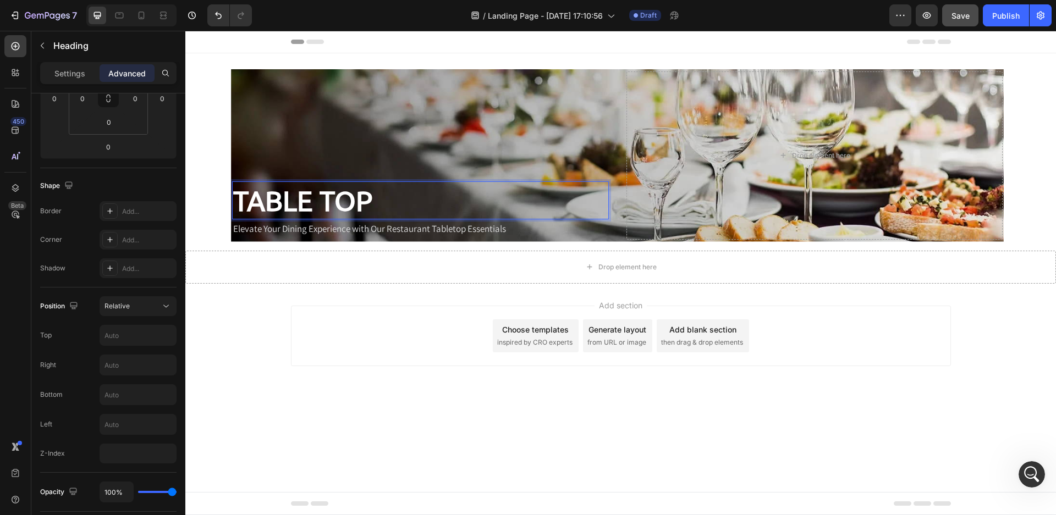
drag, startPoint x: 251, startPoint y: 210, endPoint x: 406, endPoint y: 182, distance: 157.6
click at [406, 182] on div "TABLE TOP" at bounding box center [420, 201] width 376 height 38
click at [255, 173] on div "Heading" at bounding box center [261, 171] width 30 height 10
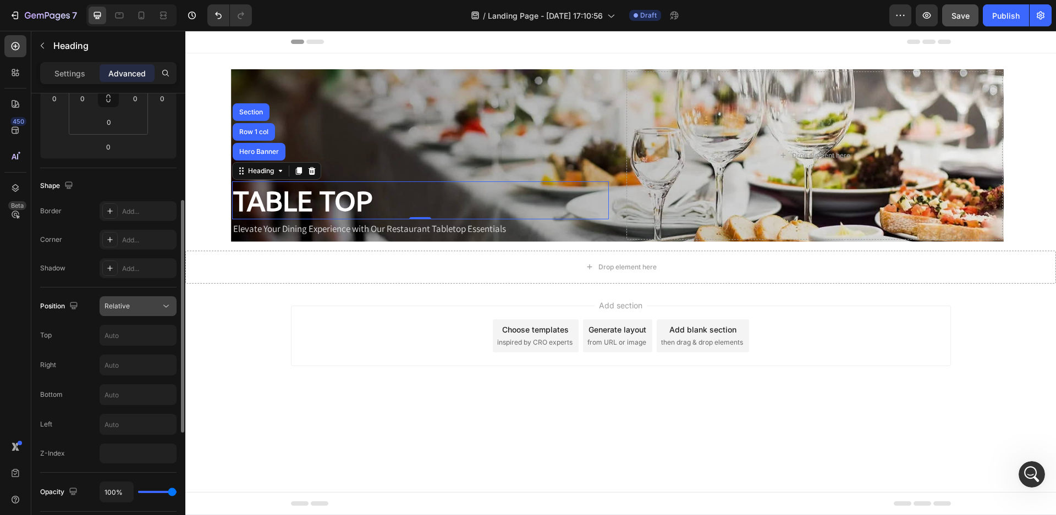
click at [162, 307] on icon at bounding box center [166, 306] width 11 height 11
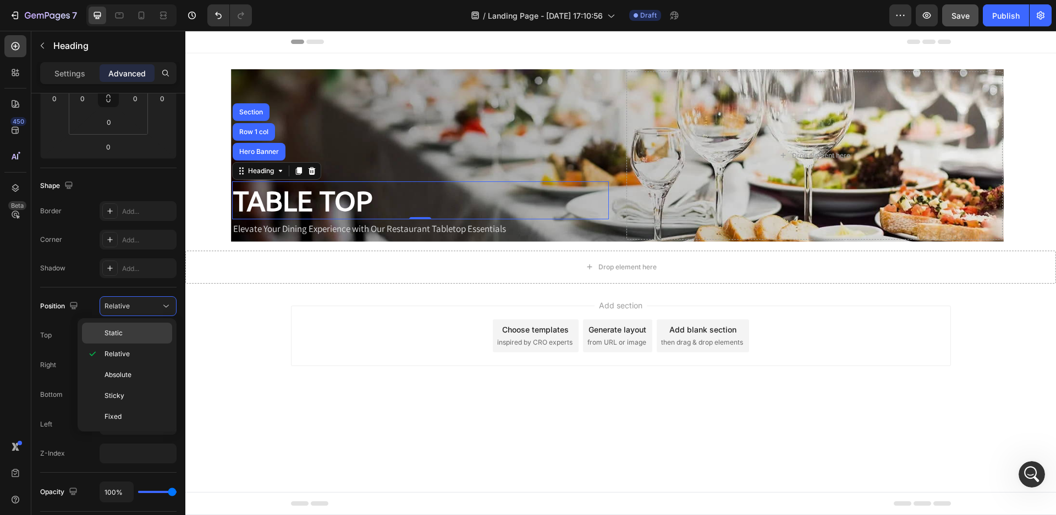
click at [152, 330] on p "Static" at bounding box center [136, 333] width 63 height 10
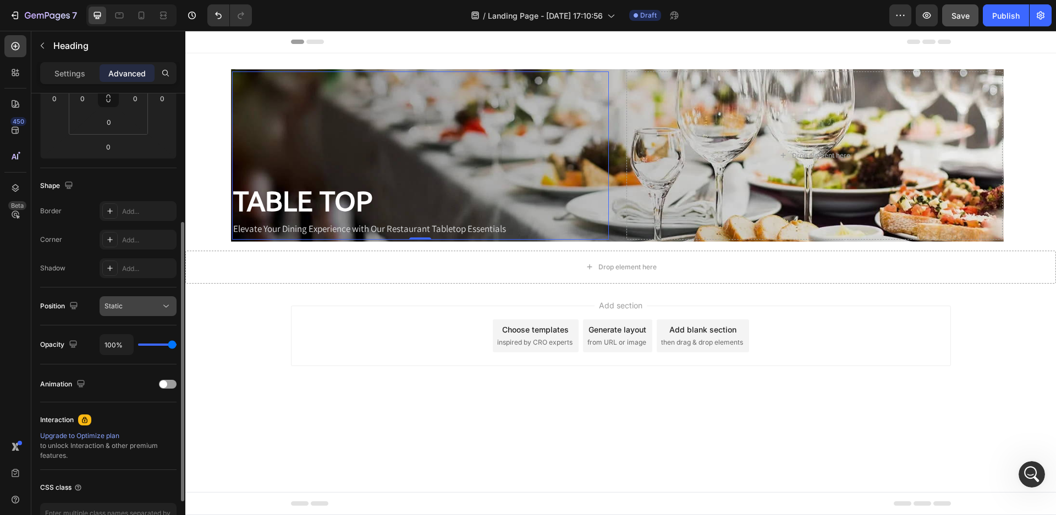
click at [167, 307] on icon at bounding box center [166, 306] width 11 height 11
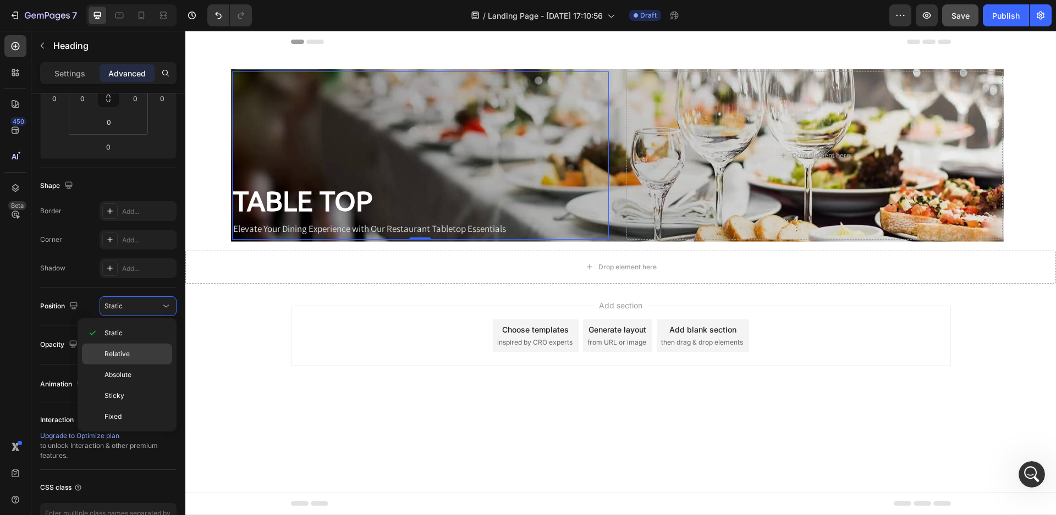
click at [149, 355] on p "Relative" at bounding box center [136, 354] width 63 height 10
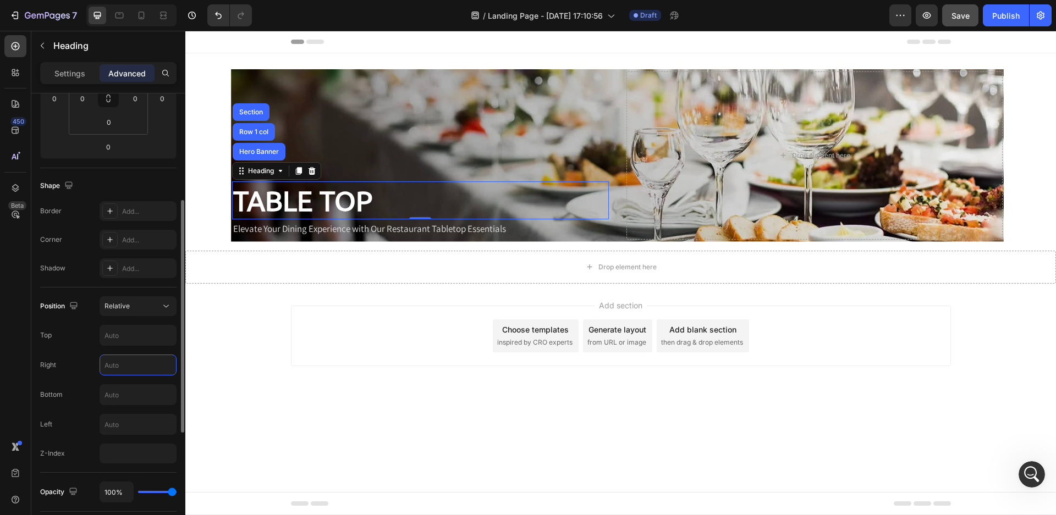
click at [156, 364] on input "text" at bounding box center [138, 365] width 76 height 20
click at [150, 416] on input "text" at bounding box center [138, 425] width 76 height 20
type input "20"
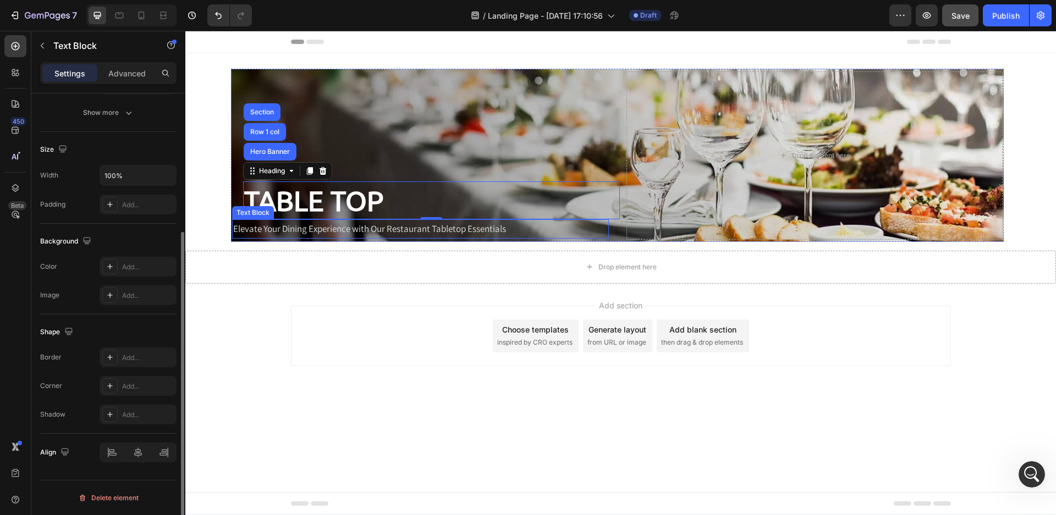
click at [352, 228] on p "Elevate Your Dining Experience with Our Restaurant Tabletop Essentials" at bounding box center [420, 229] width 374 height 17
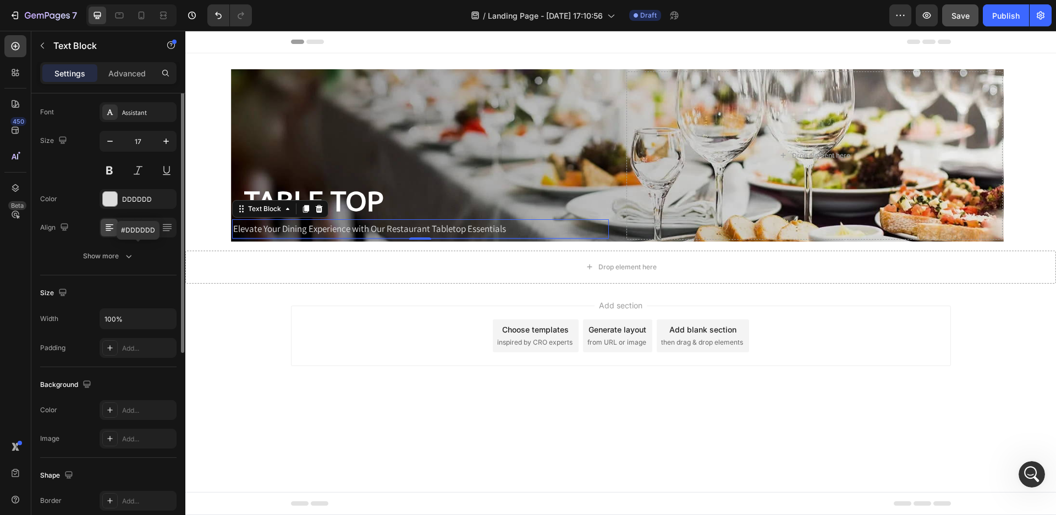
scroll to position [110, 0]
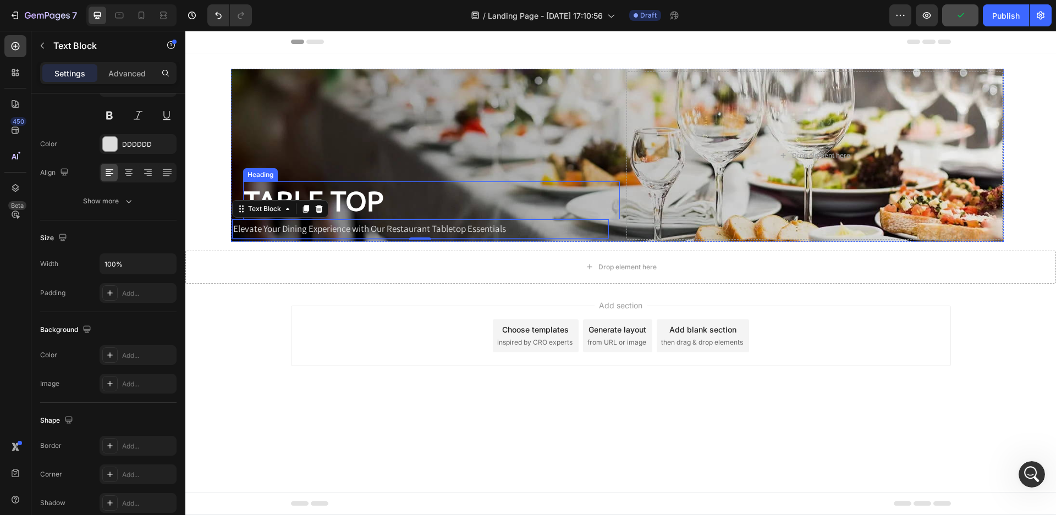
click at [315, 196] on p "TABLE TOP" at bounding box center [313, 201] width 139 height 36
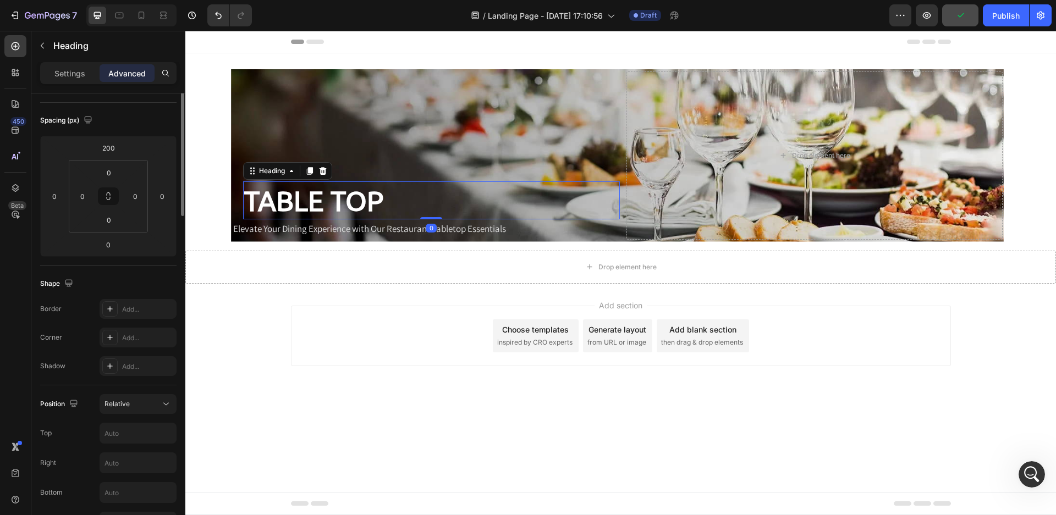
scroll to position [0, 0]
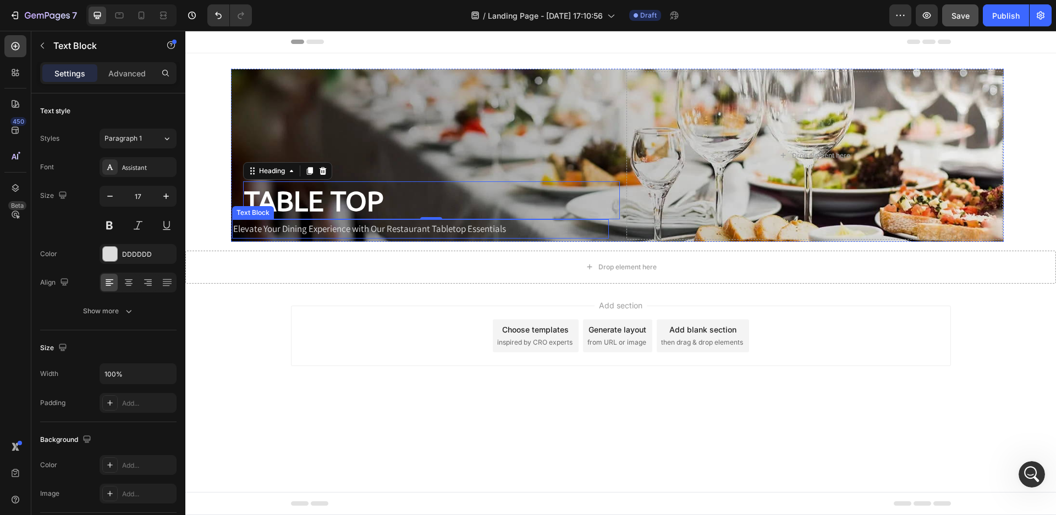
click at [317, 228] on p "Elevate Your Dining Experience with Our Restaurant Tabletop Essentials" at bounding box center [420, 229] width 374 height 17
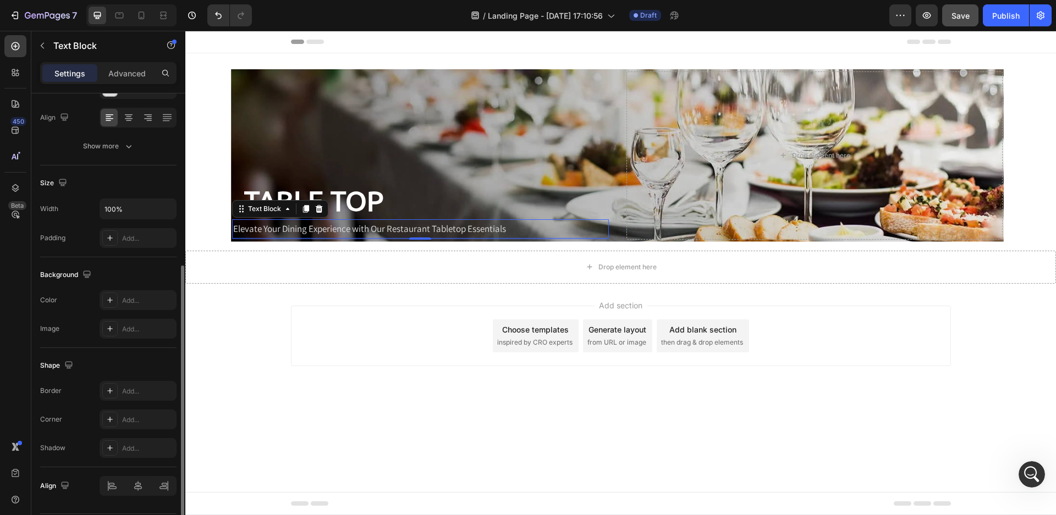
scroll to position [199, 0]
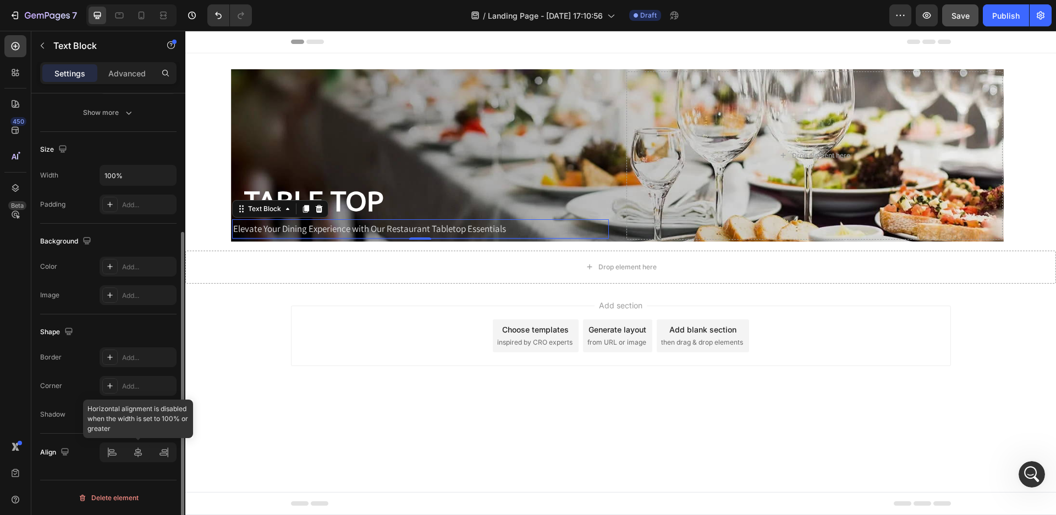
click at [113, 450] on div at bounding box center [138, 453] width 77 height 20
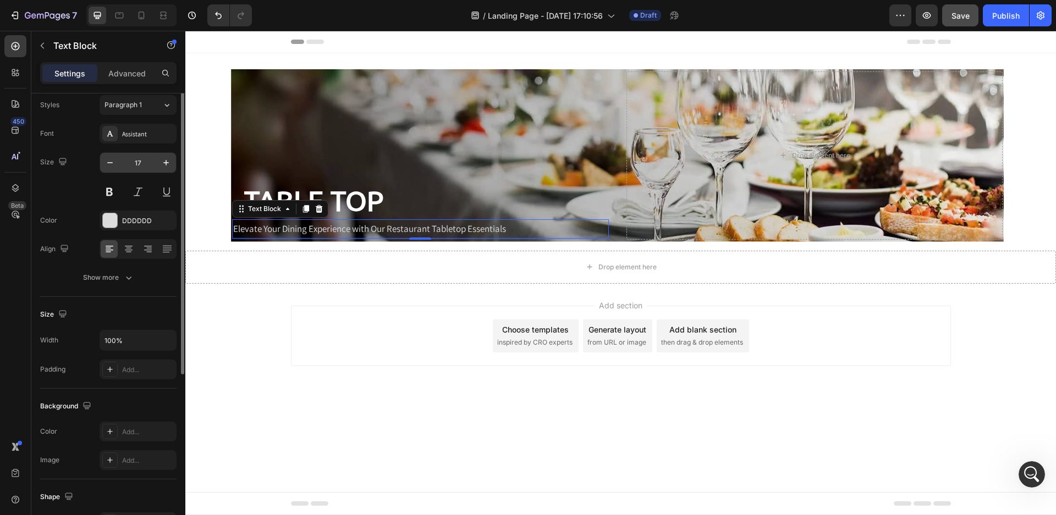
scroll to position [0, 0]
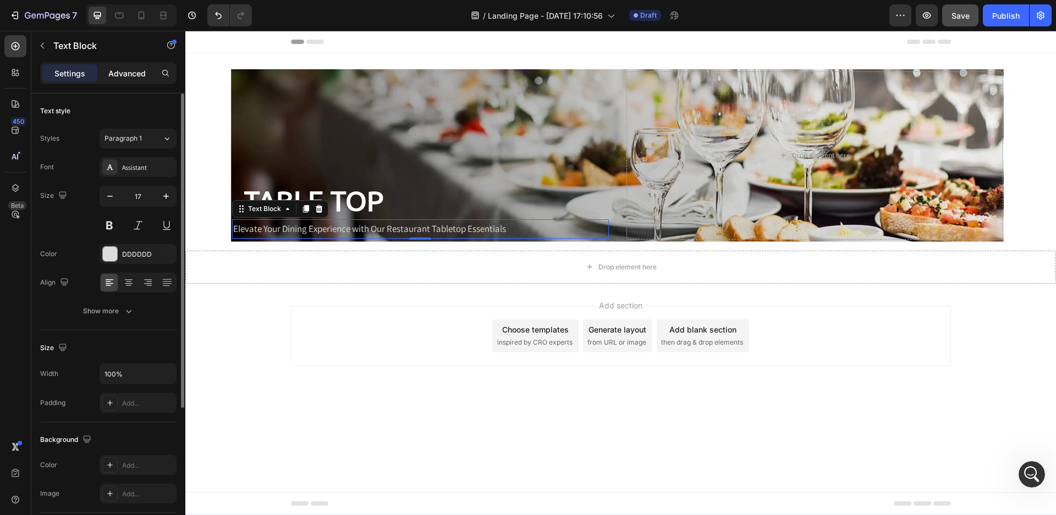
click at [136, 69] on p "Advanced" at bounding box center [126, 74] width 37 height 12
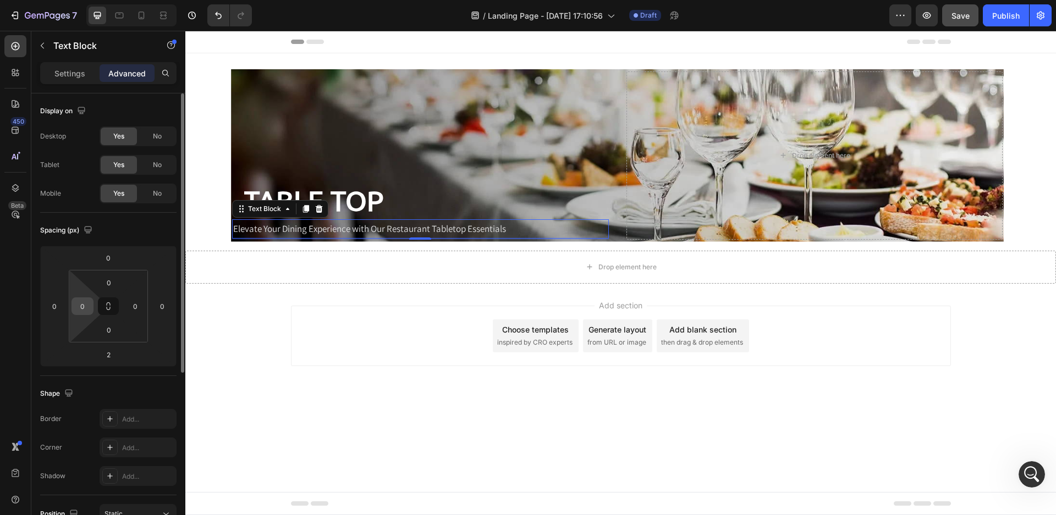
click at [89, 309] on input "0" at bounding box center [82, 306] width 17 height 17
type input "1"
type input "25"
click at [333, 296] on div "Add section Choose templates inspired by CRO experts Generate layout from URL o…" at bounding box center [620, 351] width 871 height 135
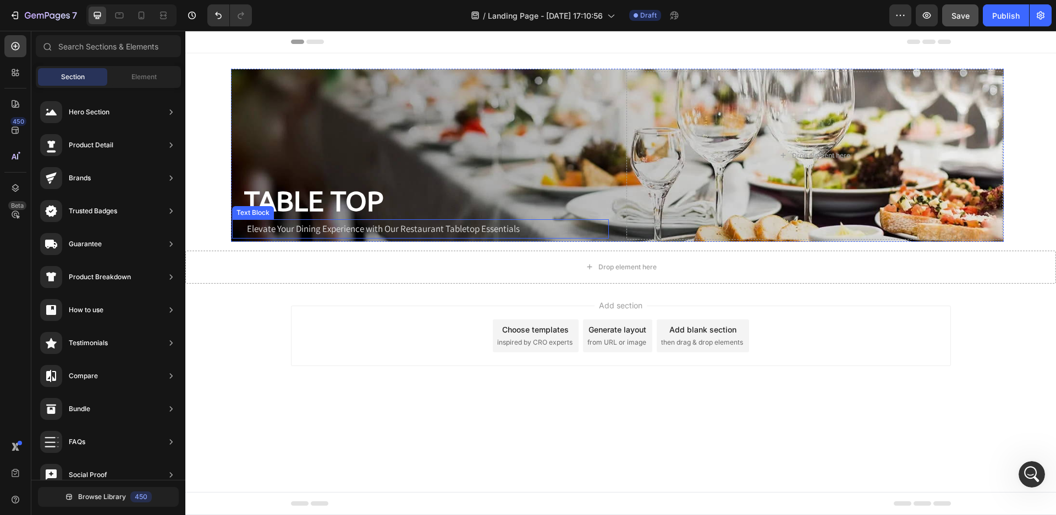
click at [335, 231] on p "Elevate Your Dining Experience with Our Restaurant Tabletop Essentials" at bounding box center [427, 229] width 360 height 17
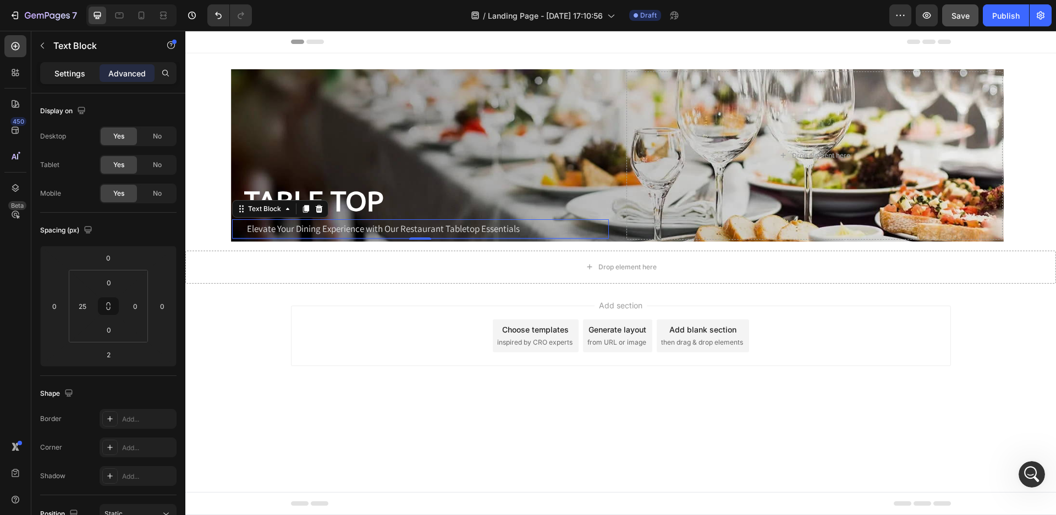
click at [68, 69] on p "Settings" at bounding box center [69, 74] width 31 height 12
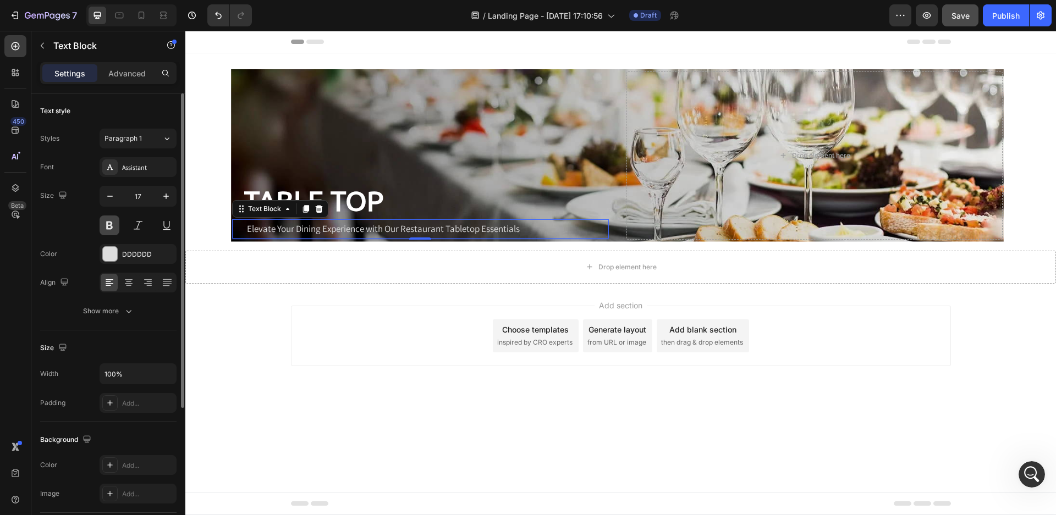
click at [107, 226] on button at bounding box center [110, 226] width 20 height 20
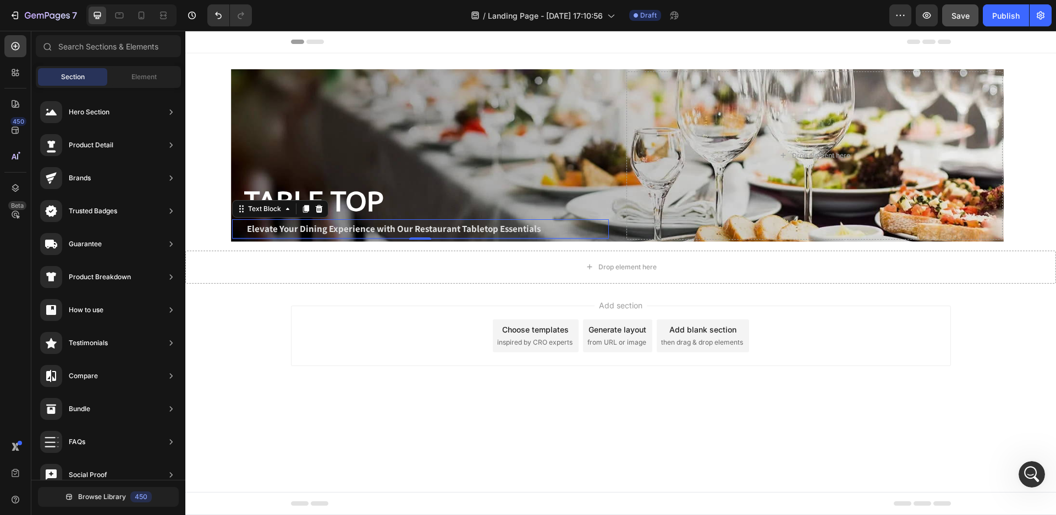
click at [373, 334] on div "Add section Choose templates inspired by CRO experts Generate layout from URL o…" at bounding box center [621, 336] width 660 height 61
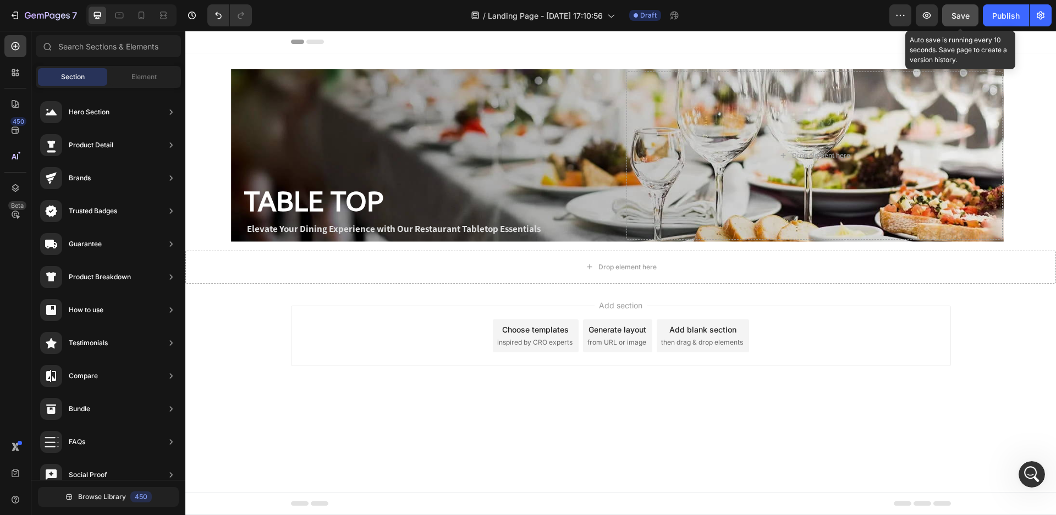
click at [958, 15] on span "Save" at bounding box center [961, 15] width 18 height 9
click at [956, 15] on span "Save" at bounding box center [961, 15] width 18 height 9
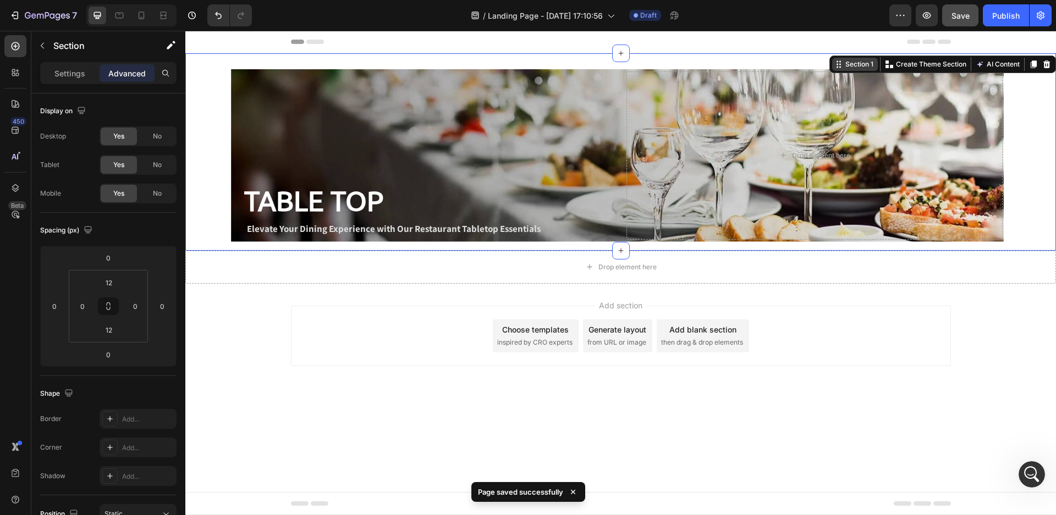
click at [861, 63] on div "Section 1" at bounding box center [859, 64] width 32 height 10
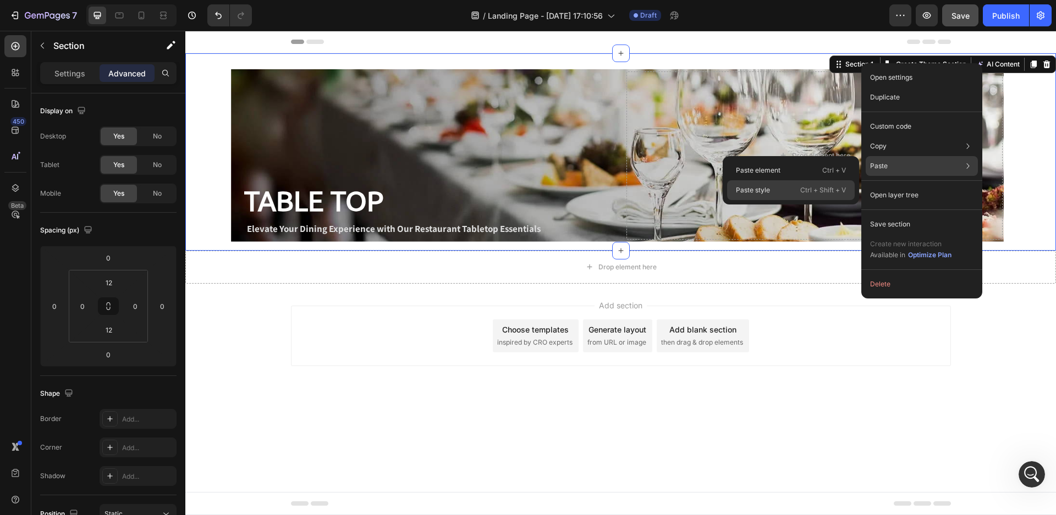
click at [831, 191] on p "Ctrl + Shift + V" at bounding box center [823, 190] width 46 height 11
type input "0"
type input "32"
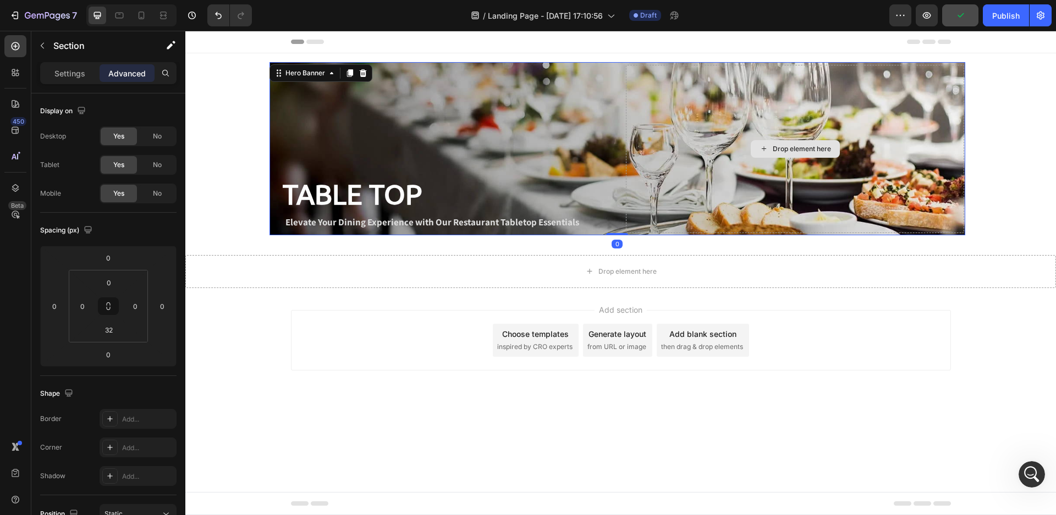
click at [926, 140] on div "Drop element here" at bounding box center [795, 149] width 338 height 168
click at [134, 71] on p "Advanced" at bounding box center [126, 74] width 37 height 12
click at [75, 73] on p "Settings" at bounding box center [69, 74] width 31 height 12
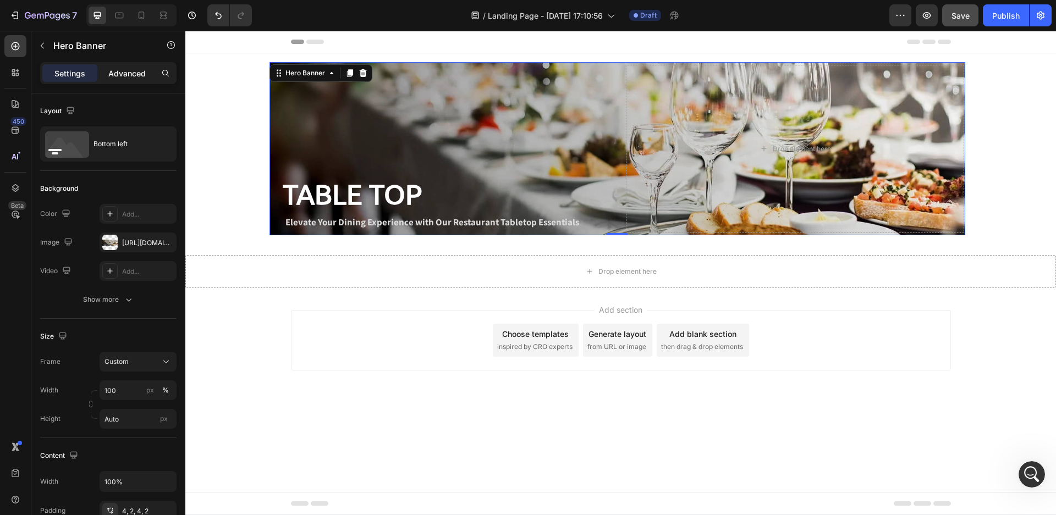
click at [120, 70] on p "Advanced" at bounding box center [126, 74] width 37 height 12
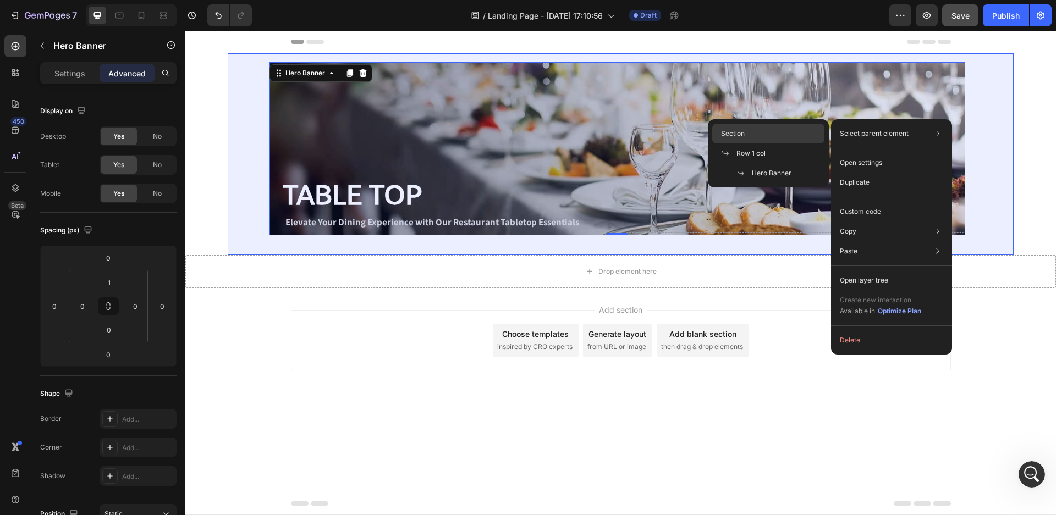
click at [764, 144] on div "Section" at bounding box center [768, 154] width 112 height 20
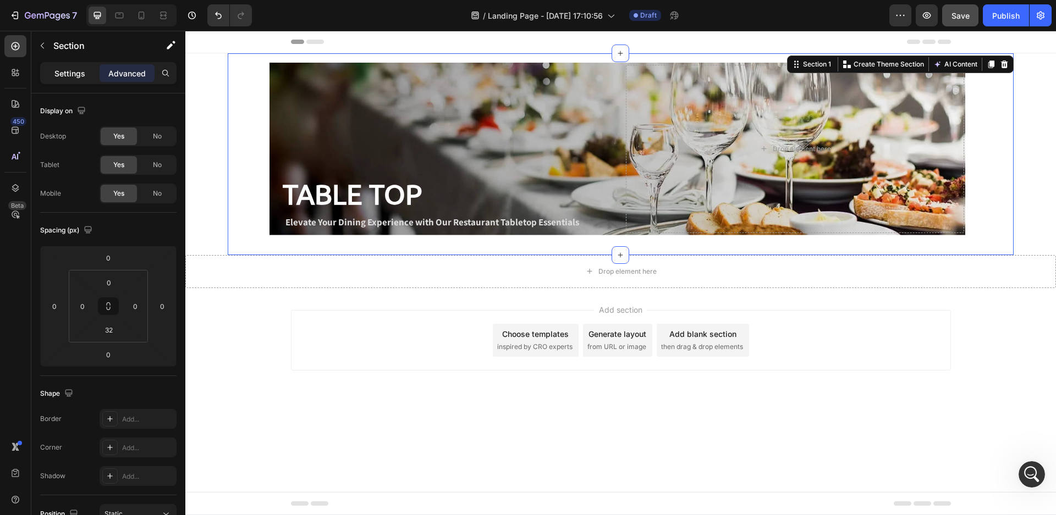
click at [68, 73] on p "Settings" at bounding box center [69, 74] width 31 height 12
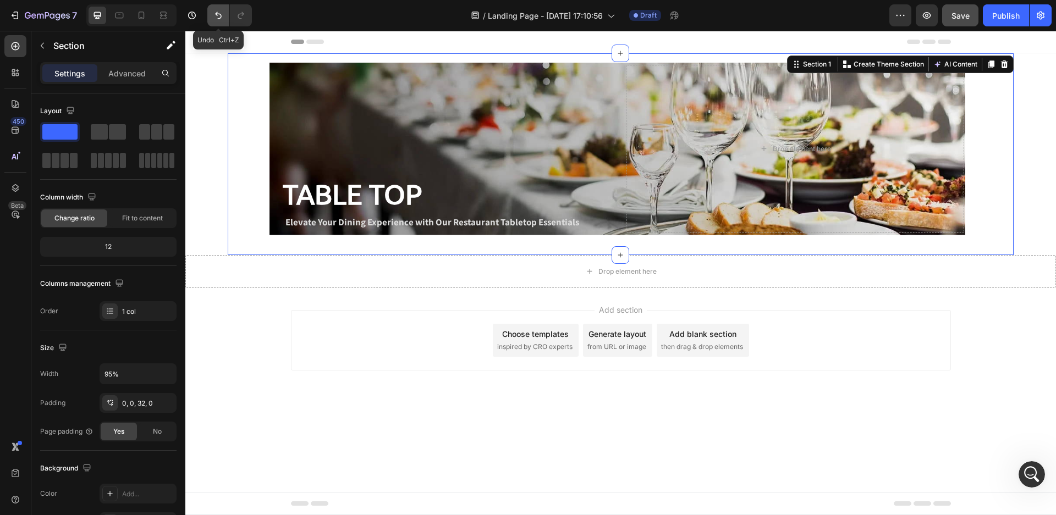
click at [221, 13] on icon "Undo/Redo" at bounding box center [218, 15] width 11 height 11
click at [219, 15] on icon "Undo/Redo" at bounding box center [218, 15] width 11 height 11
type input "100%"
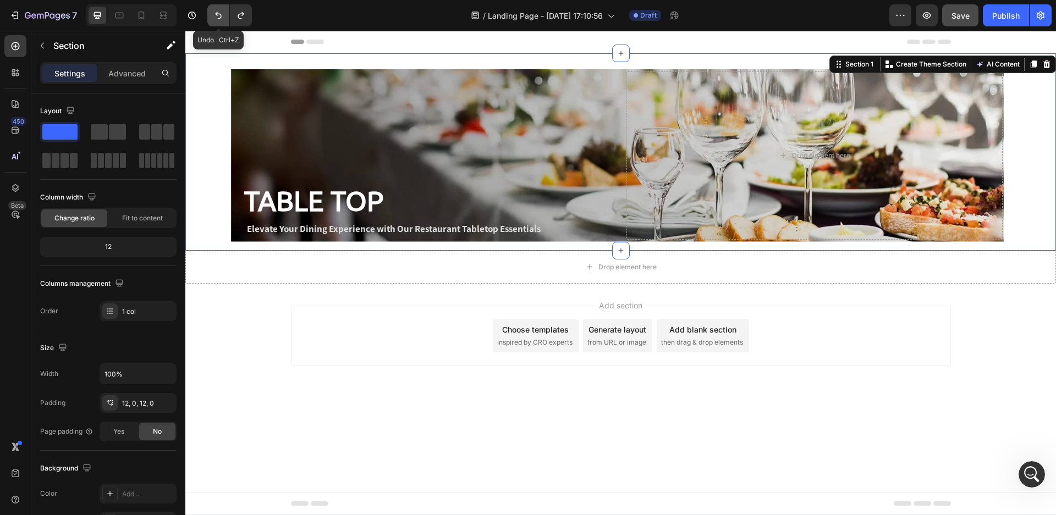
click at [219, 15] on icon "Undo/Redo" at bounding box center [218, 15] width 11 height 11
click at [219, 17] on icon "Undo/Redo" at bounding box center [218, 15] width 11 height 11
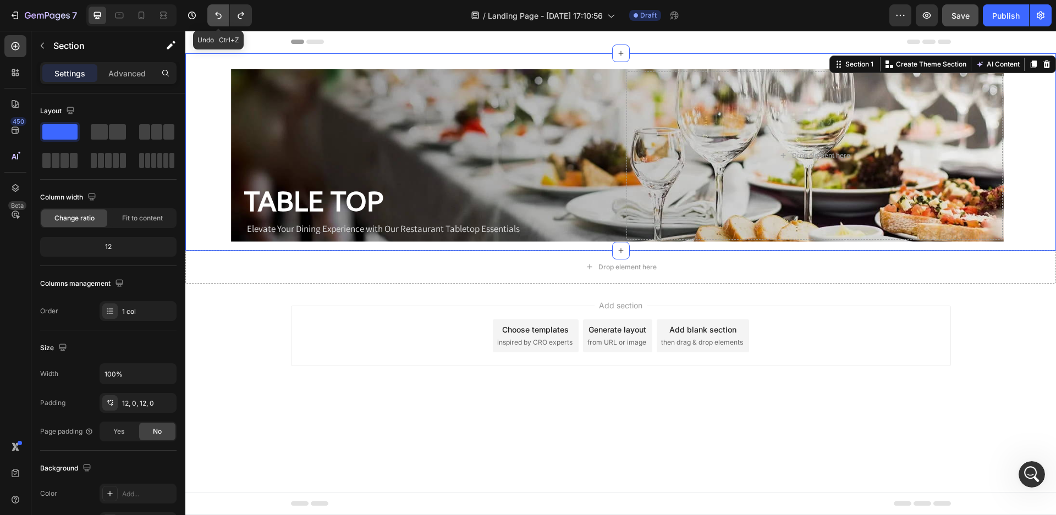
click at [219, 17] on icon "Undo/Redo" at bounding box center [218, 15] width 11 height 11
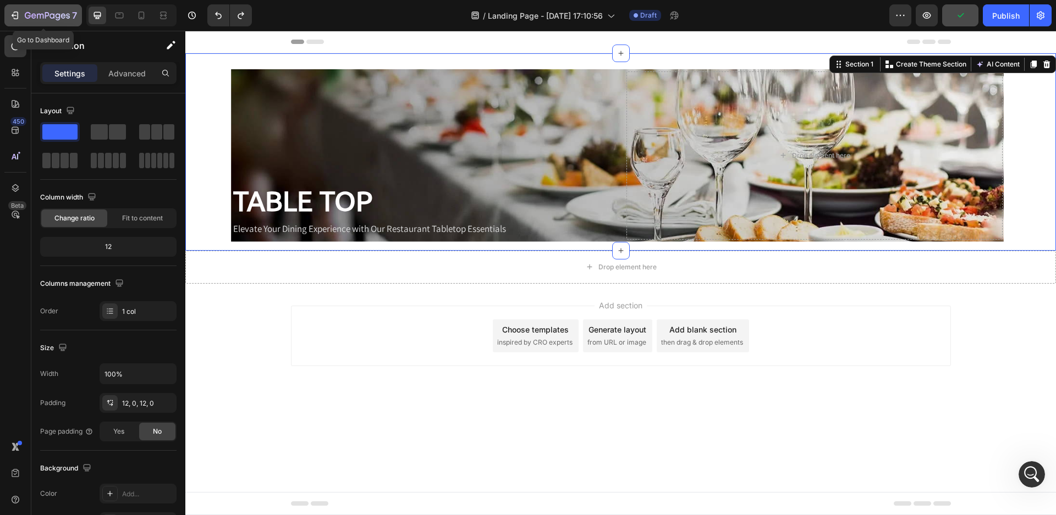
click at [50, 17] on icon "button" at bounding box center [47, 16] width 45 height 9
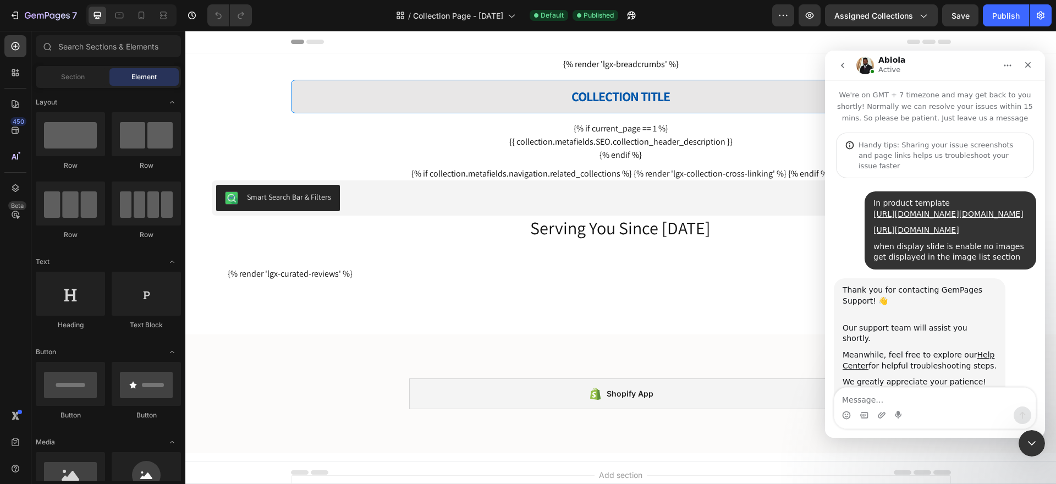
scroll to position [2132, 0]
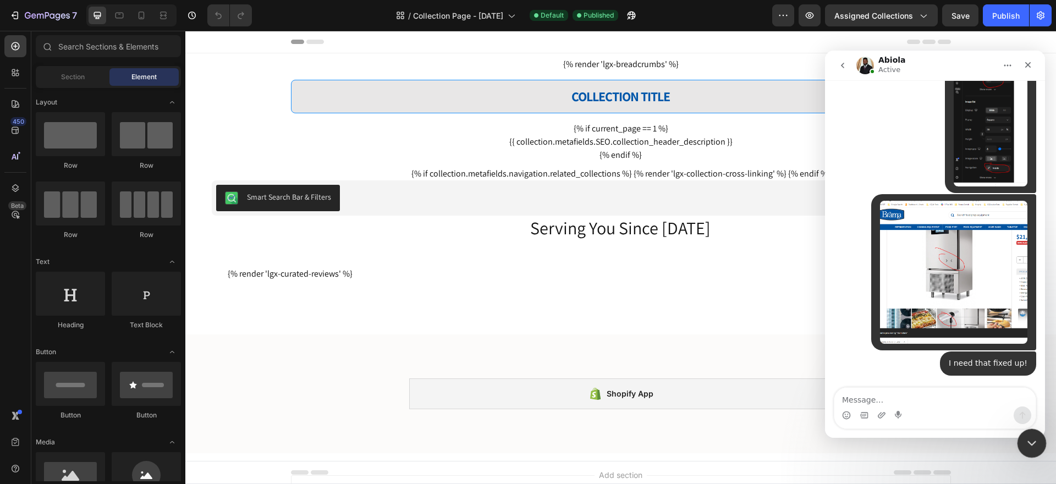
click at [1036, 447] on icon "Close Intercom Messenger" at bounding box center [1030, 441] width 13 height 13
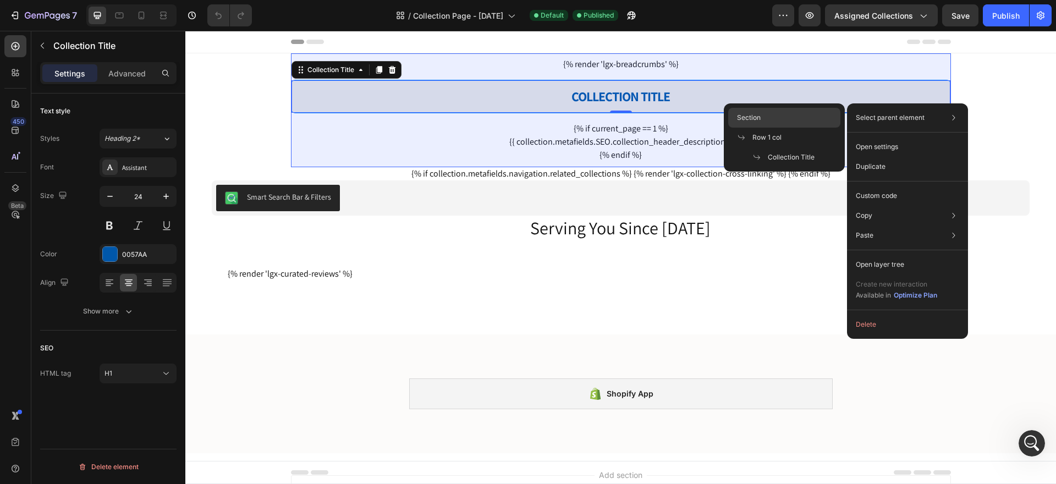
click at [799, 128] on div "Section" at bounding box center [784, 138] width 112 height 20
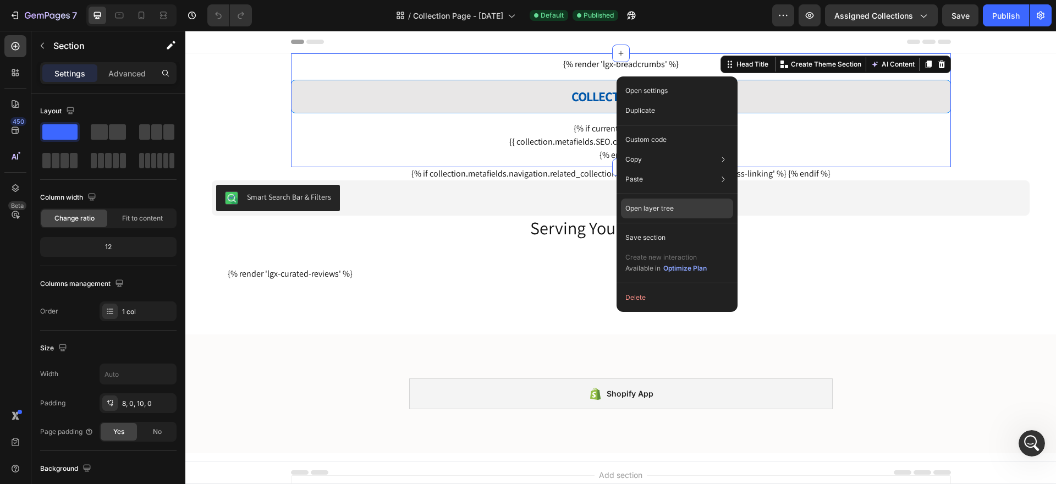
click at [713, 248] on div "Open layer tree" at bounding box center [677, 263] width 112 height 31
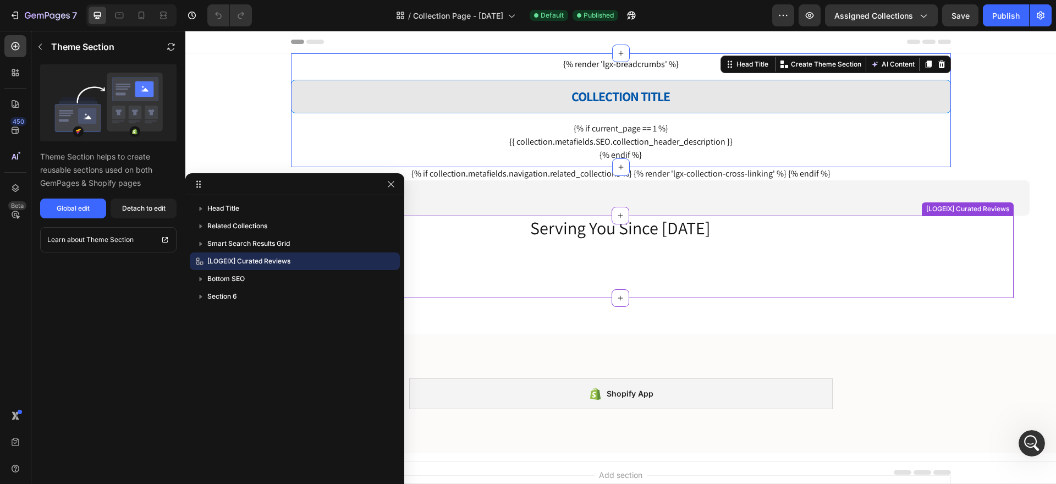
click at [465, 233] on h3 "Serving You Since [DATE]" at bounding box center [620, 228] width 660 height 25
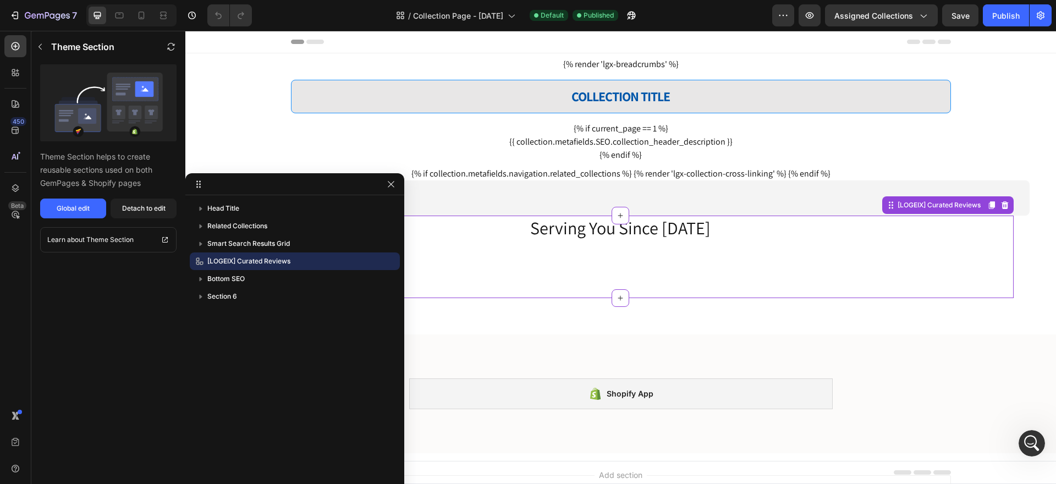
click at [398, 186] on div at bounding box center [294, 184] width 219 height 22
click at [18, 12] on icon "button" at bounding box center [16, 16] width 5 height 8
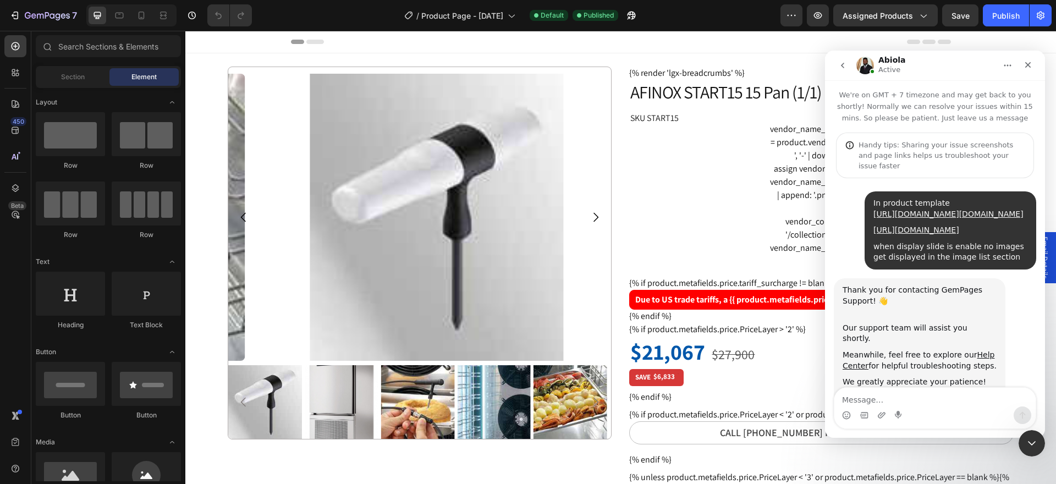
scroll to position [2132, 0]
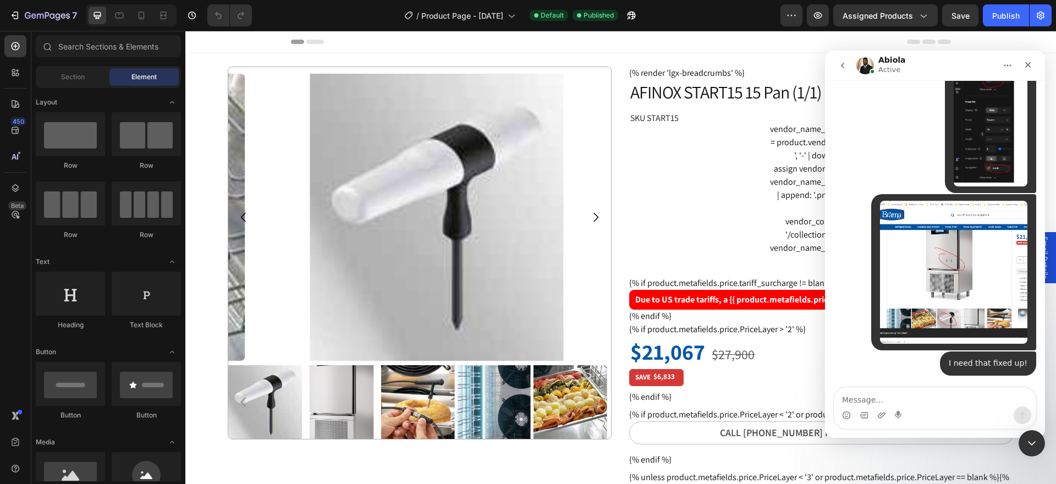
drag, startPoint x: 264, startPoint y: 115, endPoint x: 536, endPoint y: 210, distance: 288.4
click at [536, 210] on img at bounding box center [436, 217] width 383 height 287
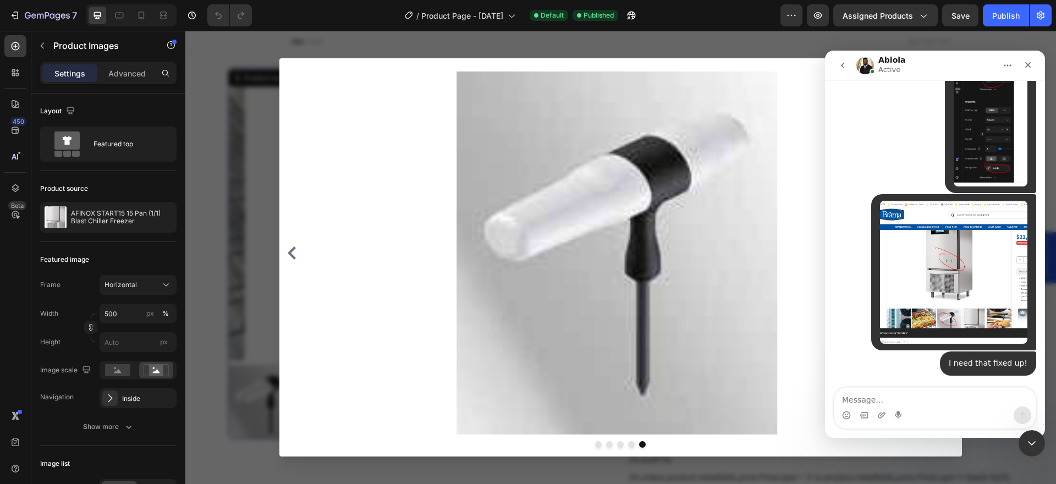
drag, startPoint x: 536, startPoint y: 210, endPoint x: 788, endPoint y: 100, distance: 275.1
click at [788, 100] on img at bounding box center [617, 253] width 604 height 362
click at [1030, 66] on icon "Close" at bounding box center [1028, 65] width 6 height 6
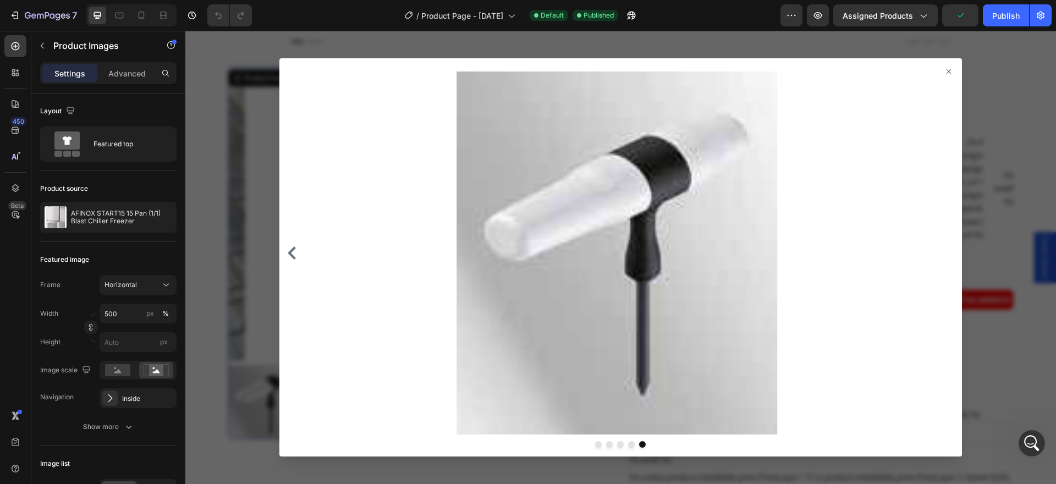
click at [944, 73] on icon at bounding box center [948, 71] width 9 height 9
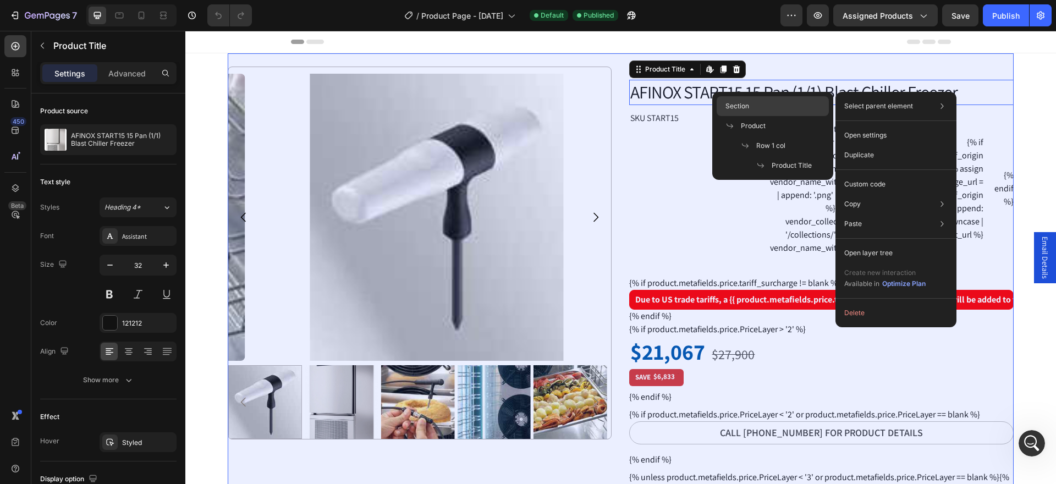
drag, startPoint x: 779, startPoint y: 112, endPoint x: 593, endPoint y: 80, distance: 188.0
click at [779, 116] on div "Section" at bounding box center [773, 126] width 112 height 20
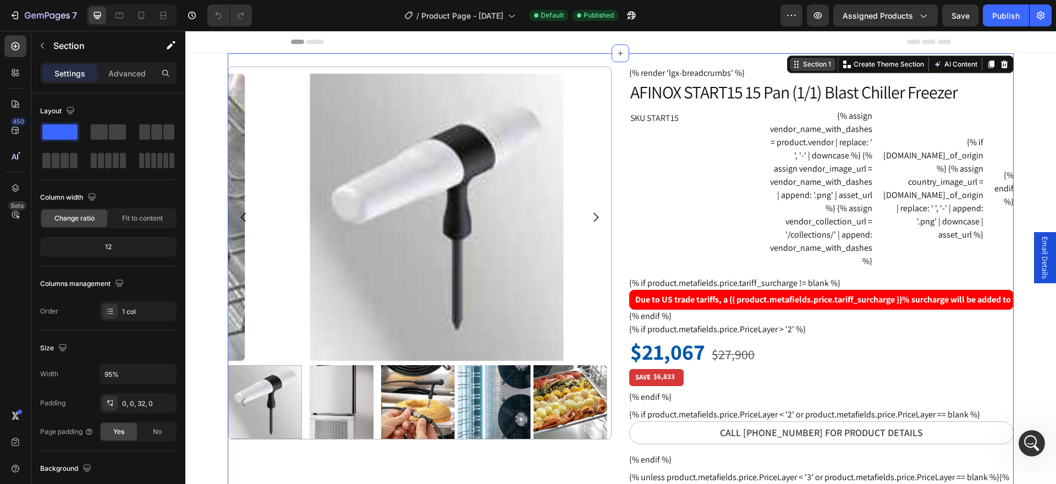
click at [801, 64] on div "Section 1" at bounding box center [817, 64] width 32 height 10
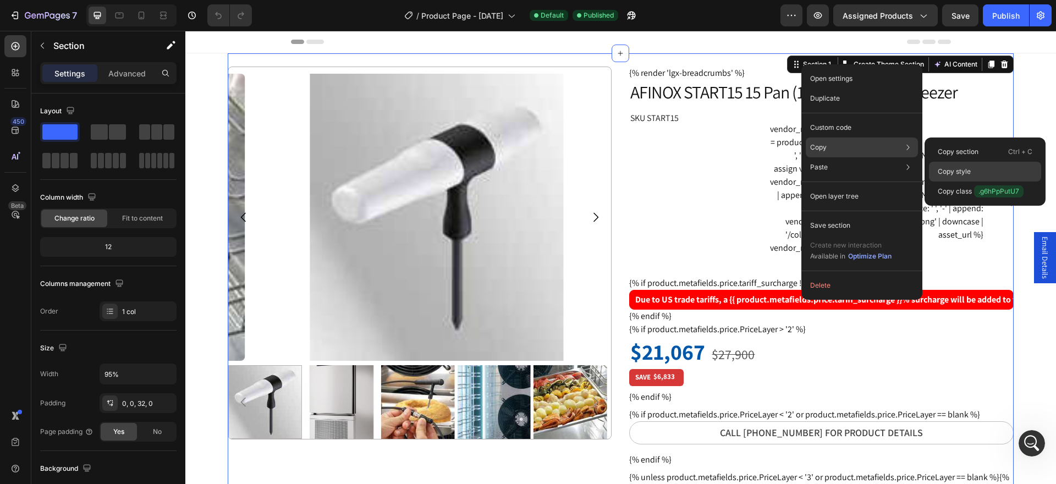
click at [961, 168] on p "Copy style" at bounding box center [954, 172] width 33 height 10
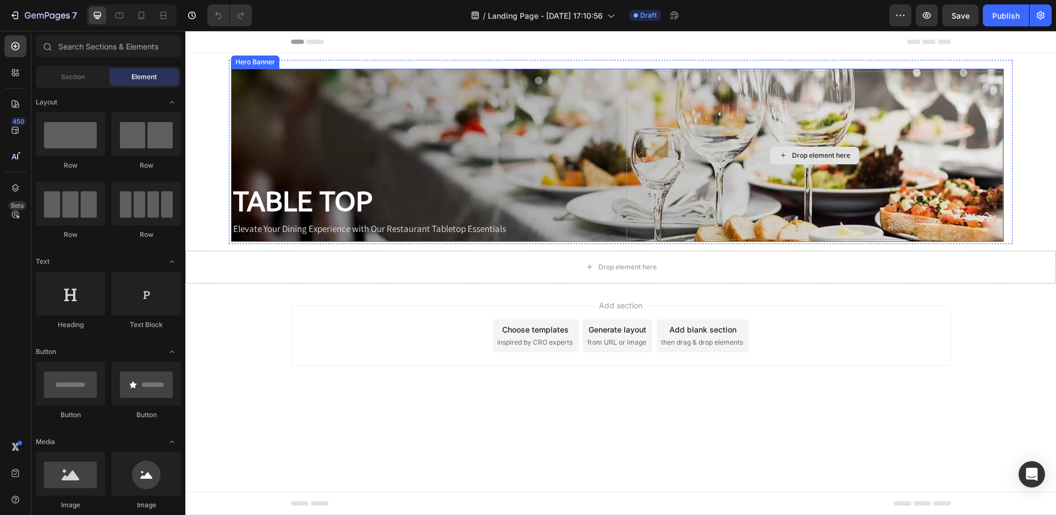
click at [784, 167] on div "Drop element here" at bounding box center [814, 156] width 376 height 168
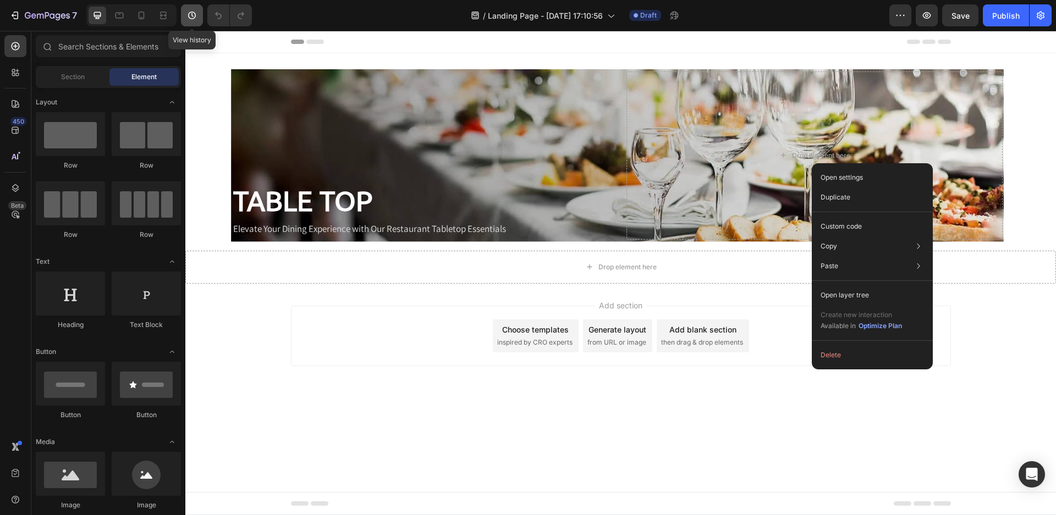
click at [191, 18] on icon "button" at bounding box center [191, 15] width 11 height 11
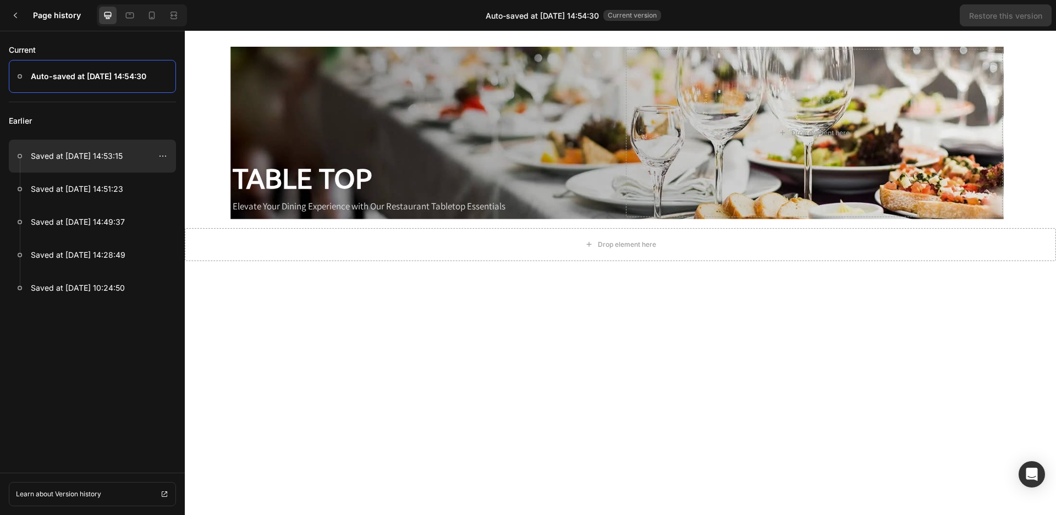
click at [110, 159] on p "Saved at [DATE] 14:53:15" at bounding box center [77, 156] width 92 height 13
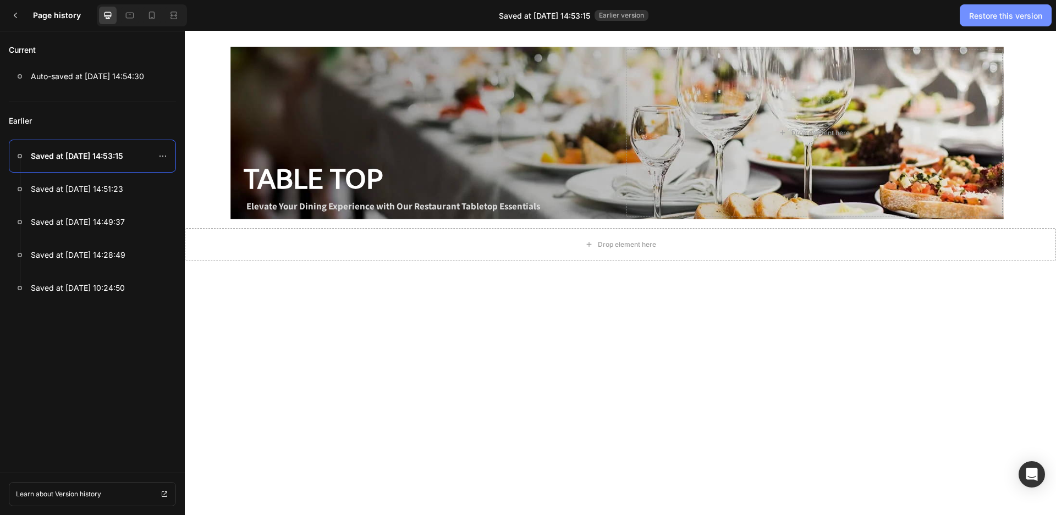
click at [991, 16] on div "Restore this version" at bounding box center [1005, 16] width 73 height 12
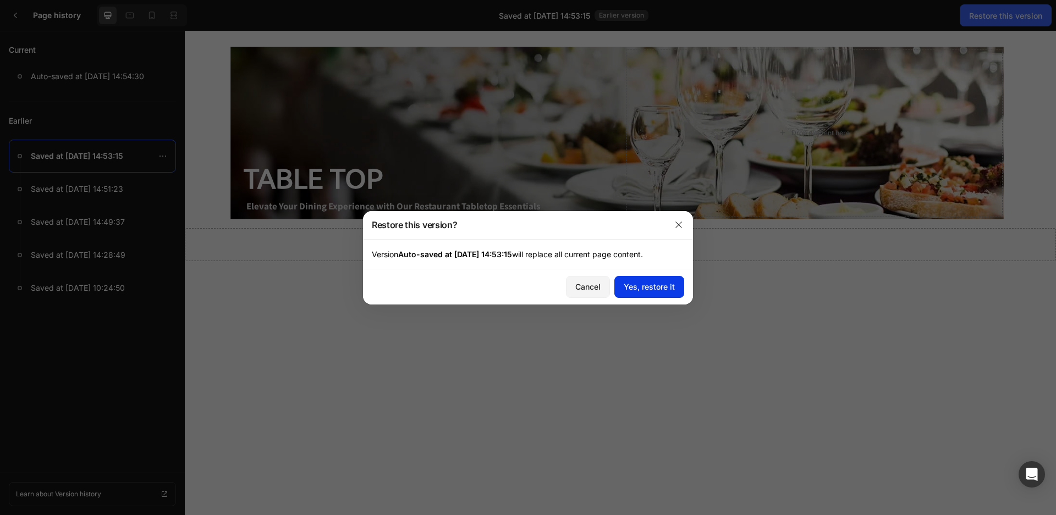
click at [657, 289] on div "Yes, restore it" at bounding box center [649, 287] width 51 height 12
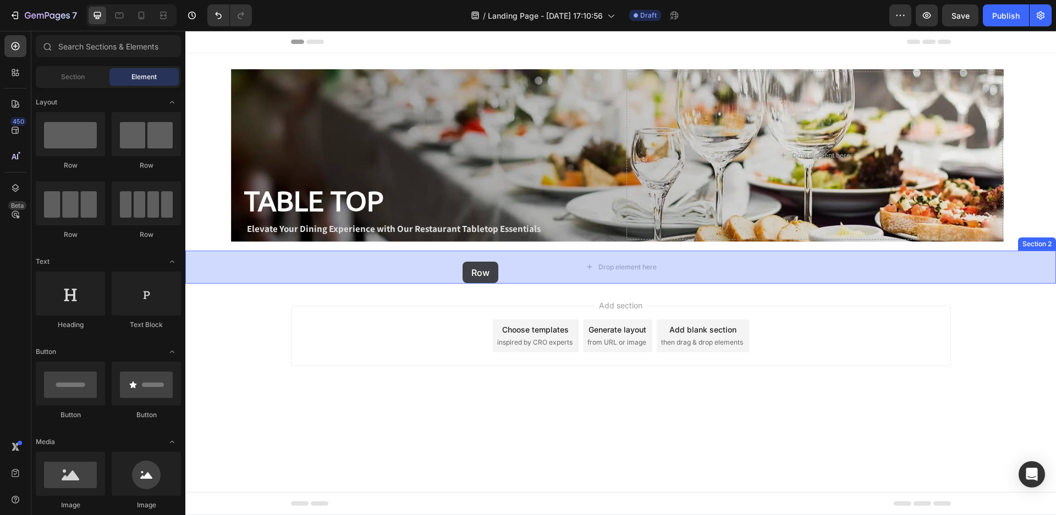
drag, startPoint x: 265, startPoint y: 173, endPoint x: 458, endPoint y: 254, distance: 209.1
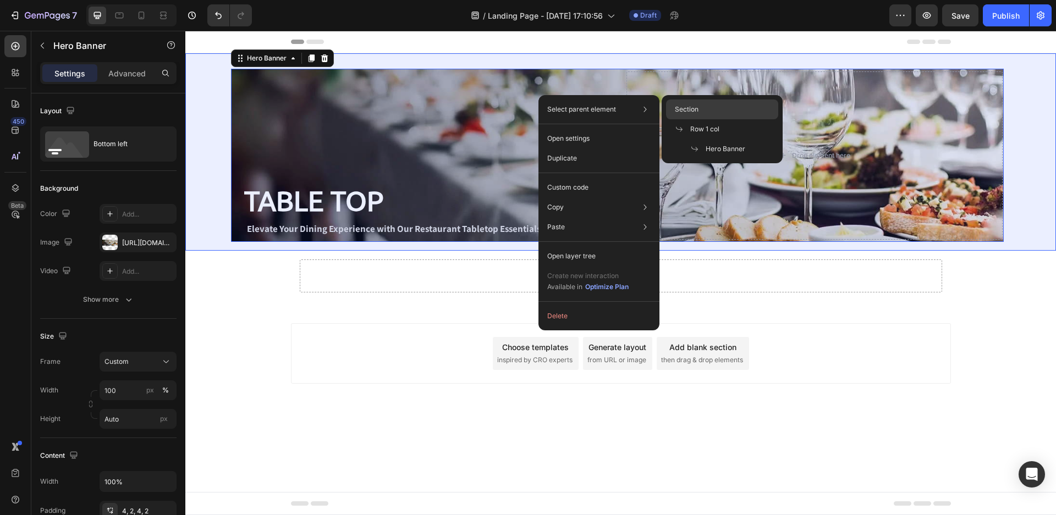
click at [675, 106] on span "Section" at bounding box center [687, 110] width 24 height 10
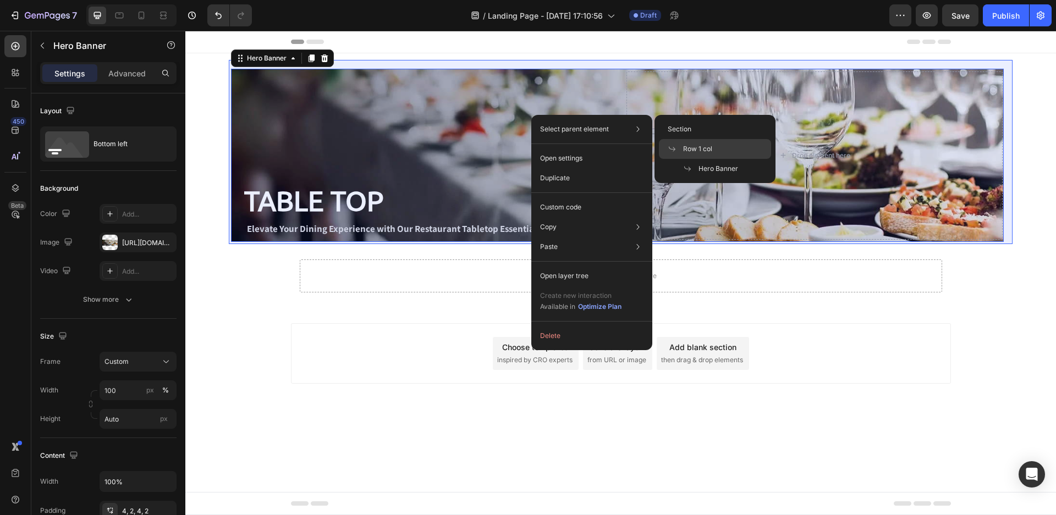
drag, startPoint x: 684, startPoint y: 151, endPoint x: 497, endPoint y: 120, distance: 190.1
click at [684, 151] on span "Row 1 col" at bounding box center [697, 149] width 29 height 10
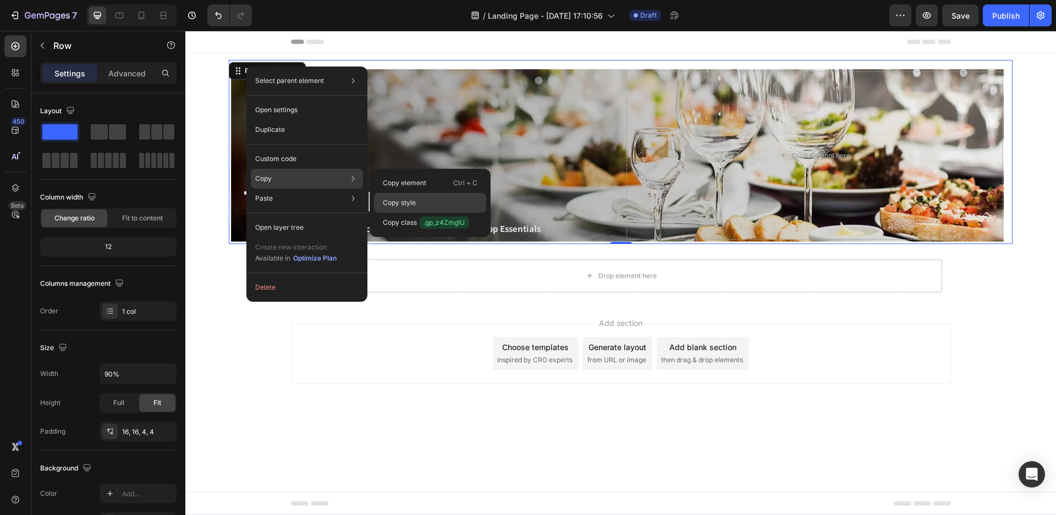
click at [398, 200] on p "Copy style" at bounding box center [399, 203] width 33 height 10
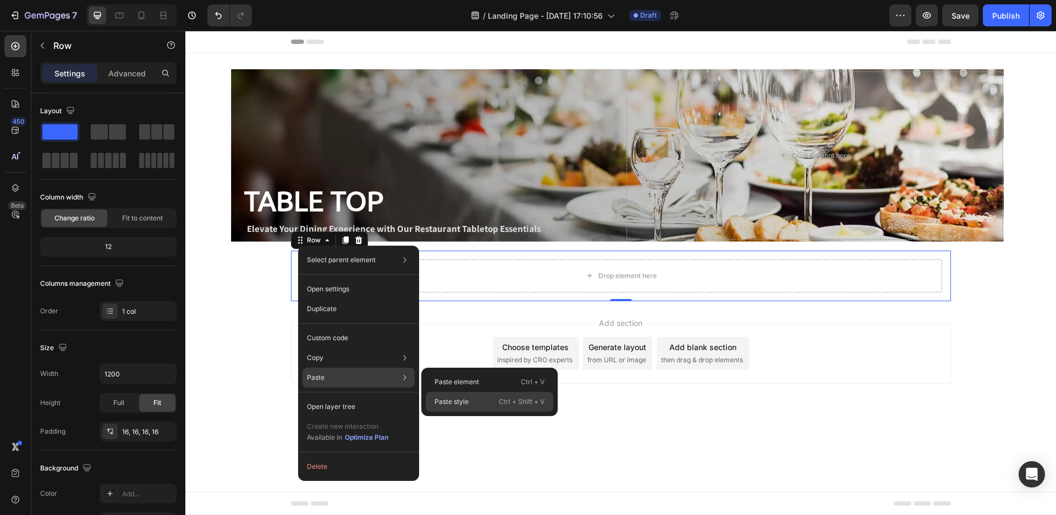
click at [460, 400] on p "Paste style" at bounding box center [452, 402] width 34 height 10
type input "90%"
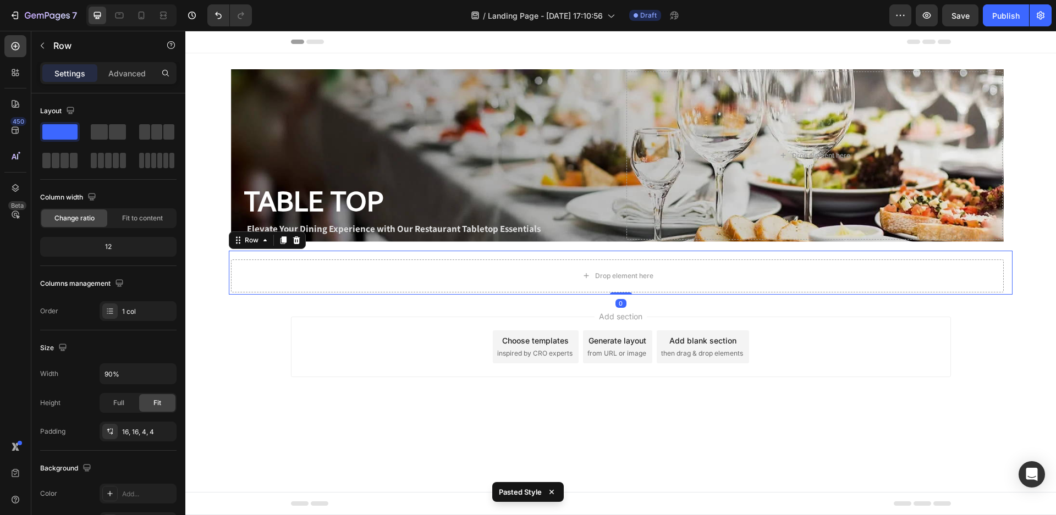
click at [749, 485] on body "Header TABLE TOP Heading Elevate Your Dining Experience with Our Restaurant Tab…" at bounding box center [620, 273] width 871 height 485
click at [255, 271] on div "Drop element here" at bounding box center [617, 276] width 773 height 33
click at [167, 131] on span at bounding box center [168, 131] width 11 height 15
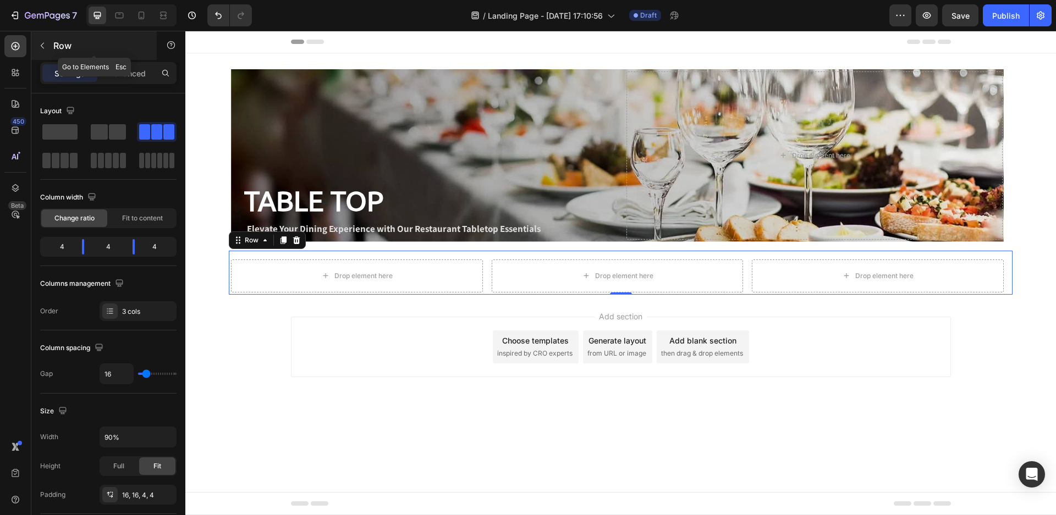
click at [44, 41] on button "button" at bounding box center [43, 46] width 18 height 18
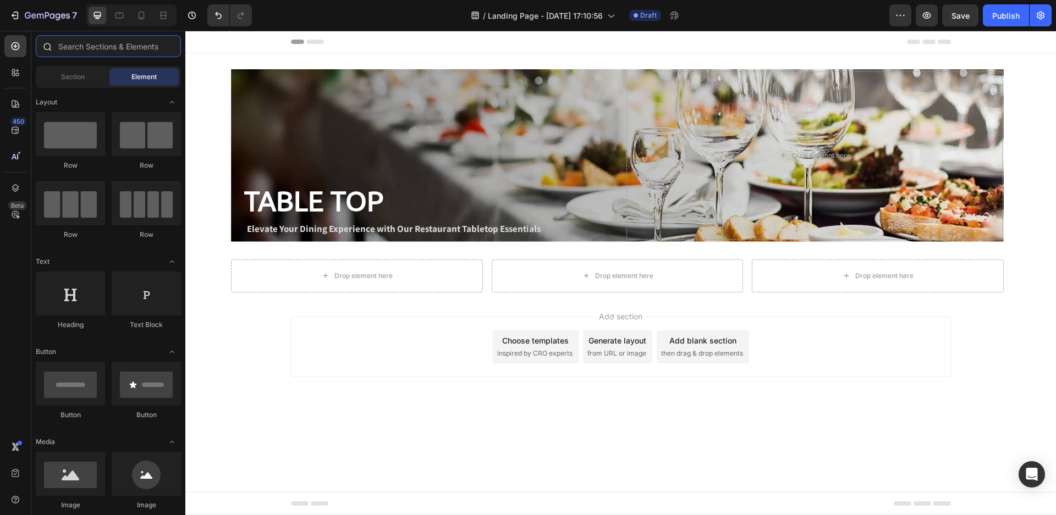
click at [105, 42] on input "text" at bounding box center [108, 46] width 145 height 22
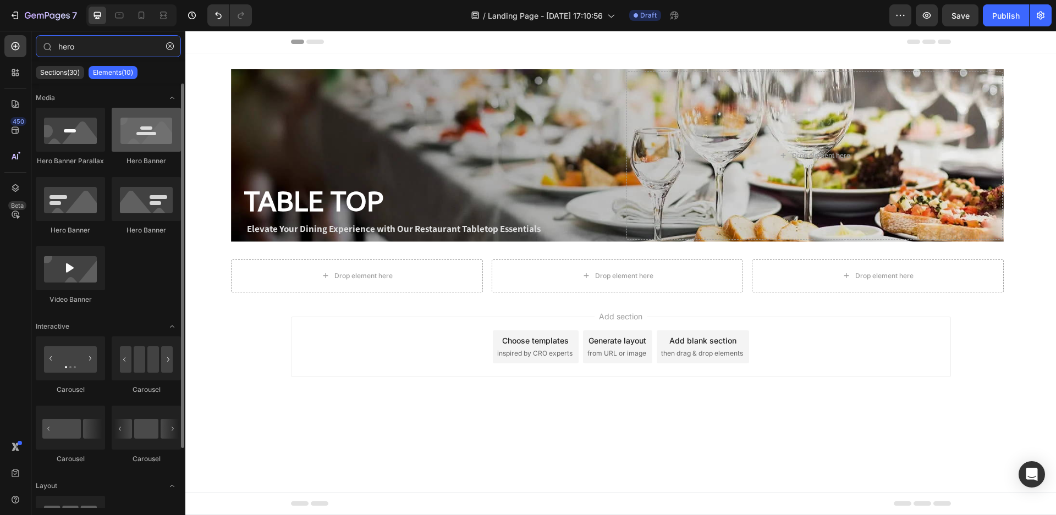
type input "hero"
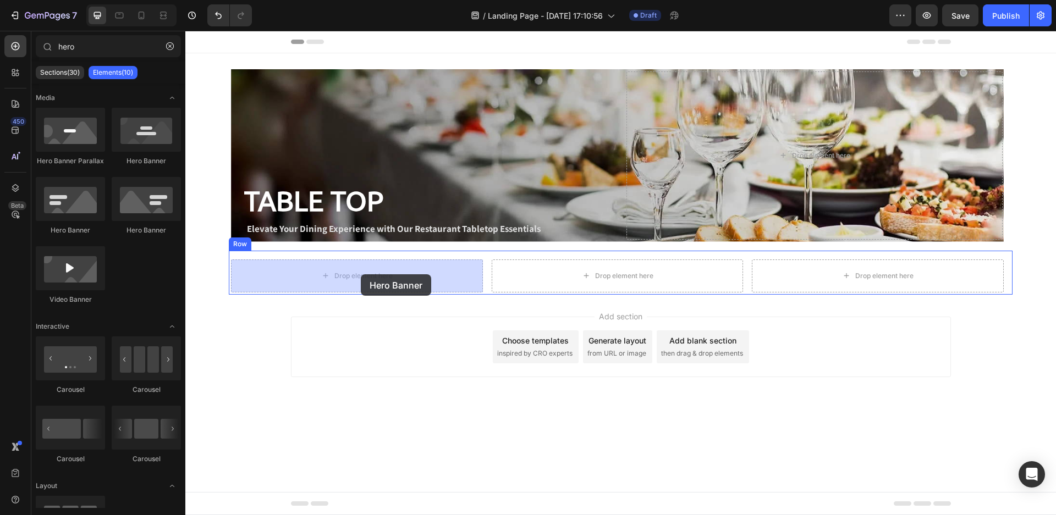
drag, startPoint x: 329, startPoint y: 176, endPoint x: 361, endPoint y: 274, distance: 103.5
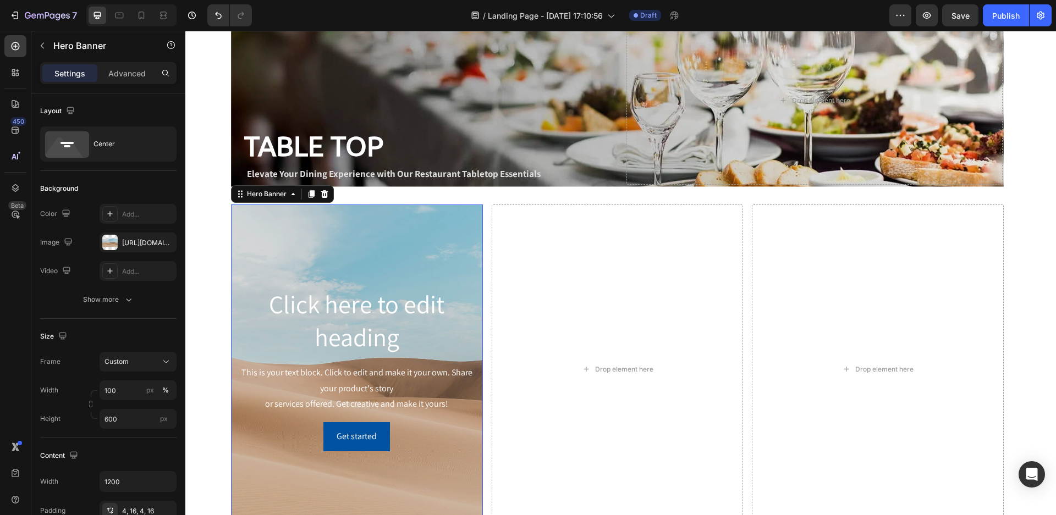
scroll to position [165, 0]
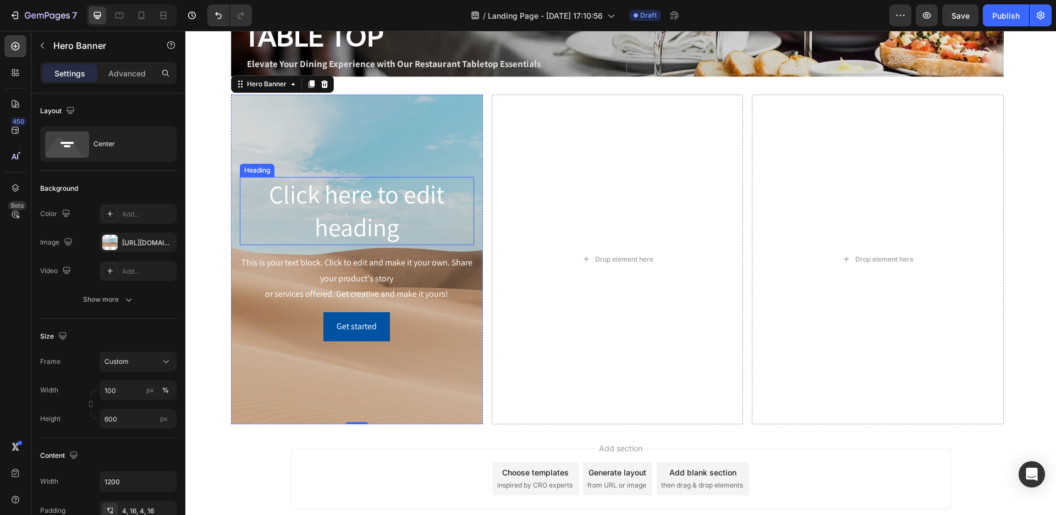
click at [321, 218] on h2 "Click here to edit heading" at bounding box center [357, 211] width 234 height 68
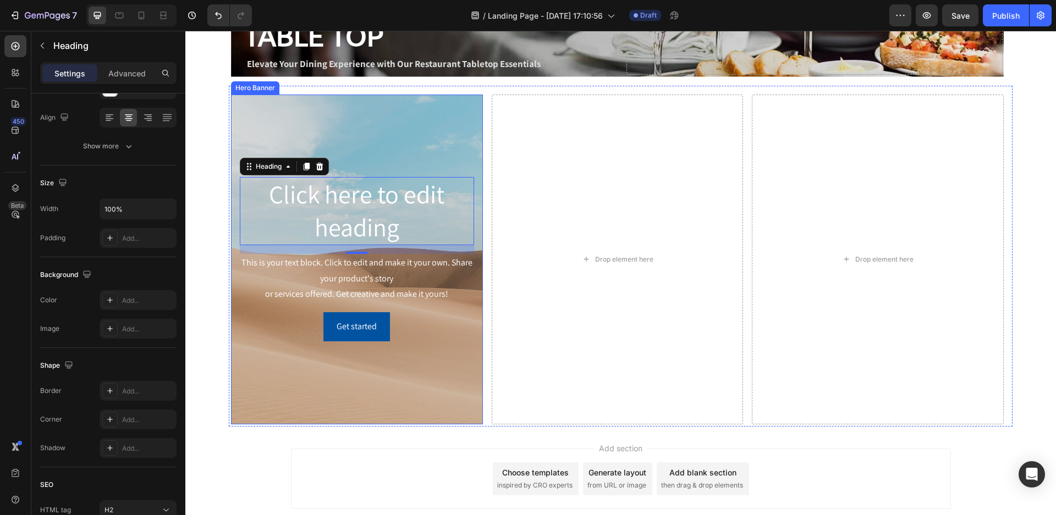
click at [378, 155] on div "Background Image" at bounding box center [357, 260] width 252 height 330
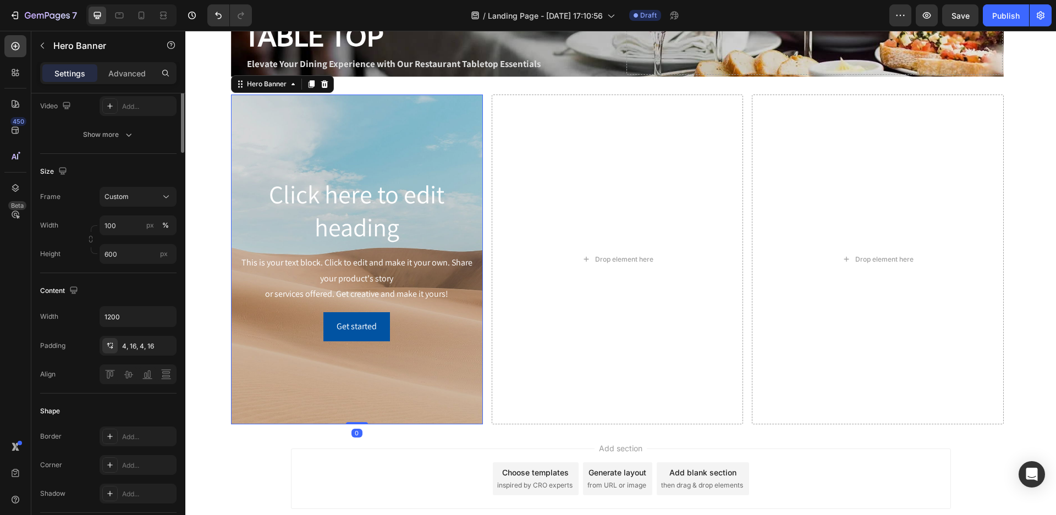
scroll to position [0, 0]
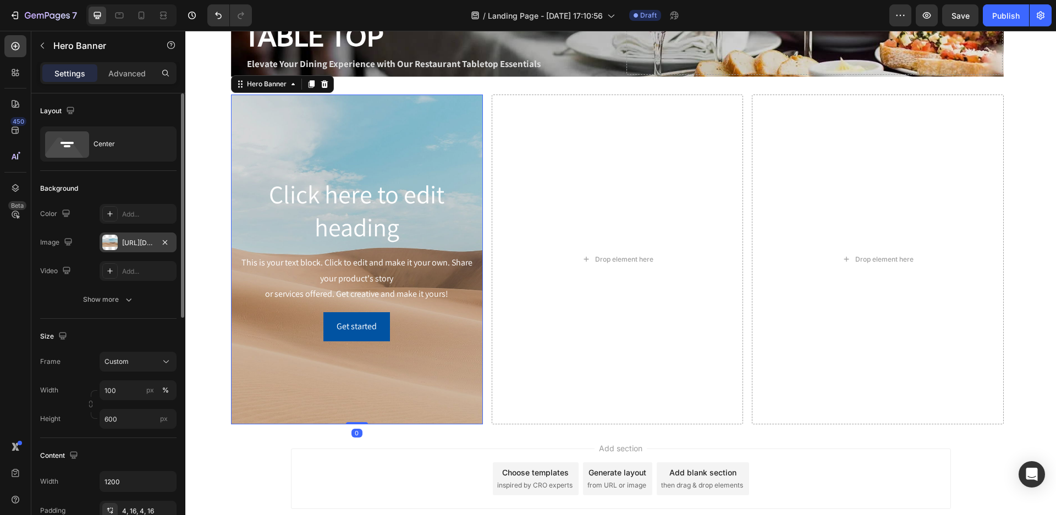
click at [153, 244] on div "[URL][DOMAIN_NAME]" at bounding box center [138, 243] width 32 height 10
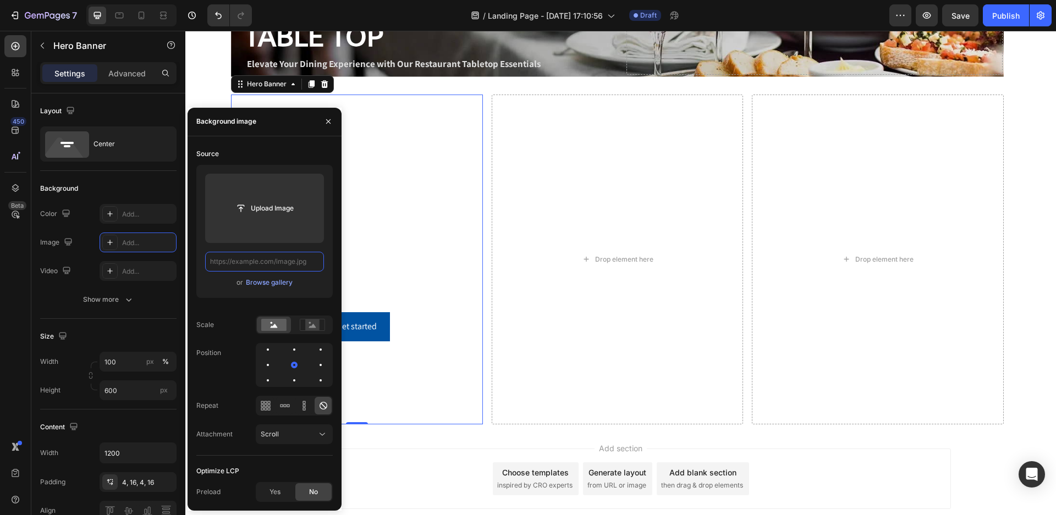
paste input "[URL][DOMAIN_NAME]"
type input "[URL][DOMAIN_NAME]"
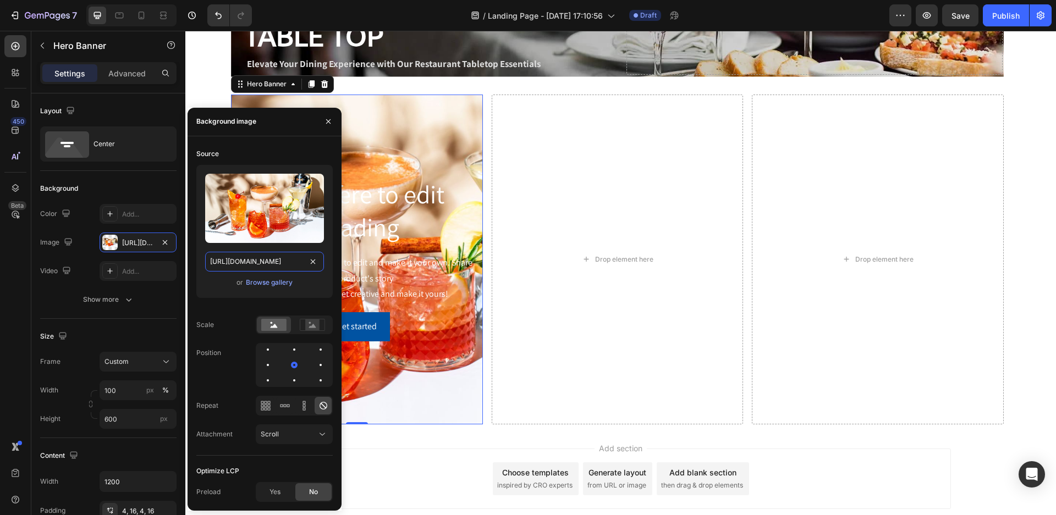
scroll to position [0, 117]
click at [535, 221] on div "Drop element here" at bounding box center [618, 260] width 252 height 330
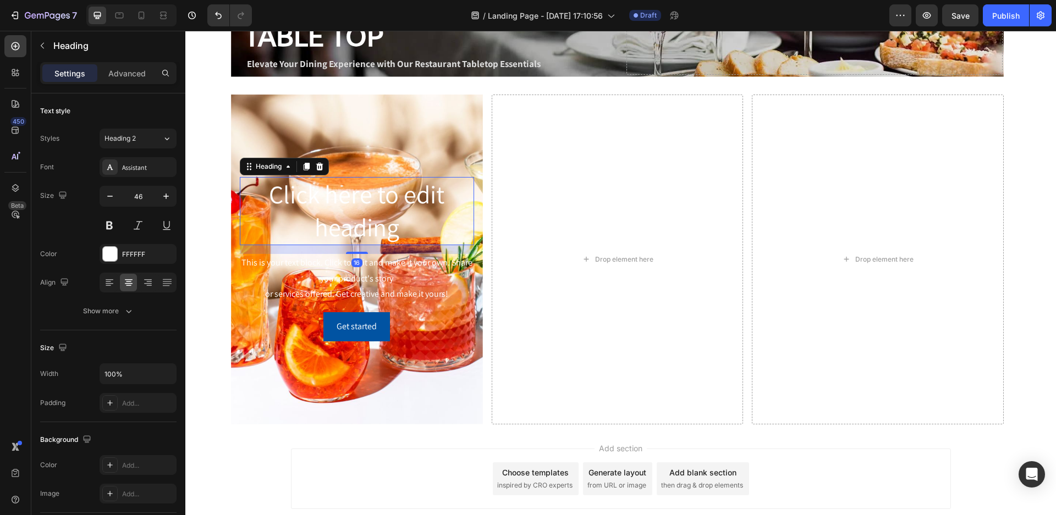
click at [425, 221] on h2 "Click here to edit heading" at bounding box center [357, 211] width 234 height 68
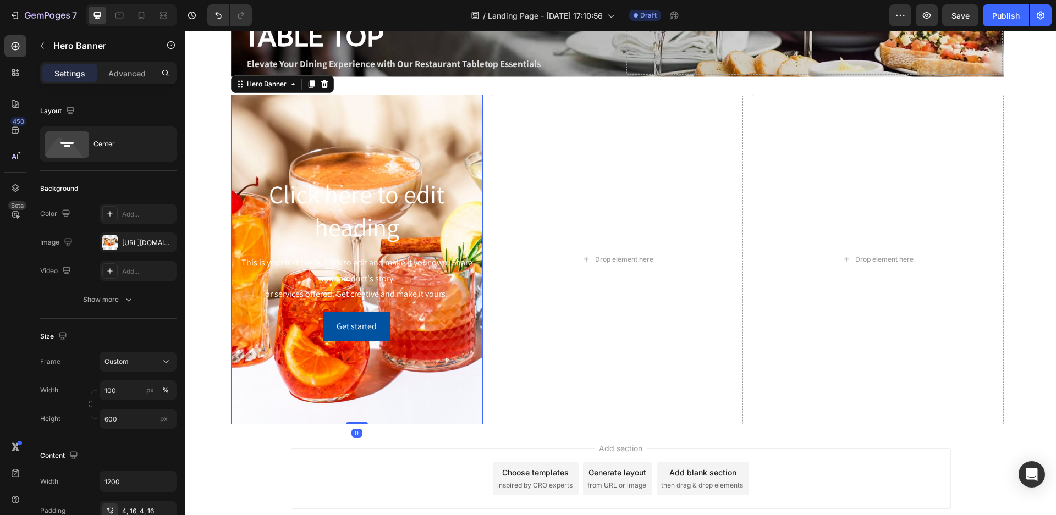
click at [448, 353] on div "Background Image" at bounding box center [357, 260] width 252 height 330
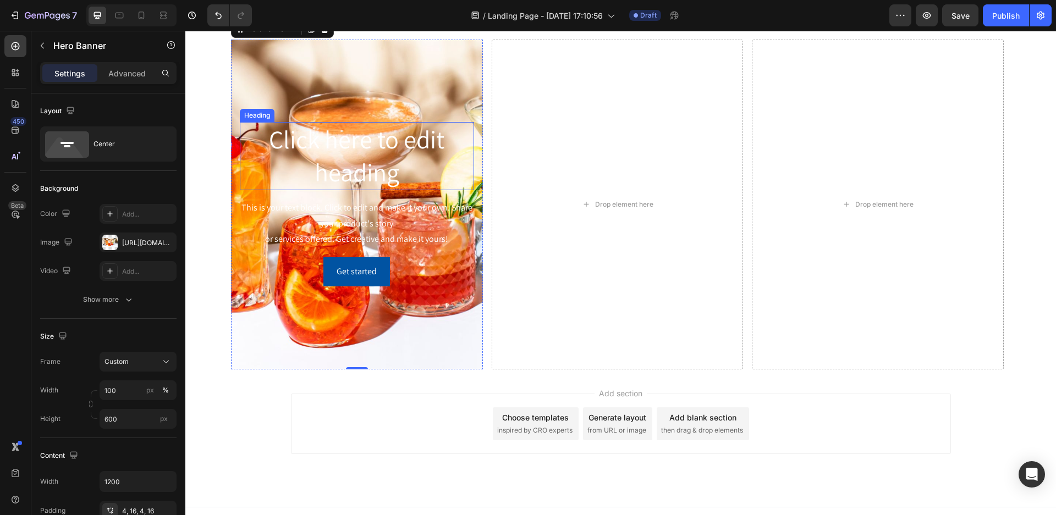
scroll to position [165, 0]
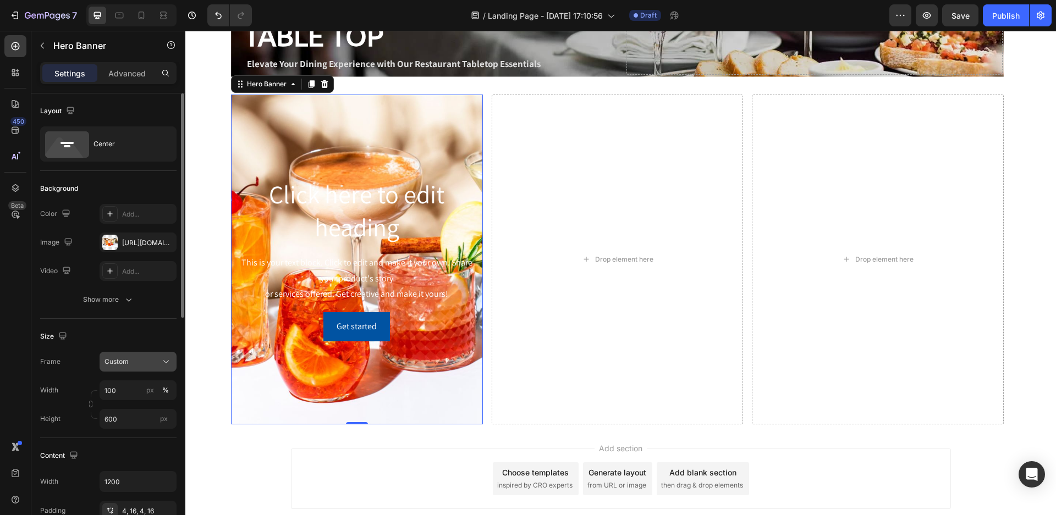
click at [169, 359] on icon at bounding box center [166, 361] width 11 height 11
click at [160, 386] on div "As banner source" at bounding box center [136, 388] width 64 height 10
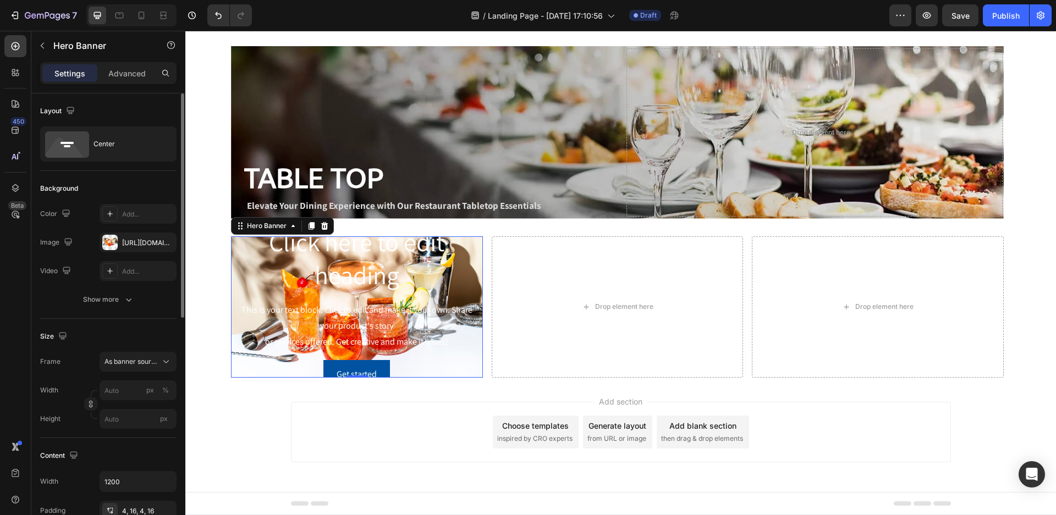
scroll to position [21, 0]
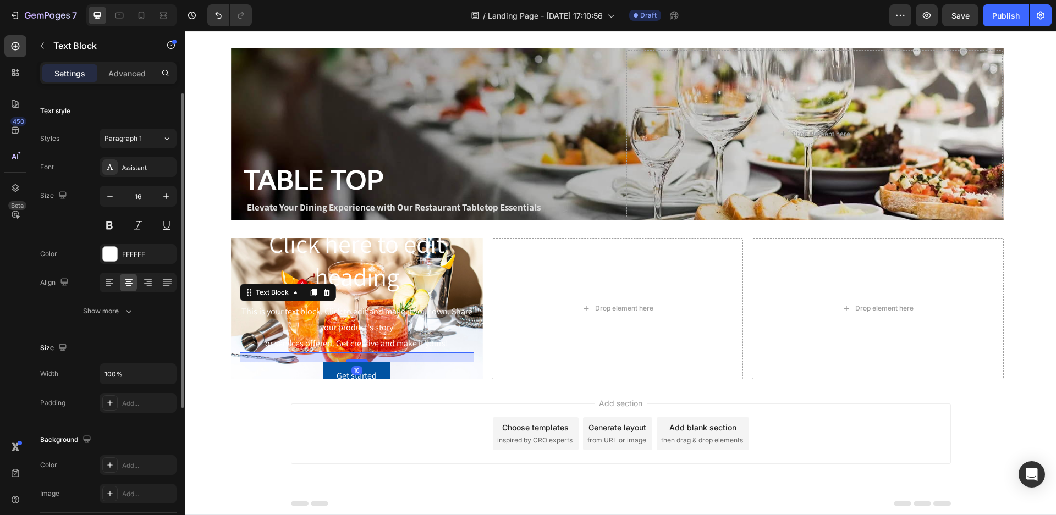
click at [452, 314] on div "This is your text block. Click to edit and make it your own. Share your product…" at bounding box center [357, 328] width 234 height 50
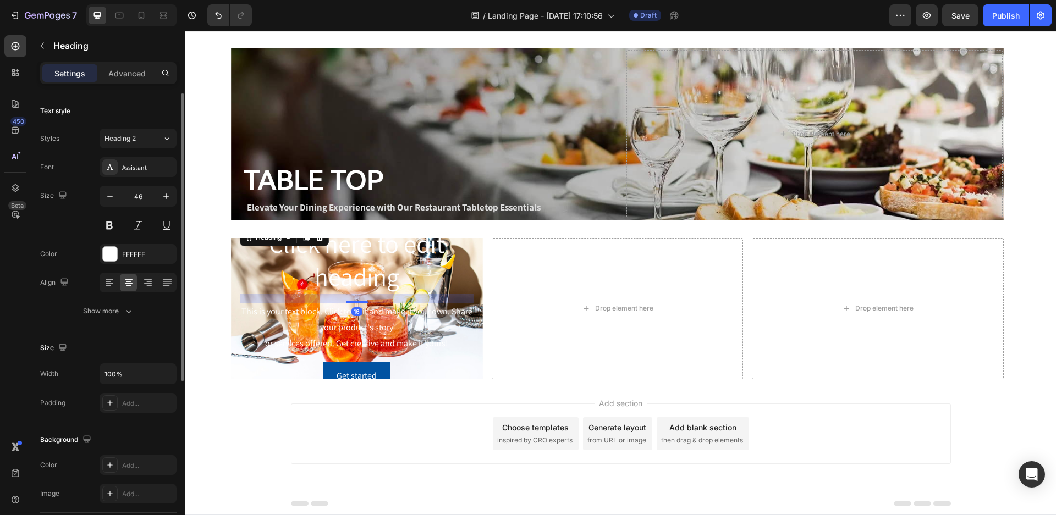
click at [389, 278] on h2 "Click here to edit heading" at bounding box center [357, 261] width 234 height 68
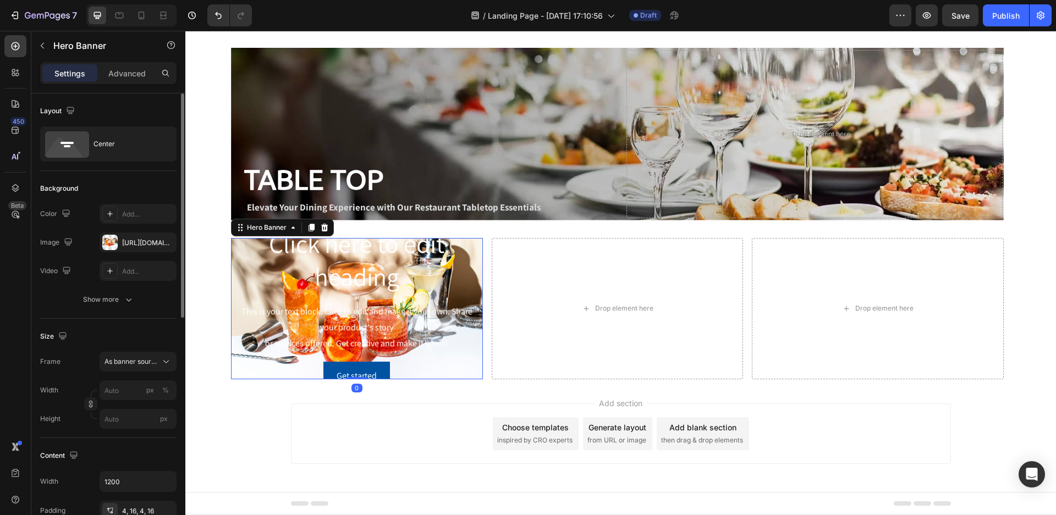
click at [471, 351] on div "Click here to edit heading Heading This is your text block. Click to edit and m…" at bounding box center [357, 308] width 252 height 169
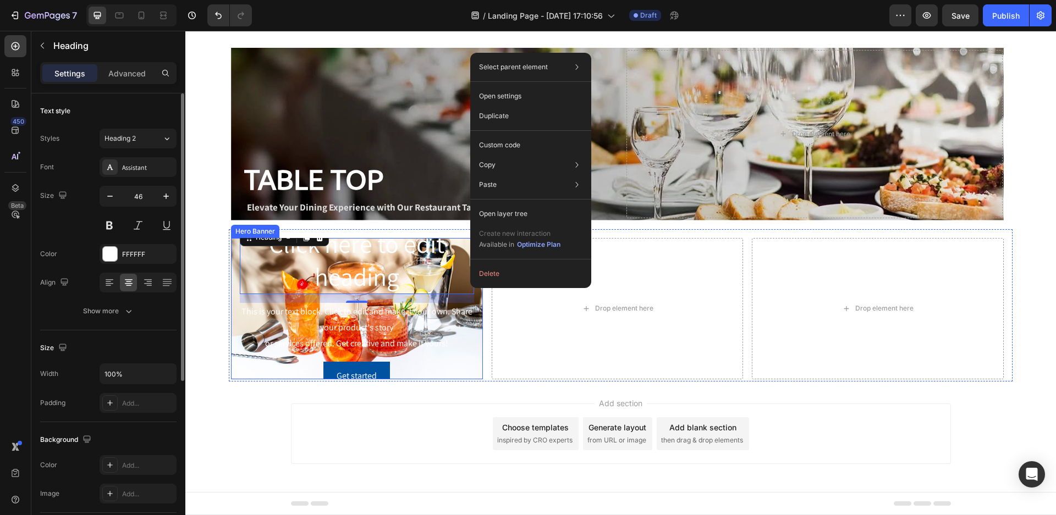
click at [433, 356] on div "Click here to edit heading Heading 16 This is your text block. Click to edit an…" at bounding box center [357, 309] width 234 height 164
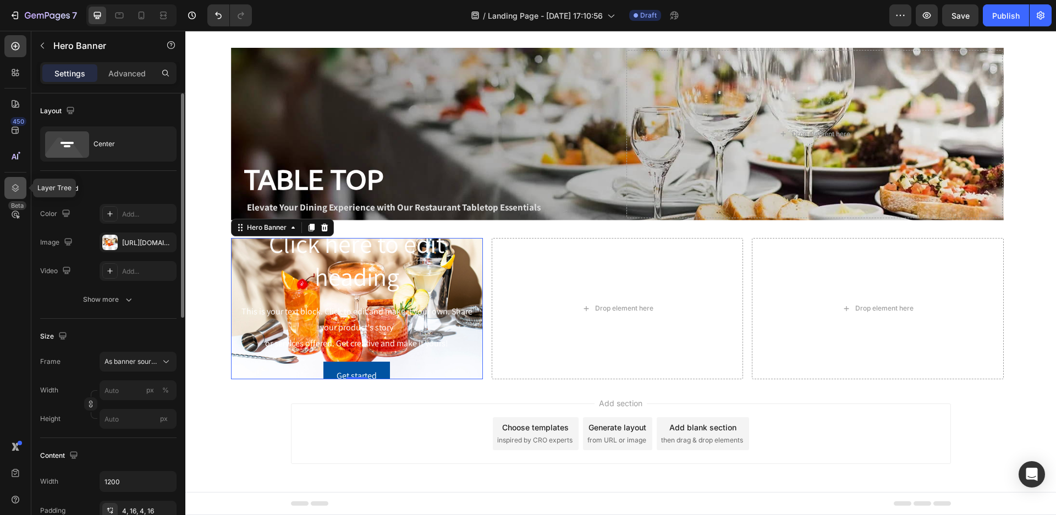
click at [18, 184] on icon at bounding box center [15, 188] width 11 height 11
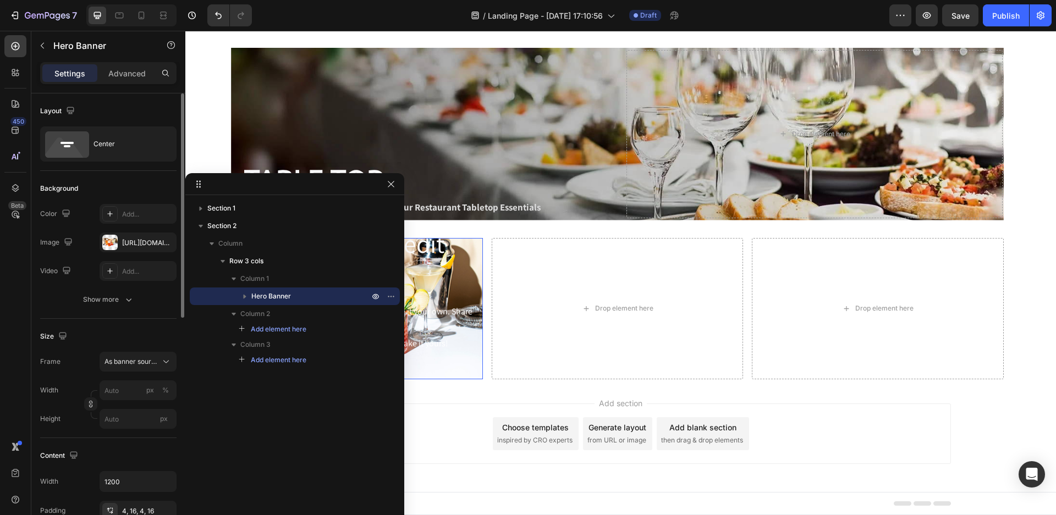
click at [243, 295] on icon "button" at bounding box center [244, 296] width 11 height 11
click at [260, 294] on span "Hero Banner" at bounding box center [271, 296] width 40 height 11
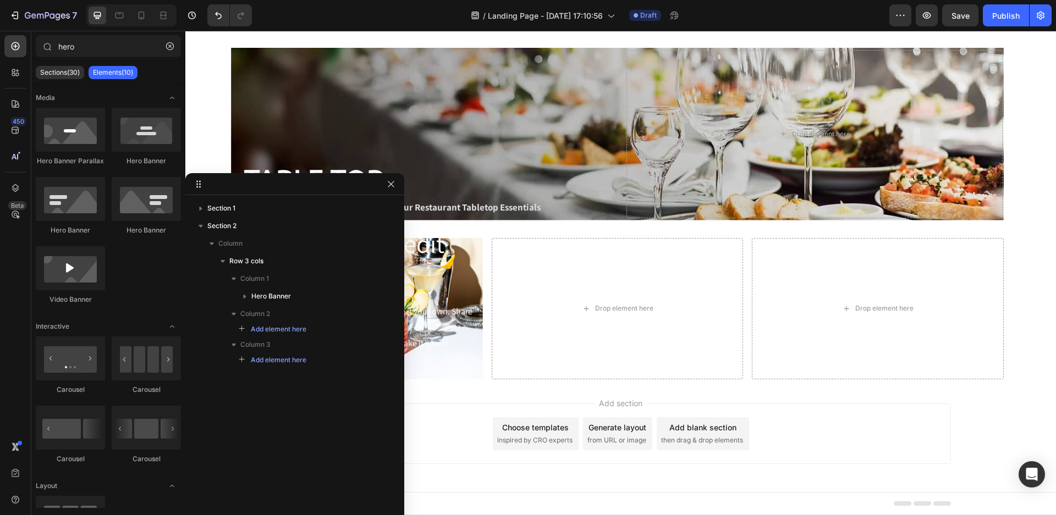
click at [476, 419] on div "Add section Choose templates inspired by CRO experts Generate layout from URL o…" at bounding box center [621, 434] width 660 height 61
click at [471, 416] on div "Add section Choose templates inspired by CRO experts Generate layout from URL o…" at bounding box center [621, 434] width 660 height 61
click at [391, 190] on button "button" at bounding box center [390, 184] width 13 height 13
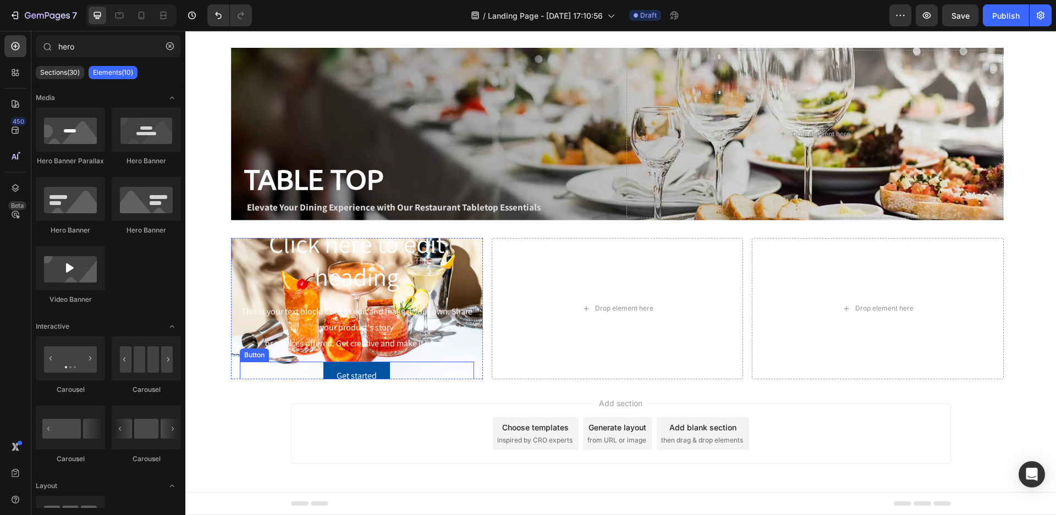
click at [470, 367] on div "Get started Button" at bounding box center [357, 376] width 234 height 29
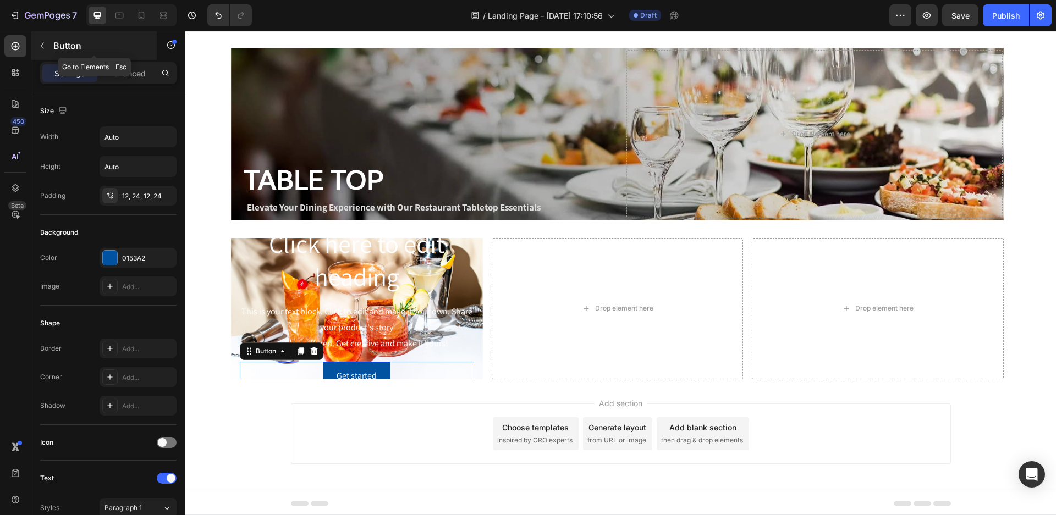
drag, startPoint x: 45, startPoint y: 46, endPoint x: 75, endPoint y: 133, distance: 92.0
click at [45, 46] on icon "button" at bounding box center [42, 45] width 9 height 9
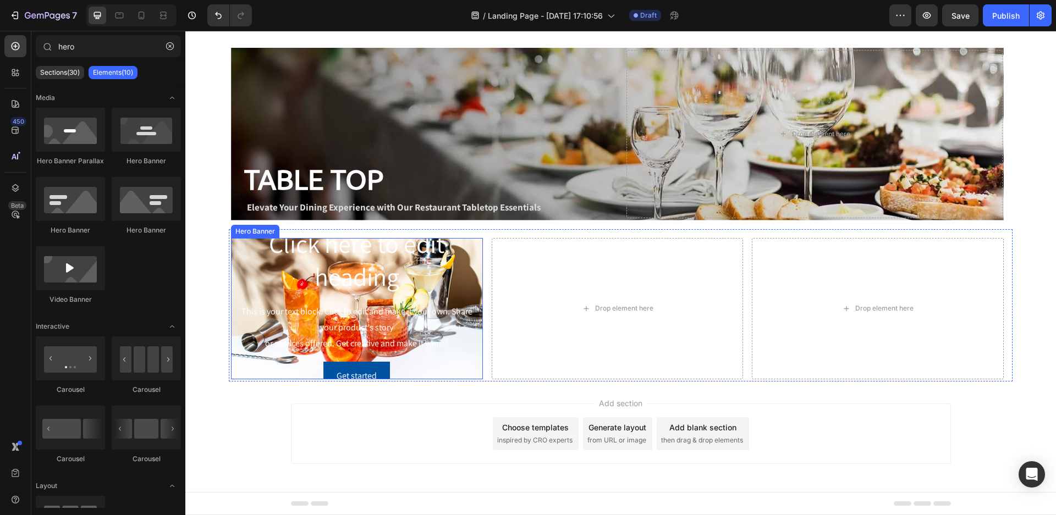
click at [475, 252] on div "Click here to edit heading Heading This is your text block. Click to edit and m…" at bounding box center [357, 308] width 252 height 169
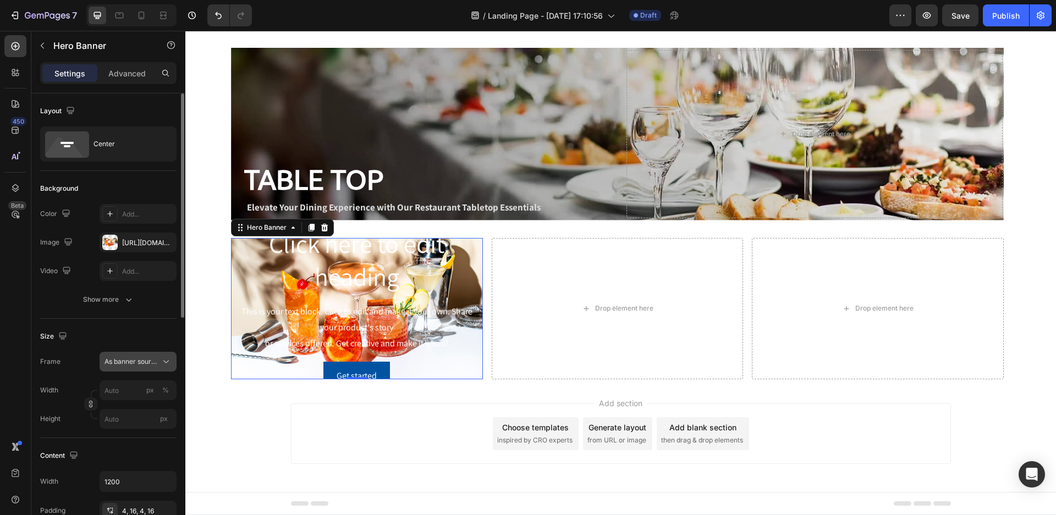
click at [164, 364] on icon at bounding box center [166, 361] width 11 height 11
click at [152, 401] on div "Custom" at bounding box center [128, 408] width 88 height 20
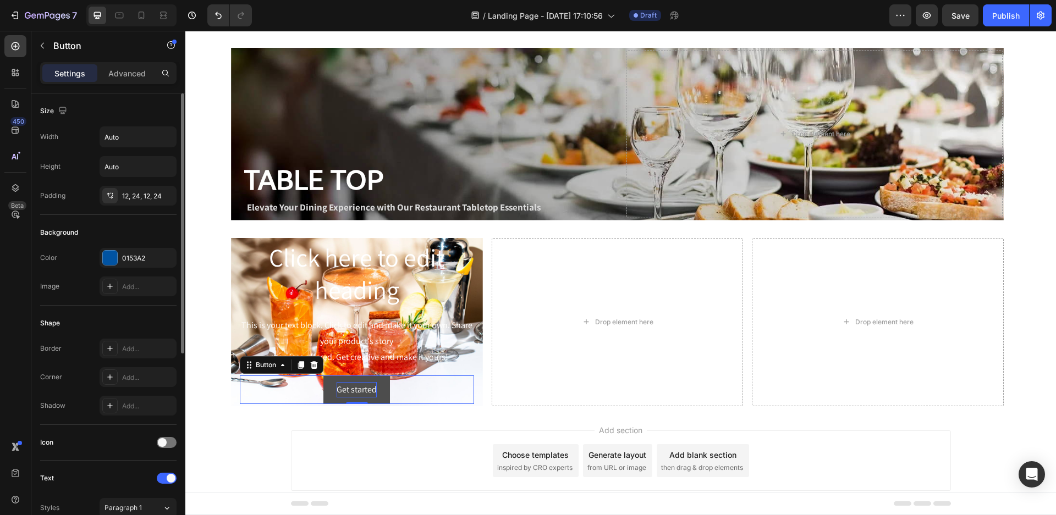
click at [347, 396] on div "Get started" at bounding box center [357, 390] width 40 height 16
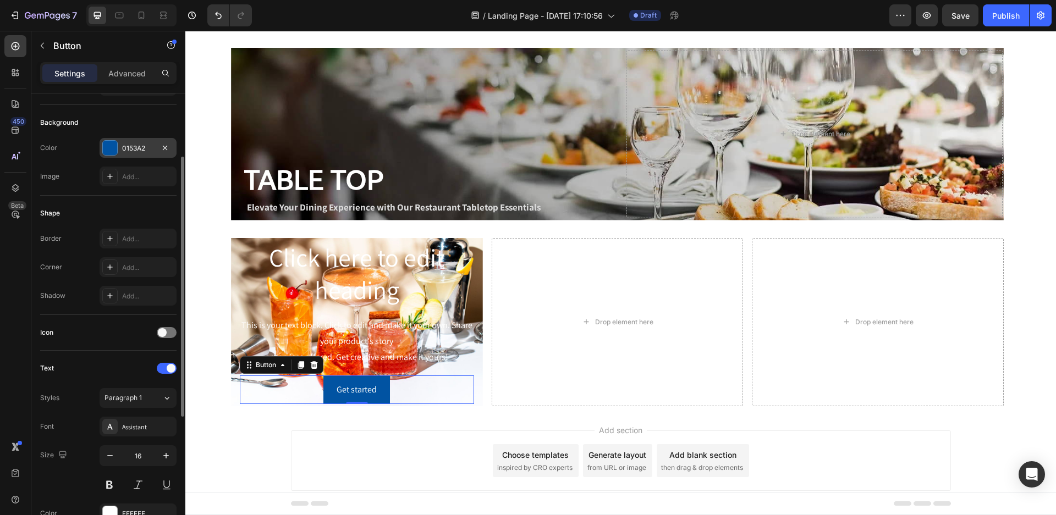
scroll to position [165, 0]
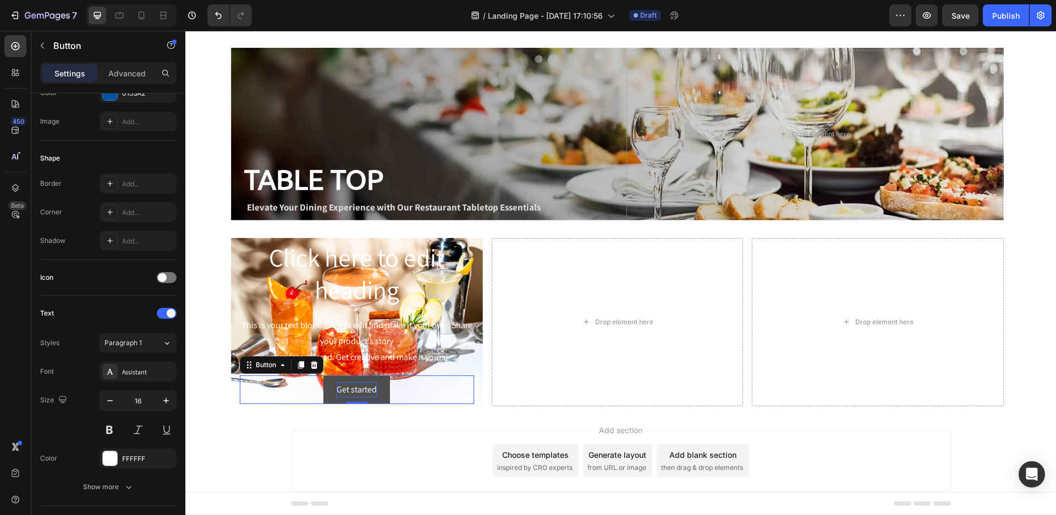
click at [361, 390] on div "Get started" at bounding box center [357, 390] width 40 height 16
drag, startPoint x: 340, startPoint y: 392, endPoint x: 384, endPoint y: 392, distance: 44.0
click at [384, 392] on button "Get started" at bounding box center [356, 390] width 67 height 29
click at [334, 376] on button "Shop" at bounding box center [357, 390] width 46 height 29
click at [327, 376] on button "Shop For" at bounding box center [356, 390] width 59 height 29
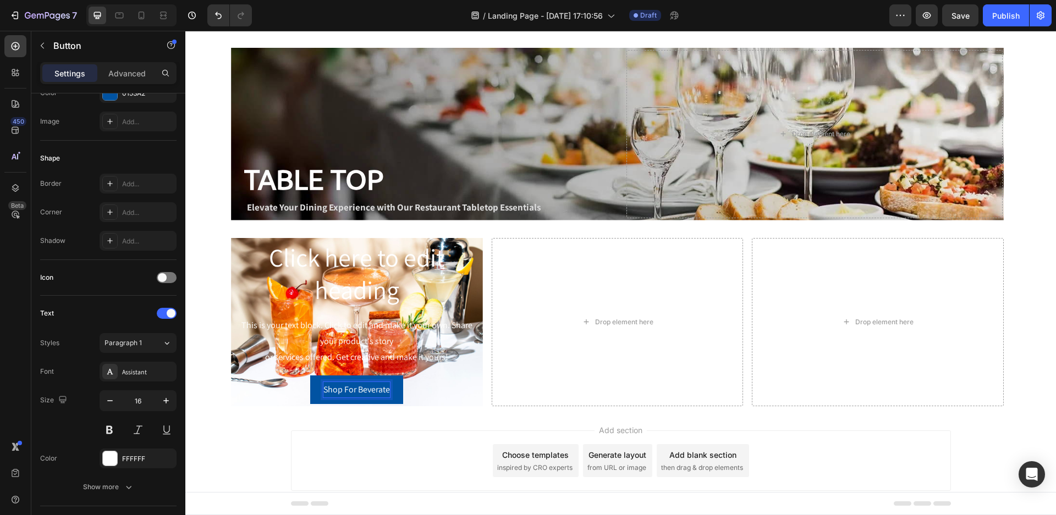
click at [310, 376] on button "Shop For Beverate" at bounding box center [356, 390] width 93 height 29
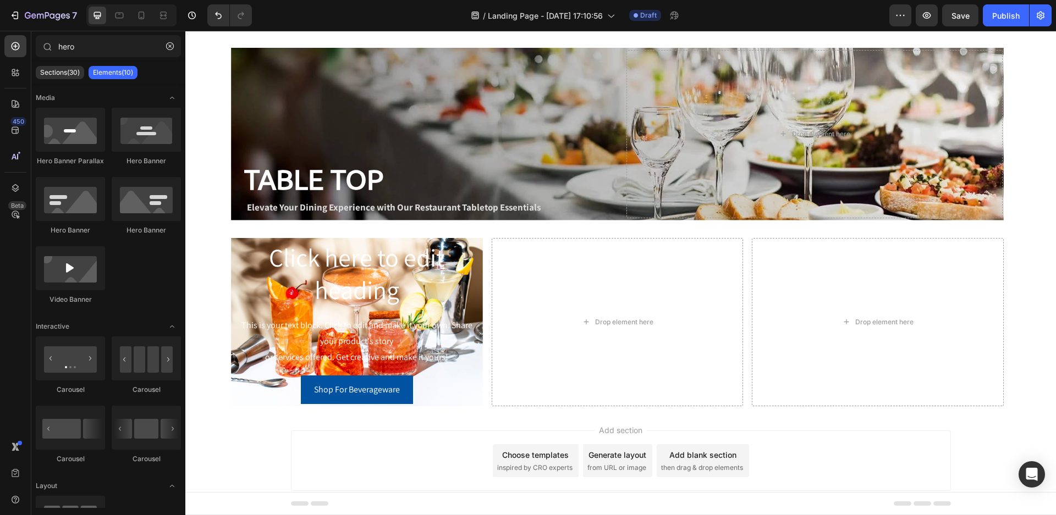
click at [338, 444] on div "Add section Choose templates inspired by CRO experts Generate layout from URL o…" at bounding box center [621, 461] width 660 height 61
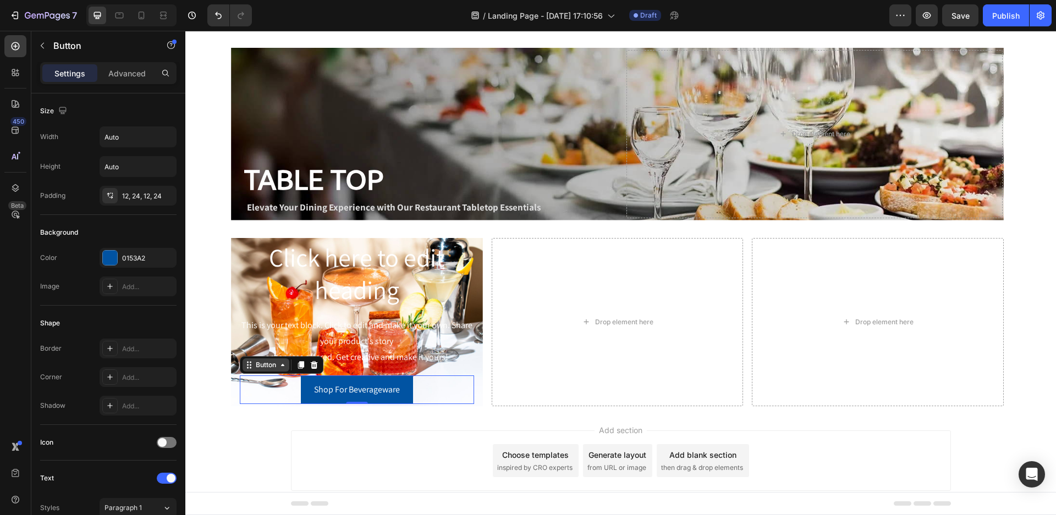
click at [252, 368] on div "Button" at bounding box center [266, 365] width 47 height 13
click at [167, 440] on div at bounding box center [167, 442] width 20 height 11
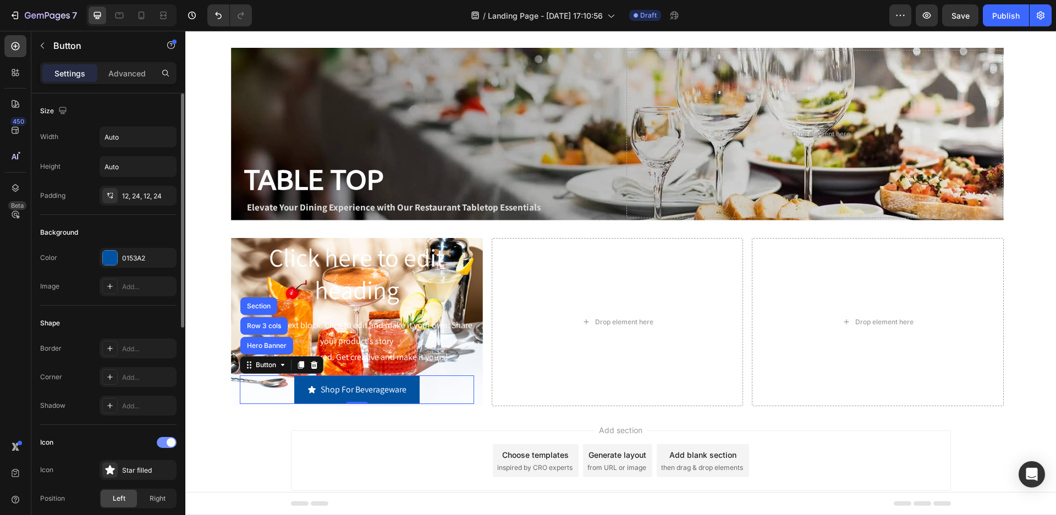
click at [167, 440] on span at bounding box center [171, 442] width 9 height 9
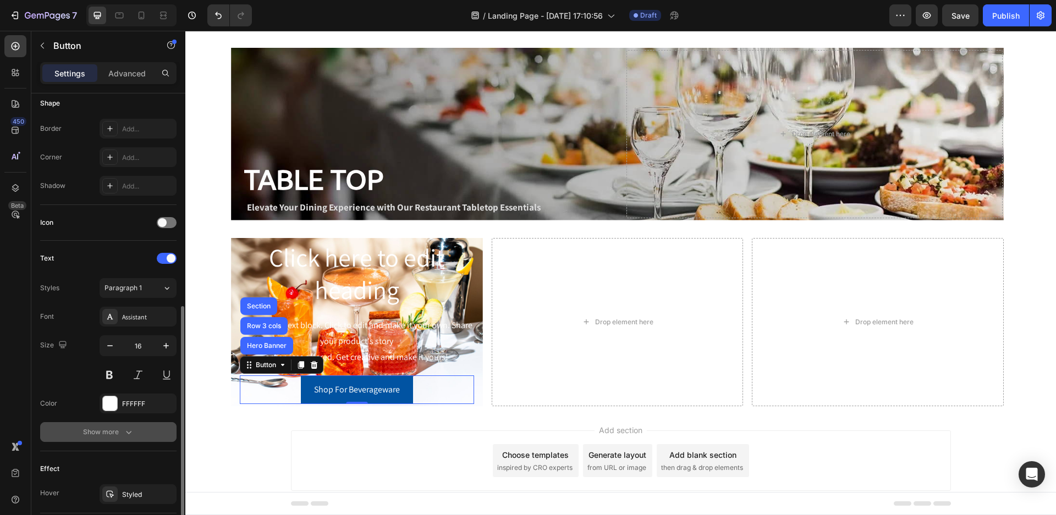
scroll to position [330, 0]
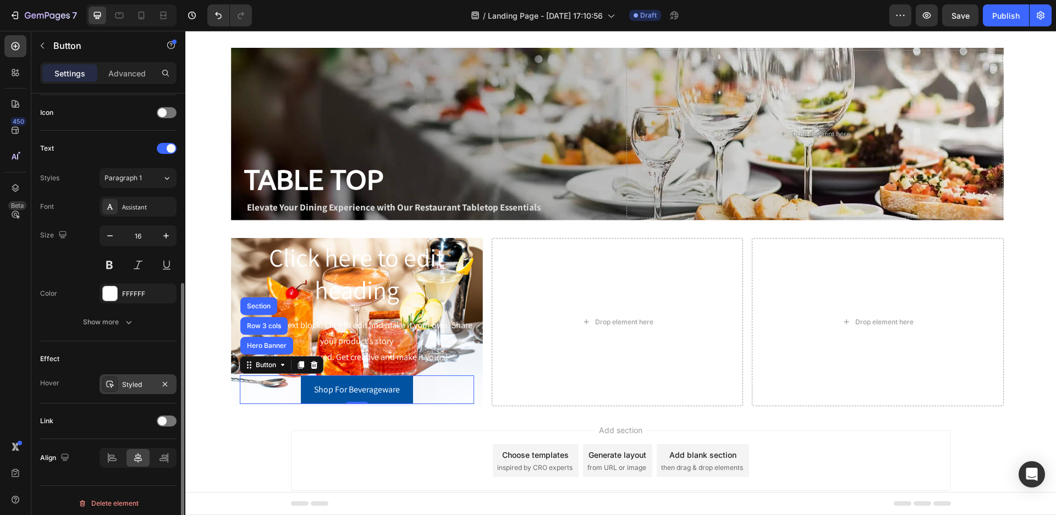
click at [126, 387] on div "Styled" at bounding box center [138, 385] width 32 height 10
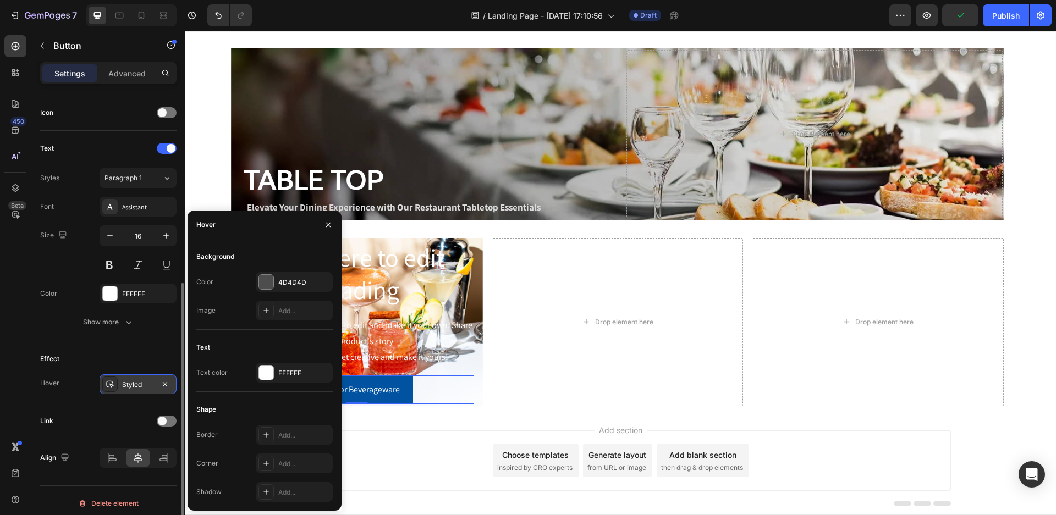
click at [124, 387] on div "Styled" at bounding box center [138, 385] width 32 height 10
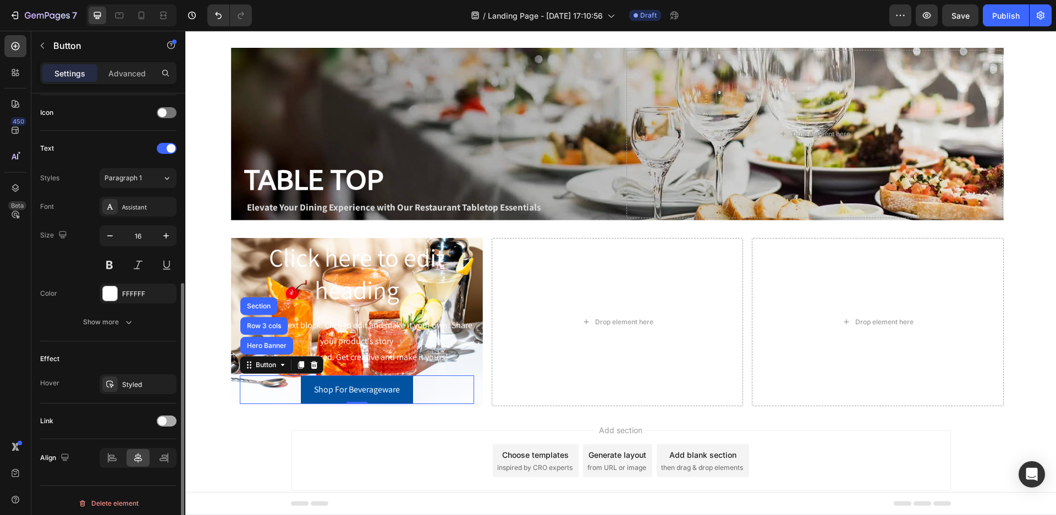
click at [164, 425] on span at bounding box center [162, 421] width 9 height 9
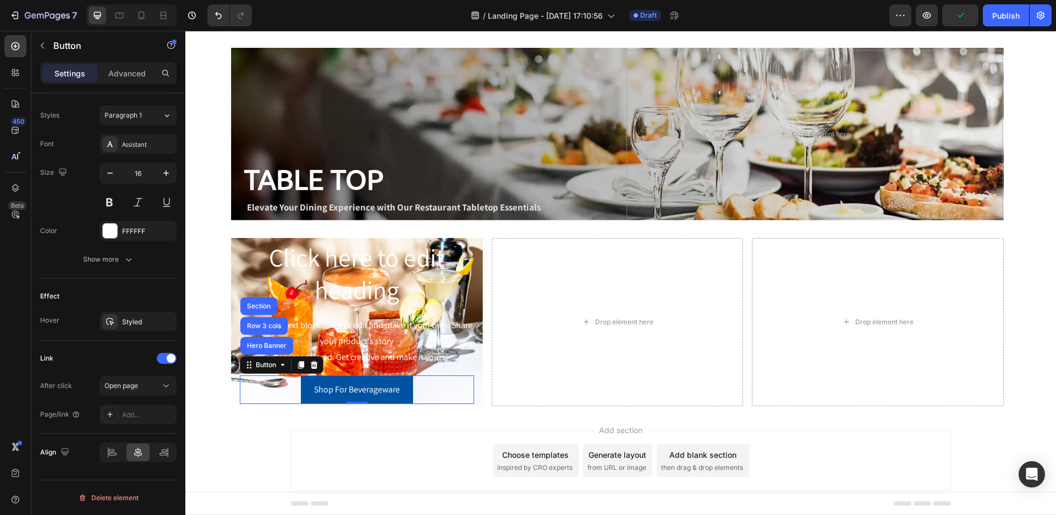
click at [440, 392] on div "Shop For Beverageware Button Hero Banner Row 3 cols Section 0" at bounding box center [357, 390] width 234 height 29
click at [400, 398] on button "Shop For Beverageware" at bounding box center [357, 390] width 112 height 29
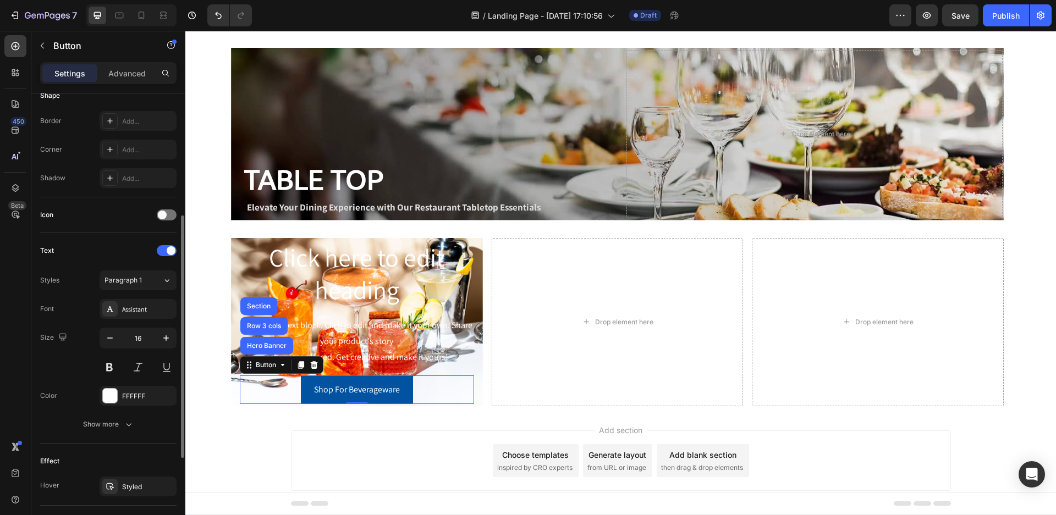
scroll to position [173, 0]
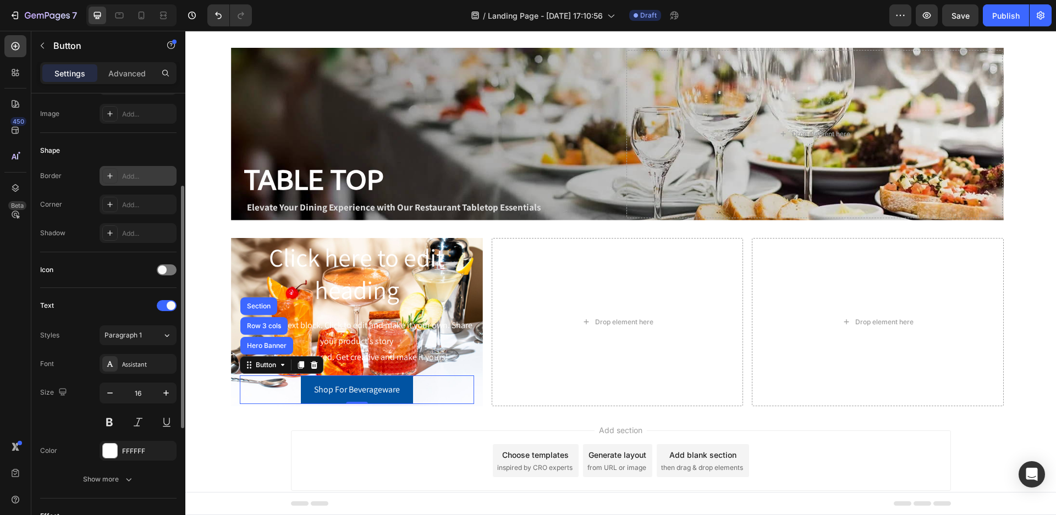
click at [155, 173] on div "Add..." at bounding box center [148, 177] width 52 height 10
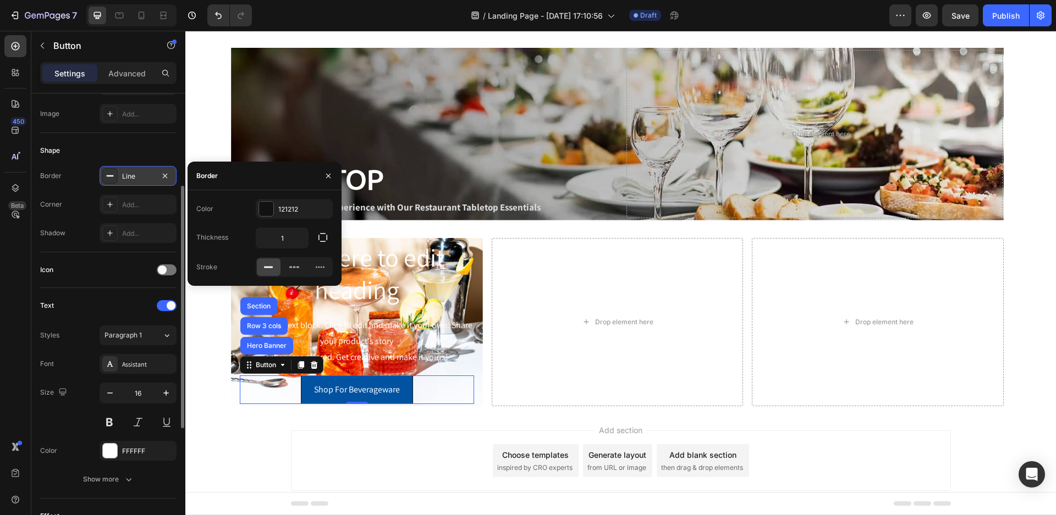
click at [270, 268] on rect at bounding box center [268, 268] width 9 height 2
click at [322, 244] on button "button" at bounding box center [323, 238] width 20 height 20
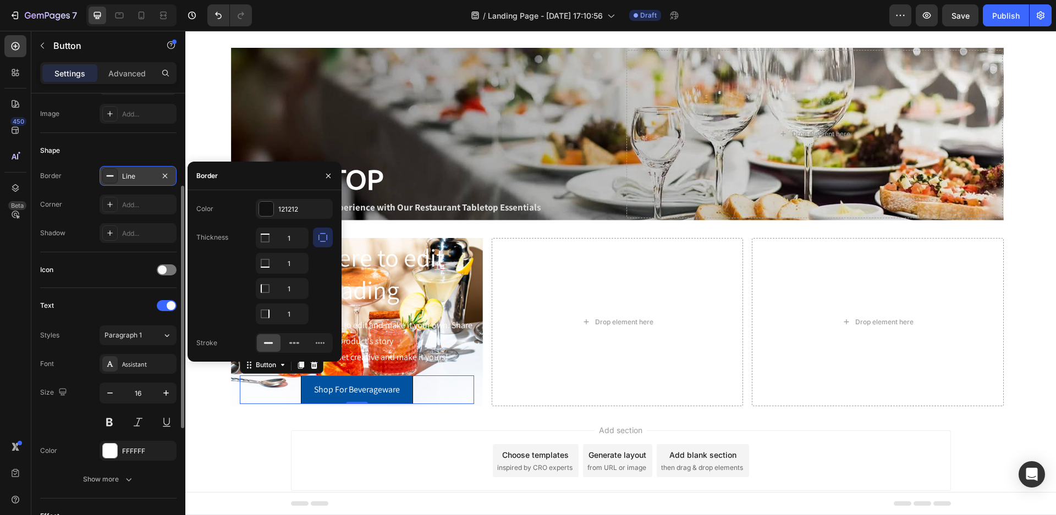
click at [322, 244] on button "button" at bounding box center [323, 238] width 20 height 20
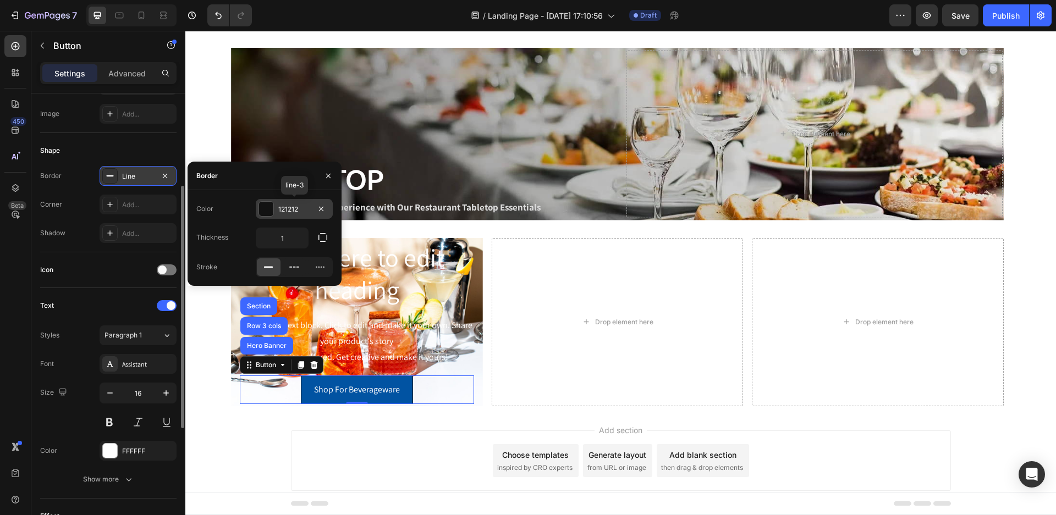
click at [263, 211] on div at bounding box center [266, 209] width 14 height 14
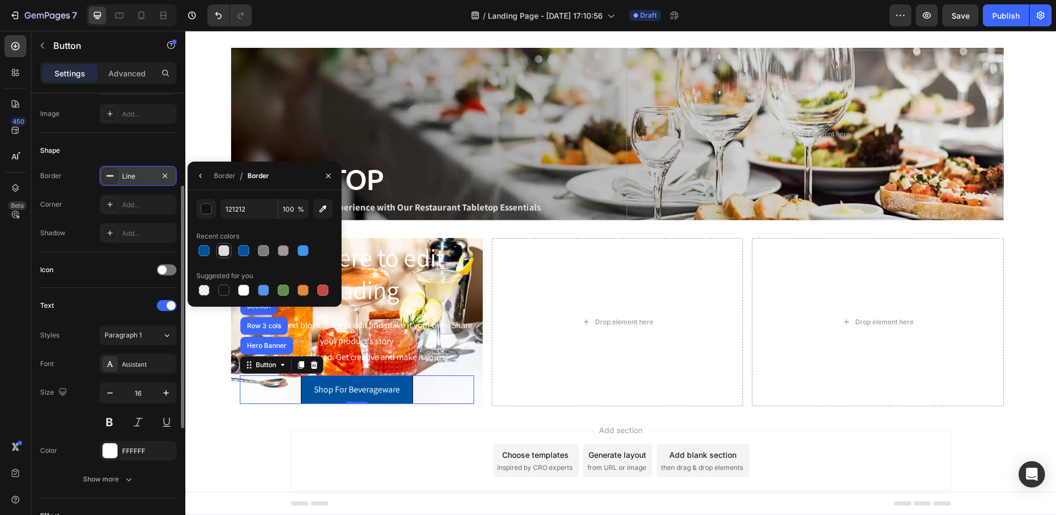
click at [224, 250] on div at bounding box center [223, 250] width 11 height 11
type input "DDDDDD"
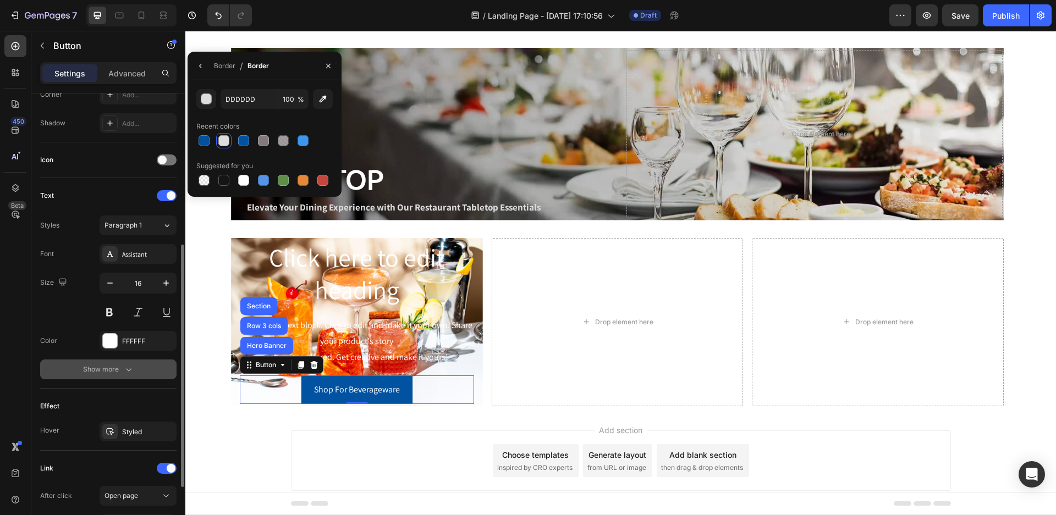
click at [114, 367] on div "Show more" at bounding box center [108, 369] width 51 height 11
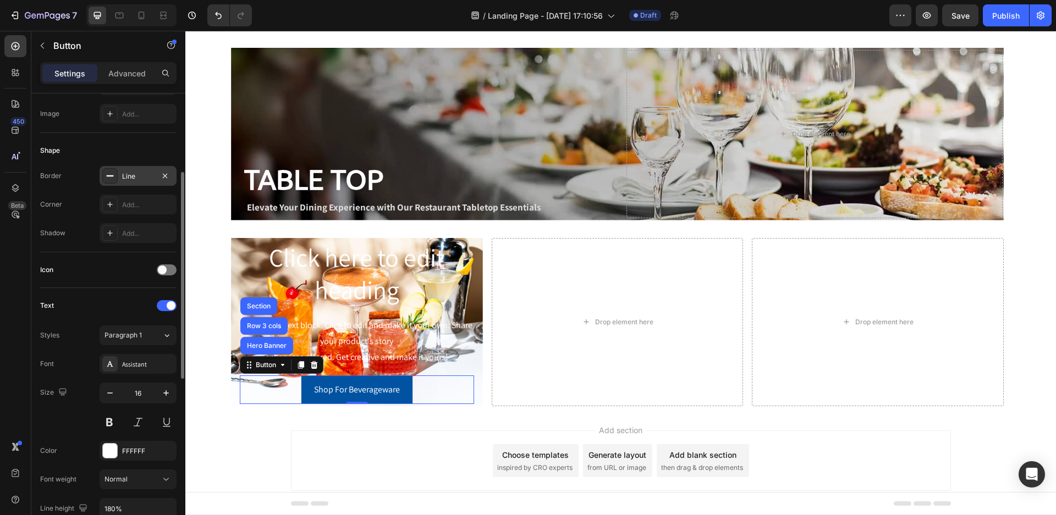
scroll to position [63, 0]
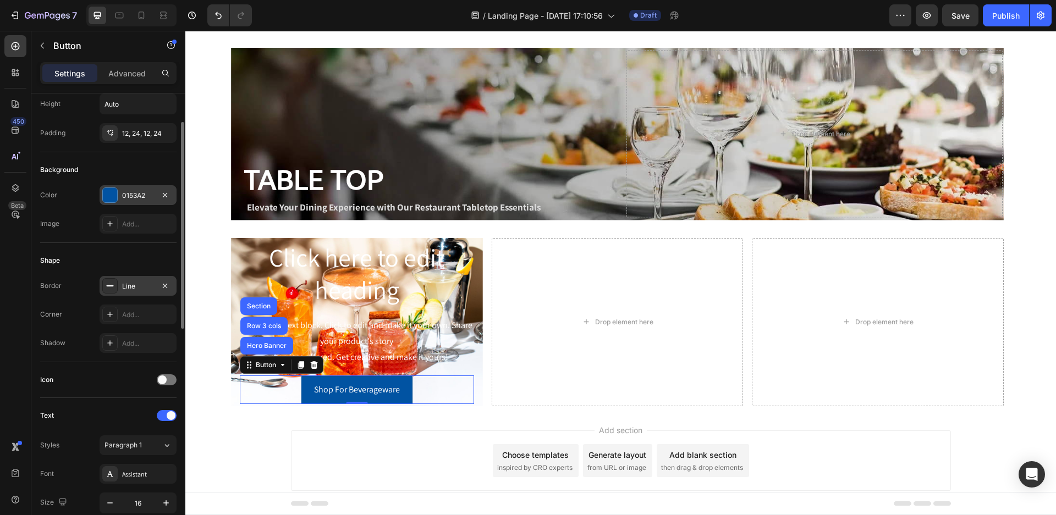
click at [107, 196] on div at bounding box center [110, 195] width 14 height 14
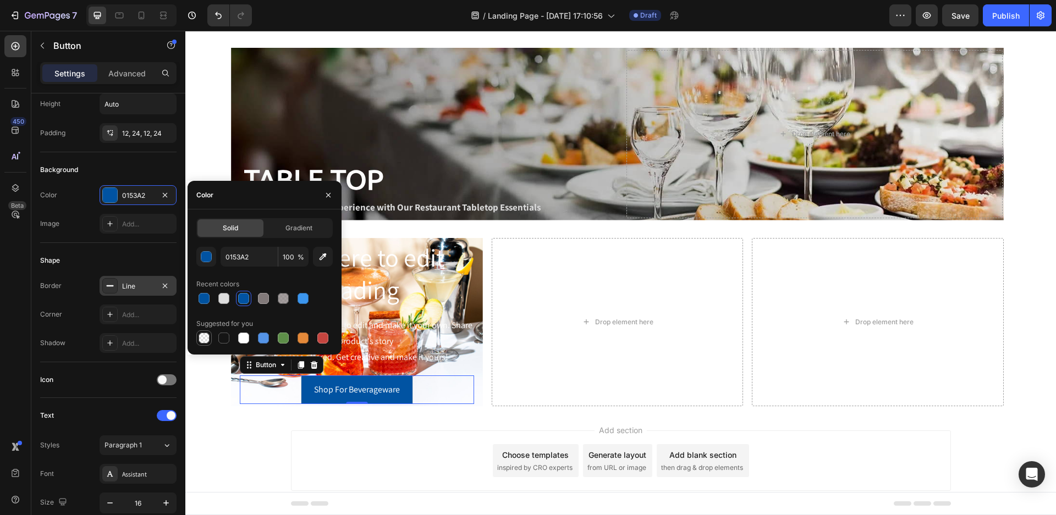
click at [202, 338] on div at bounding box center [204, 338] width 11 height 11
type input "000000"
type input "0"
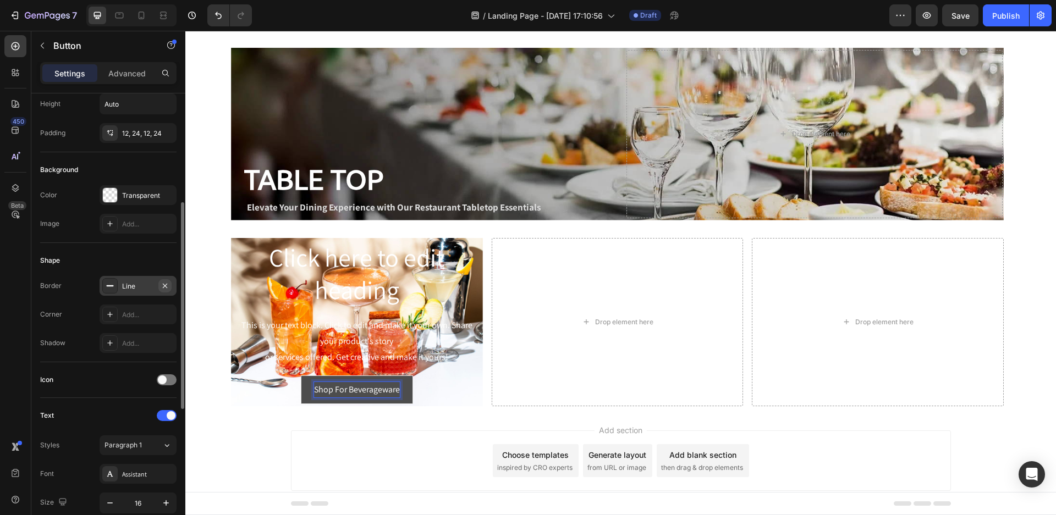
scroll to position [228, 0]
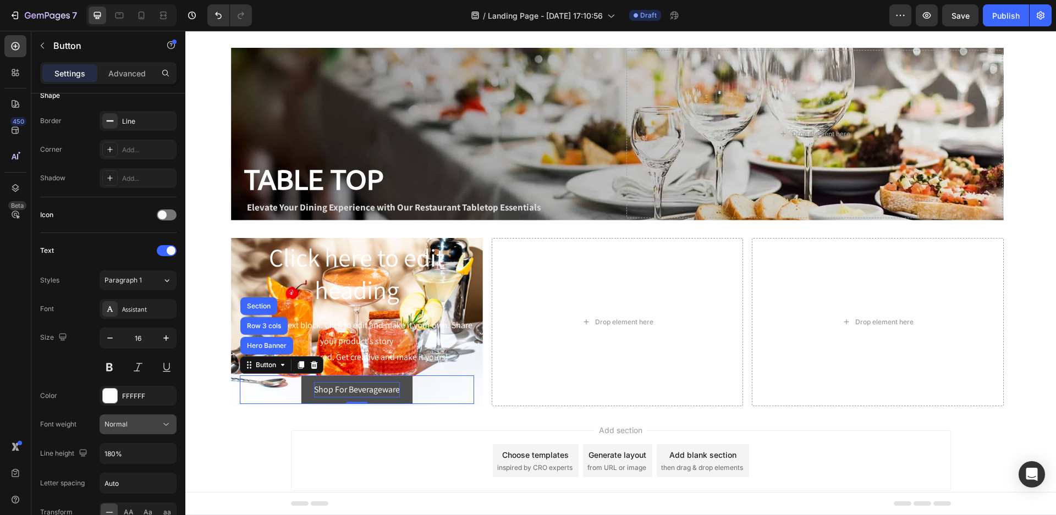
click at [168, 422] on icon at bounding box center [166, 424] width 11 height 11
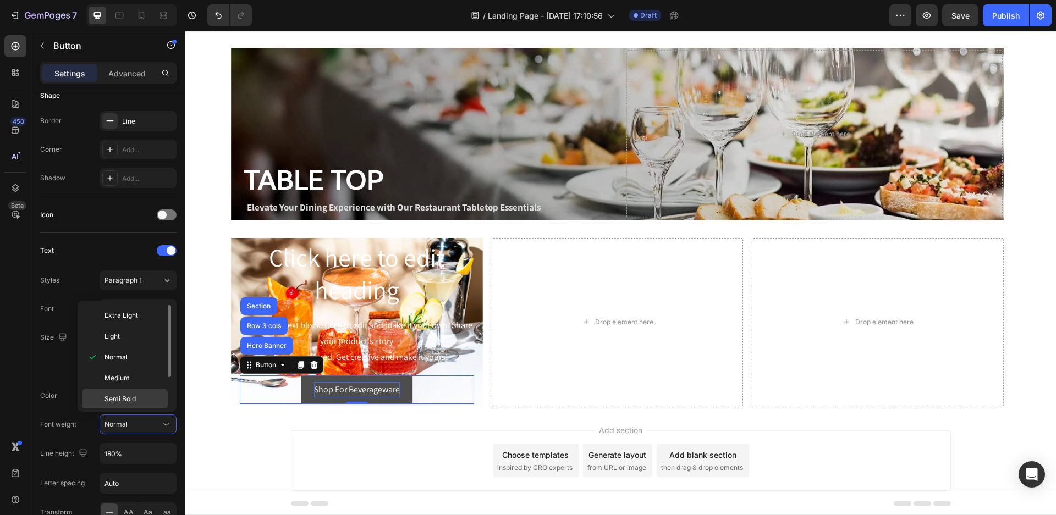
click at [136, 398] on p "Semi Bold" at bounding box center [134, 399] width 58 height 10
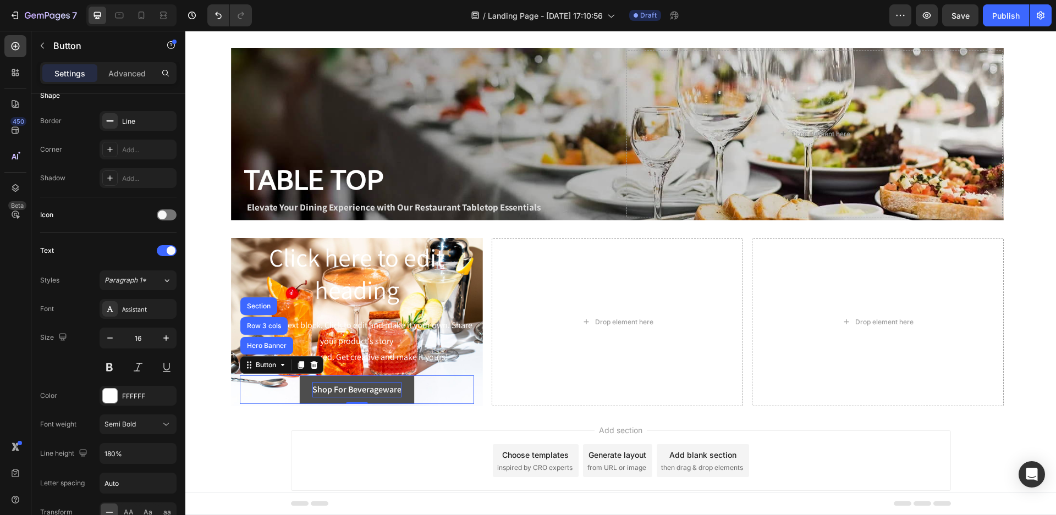
click at [315, 438] on div "Add section Choose templates inspired by CRO experts Generate layout from URL o…" at bounding box center [621, 461] width 660 height 61
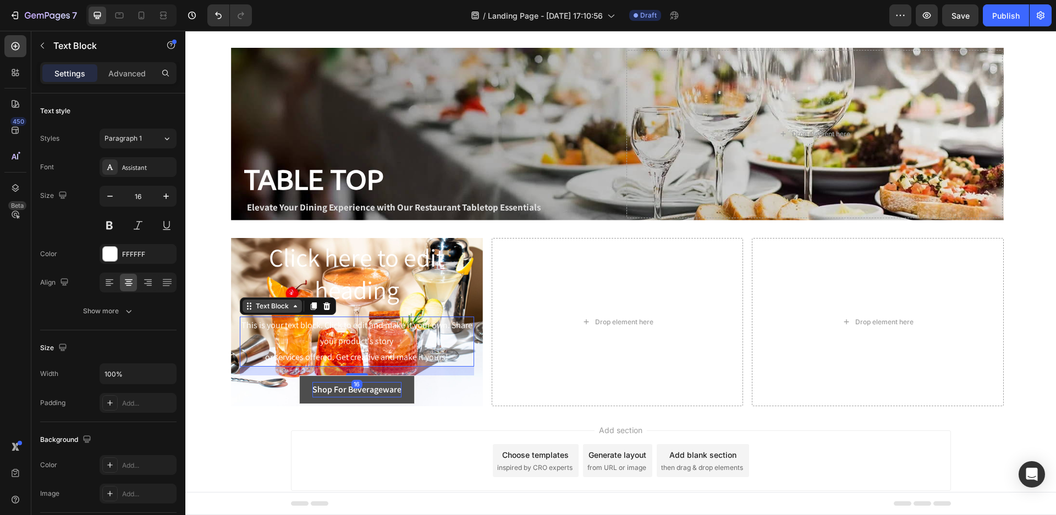
click at [254, 310] on div "Text Block" at bounding box center [272, 306] width 37 height 10
click at [328, 306] on icon at bounding box center [326, 307] width 7 height 8
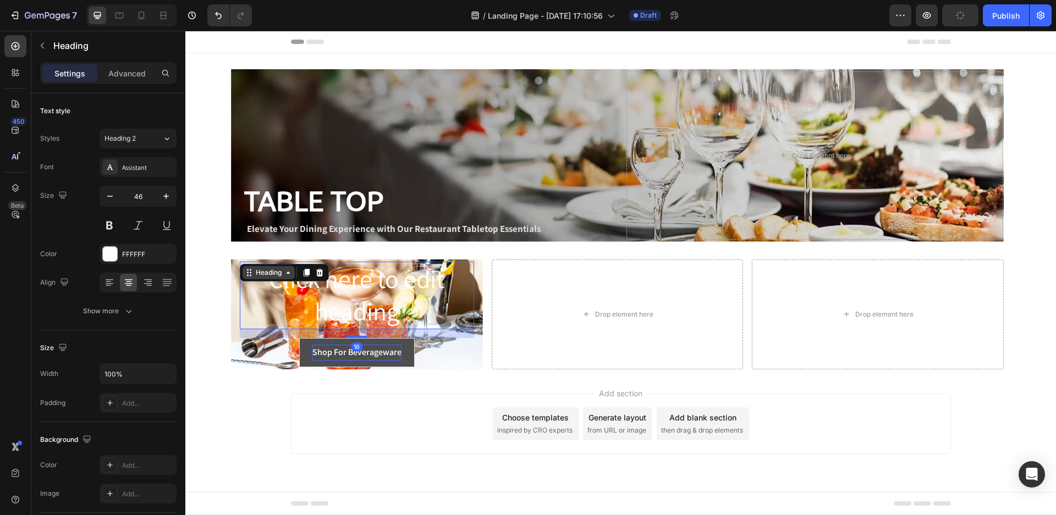
click at [251, 269] on div "Heading" at bounding box center [269, 272] width 52 height 13
click at [316, 273] on icon at bounding box center [319, 272] width 9 height 9
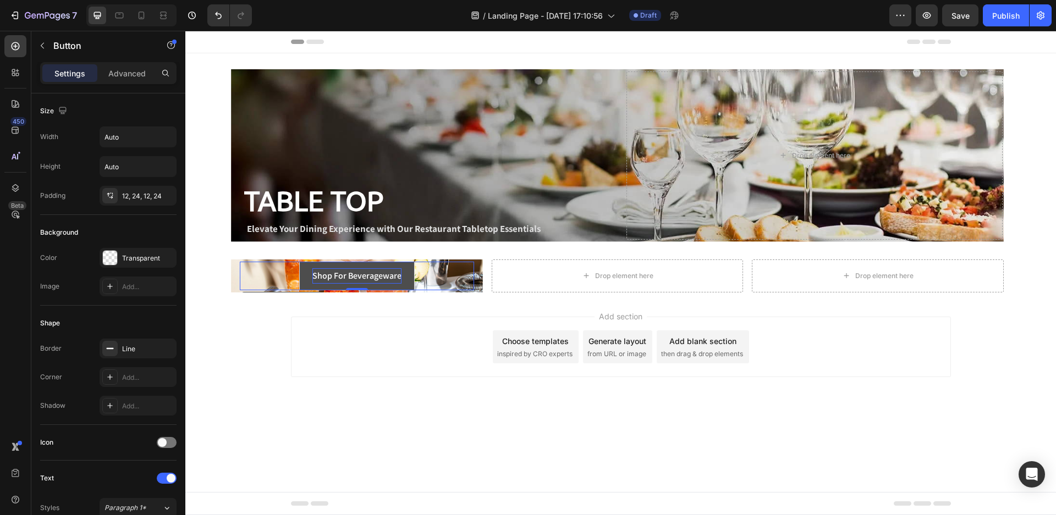
click at [342, 281] on p "Shop For Beverageware" at bounding box center [356, 276] width 89 height 16
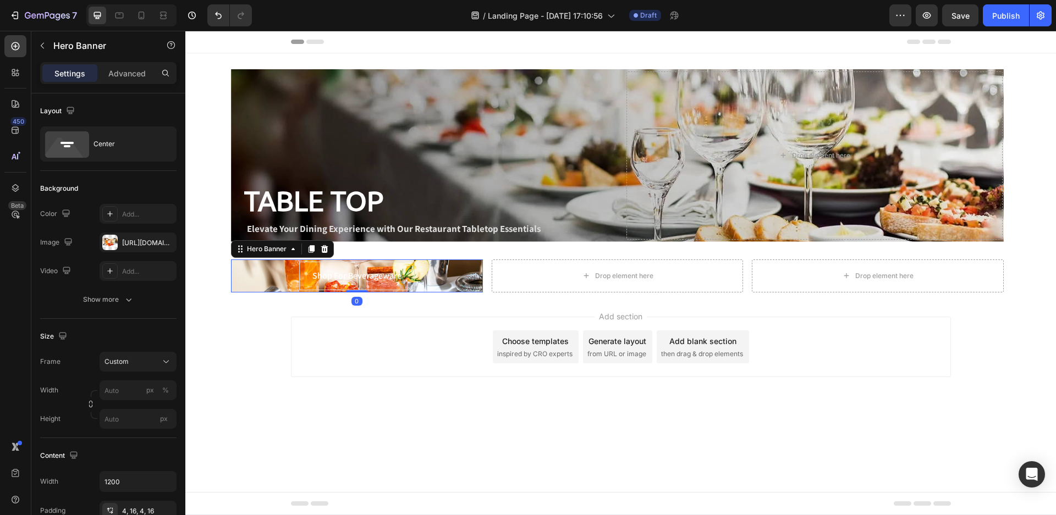
click at [479, 285] on div "Shop For Beverageware Button" at bounding box center [357, 277] width 252 height 34
click at [133, 74] on p "Advanced" at bounding box center [126, 74] width 37 height 12
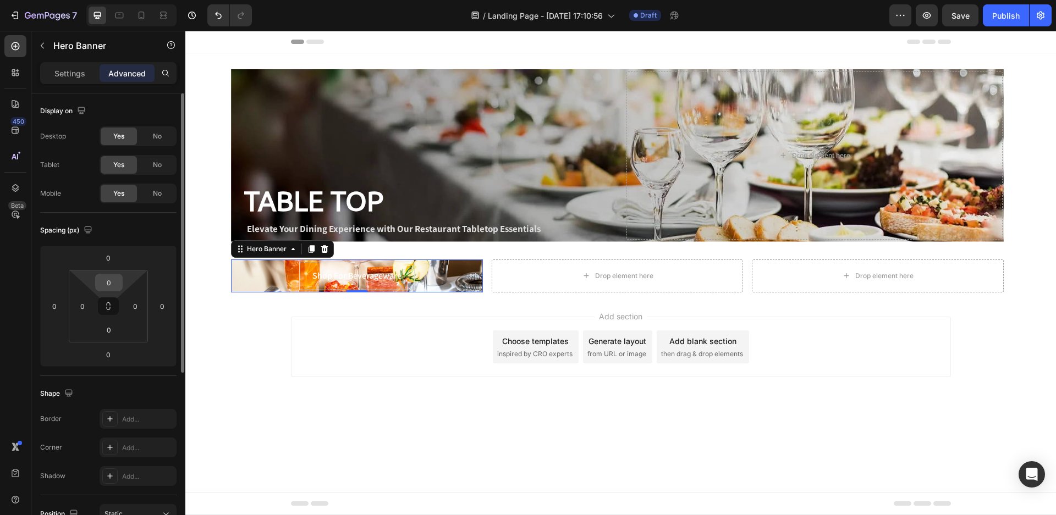
click at [108, 283] on input "0" at bounding box center [109, 282] width 22 height 17
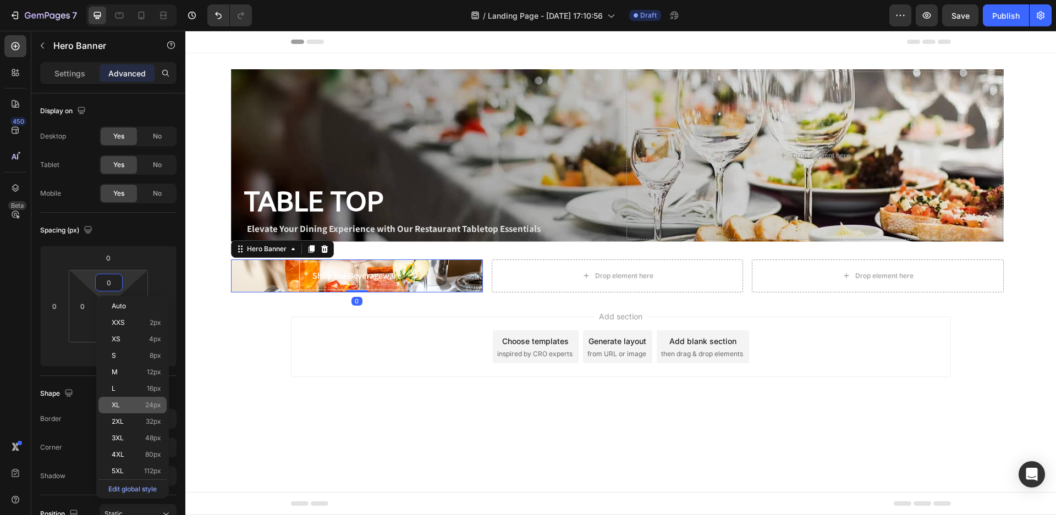
click at [142, 401] on div "XL 24px" at bounding box center [132, 405] width 68 height 17
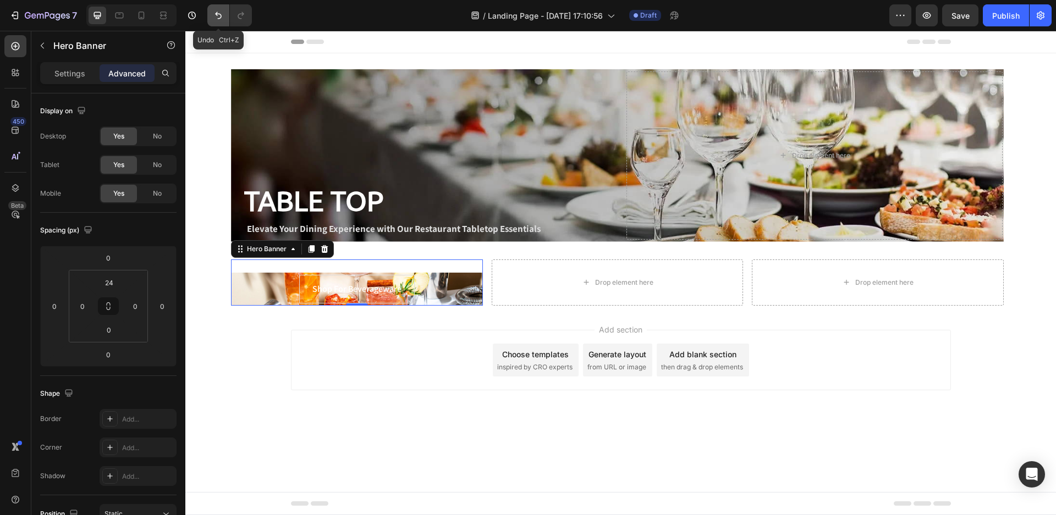
click at [211, 14] on button "Undo/Redo" at bounding box center [218, 15] width 22 height 22
type input "0"
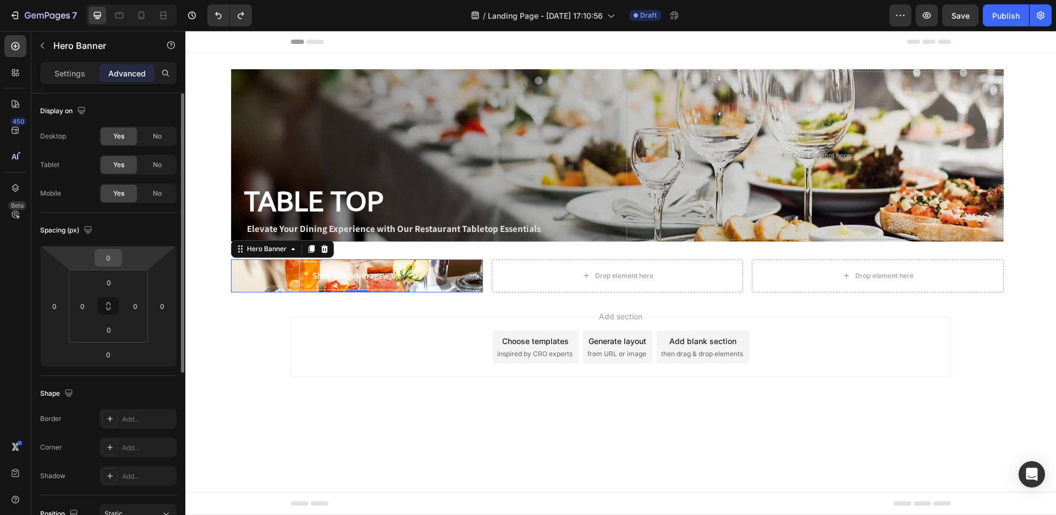
click at [113, 259] on input "0" at bounding box center [108, 258] width 22 height 17
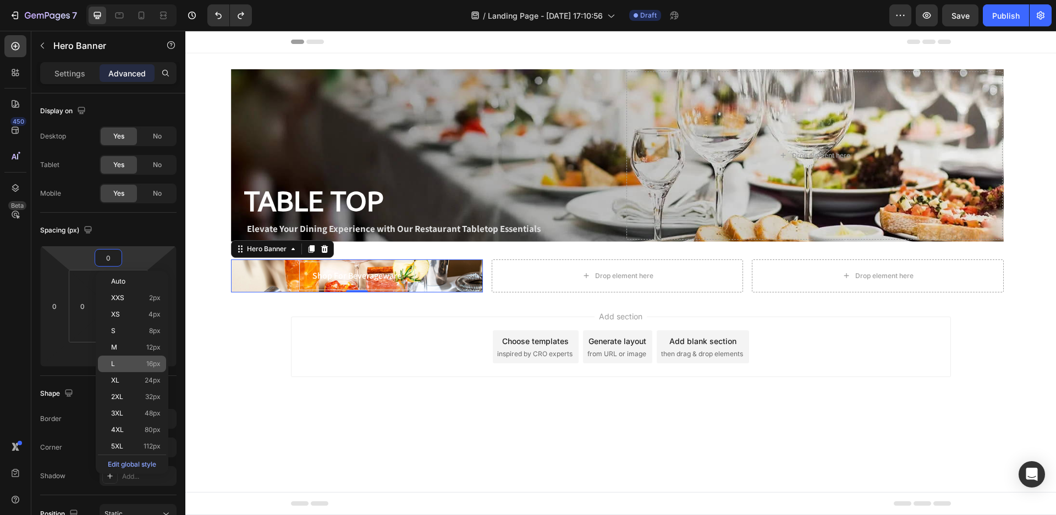
click at [139, 367] on p "L 16px" at bounding box center [136, 364] width 50 height 8
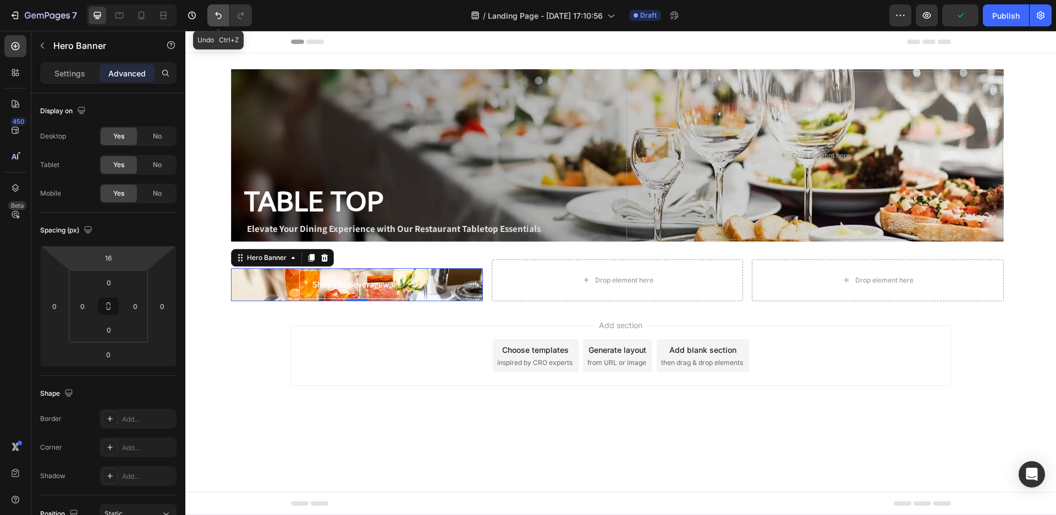
click at [218, 17] on icon "Undo/Redo" at bounding box center [218, 15] width 11 height 11
type input "0"
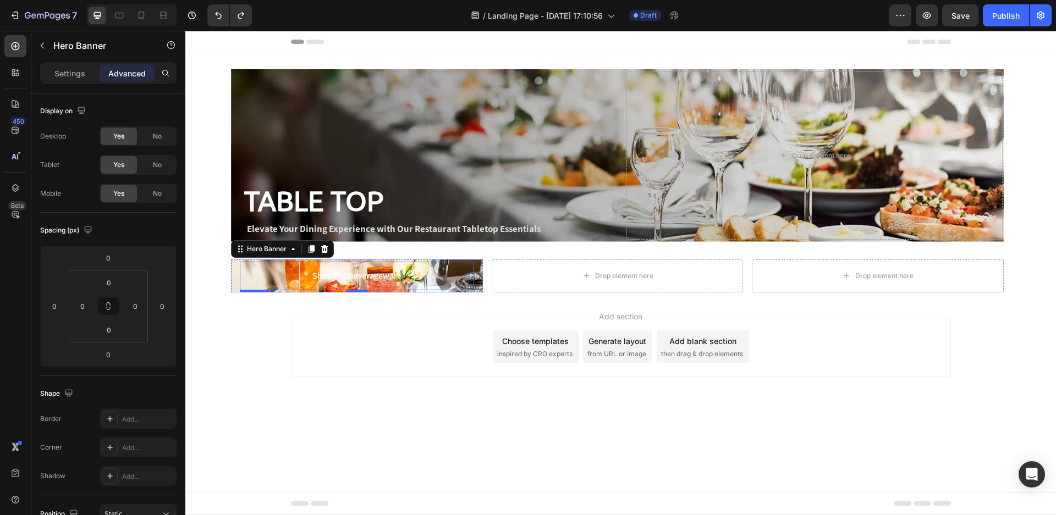
click at [240, 283] on div "Shop For Beverageware Button" at bounding box center [357, 276] width 234 height 29
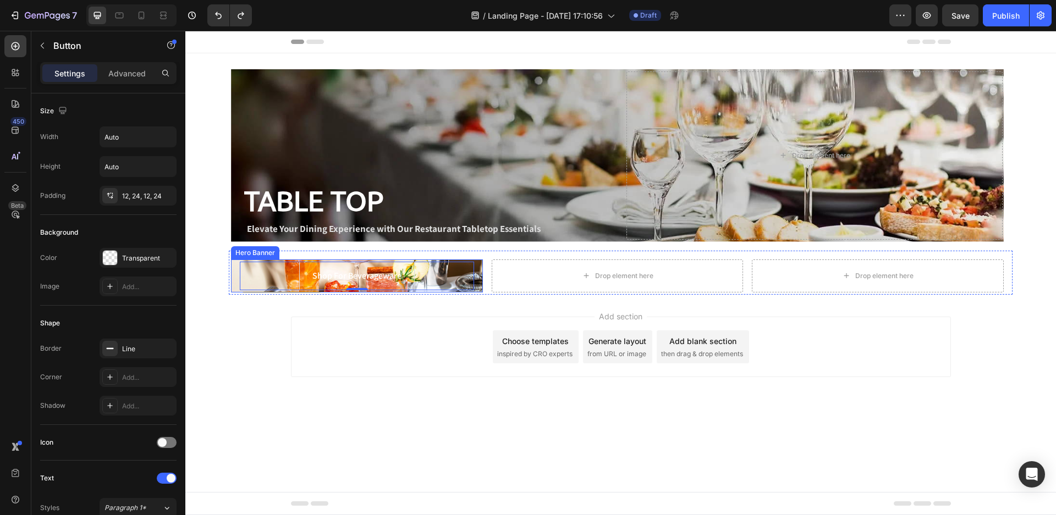
click at [479, 286] on div "Shop For Beverageware Button 0" at bounding box center [357, 277] width 252 height 34
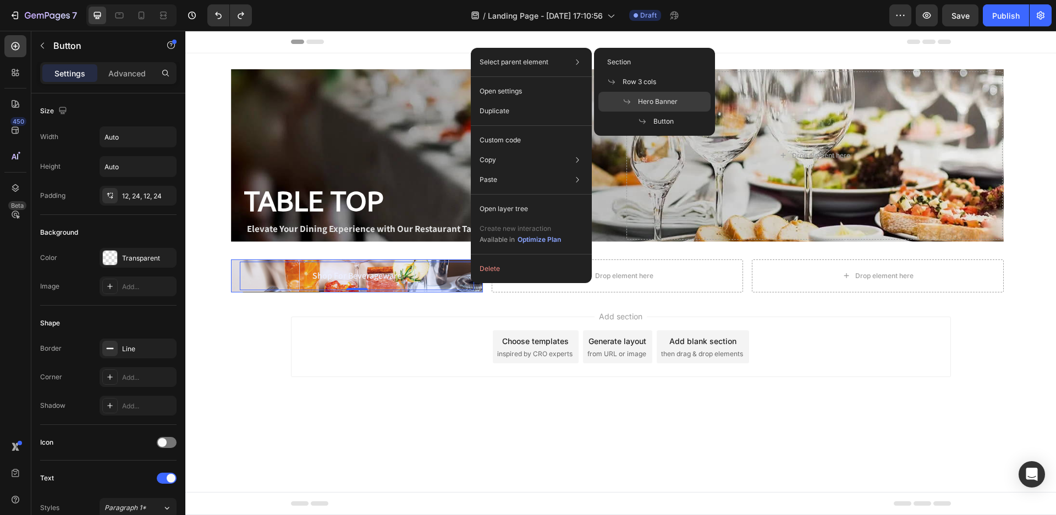
click at [642, 98] on span "Hero Banner" at bounding box center [658, 102] width 40 height 10
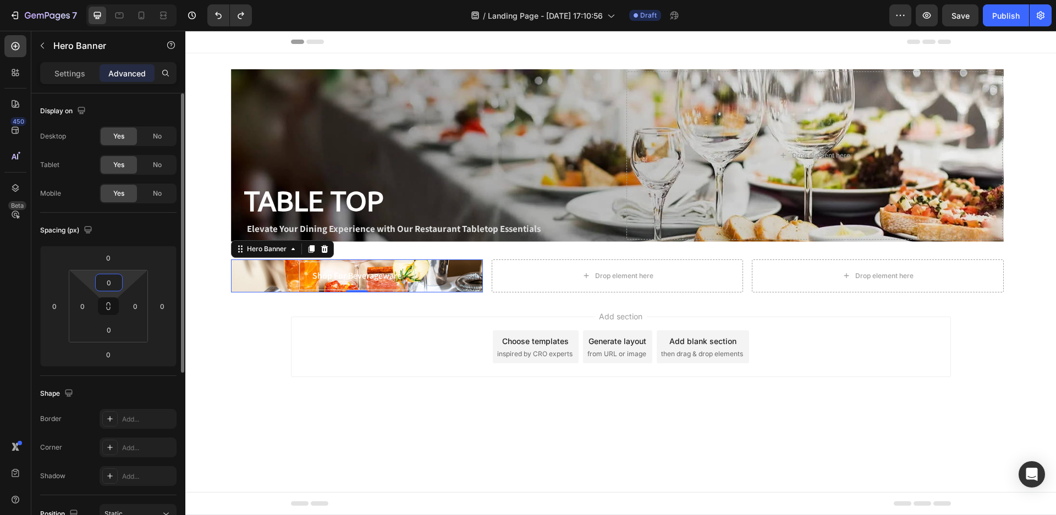
click at [116, 284] on input "0" at bounding box center [109, 282] width 22 height 17
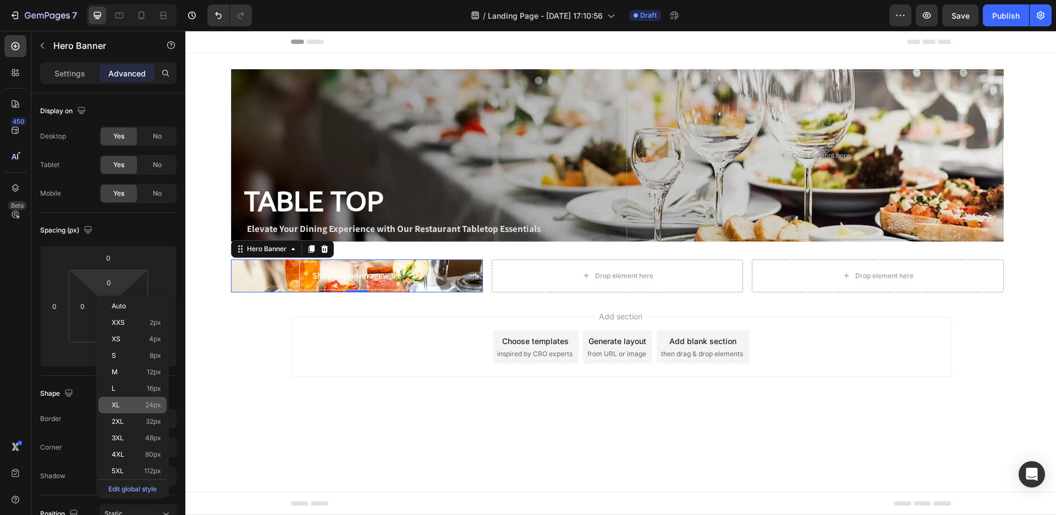
click at [142, 409] on div "XL 24px" at bounding box center [132, 405] width 68 height 17
type input "24"
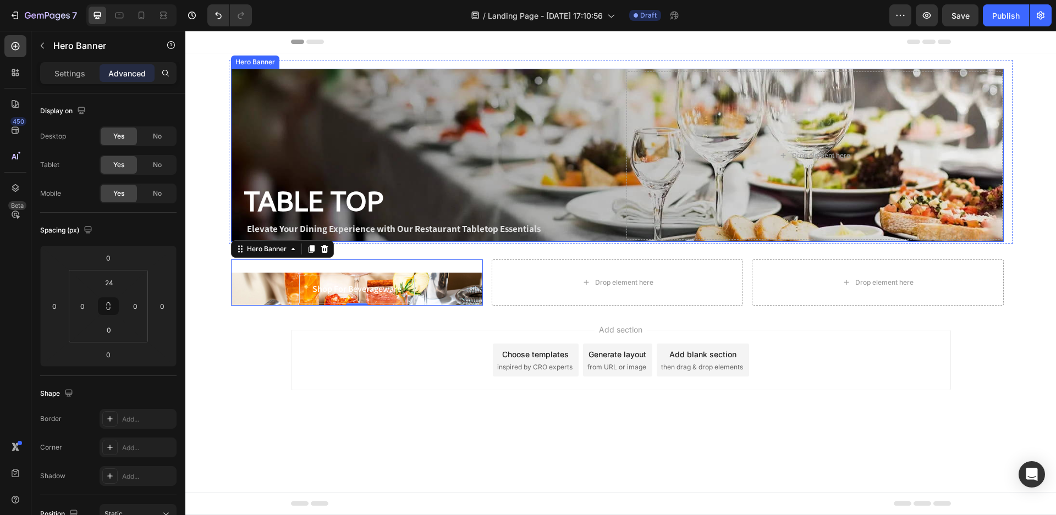
click at [323, 105] on div "TABLE TOP Heading Elevate Your Dining Experience with Our Restaurant Tabletop E…" at bounding box center [420, 156] width 376 height 168
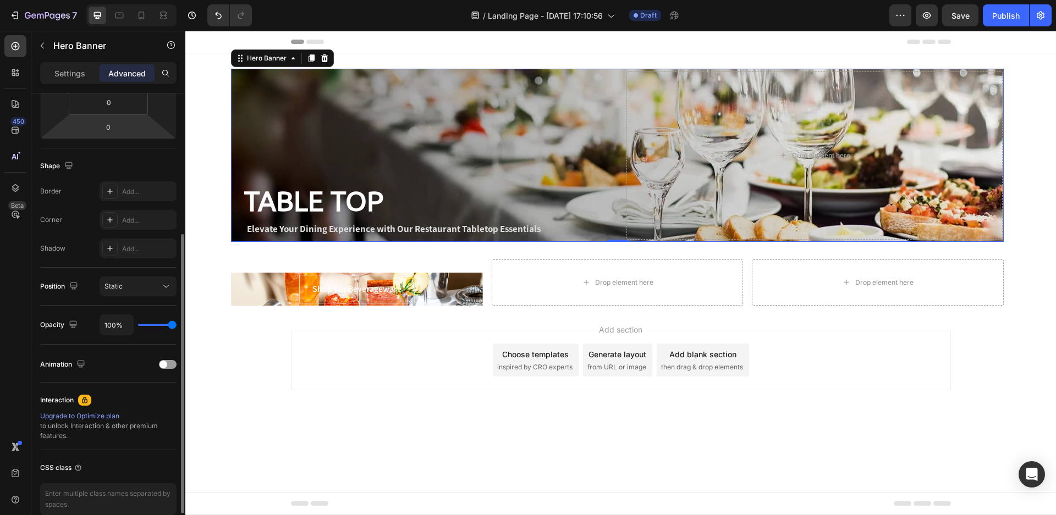
scroll to position [118, 0]
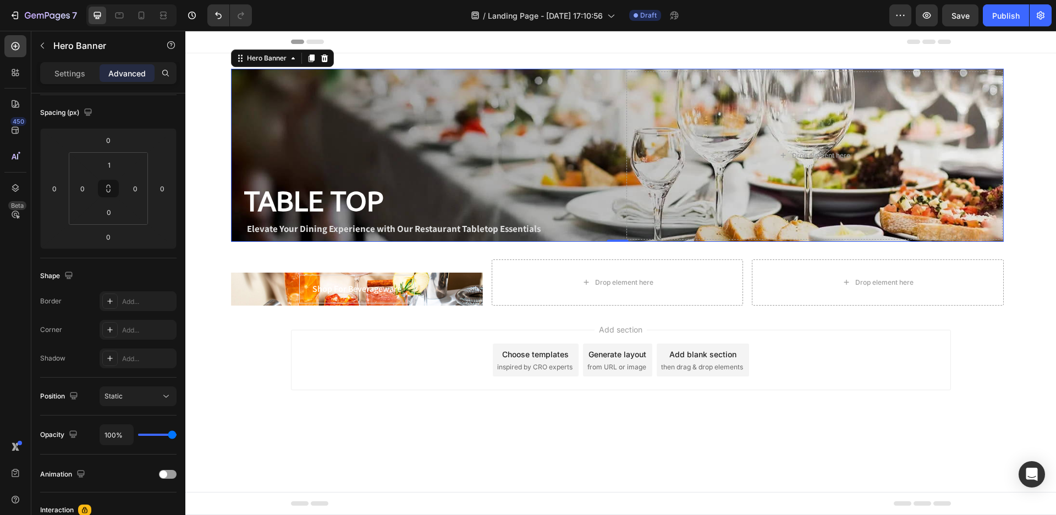
click at [284, 138] on div "TABLE TOP Heading Elevate Your Dining Experience with Our Restaurant Tabletop E…" at bounding box center [420, 156] width 376 height 168
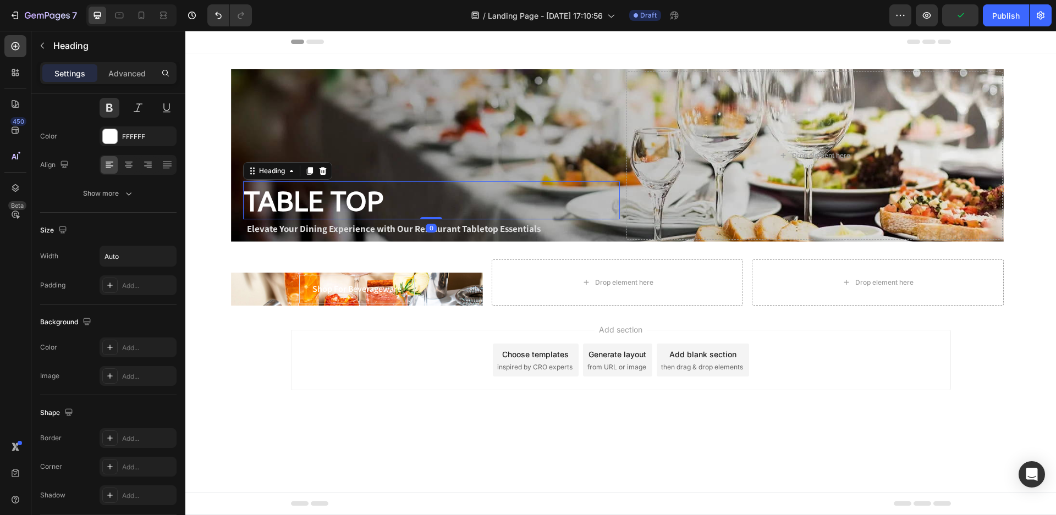
click at [329, 204] on h2 "TABLE TOP" at bounding box center [313, 201] width 141 height 38
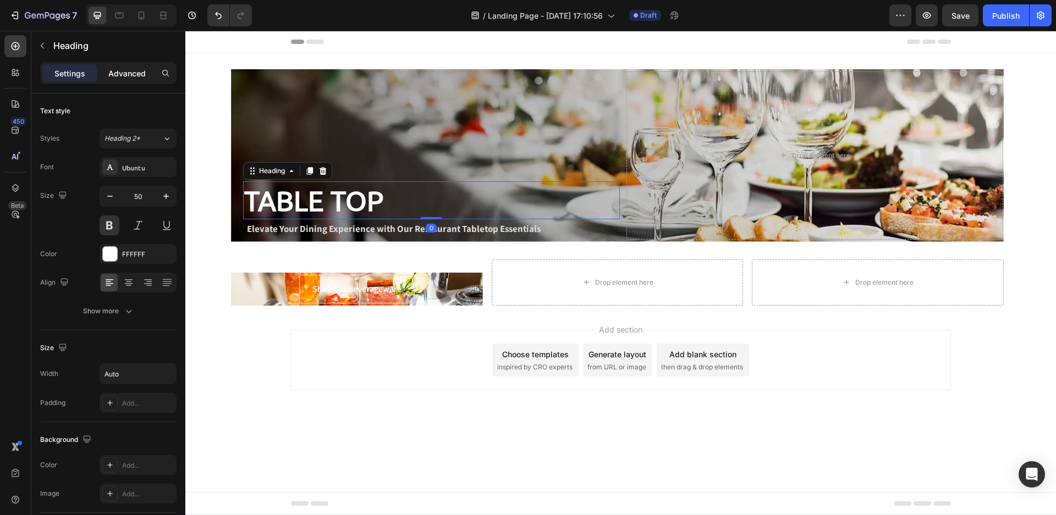
click at [129, 75] on p "Advanced" at bounding box center [126, 74] width 37 height 12
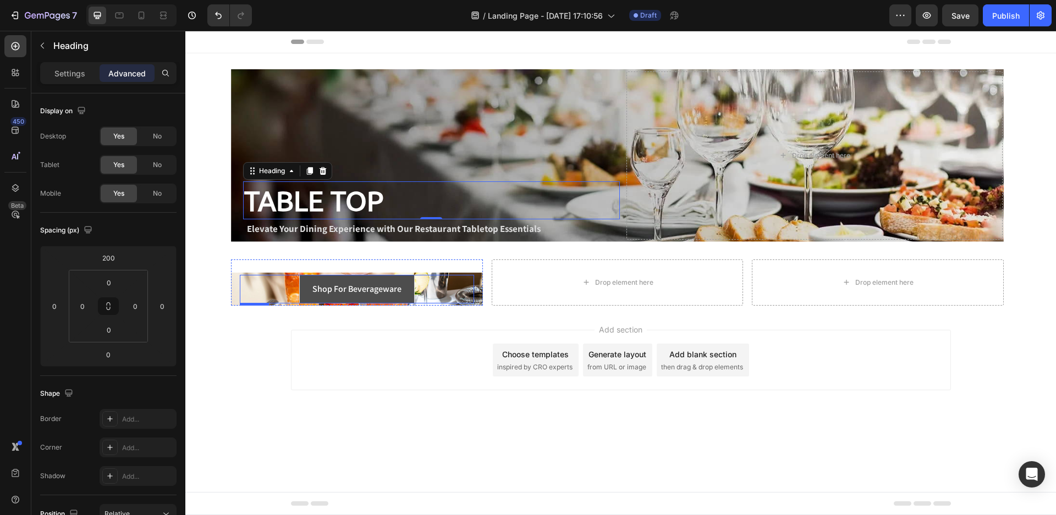
click at [407, 292] on button "Shop For Beverageware" at bounding box center [357, 289] width 116 height 29
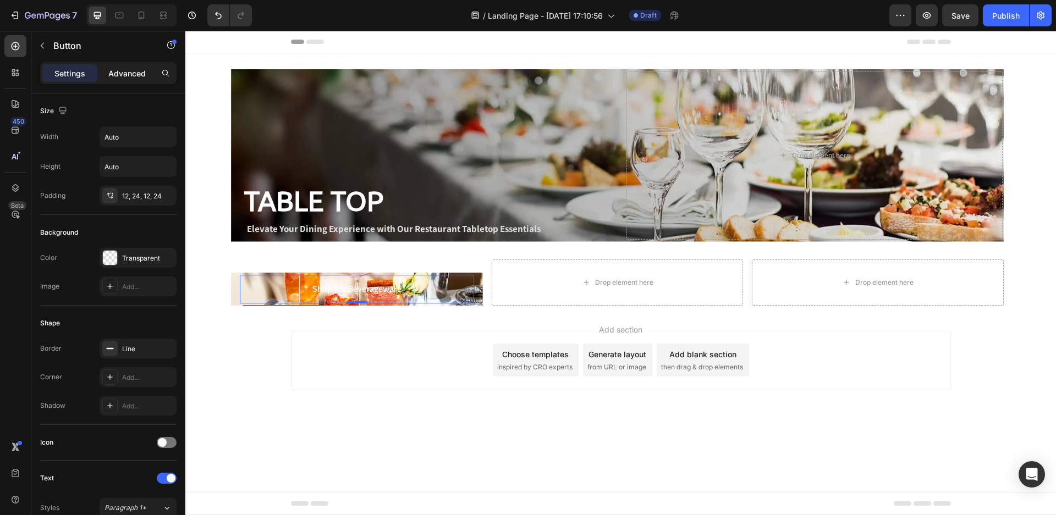
click at [128, 75] on p "Advanced" at bounding box center [126, 74] width 37 height 12
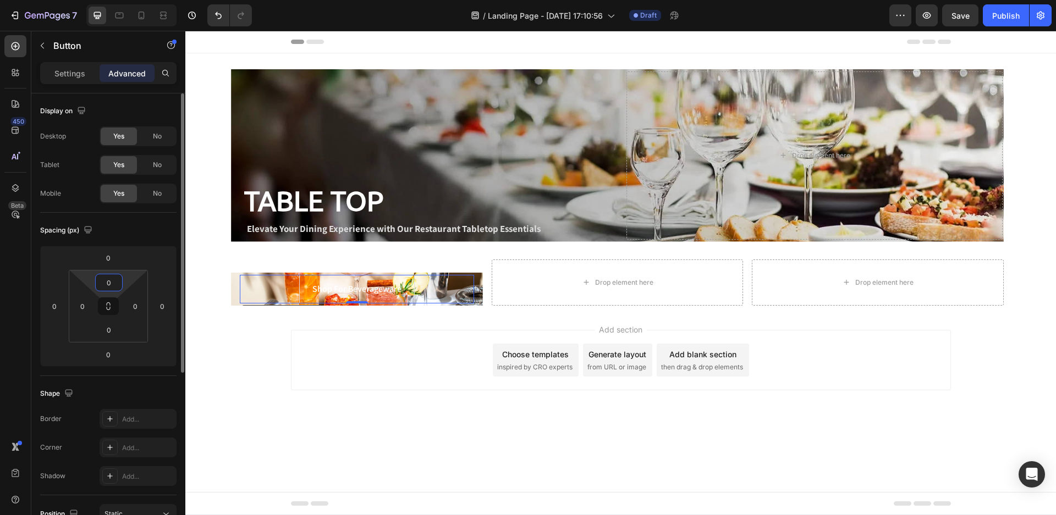
click at [109, 287] on input "0" at bounding box center [109, 282] width 22 height 17
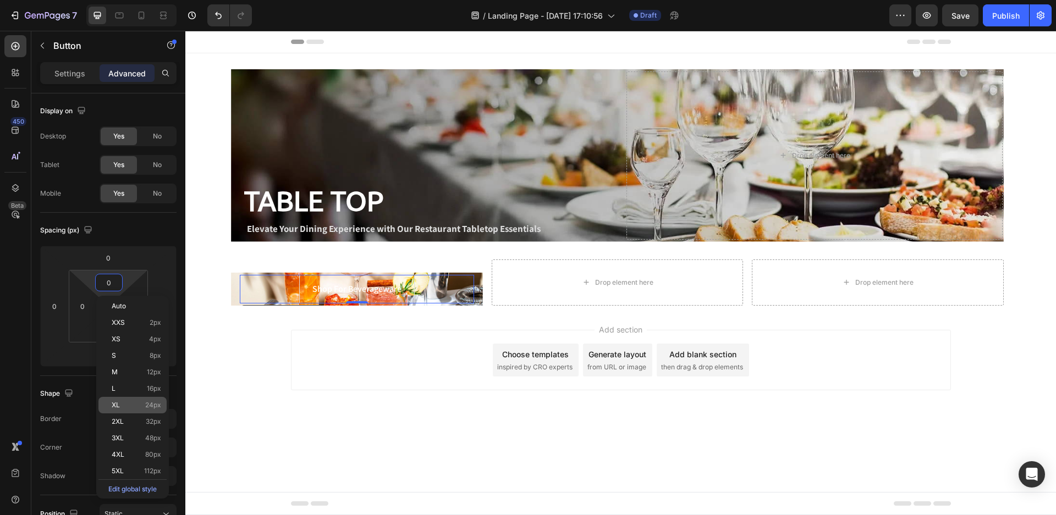
click at [151, 403] on span "24px" at bounding box center [153, 406] width 16 height 8
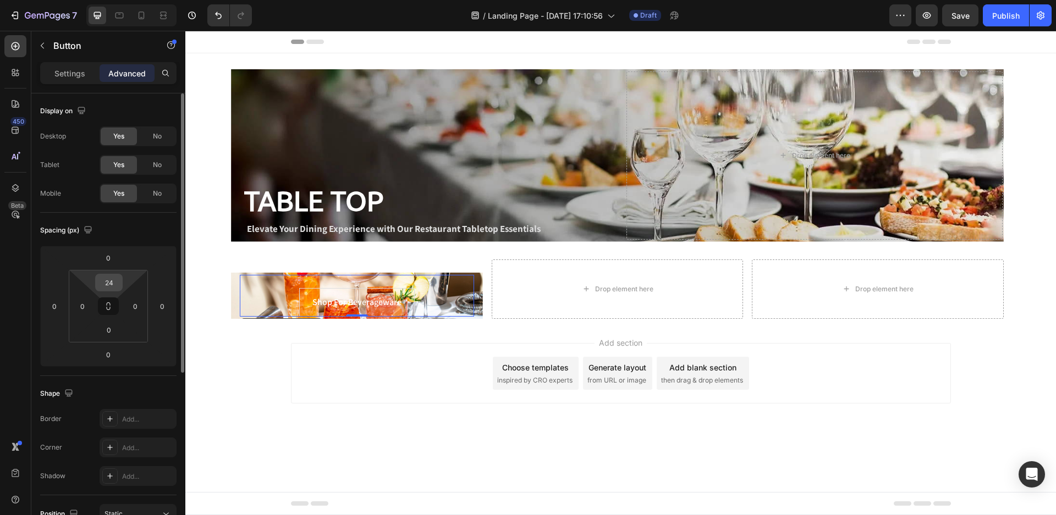
click at [115, 281] on input "24" at bounding box center [109, 282] width 22 height 17
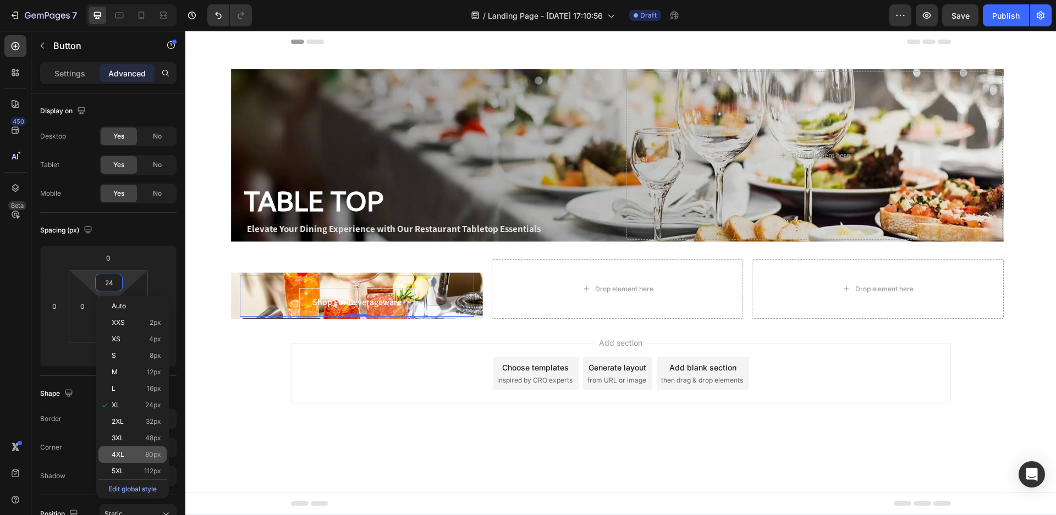
click at [126, 454] on p "4XL 80px" at bounding box center [137, 455] width 50 height 8
type input "80"
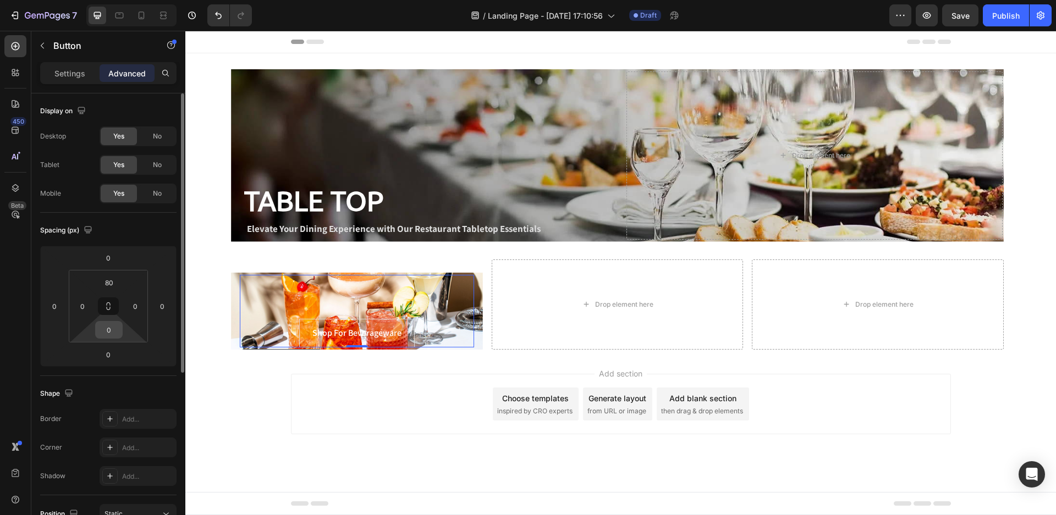
click at [111, 336] on input "0" at bounding box center [109, 330] width 22 height 17
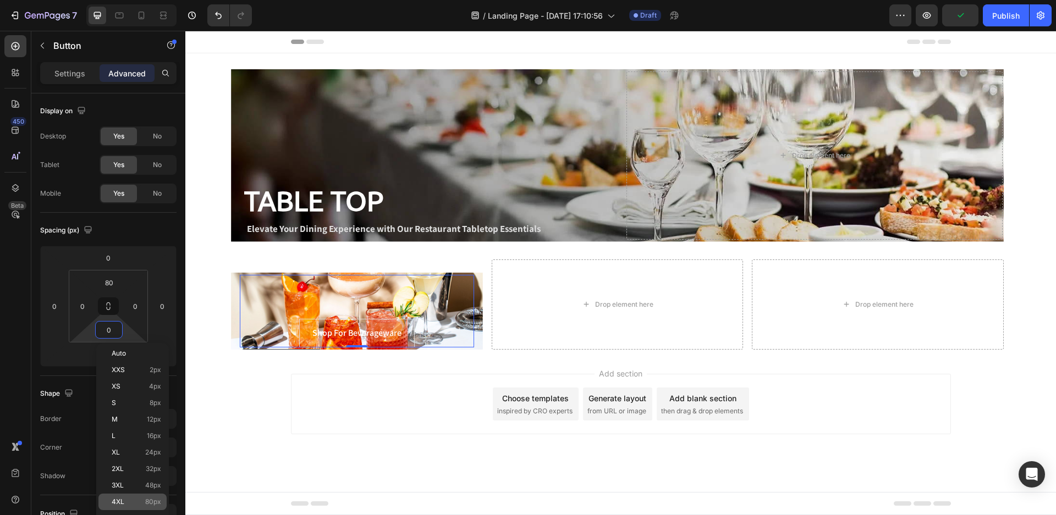
click at [157, 498] on div "4XL 80px" at bounding box center [132, 502] width 68 height 17
type input "80"
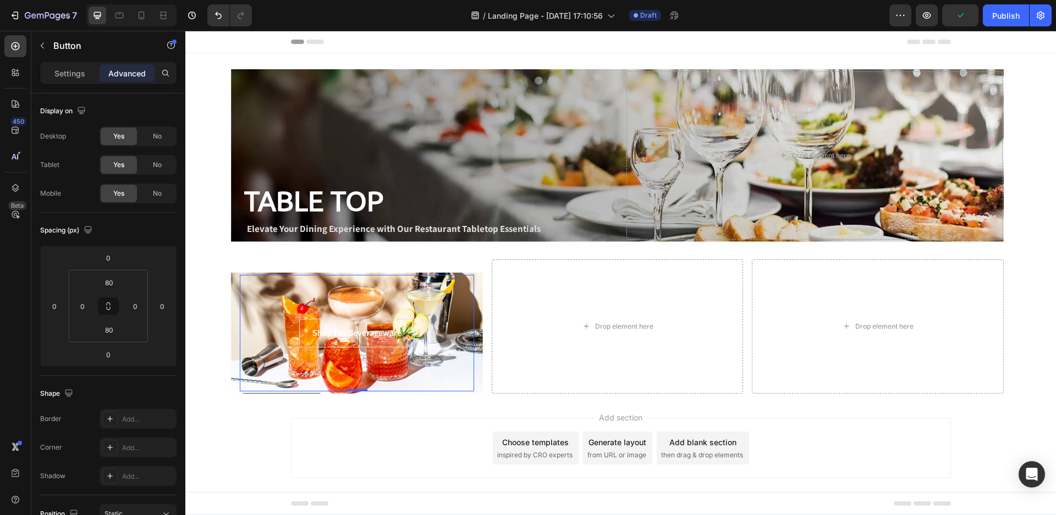
click at [349, 425] on div "Add section Choose templates inspired by CRO experts Generate layout from URL o…" at bounding box center [621, 448] width 660 height 61
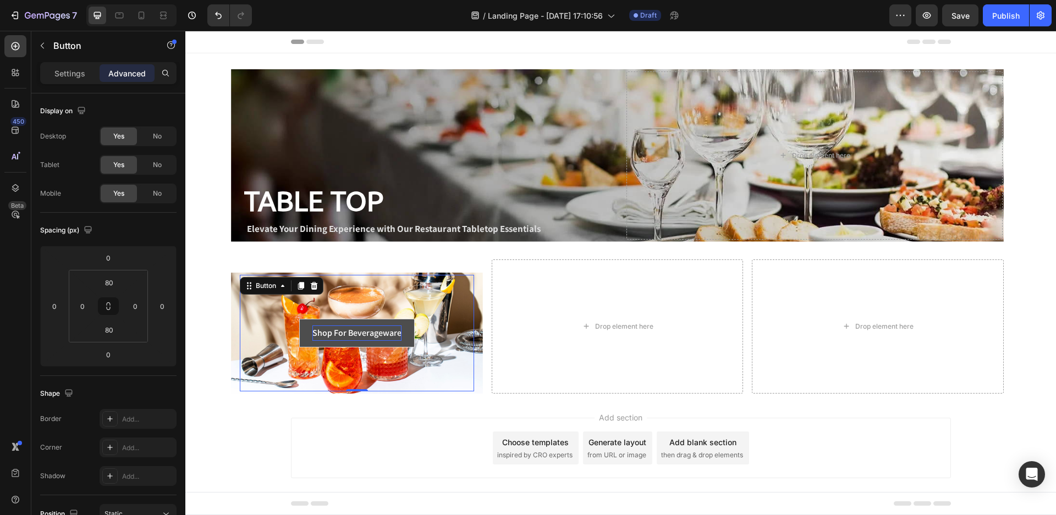
click at [362, 339] on p "Shop For Beverageware" at bounding box center [356, 334] width 89 height 16
click at [382, 344] on button "Shop For Beverageware" at bounding box center [357, 333] width 116 height 29
click at [64, 75] on p "Settings" at bounding box center [69, 74] width 31 height 12
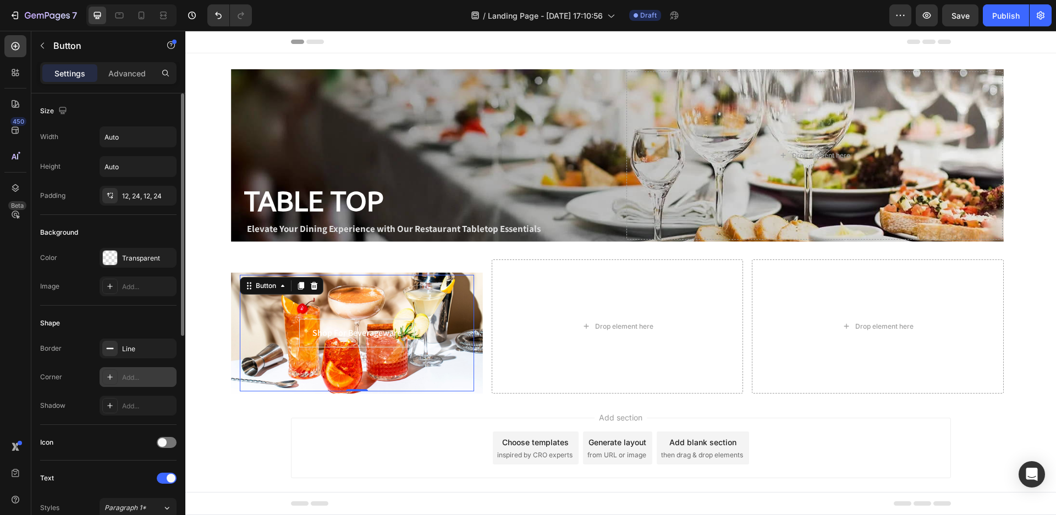
click at [109, 375] on icon at bounding box center [110, 377] width 9 height 9
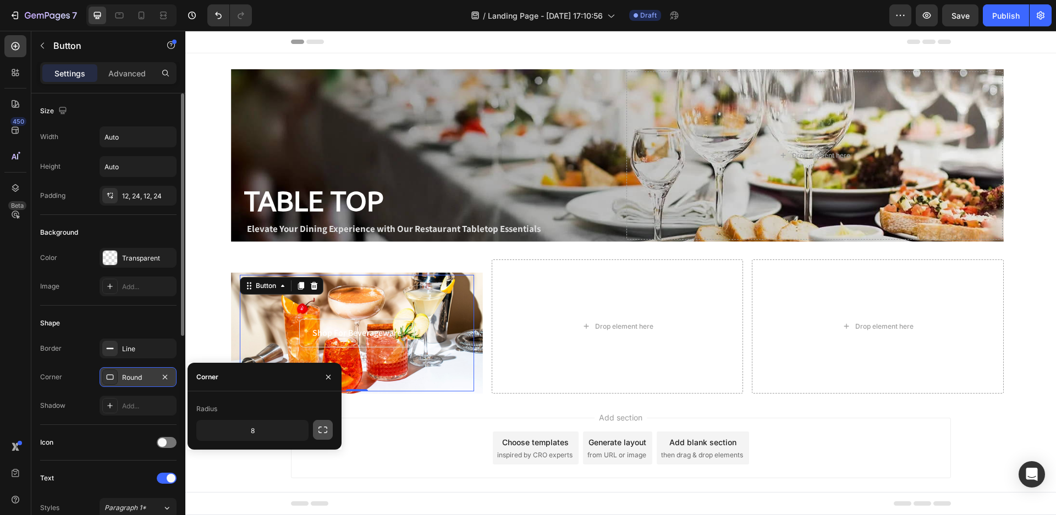
click at [322, 435] on icon "button" at bounding box center [322, 430] width 11 height 11
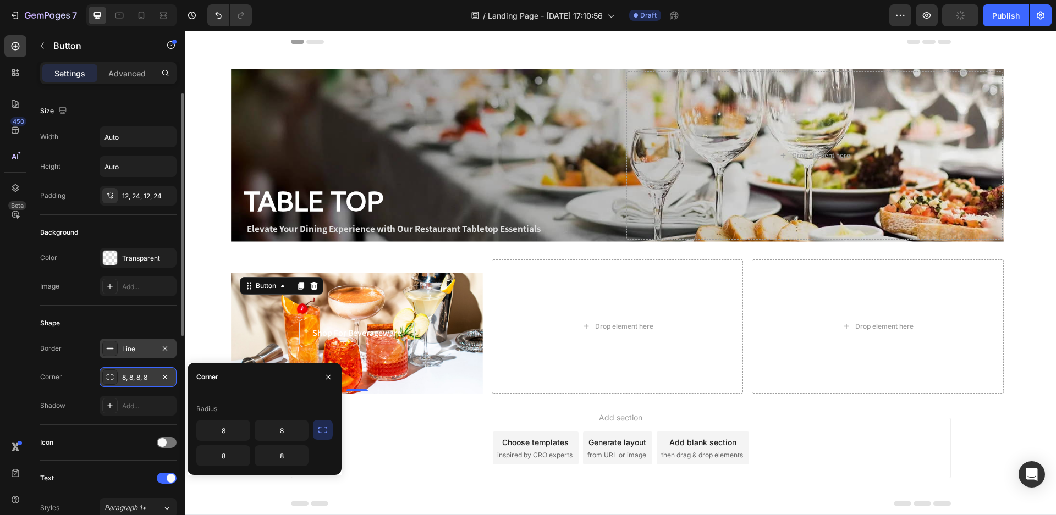
click at [123, 353] on div "Line" at bounding box center [138, 349] width 32 height 10
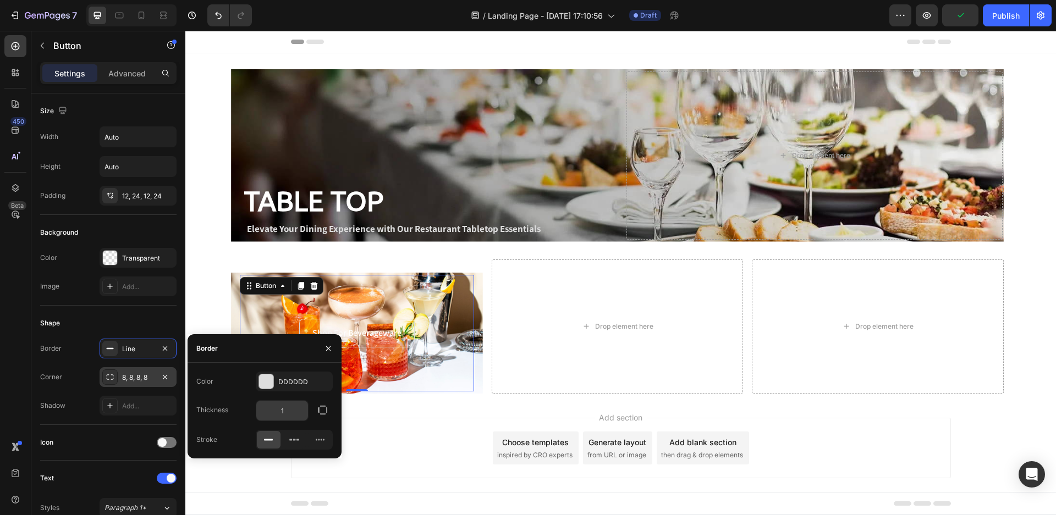
click at [293, 413] on input "1" at bounding box center [282, 411] width 52 height 20
type input "5"
type input "4"
click at [334, 482] on div "Add section Choose templates inspired by CRO experts Generate layout from URL o…" at bounding box center [620, 463] width 871 height 135
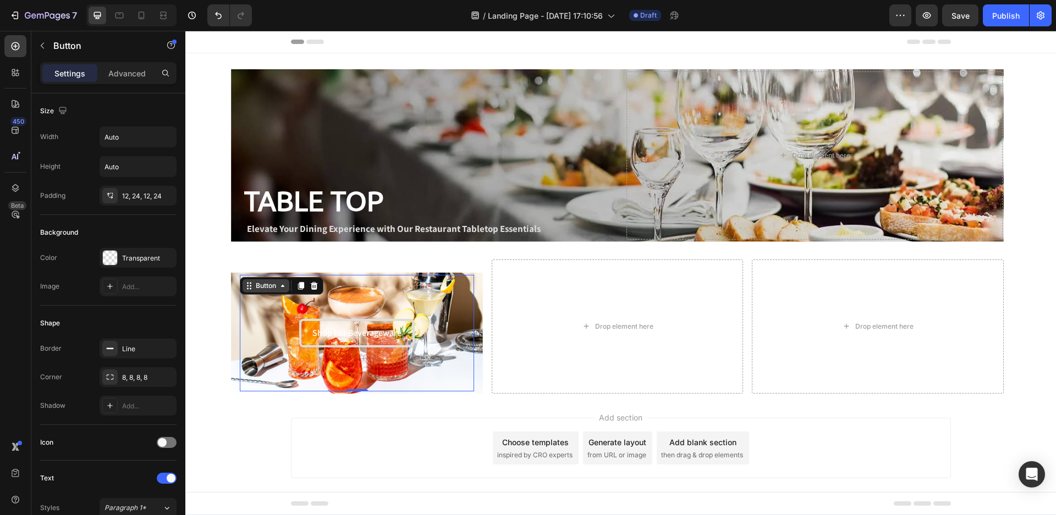
click at [250, 281] on div "Button" at bounding box center [266, 285] width 47 height 13
click at [426, 474] on div "Add section Choose templates inspired by CRO experts Generate layout from URL o…" at bounding box center [621, 448] width 660 height 61
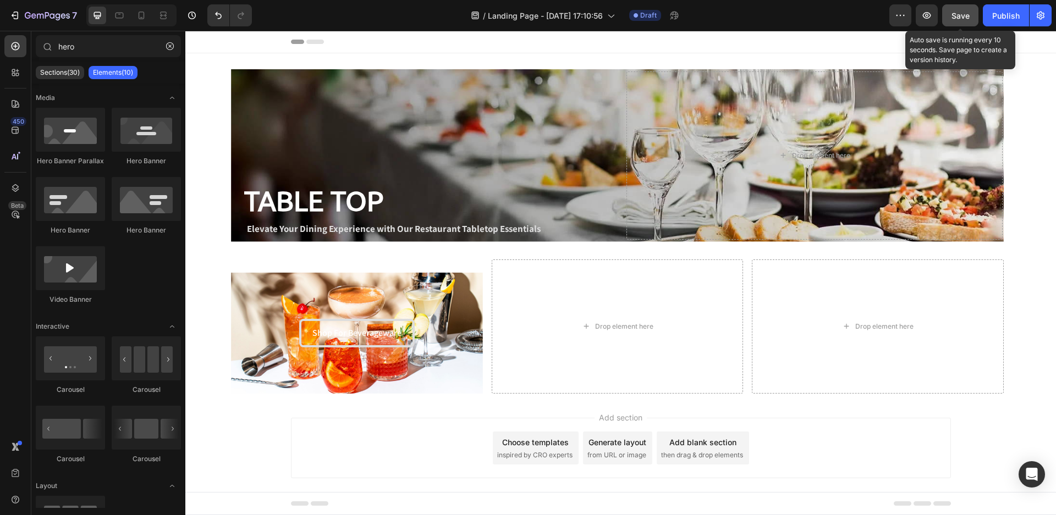
click at [967, 15] on span "Save" at bounding box center [961, 15] width 18 height 9
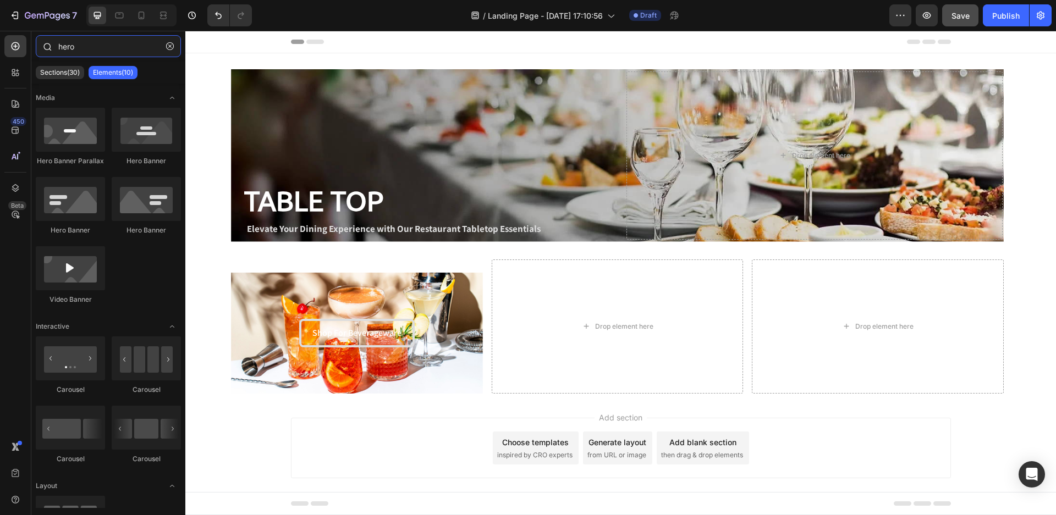
drag, startPoint x: 83, startPoint y: 45, endPoint x: 41, endPoint y: 43, distance: 41.8
click at [41, 43] on div "hero" at bounding box center [108, 48] width 154 height 26
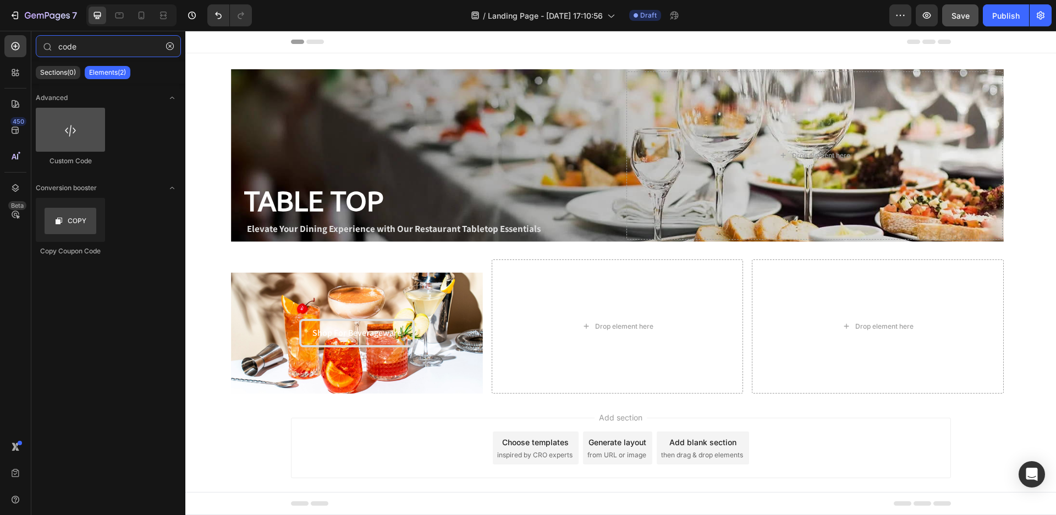
type input "code"
click at [86, 137] on div at bounding box center [70, 130] width 69 height 44
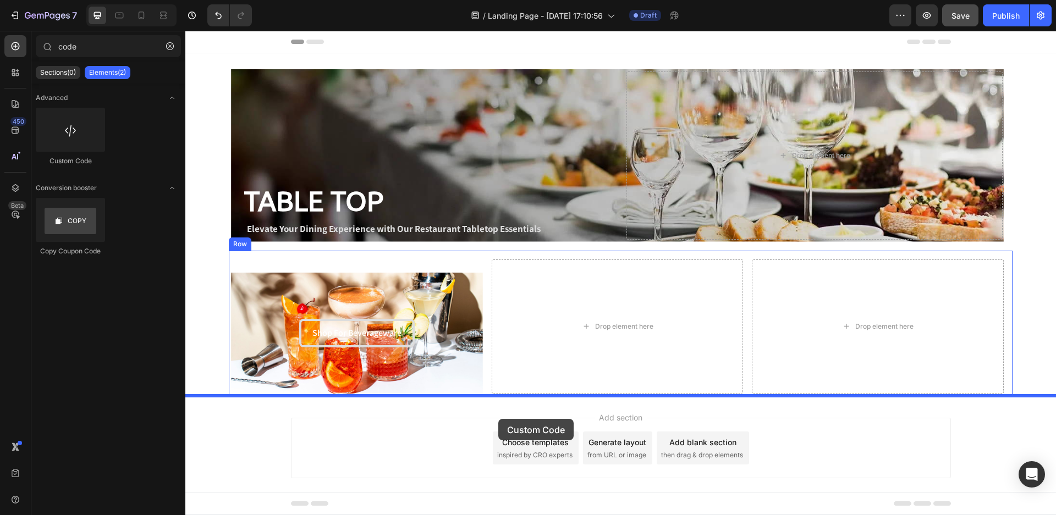
drag, startPoint x: 293, startPoint y: 203, endPoint x: 498, endPoint y: 419, distance: 298.4
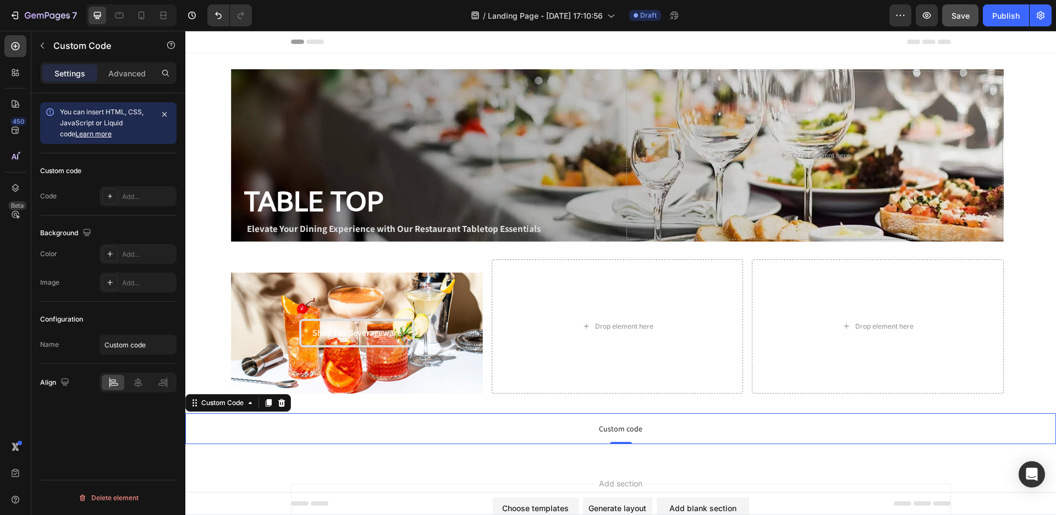
click at [398, 426] on span "Custom code" at bounding box center [620, 428] width 871 height 13
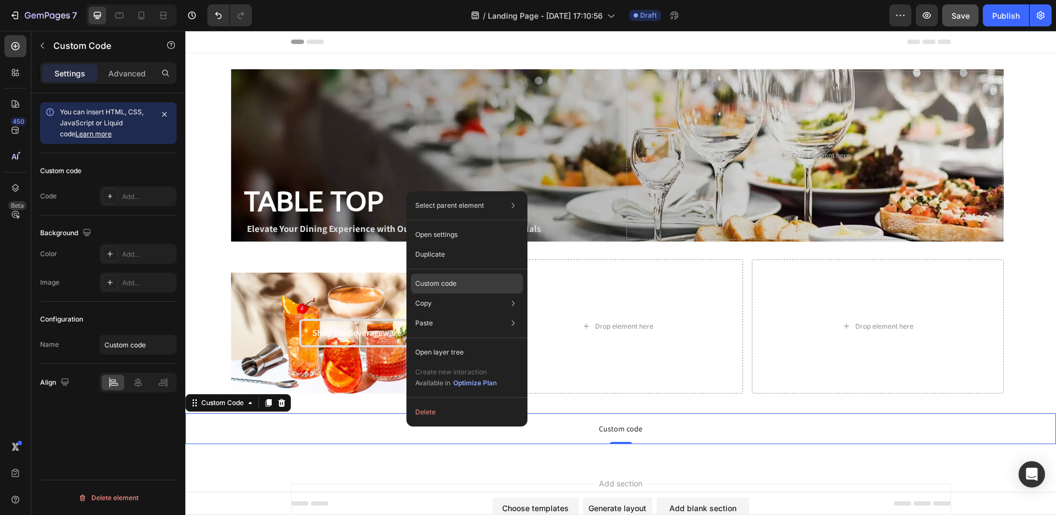
click at [456, 286] on p "Custom code" at bounding box center [435, 284] width 41 height 10
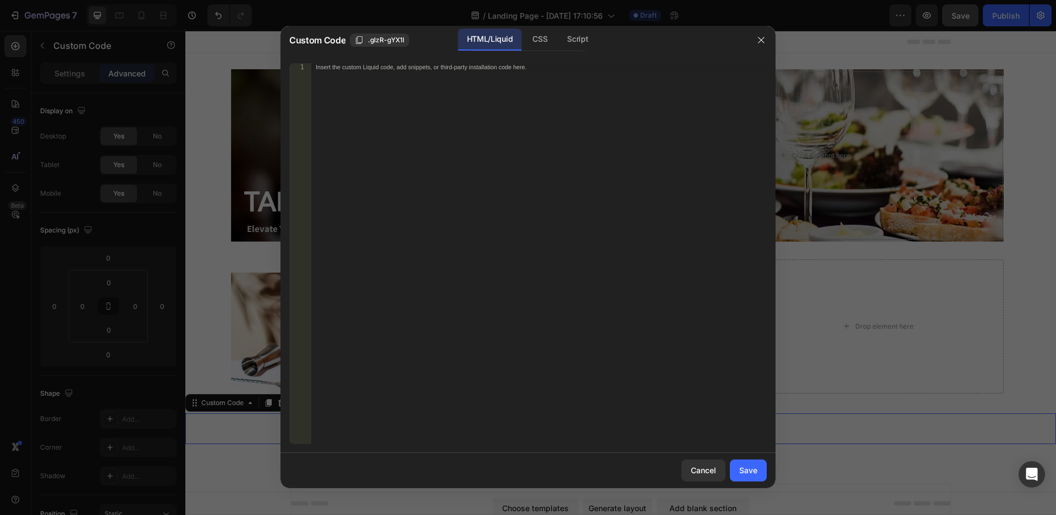
click at [499, 115] on div "Insert the custom Liquid code, add snippets, or third-party installation code h…" at bounding box center [538, 261] width 455 height 397
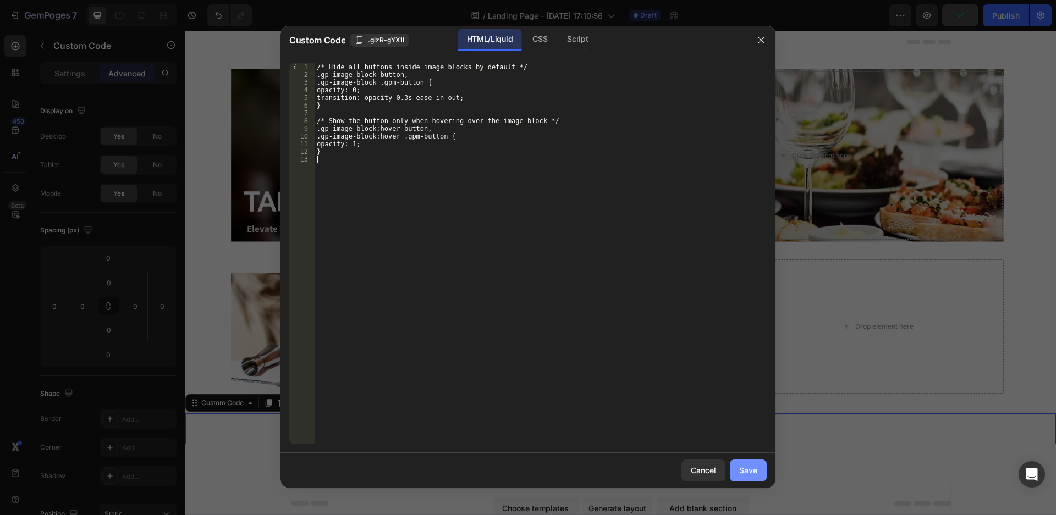
click at [745, 474] on div "Save" at bounding box center [748, 471] width 18 height 12
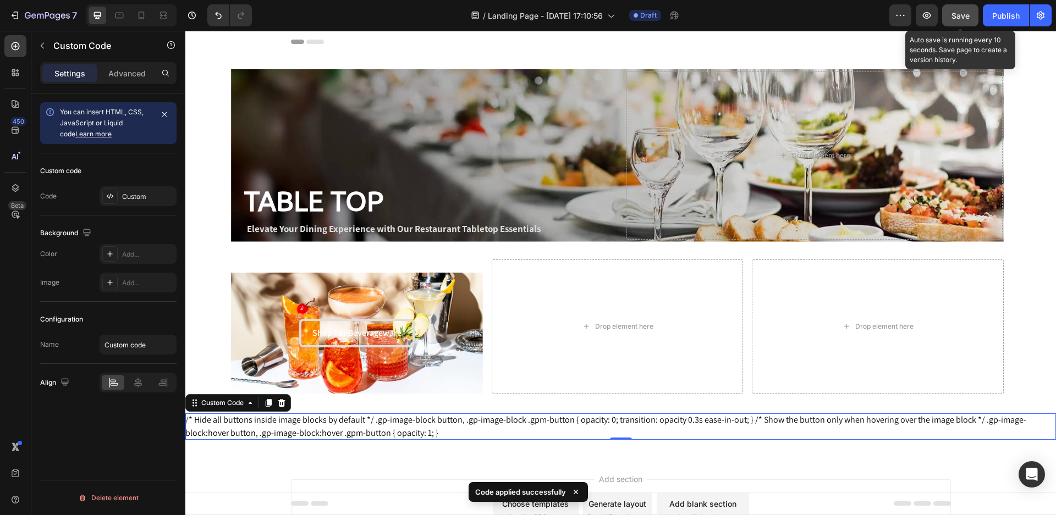
click at [955, 20] on span "Save" at bounding box center [961, 15] width 18 height 9
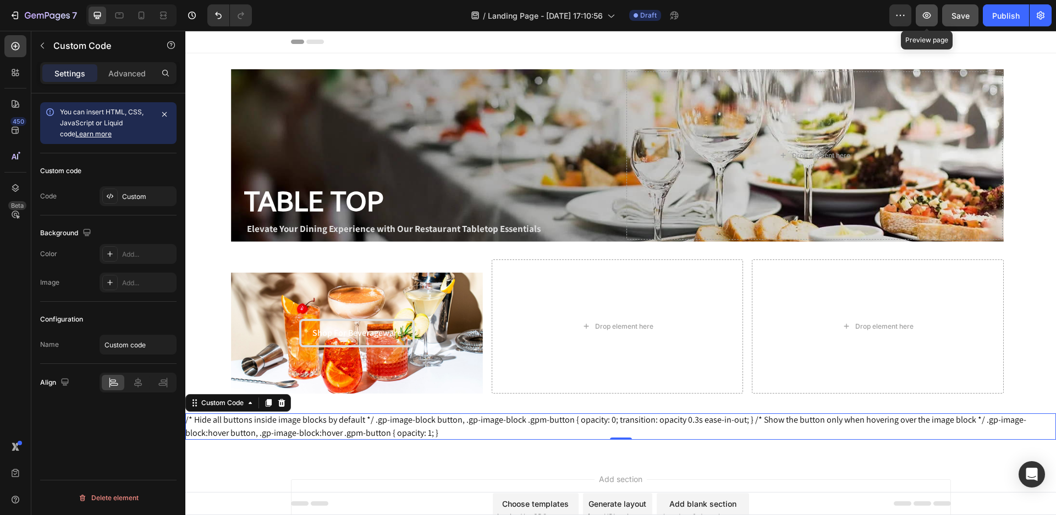
click at [920, 18] on button "button" at bounding box center [927, 15] width 22 height 22
click at [221, 403] on div "Custom Code" at bounding box center [222, 403] width 47 height 10
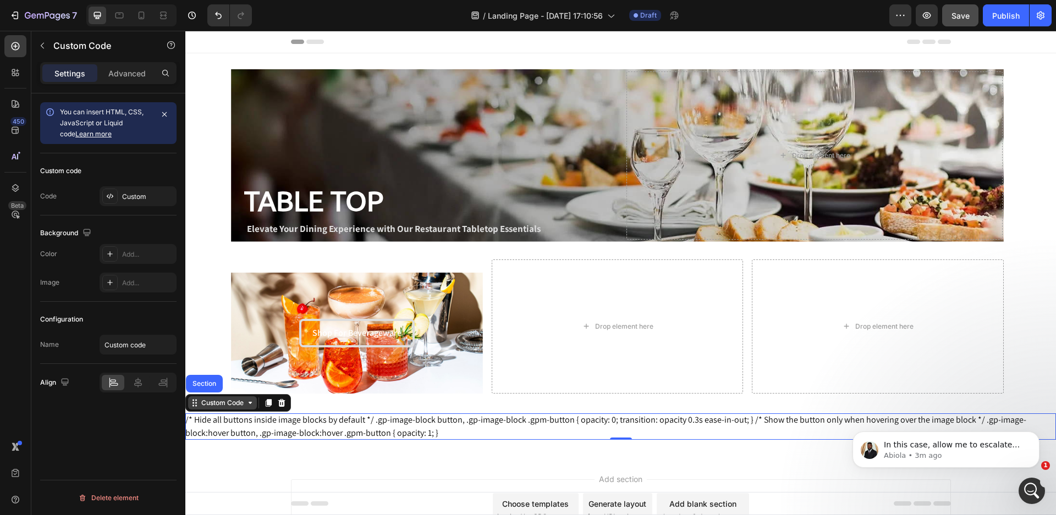
click at [225, 406] on div "Custom Code" at bounding box center [222, 403] width 47 height 10
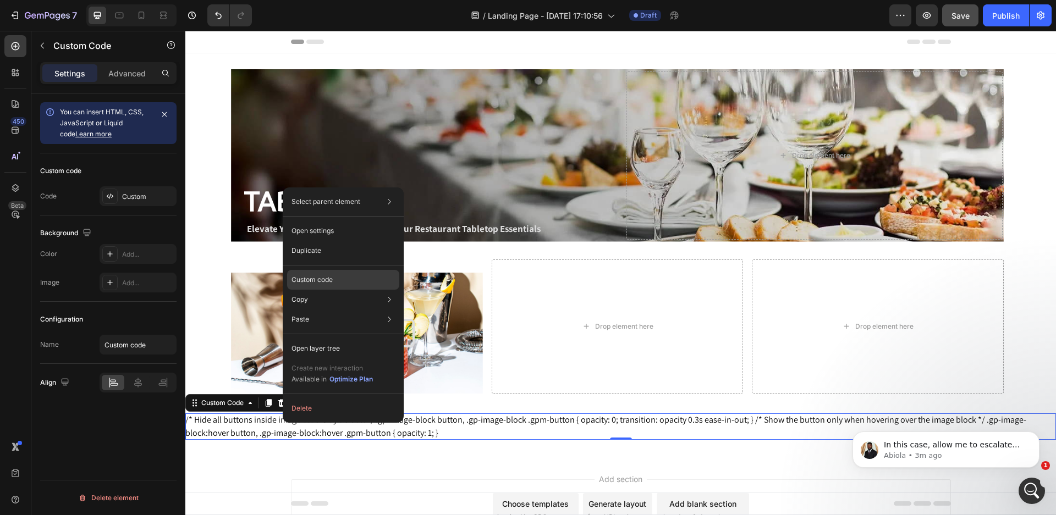
click at [347, 310] on div "Custom code" at bounding box center [343, 320] width 112 height 20
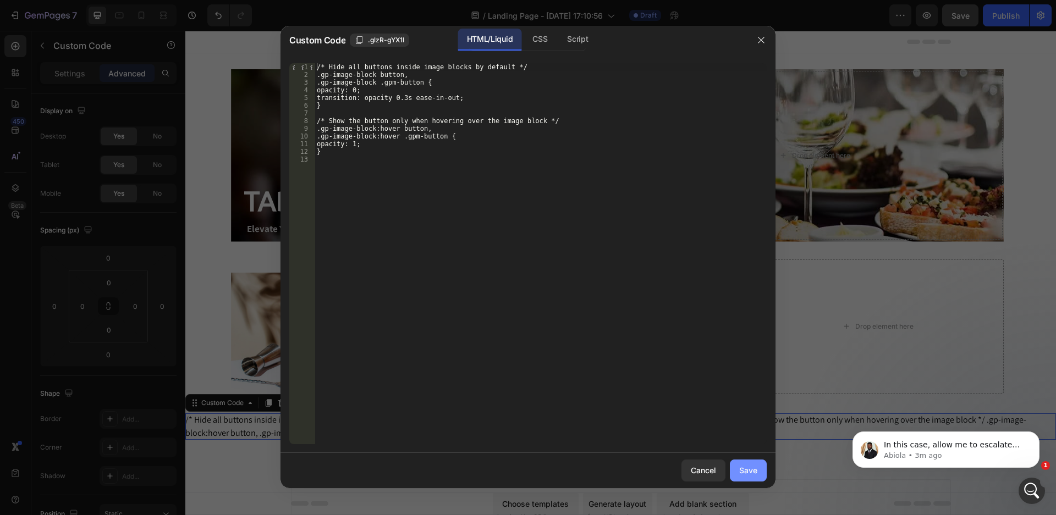
click at [755, 474] on div "Save" at bounding box center [748, 471] width 18 height 12
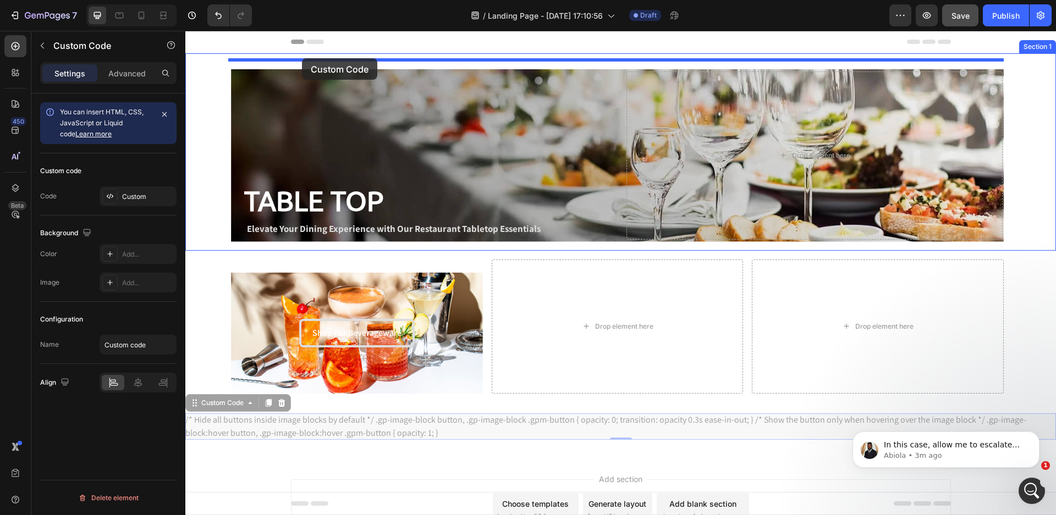
drag, startPoint x: 205, startPoint y: 375, endPoint x: 302, endPoint y: 58, distance: 331.4
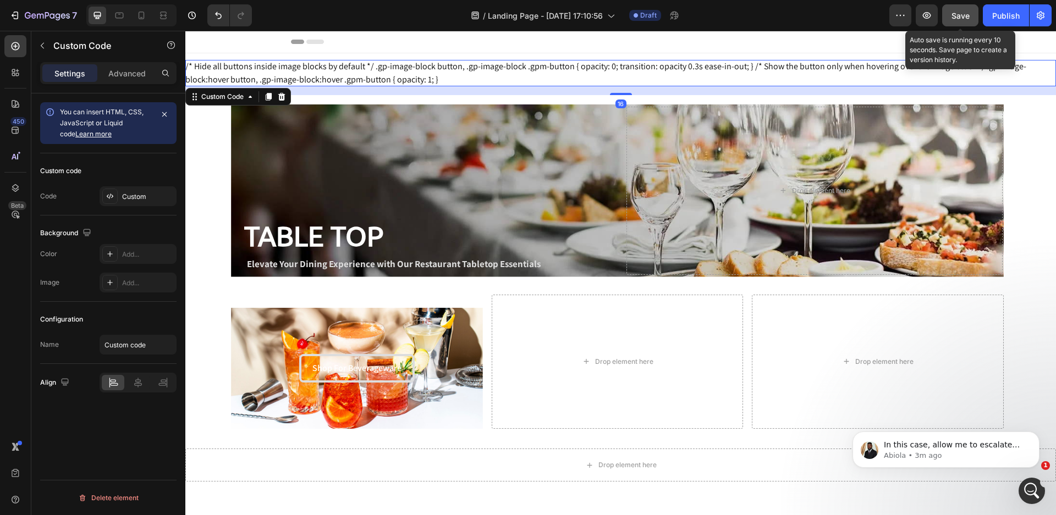
click at [952, 14] on span "Save" at bounding box center [961, 15] width 18 height 9
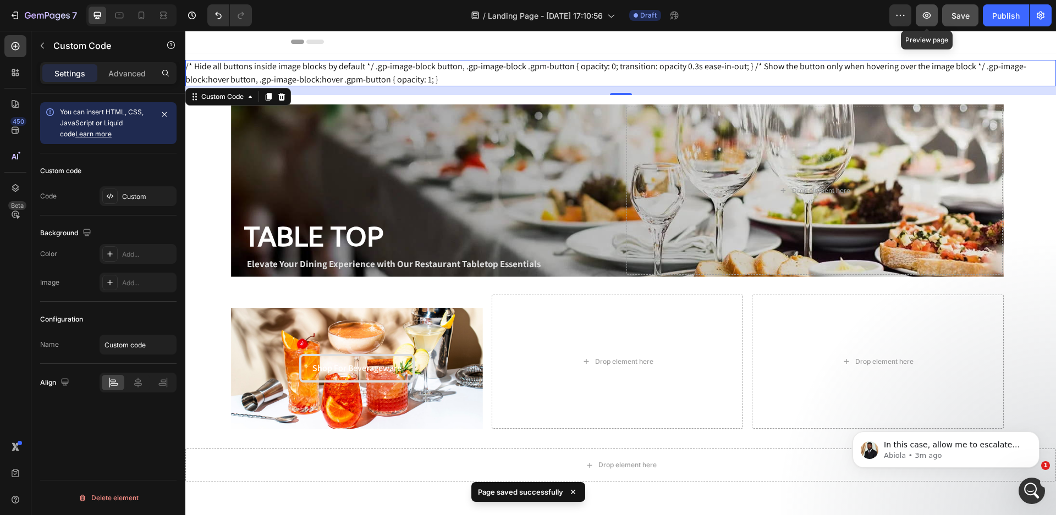
click at [930, 19] on icon "button" at bounding box center [926, 15] width 11 height 11
click at [938, 444] on p "In this case, allow me to escalate the issue to the Technical team for further …" at bounding box center [955, 445] width 142 height 11
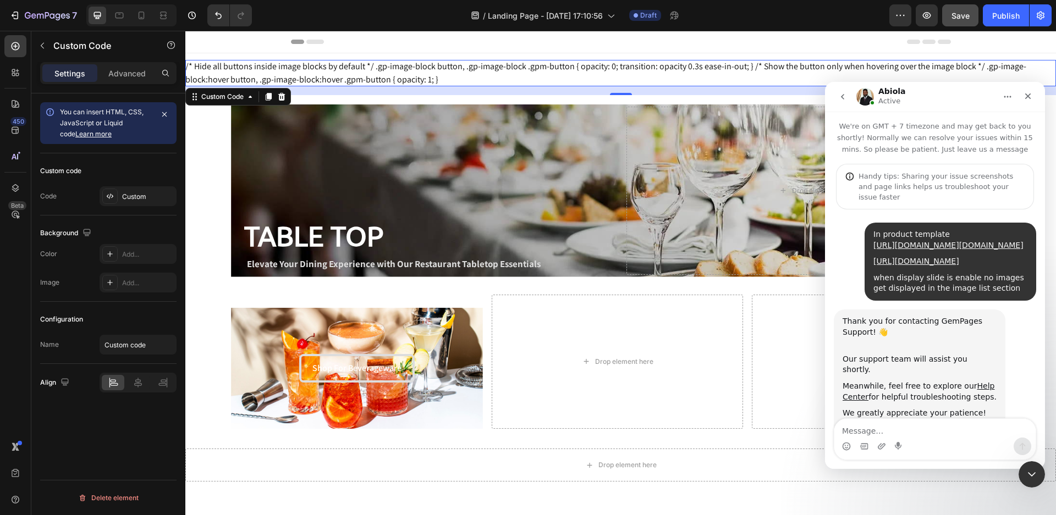
scroll to position [2, 0]
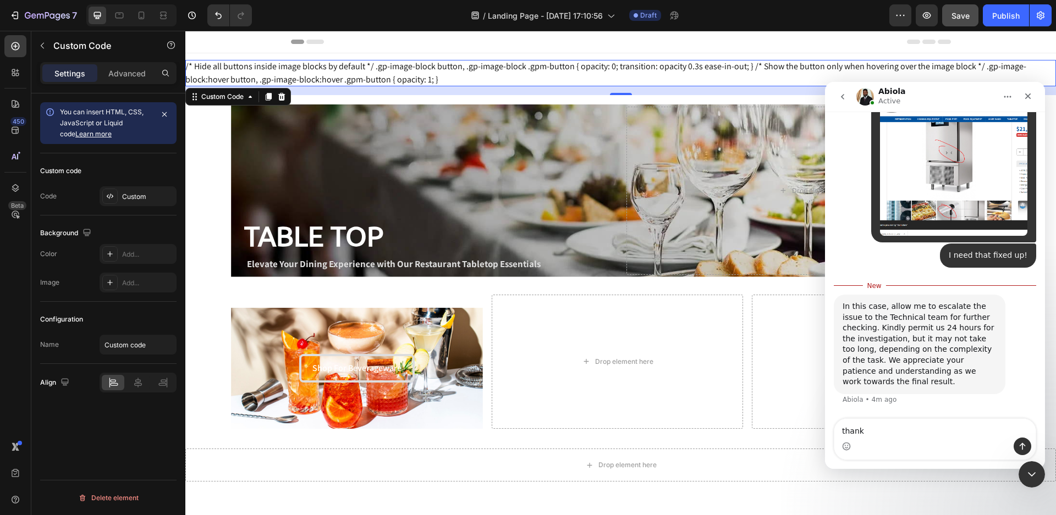
type textarea "thanks"
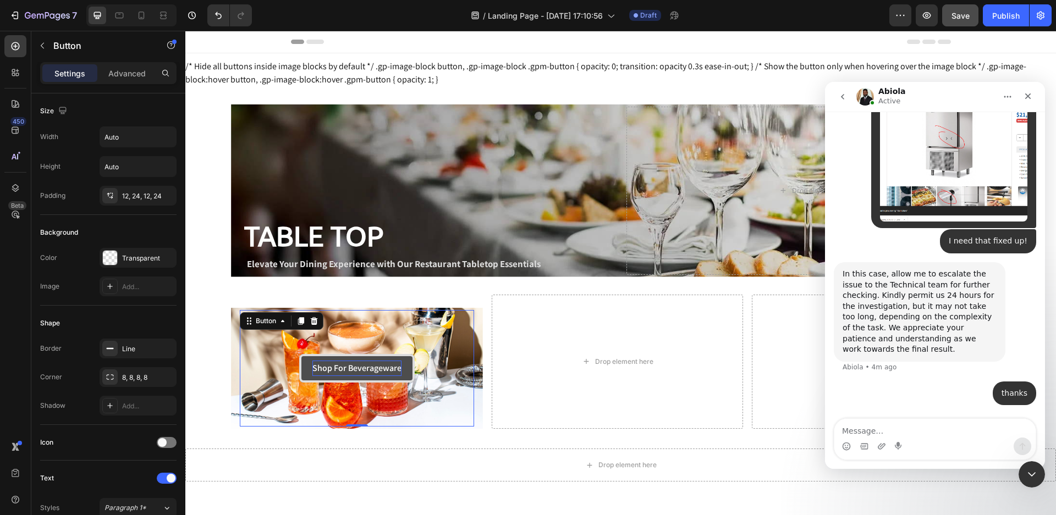
click at [382, 374] on p "Shop For Beverageware" at bounding box center [356, 369] width 89 height 16
drag, startPoint x: 354, startPoint y: 371, endPoint x: 306, endPoint y: 354, distance: 50.8
click at [306, 354] on button "Shop For Beverageware" at bounding box center [357, 368] width 116 height 29
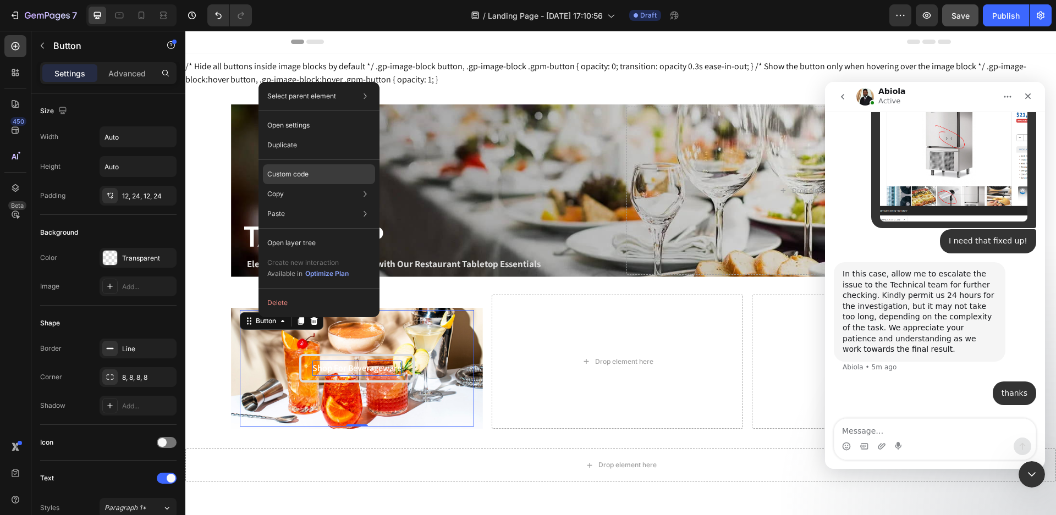
click at [326, 204] on div "Custom code" at bounding box center [319, 214] width 112 height 20
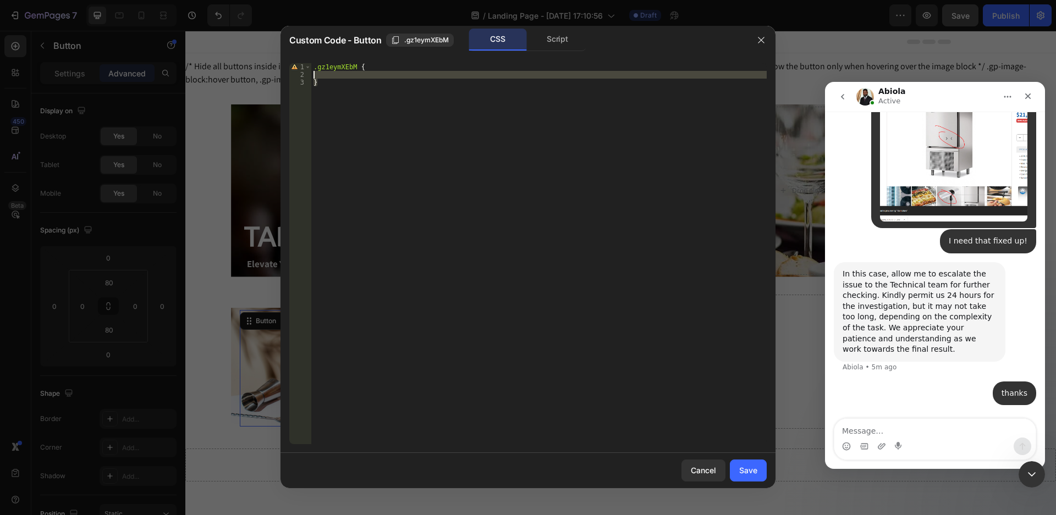
drag, startPoint x: 379, startPoint y: 133, endPoint x: 314, endPoint y: 73, distance: 88.8
click at [314, 73] on div ".gz1eymXEbM { }" at bounding box center [538, 261] width 455 height 397
click at [462, 146] on div ".gz1eymXEbM { }" at bounding box center [538, 253] width 455 height 381
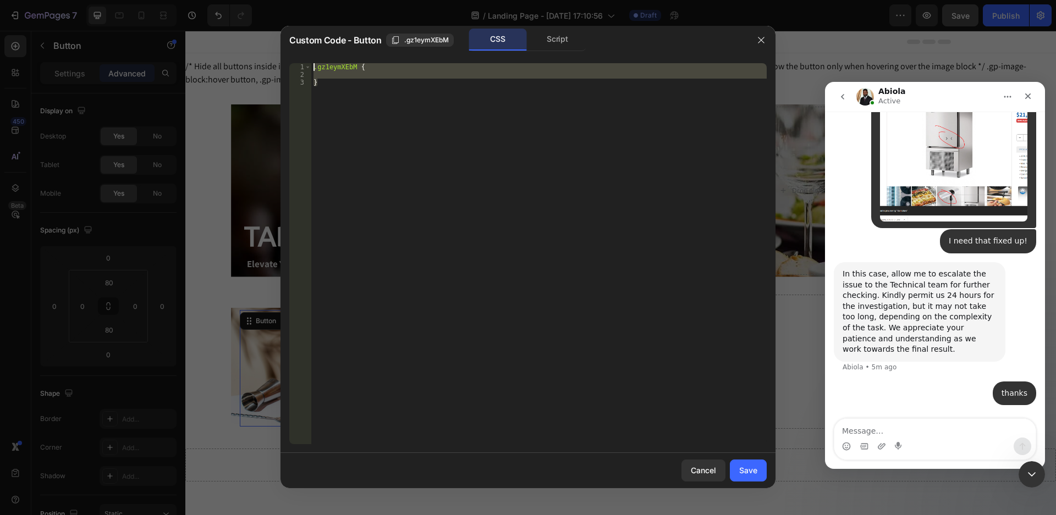
drag, startPoint x: 339, startPoint y: 103, endPoint x: 306, endPoint y: 60, distance: 54.6
click at [306, 60] on div "} 1 2 3 .gz1eymXEbM { } ההההההההההההההההההההההההההההההההההההההההההההההההההההההה…" at bounding box center [528, 253] width 495 height 399
type textarea ".gz1eymXEbM {"
paste textarea
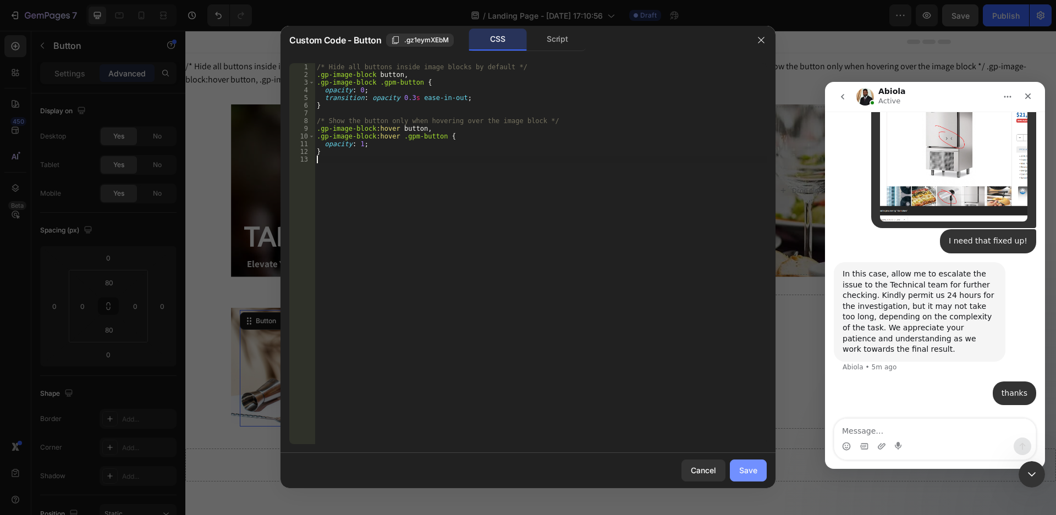
click at [745, 470] on div "Save" at bounding box center [748, 471] width 18 height 12
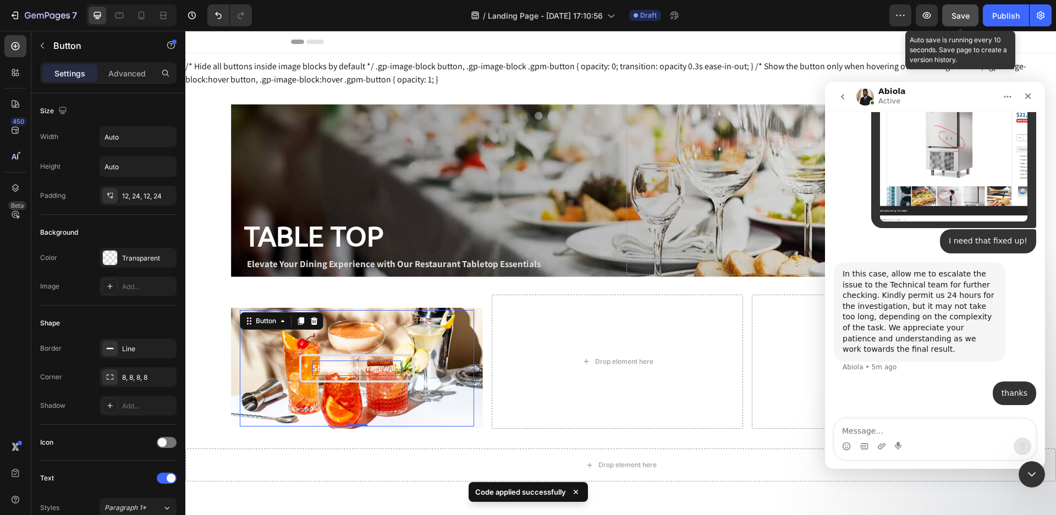
click at [956, 17] on span "Save" at bounding box center [961, 15] width 18 height 9
click at [927, 16] on icon "button" at bounding box center [926, 15] width 11 height 11
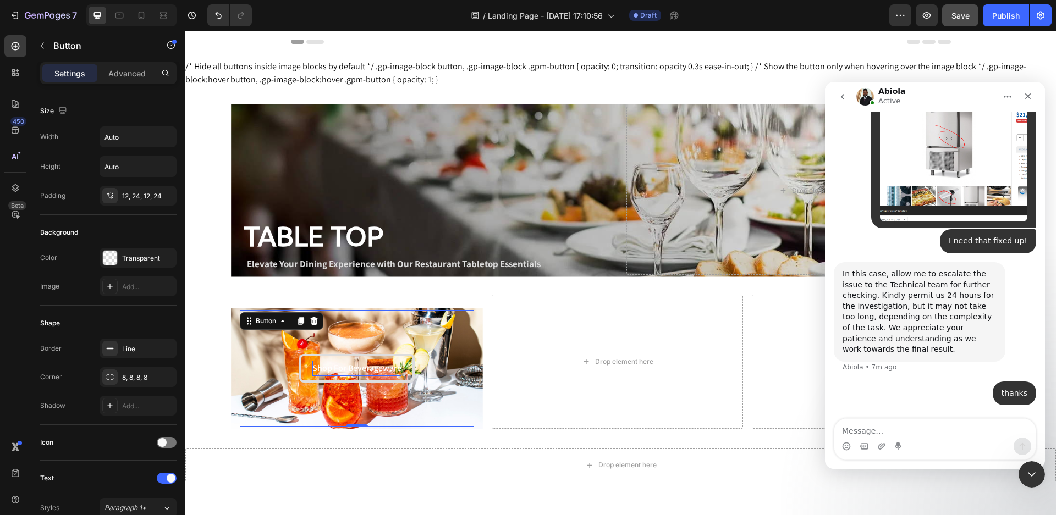
click at [356, 335] on div "Shop For Beverageware Button 0" at bounding box center [357, 368] width 234 height 117
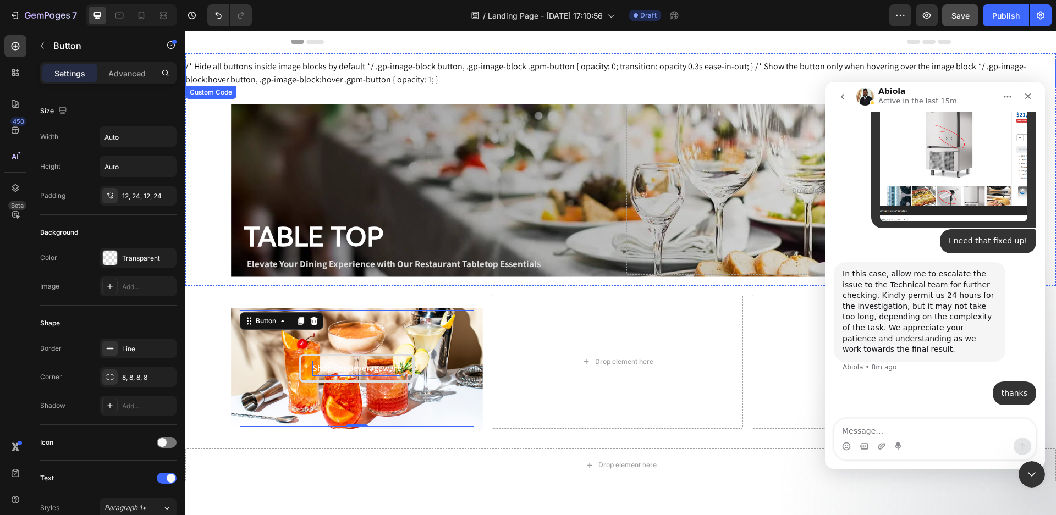
click at [531, 63] on div "/* Hide all buttons inside image blocks by default */ .gp-image-block button, .…" at bounding box center [620, 73] width 871 height 26
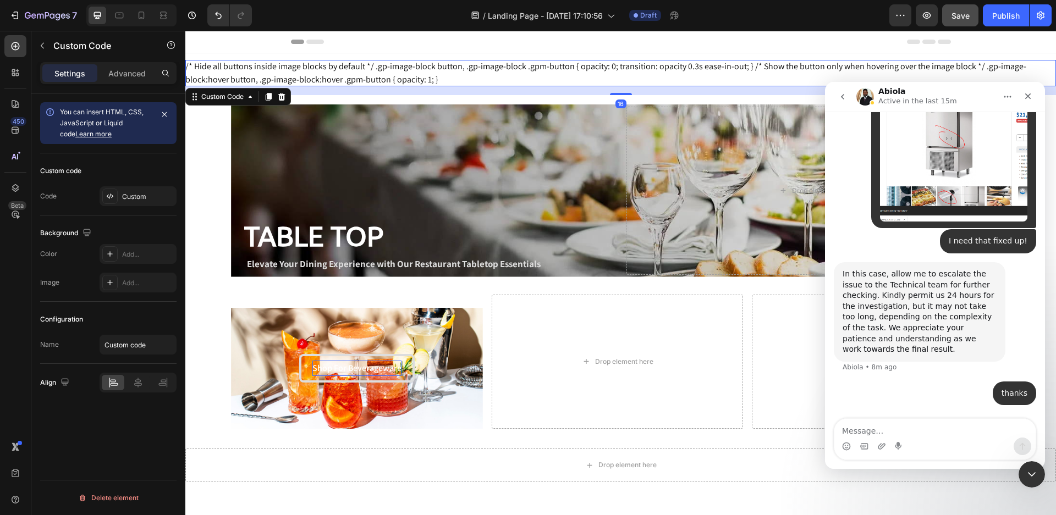
click at [531, 63] on div "/* Hide all buttons inside image blocks by default */ .gp-image-block button, .…" at bounding box center [620, 73] width 871 height 26
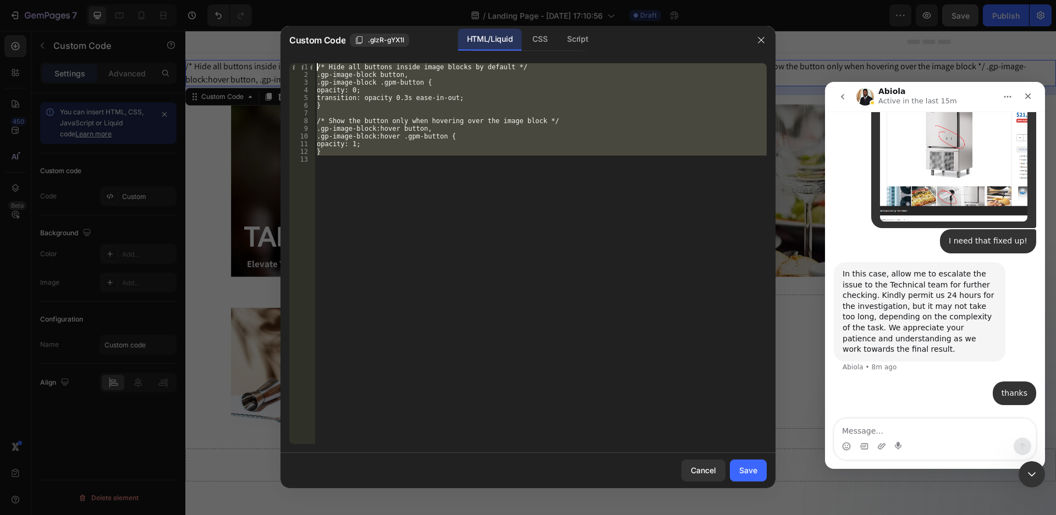
drag, startPoint x: 367, startPoint y: 174, endPoint x: 314, endPoint y: 60, distance: 126.2
click at [314, 60] on div "1 2 3 4 5 6 7 8 9 10 11 12 13 /* Hide all buttons inside image blocks by defaul…" at bounding box center [528, 253] width 495 height 399
type textarea "/* Hide all buttons inside image blocks by default */ .gp-image-block button,"
paste textarea
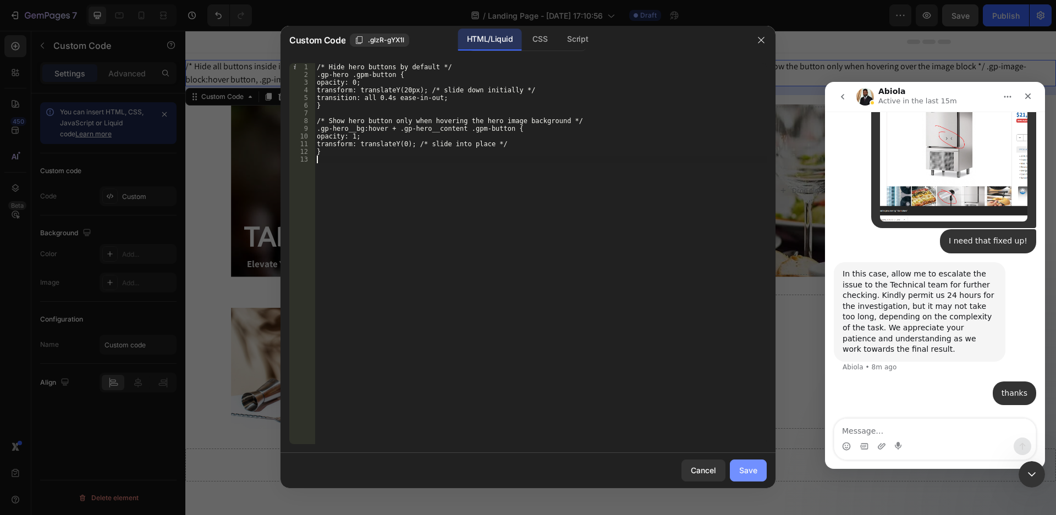
click at [760, 469] on button "Save" at bounding box center [748, 471] width 37 height 22
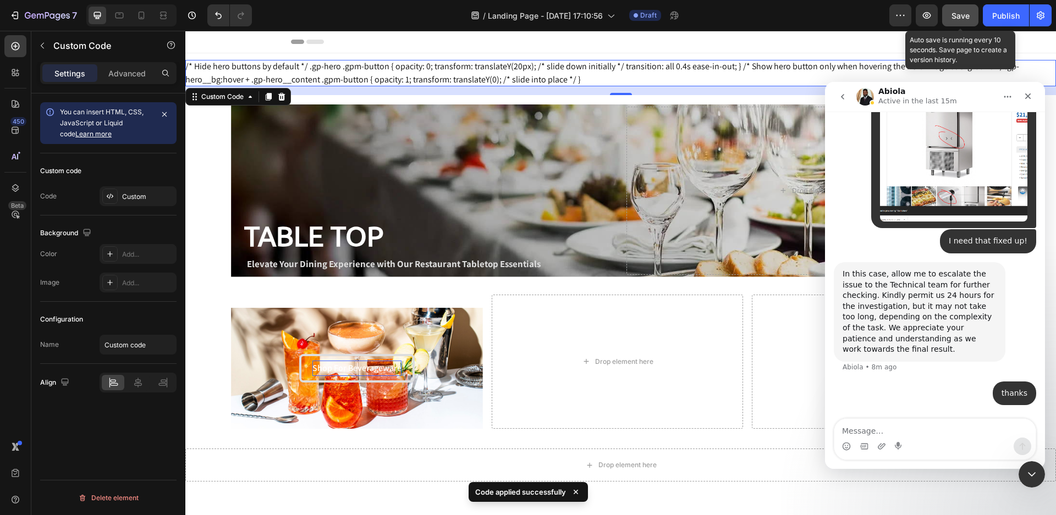
click at [960, 13] on span "Save" at bounding box center [961, 15] width 18 height 9
click at [925, 13] on icon "button" at bounding box center [927, 15] width 8 height 7
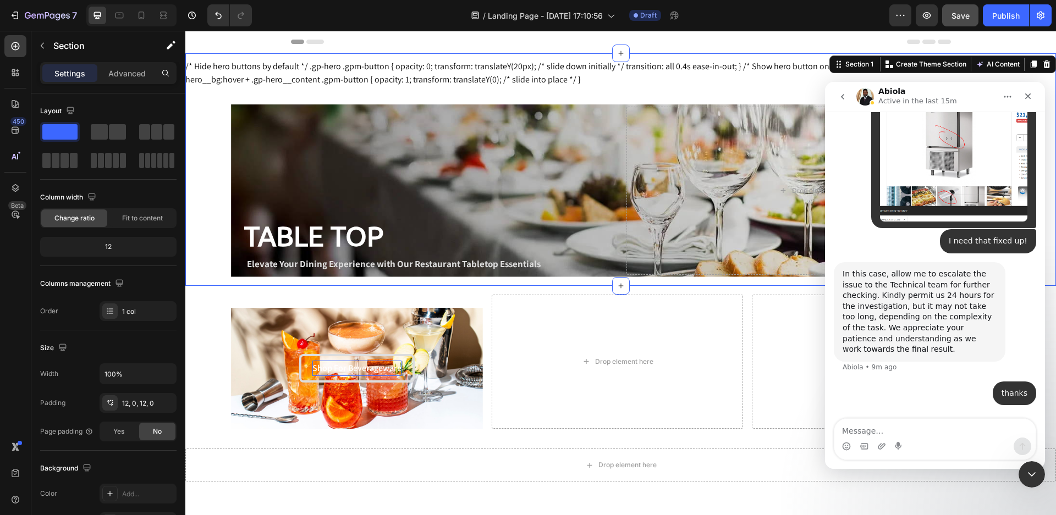
click at [212, 231] on div "/* Hide hero buttons by default */ .gp-hero .gpm-button { opacity: 0; transform…" at bounding box center [620, 169] width 871 height 219
click at [42, 51] on button "button" at bounding box center [43, 46] width 18 height 18
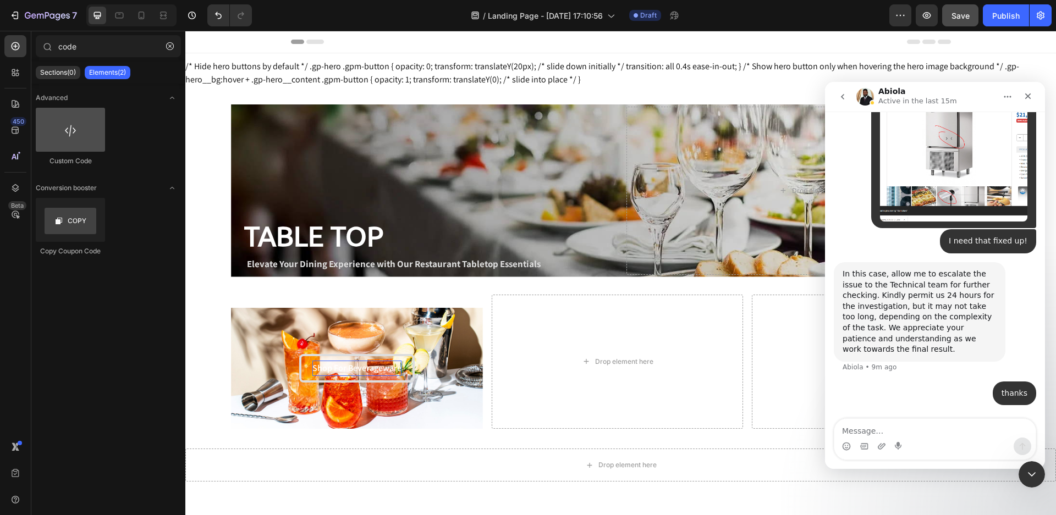
click at [78, 146] on div at bounding box center [70, 130] width 69 height 44
click at [59, 75] on p "Sections(0)" at bounding box center [58, 72] width 36 height 9
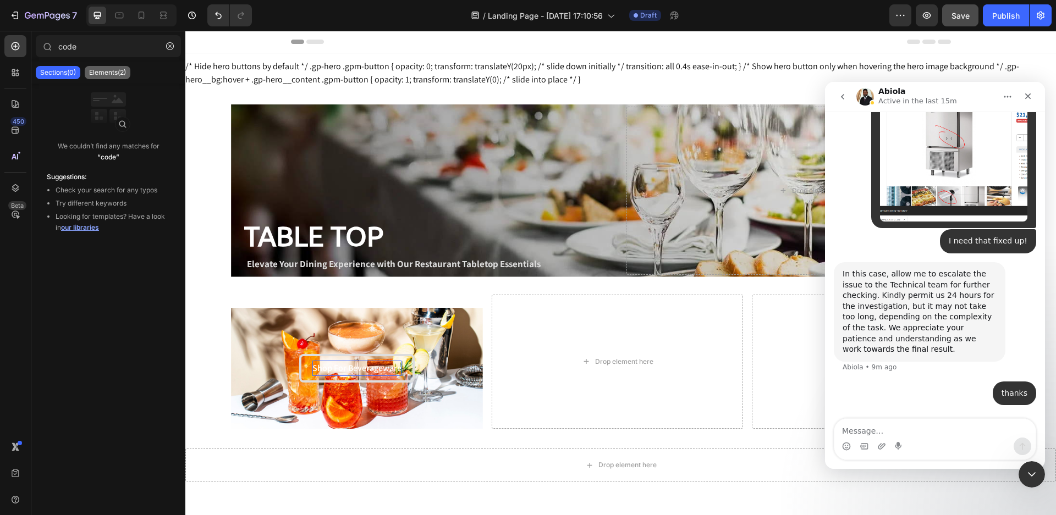
click at [102, 74] on p "Elements(2)" at bounding box center [107, 72] width 37 height 9
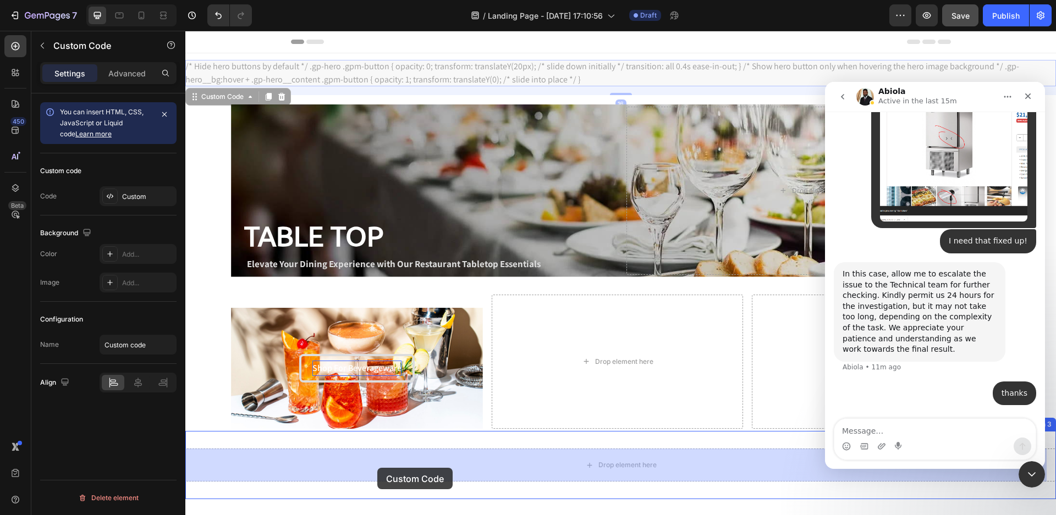
drag, startPoint x: 196, startPoint y: 99, endPoint x: 377, endPoint y: 468, distance: 411.0
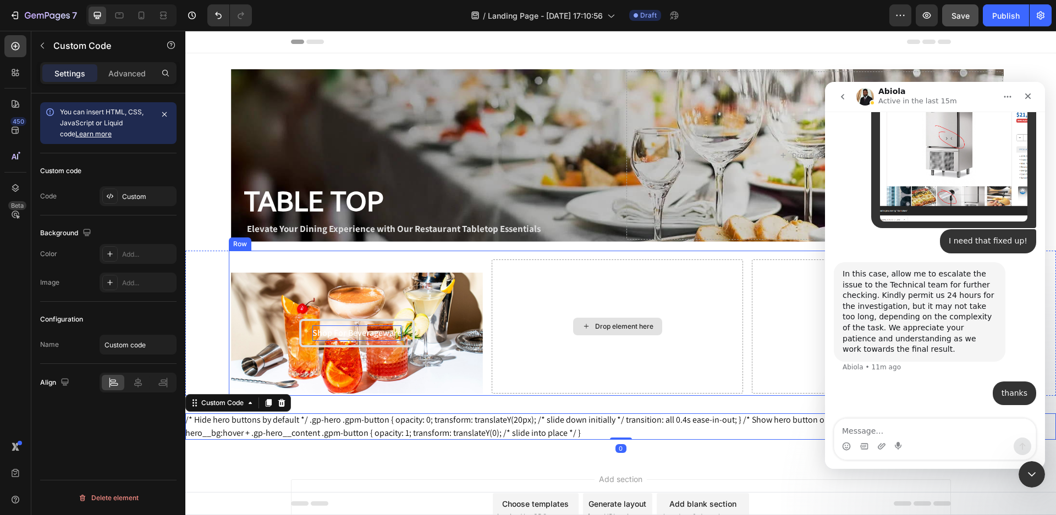
scroll to position [78, 0]
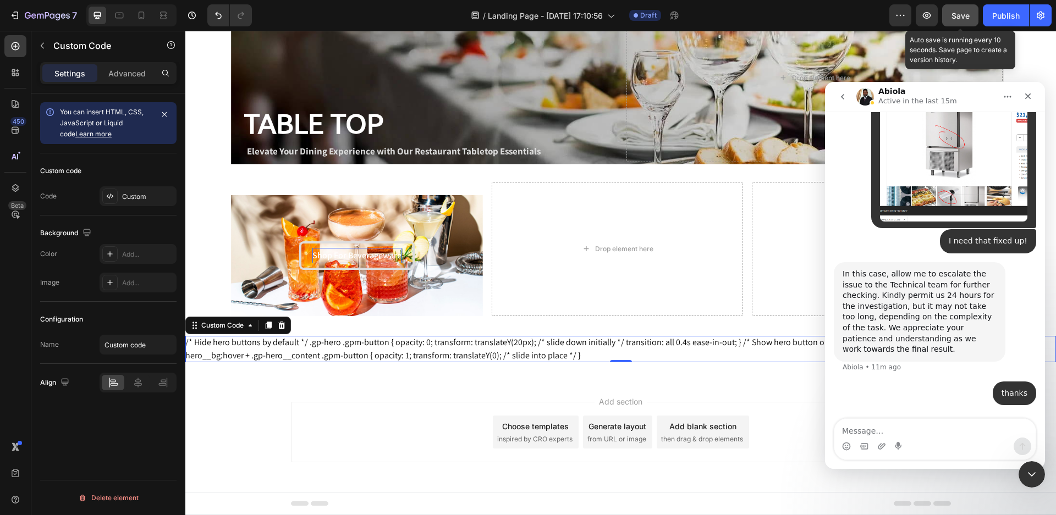
click at [967, 7] on button "Save" at bounding box center [960, 15] width 36 height 22
click at [952, 14] on span "Save" at bounding box center [961, 15] width 18 height 9
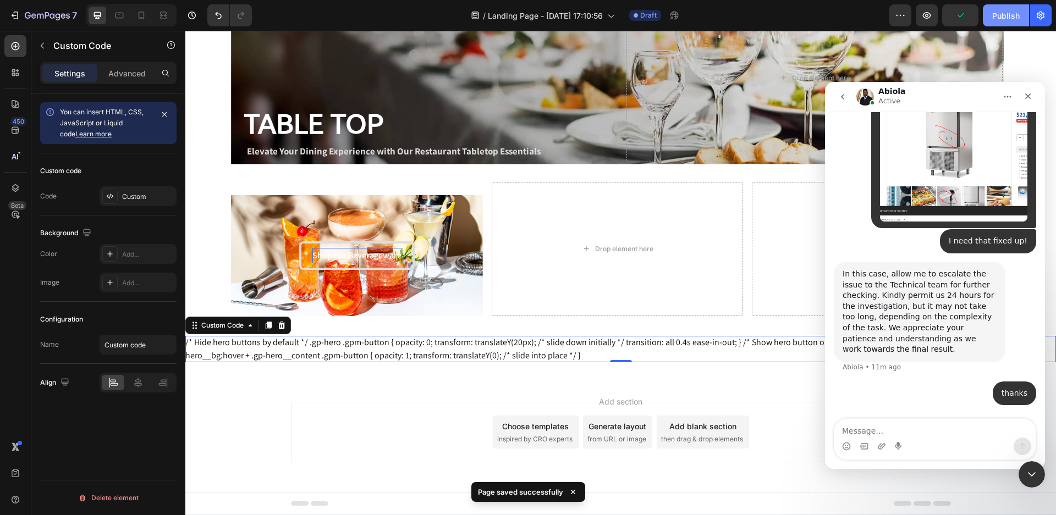
click at [999, 17] on div "Publish" at bounding box center [1006, 16] width 28 height 12
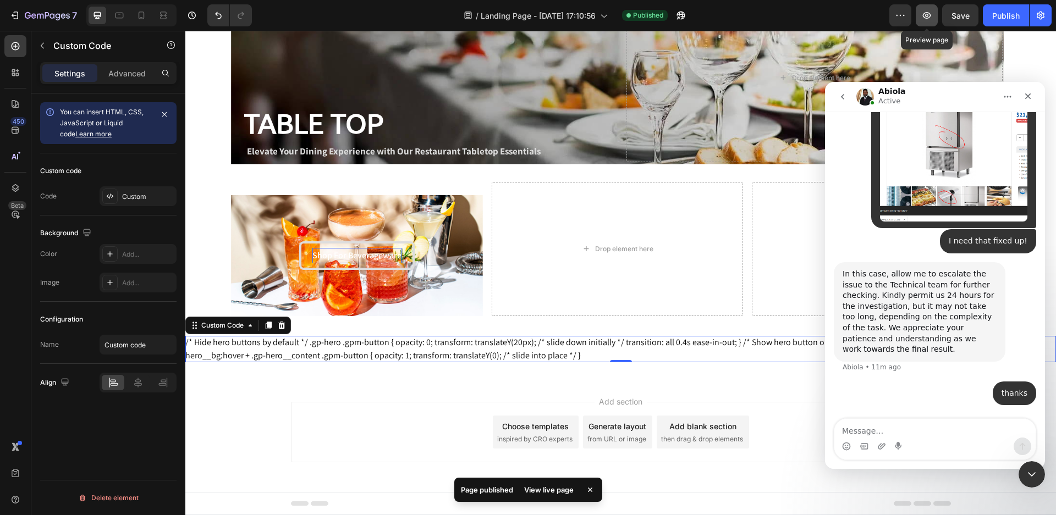
click at [927, 15] on icon "button" at bounding box center [926, 15] width 11 height 11
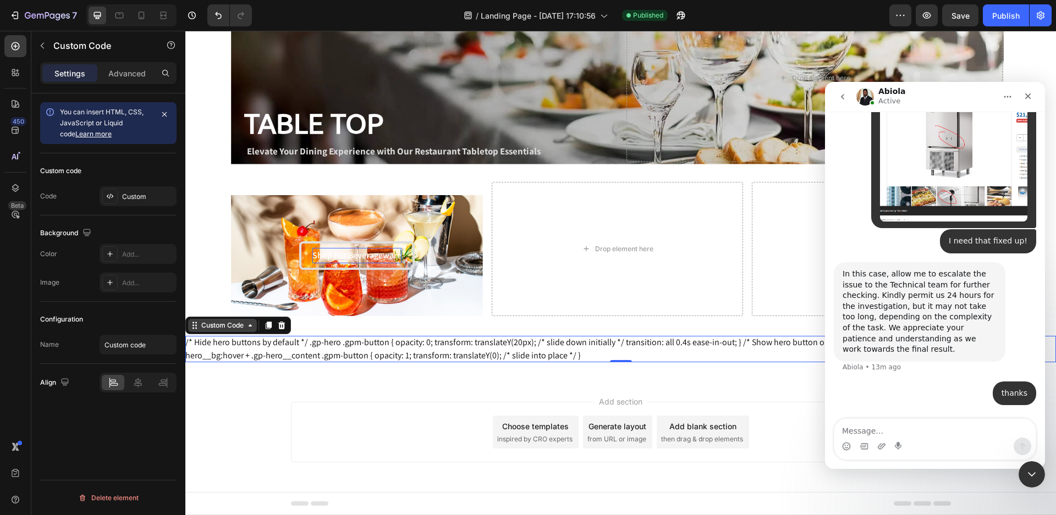
click at [213, 321] on div "Custom Code" at bounding box center [222, 326] width 47 height 10
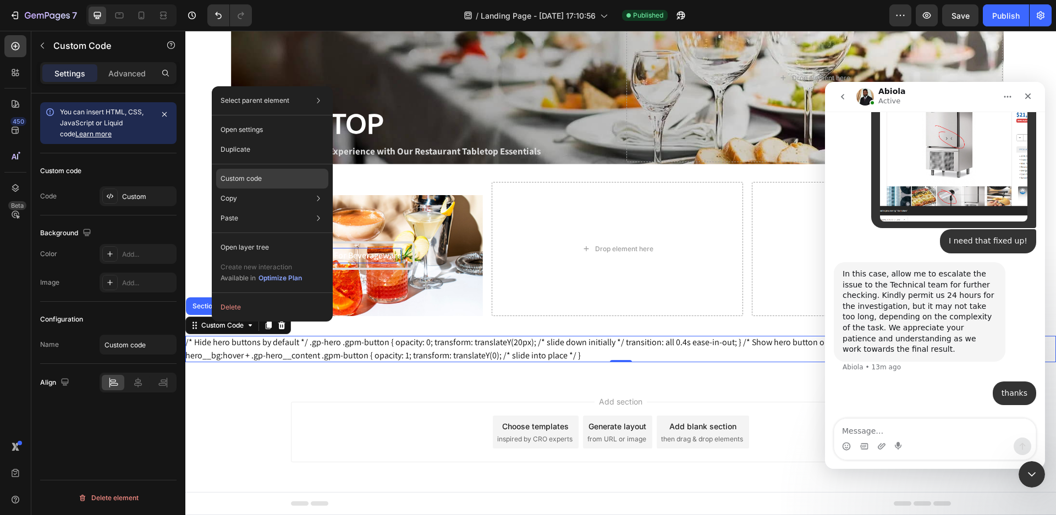
click at [251, 178] on p "Custom code" at bounding box center [241, 179] width 41 height 10
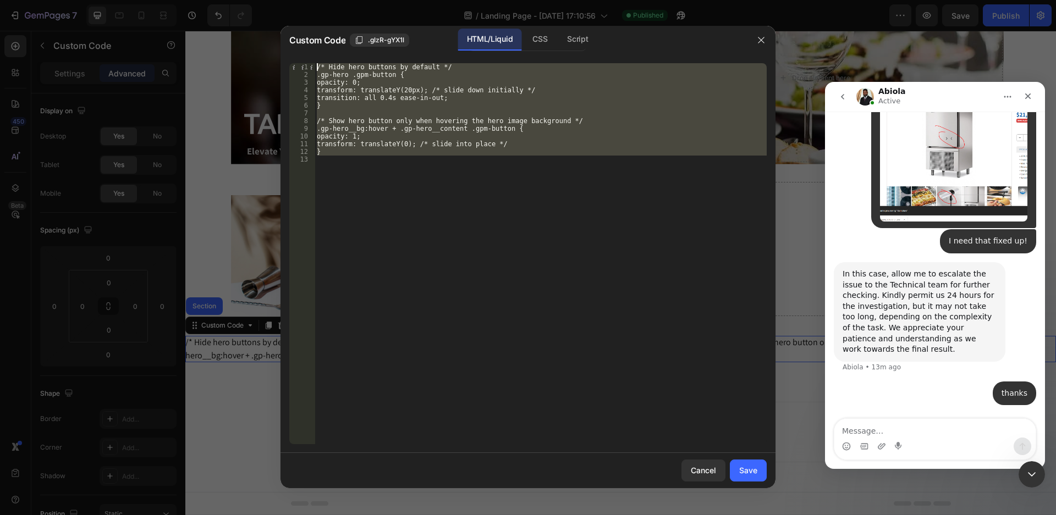
drag, startPoint x: 365, startPoint y: 172, endPoint x: 307, endPoint y: 51, distance: 134.1
click at [307, 51] on div "Custom Code .glzR-gYX1l HTML/Liquid CSS Script 1 2 3 4 5 6 7 8 9 10 11 12 13 /*…" at bounding box center [528, 257] width 495 height 463
type textarea "/* Hide hero buttons by default */ .gp-hero .gpm-button {"
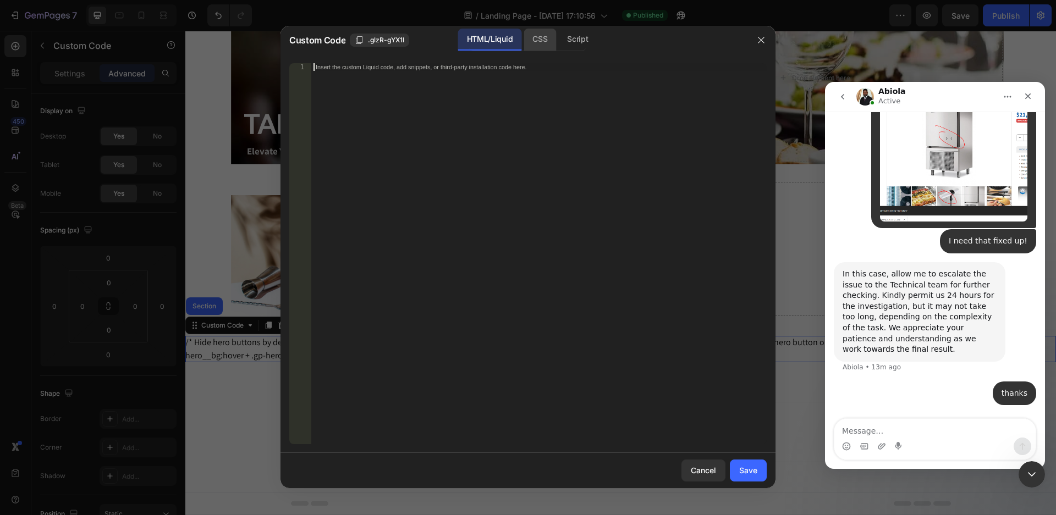
click at [558, 40] on div "CSS" at bounding box center [577, 40] width 39 height 22
click at [464, 69] on div "Insert the CSS code to style your content here." at bounding box center [516, 67] width 401 height 7
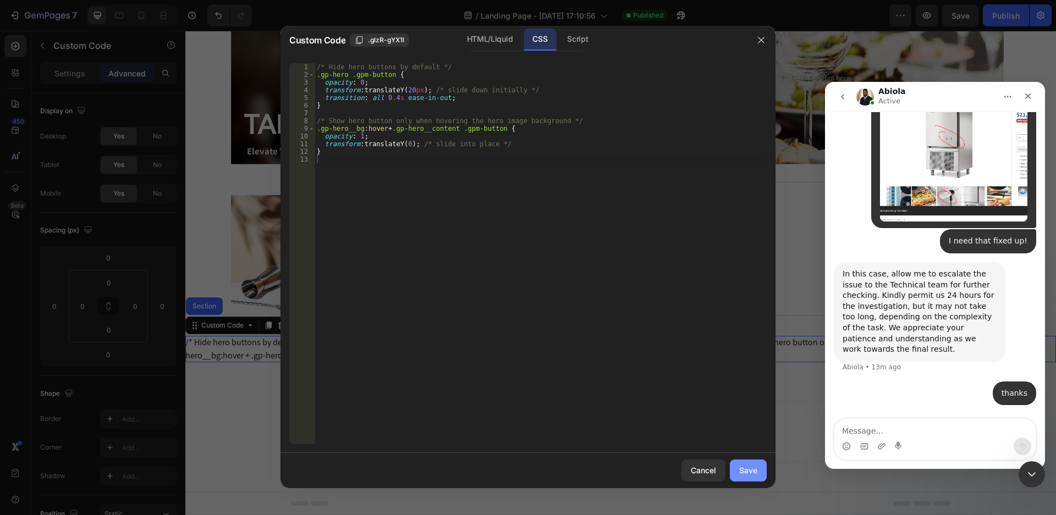
click at [749, 476] on div "Save" at bounding box center [748, 471] width 18 height 12
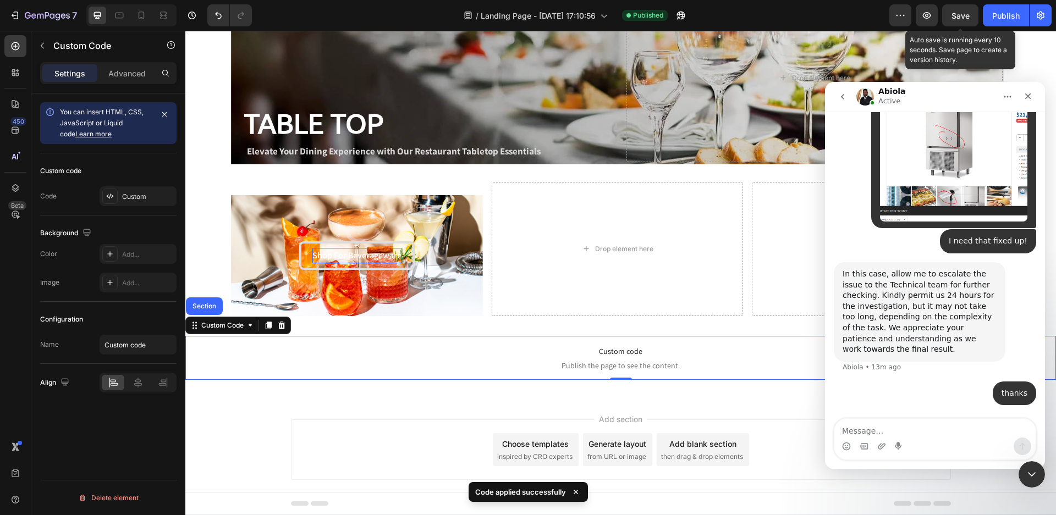
click at [953, 18] on span "Save" at bounding box center [961, 15] width 18 height 9
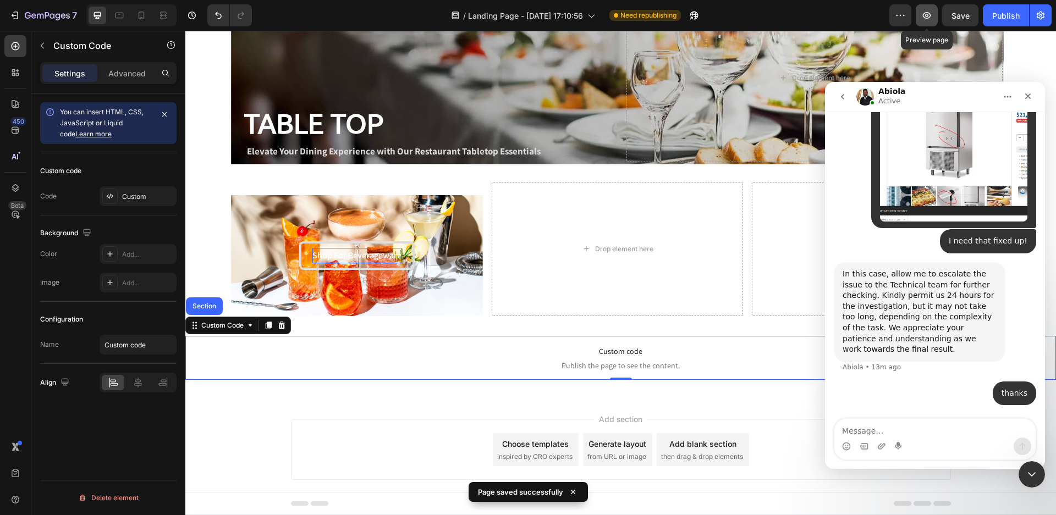
click at [923, 19] on icon "button" at bounding box center [926, 15] width 11 height 11
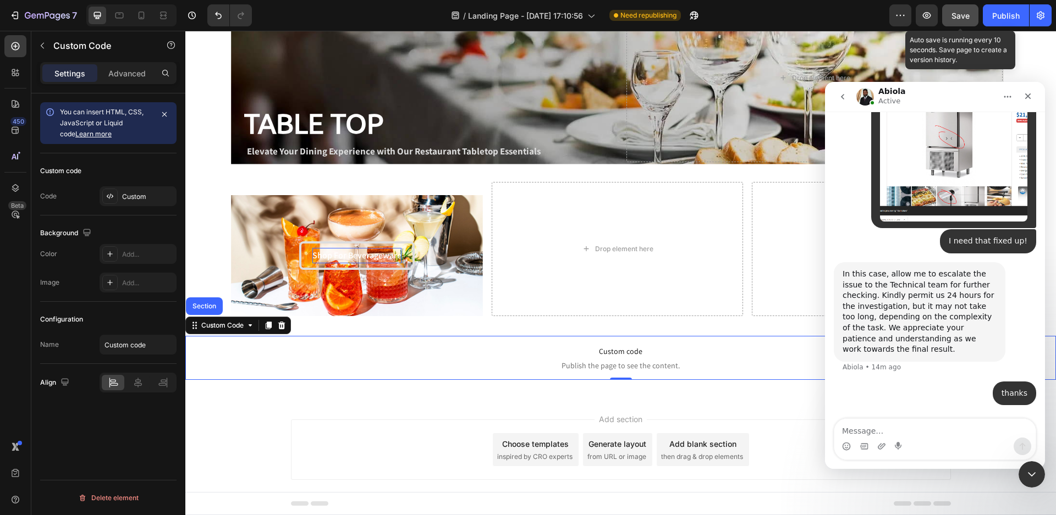
click at [946, 17] on button "Save" at bounding box center [960, 15] width 36 height 22
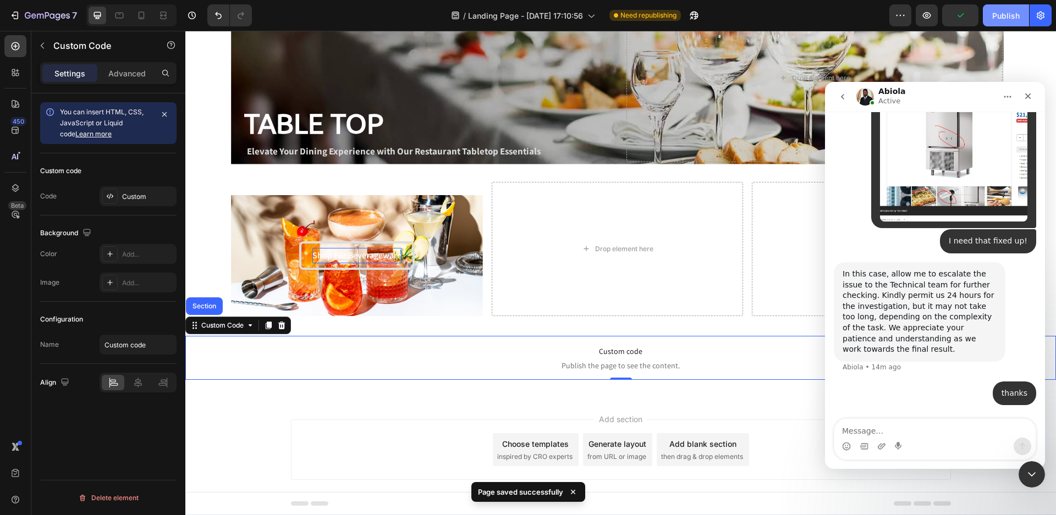
click at [1001, 20] on div "Publish" at bounding box center [1006, 16] width 28 height 12
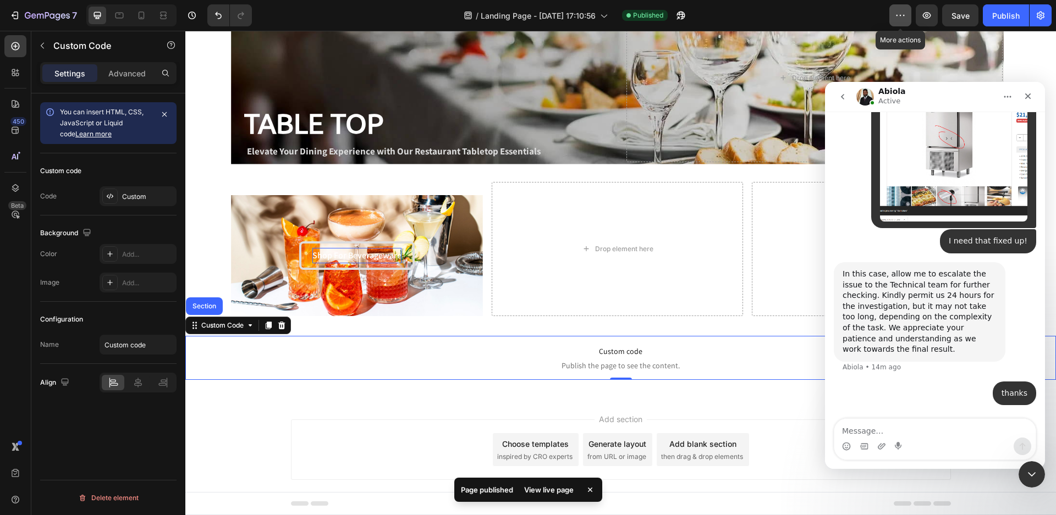
click at [899, 15] on icon "button" at bounding box center [900, 15] width 11 height 11
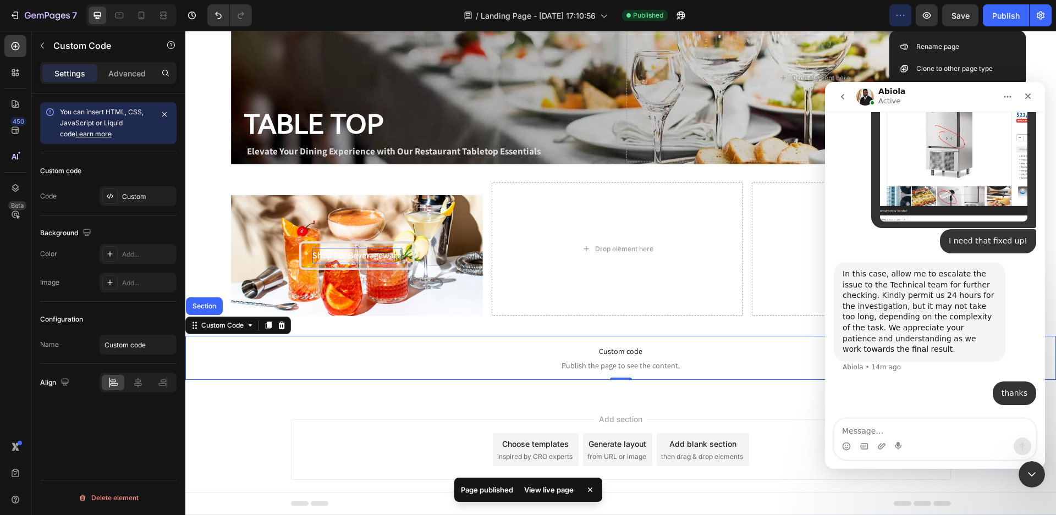
click at [899, 15] on icon "button" at bounding box center [900, 15] width 11 height 11
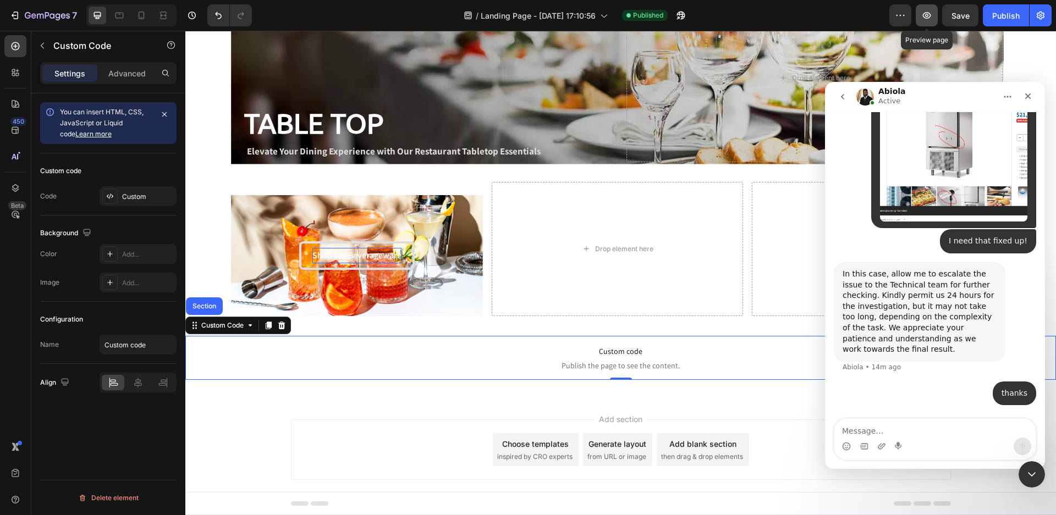
click at [924, 19] on icon "button" at bounding box center [926, 15] width 11 height 11
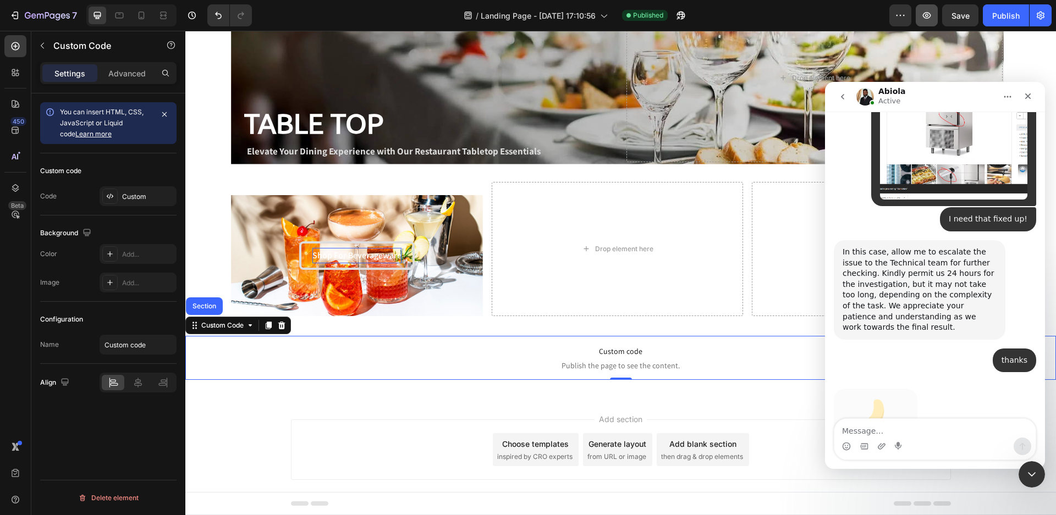
scroll to position [2344, 0]
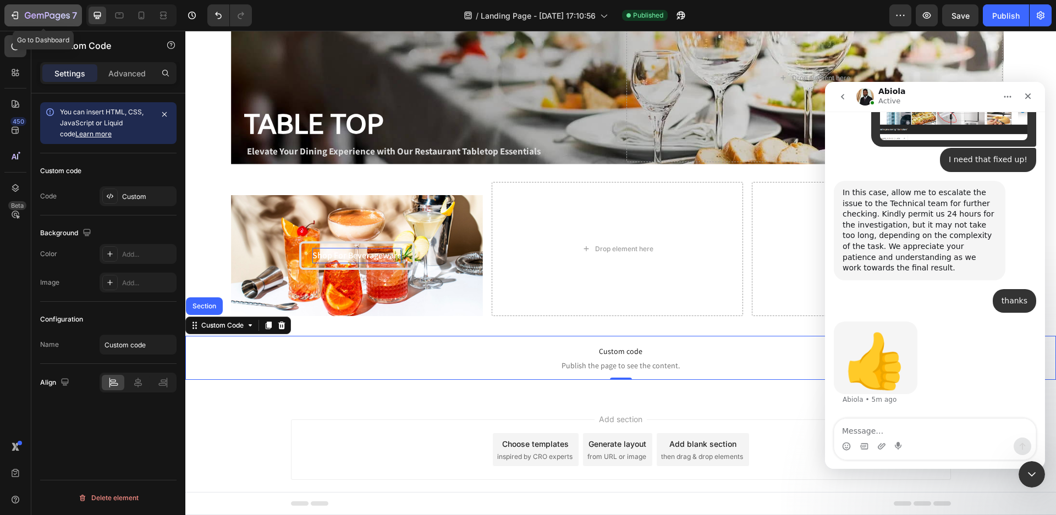
click at [40, 15] on icon "button" at bounding box center [47, 16] width 45 height 9
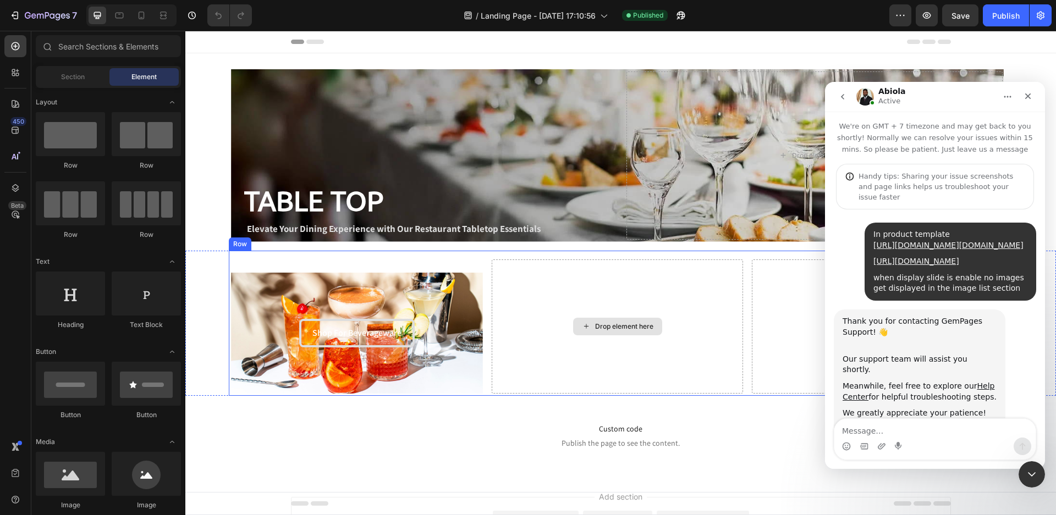
scroll to position [2344, 0]
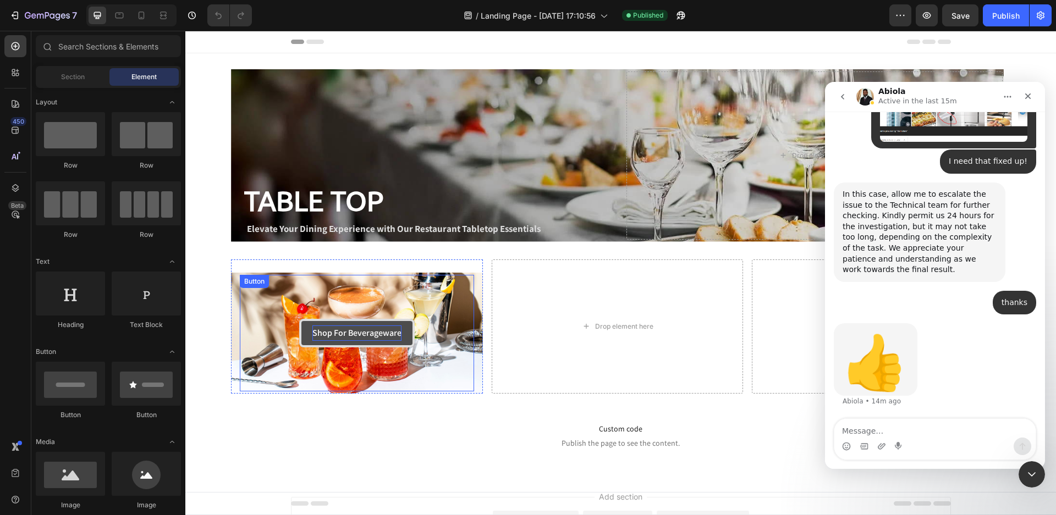
click at [378, 340] on p "Shop For Beverageware" at bounding box center [356, 334] width 89 height 16
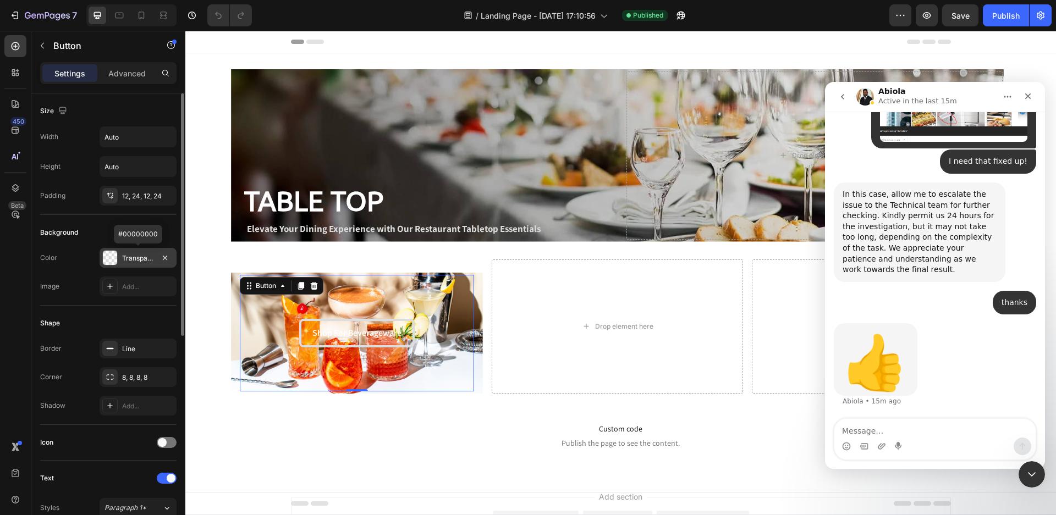
click at [103, 261] on div at bounding box center [110, 258] width 14 height 14
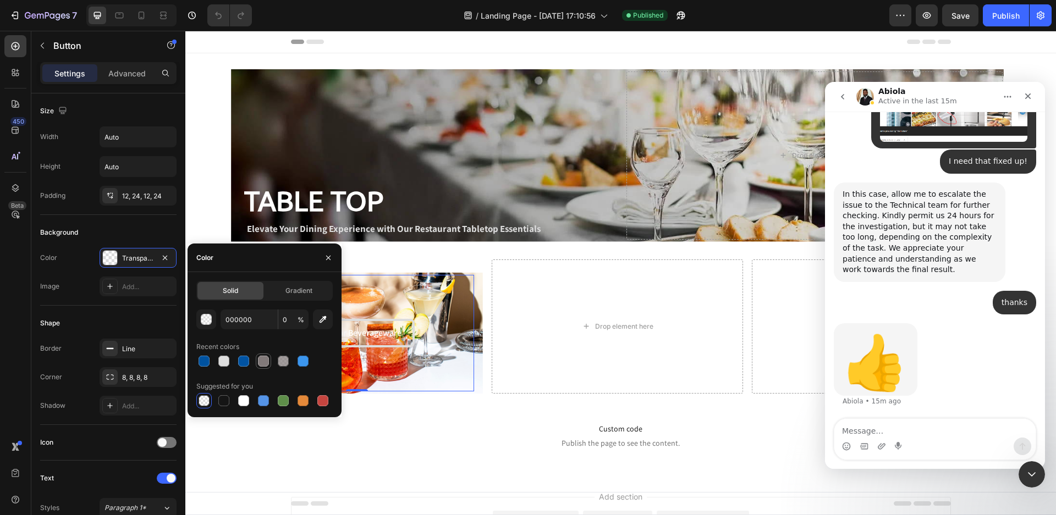
click at [264, 364] on div at bounding box center [263, 361] width 11 height 11
type input "827A7A"
type input "100"
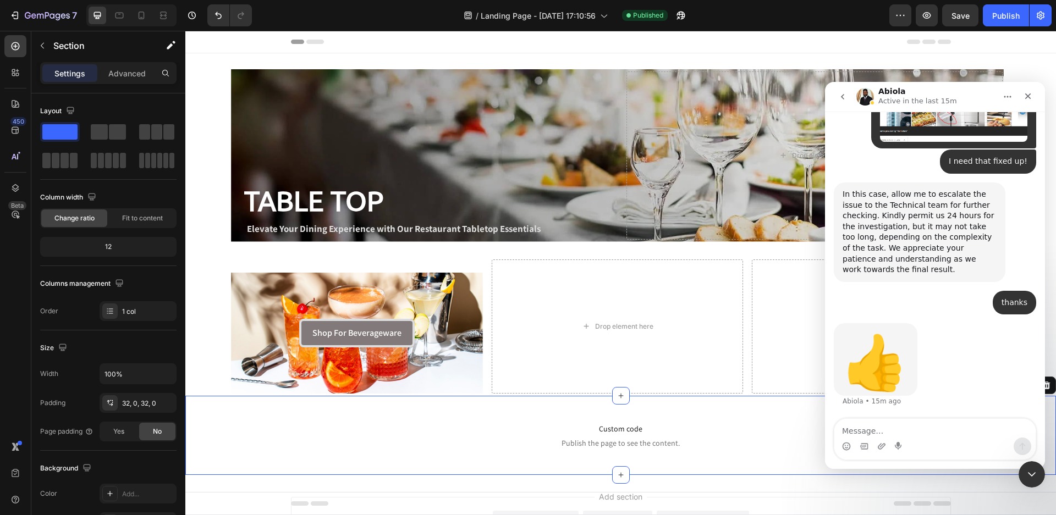
click at [426, 462] on div "Custom code Publish the page to see the content. Custom Code Section 3 Create T…" at bounding box center [620, 435] width 871 height 79
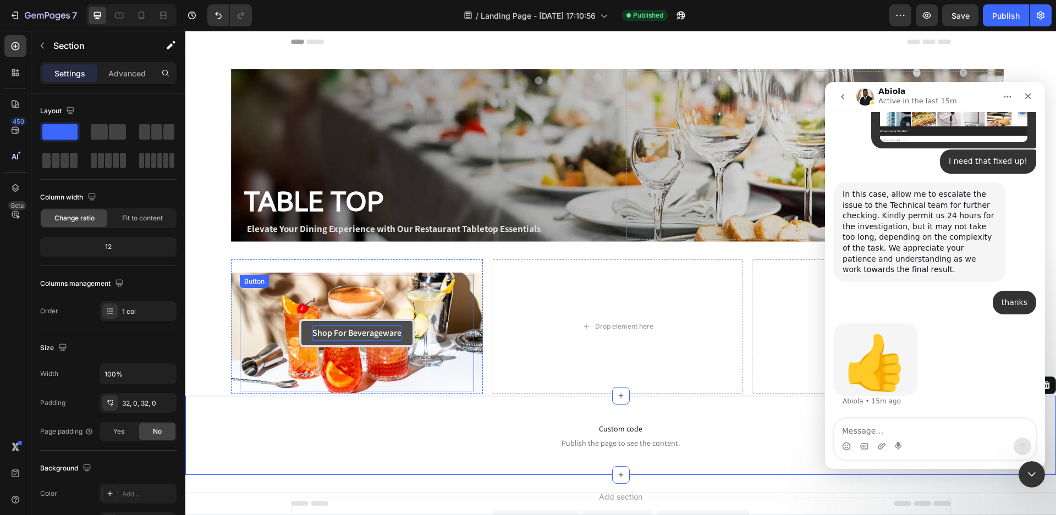
click at [334, 340] on p "Shop For Beverageware" at bounding box center [356, 334] width 89 height 16
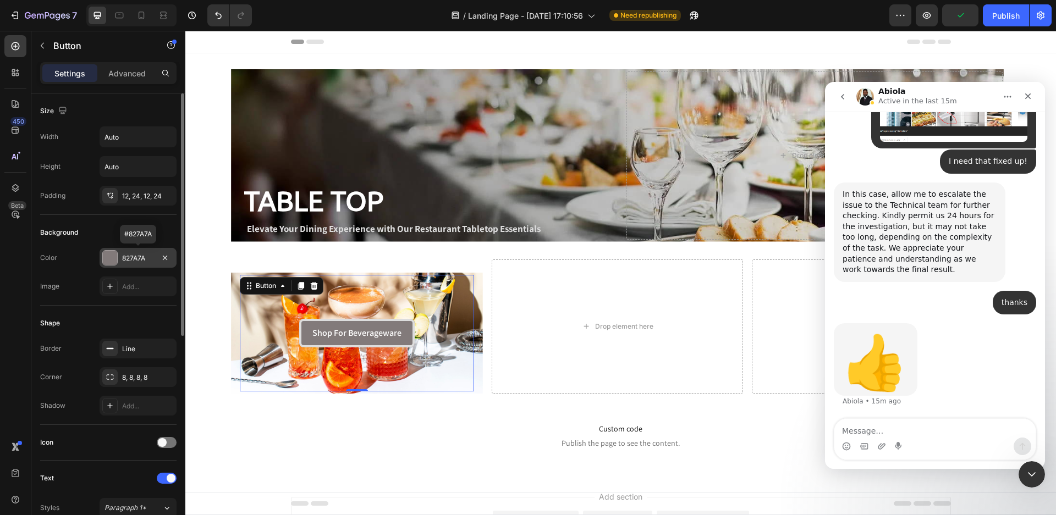
click at [109, 258] on div at bounding box center [110, 258] width 14 height 14
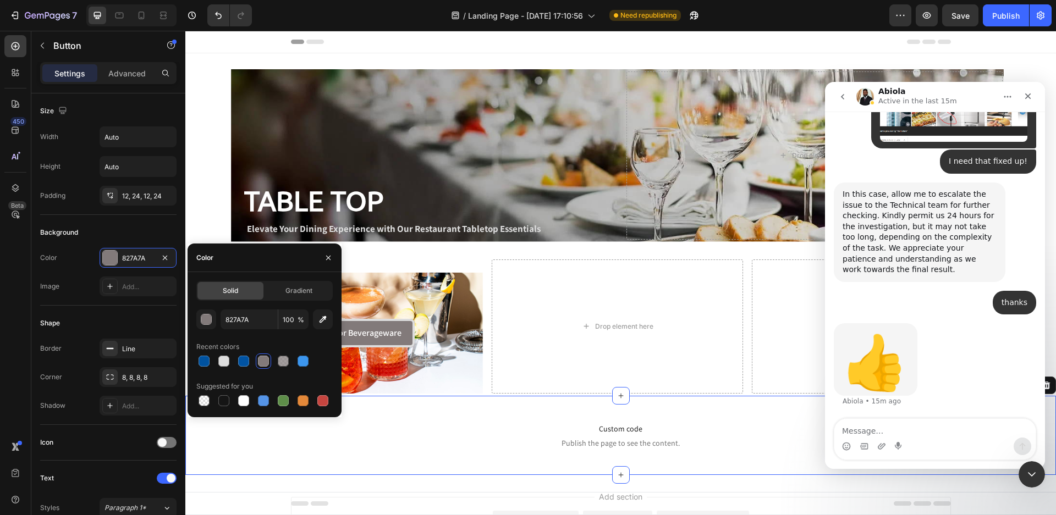
click at [252, 471] on div "Custom code Publish the page to see the content. Custom Code Section 3 Create T…" at bounding box center [620, 435] width 871 height 79
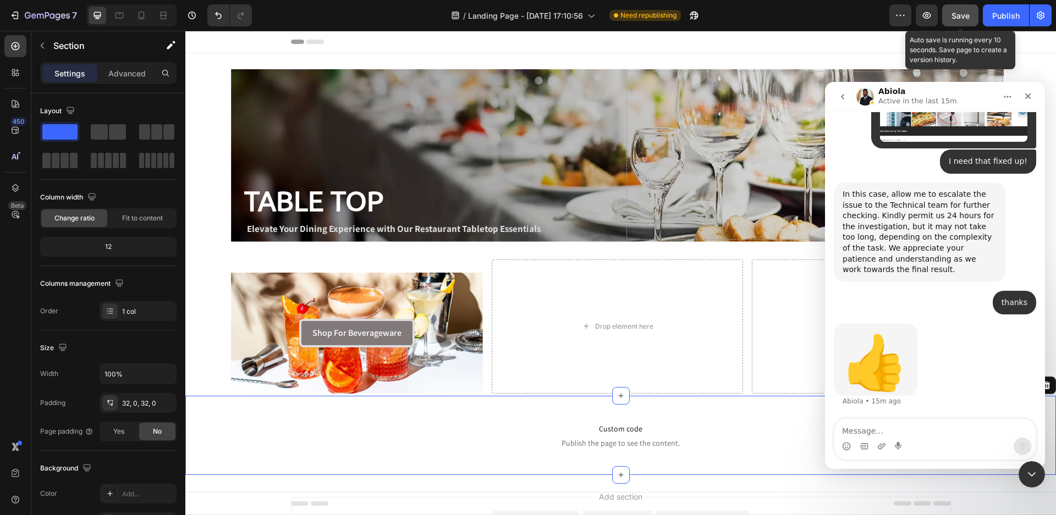
click at [956, 14] on span "Save" at bounding box center [961, 15] width 18 height 9
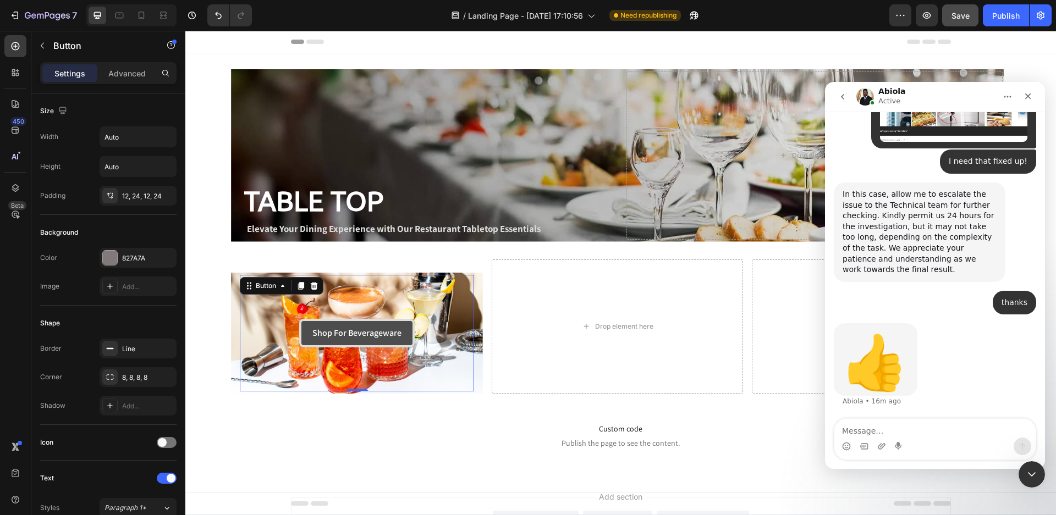
click at [306, 332] on button "Shop For Beverageware" at bounding box center [357, 333] width 116 height 29
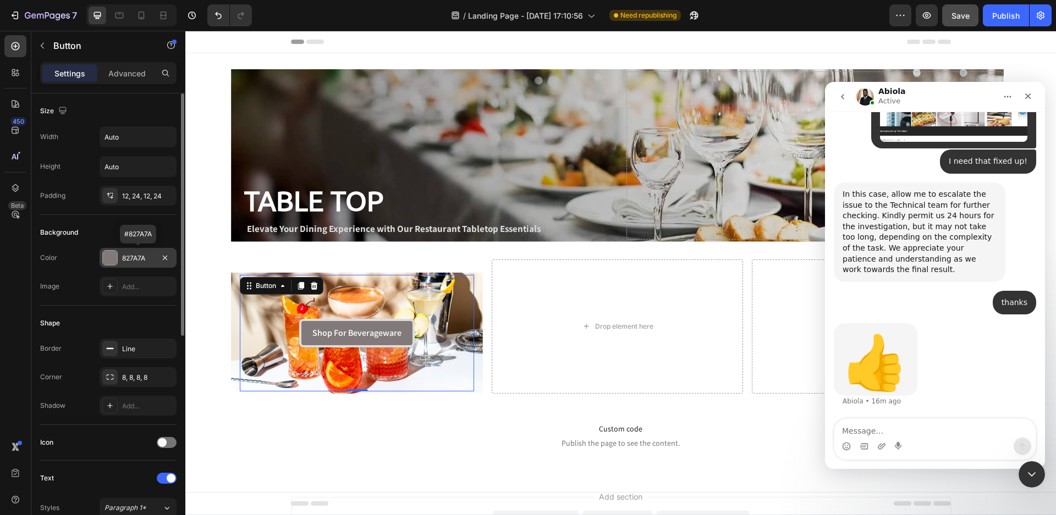
click at [109, 262] on div at bounding box center [110, 258] width 14 height 14
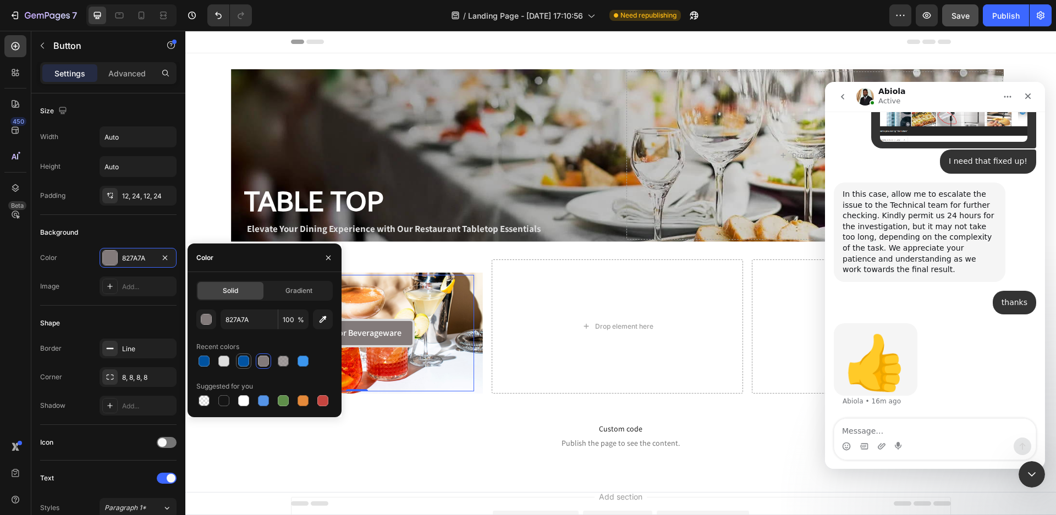
click at [246, 361] on div at bounding box center [243, 361] width 11 height 11
type input "0153A2"
click at [292, 321] on input "100" at bounding box center [293, 320] width 30 height 20
type input "5"
type input "4"
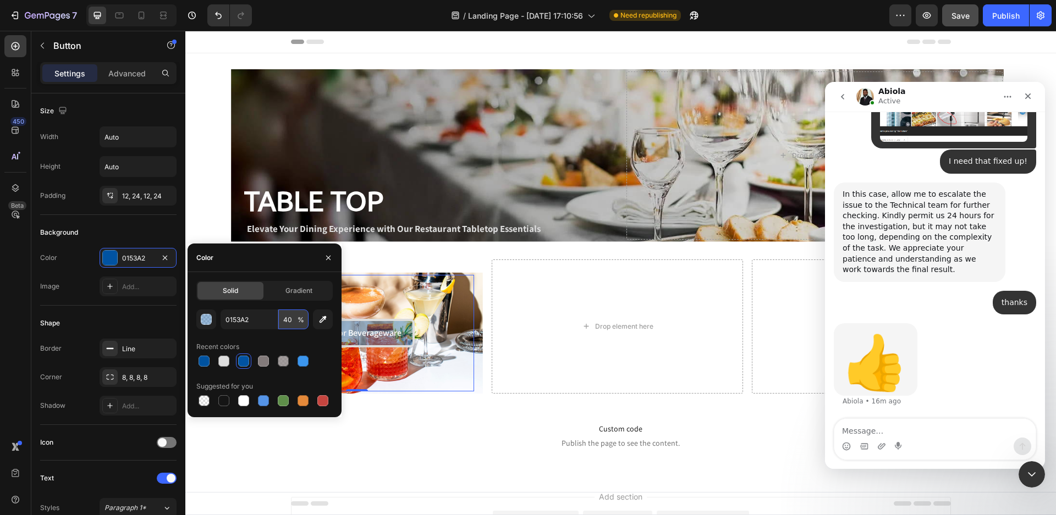
type input "4"
type input "70"
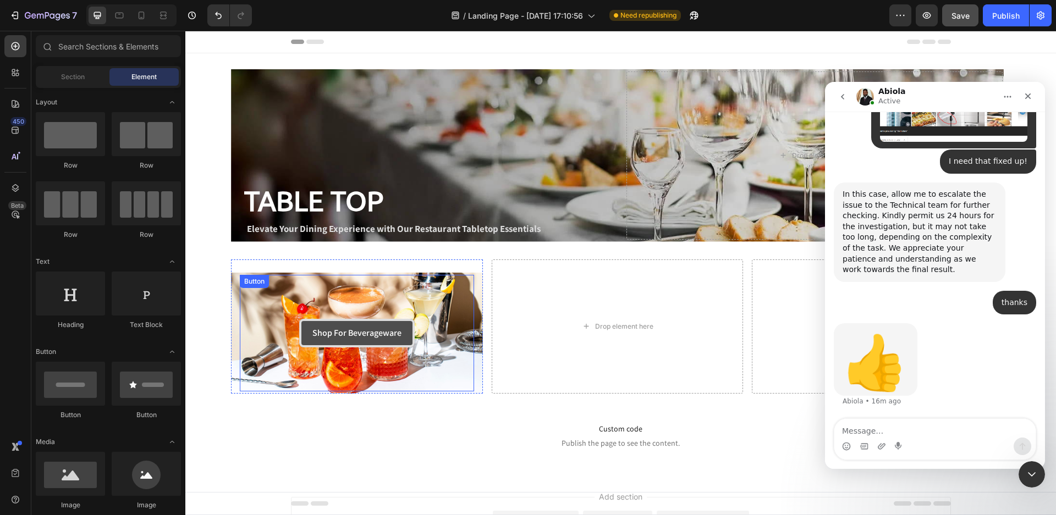
click at [394, 343] on button "Shop For Beverageware" at bounding box center [357, 333] width 116 height 29
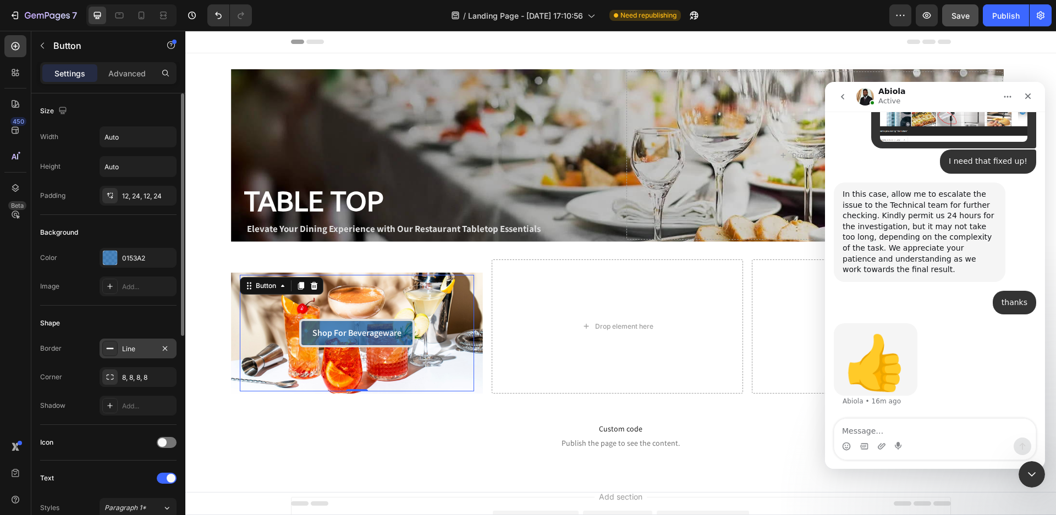
click at [143, 353] on div "Line" at bounding box center [138, 349] width 32 height 10
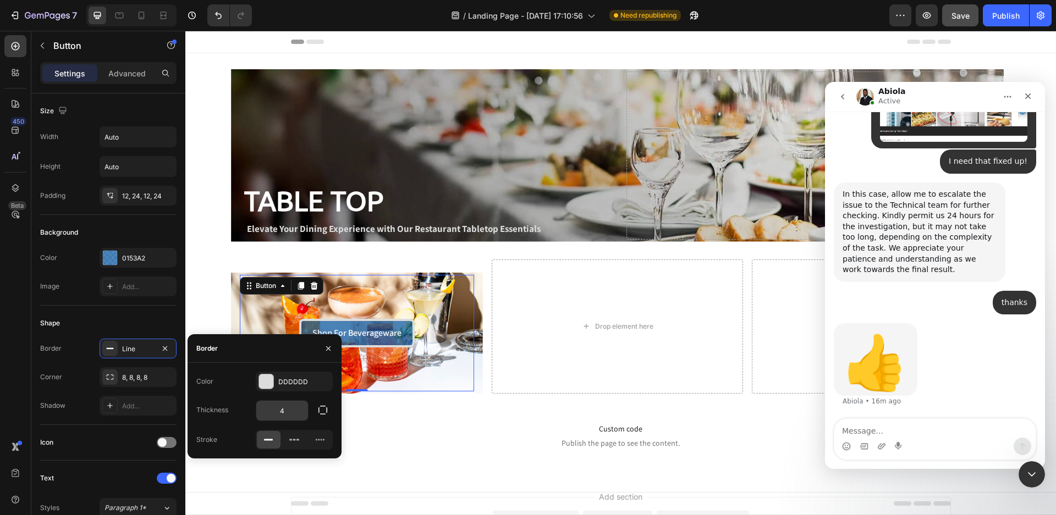
click at [276, 408] on input "4" at bounding box center [282, 411] width 52 height 20
type input "2"
click at [468, 454] on p "Custom code Publish the page to see the content." at bounding box center [620, 436] width 871 height 44
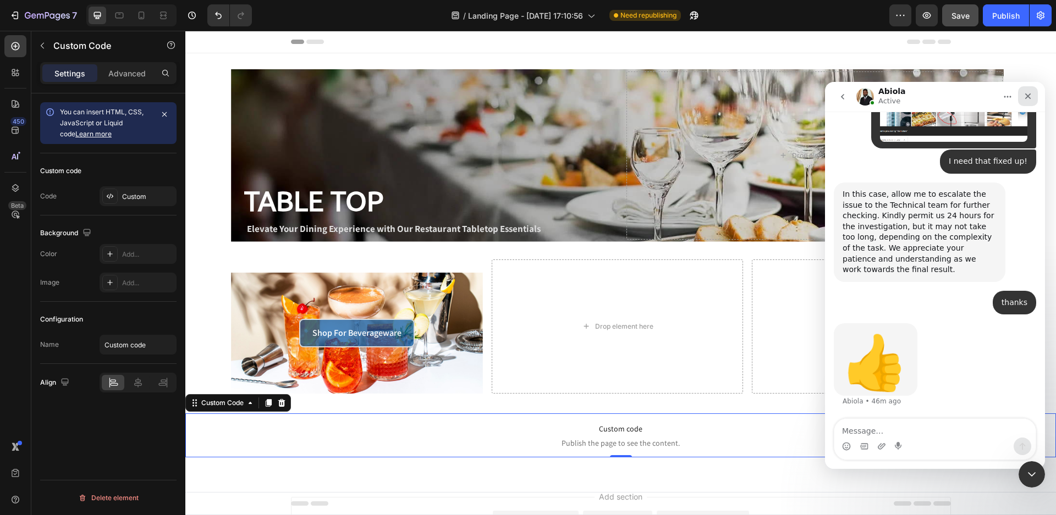
click at [1029, 96] on icon "Close" at bounding box center [1028, 96] width 9 height 9
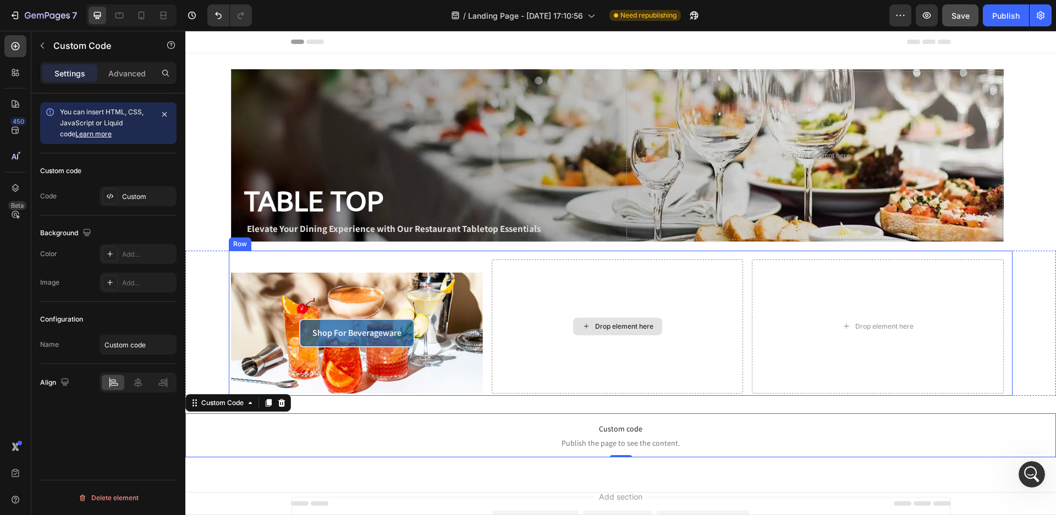
click at [560, 358] on div "Drop element here" at bounding box center [618, 327] width 252 height 135
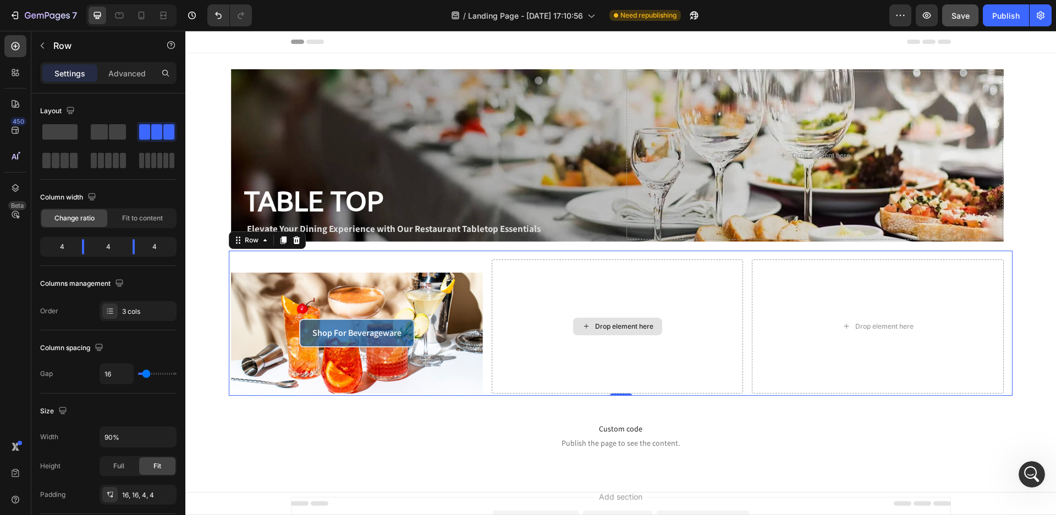
scroll to position [95, 0]
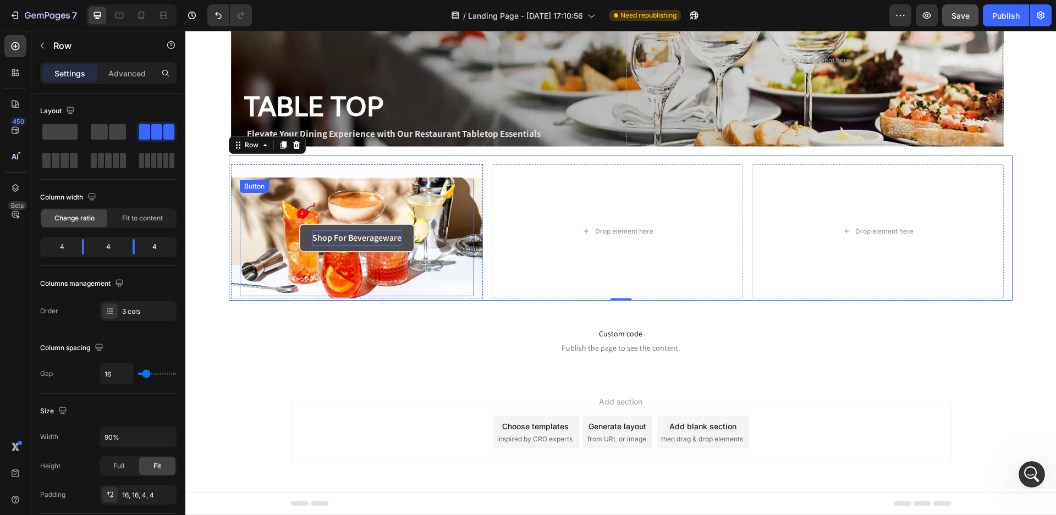
click at [338, 233] on p "Shop For Beverageware" at bounding box center [356, 238] width 89 height 16
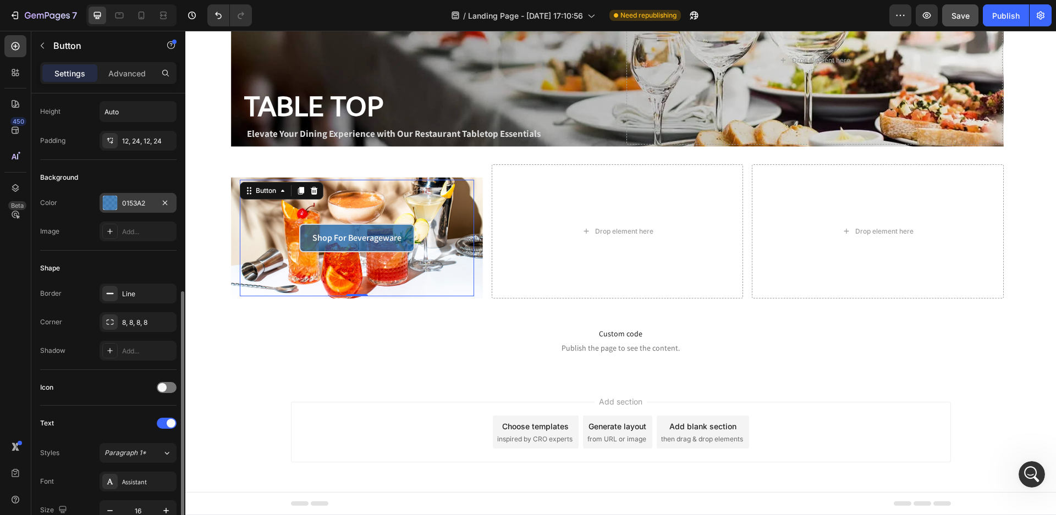
scroll to position [165, 0]
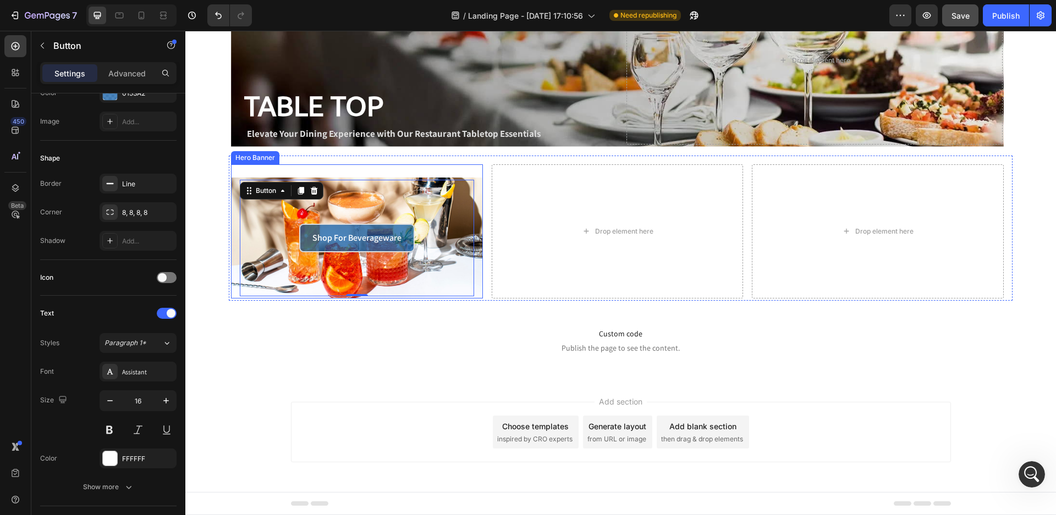
click at [235, 228] on div "Shop For Beverageware Button 0" at bounding box center [357, 239] width 252 height 122
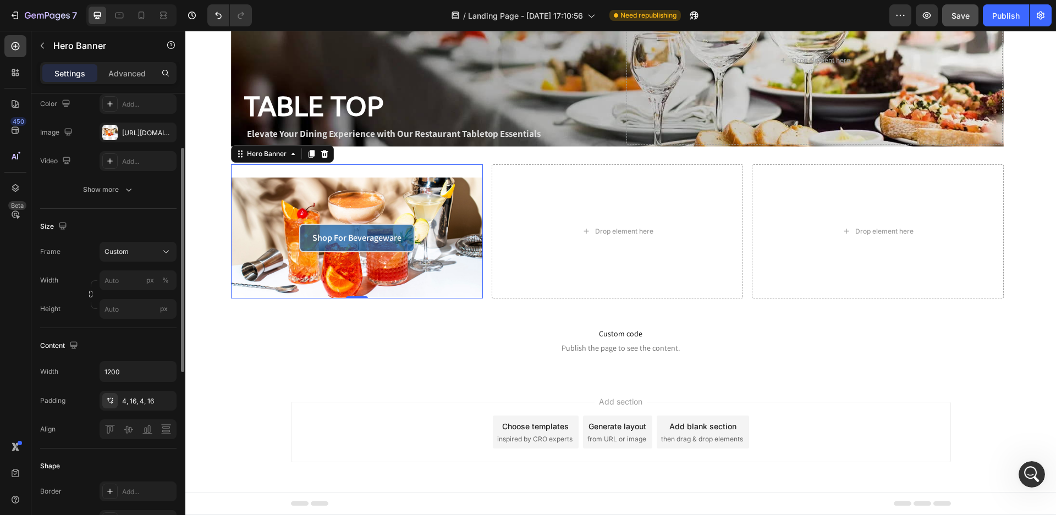
scroll to position [275, 0]
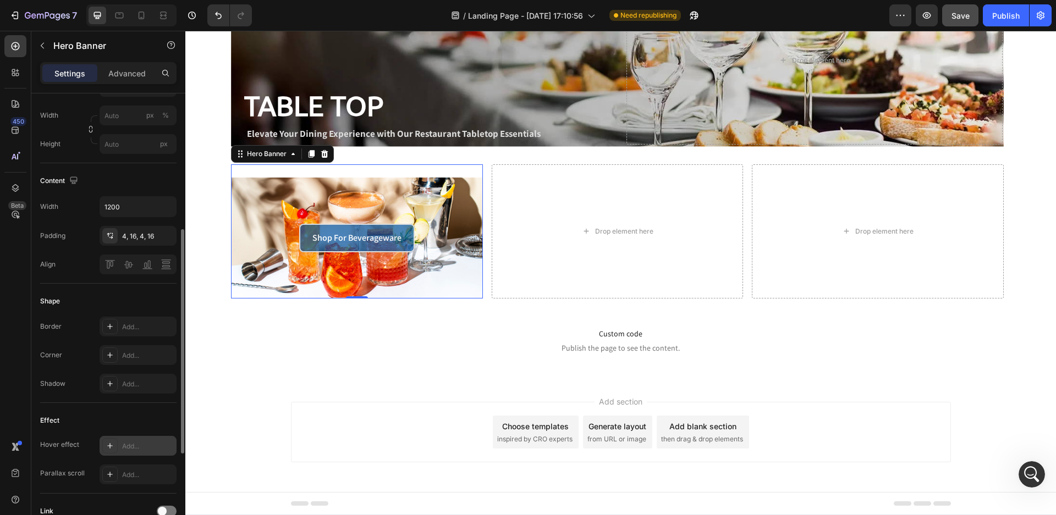
click at [107, 447] on icon at bounding box center [110, 446] width 9 height 9
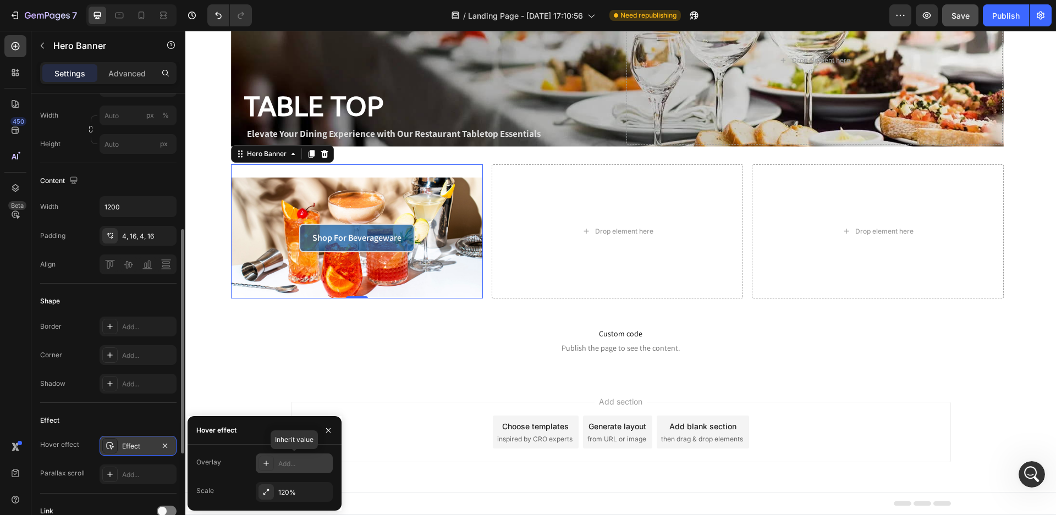
click at [261, 464] on div at bounding box center [266, 463] width 15 height 15
type input "17%"
type input "17"
type input "19%"
type input "19"
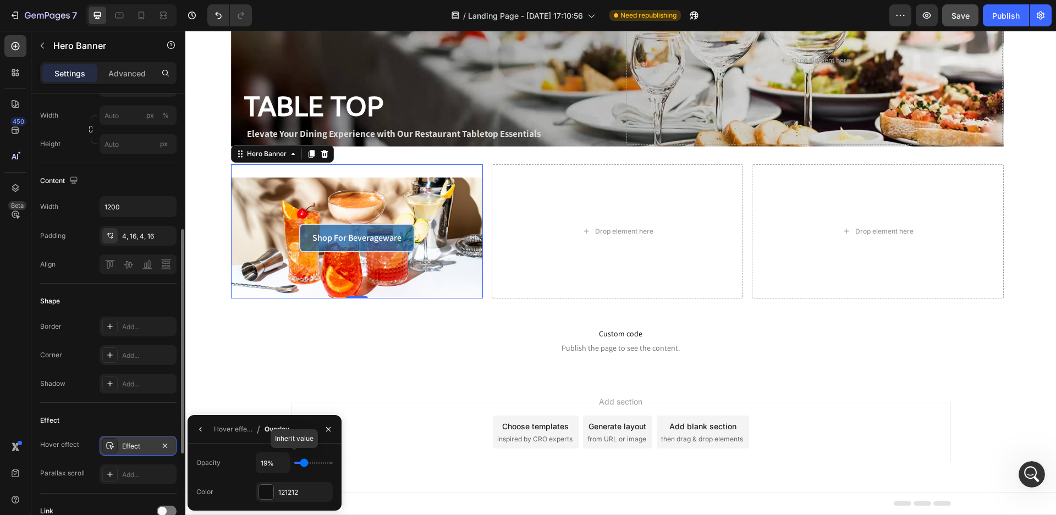
type input "22%"
type input "22"
type input "30%"
type input "30"
type input "31%"
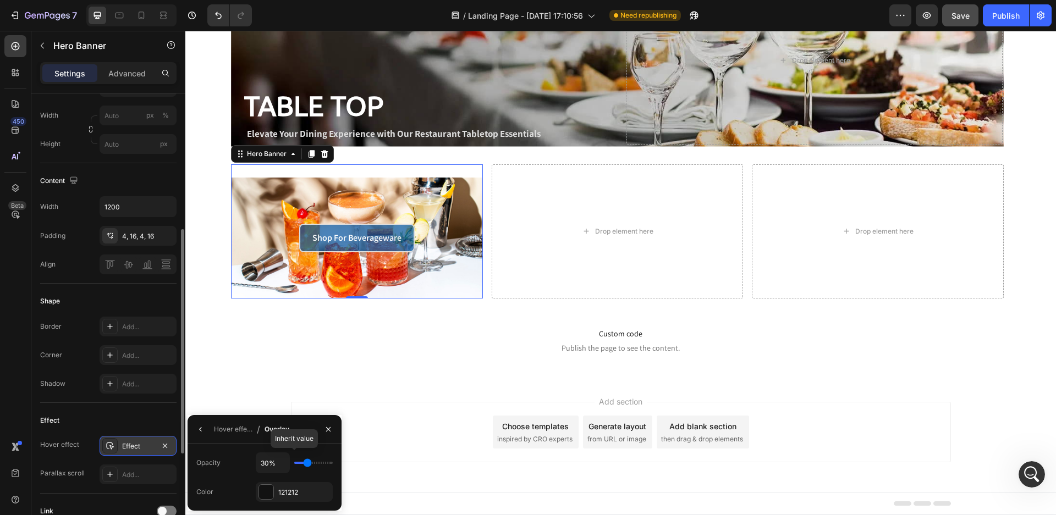
type input "31"
type input "33%"
type input "33"
type input "37%"
drag, startPoint x: 303, startPoint y: 463, endPoint x: 310, endPoint y: 464, distance: 7.2
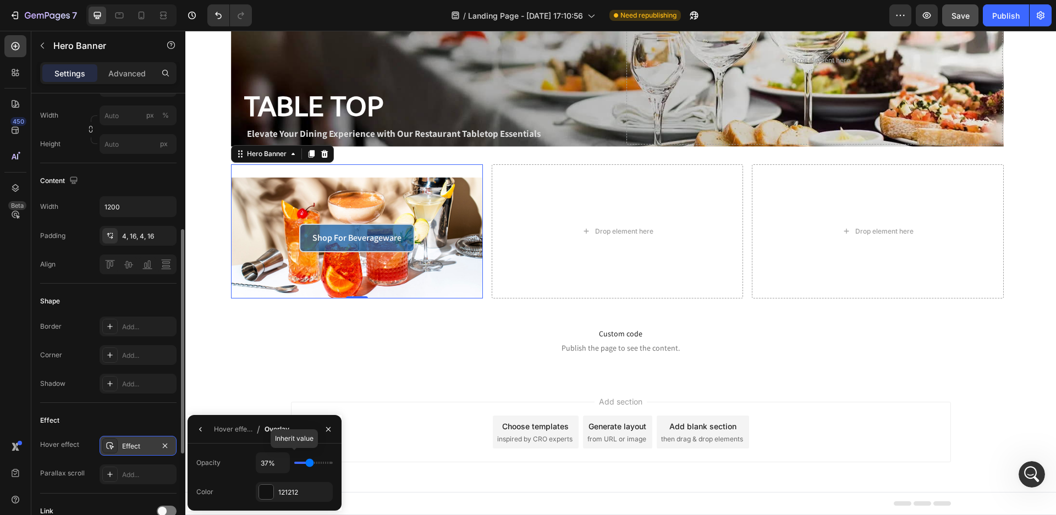
type input "37"
click at [310, 464] on input "range" at bounding box center [313, 463] width 39 height 2
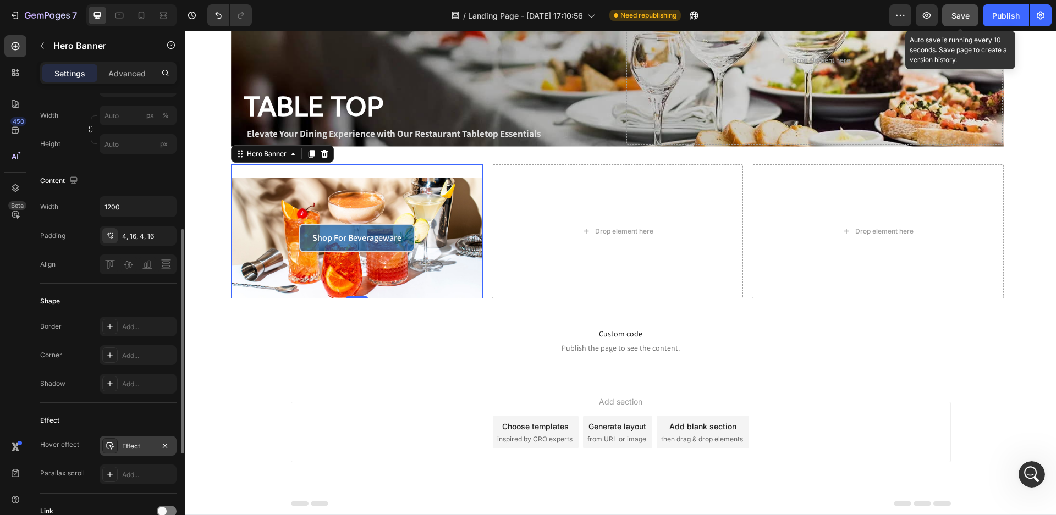
click at [957, 14] on span "Save" at bounding box center [961, 15] width 18 height 9
click at [965, 14] on span "Save" at bounding box center [961, 15] width 18 height 9
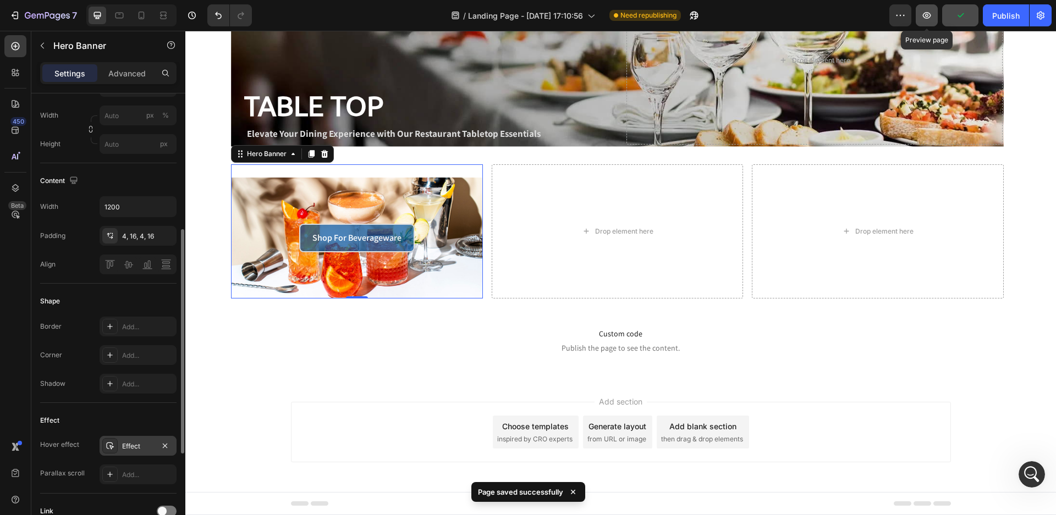
click at [930, 15] on icon "button" at bounding box center [926, 15] width 11 height 11
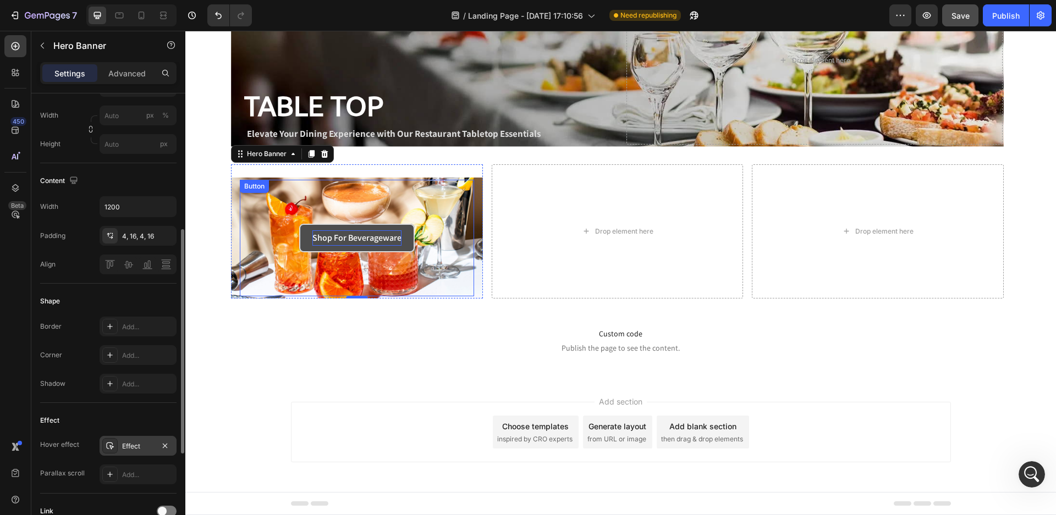
click at [336, 238] on p "Shop For Beverageware" at bounding box center [356, 238] width 89 height 16
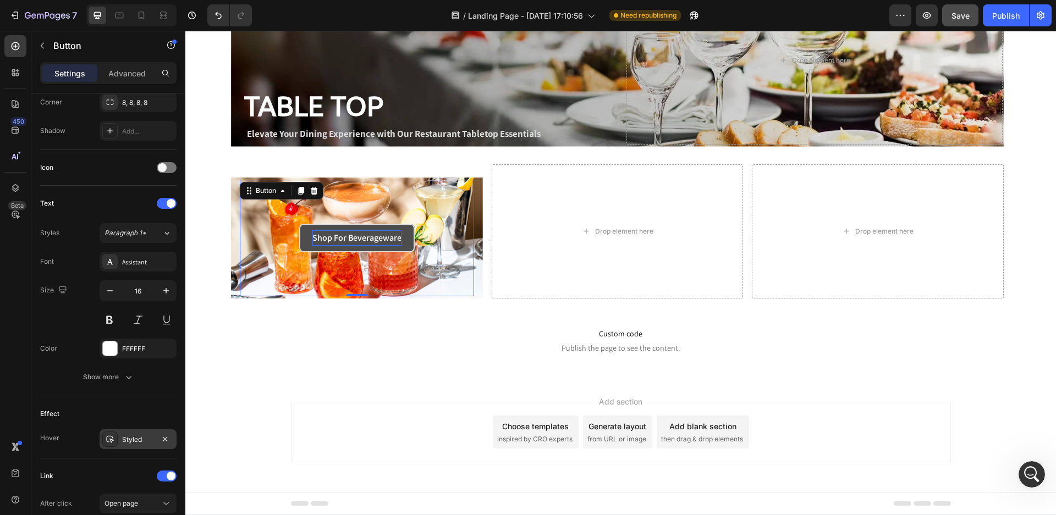
scroll to position [0, 0]
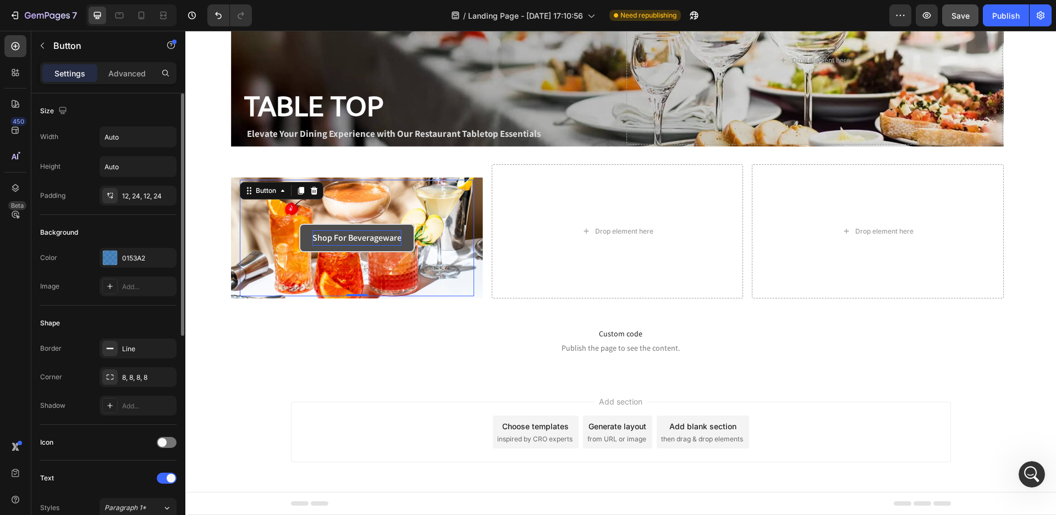
click at [347, 241] on p "Shop For Beverageware" at bounding box center [356, 238] width 89 height 16
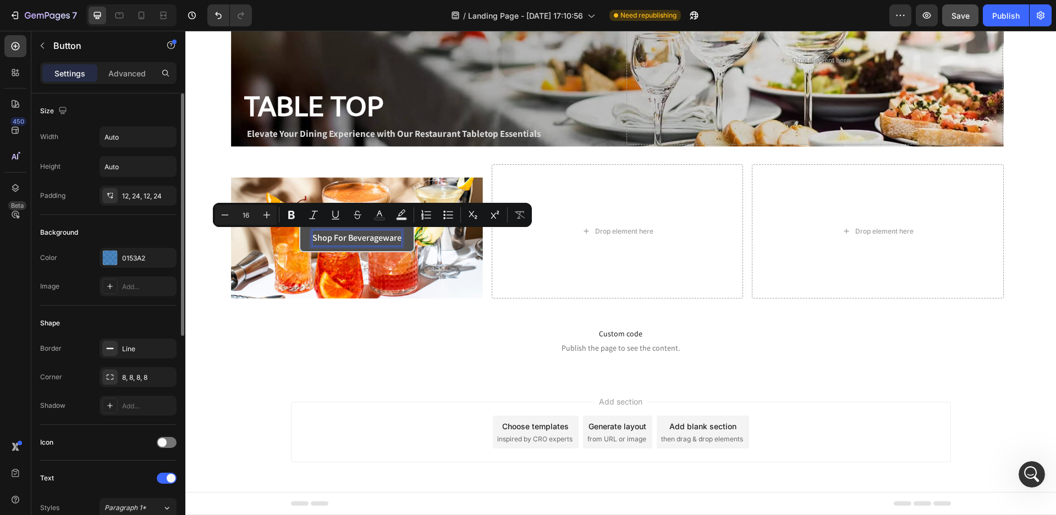
click at [344, 238] on p "Shop For Beverageware" at bounding box center [356, 238] width 89 height 16
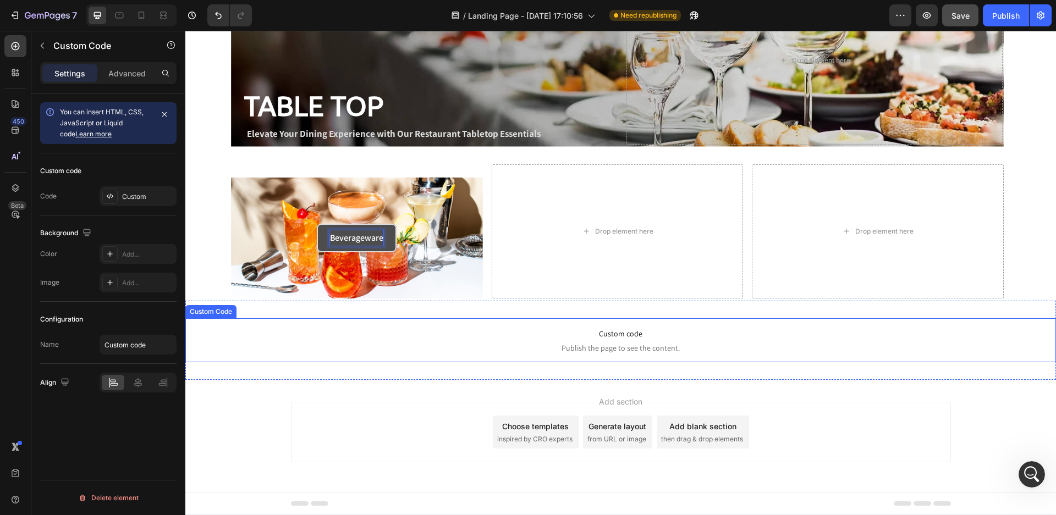
click at [436, 362] on p "Custom code Publish the page to see the content." at bounding box center [620, 340] width 871 height 44
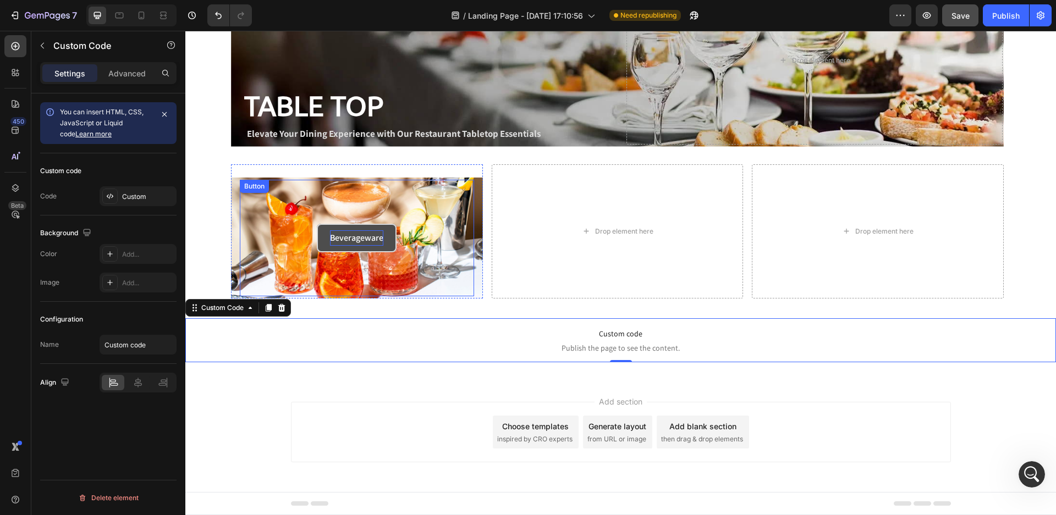
click at [333, 238] on p "Beverageware" at bounding box center [356, 238] width 53 height 16
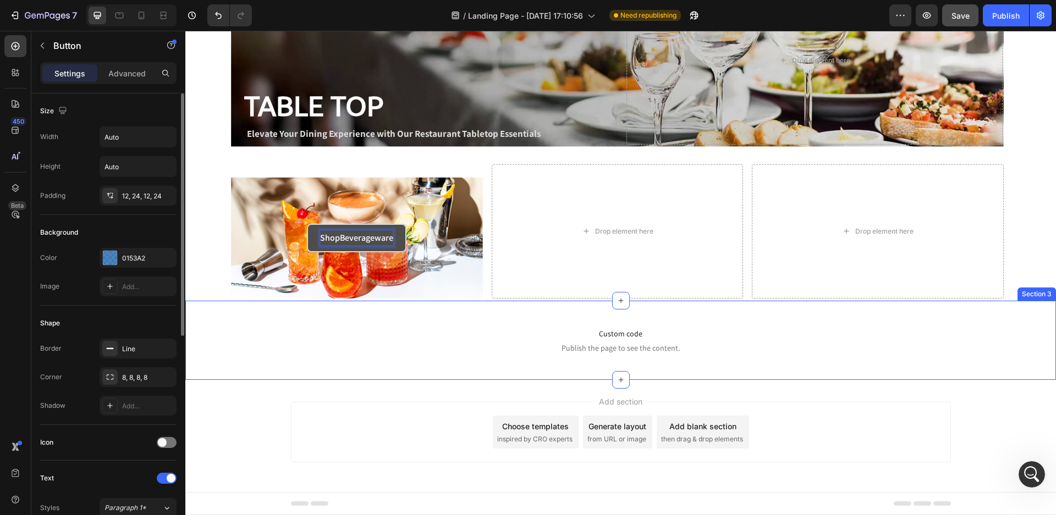
click at [307, 224] on button "ShopBeverageware" at bounding box center [357, 238] width 100 height 29
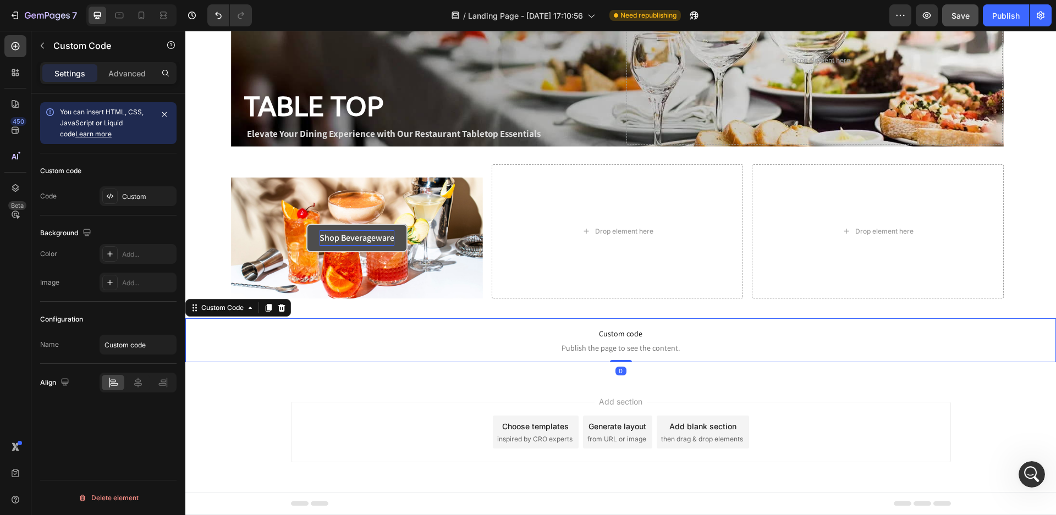
click at [410, 342] on p "Custom code Publish the page to see the content." at bounding box center [620, 340] width 871 height 44
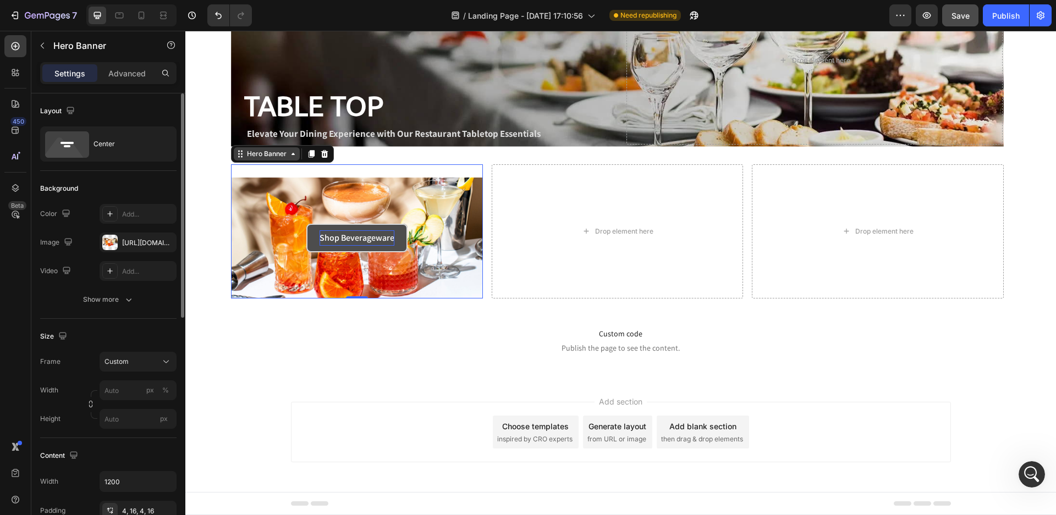
click at [238, 160] on div "Hero Banner" at bounding box center [267, 153] width 66 height 13
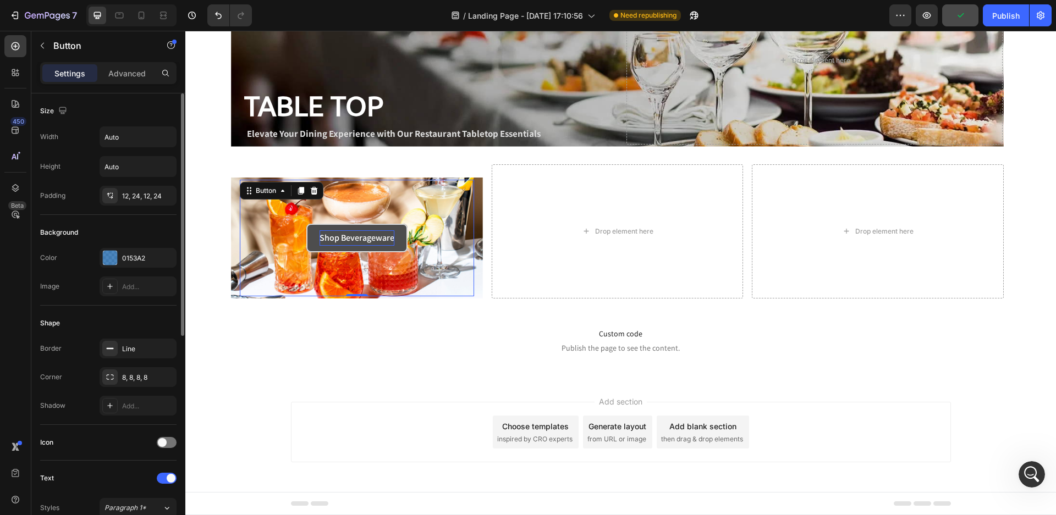
click at [276, 182] on div "Shop Beverageware Button 0" at bounding box center [357, 238] width 234 height 117
click at [236, 189] on div "Shop Beverageware Button 0" at bounding box center [357, 239] width 252 height 122
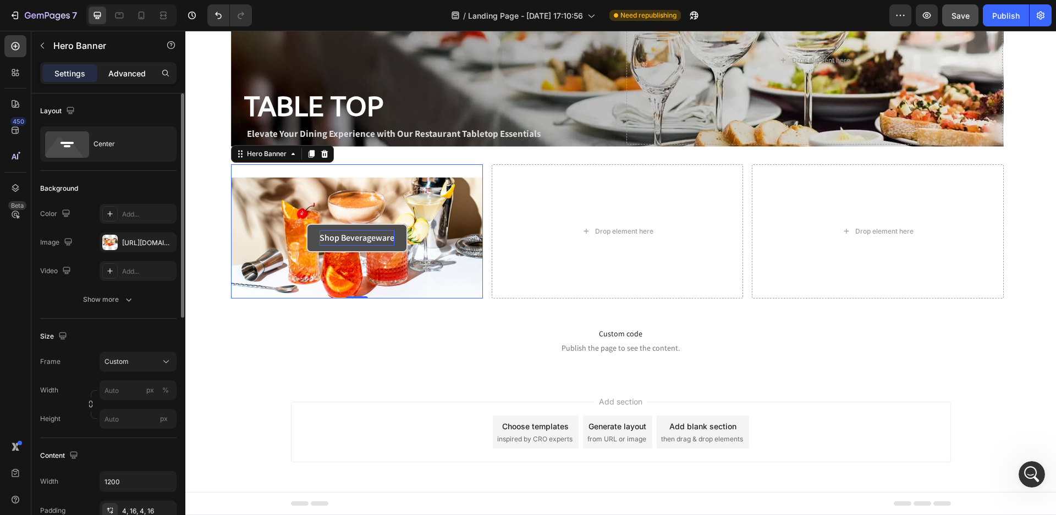
click at [116, 74] on p "Advanced" at bounding box center [126, 74] width 37 height 12
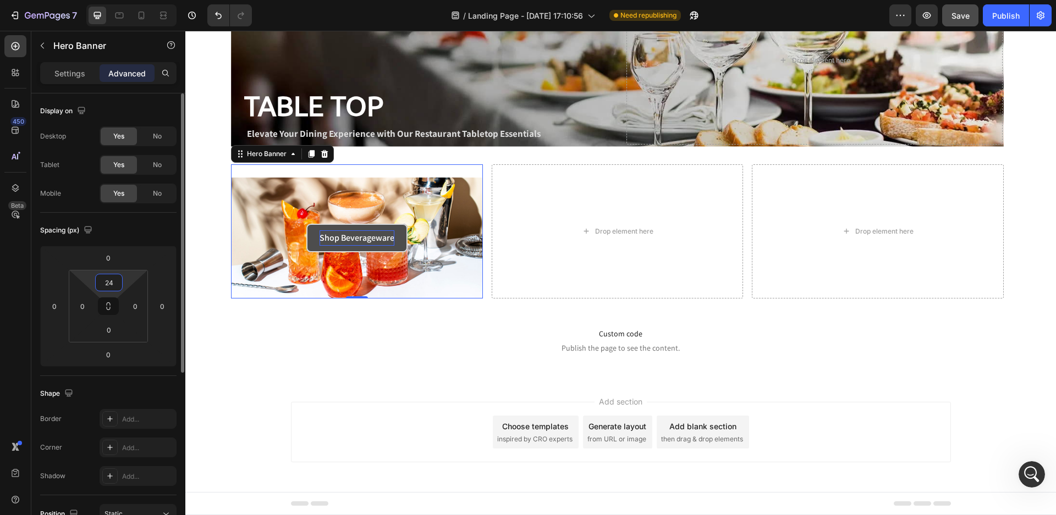
click at [112, 284] on input "24" at bounding box center [109, 282] width 22 height 17
type input "0"
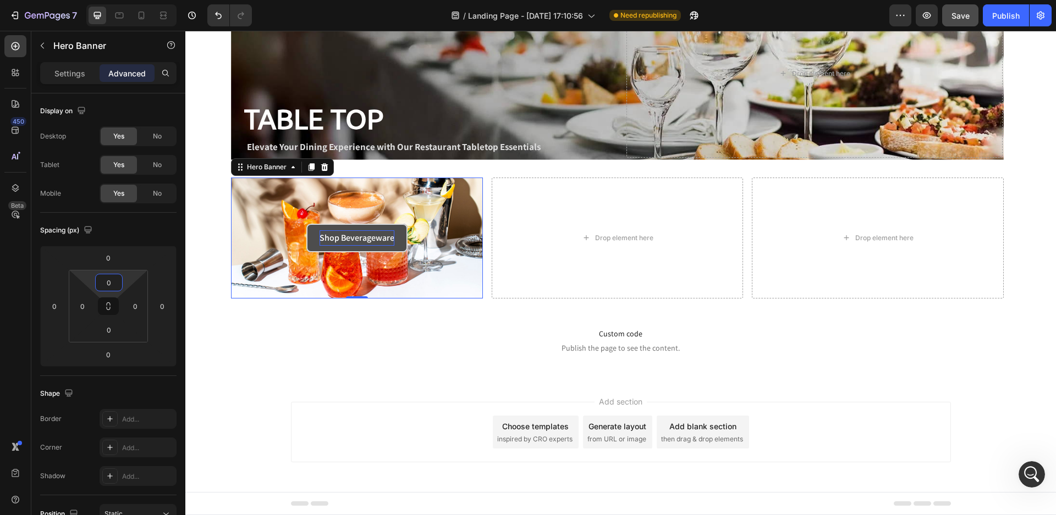
click at [273, 407] on div "Add section Choose templates inspired by CRO experts Generate layout from URL o…" at bounding box center [620, 447] width 871 height 135
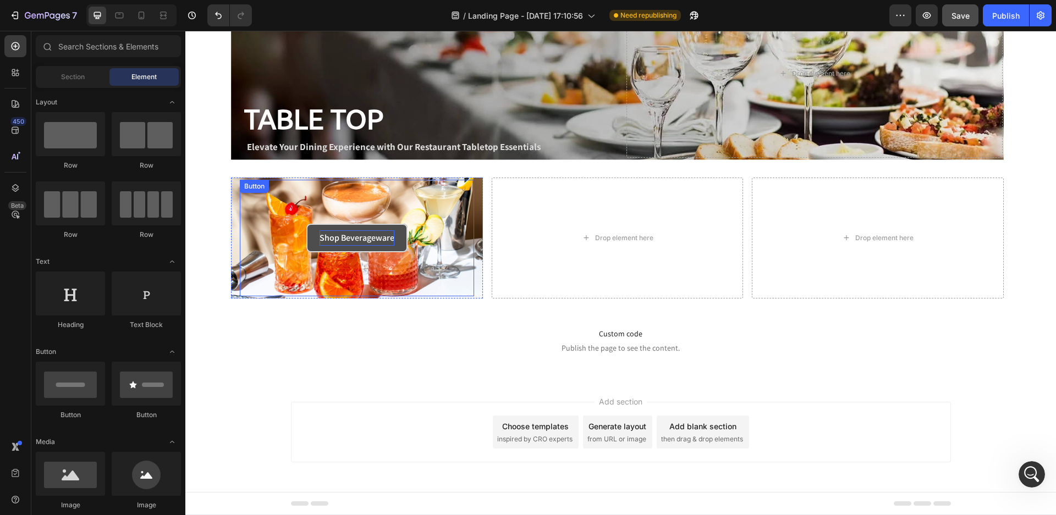
click at [424, 212] on div "Shop Beverageware Button" at bounding box center [357, 238] width 234 height 117
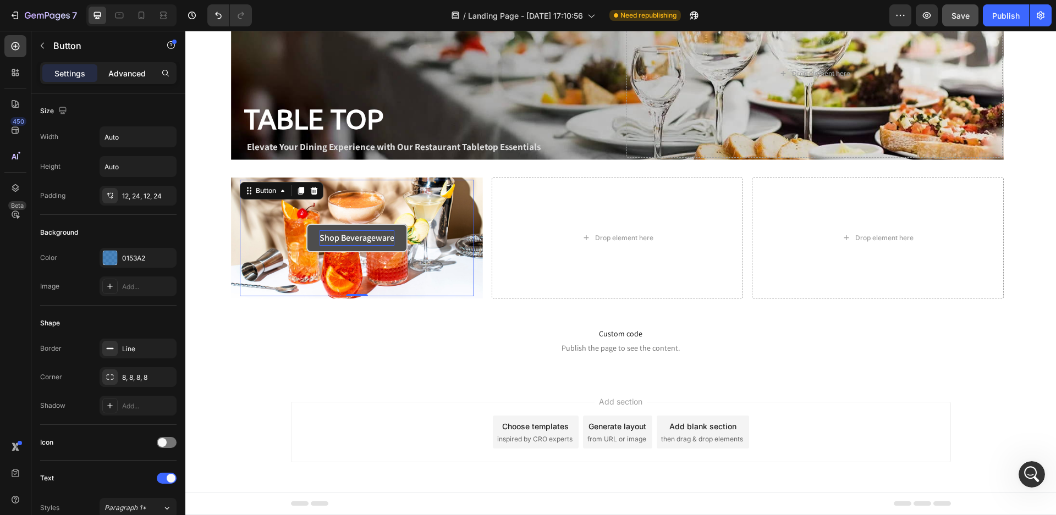
click at [132, 73] on p "Advanced" at bounding box center [126, 74] width 37 height 12
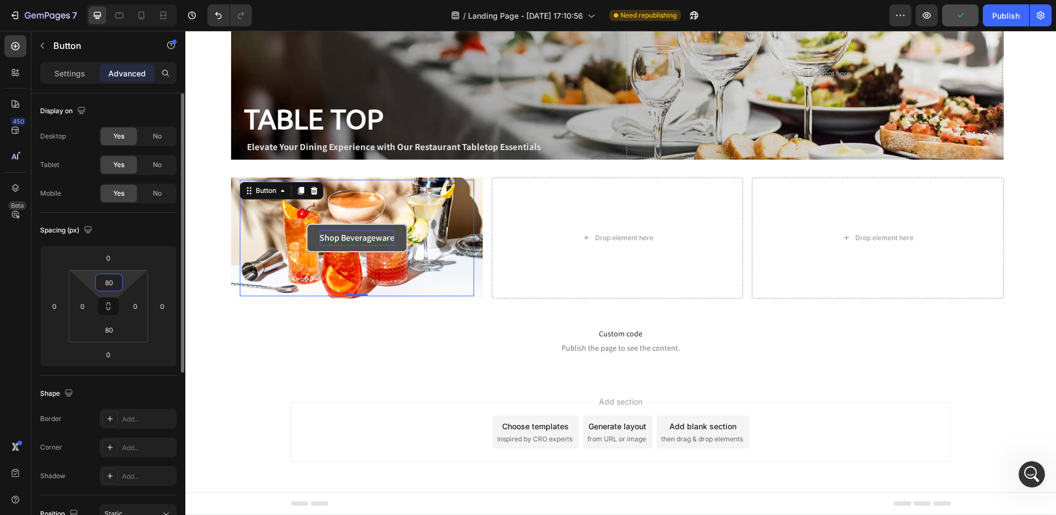
click at [112, 289] on input "80" at bounding box center [109, 282] width 22 height 17
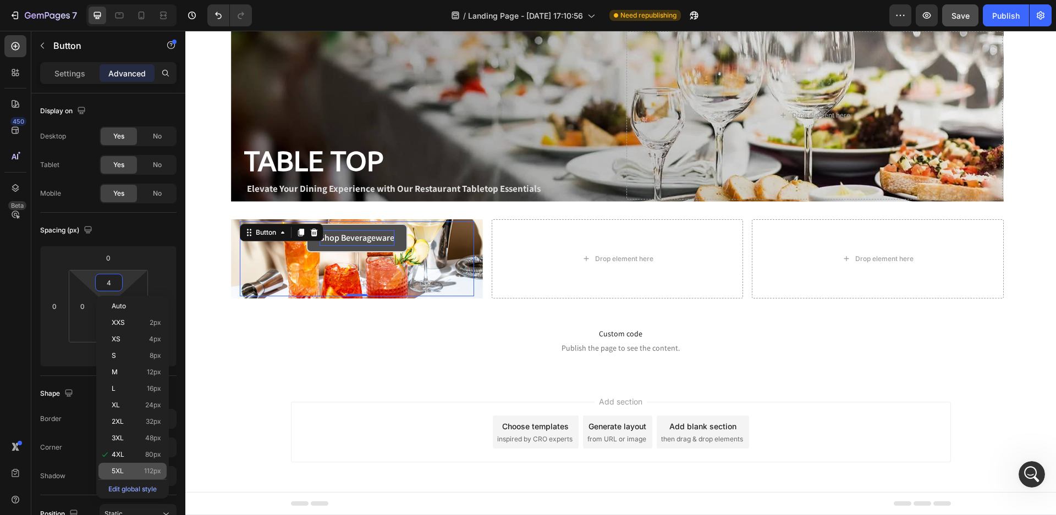
click at [140, 470] on p "5XL 112px" at bounding box center [137, 472] width 50 height 8
type input "112"
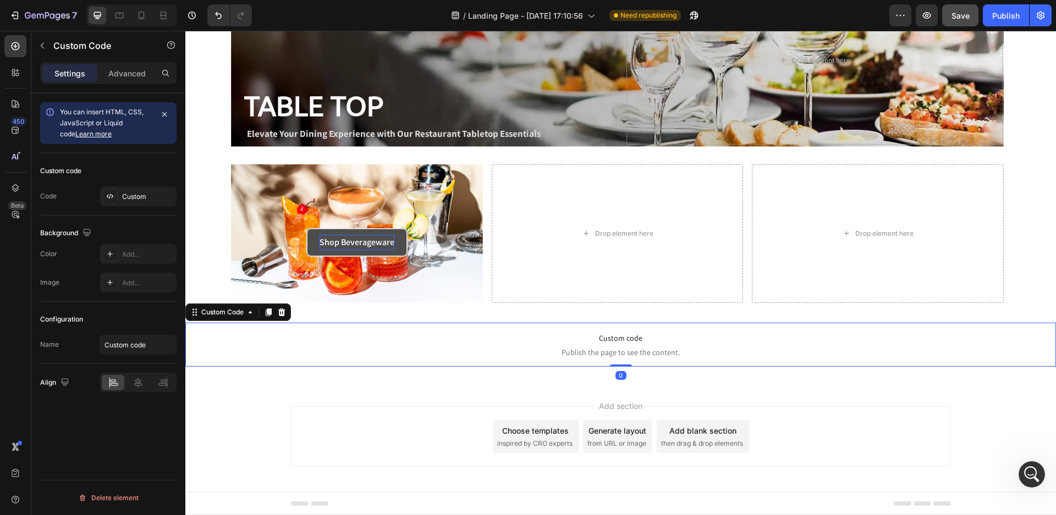
click at [391, 349] on span "Publish the page to see the content." at bounding box center [620, 352] width 871 height 11
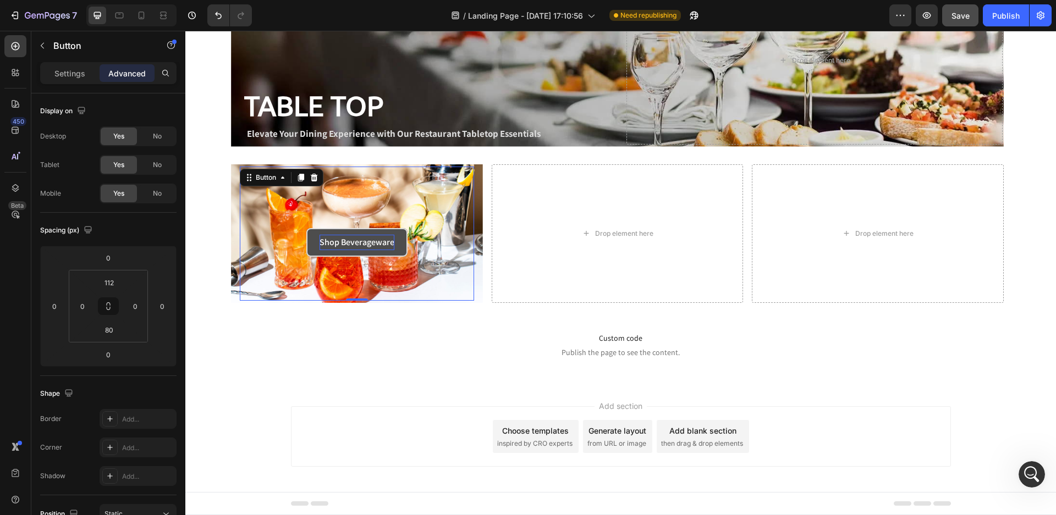
click at [369, 232] on button "Shop Beverageware" at bounding box center [356, 242] width 101 height 29
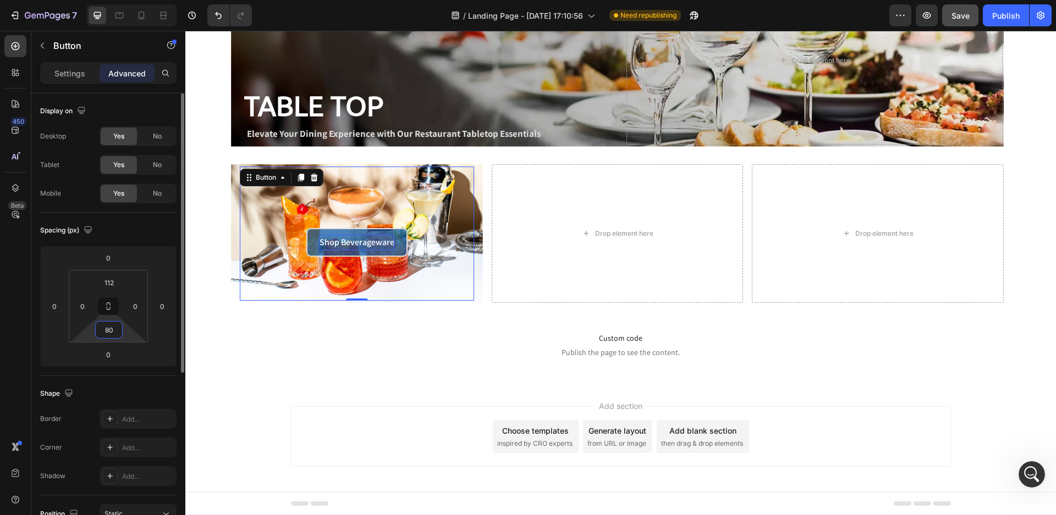
click at [108, 326] on input "80" at bounding box center [109, 330] width 22 height 17
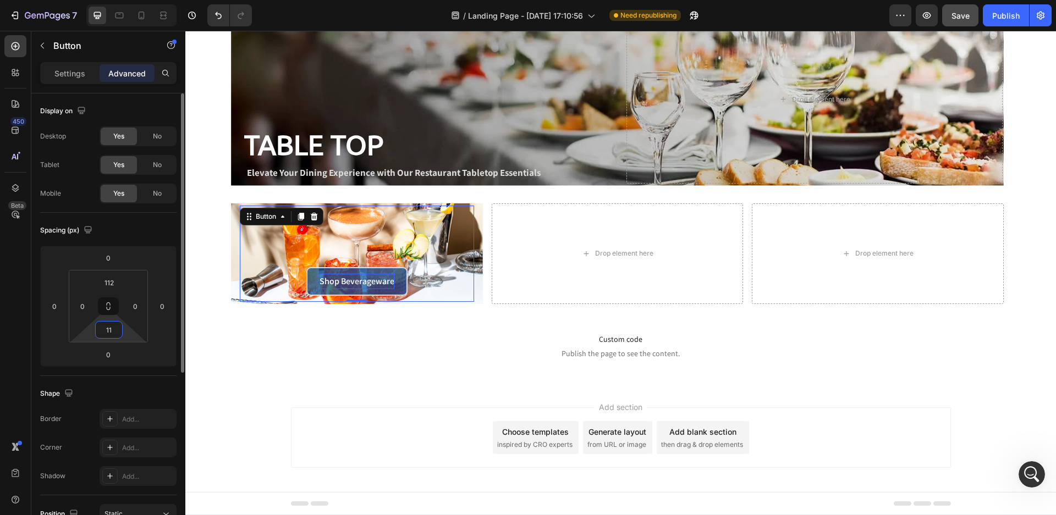
scroll to position [62, 0]
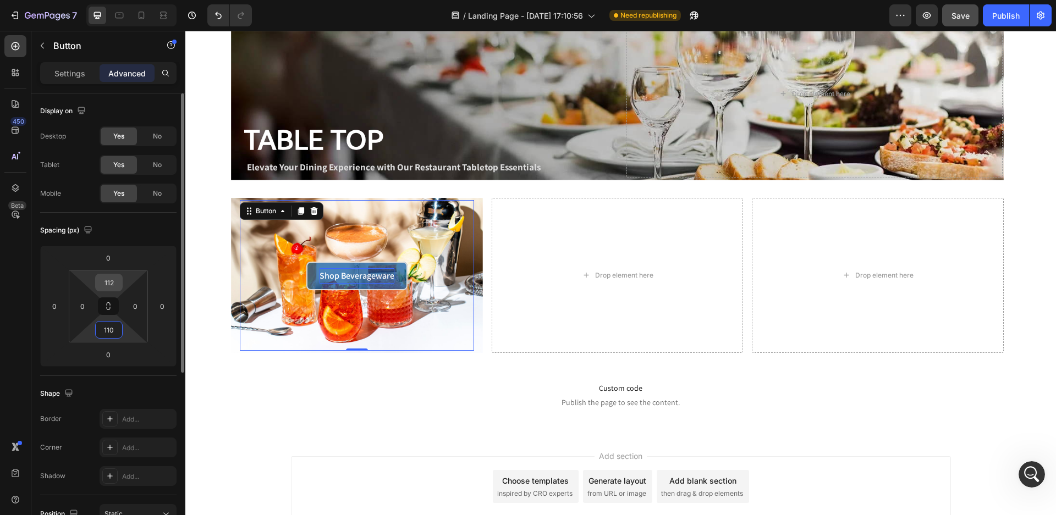
type input "110"
click at [112, 284] on input "112" at bounding box center [109, 282] width 22 height 17
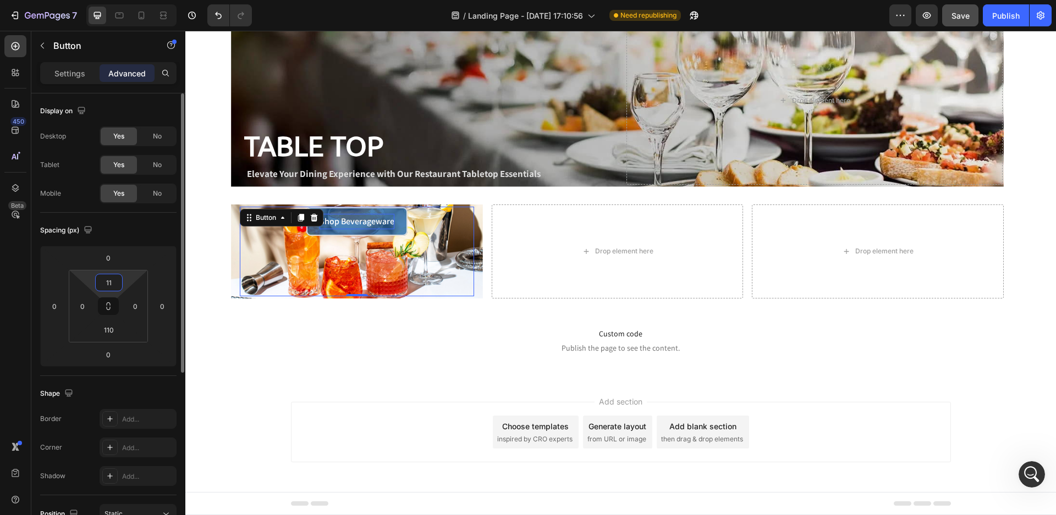
scroll to position [55, 0]
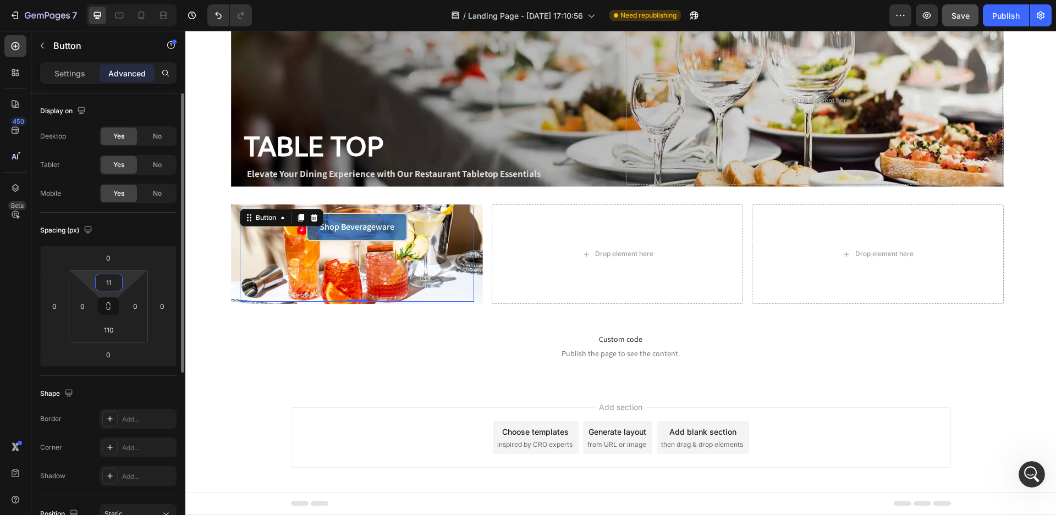
type input "110"
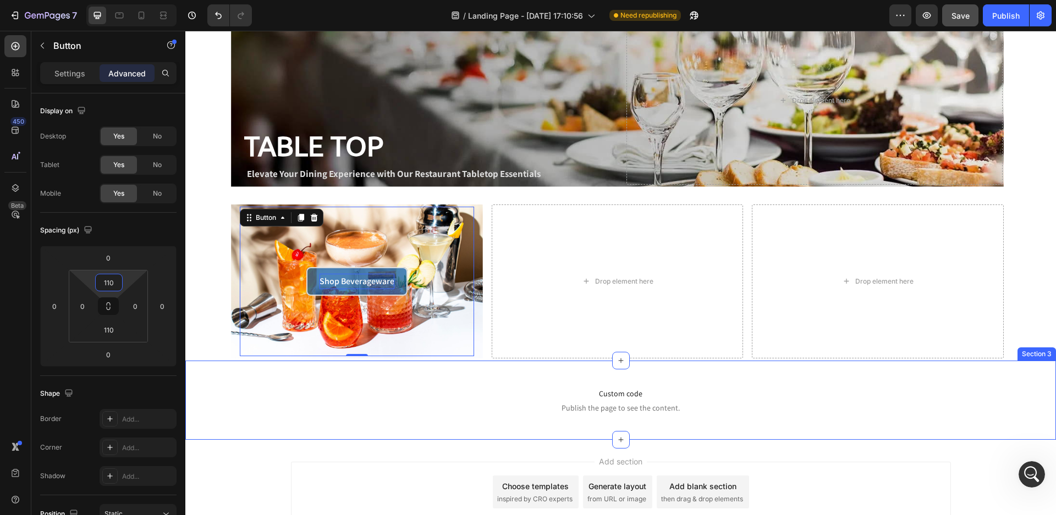
click at [378, 430] on div "Custom code Publish the page to see the content. Custom Code Section 3" at bounding box center [620, 400] width 871 height 79
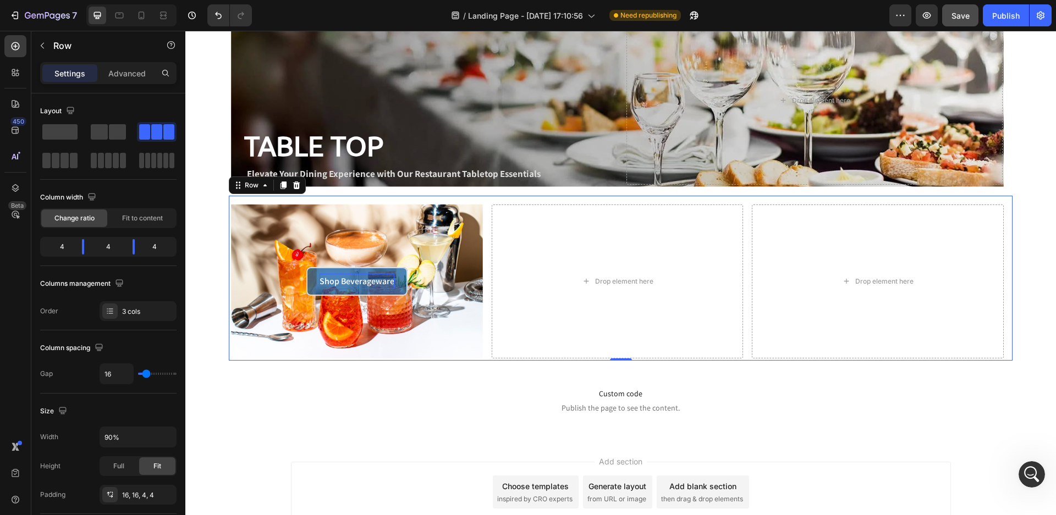
click at [236, 193] on div "Row" at bounding box center [267, 186] width 77 height 18
type input "20"
type input "22"
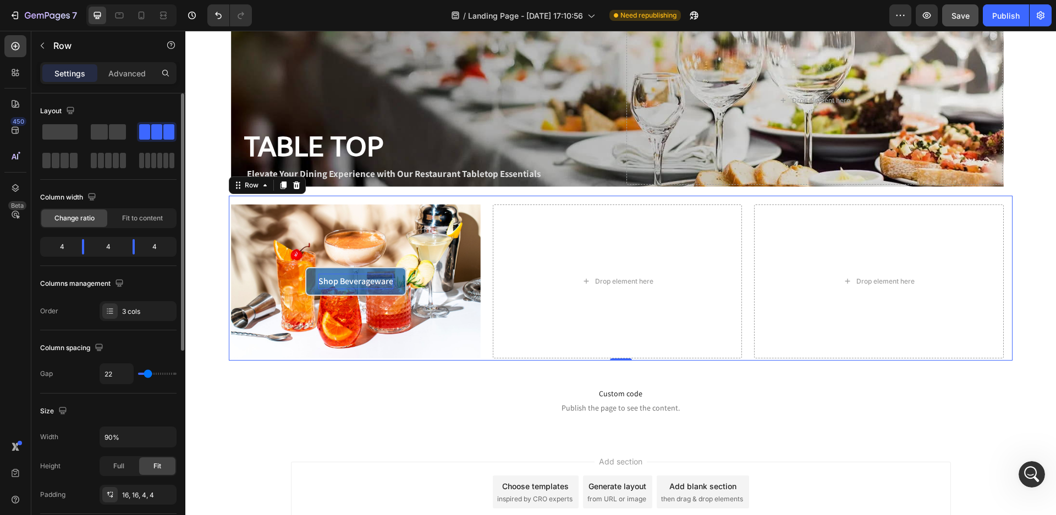
type input "24"
type input "27"
type input "31"
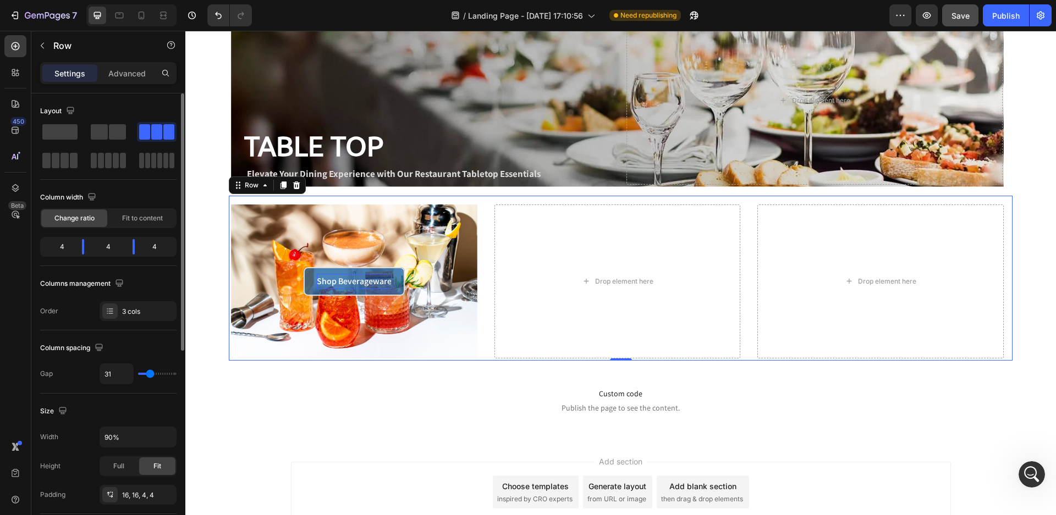
type input "29"
click at [150, 373] on input "range" at bounding box center [157, 374] width 39 height 2
type input "29"
click at [265, 432] on div "Custom code Publish the page to see the content. Custom Code Section 3" at bounding box center [620, 400] width 871 height 79
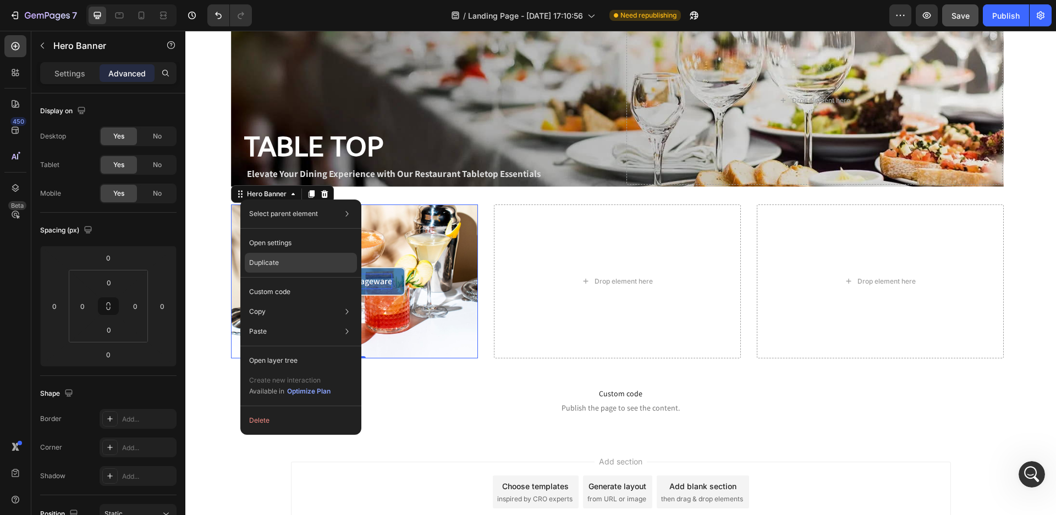
click at [271, 267] on p "Duplicate" at bounding box center [264, 263] width 30 height 10
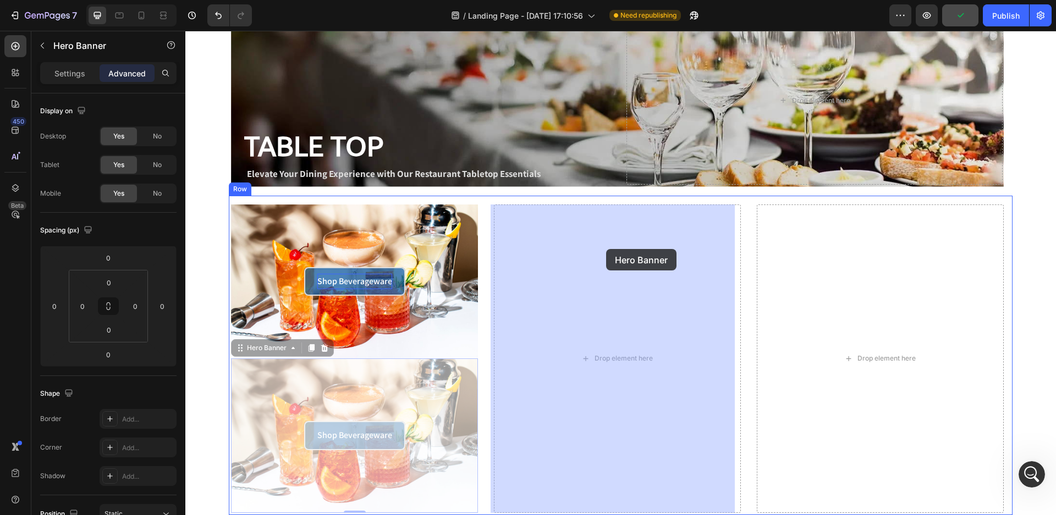
drag, startPoint x: 241, startPoint y: 348, endPoint x: 606, endPoint y: 249, distance: 378.2
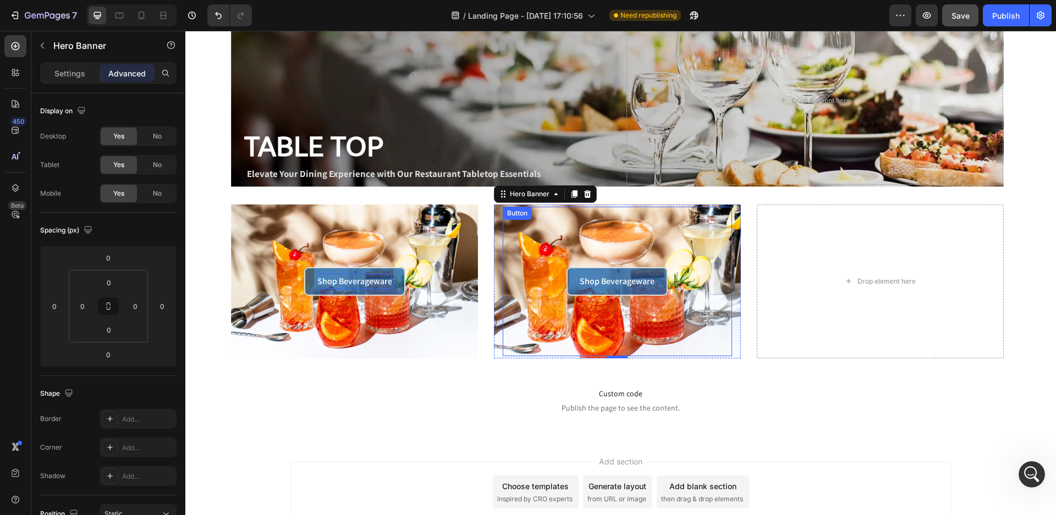
click at [708, 305] on div "Shop Beverageware Button" at bounding box center [617, 282] width 229 height 150
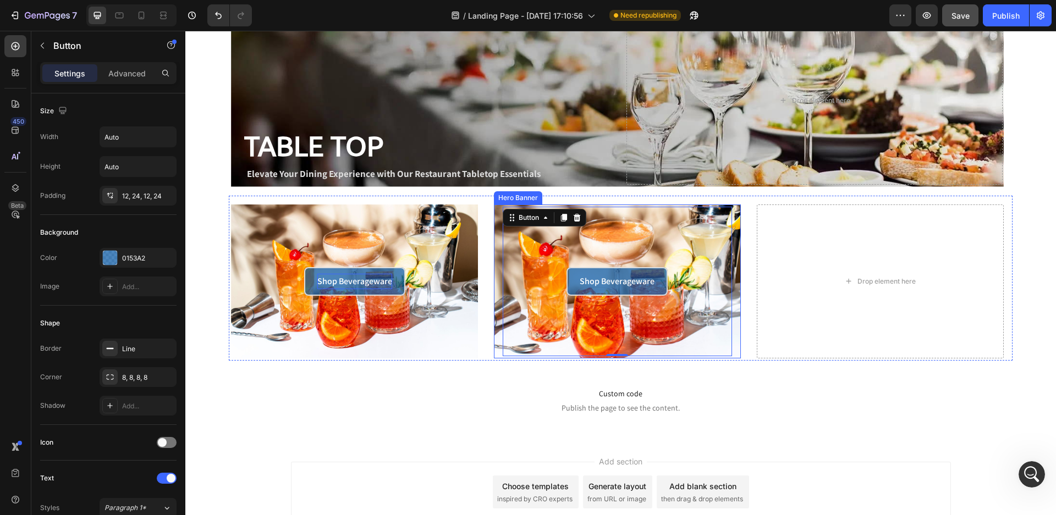
click at [733, 323] on div "Shop Beverageware Button 0" at bounding box center [617, 282] width 247 height 155
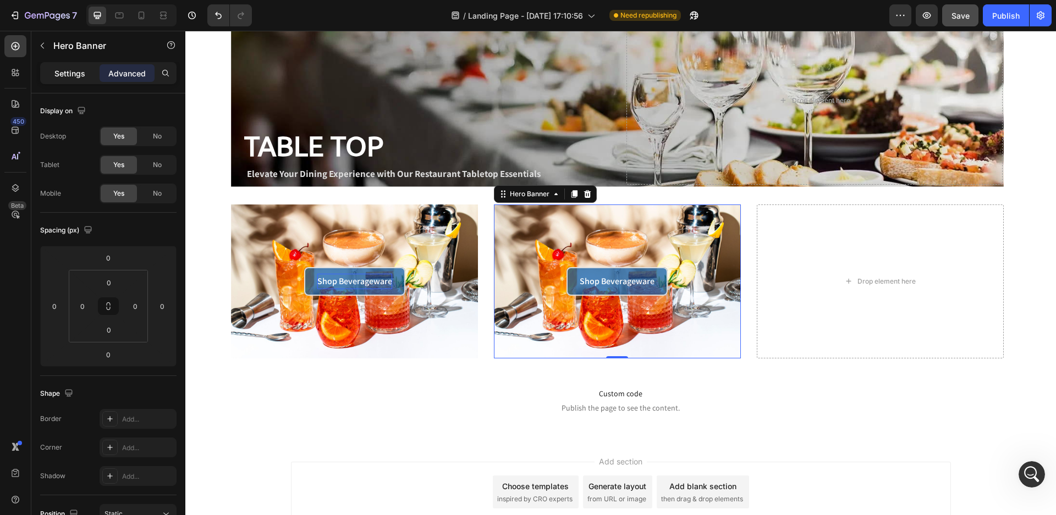
click at [80, 74] on p "Settings" at bounding box center [69, 74] width 31 height 12
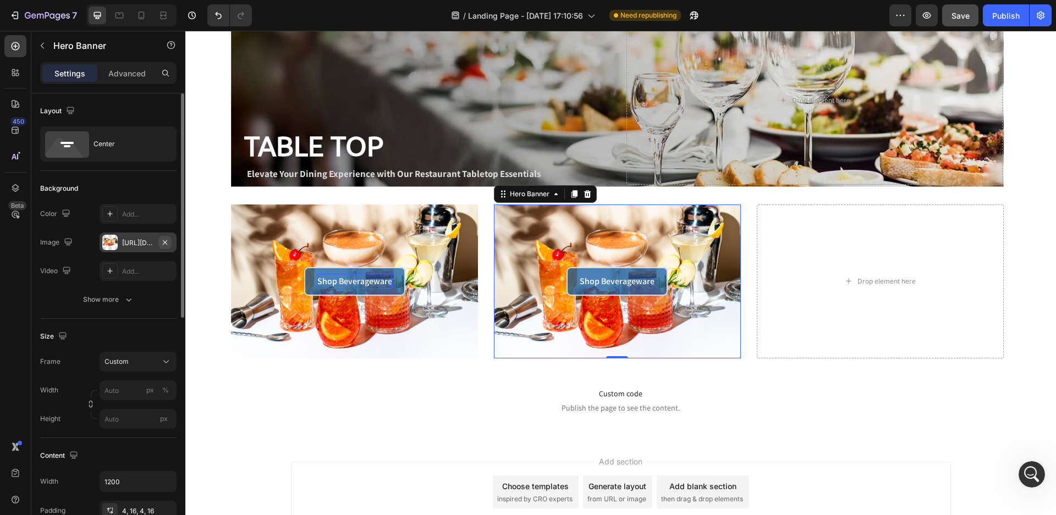
click at [168, 243] on icon "button" at bounding box center [165, 242] width 9 height 9
type input "100"
type input "Auto"
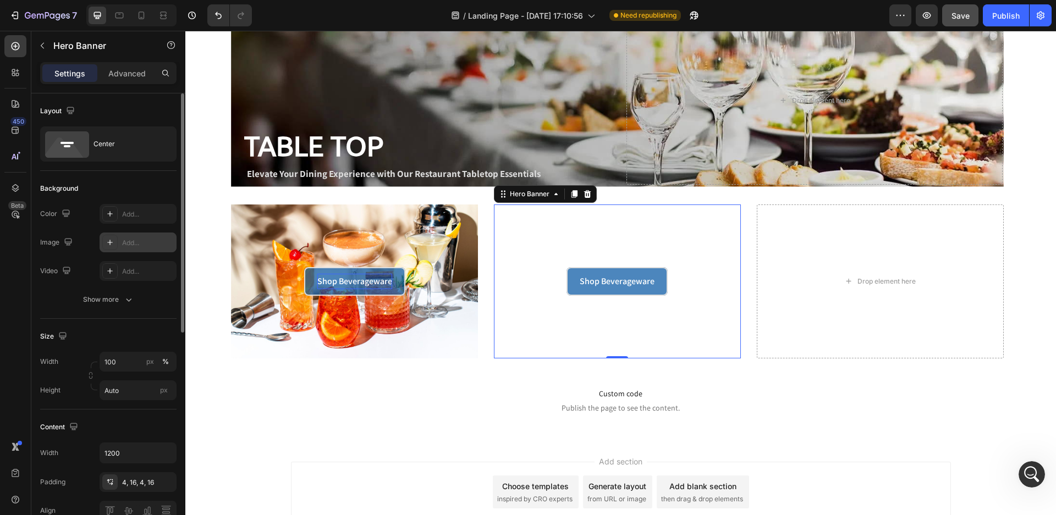
click at [117, 250] on div "Add..." at bounding box center [138, 243] width 77 height 20
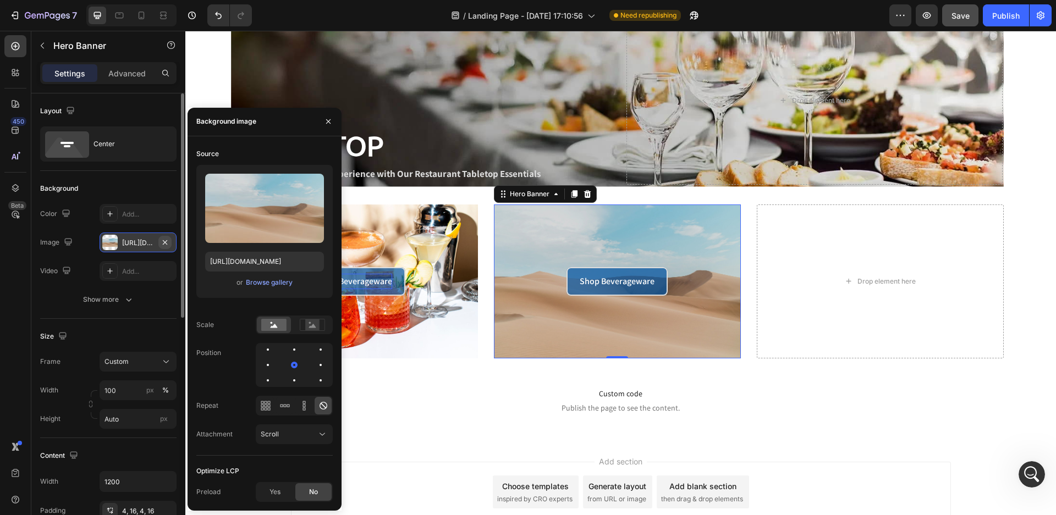
click at [164, 241] on icon "button" at bounding box center [165, 242] width 4 height 4
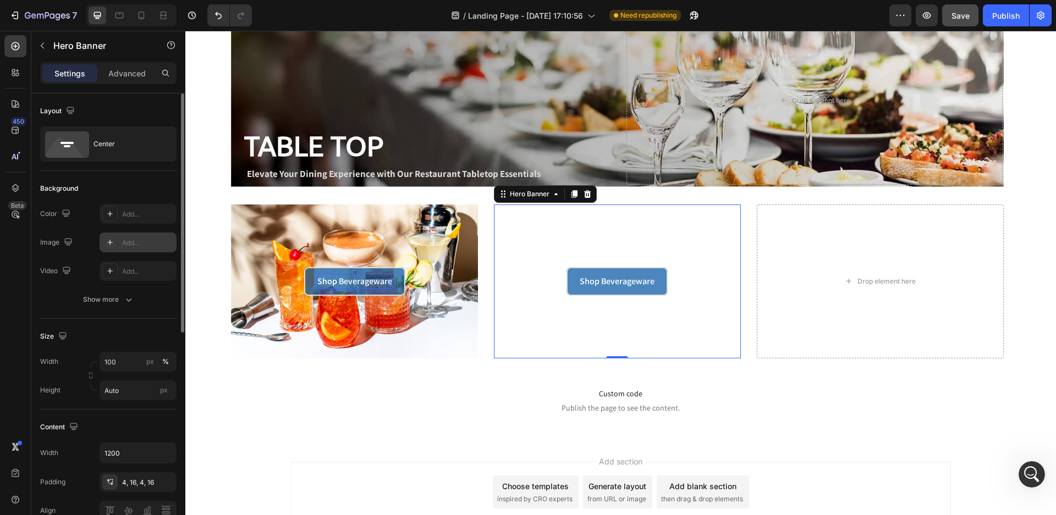
click at [129, 240] on div "Add..." at bounding box center [148, 243] width 52 height 10
type input "[URL][DOMAIN_NAME]"
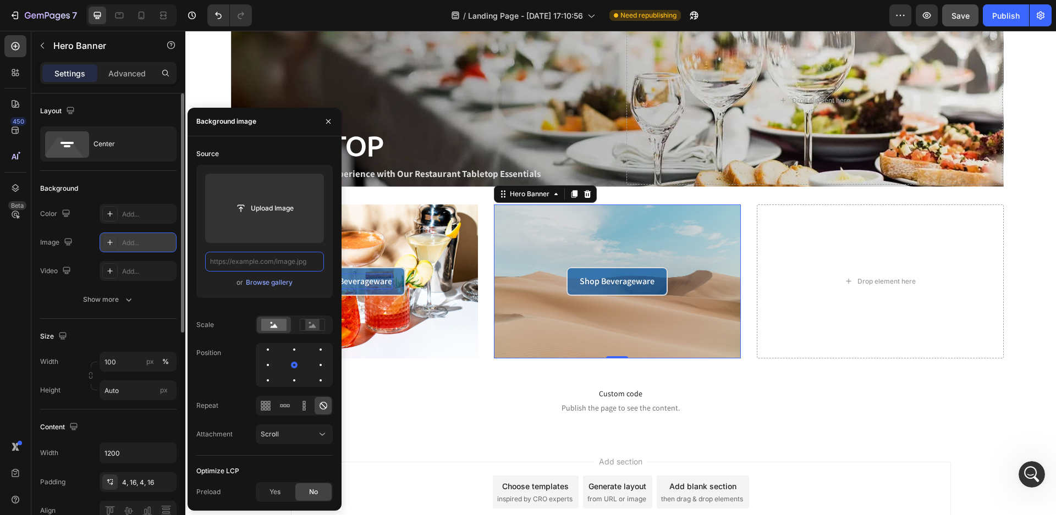
scroll to position [0, 0]
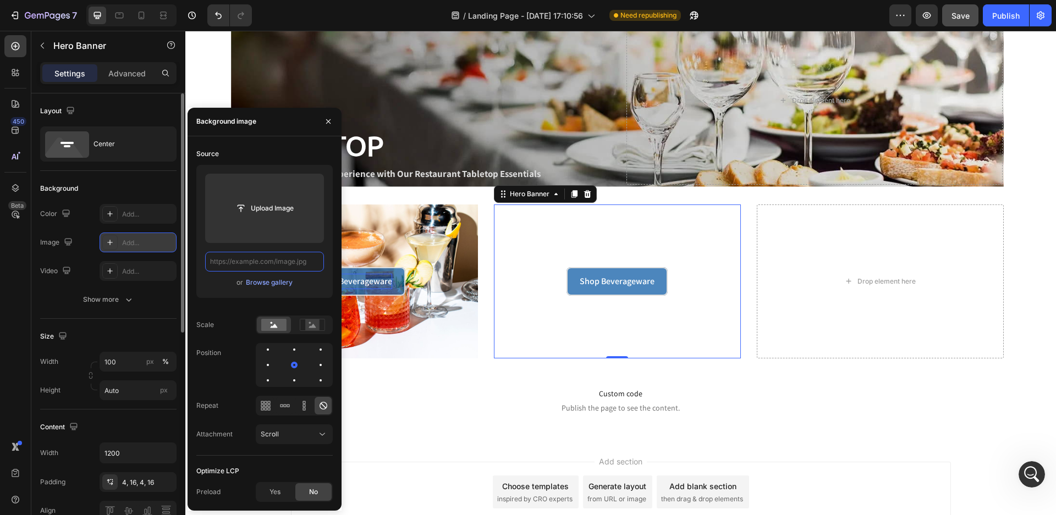
paste input "[URL][DOMAIN_NAME]"
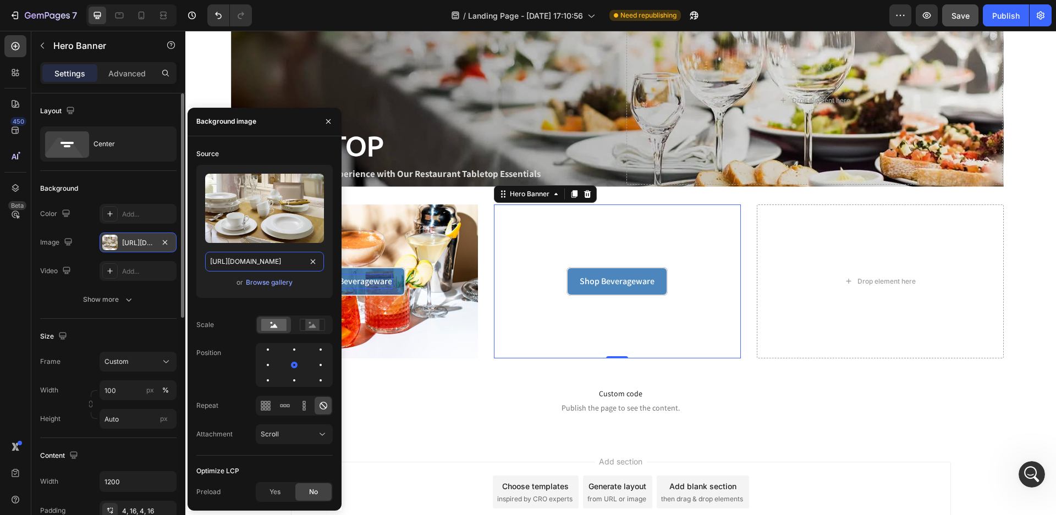
scroll to position [0, 111]
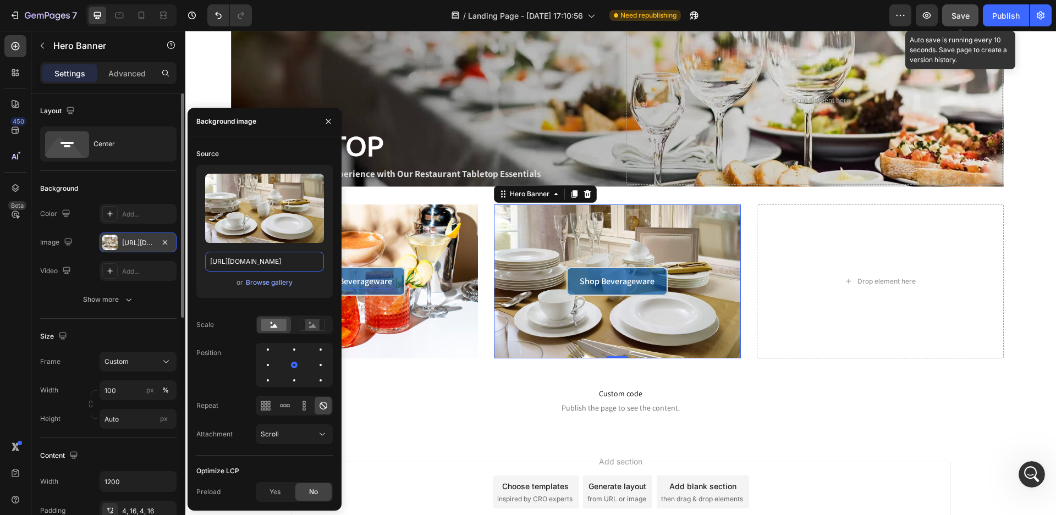
type input "[URL][DOMAIN_NAME]"
click at [962, 13] on span "Save" at bounding box center [961, 15] width 18 height 9
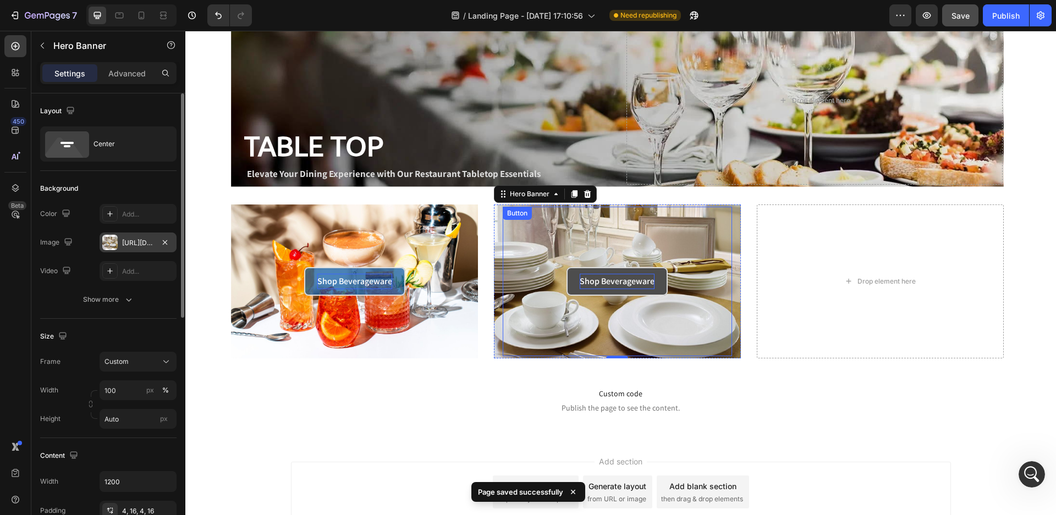
click at [620, 279] on p "Shop Beverageware" at bounding box center [617, 282] width 75 height 16
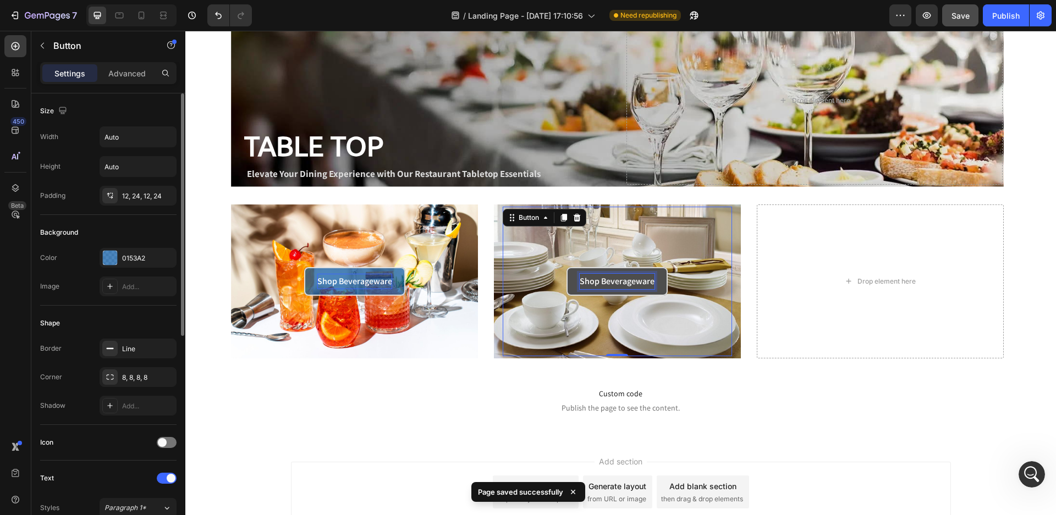
click at [604, 280] on p "Shop Beverageware" at bounding box center [617, 282] width 75 height 16
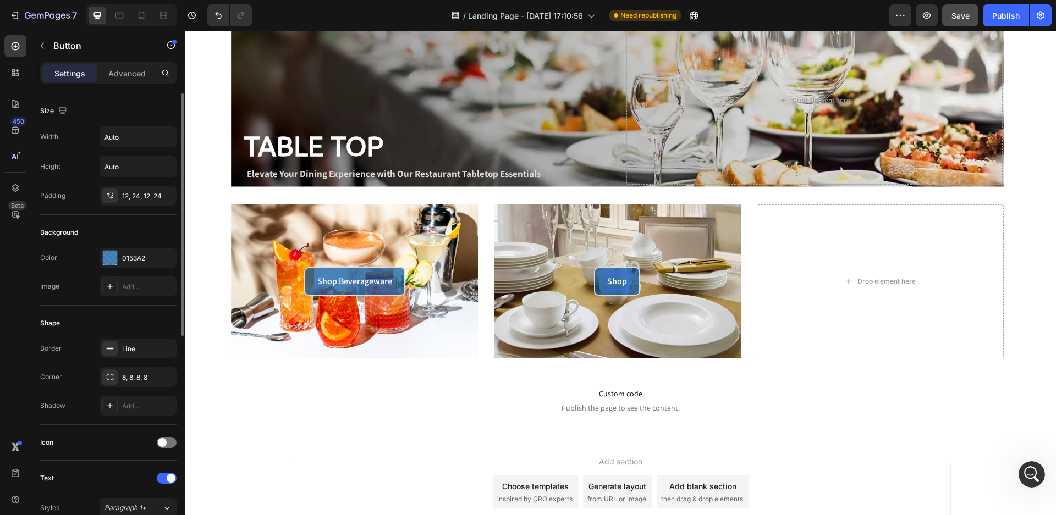
click at [594, 267] on button "Shop" at bounding box center [617, 281] width 46 height 29
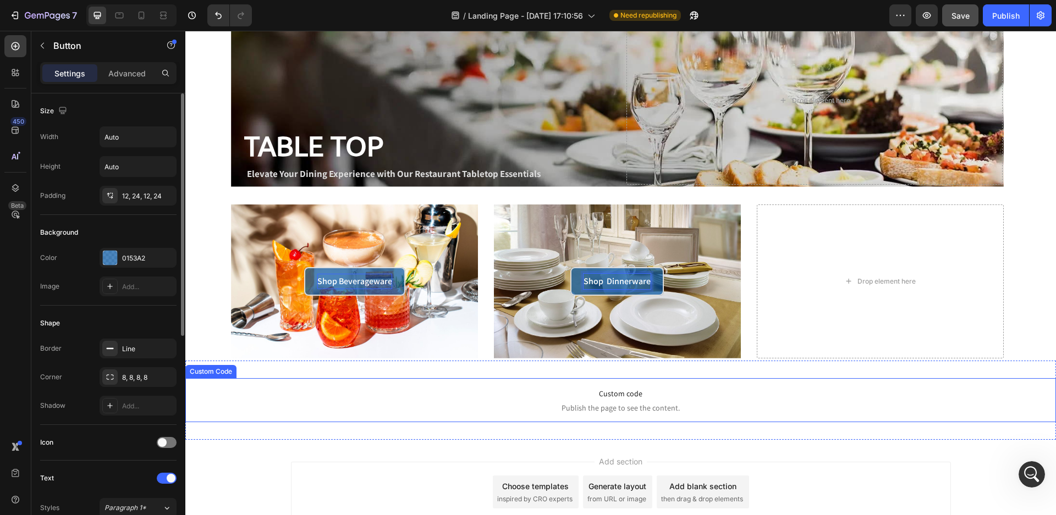
click at [836, 401] on p "Custom code Publish the page to see the content." at bounding box center [620, 400] width 871 height 44
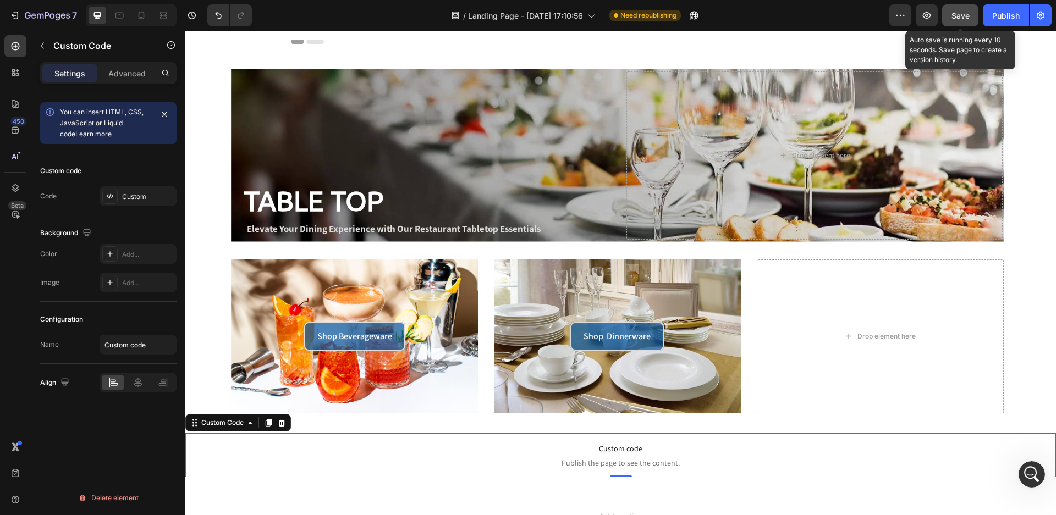
click at [964, 14] on span "Save" at bounding box center [961, 15] width 18 height 9
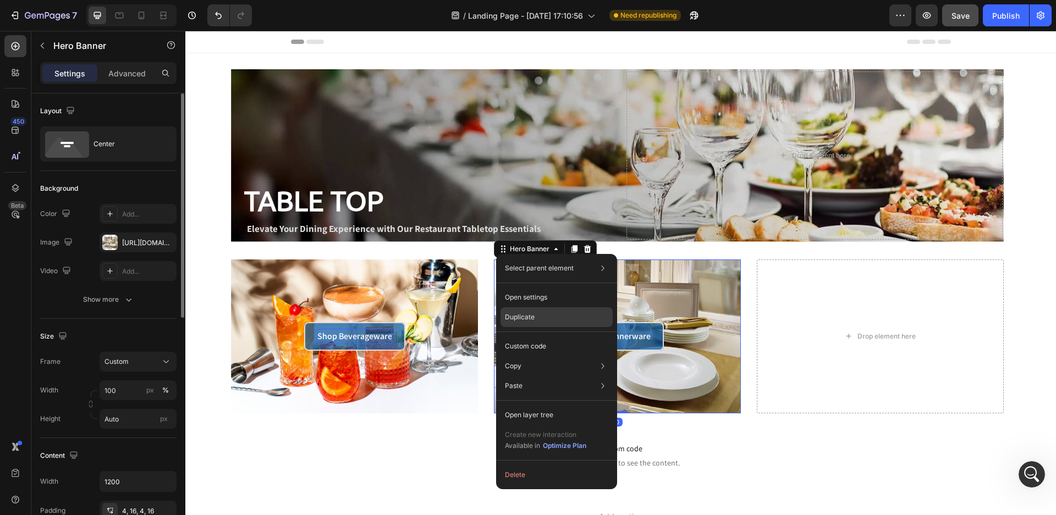
click at [527, 320] on p "Duplicate" at bounding box center [520, 317] width 30 height 10
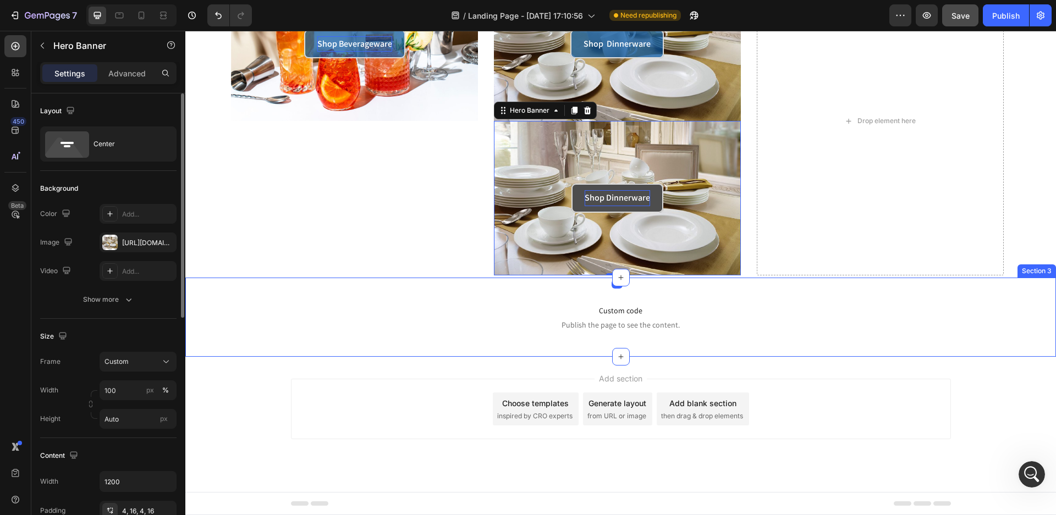
scroll to position [128, 0]
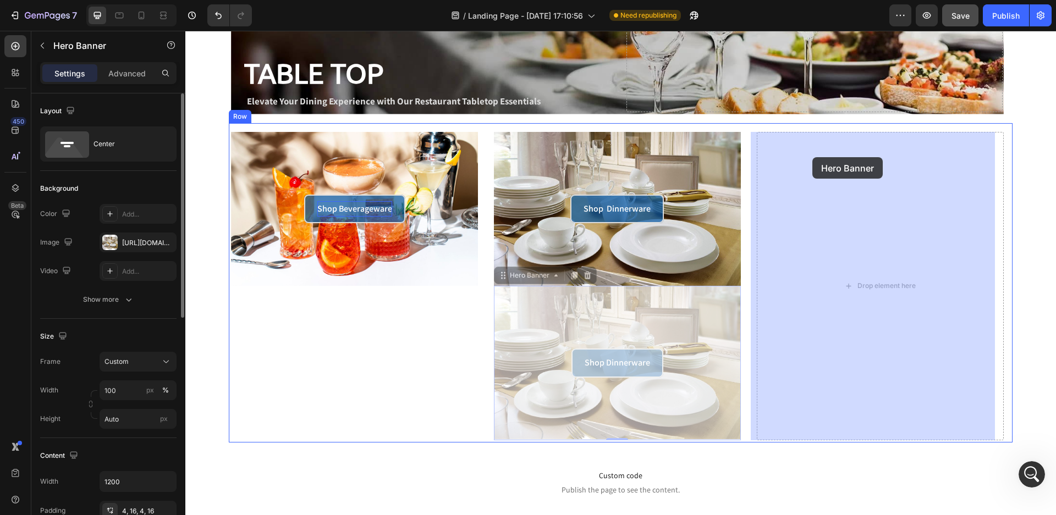
drag, startPoint x: 498, startPoint y: 281, endPoint x: 812, endPoint y: 157, distance: 337.9
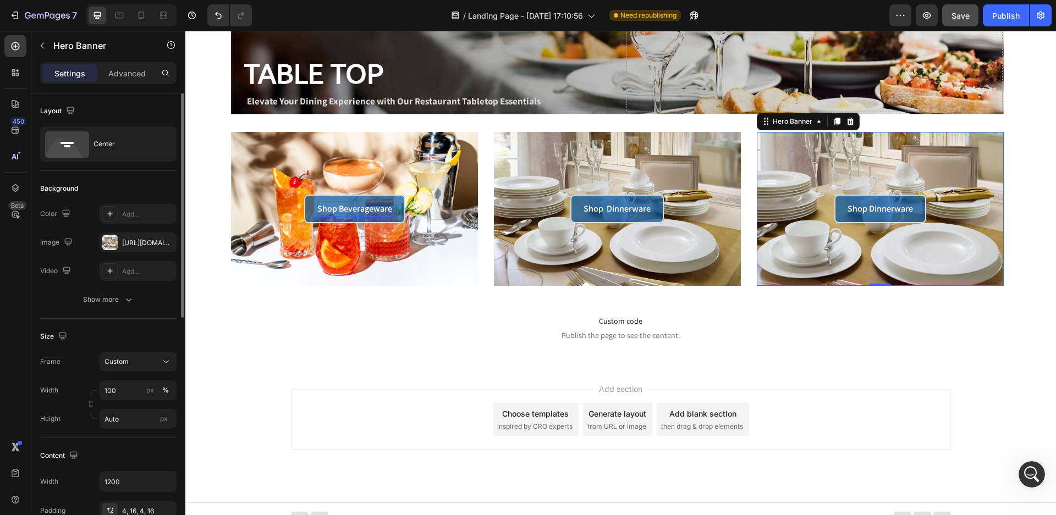
click at [757, 206] on div "Shop Dinnerware Button" at bounding box center [880, 209] width 247 height 155
click at [971, 262] on div "Shop Dinnerware Button" at bounding box center [880, 209] width 229 height 150
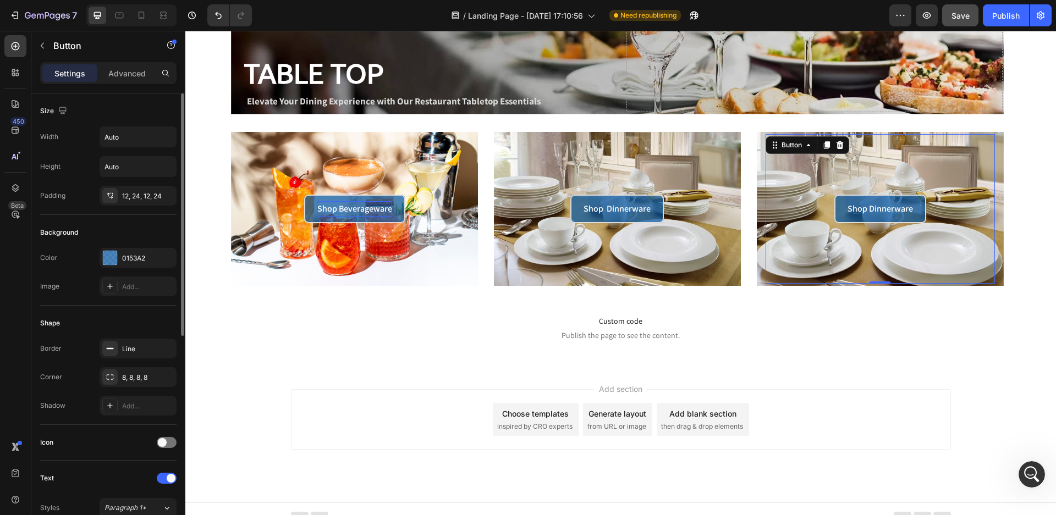
click at [971, 262] on div "Shop Dinnerware Button 0" at bounding box center [880, 209] width 229 height 150
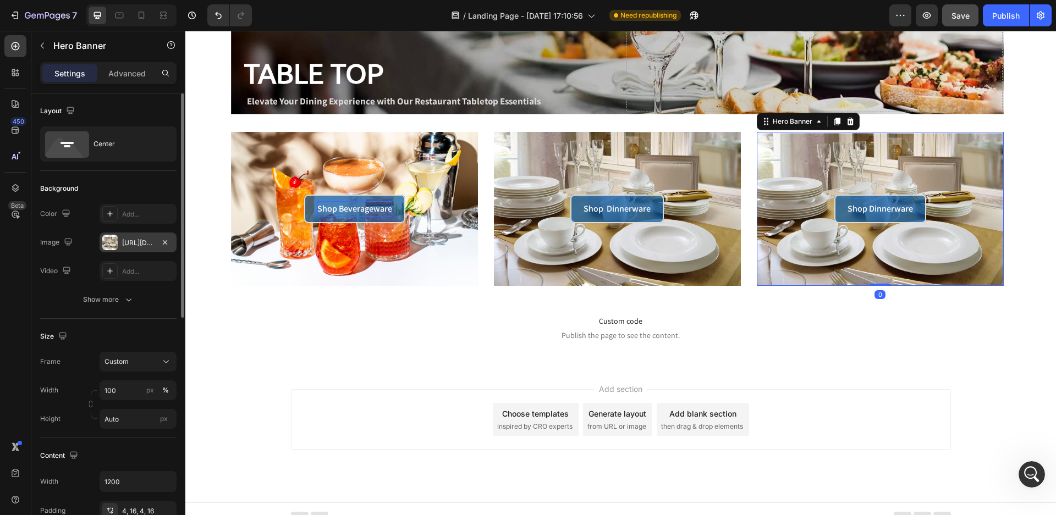
click at [141, 247] on div "https://i.ebayimg.com/images/g/by0AAOSwe-FU8etN/s-l1200.jpg" at bounding box center [138, 243] width 32 height 10
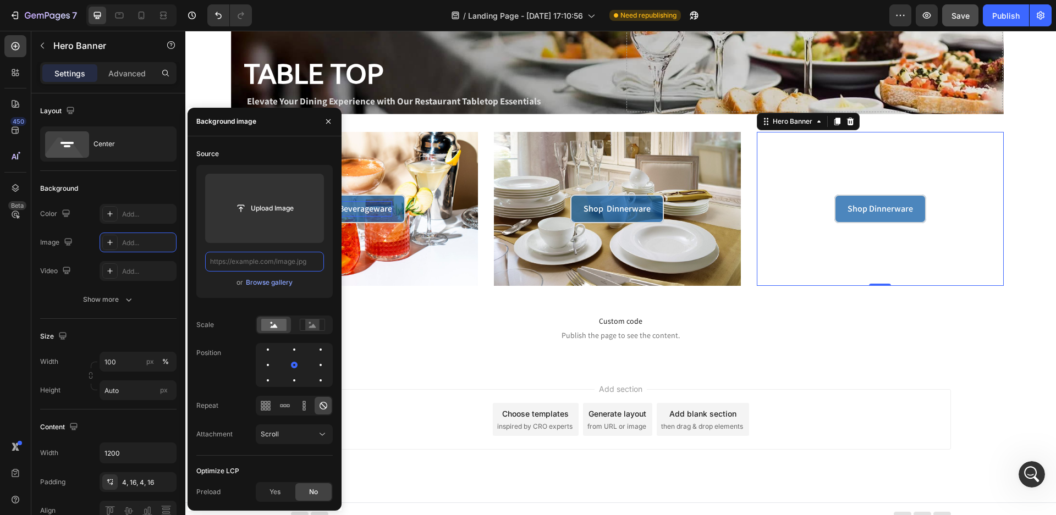
scroll to position [0, 0]
paste input "https://www.nambe.com/on/demandware.static/-/Sites-master/default/dwf18503db/pr…"
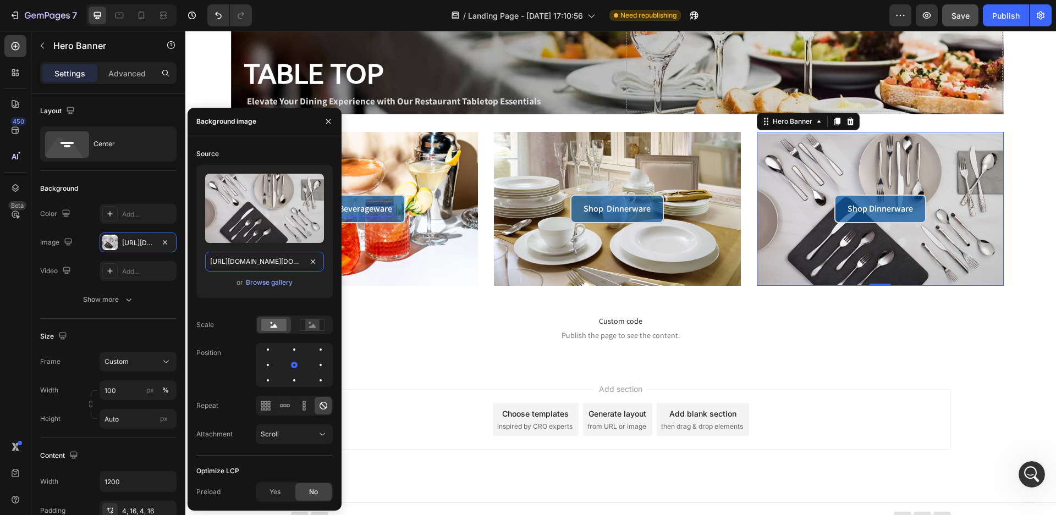
scroll to position [0, 403]
type input "https://www.nambe.com/on/demandware.static/-/Sites-master/default/dwf18503db/pr…"
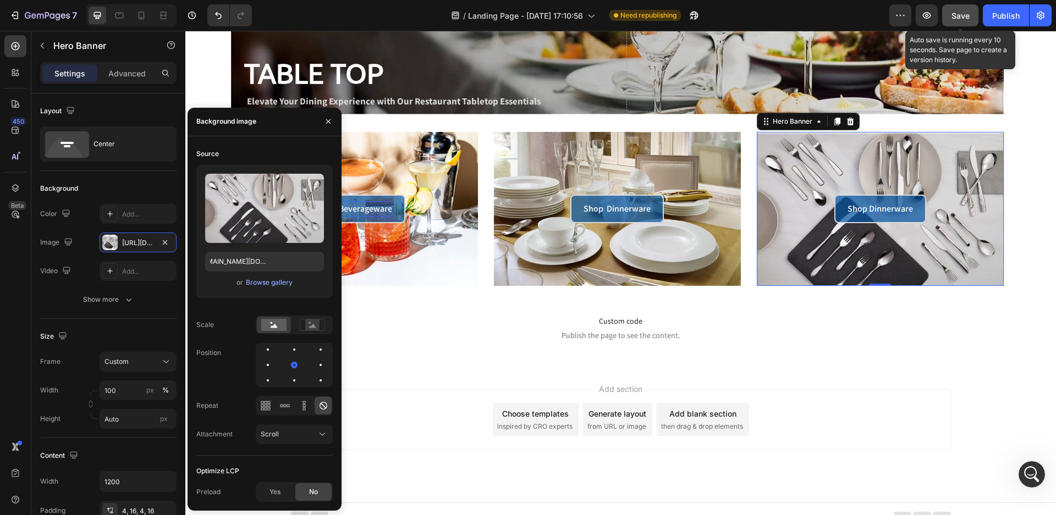
scroll to position [0, 0]
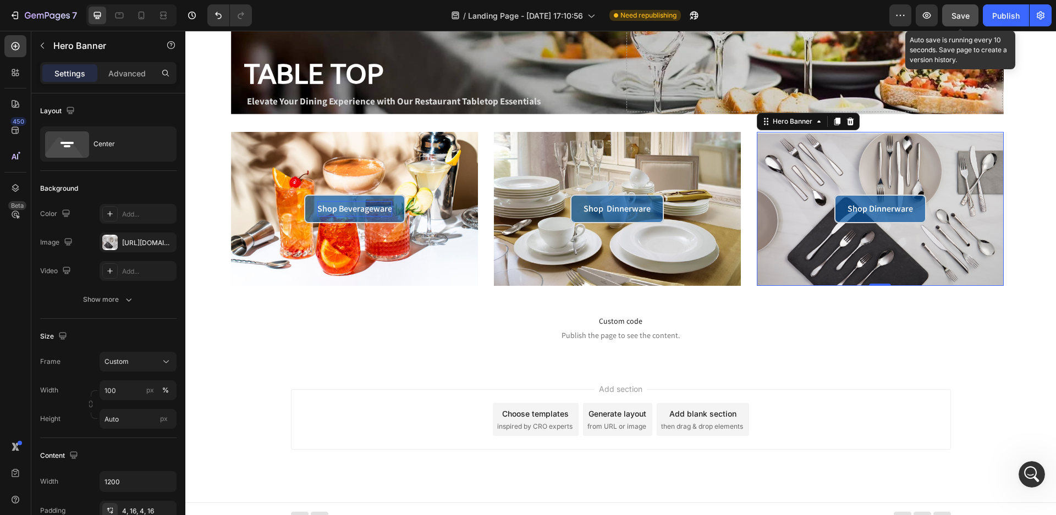
click at [967, 12] on span "Save" at bounding box center [961, 15] width 18 height 9
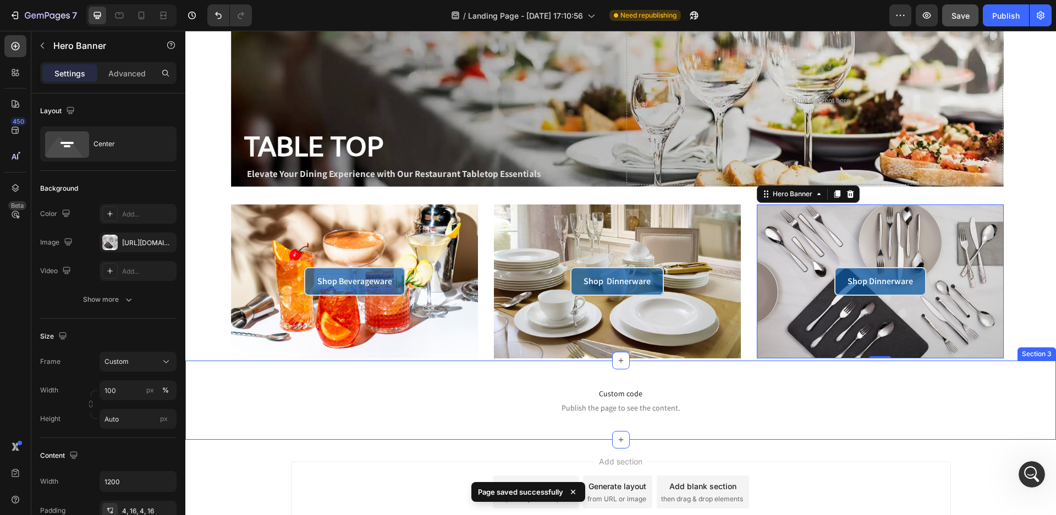
scroll to position [138, 0]
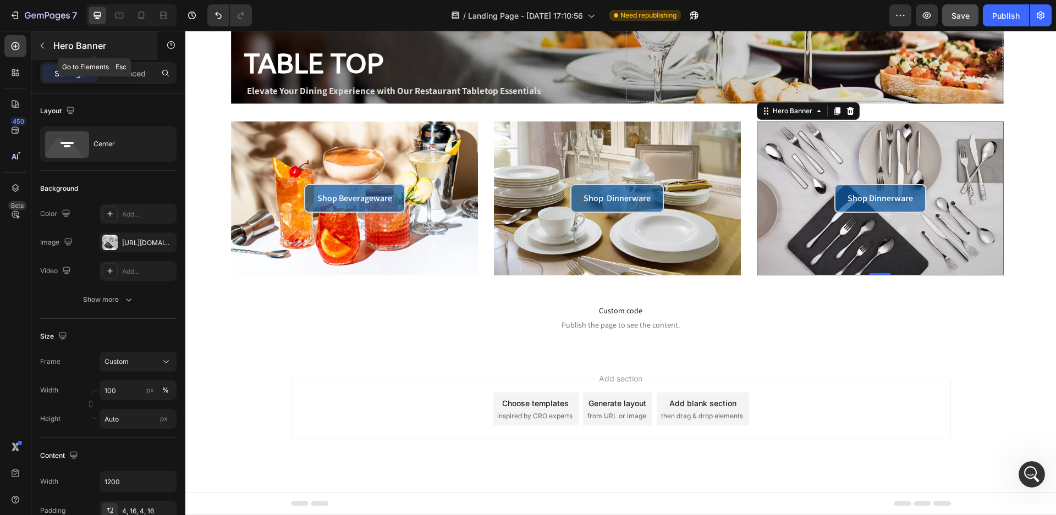
click at [47, 45] on button "button" at bounding box center [43, 46] width 18 height 18
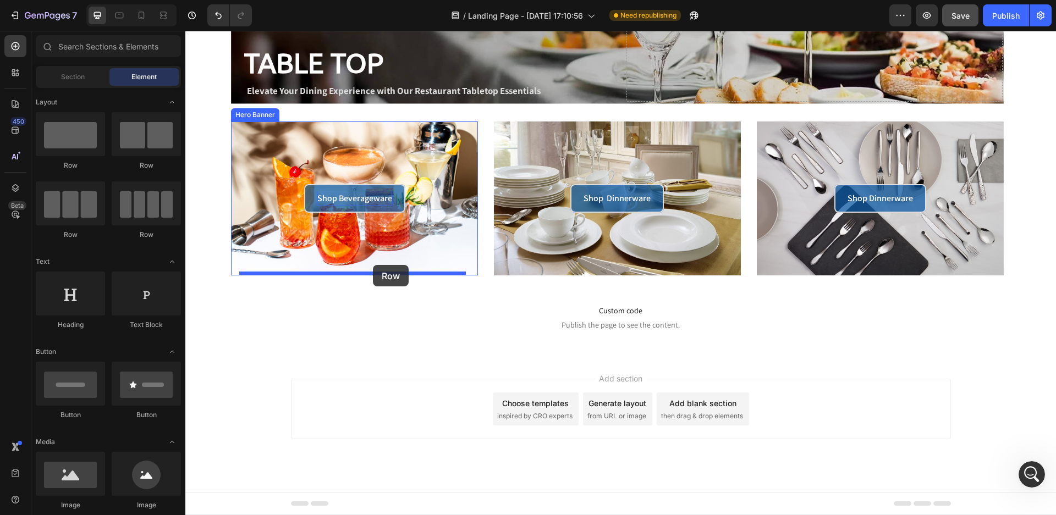
drag, startPoint x: 259, startPoint y: 165, endPoint x: 373, endPoint y: 265, distance: 152.0
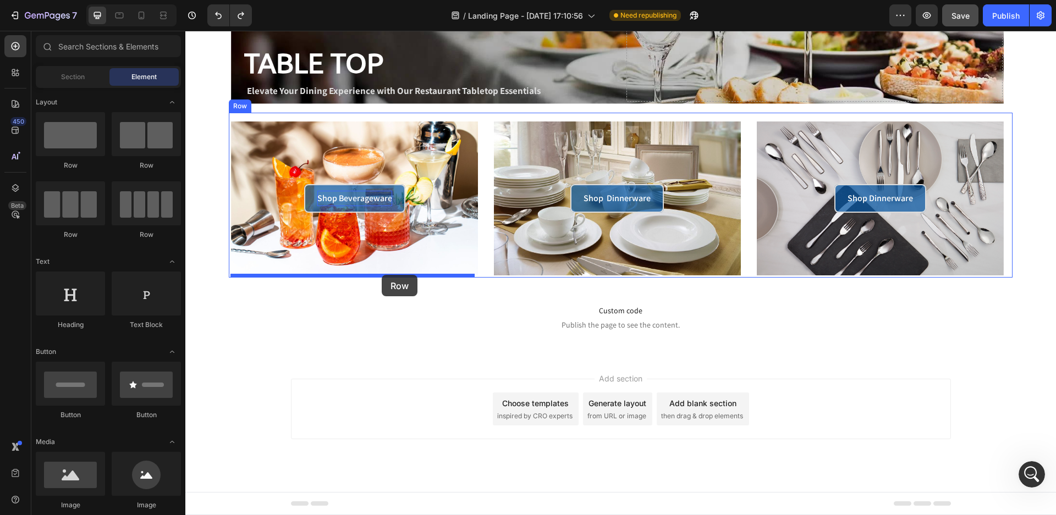
drag, startPoint x: 256, startPoint y: 173, endPoint x: 382, endPoint y: 275, distance: 161.5
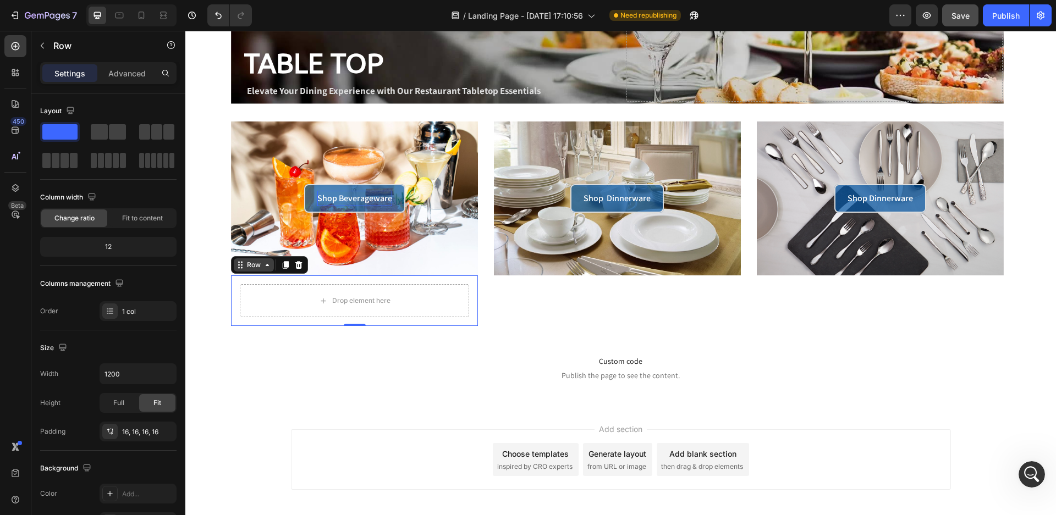
click at [240, 263] on icon at bounding box center [240, 265] width 9 height 9
click at [103, 129] on span at bounding box center [99, 131] width 17 height 15
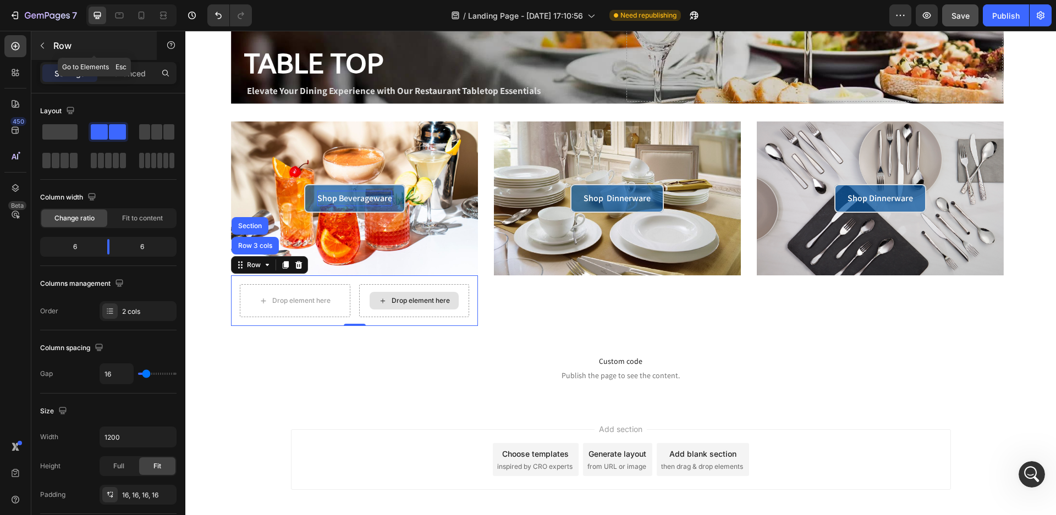
click at [41, 47] on icon "button" at bounding box center [42, 45] width 9 height 9
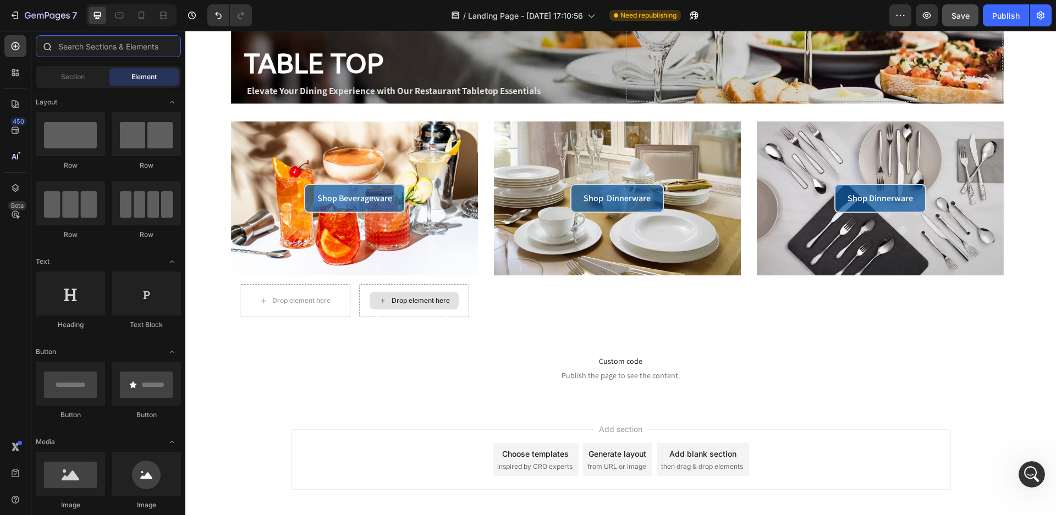
click at [89, 48] on input "text" at bounding box center [108, 46] width 145 height 22
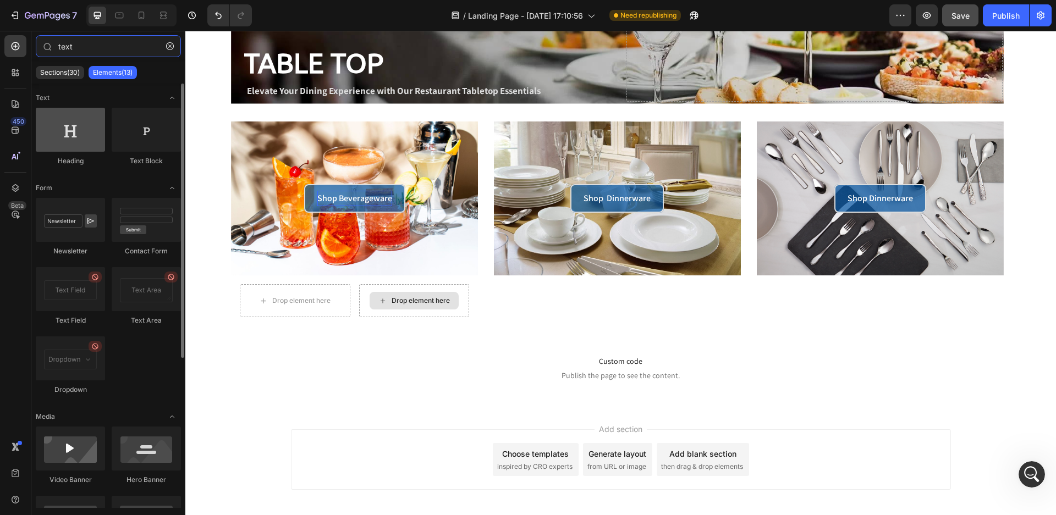
type input "text"
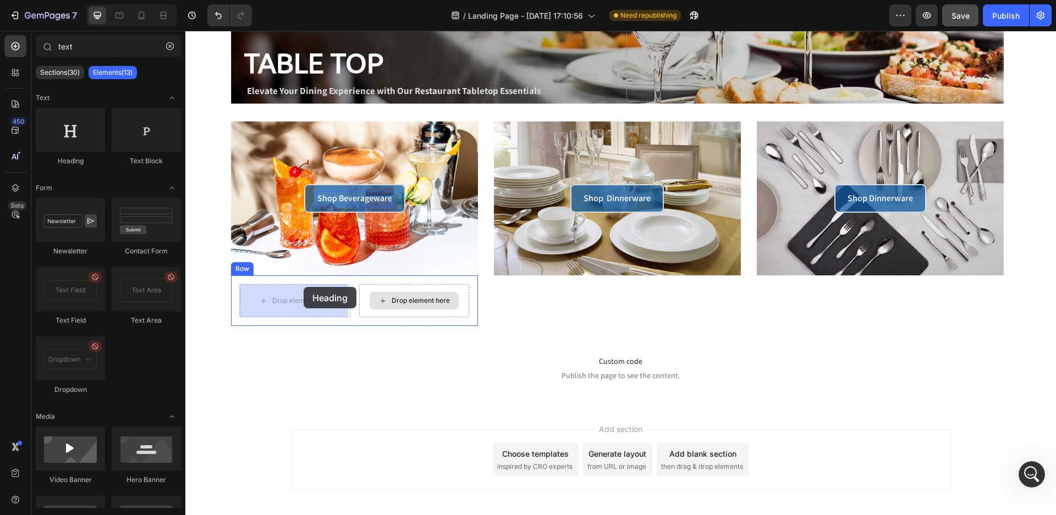
drag, startPoint x: 265, startPoint y: 158, endPoint x: 304, endPoint y: 287, distance: 134.9
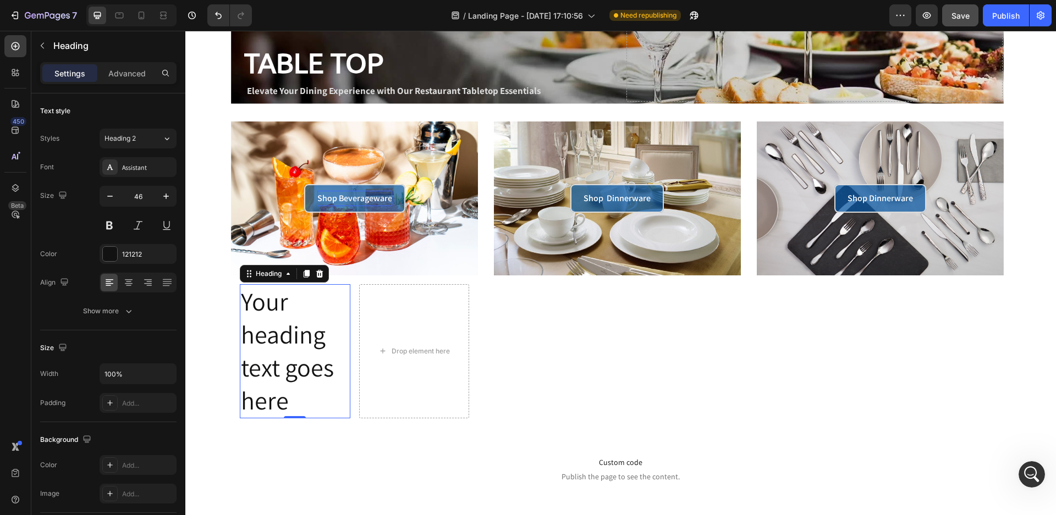
click at [250, 332] on h2 "Your heading text goes here" at bounding box center [295, 351] width 110 height 134
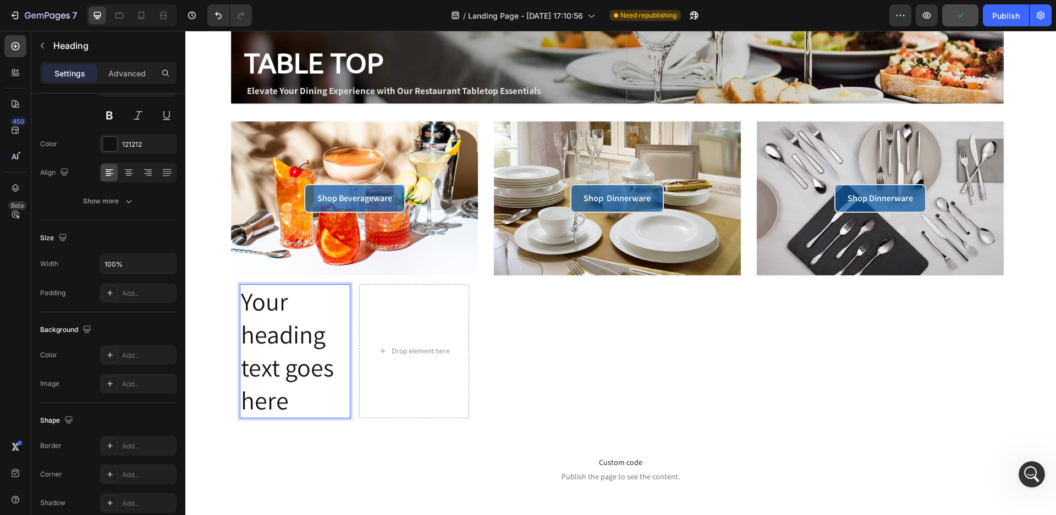
click at [293, 343] on p "Your heading text goes here" at bounding box center [295, 350] width 108 height 131
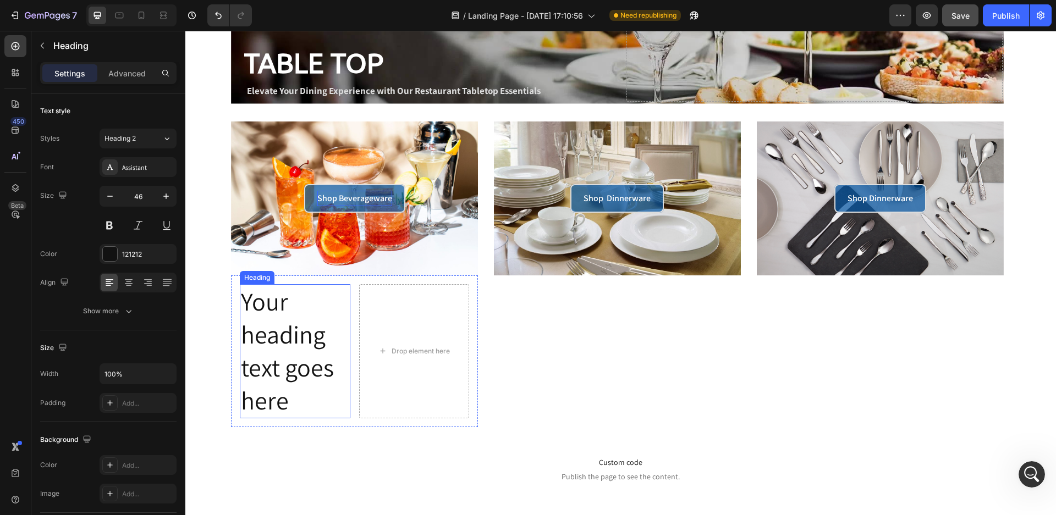
click at [248, 280] on div "Heading" at bounding box center [257, 278] width 30 height 10
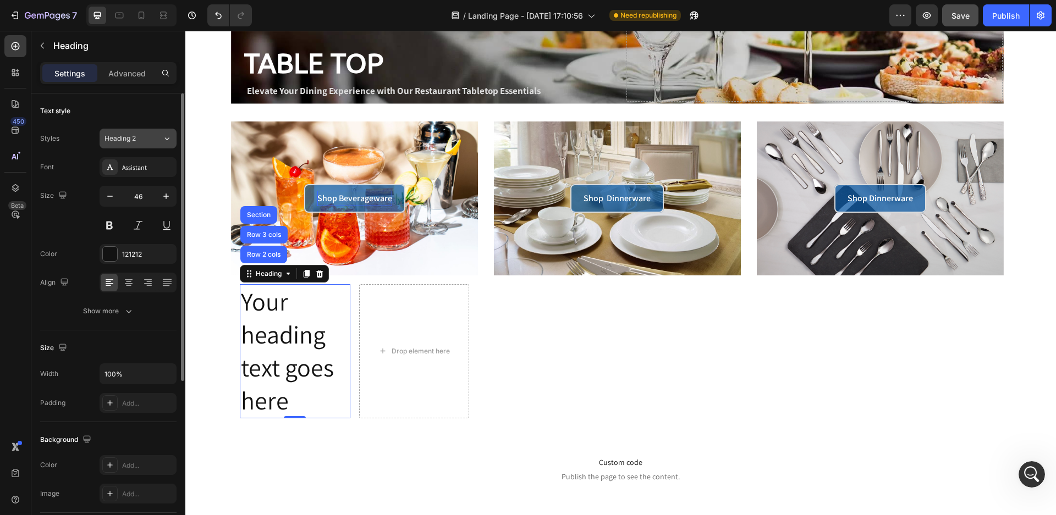
click at [161, 138] on div "Heading 2" at bounding box center [134, 139] width 58 height 10
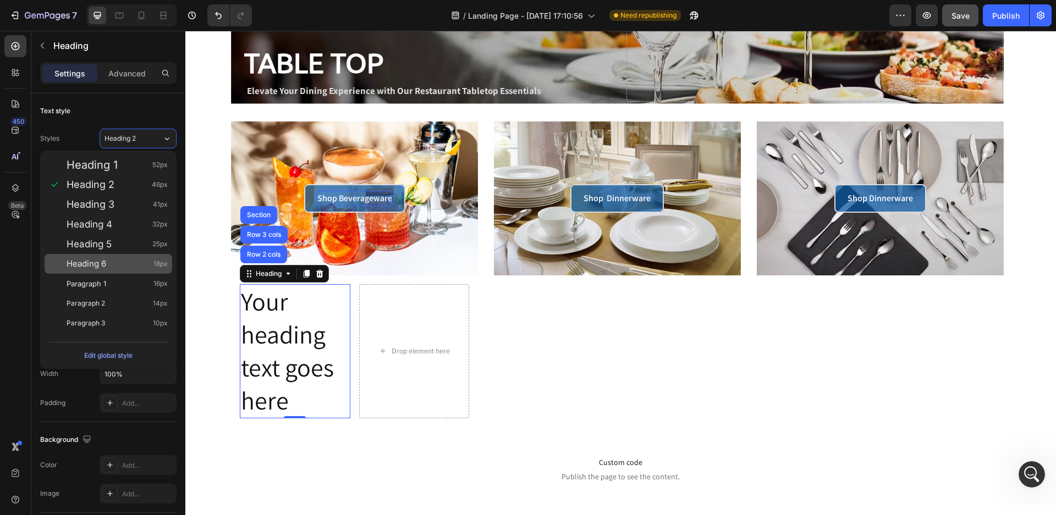
click at [164, 265] on span "18px" at bounding box center [160, 264] width 14 height 11
type input "18"
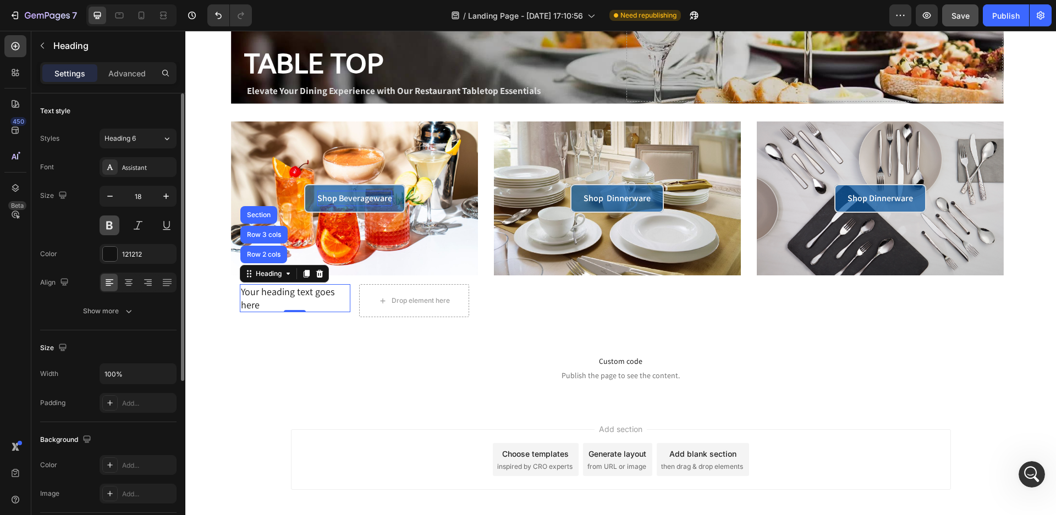
click at [109, 227] on button at bounding box center [110, 226] width 20 height 20
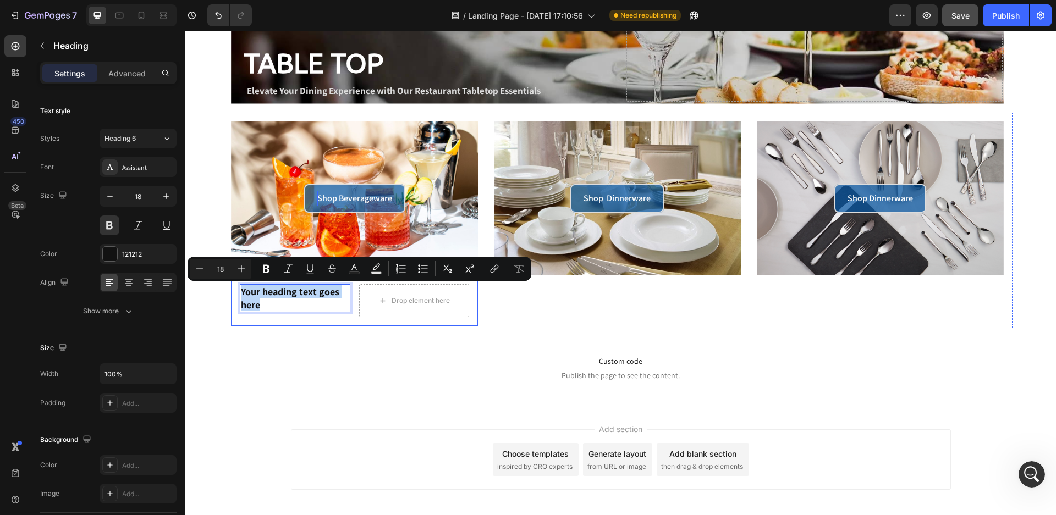
drag, startPoint x: 266, startPoint y: 305, endPoint x: 232, endPoint y: 289, distance: 37.4
click at [232, 289] on div "Your heading text goes here Heading Row 2 cols Row 3 cols Section 0 Drop elemen…" at bounding box center [354, 301] width 247 height 51
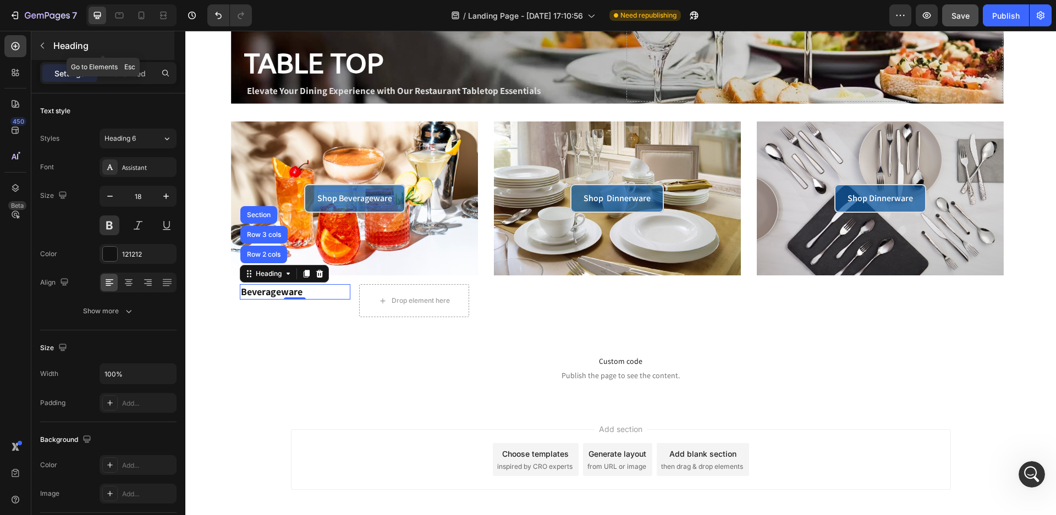
click at [42, 45] on icon "button" at bounding box center [42, 46] width 3 height 6
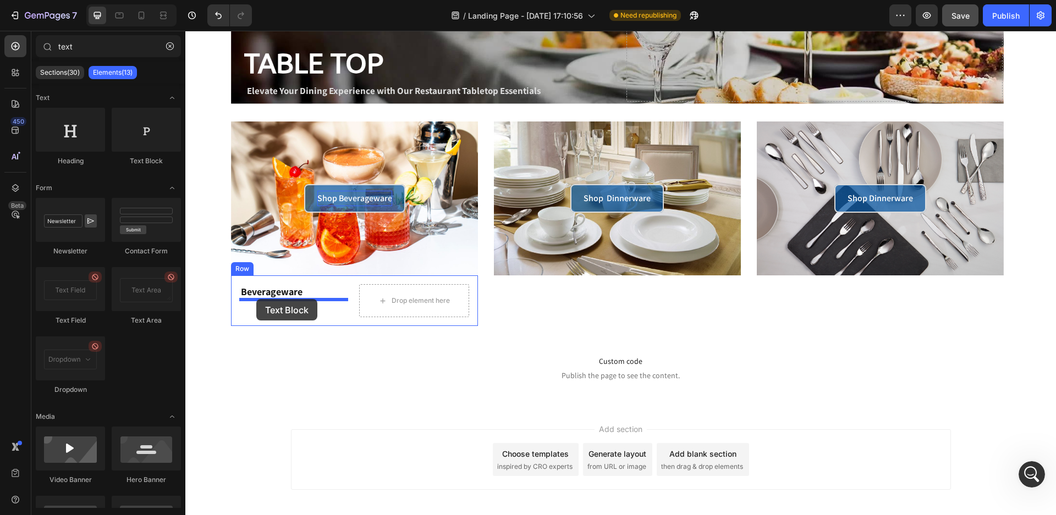
drag, startPoint x: 323, startPoint y: 166, endPoint x: 256, endPoint y: 299, distance: 148.8
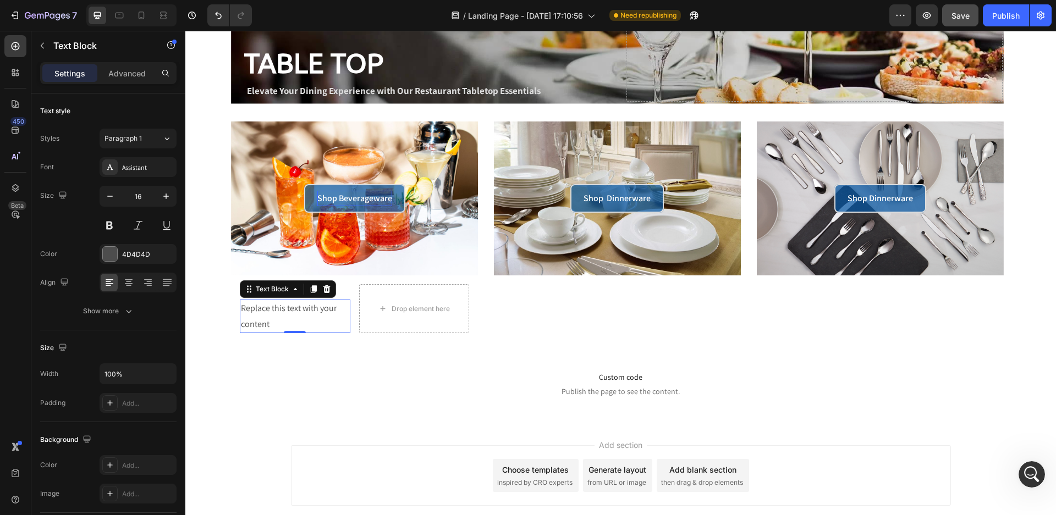
click at [275, 318] on div "Replace this text with your content" at bounding box center [295, 317] width 110 height 34
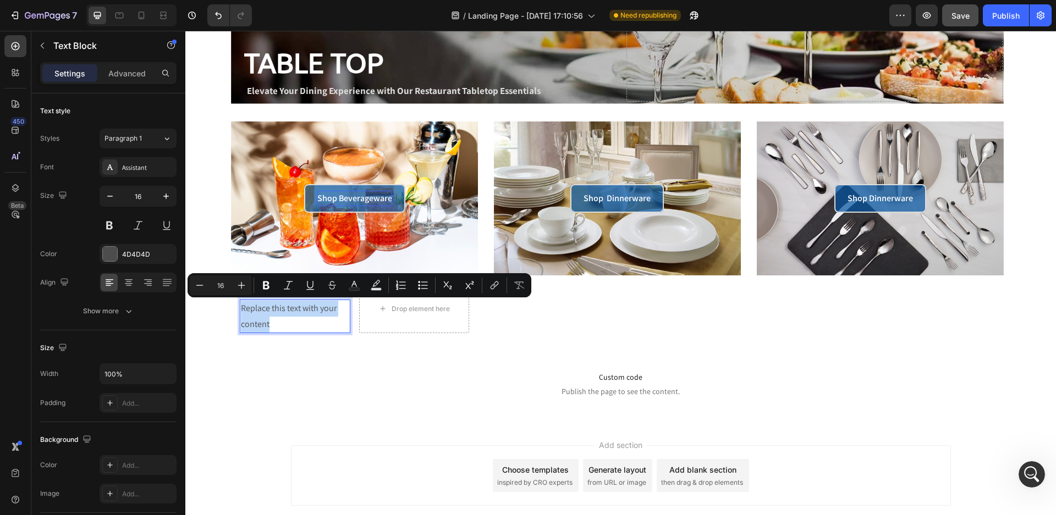
drag, startPoint x: 267, startPoint y: 328, endPoint x: 239, endPoint y: 309, distance: 34.0
click at [240, 309] on div "Replace this text with your content" at bounding box center [295, 317] width 110 height 34
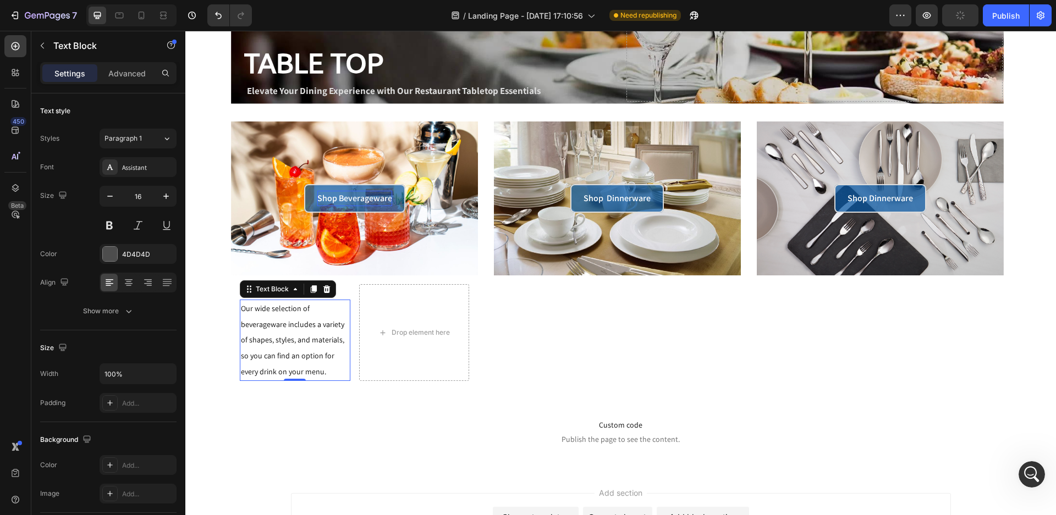
click at [279, 323] on span "Our wide selection of beverageware includes a variety of shapes, styles, and ma…" at bounding box center [292, 340] width 103 height 73
click at [163, 137] on icon at bounding box center [166, 138] width 9 height 11
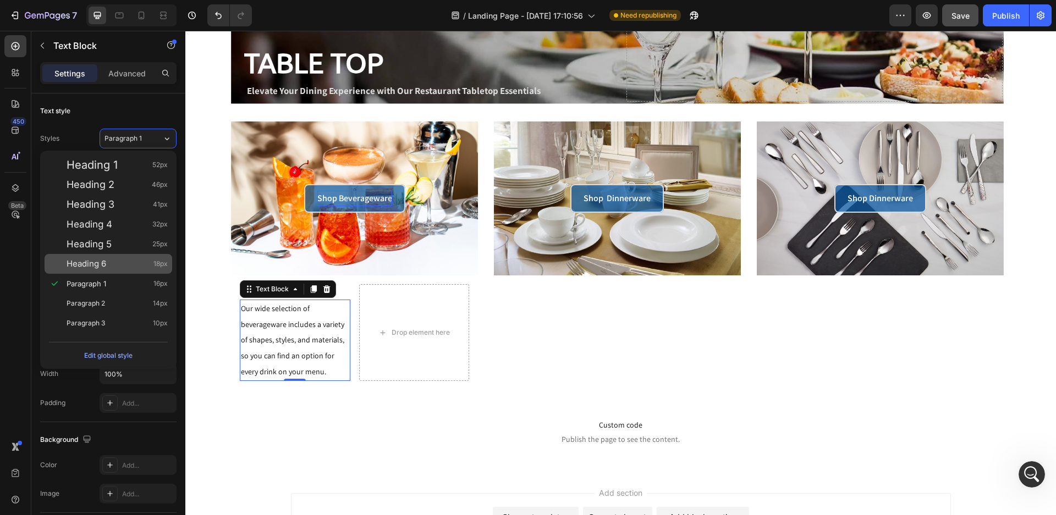
click at [153, 266] on span "18px" at bounding box center [160, 264] width 14 height 11
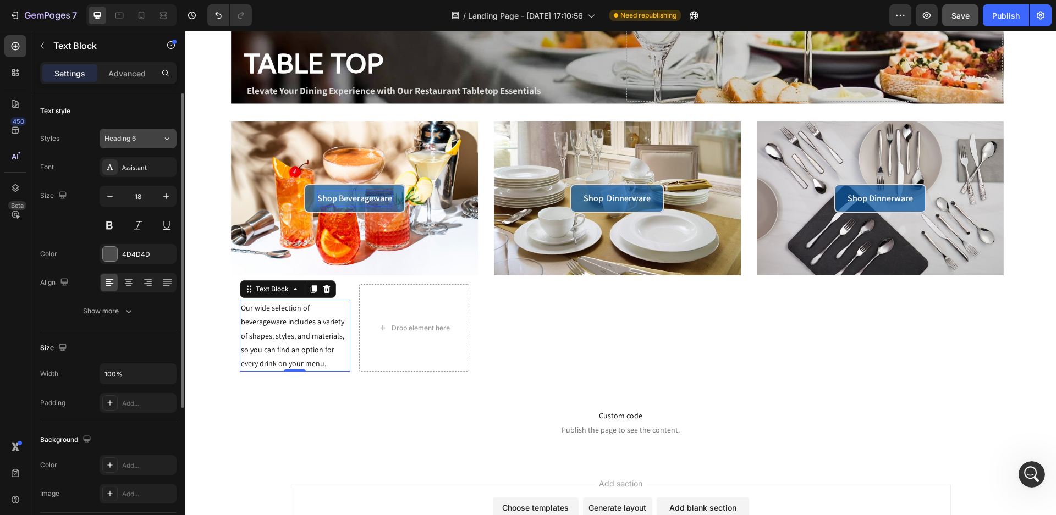
click at [164, 140] on icon at bounding box center [166, 138] width 9 height 11
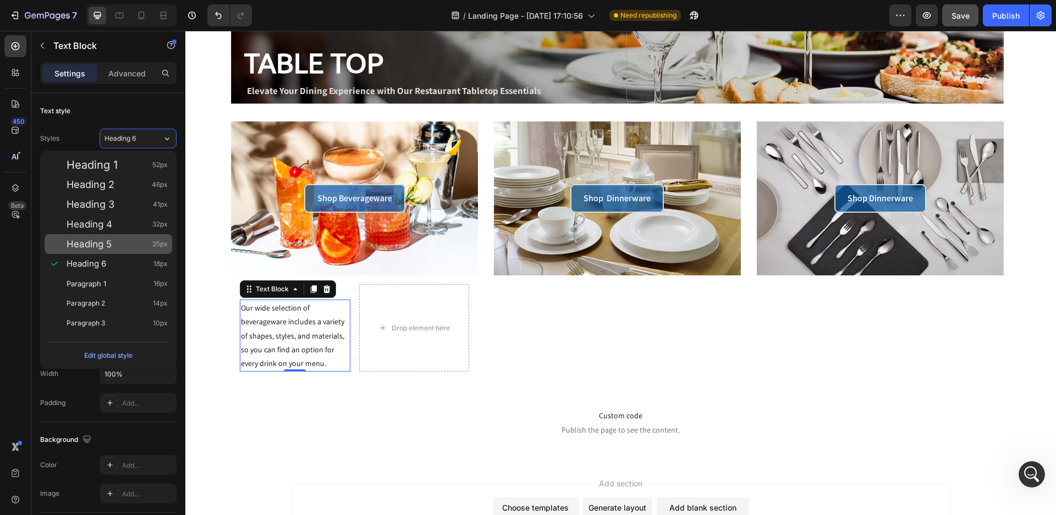
click at [151, 247] on div "Heading 5 25px" at bounding box center [117, 244] width 101 height 11
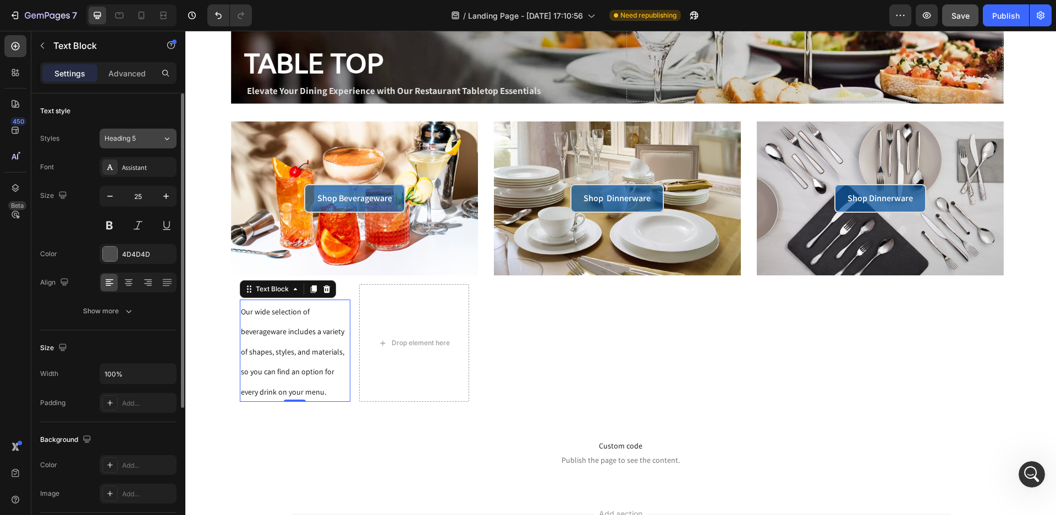
click at [156, 139] on div "Heading 5" at bounding box center [134, 139] width 58 height 10
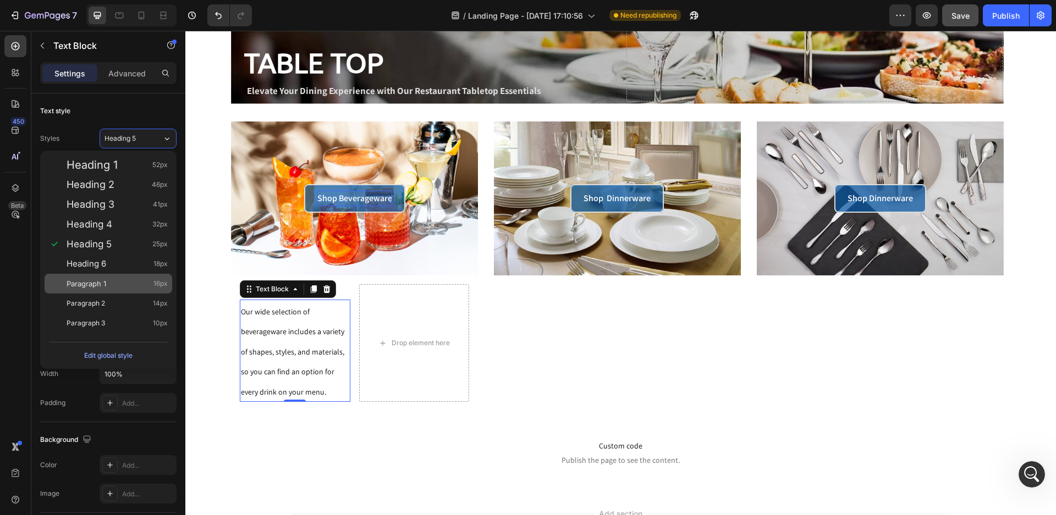
click at [157, 282] on span "16px" at bounding box center [160, 283] width 14 height 11
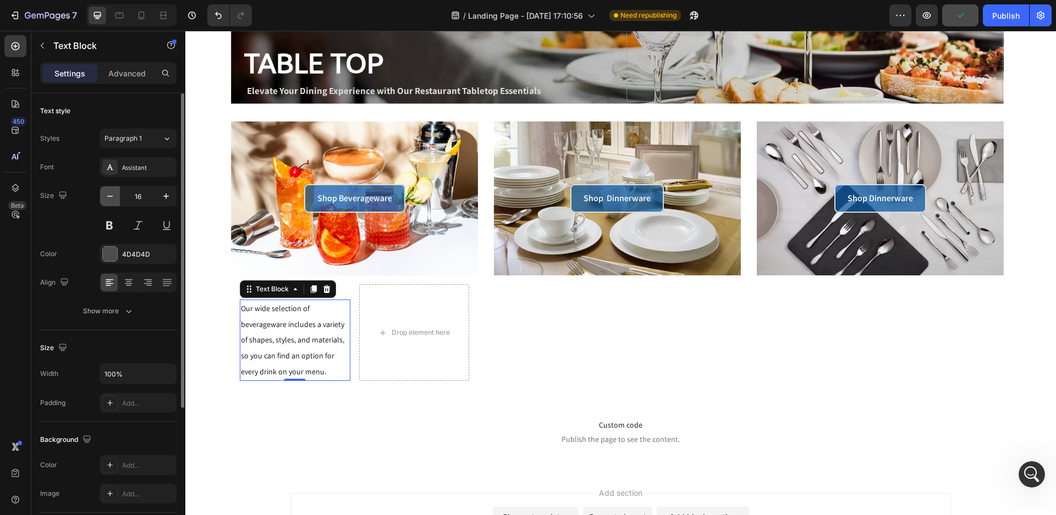
click at [109, 197] on icon "button" at bounding box center [110, 196] width 11 height 11
type input "14"
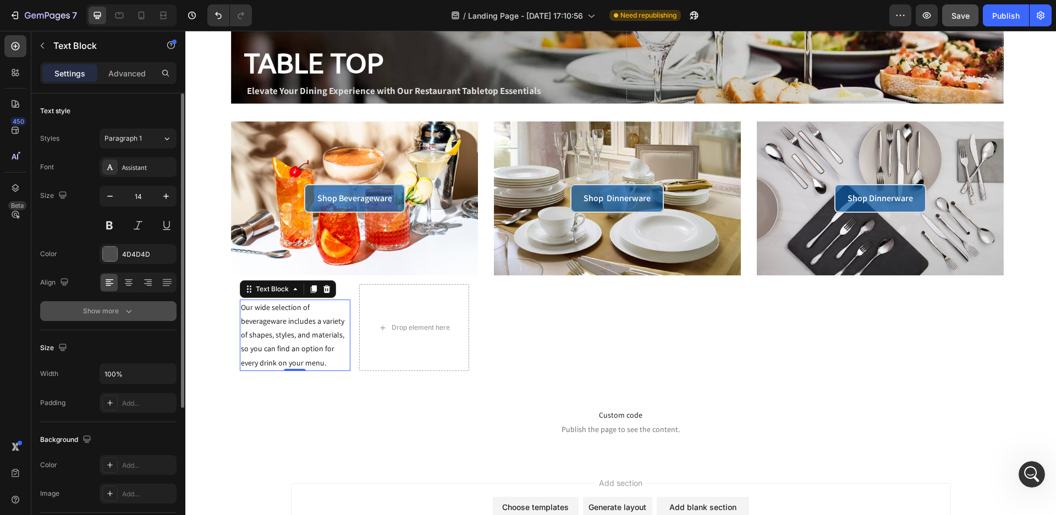
click at [123, 313] on icon "button" at bounding box center [128, 311] width 11 height 11
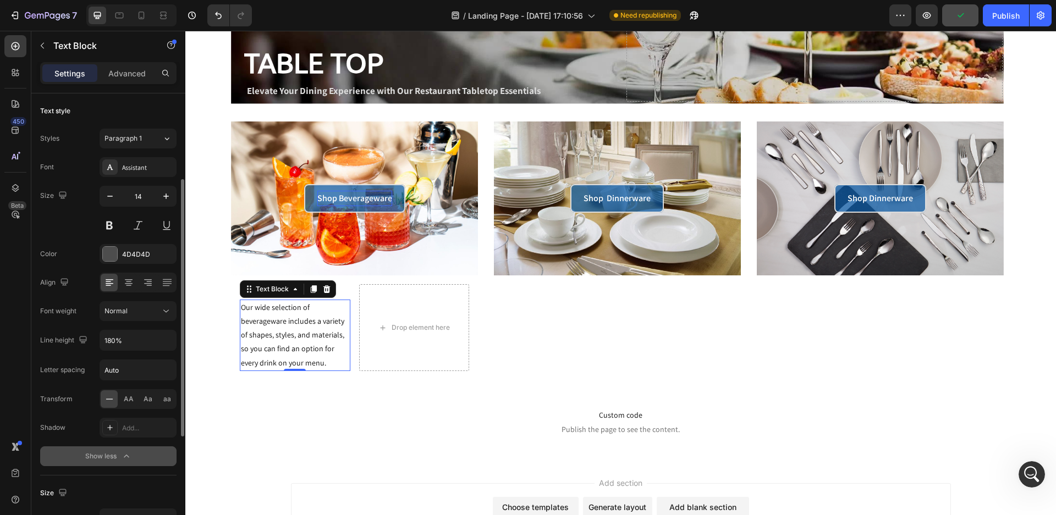
scroll to position [55, 0]
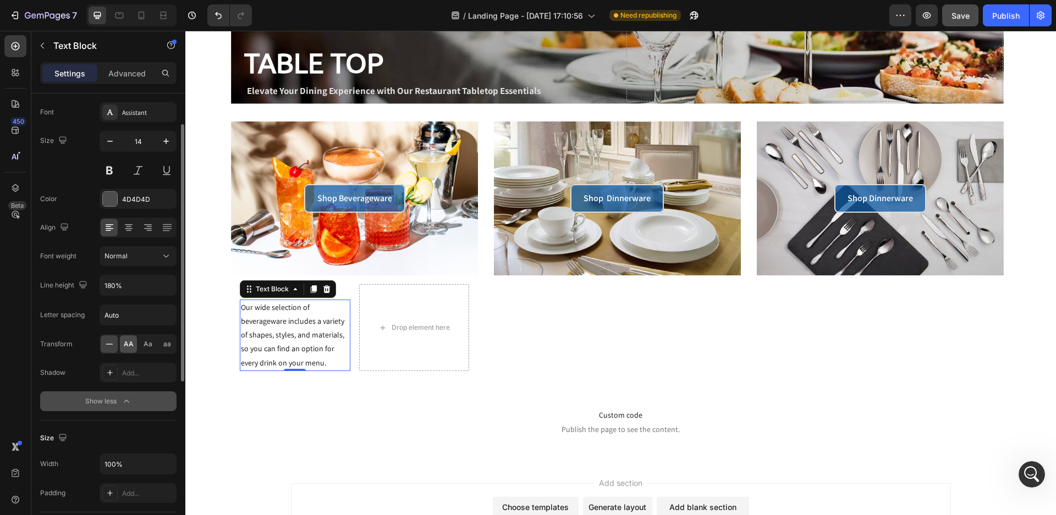
click at [127, 348] on span "AA" at bounding box center [129, 344] width 10 height 10
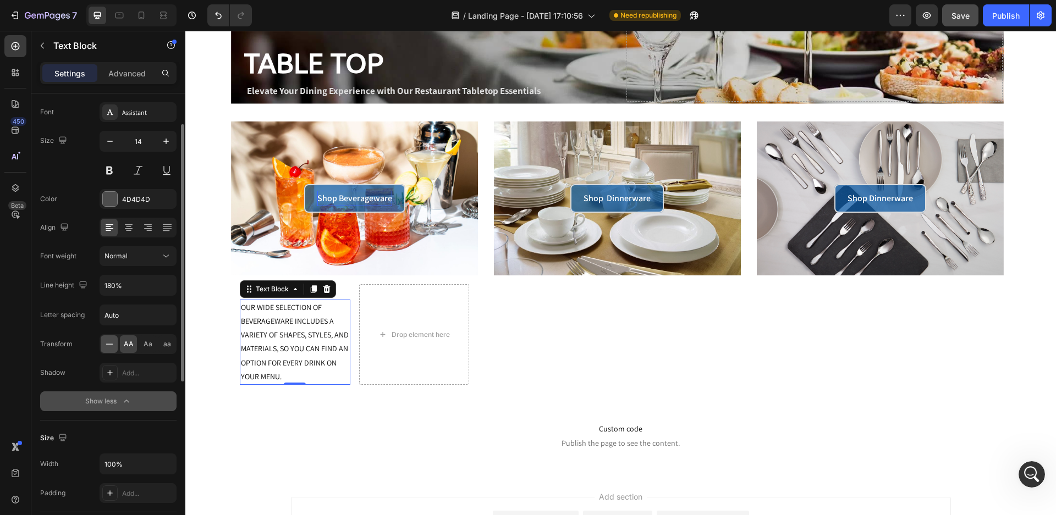
click at [107, 343] on icon at bounding box center [109, 344] width 11 height 11
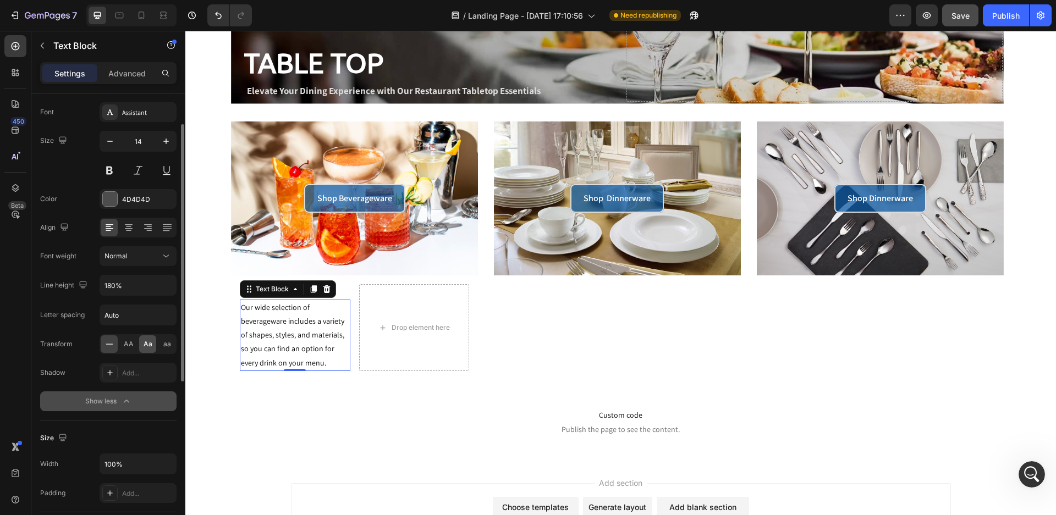
click at [142, 343] on div "Aa" at bounding box center [147, 345] width 17 height 18
click at [143, 343] on div "Aa" at bounding box center [147, 345] width 17 height 18
click at [104, 344] on icon at bounding box center [109, 344] width 11 height 11
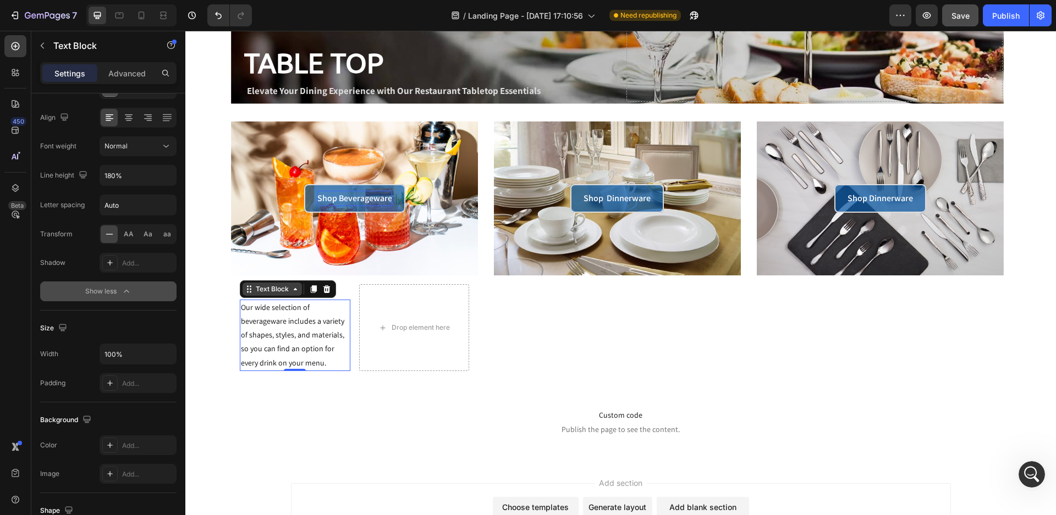
click at [246, 289] on icon at bounding box center [249, 289] width 9 height 9
click at [268, 290] on div "Text Block" at bounding box center [272, 289] width 37 height 10
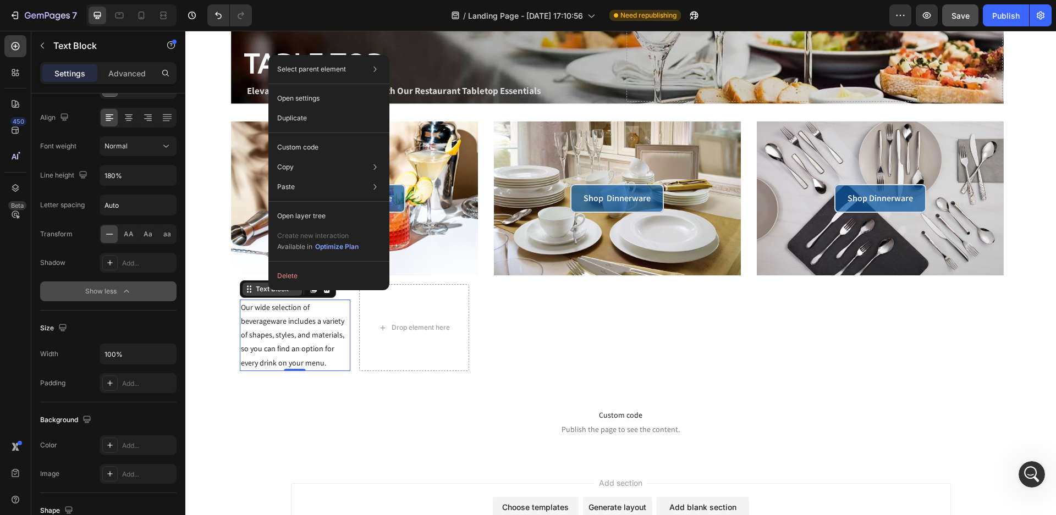
click at [254, 291] on div "Text Block" at bounding box center [272, 289] width 37 height 10
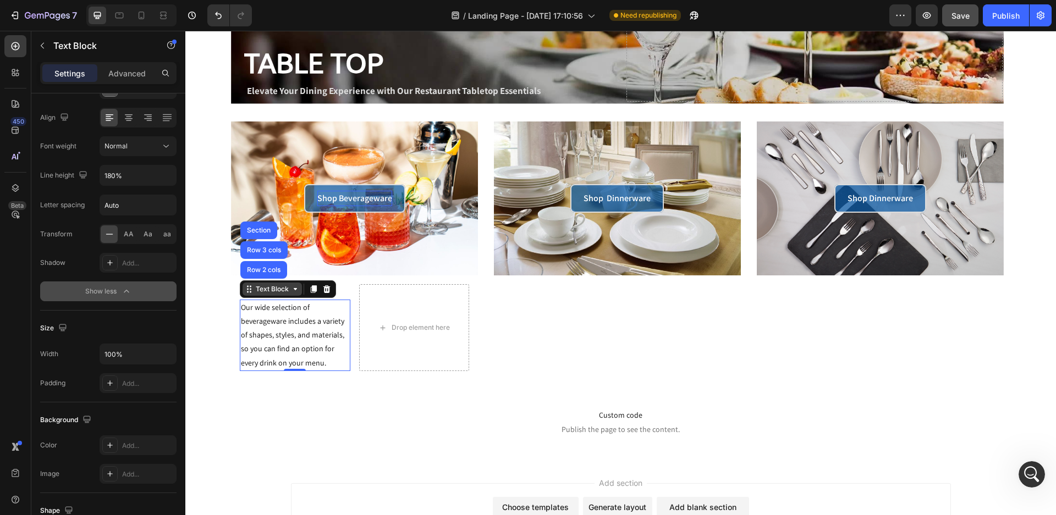
click at [254, 291] on div "Text Block" at bounding box center [272, 289] width 37 height 10
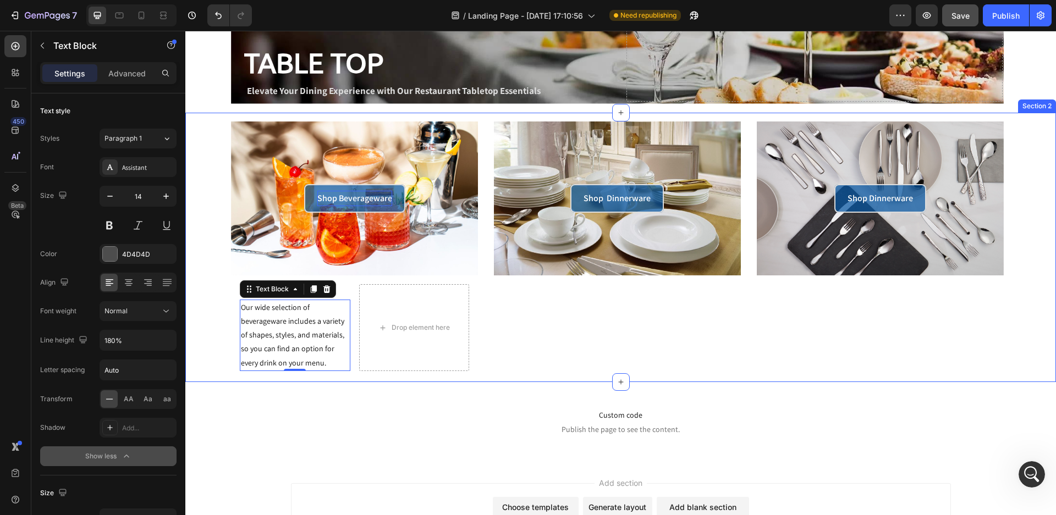
scroll to position [83, 0]
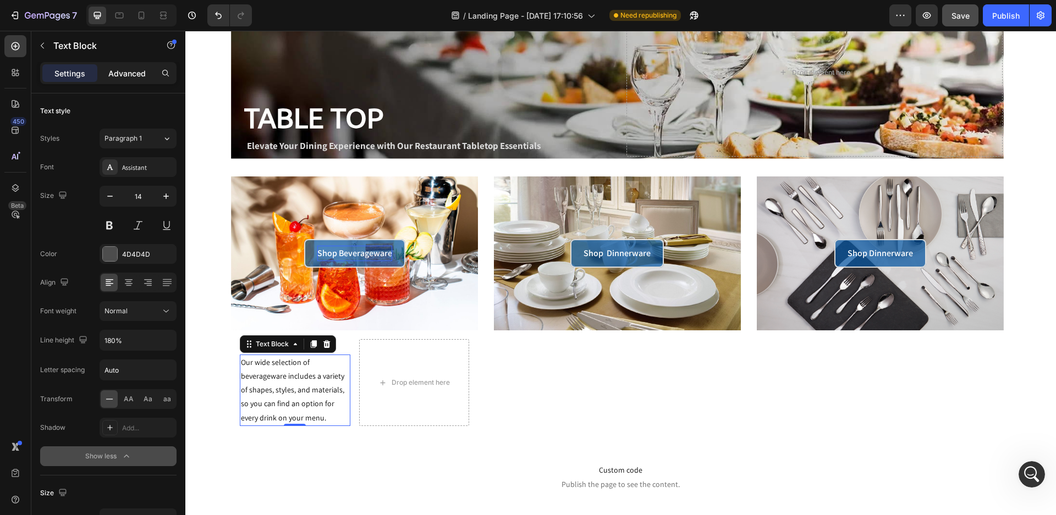
click at [136, 64] on div "Advanced" at bounding box center [127, 73] width 55 height 18
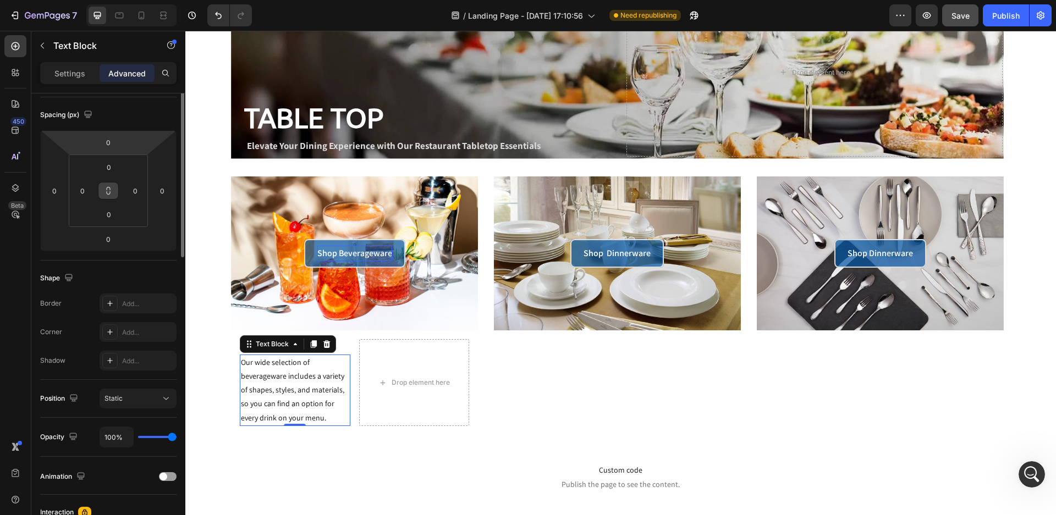
scroll to position [0, 0]
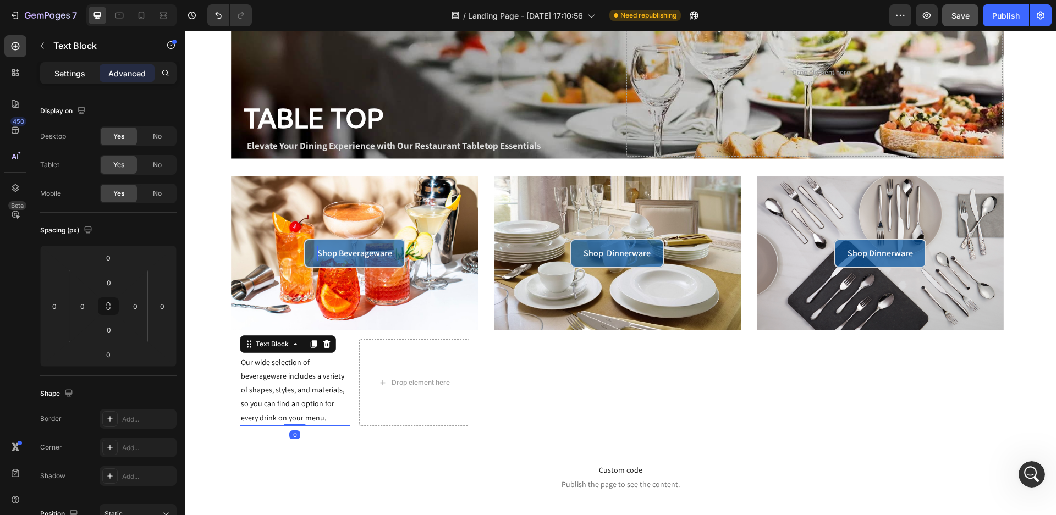
click at [69, 65] on div "Settings" at bounding box center [69, 73] width 55 height 18
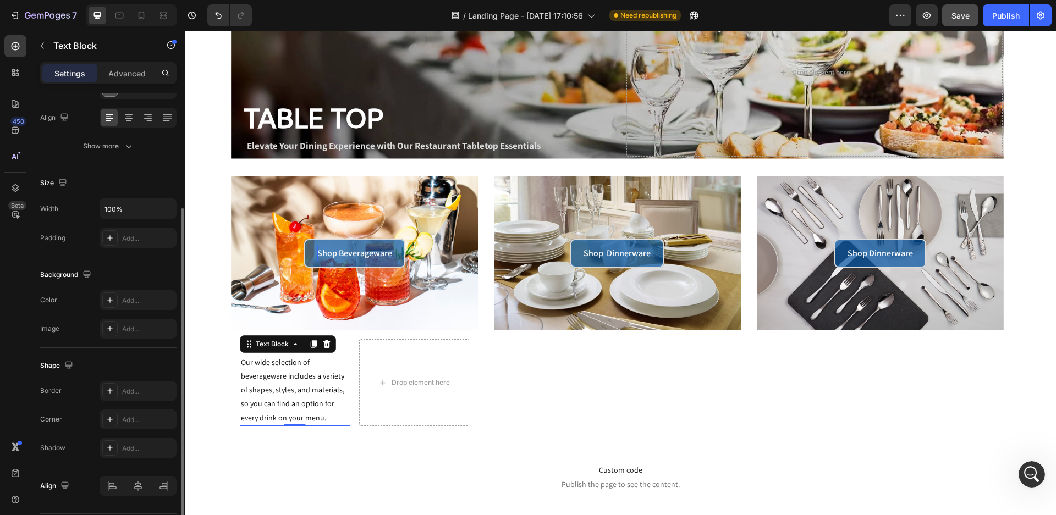
scroll to position [199, 0]
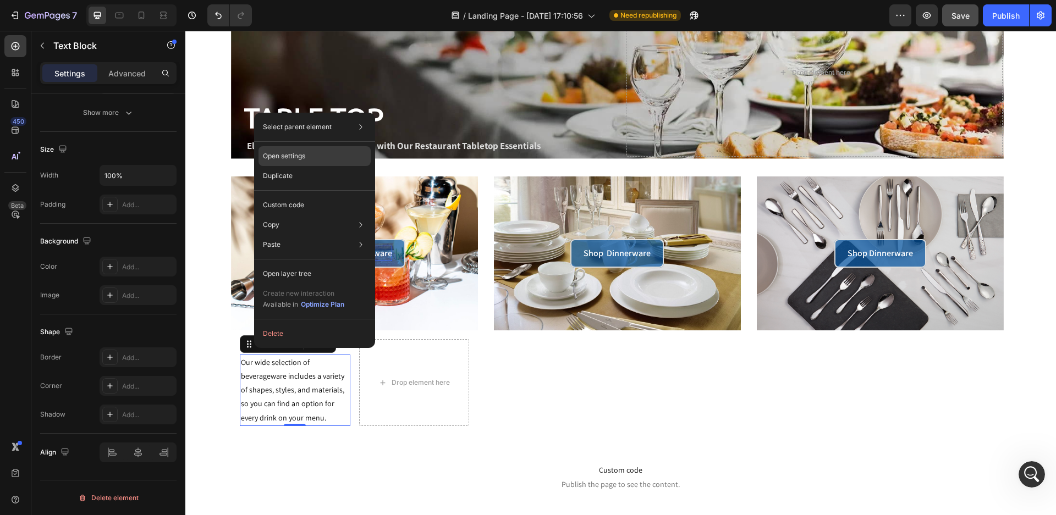
click at [274, 158] on p "Open settings" at bounding box center [284, 156] width 42 height 10
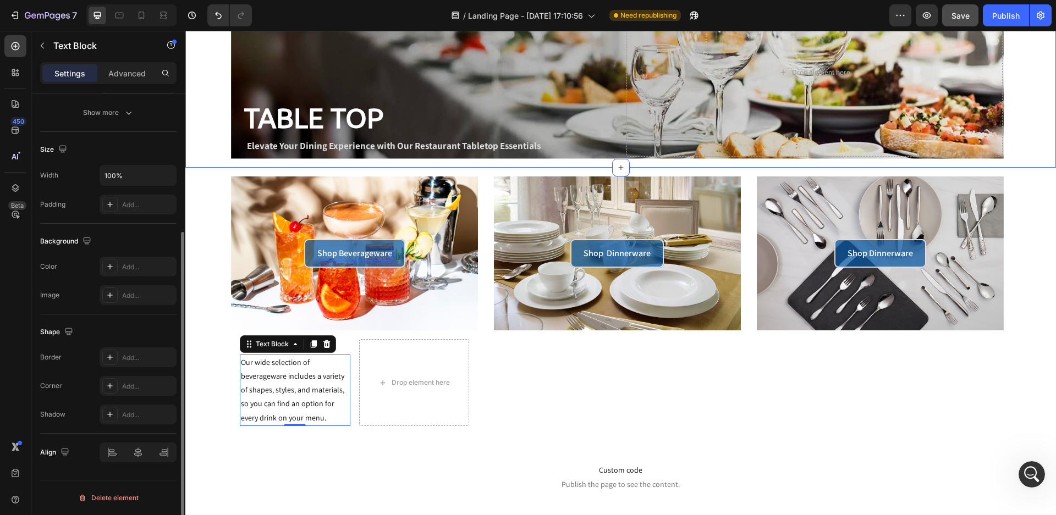
scroll to position [144, 0]
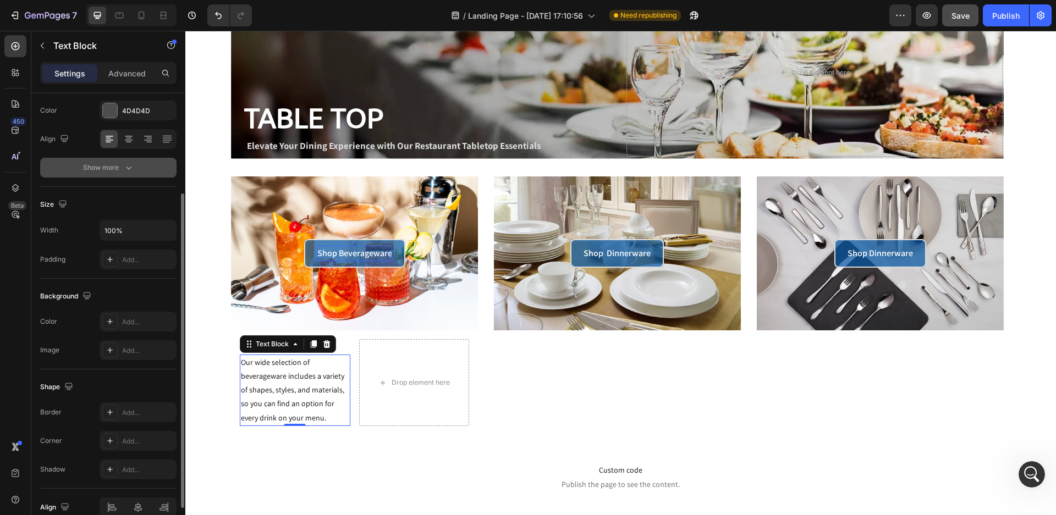
click at [123, 169] on icon "button" at bounding box center [128, 167] width 11 height 11
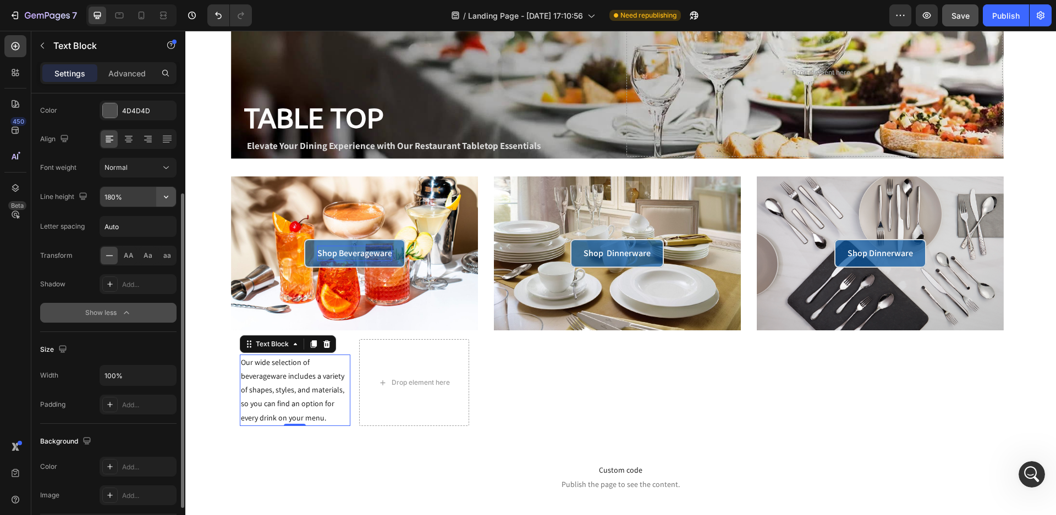
click at [164, 197] on icon "button" at bounding box center [166, 196] width 11 height 11
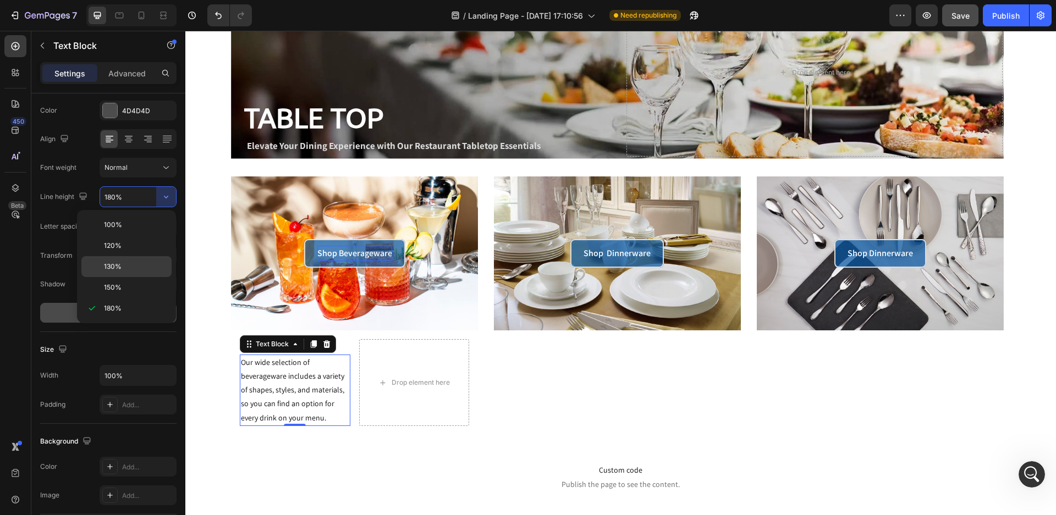
click at [142, 277] on div "130%" at bounding box center [126, 287] width 90 height 21
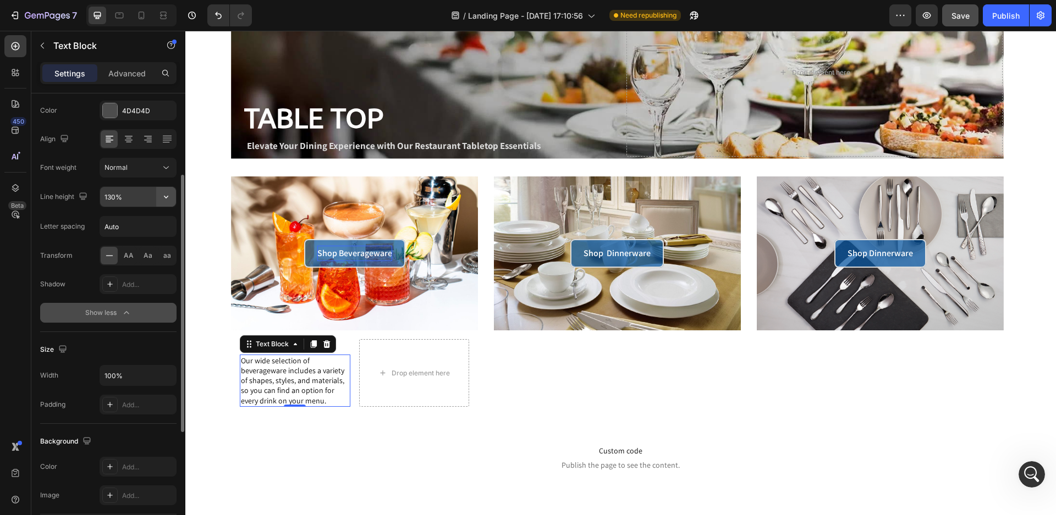
click at [164, 199] on icon "button" at bounding box center [166, 196] width 11 height 11
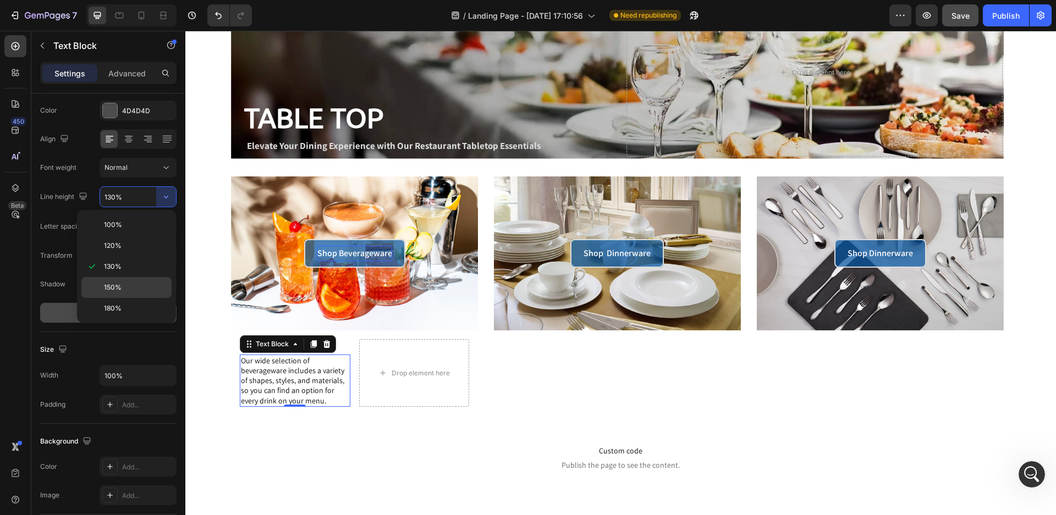
click at [139, 298] on div "150%" at bounding box center [126, 308] width 90 height 21
type input "150%"
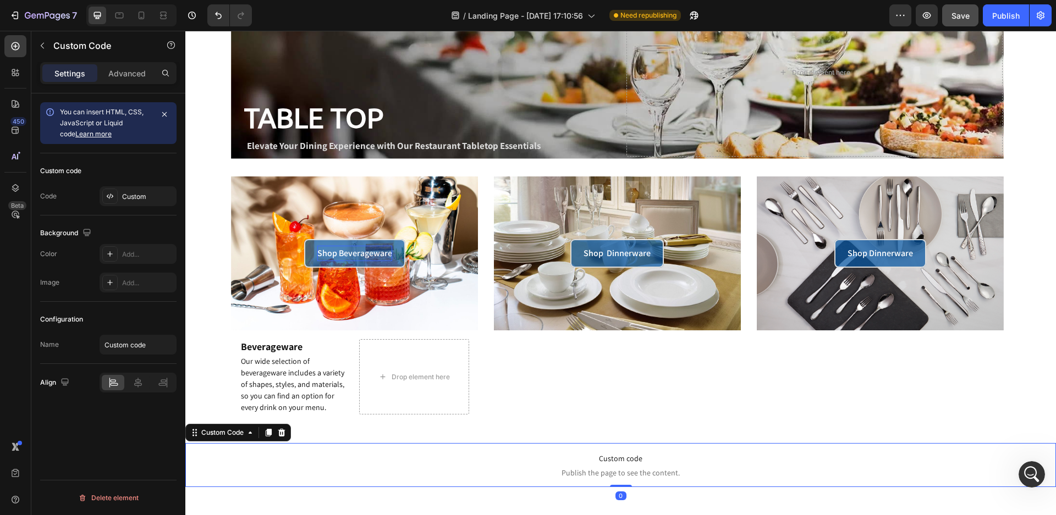
scroll to position [0, 0]
click at [401, 475] on span "Publish the page to see the content." at bounding box center [620, 473] width 871 height 11
click at [40, 43] on icon "button" at bounding box center [42, 45] width 9 height 9
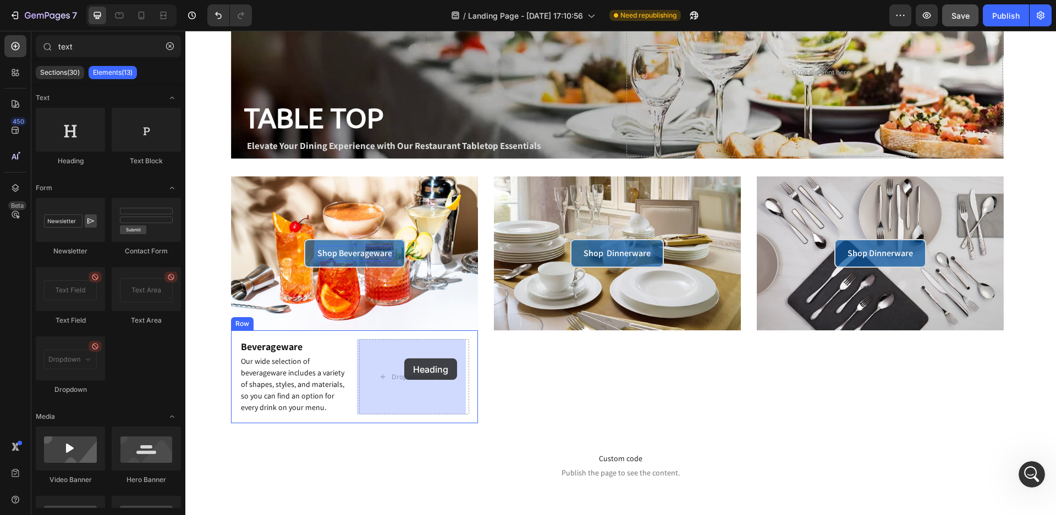
drag, startPoint x: 325, startPoint y: 218, endPoint x: 404, endPoint y: 359, distance: 161.5
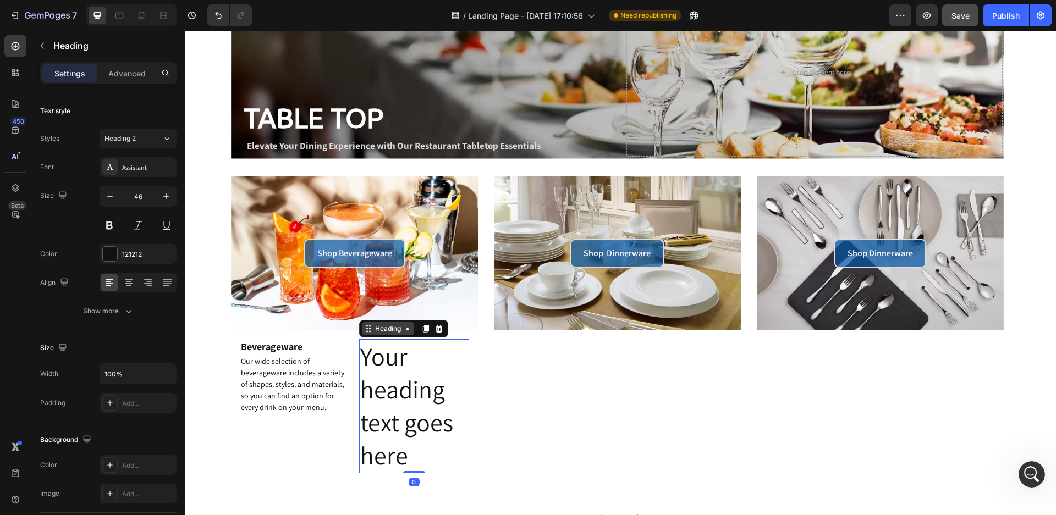
click at [370, 330] on icon at bounding box center [368, 329] width 9 height 9
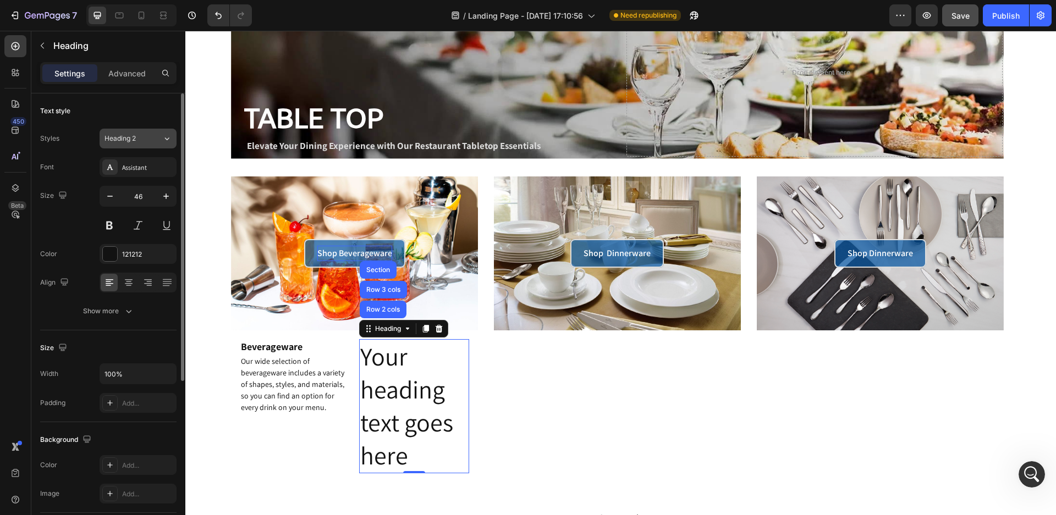
click at [166, 134] on icon at bounding box center [166, 138] width 9 height 11
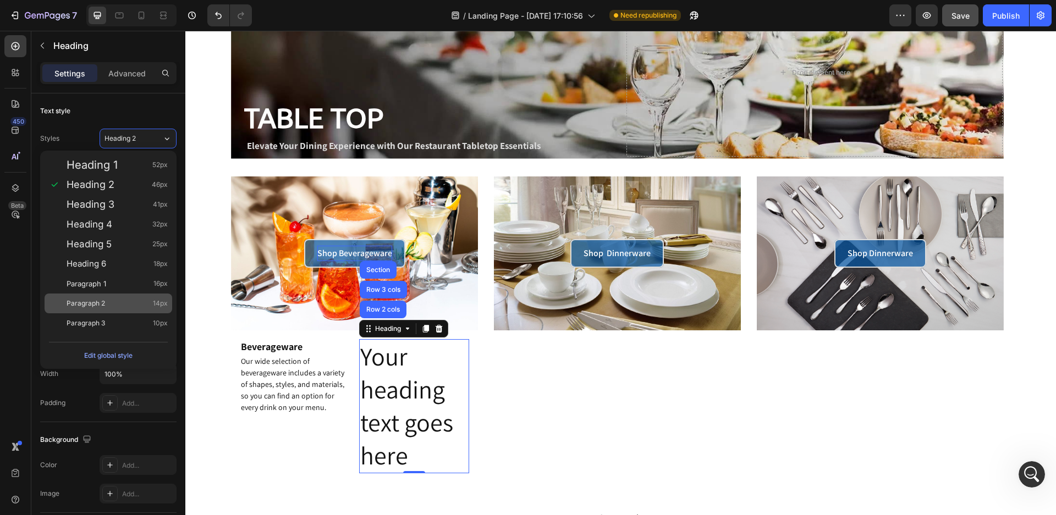
click at [163, 305] on span "14px" at bounding box center [160, 303] width 15 height 11
type input "14"
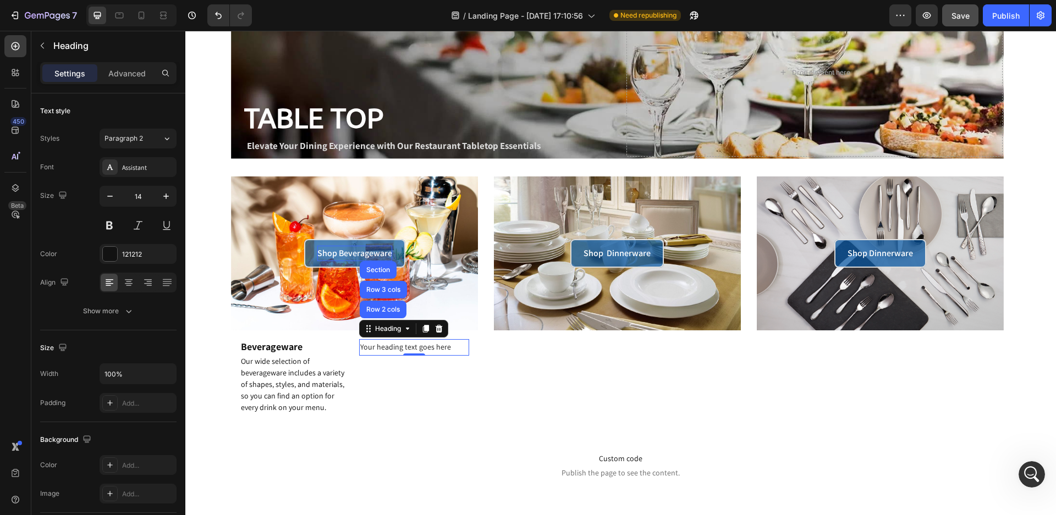
click at [400, 349] on h2 "Your heading text goes here" at bounding box center [414, 347] width 110 height 16
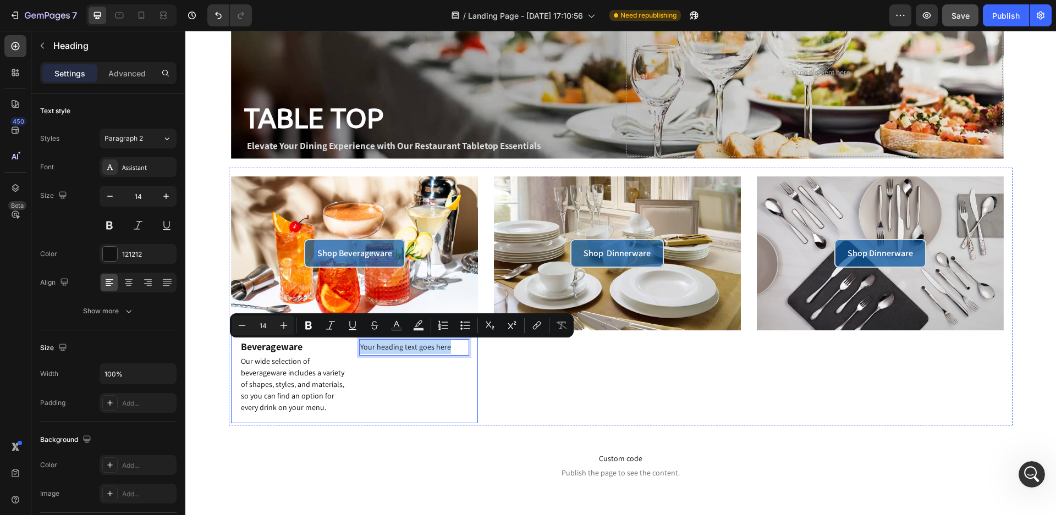
drag, startPoint x: 450, startPoint y: 345, endPoint x: 356, endPoint y: 349, distance: 93.6
click at [356, 349] on div "Beverageware Heading Our wide selection of beverageware includes a variety of s…" at bounding box center [354, 377] width 247 height 92
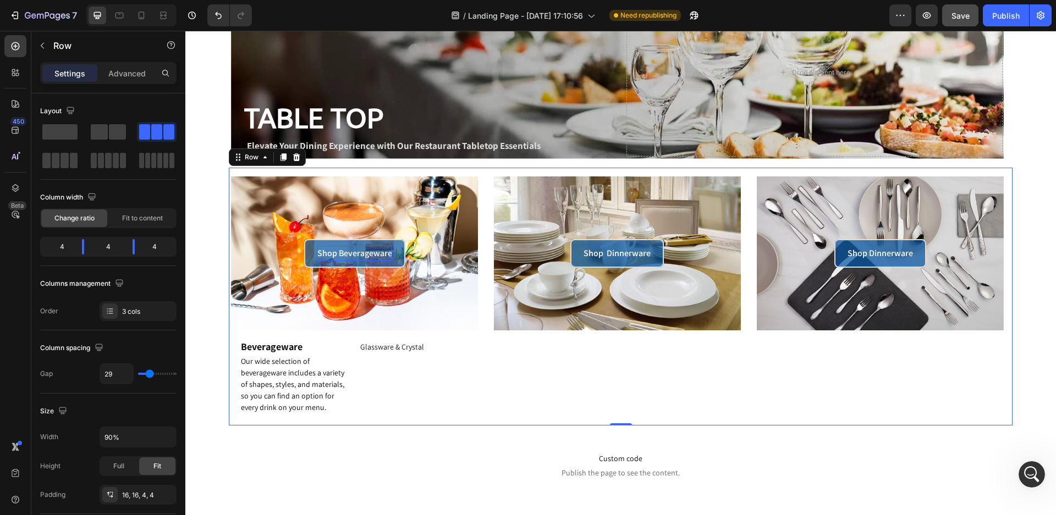
click at [555, 381] on div "Shop Dinnerware Button Hero Banner" at bounding box center [617, 300] width 247 height 247
click at [406, 349] on link "Glassware & Crystal" at bounding box center [392, 347] width 64 height 10
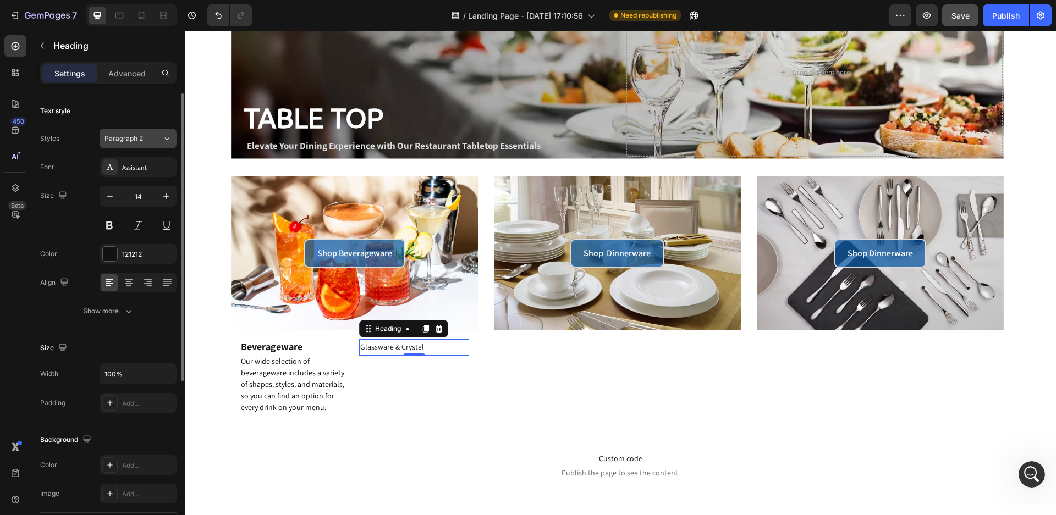
click at [167, 139] on icon at bounding box center [166, 138] width 9 height 11
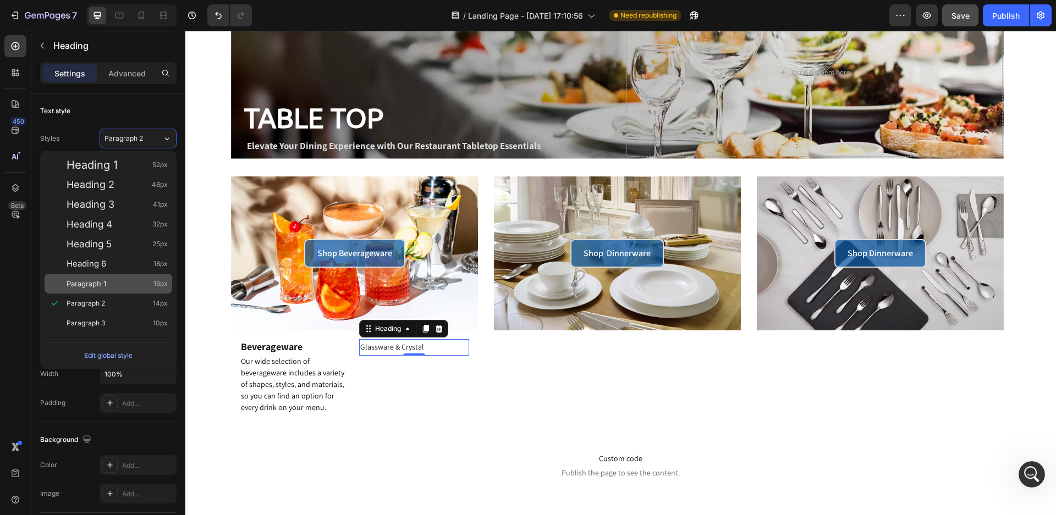
click at [149, 277] on div "Paragraph 1 16px" at bounding box center [109, 284] width 128 height 20
type input "16"
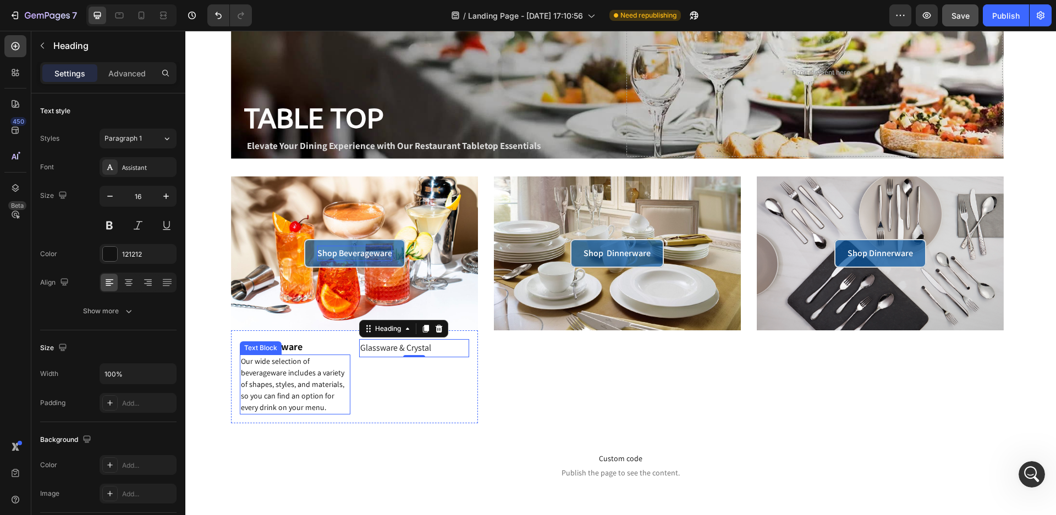
click at [287, 388] on span "Our wide selection of beverageware includes a variety of shapes, styles, and ma…" at bounding box center [292, 384] width 103 height 56
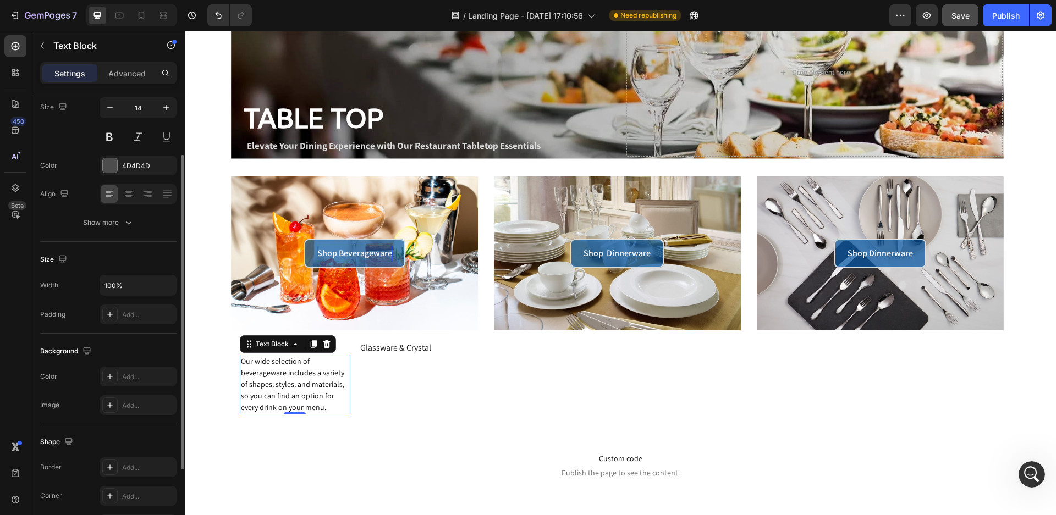
scroll to position [34, 0]
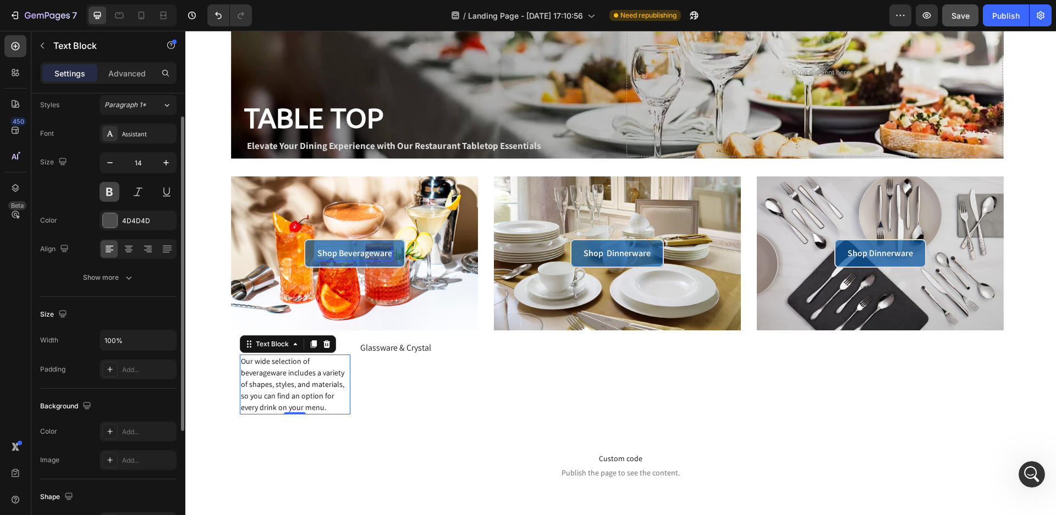
click at [111, 192] on button at bounding box center [110, 192] width 20 height 20
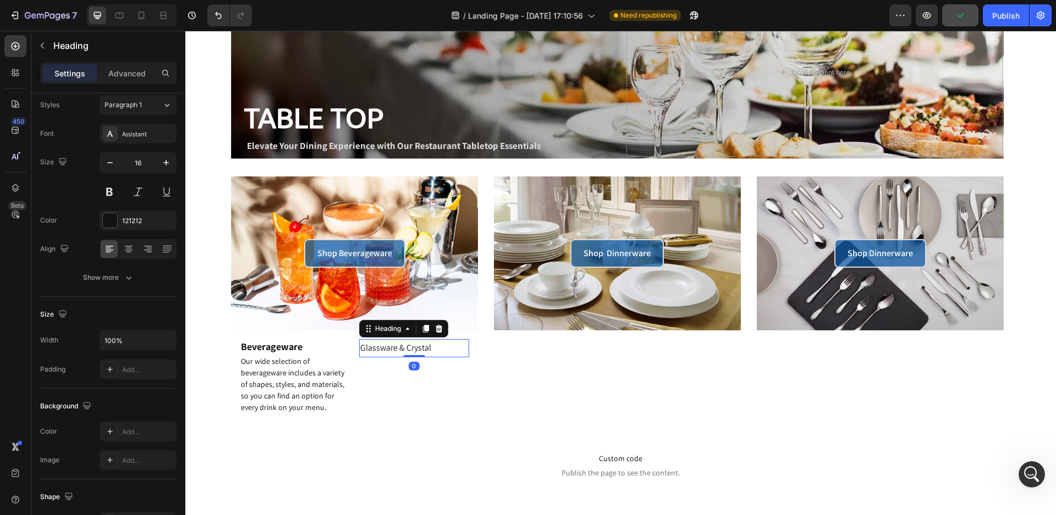
click at [398, 349] on link "Glassware & Crystal" at bounding box center [395, 348] width 71 height 12
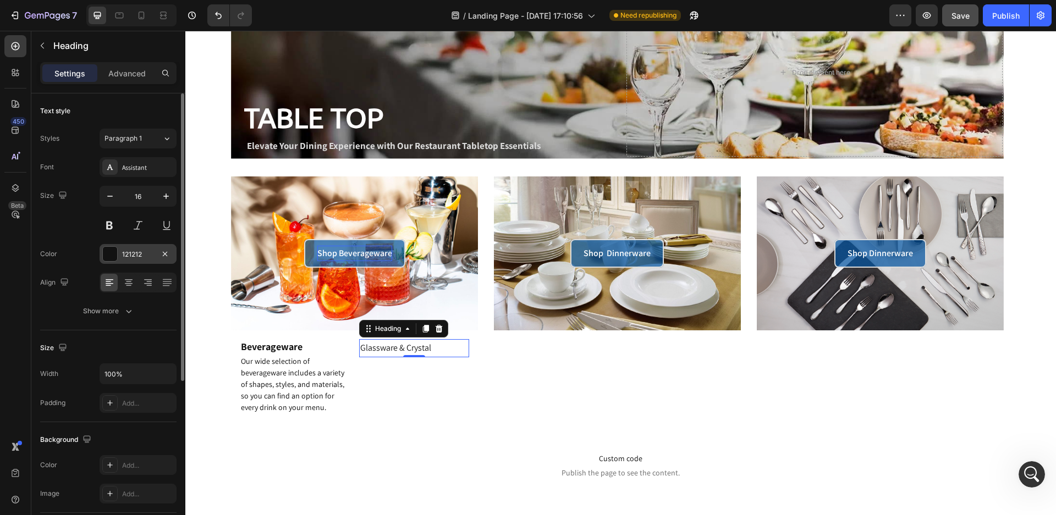
click at [114, 254] on div at bounding box center [110, 254] width 14 height 14
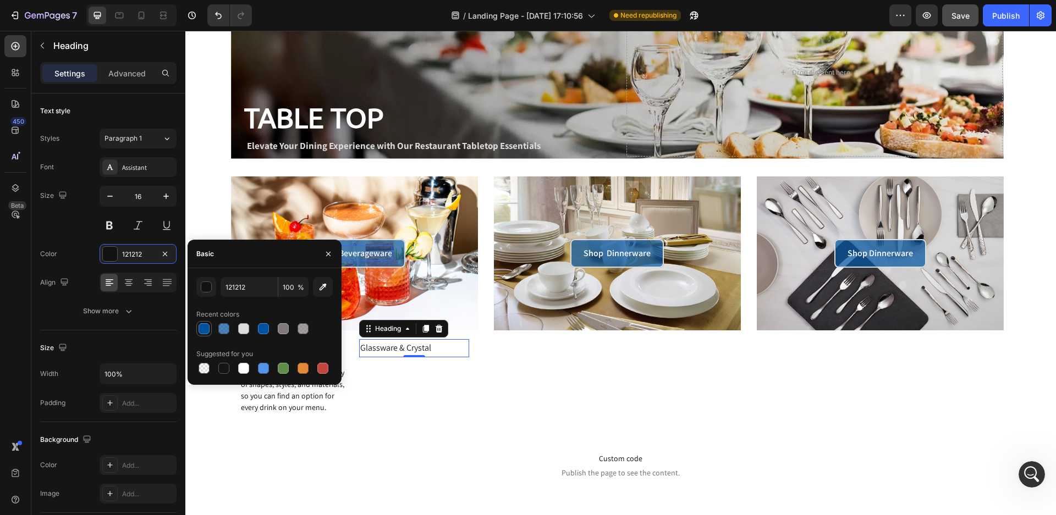
click at [205, 331] on div at bounding box center [204, 328] width 11 height 11
type input "00529F"
click at [442, 426] on div "Custom code Publish the page to see the content. Custom Code Section 3" at bounding box center [620, 465] width 871 height 79
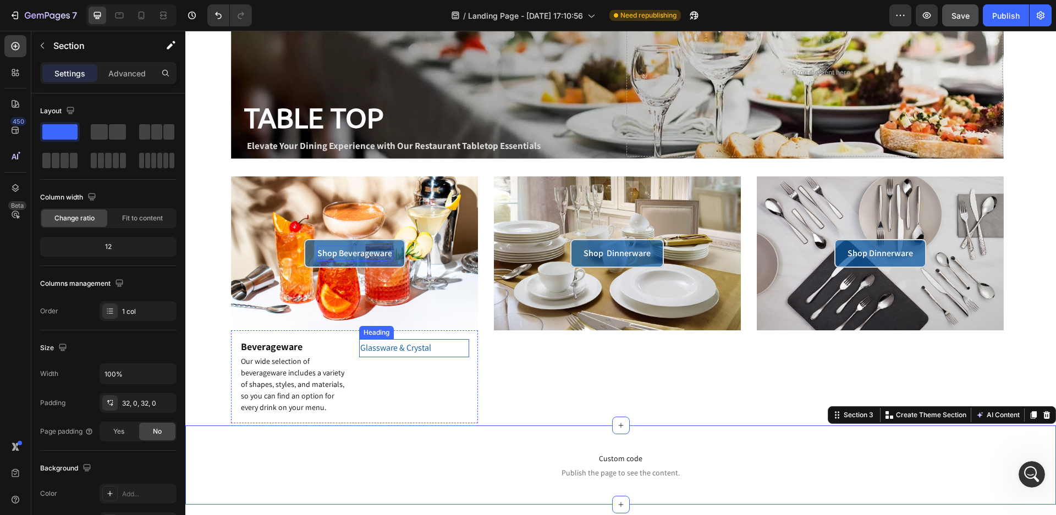
click at [365, 334] on div "Heading" at bounding box center [376, 333] width 30 height 10
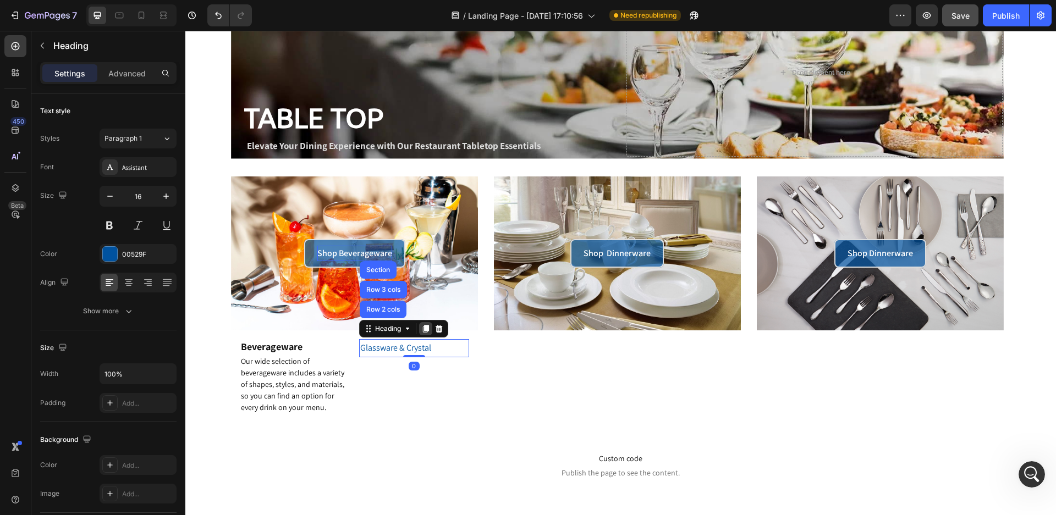
click at [421, 332] on icon at bounding box center [425, 329] width 9 height 9
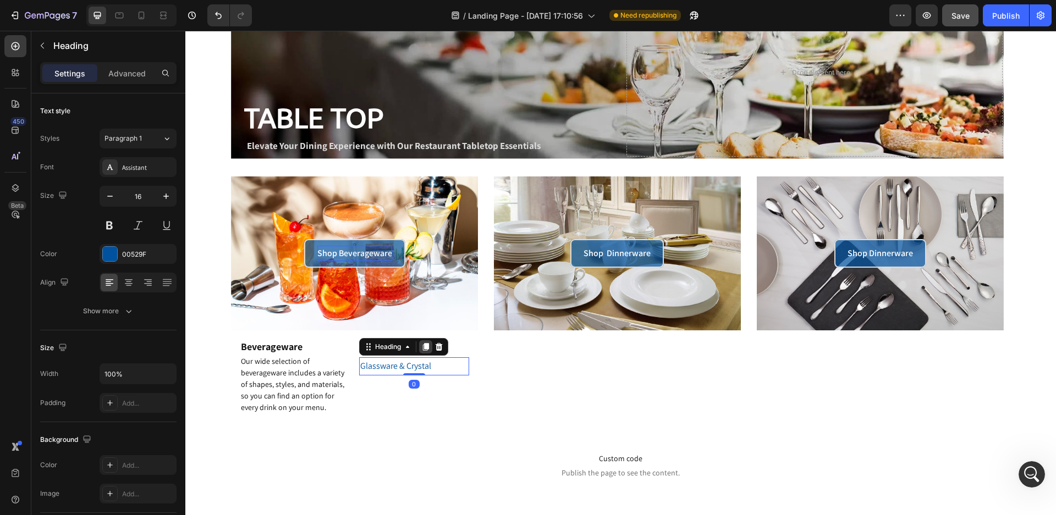
click at [424, 350] on icon at bounding box center [425, 347] width 9 height 9
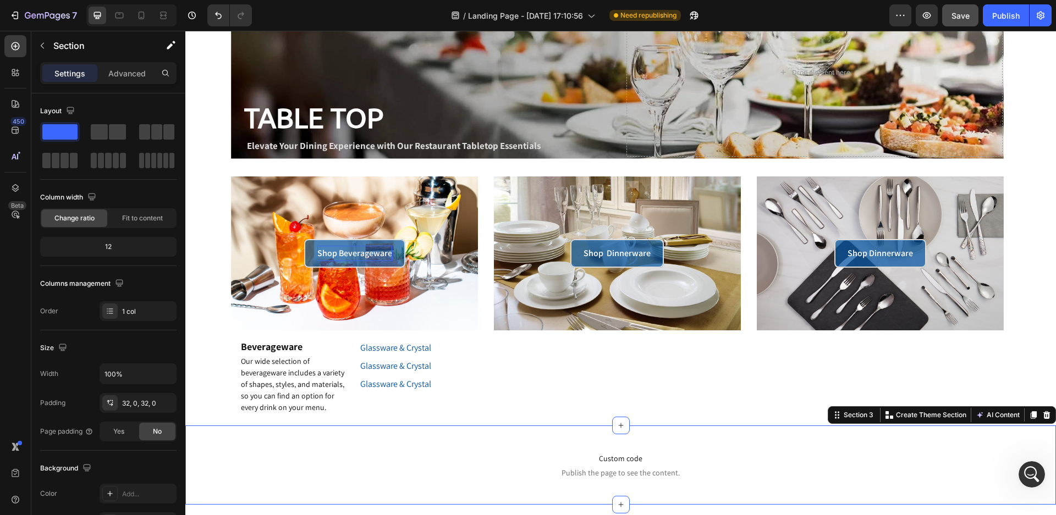
click at [422, 429] on div "Custom code Publish the page to see the content. Custom Code Section 3 Create T…" at bounding box center [620, 465] width 871 height 79
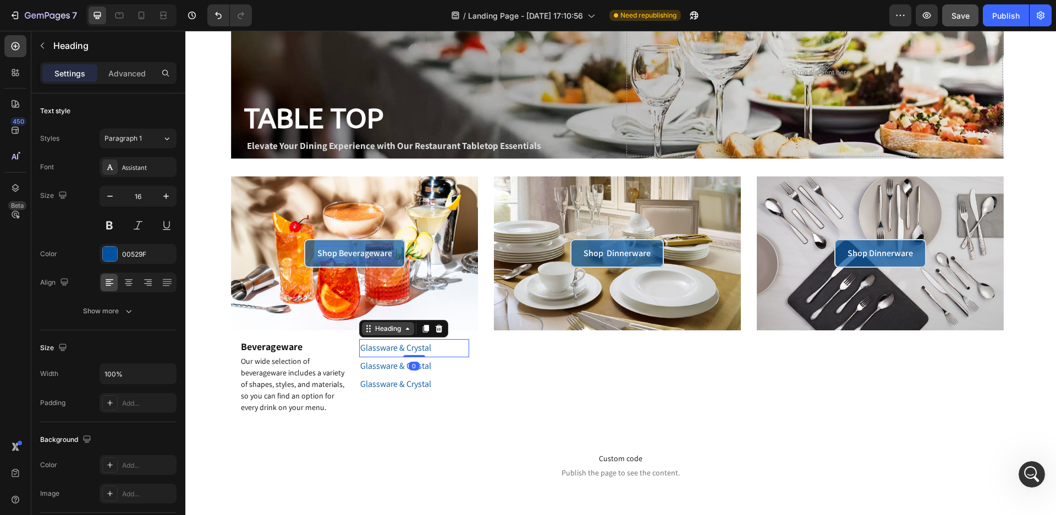
click at [367, 336] on div "Heading" at bounding box center [403, 329] width 89 height 18
click at [128, 69] on p "Advanced" at bounding box center [126, 74] width 37 height 12
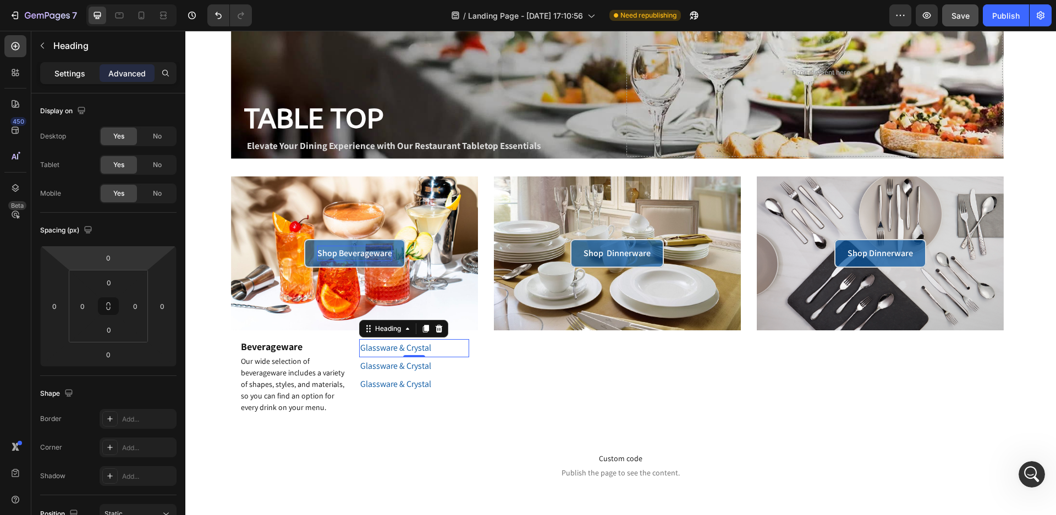
click at [72, 73] on p "Settings" at bounding box center [69, 74] width 31 height 12
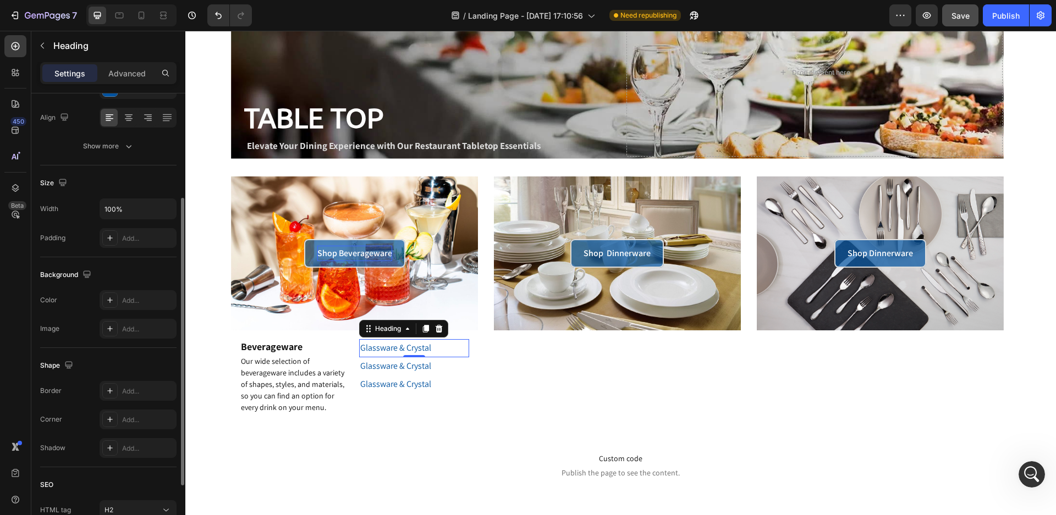
scroll to position [261, 0]
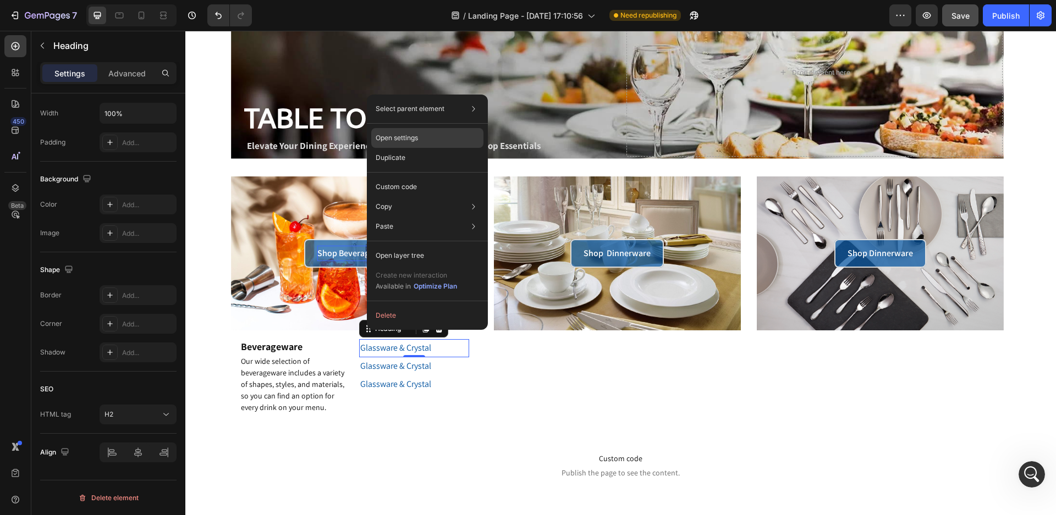
click at [403, 142] on p "Open settings" at bounding box center [397, 138] width 42 height 10
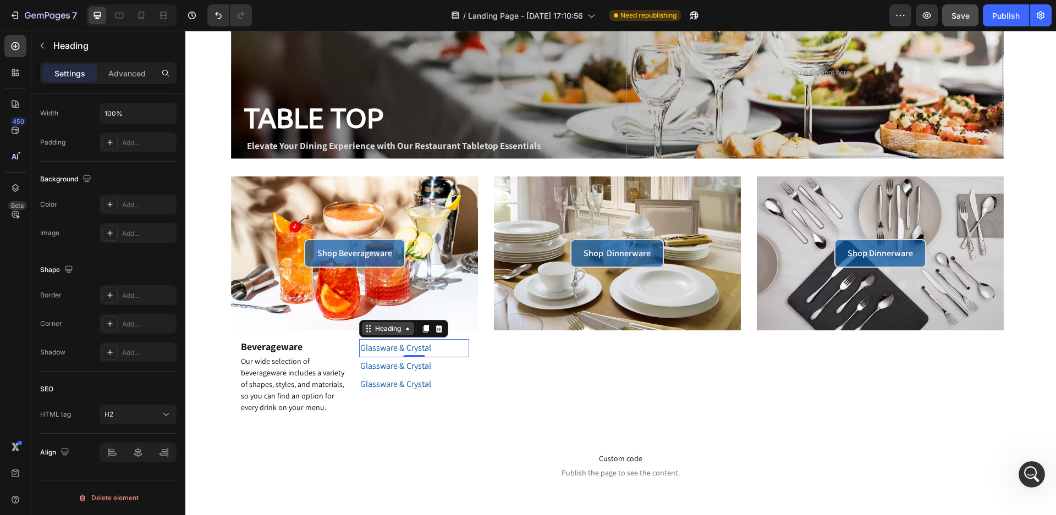
click at [373, 329] on div "Heading" at bounding box center [388, 329] width 30 height 10
click at [375, 330] on div "Heading" at bounding box center [388, 329] width 30 height 10
click at [383, 331] on div "Heading" at bounding box center [388, 329] width 30 height 10
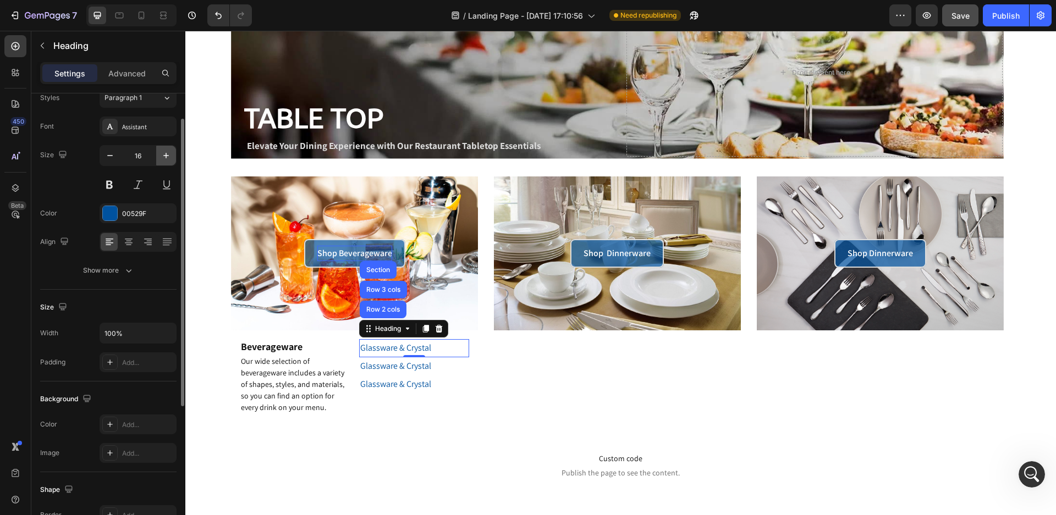
scroll to position [0, 0]
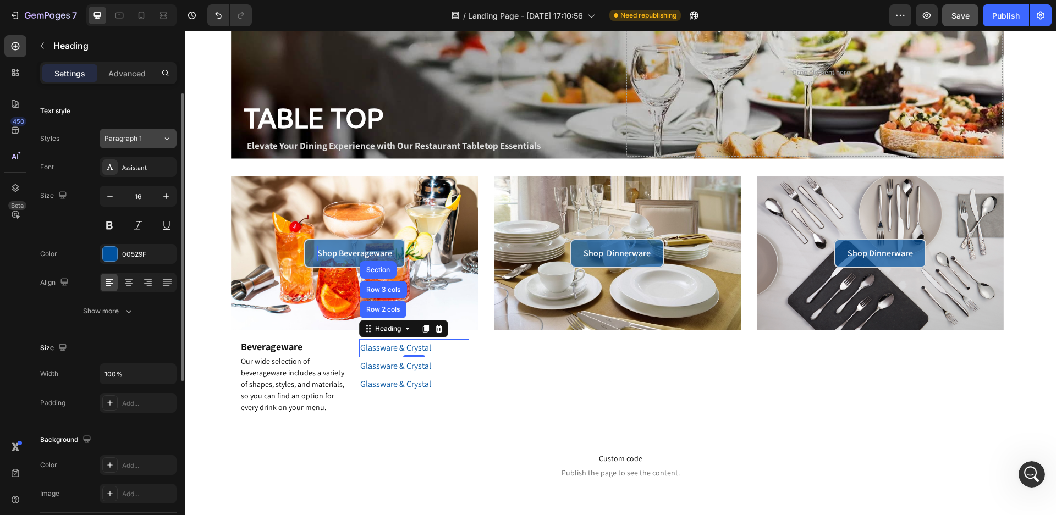
click at [166, 141] on icon at bounding box center [166, 138] width 9 height 11
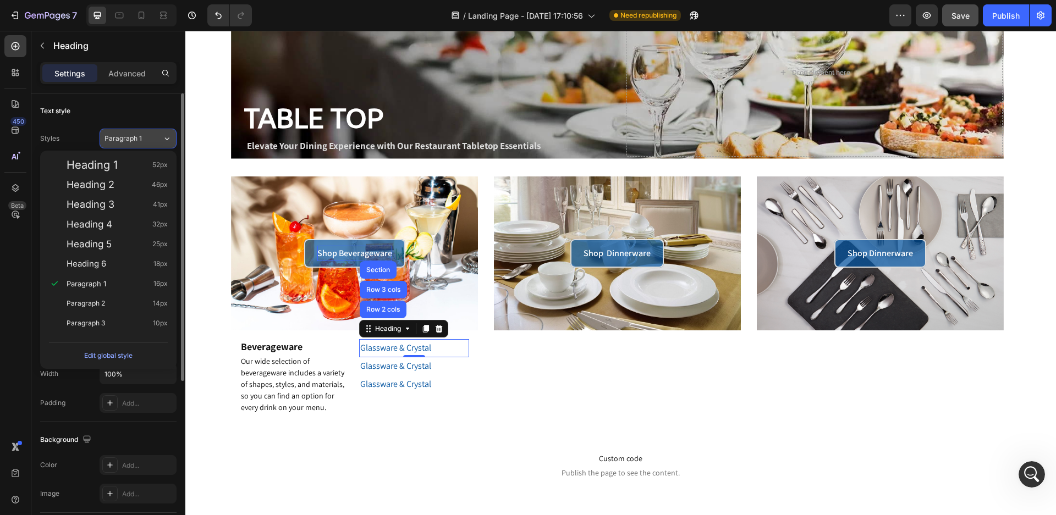
click at [166, 141] on icon at bounding box center [166, 138] width 9 height 11
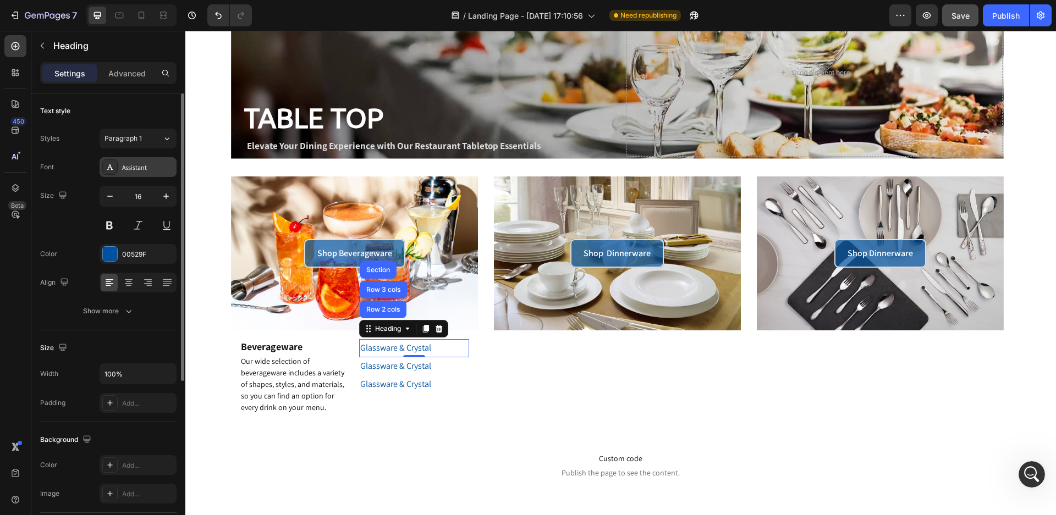
scroll to position [55, 0]
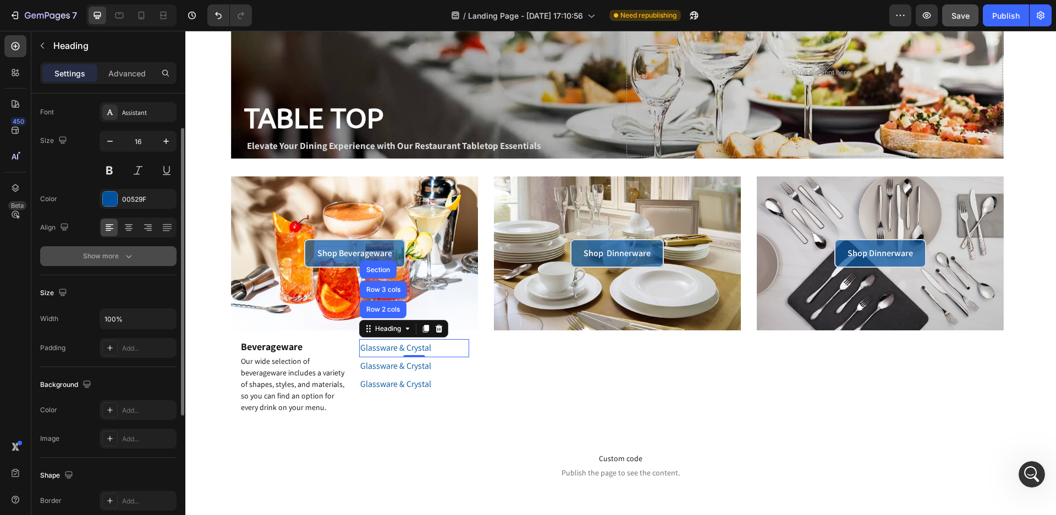
click at [119, 252] on div "Show more" at bounding box center [108, 256] width 51 height 11
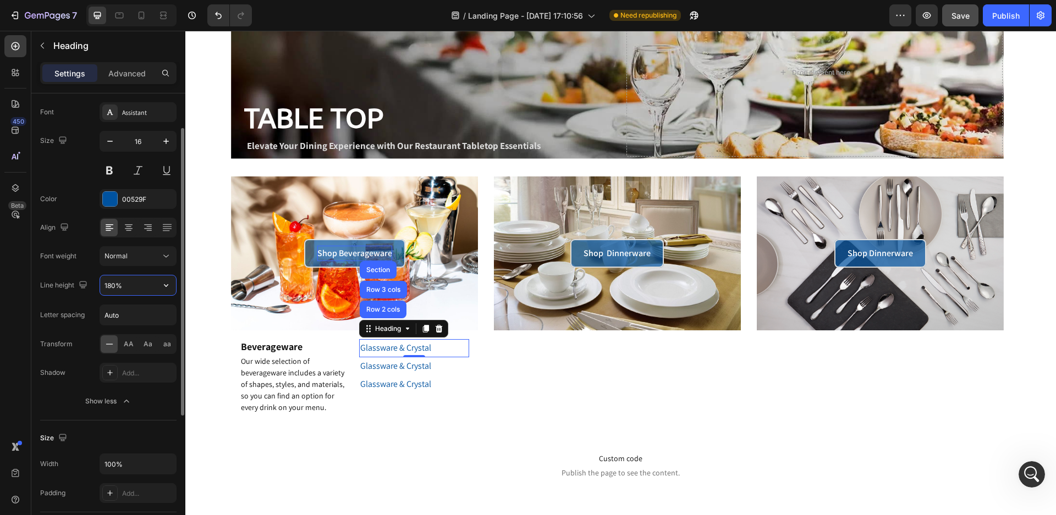
click at [122, 287] on input "180%" at bounding box center [138, 286] width 76 height 20
click at [164, 284] on icon "button" at bounding box center [166, 285] width 11 height 11
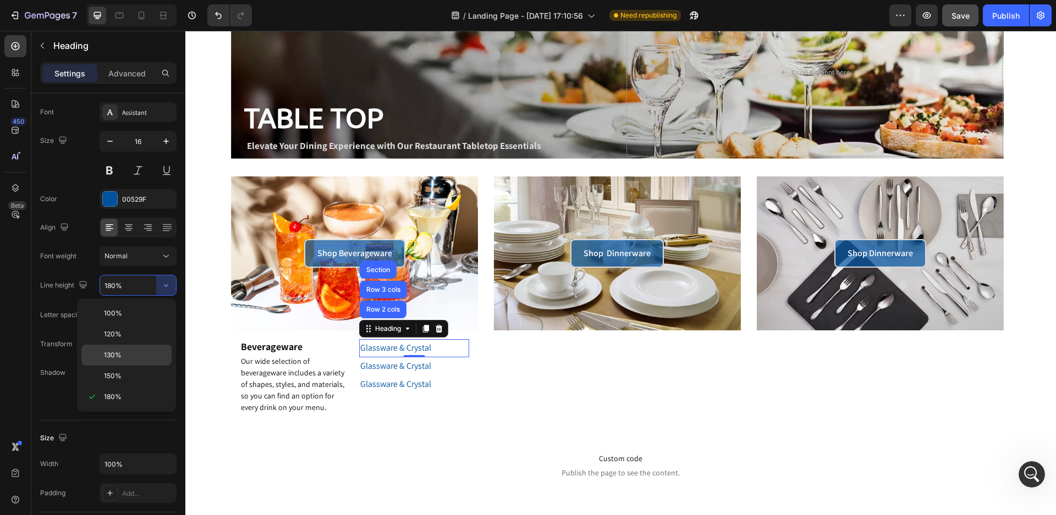
click at [141, 366] on div "130%" at bounding box center [126, 376] width 90 height 21
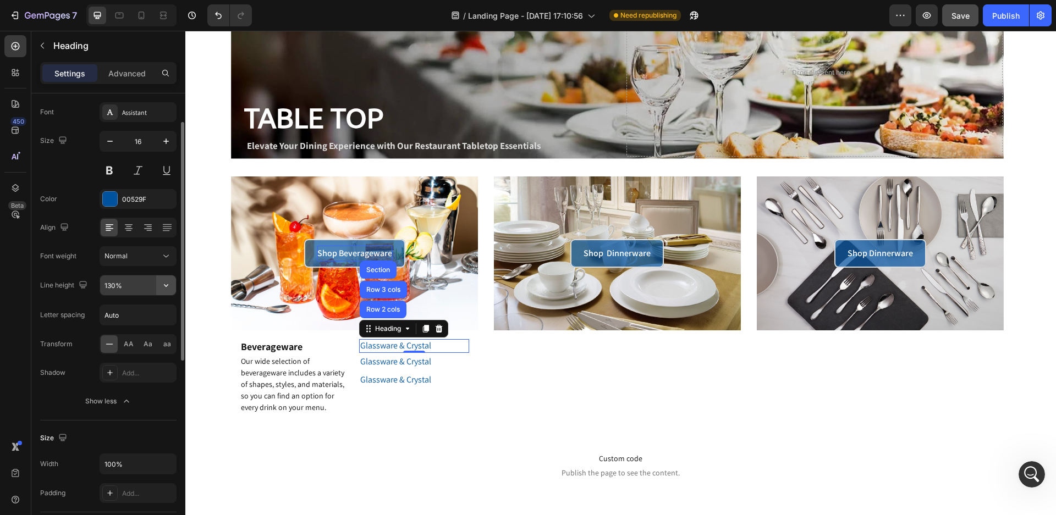
click at [163, 286] on icon "button" at bounding box center [166, 285] width 11 height 11
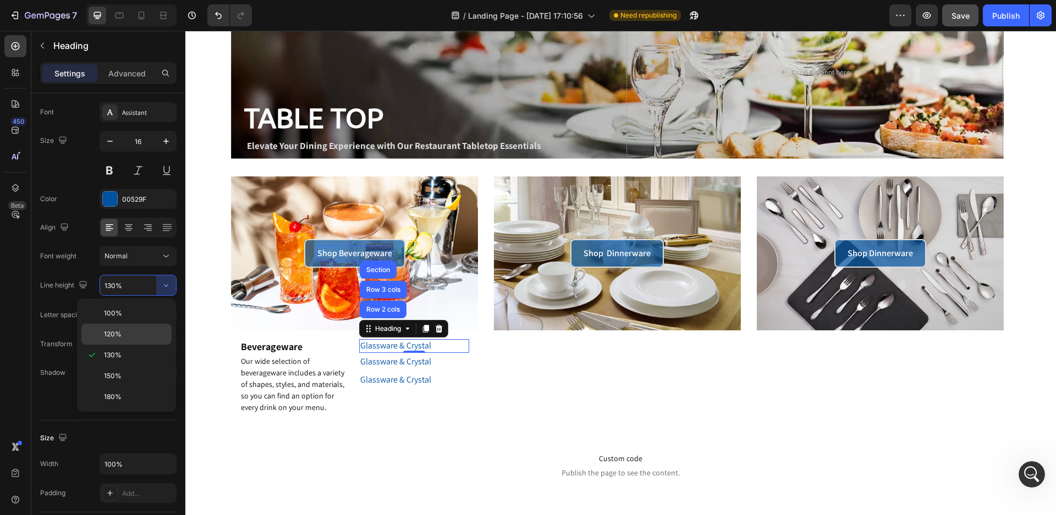
click at [147, 333] on p "120%" at bounding box center [135, 334] width 63 height 10
type input "120%"
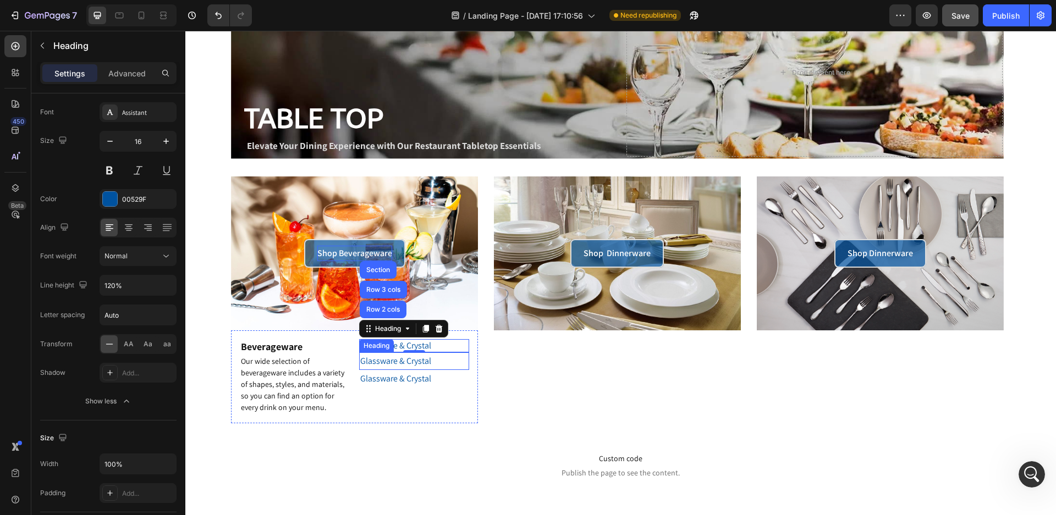
click at [362, 349] on div "Heading" at bounding box center [376, 345] width 35 height 13
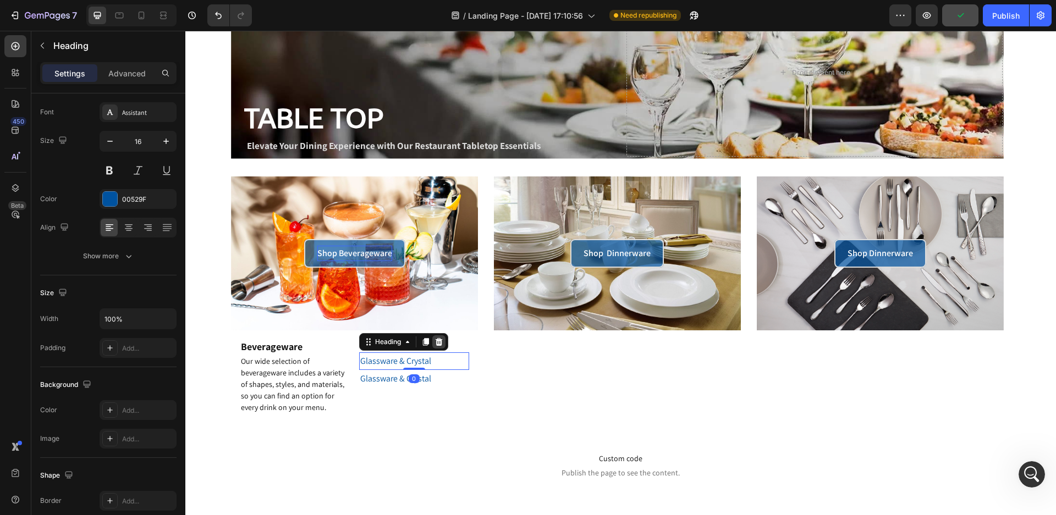
click at [440, 344] on icon at bounding box center [439, 342] width 9 height 9
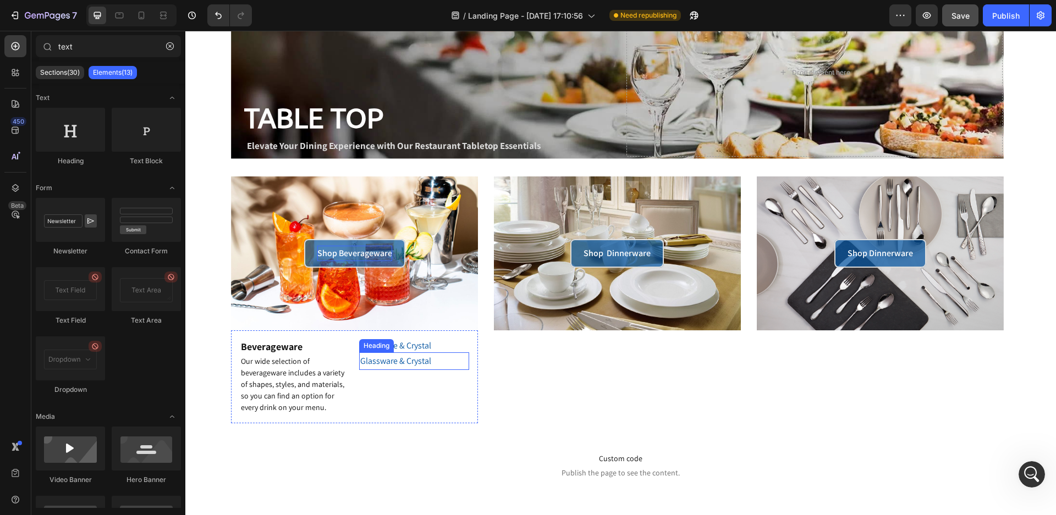
click at [368, 348] on div "Heading" at bounding box center [376, 346] width 30 height 10
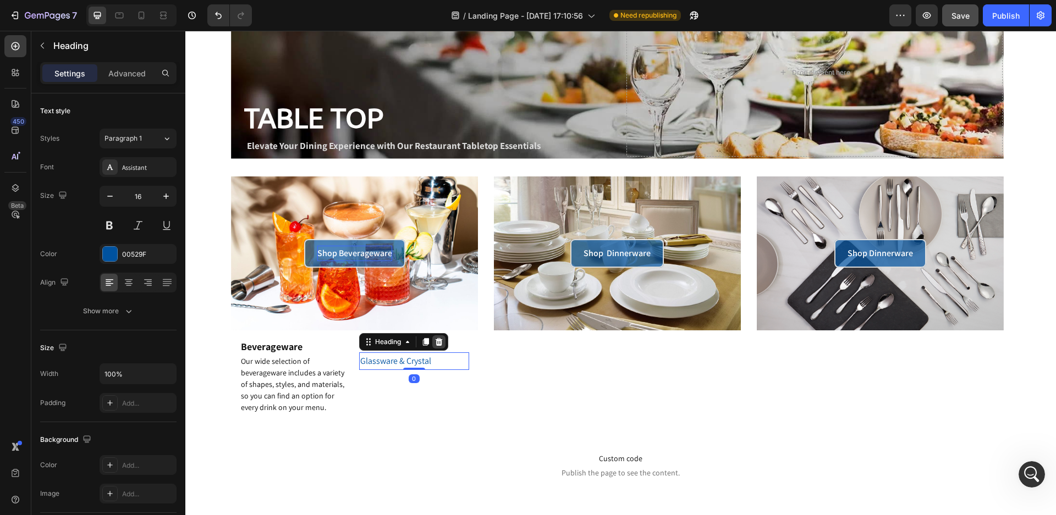
click at [439, 345] on icon at bounding box center [438, 342] width 7 height 8
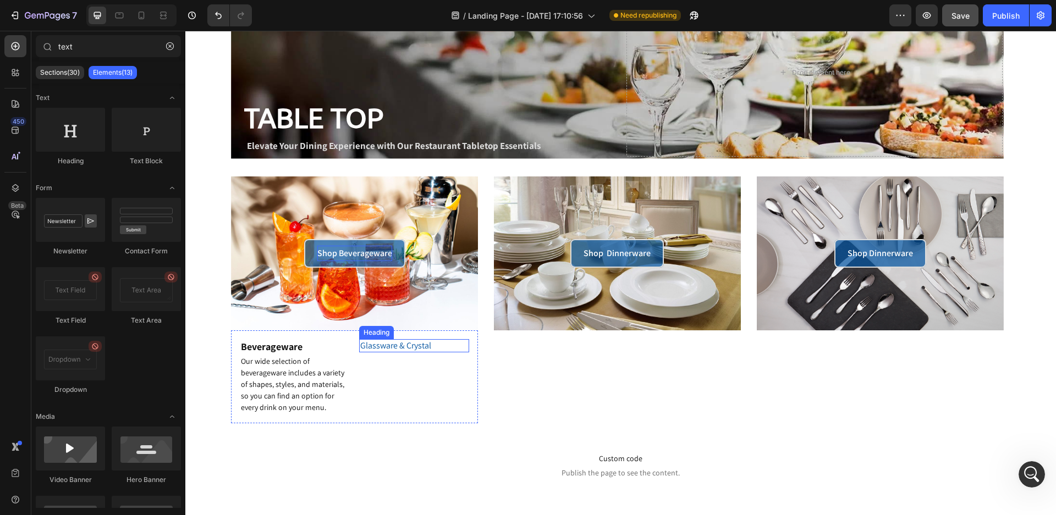
click at [369, 336] on div "Heading" at bounding box center [376, 333] width 30 height 10
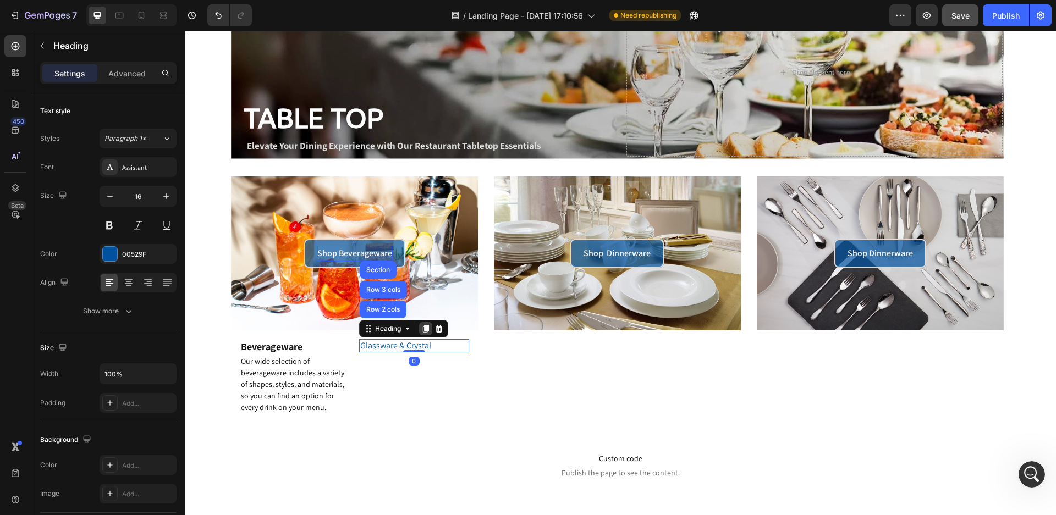
click at [421, 329] on icon at bounding box center [425, 329] width 9 height 9
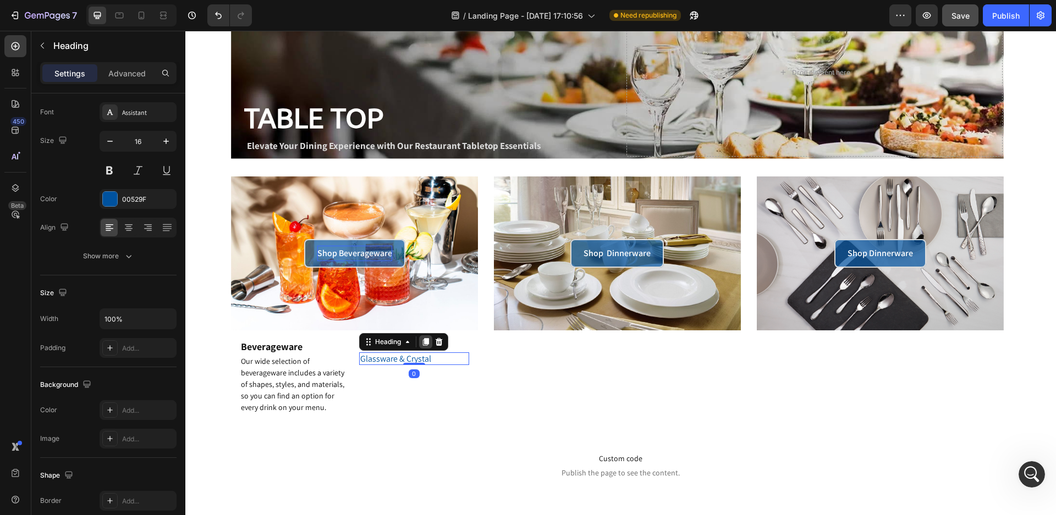
click at [426, 343] on icon at bounding box center [425, 342] width 6 height 8
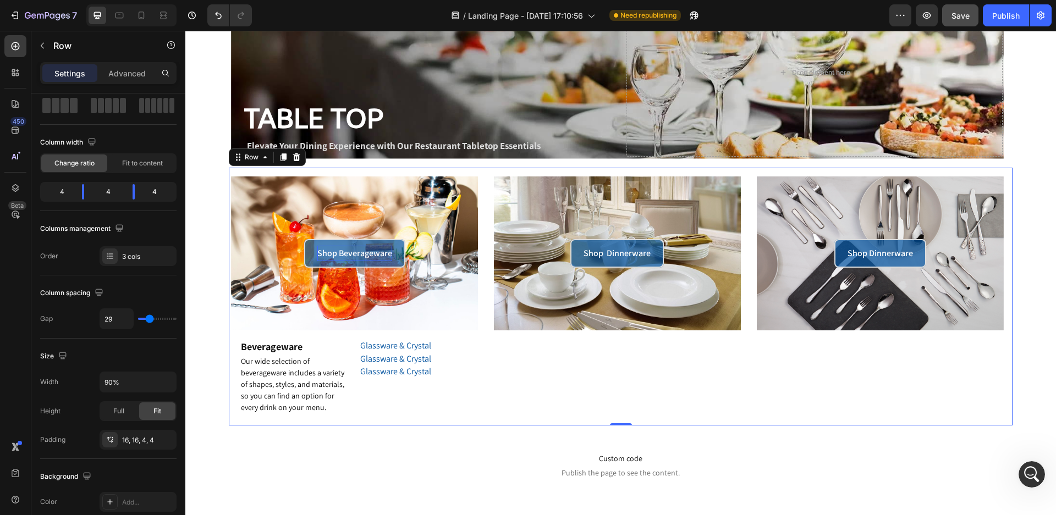
click at [428, 424] on div "Shop Beverageware Button Hero Banner Beverageware Heading Our wide selection of…" at bounding box center [621, 297] width 784 height 258
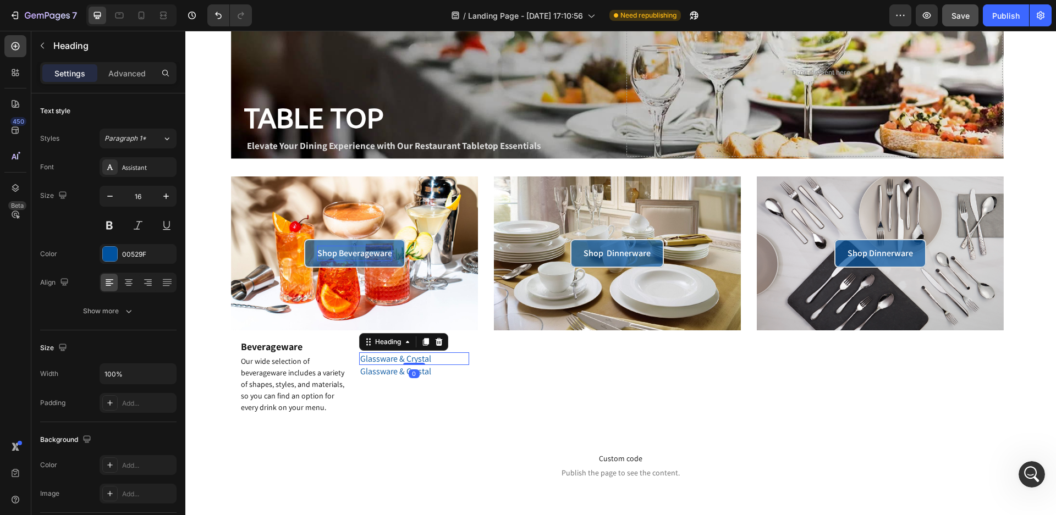
click at [411, 357] on link "Glassware & Crystal" at bounding box center [395, 359] width 71 height 12
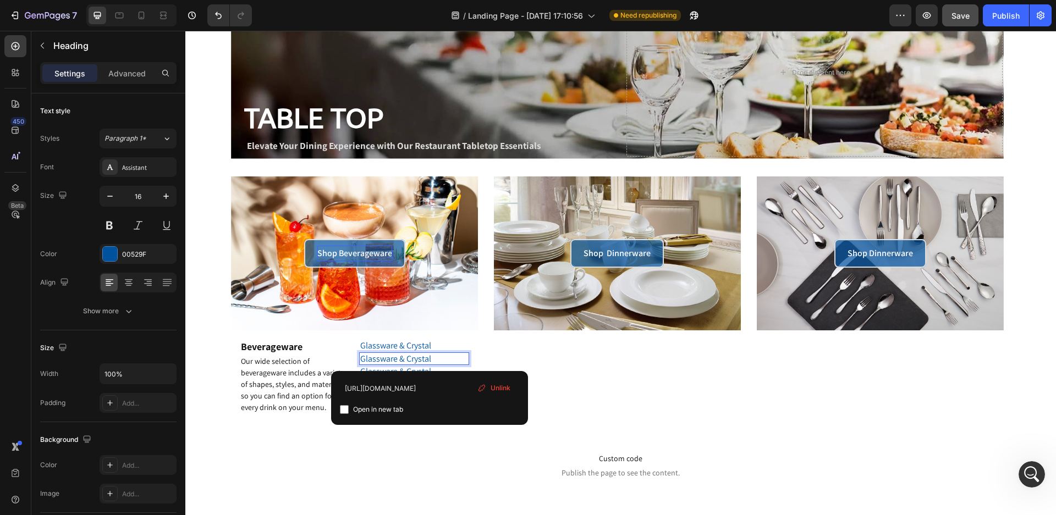
click at [432, 358] on h2 "Glassware & Crystal" at bounding box center [414, 359] width 110 height 13
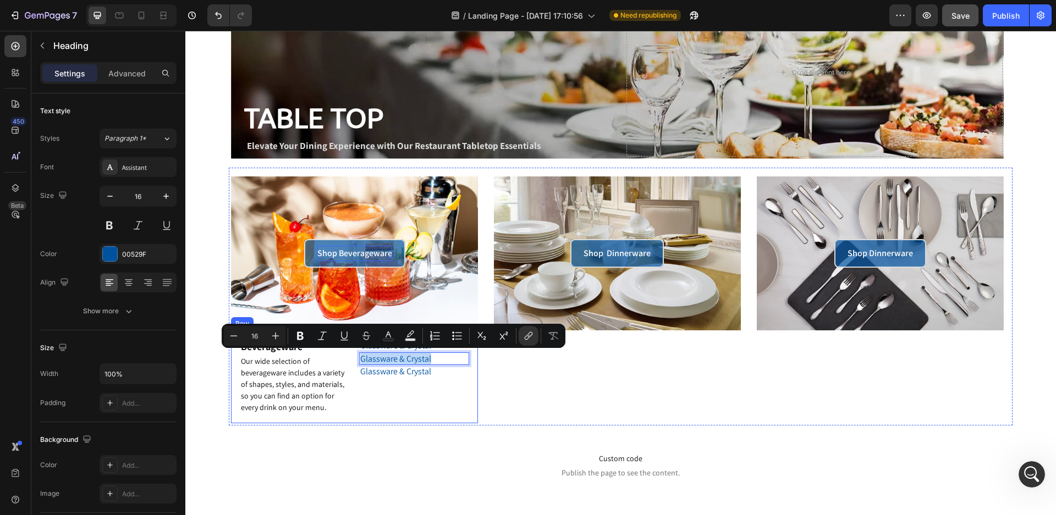
drag, startPoint x: 431, startPoint y: 360, endPoint x: 355, endPoint y: 360, distance: 75.9
click at [355, 360] on div "Beverageware Heading Our wide selection of beverageware includes a variety of s…" at bounding box center [354, 377] width 247 height 92
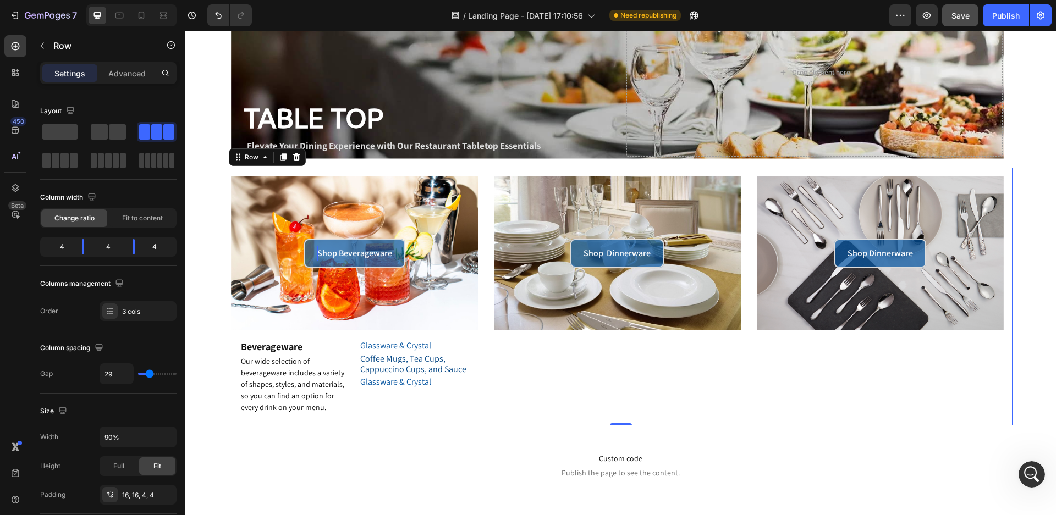
click at [510, 391] on div "Shop Dinnerware Button Hero Banner" at bounding box center [617, 300] width 247 height 247
click at [416, 380] on link "Glassware & Crystal" at bounding box center [395, 382] width 71 height 12
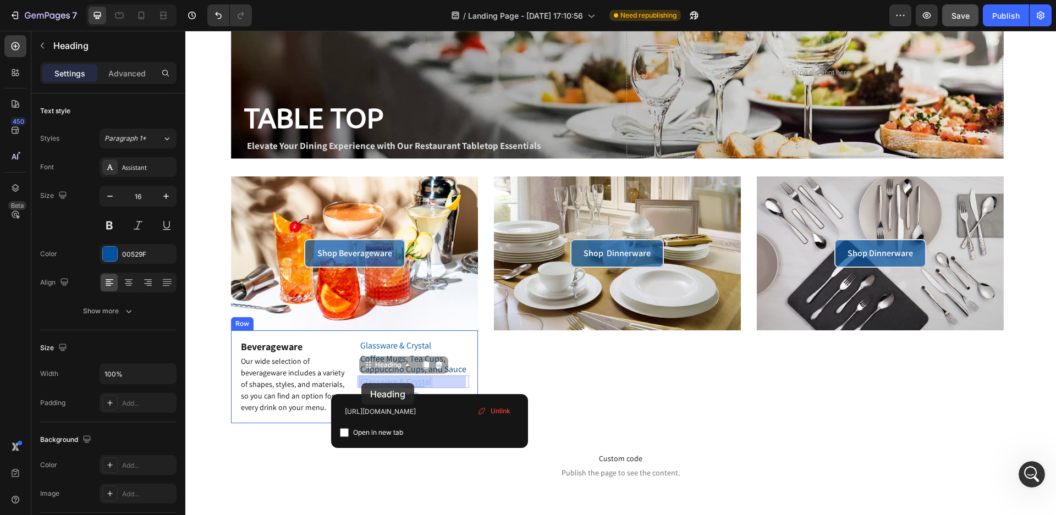
drag, startPoint x: 432, startPoint y: 382, endPoint x: 361, endPoint y: 383, distance: 70.4
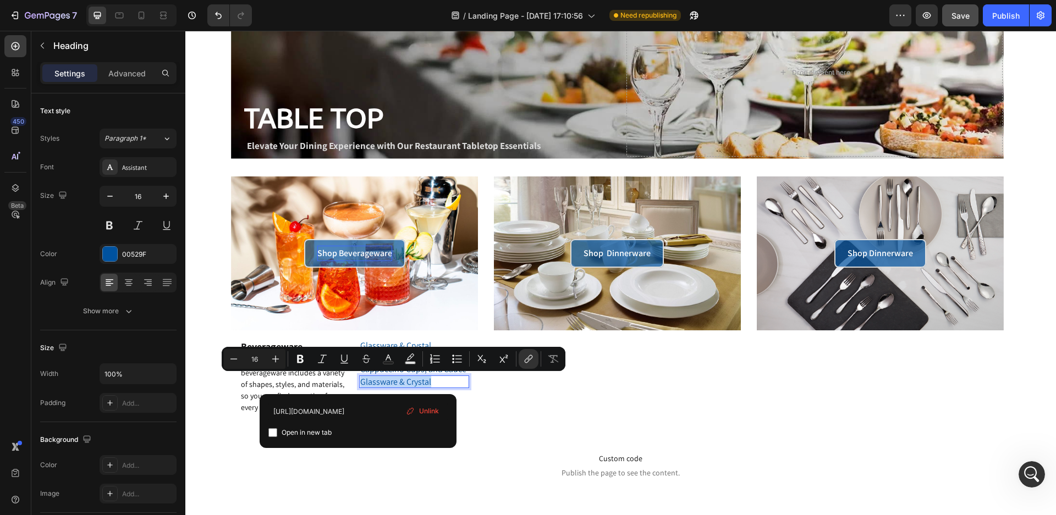
drag, startPoint x: 359, startPoint y: 381, endPoint x: 433, endPoint y: 384, distance: 74.9
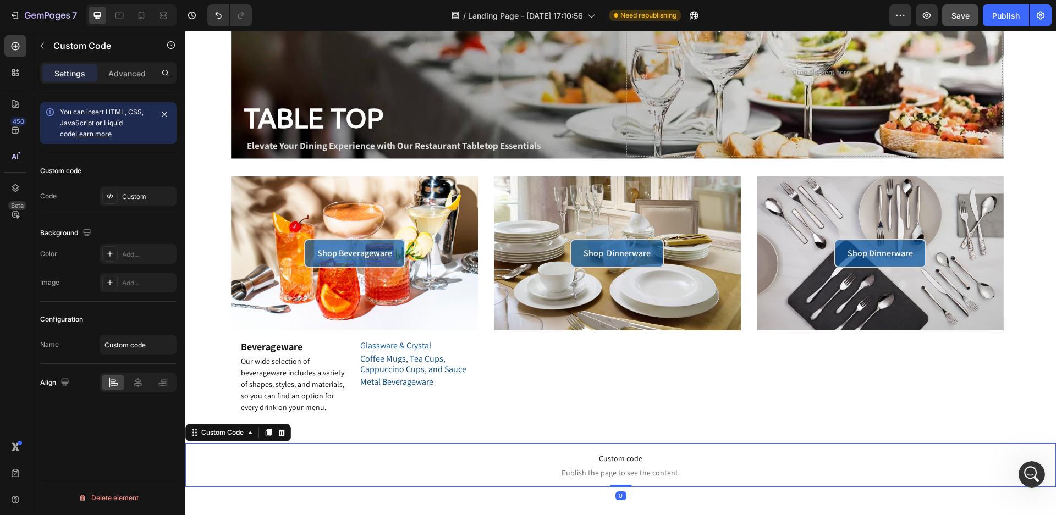
click at [447, 486] on p "Custom code Publish the page to see the content." at bounding box center [620, 465] width 871 height 44
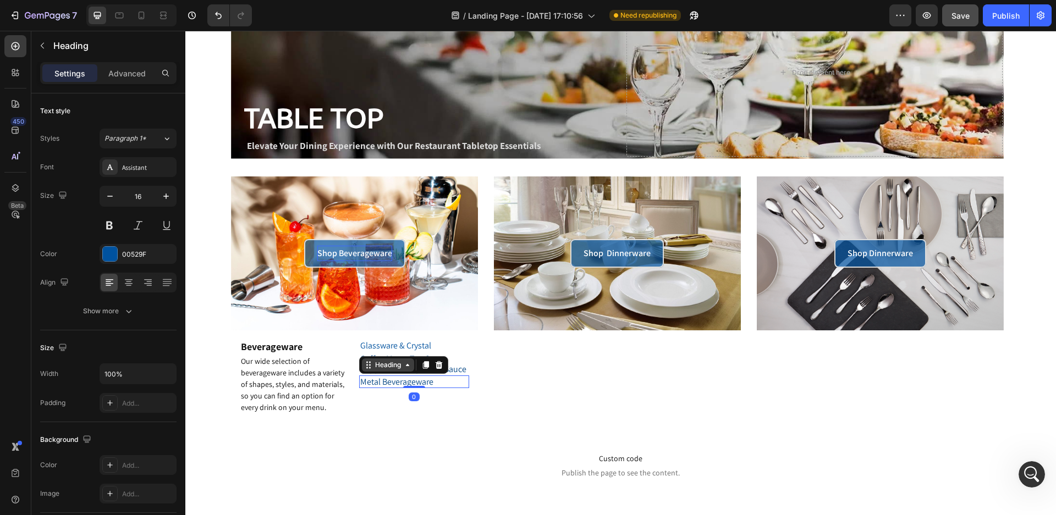
click at [362, 371] on div "Heading" at bounding box center [388, 365] width 52 height 13
click at [424, 367] on icon at bounding box center [425, 365] width 6 height 8
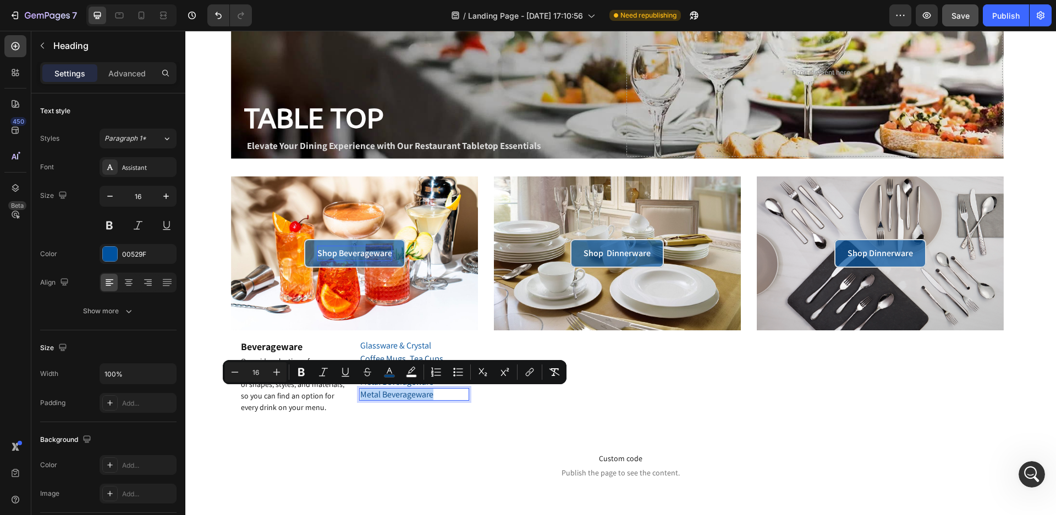
drag, startPoint x: 435, startPoint y: 395, endPoint x: 359, endPoint y: 397, distance: 76.5
click at [360, 397] on p "Metal Beverageware" at bounding box center [414, 394] width 108 height 10
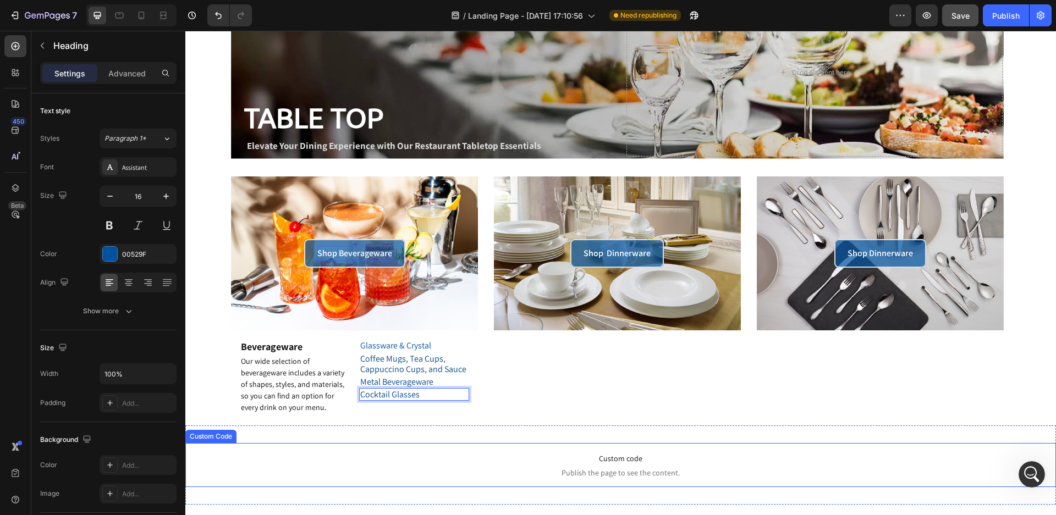
click at [397, 460] on span "Custom code" at bounding box center [620, 458] width 871 height 13
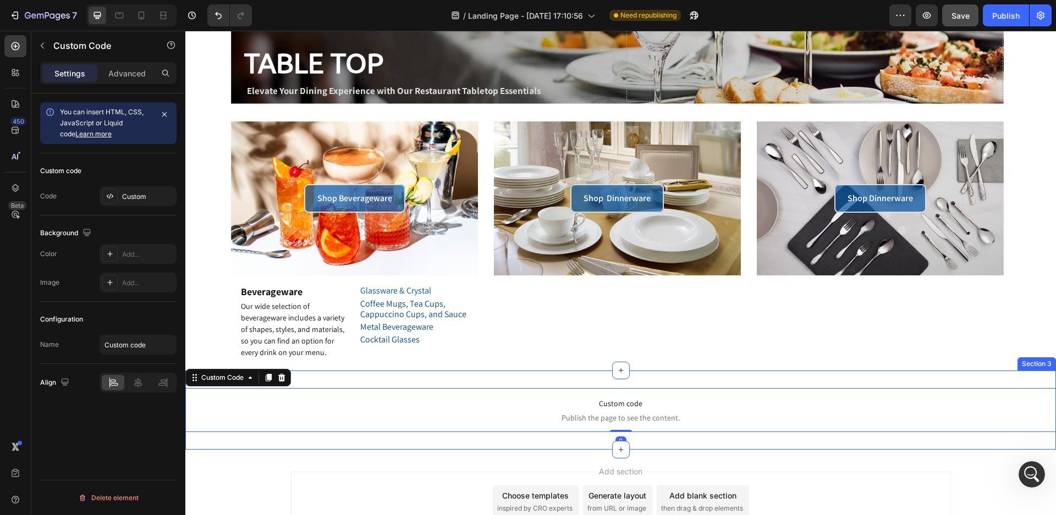
scroll to position [193, 0]
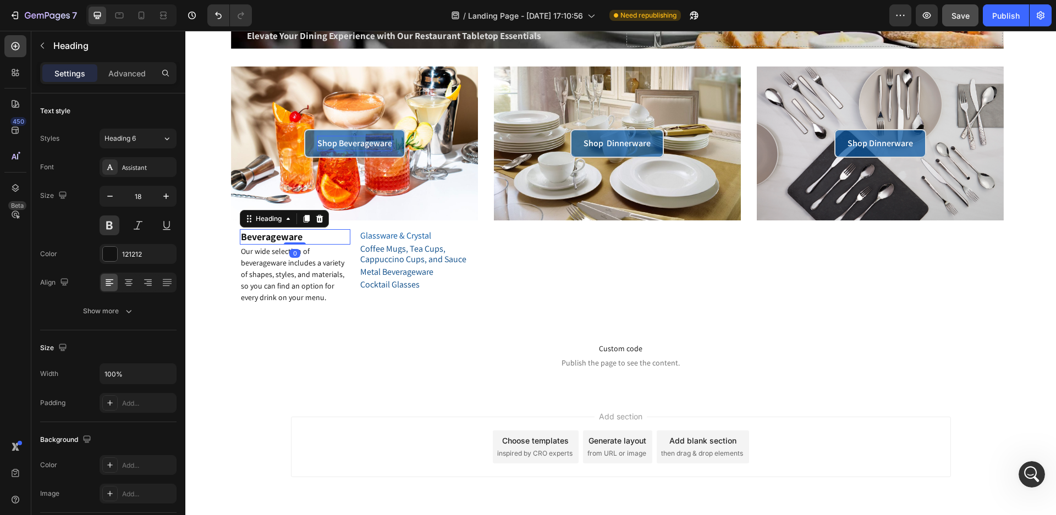
click at [290, 238] on p "Beverageware" at bounding box center [295, 236] width 108 height 13
click at [165, 197] on icon "button" at bounding box center [166, 196] width 11 height 11
click at [164, 197] on icon "button" at bounding box center [166, 196] width 11 height 11
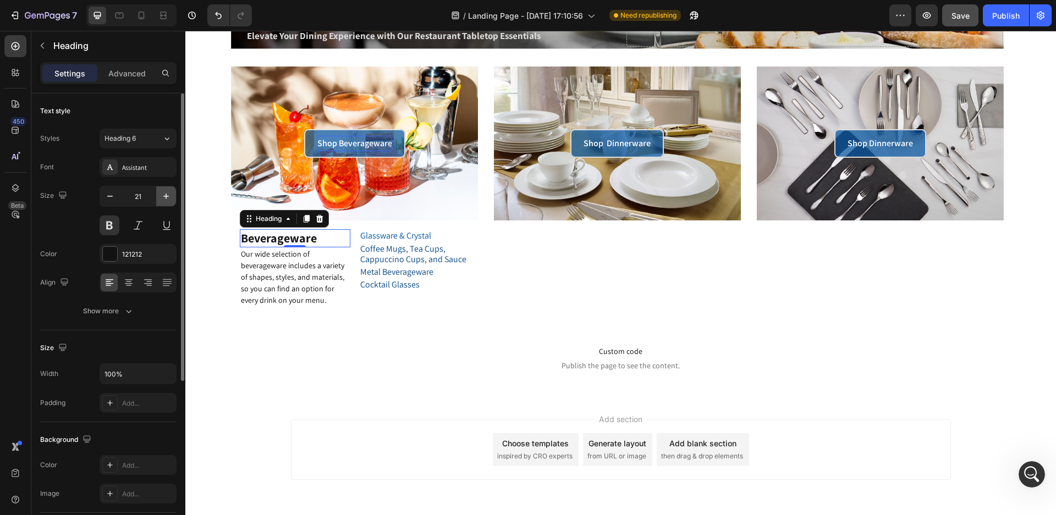
type input "22"
click at [265, 287] on span "Our wide selection of beverageware includes a variety of shapes, styles, and ma…" at bounding box center [292, 277] width 103 height 56
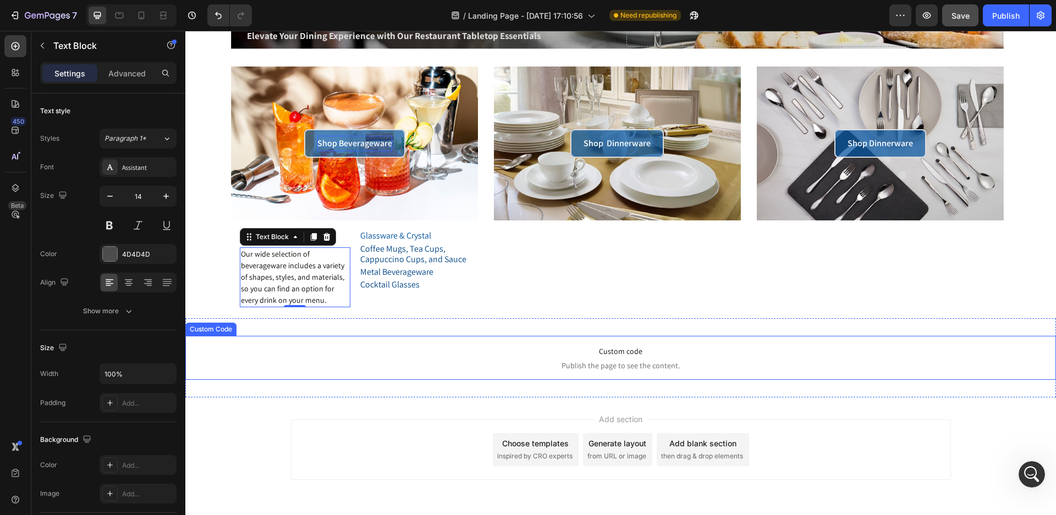
drag, startPoint x: 424, startPoint y: 360, endPoint x: 469, endPoint y: 310, distance: 67.8
click at [424, 360] on span "Publish the page to see the content." at bounding box center [620, 365] width 871 height 11
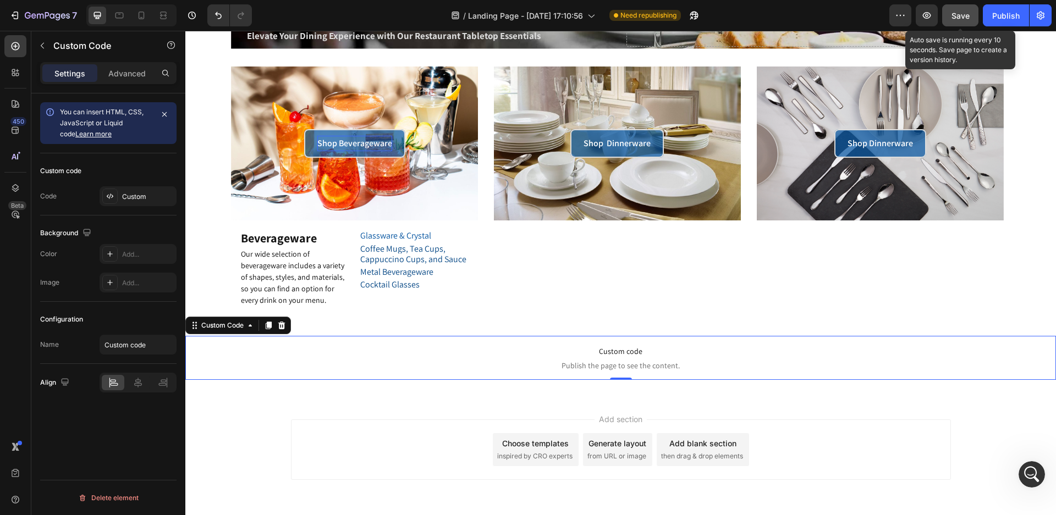
click at [958, 15] on span "Save" at bounding box center [961, 15] width 18 height 9
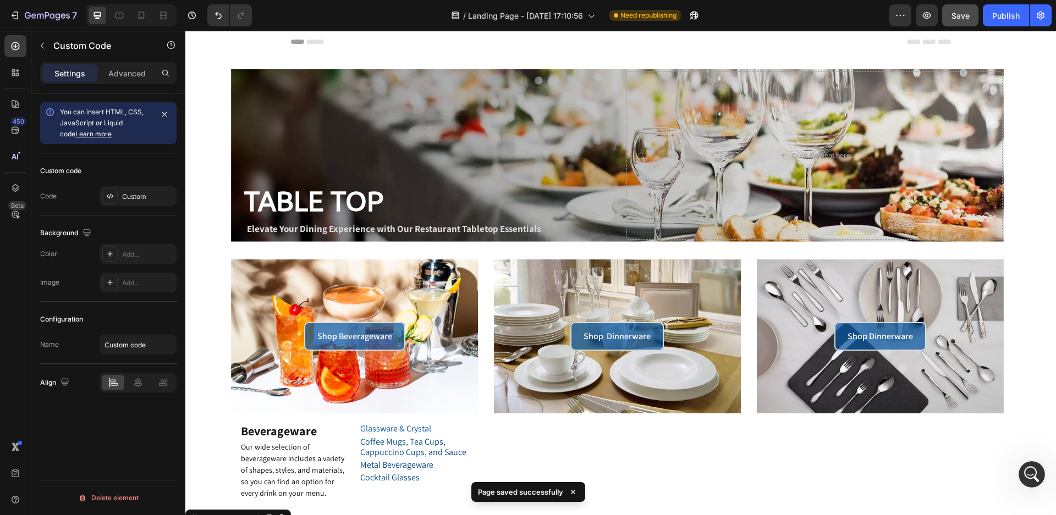
scroll to position [165, 0]
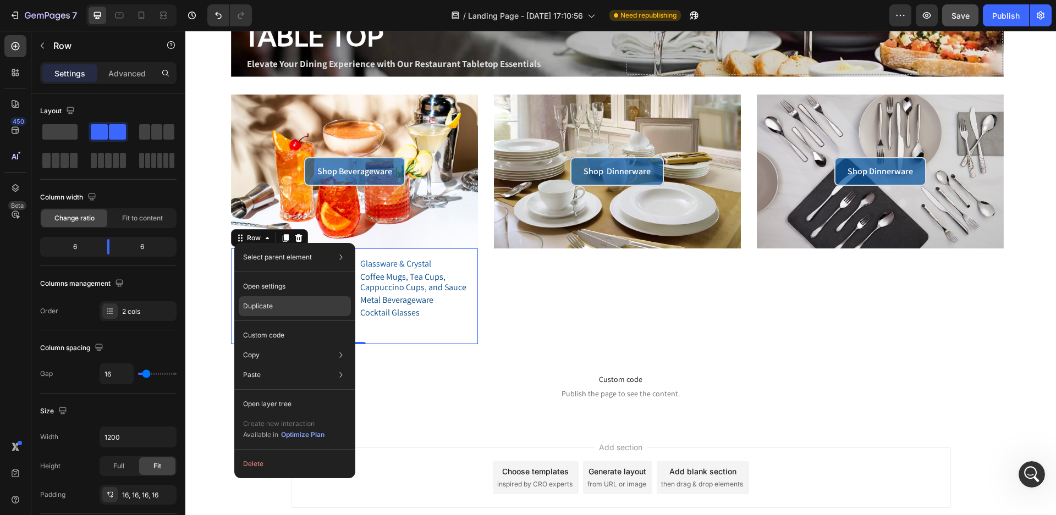
click at [268, 305] on p "Duplicate" at bounding box center [258, 306] width 30 height 10
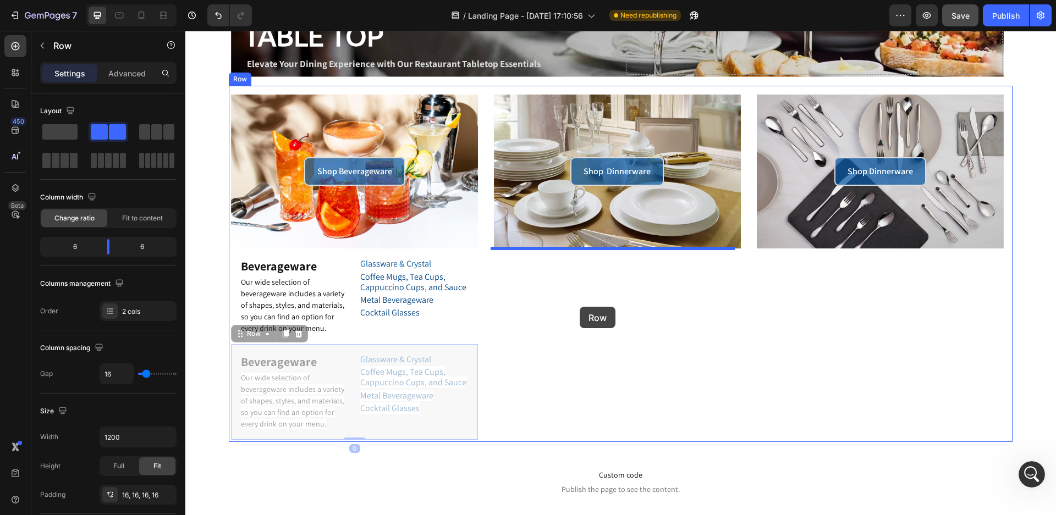
drag, startPoint x: 244, startPoint y: 336, endPoint x: 580, endPoint y: 307, distance: 337.3
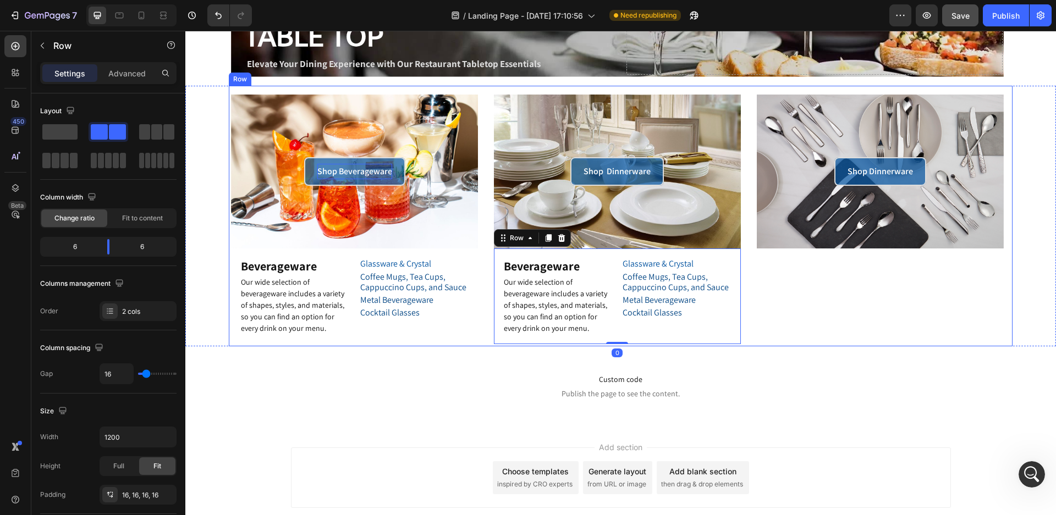
click at [831, 332] on div "Shop Dinnerware Button Hero Banner" at bounding box center [880, 220] width 247 height 250
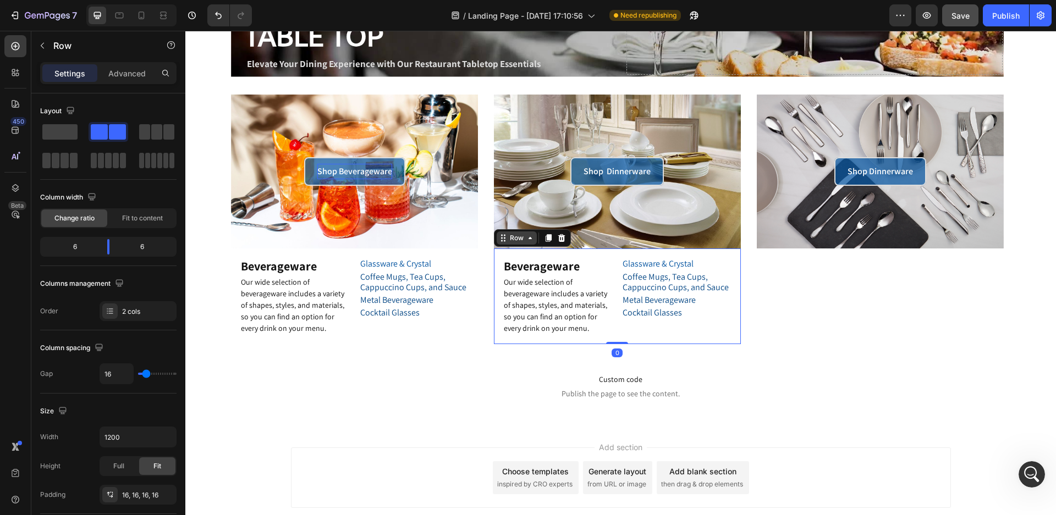
click at [497, 244] on div "Row" at bounding box center [517, 238] width 40 height 13
click at [546, 238] on icon at bounding box center [549, 239] width 6 height 8
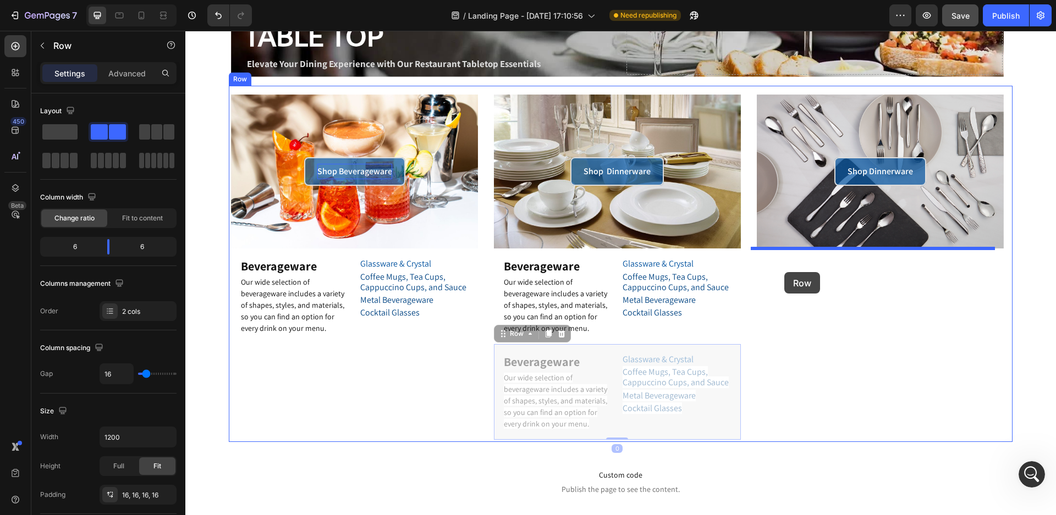
drag, startPoint x: 499, startPoint y: 332, endPoint x: 784, endPoint y: 272, distance: 291.0
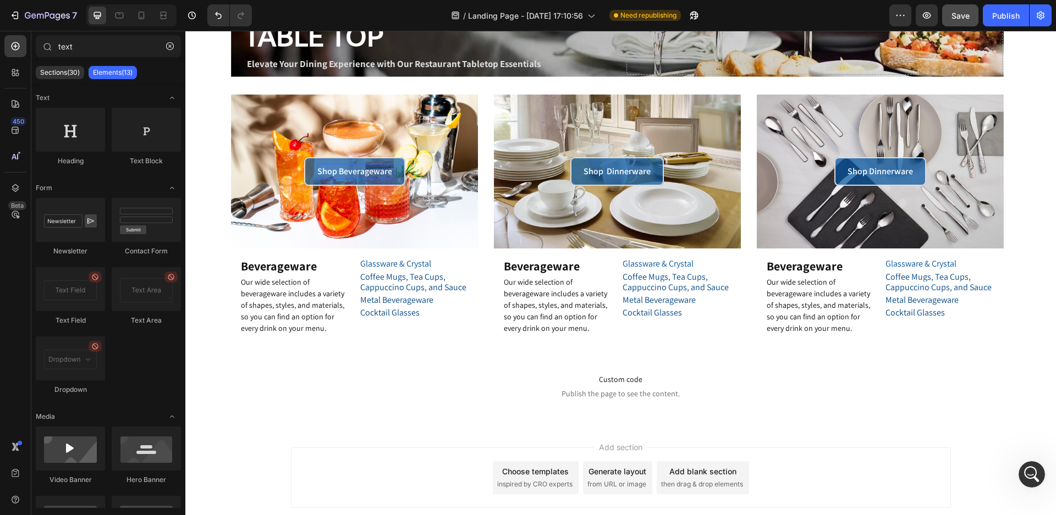
click at [873, 428] on div "Add section Choose templates inspired by CRO experts Generate layout from URL o…" at bounding box center [620, 493] width 871 height 135
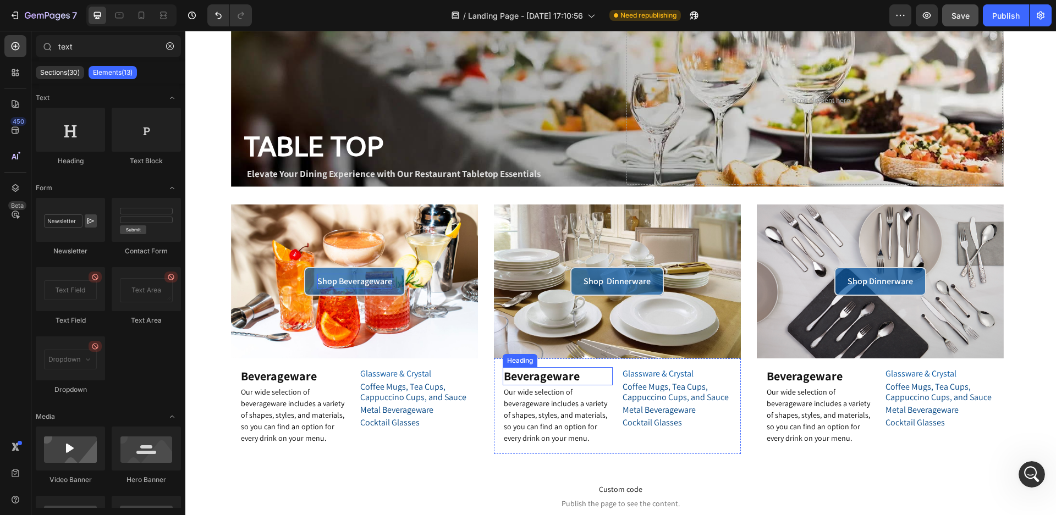
click at [535, 374] on h2 "Beverageware" at bounding box center [558, 376] width 110 height 18
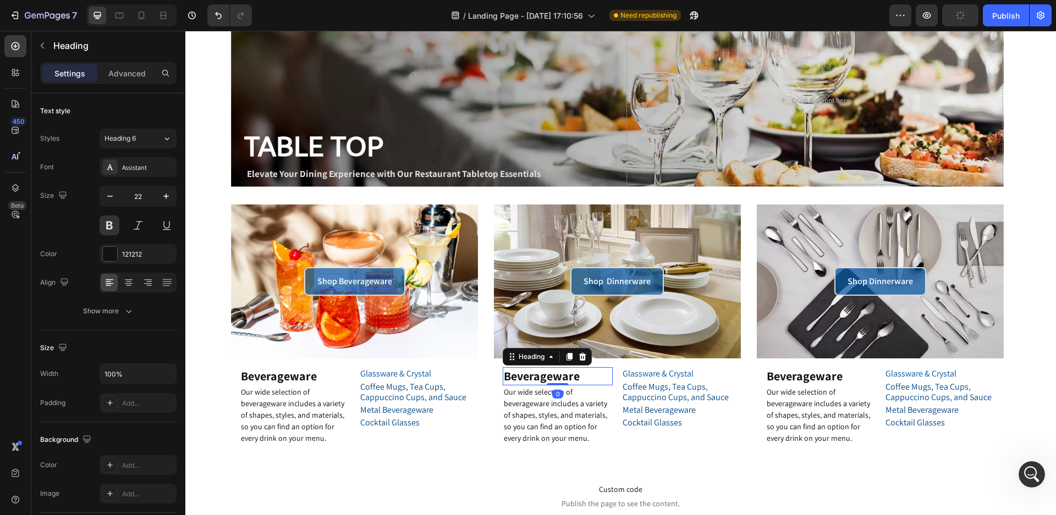
click at [578, 375] on h2 "Beverageware" at bounding box center [558, 376] width 110 height 18
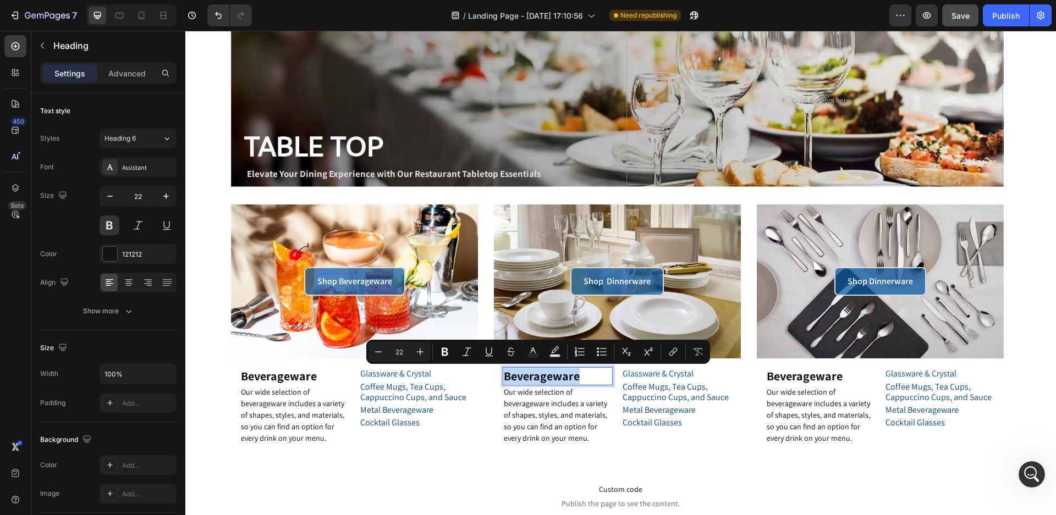
drag, startPoint x: 578, startPoint y: 375, endPoint x: 502, endPoint y: 375, distance: 75.9
click at [504, 375] on p "Beverageware" at bounding box center [558, 377] width 108 height 16
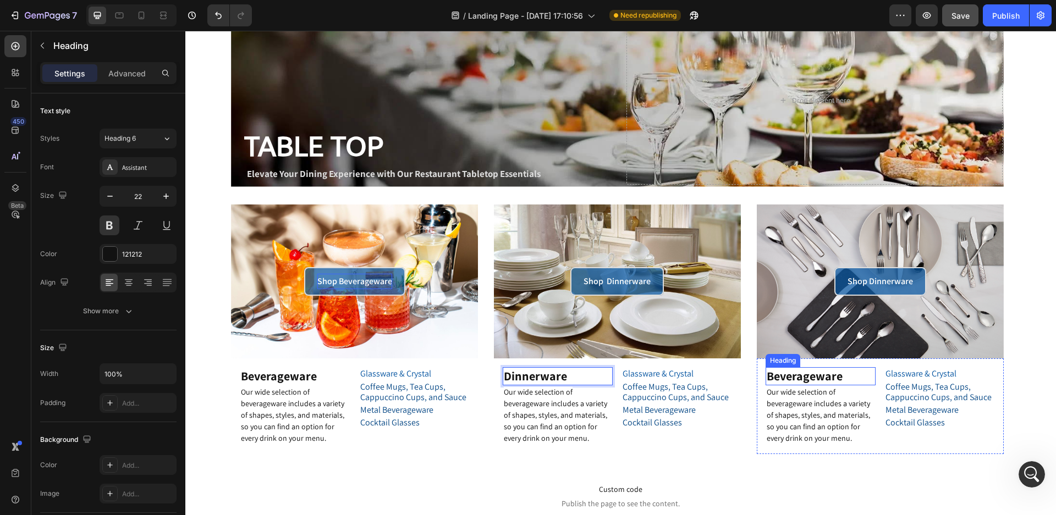
click at [822, 370] on h2 "Beverageware" at bounding box center [821, 376] width 110 height 18
click at [838, 376] on h2 "Beverageware" at bounding box center [821, 376] width 110 height 18
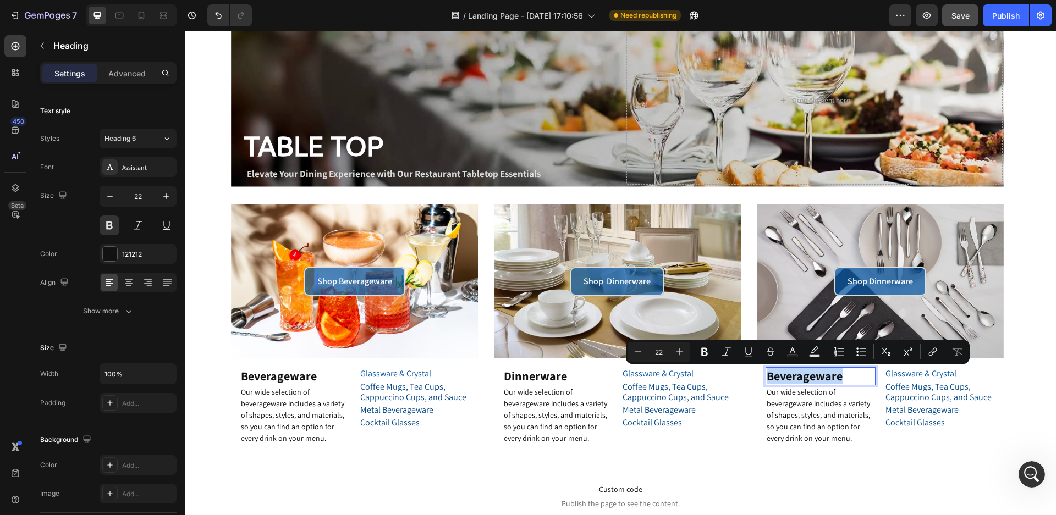
drag, startPoint x: 832, startPoint y: 376, endPoint x: 762, endPoint y: 377, distance: 69.3
click at [767, 377] on p "Beverageware" at bounding box center [821, 377] width 108 height 16
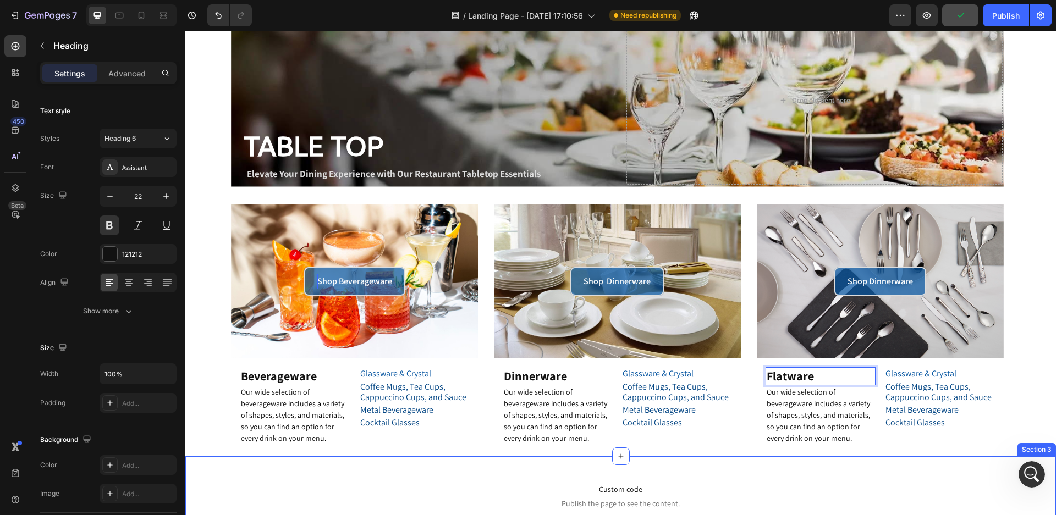
click at [887, 471] on div "Custom code Publish the page to see the content. Custom Code Section 3" at bounding box center [620, 496] width 871 height 79
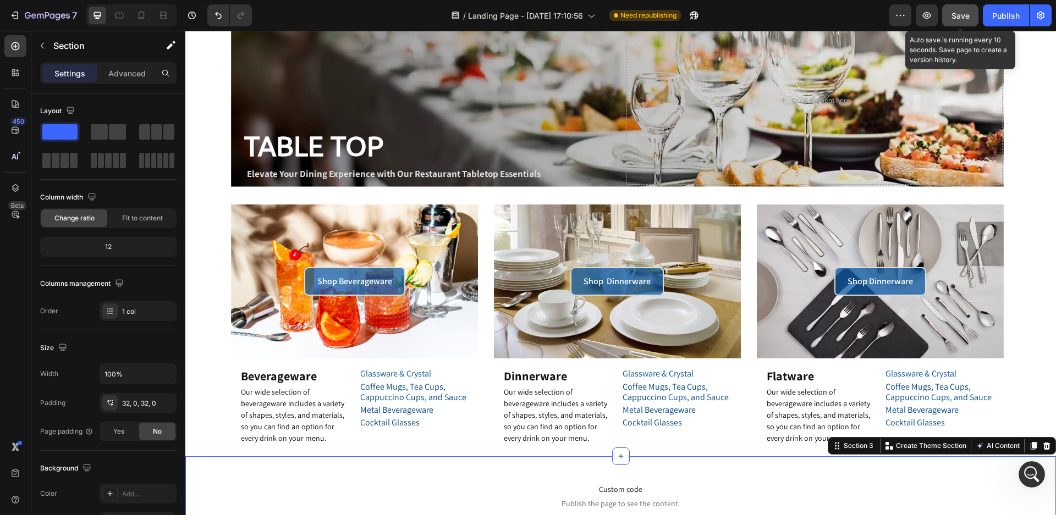
click at [963, 11] on span "Save" at bounding box center [961, 15] width 18 height 9
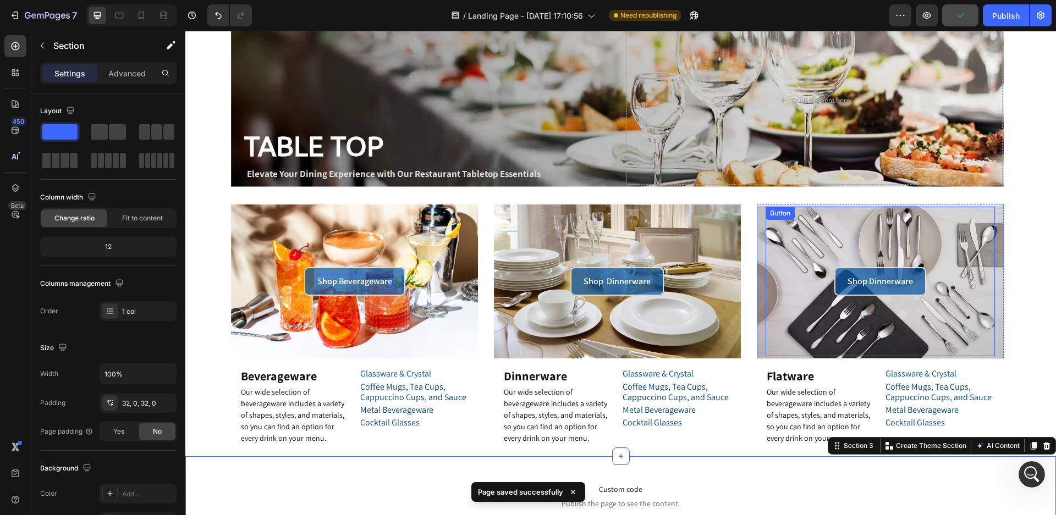
scroll to position [110, 0]
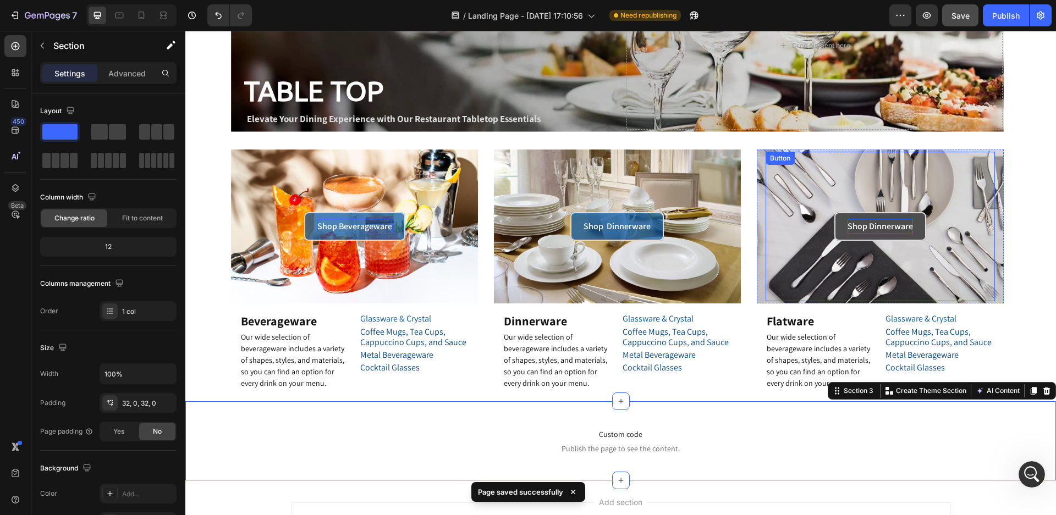
click at [870, 226] on p "Shop Dinnerware" at bounding box center [880, 227] width 65 height 16
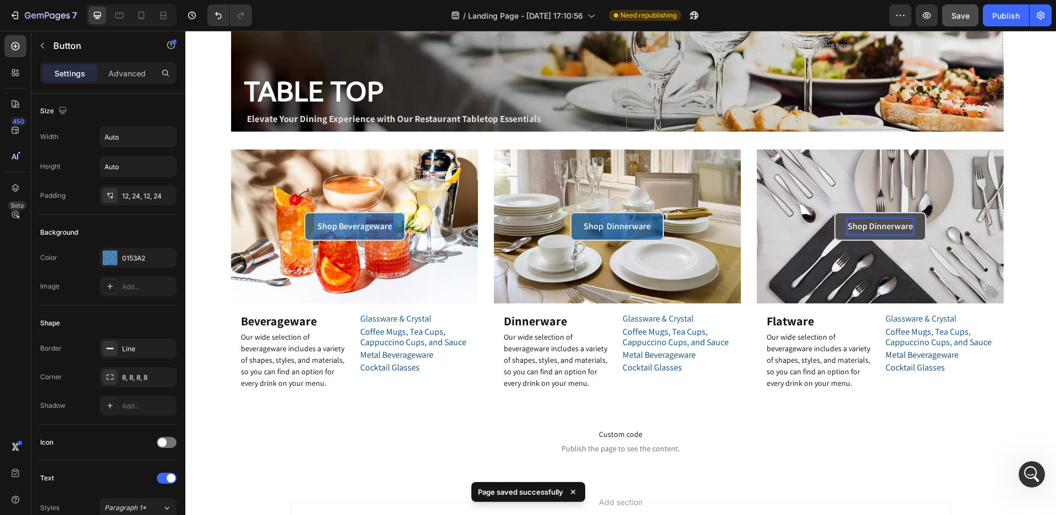
click at [862, 227] on p "Shop Dinnerware" at bounding box center [880, 227] width 65 height 16
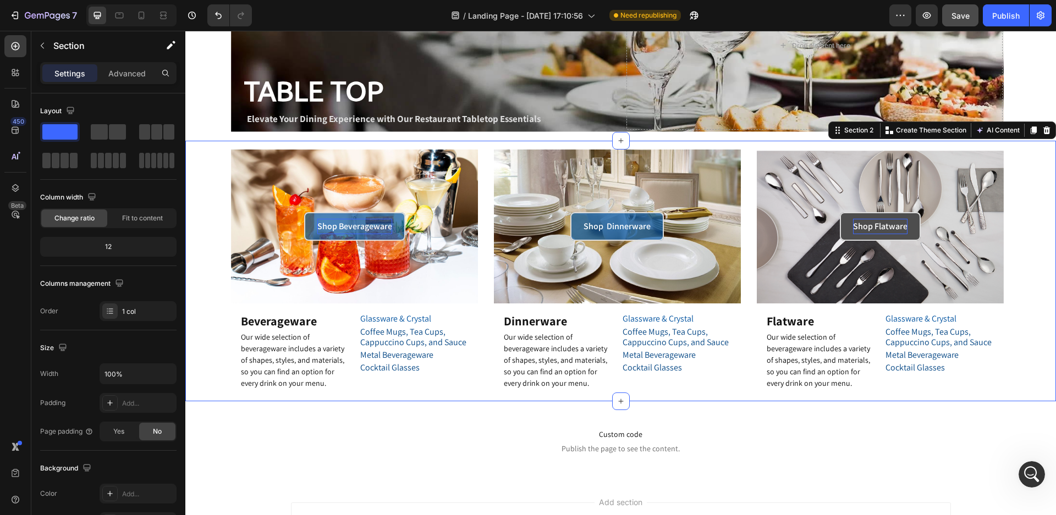
click at [1015, 312] on div "Shop Beverageware Button Hero Banner Beverageware Heading Our wide selection of…" at bounding box center [620, 271] width 871 height 261
click at [367, 343] on div "Heading" at bounding box center [376, 342] width 30 height 10
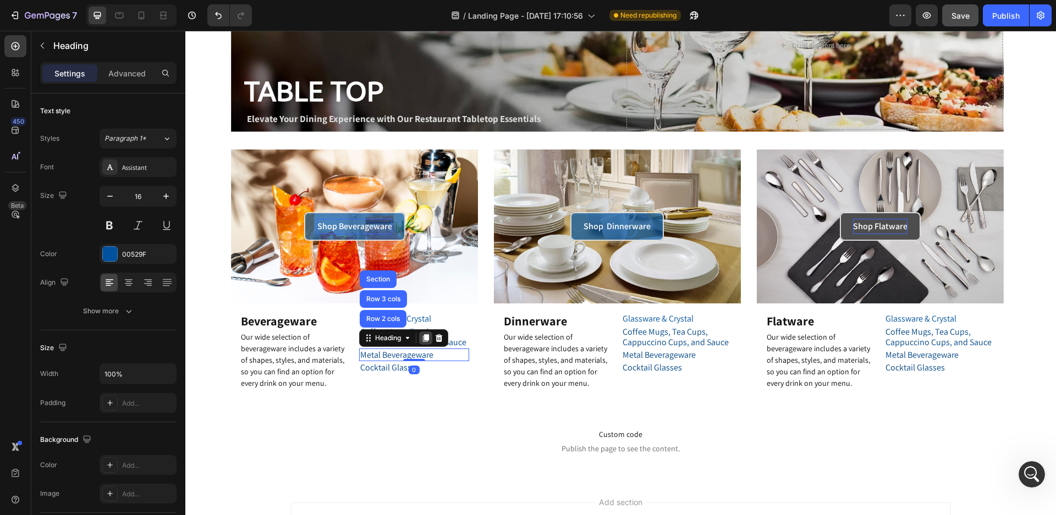
click at [423, 338] on icon at bounding box center [425, 338] width 6 height 8
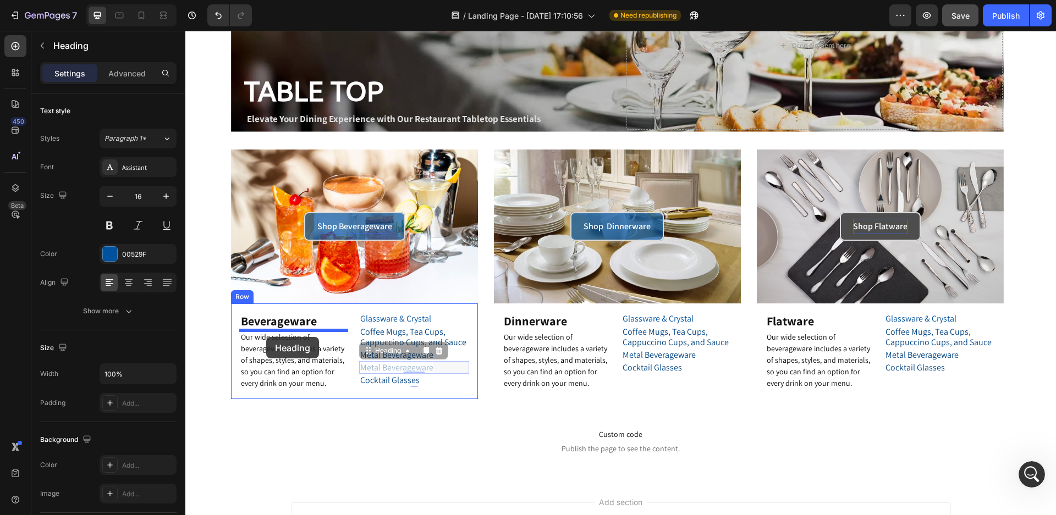
drag, startPoint x: 367, startPoint y: 351, endPoint x: 266, endPoint y: 337, distance: 101.7
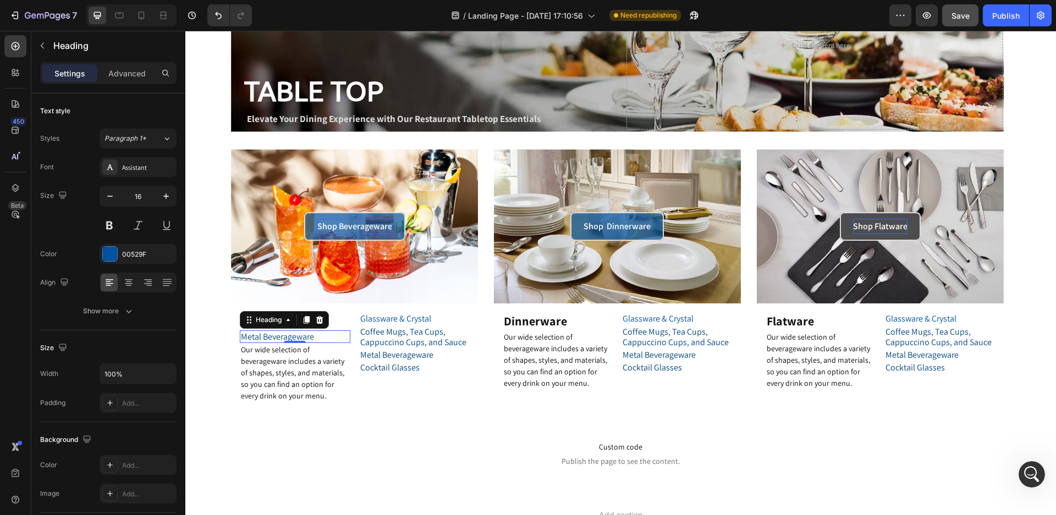
click at [326, 337] on h2 "Metal Beverageware" at bounding box center [295, 337] width 110 height 13
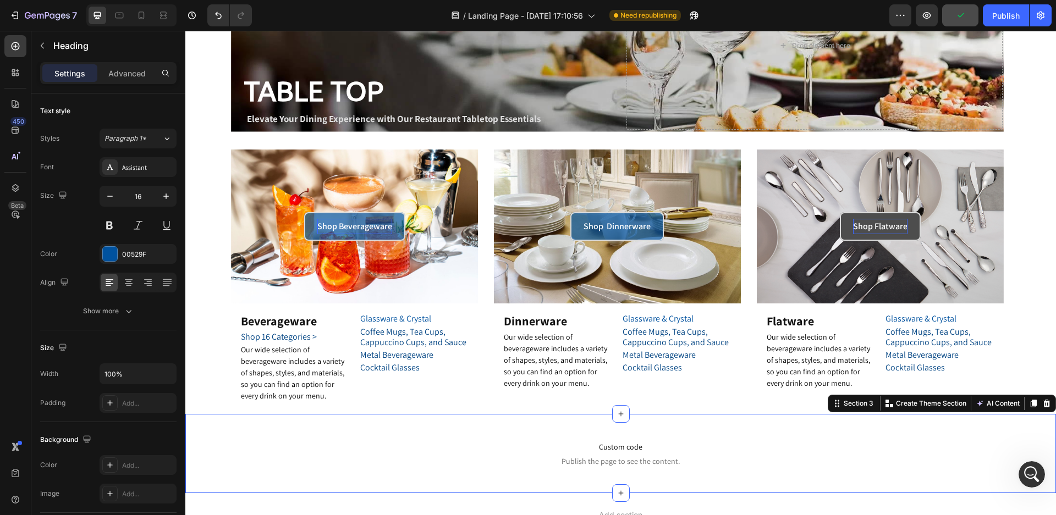
click at [361, 425] on div "Custom code Publish the page to see the content. Custom Code Section 3 Create T…" at bounding box center [620, 453] width 871 height 79
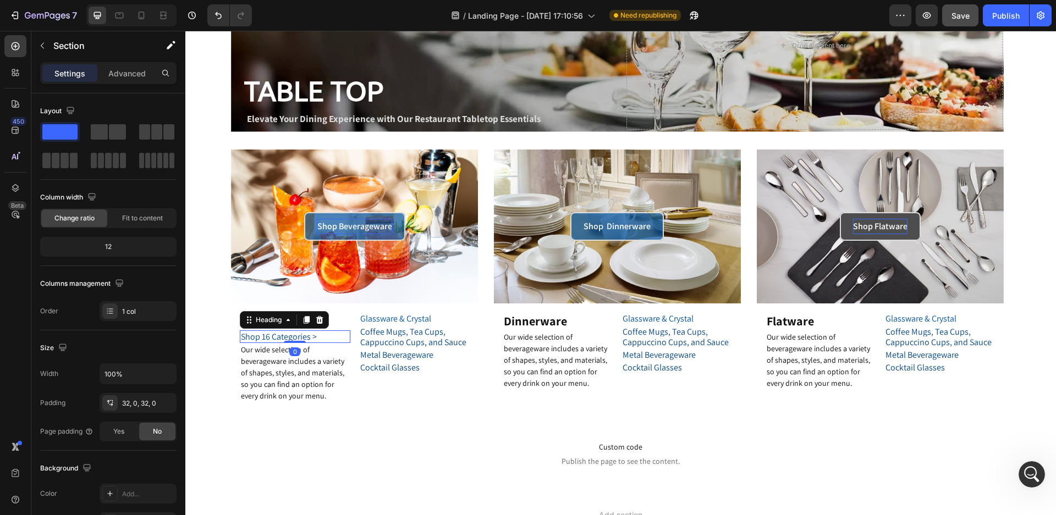
click at [301, 337] on span "Shop 16 Categories >" at bounding box center [279, 337] width 76 height 12
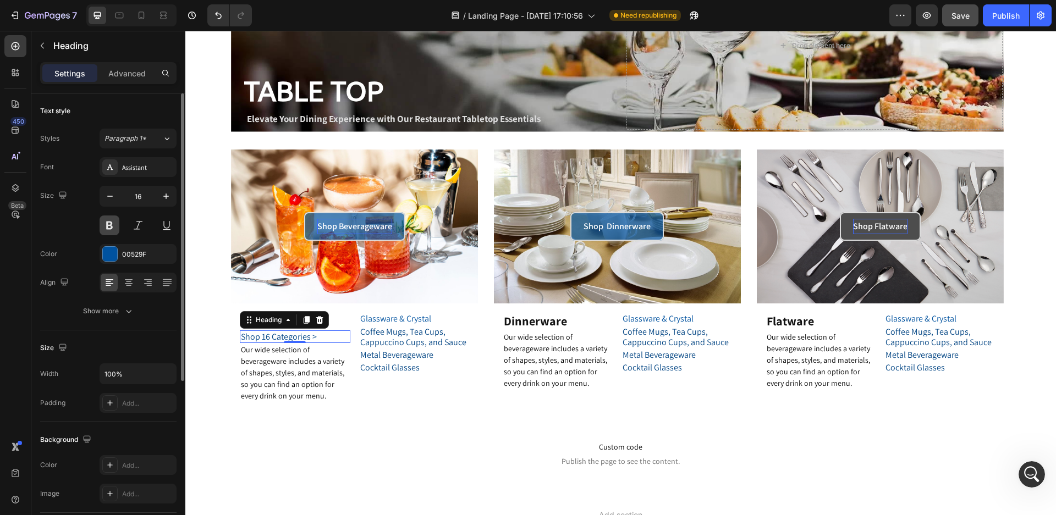
click at [110, 226] on button at bounding box center [110, 226] width 20 height 20
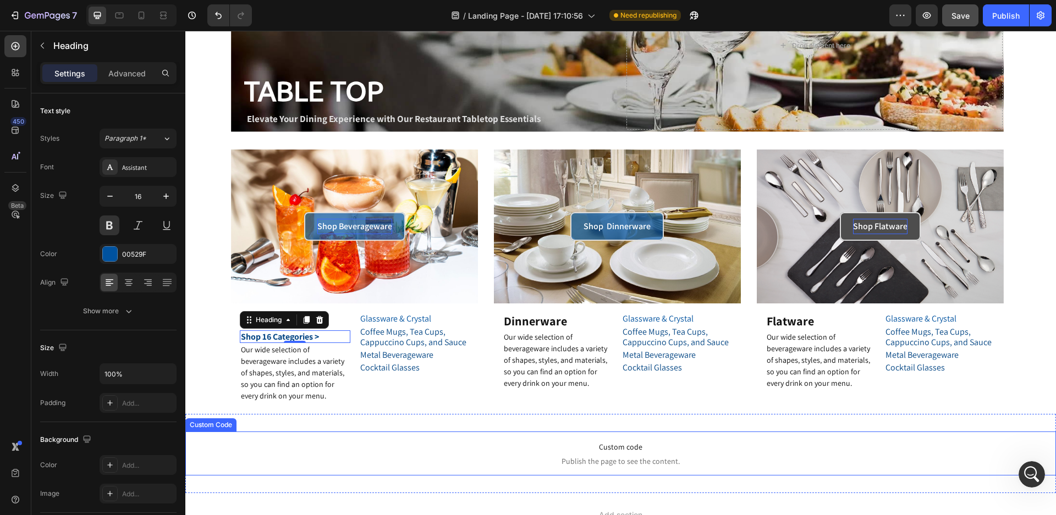
click at [322, 433] on p "Custom code Publish the page to see the content." at bounding box center [620, 454] width 871 height 44
click at [295, 334] on span "Shop 16 Categories >" at bounding box center [280, 337] width 78 height 12
click at [296, 461] on span "Publish the page to see the content." at bounding box center [620, 461] width 871 height 11
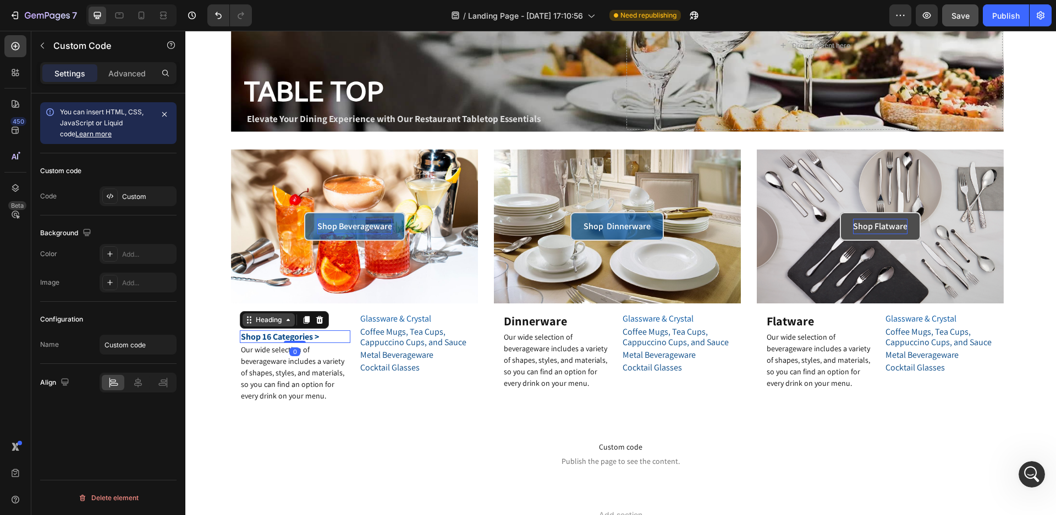
click at [254, 324] on div "Heading" at bounding box center [269, 320] width 30 height 10
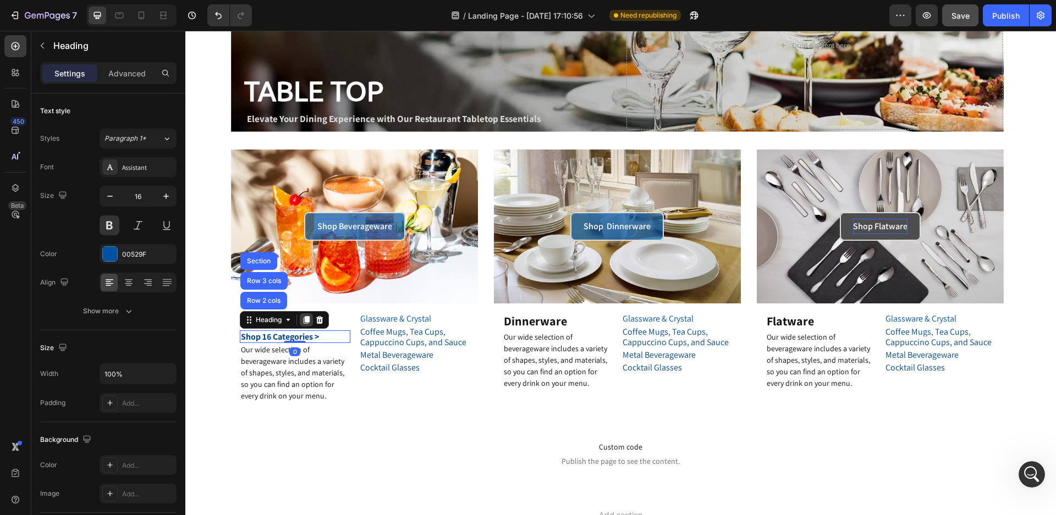
click at [304, 324] on icon at bounding box center [306, 320] width 9 height 9
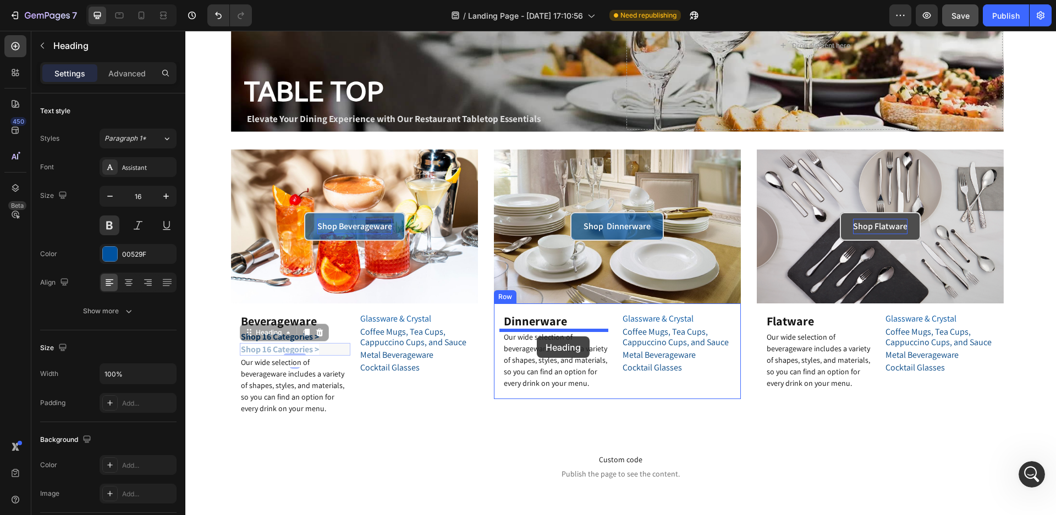
drag, startPoint x: 247, startPoint y: 336, endPoint x: 537, endPoint y: 337, distance: 289.9
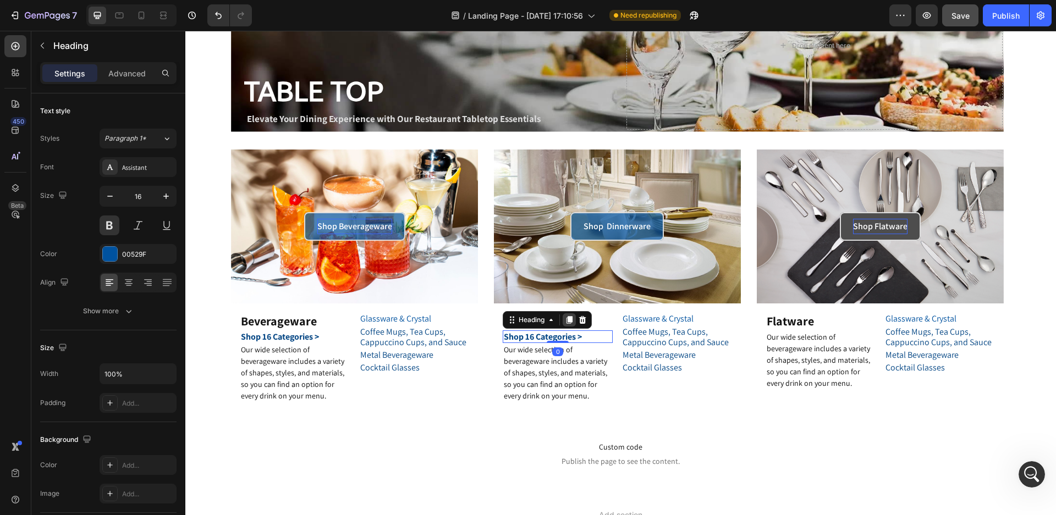
click at [565, 321] on icon at bounding box center [569, 320] width 9 height 9
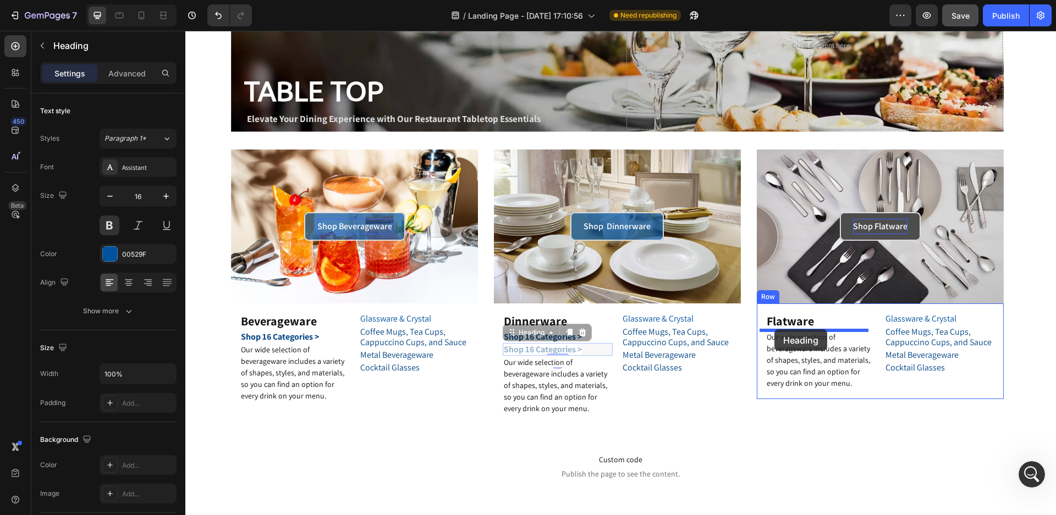
drag, startPoint x: 568, startPoint y: 332, endPoint x: 774, endPoint y: 329, distance: 206.8
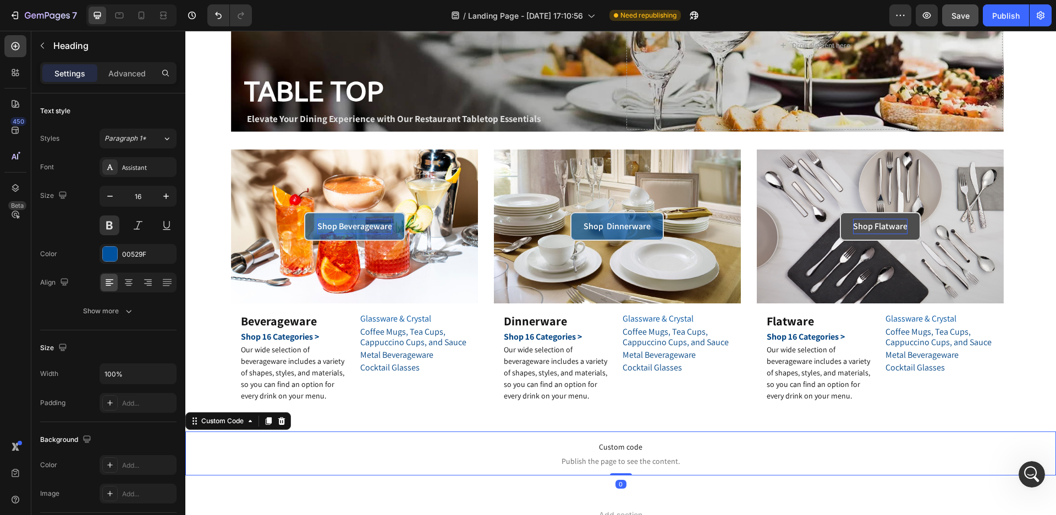
click at [871, 469] on p "Custom code Publish the page to see the content." at bounding box center [620, 454] width 871 height 44
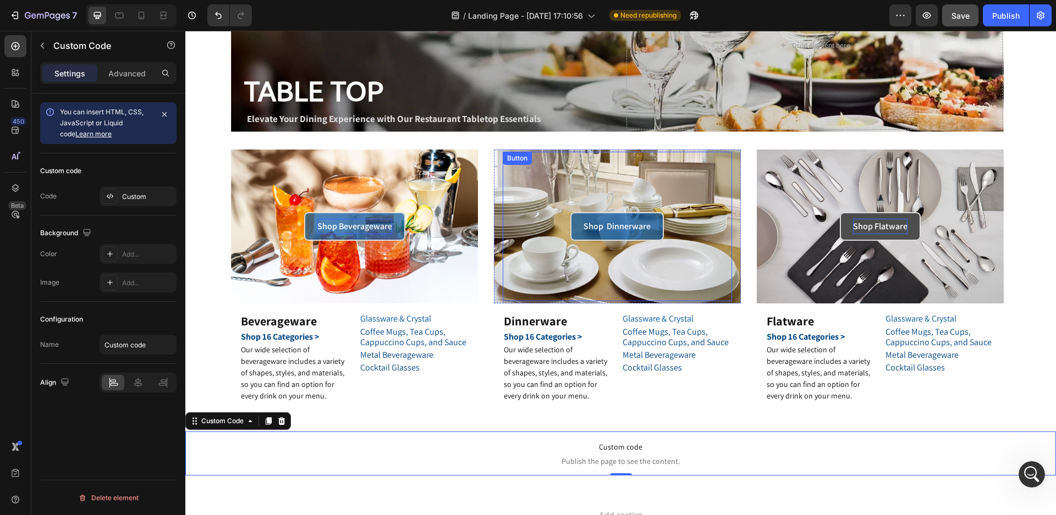
scroll to position [220, 0]
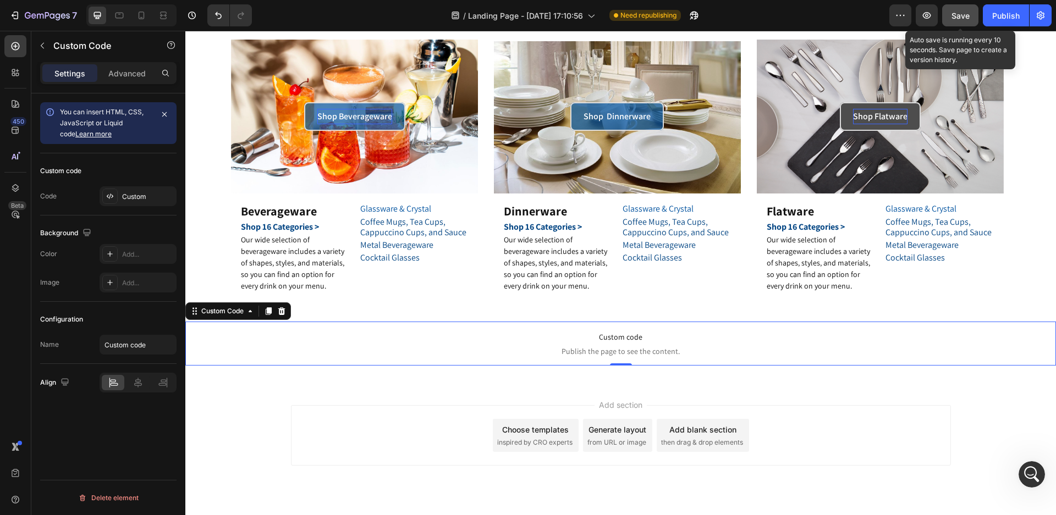
click at [963, 15] on span "Save" at bounding box center [961, 15] width 18 height 9
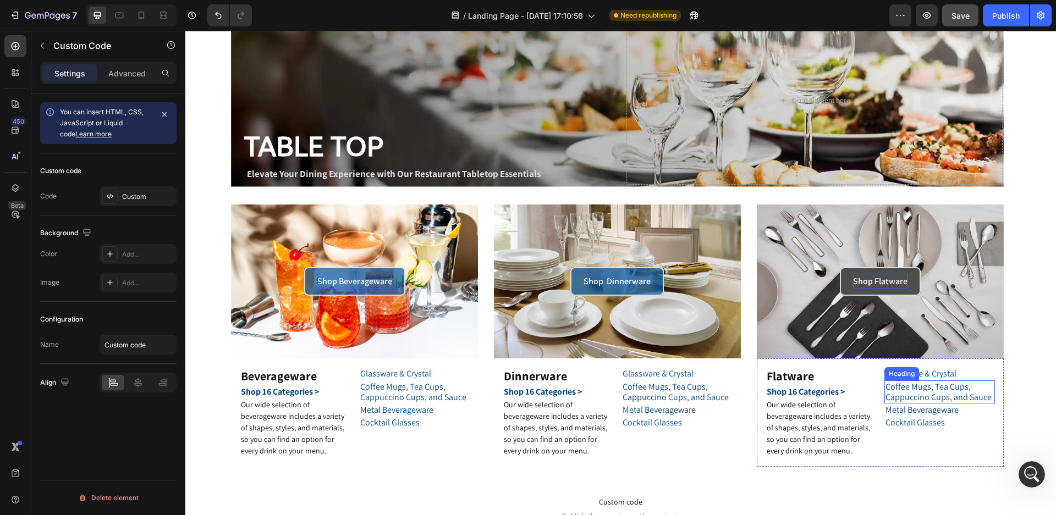
scroll to position [0, 0]
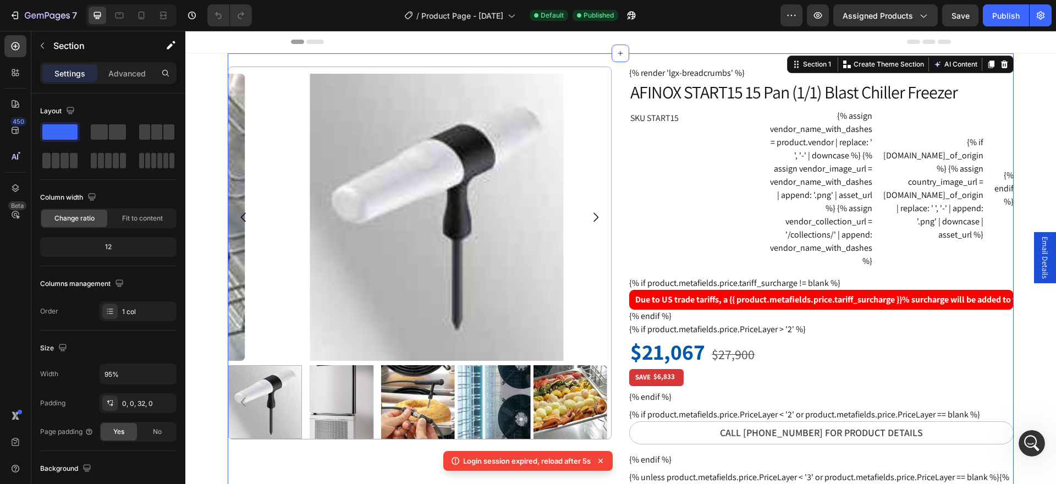
scroll to position [2344, 0]
